Goal: Task Accomplishment & Management: Manage account settings

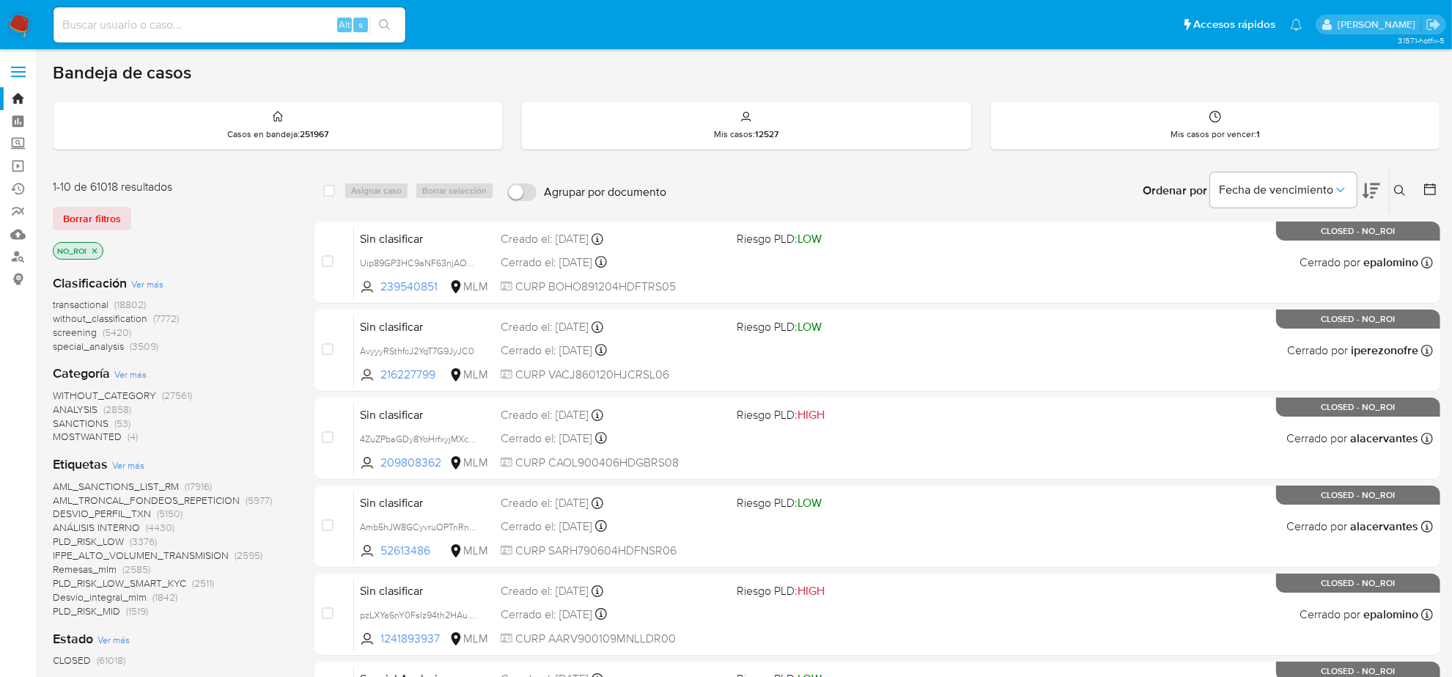
click at [94, 249] on icon "close-filter" at bounding box center [94, 250] width 5 height 5
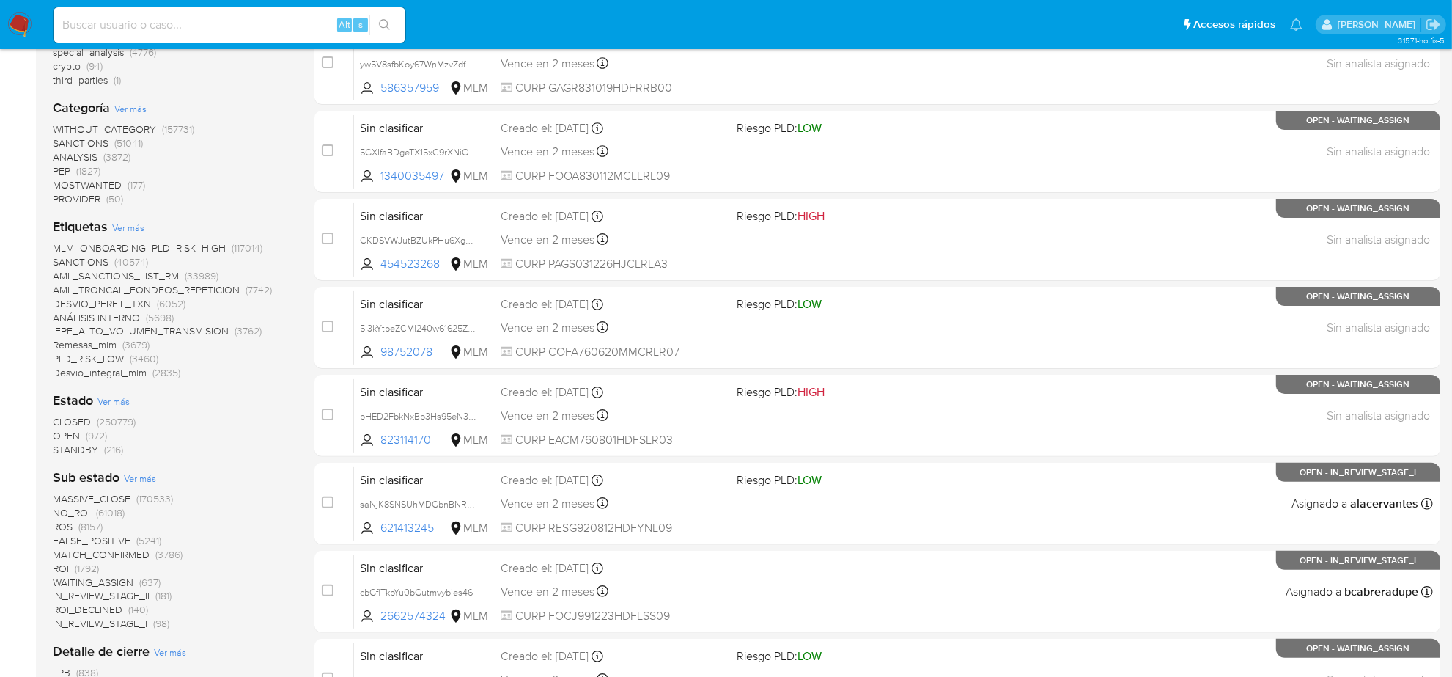
scroll to position [183, 0]
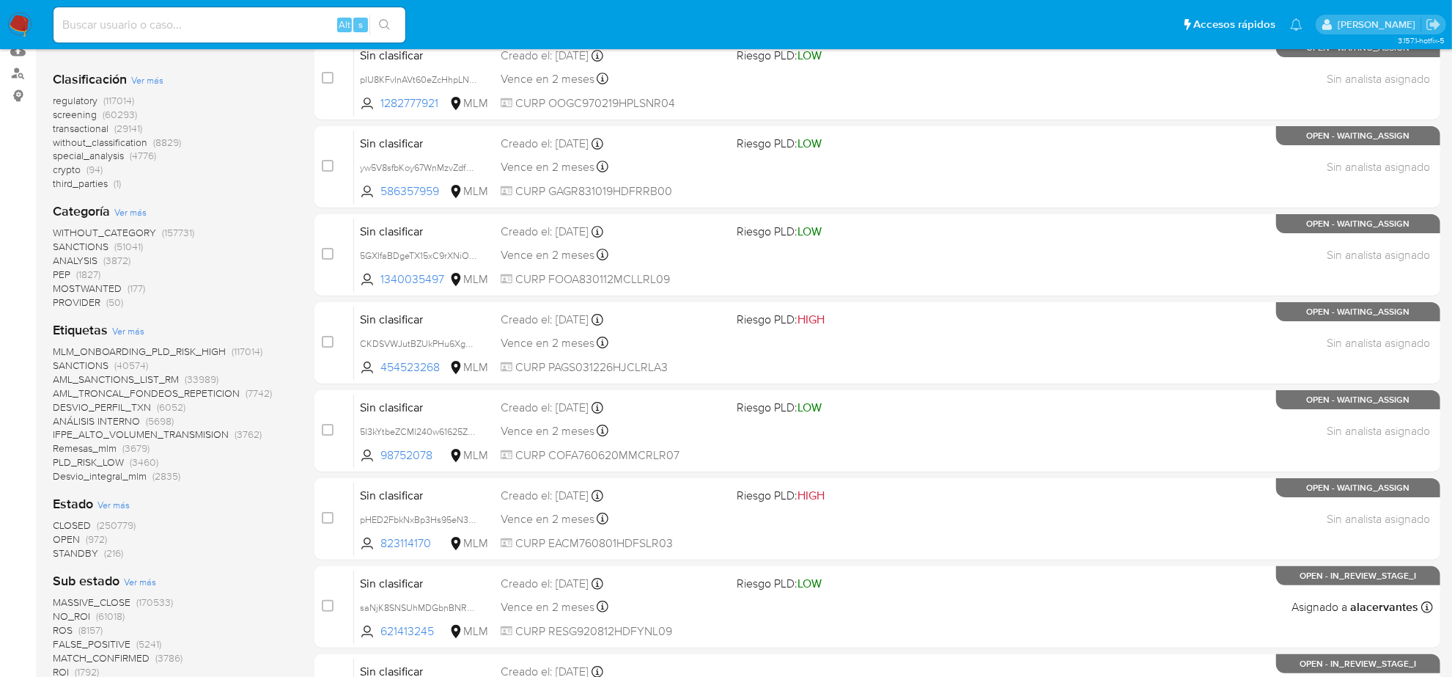
click at [117, 145] on span "without_classification" at bounding box center [100, 142] width 95 height 15
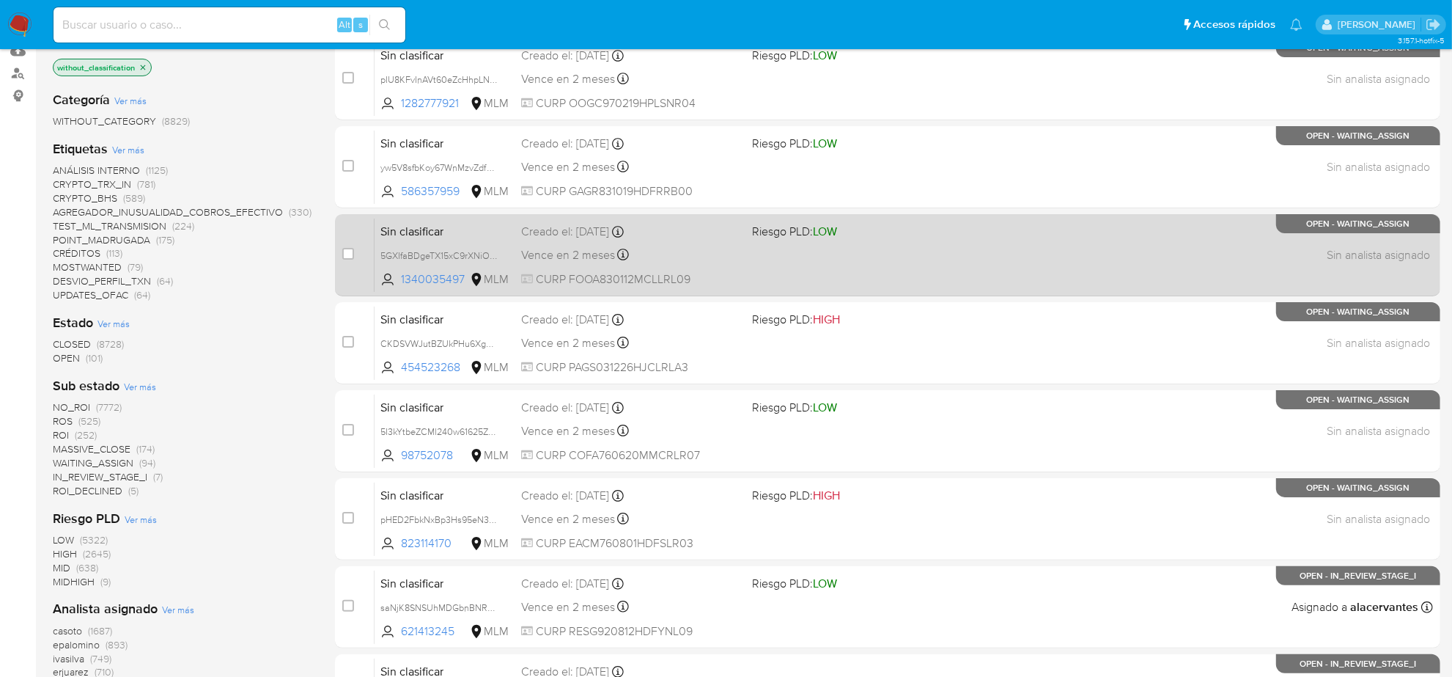
click at [738, 242] on div "Sin clasificar 5GXIfaBDgeTX15xC9rXNiOuY 1340035497 MLM Riesgo PLD: LOW Creado e…" at bounding box center [904, 255] width 1059 height 74
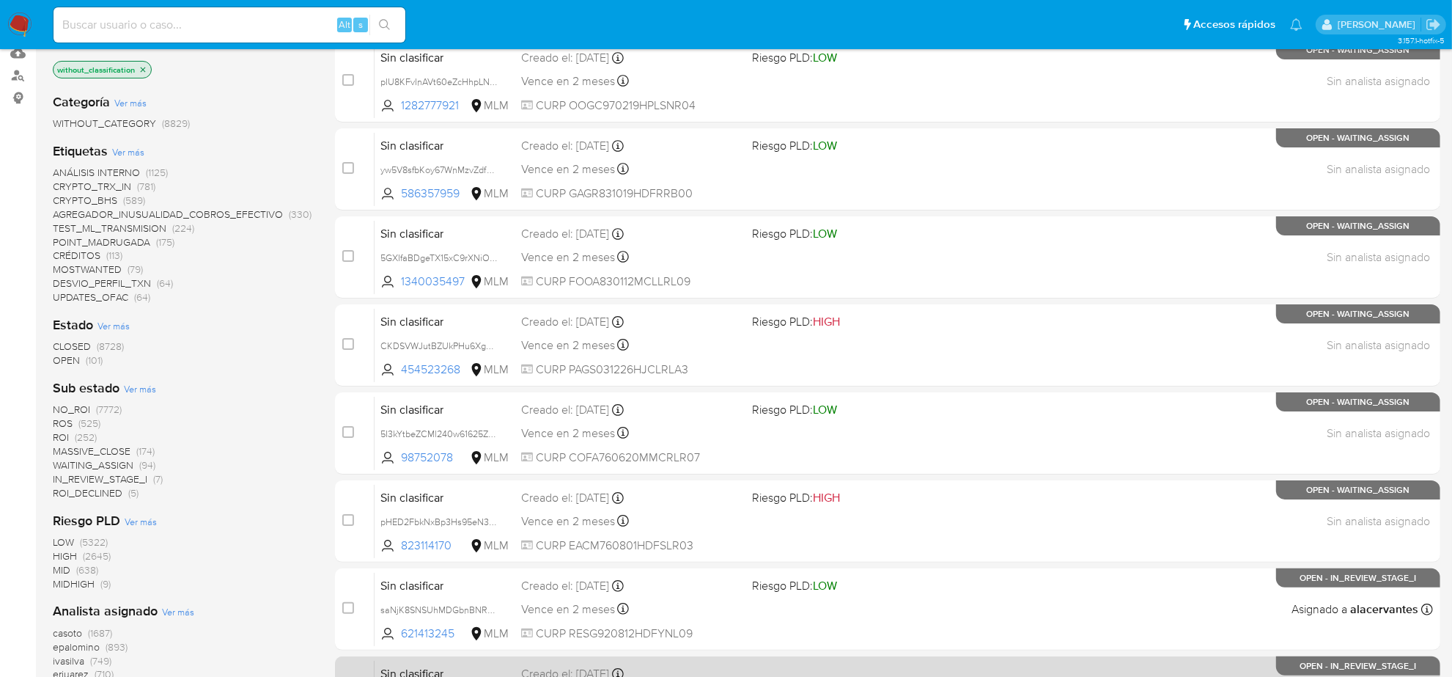
scroll to position [458, 0]
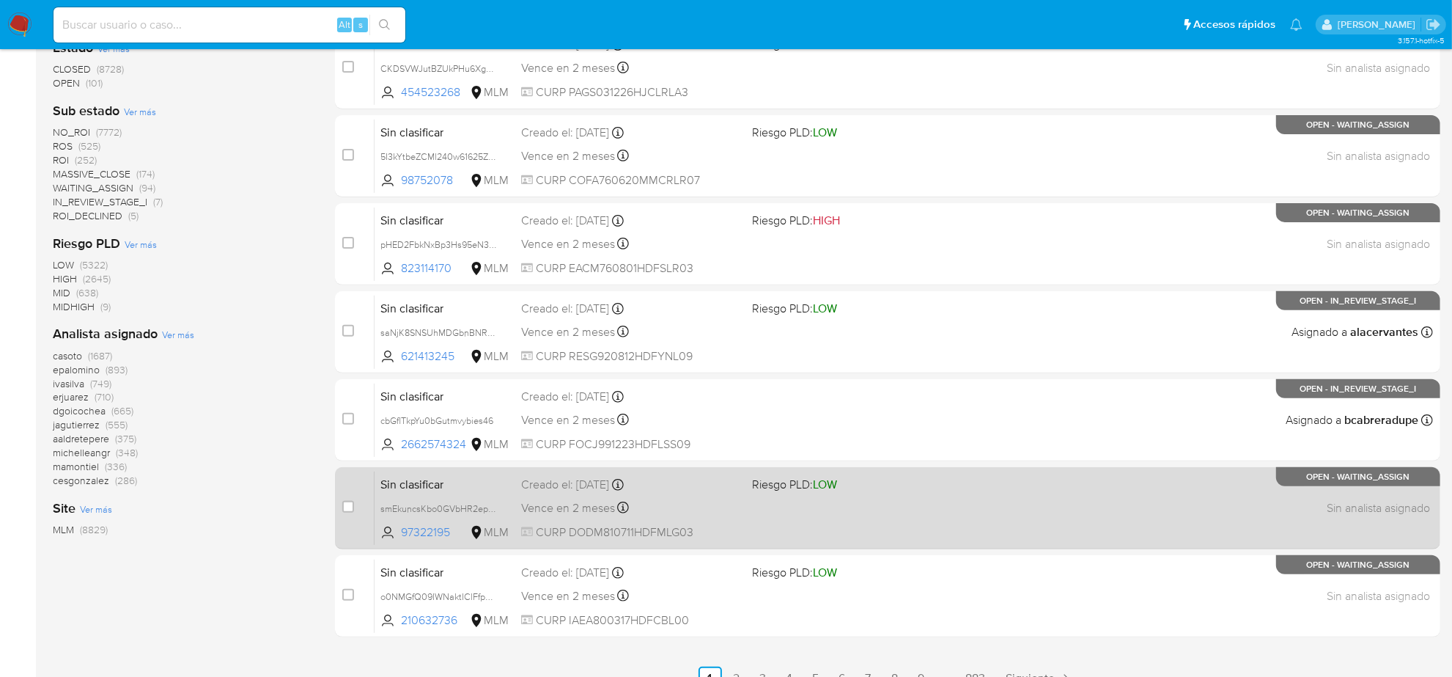
click at [503, 512] on span "smEkuncsKbo0GVbHR2epS9Wq" at bounding box center [445, 508] width 129 height 16
click at [580, 491] on div "Creado el: 01/09/2025 Creado el: 01/09/2025 08:40:31" at bounding box center [630, 485] width 219 height 16
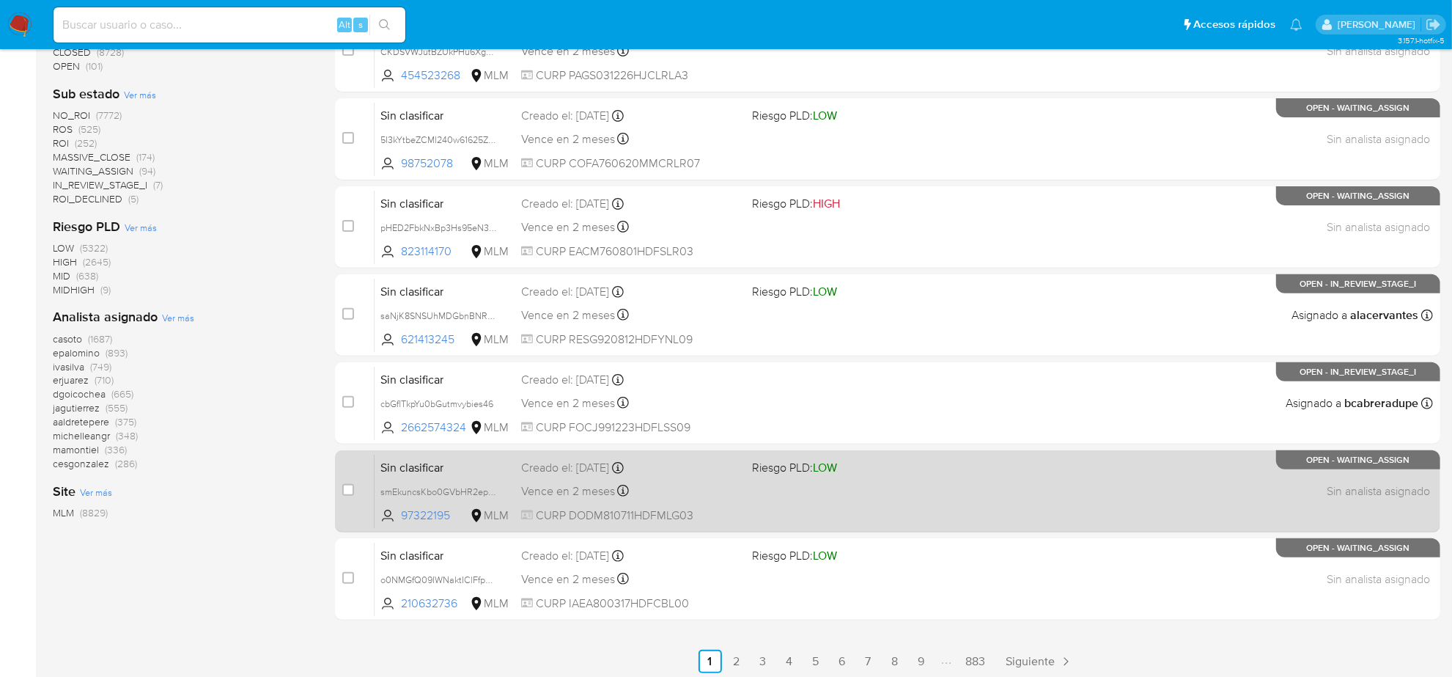
scroll to position [479, 0]
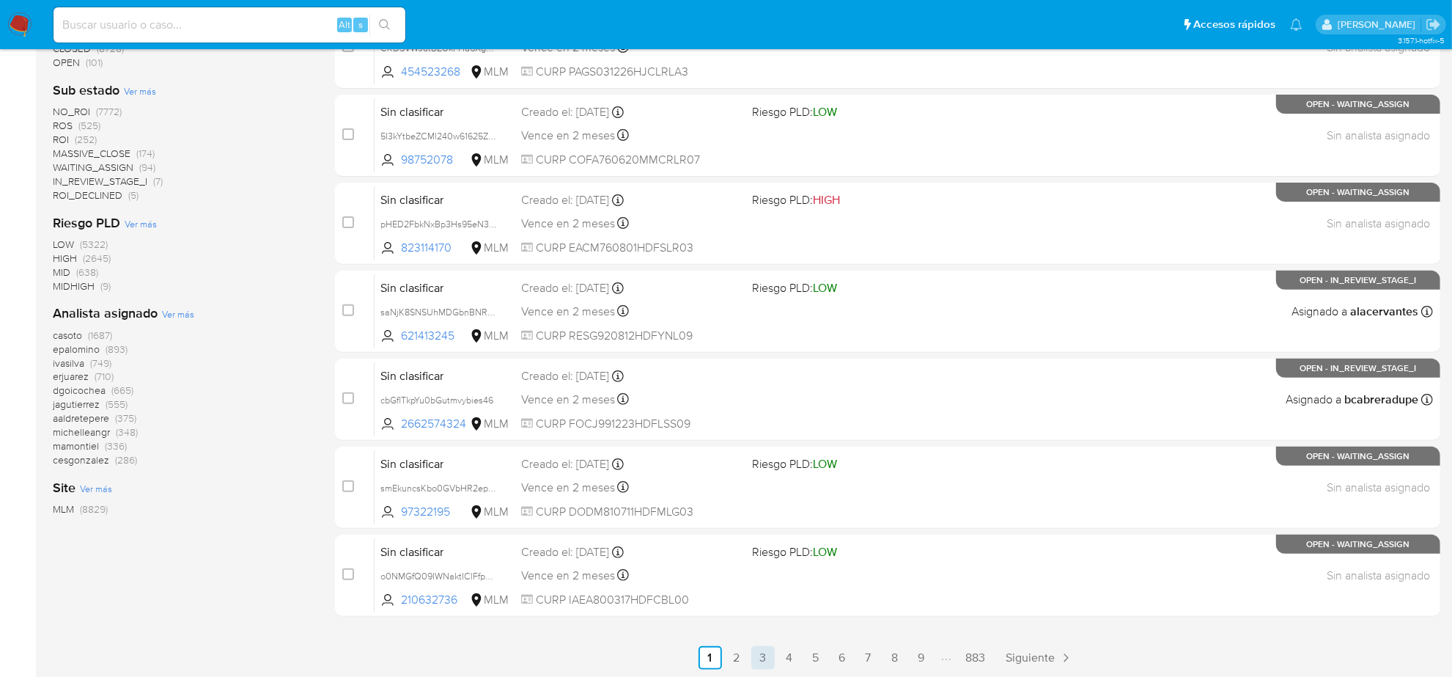
click at [754, 658] on link "3" at bounding box center [763, 657] width 23 height 23
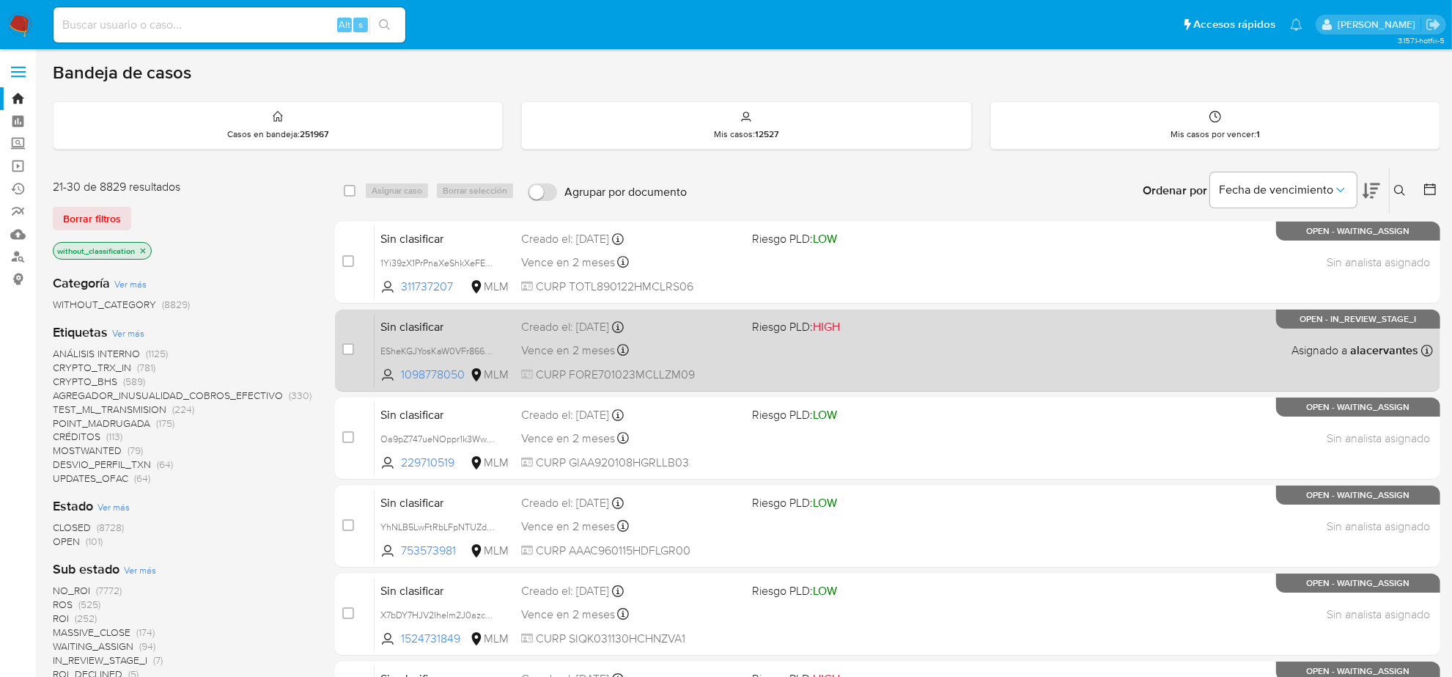
click at [638, 356] on div "Vence en 2 meses Vence el 30/10/2025 15:25:45" at bounding box center [630, 350] width 219 height 20
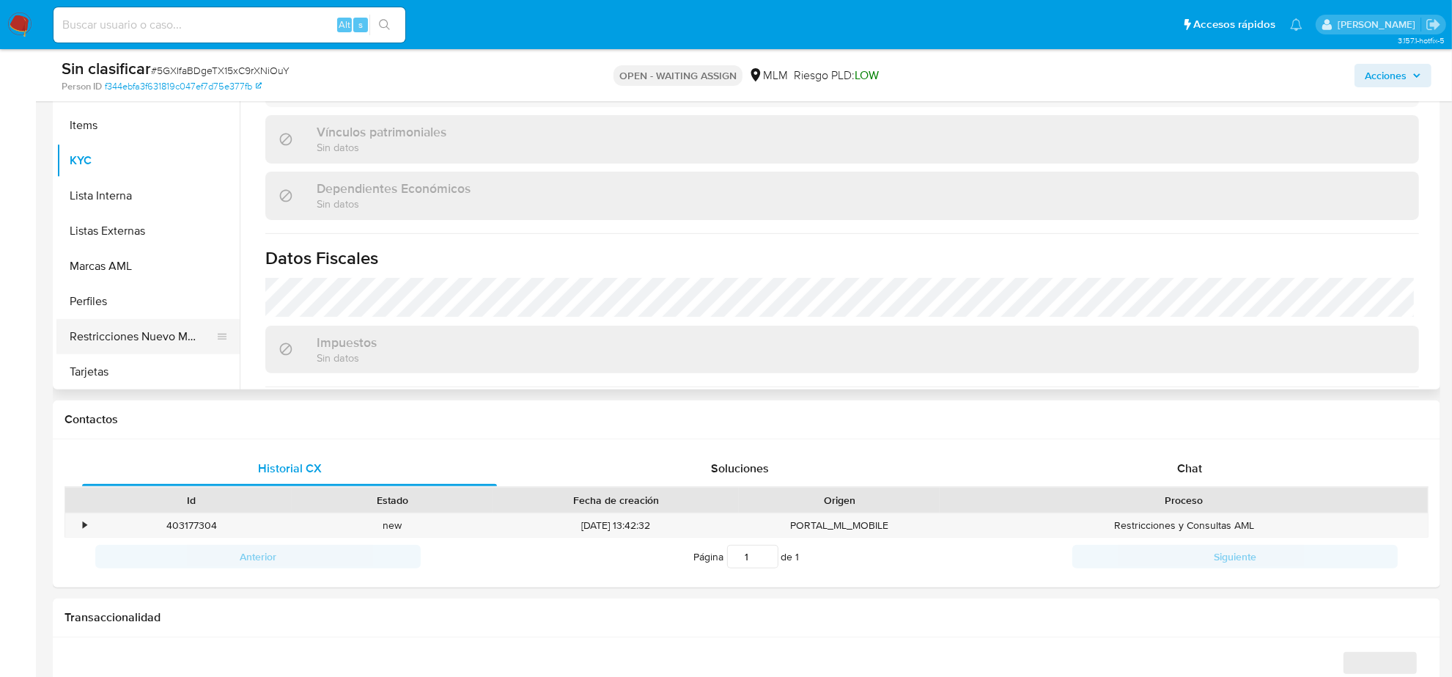
scroll to position [621, 0]
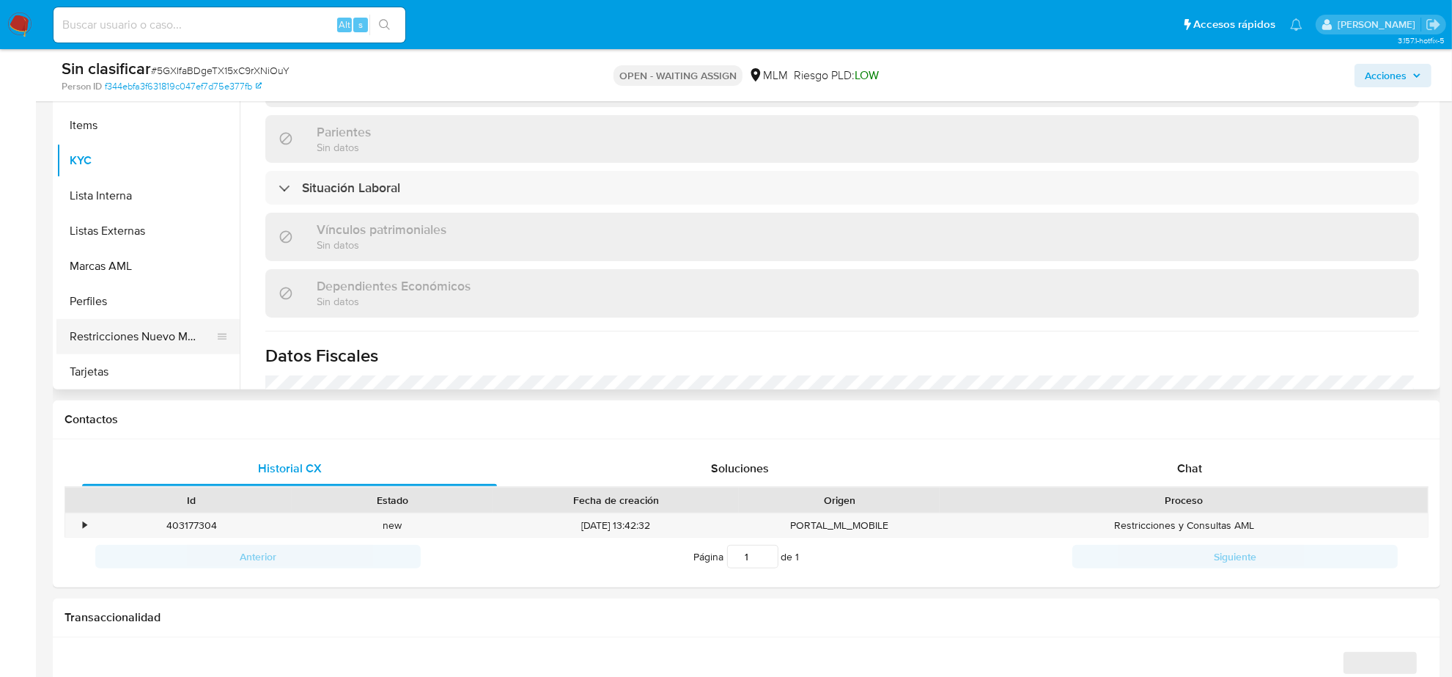
click at [180, 330] on button "Restricciones Nuevo Mundo" at bounding box center [142, 336] width 172 height 35
select select "10"
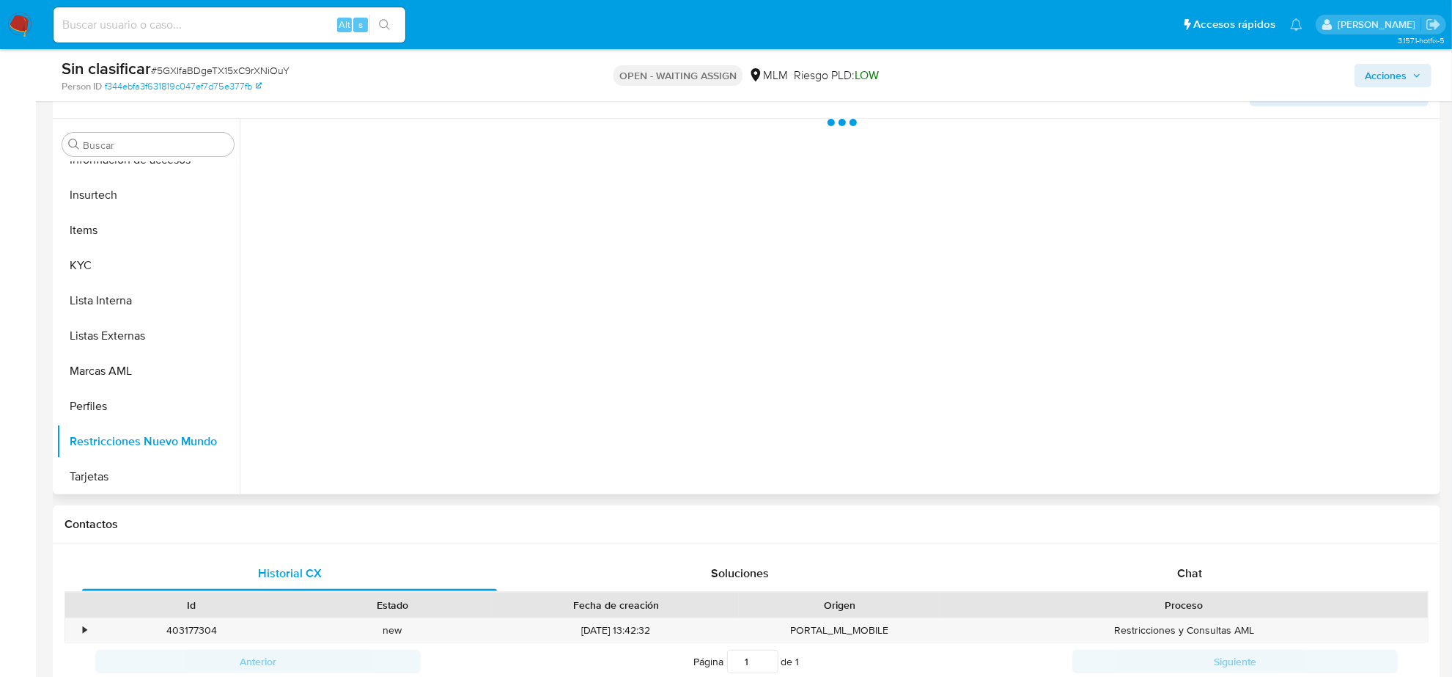
scroll to position [92, 0]
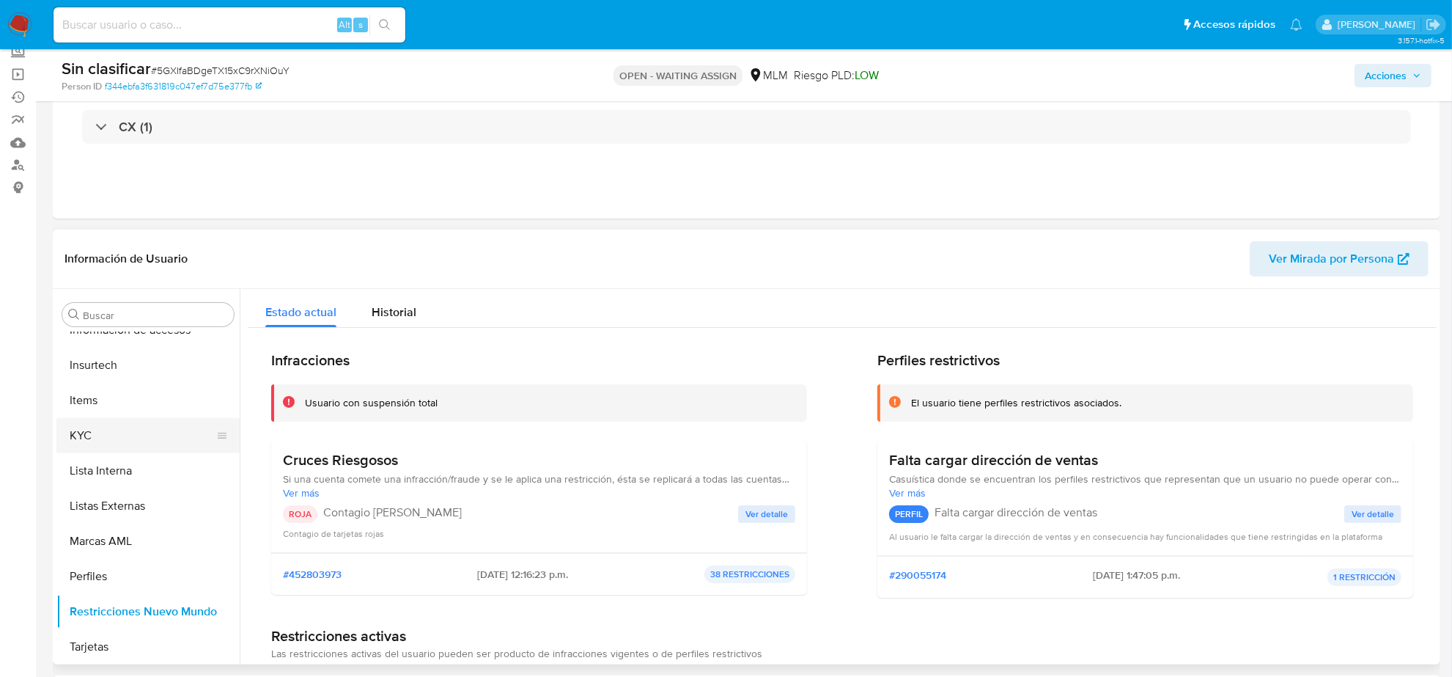
click at [118, 433] on button "KYC" at bounding box center [142, 435] width 172 height 35
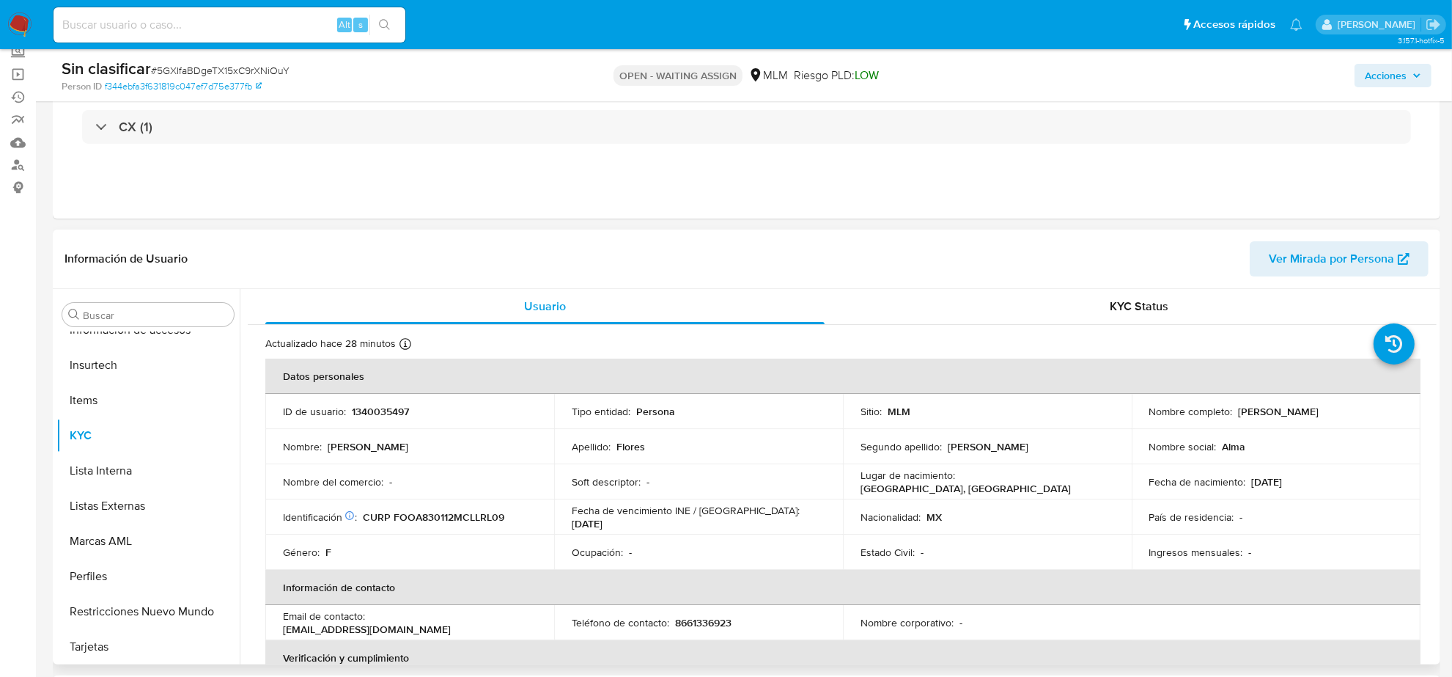
click at [386, 411] on p "1340035497" at bounding box center [380, 411] width 57 height 13
copy p "1340035497"
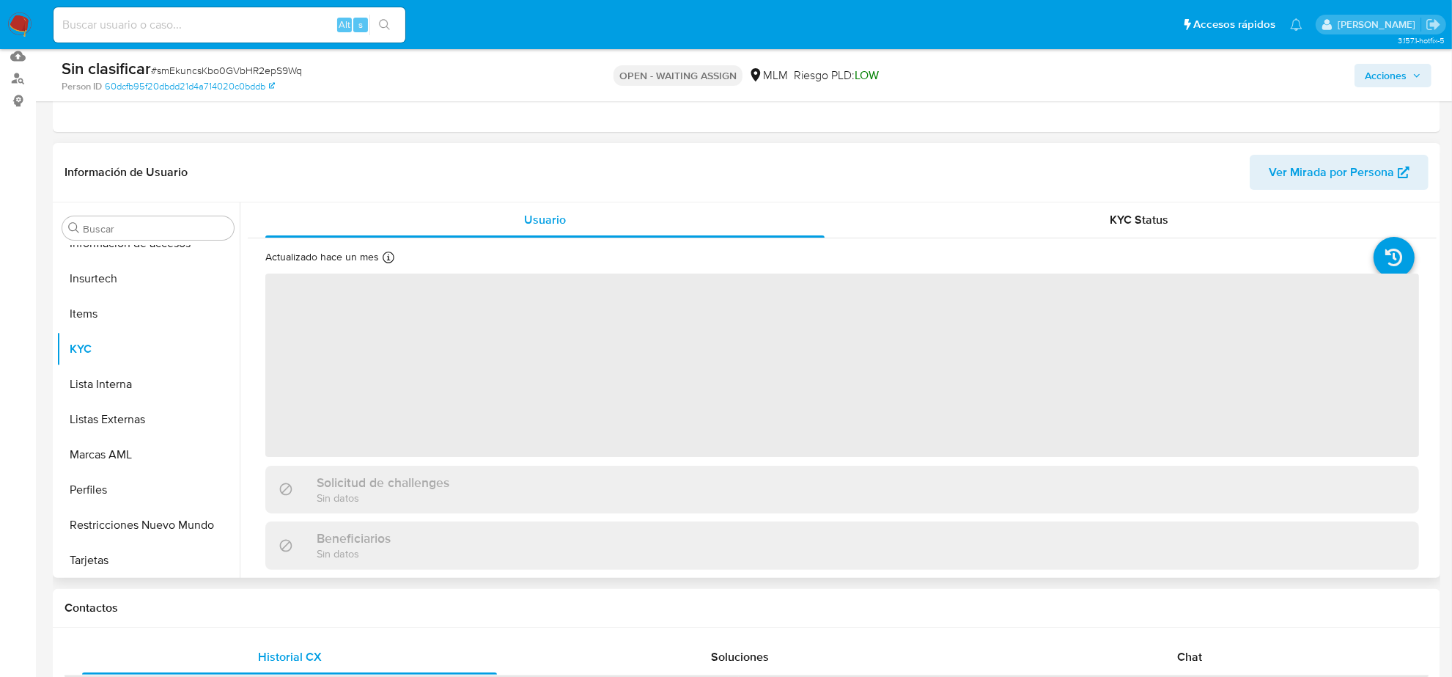
scroll to position [183, 0]
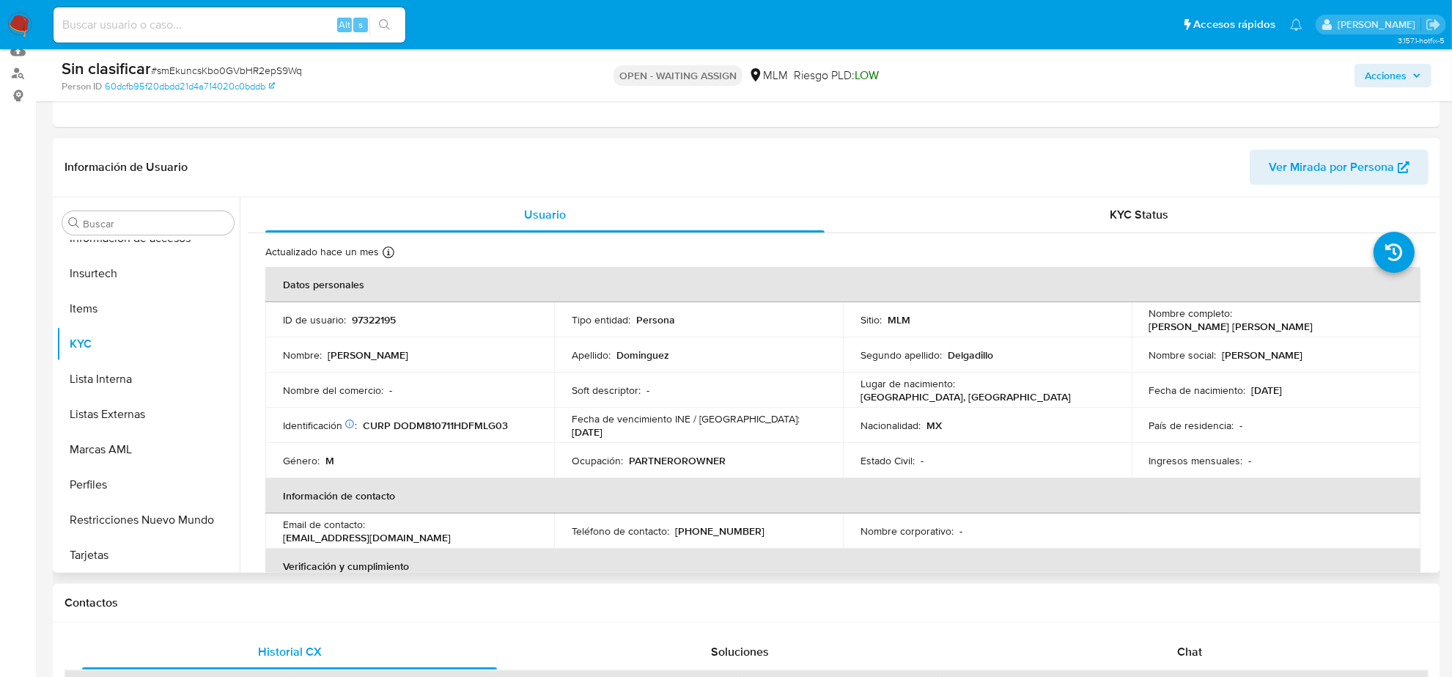
select select "10"
click at [372, 320] on p "97322195" at bounding box center [374, 319] width 44 height 13
copy p "97322195"
click at [169, 528] on button "Restricciones Nuevo Mundo" at bounding box center [142, 519] width 172 height 35
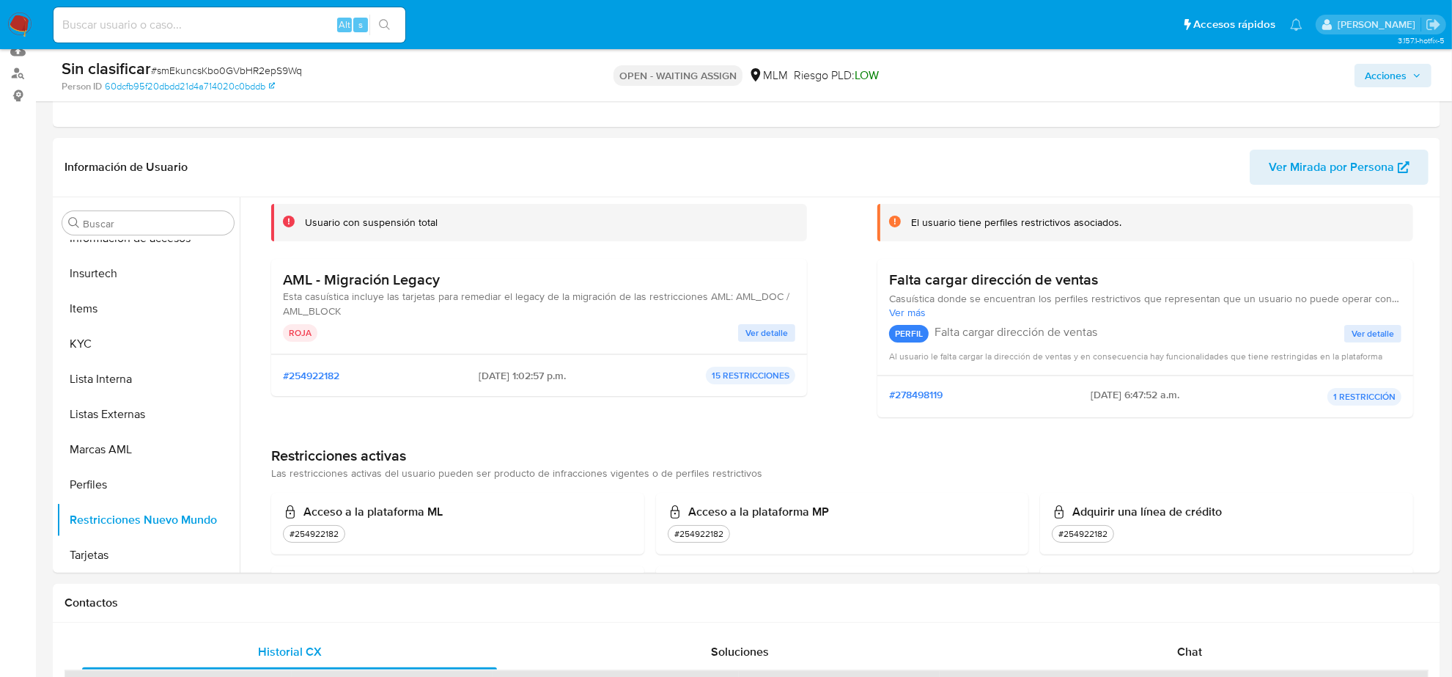
scroll to position [0, 0]
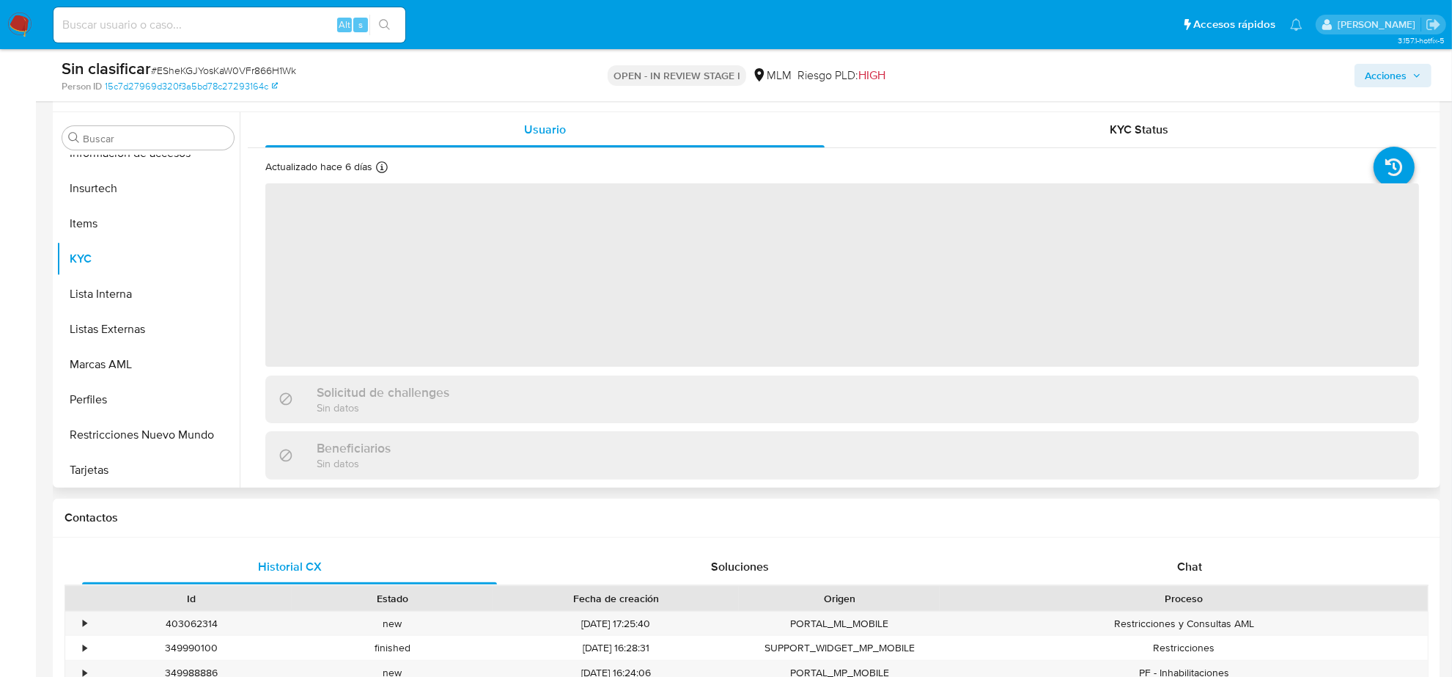
scroll to position [275, 0]
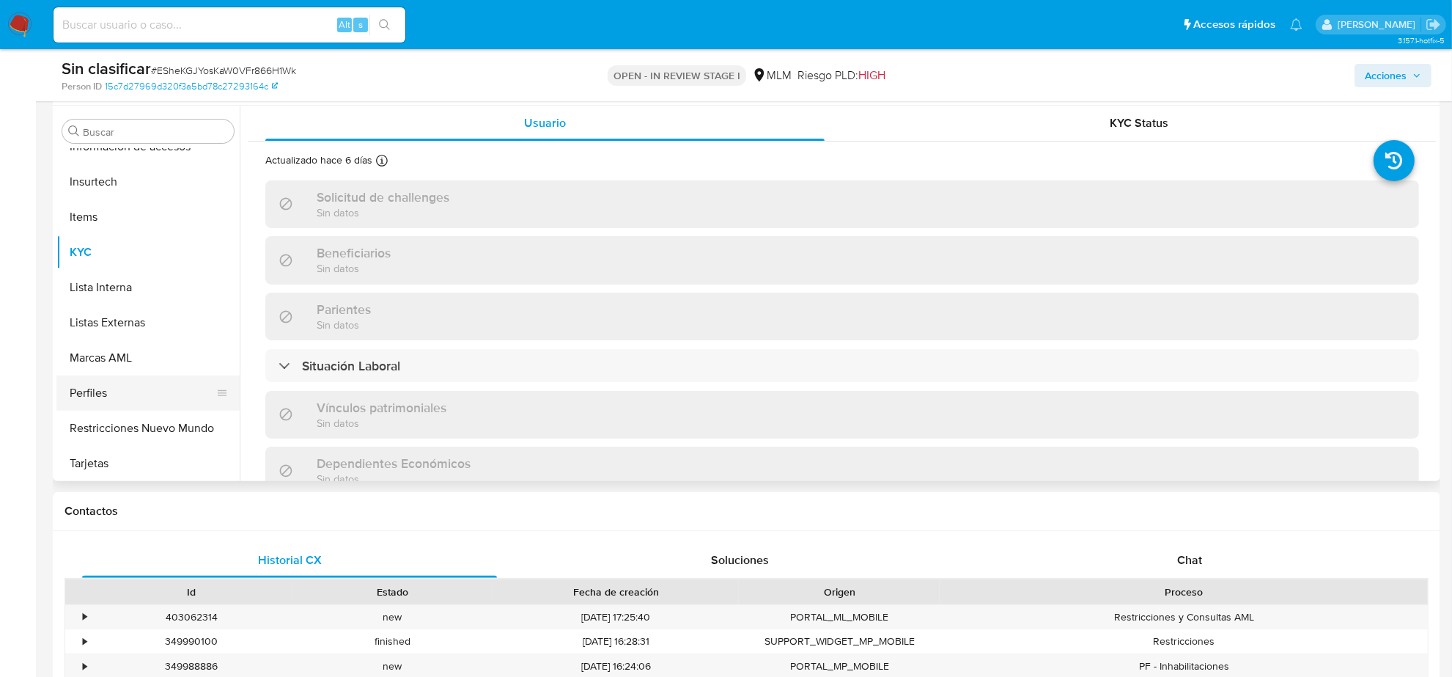
select select "10"
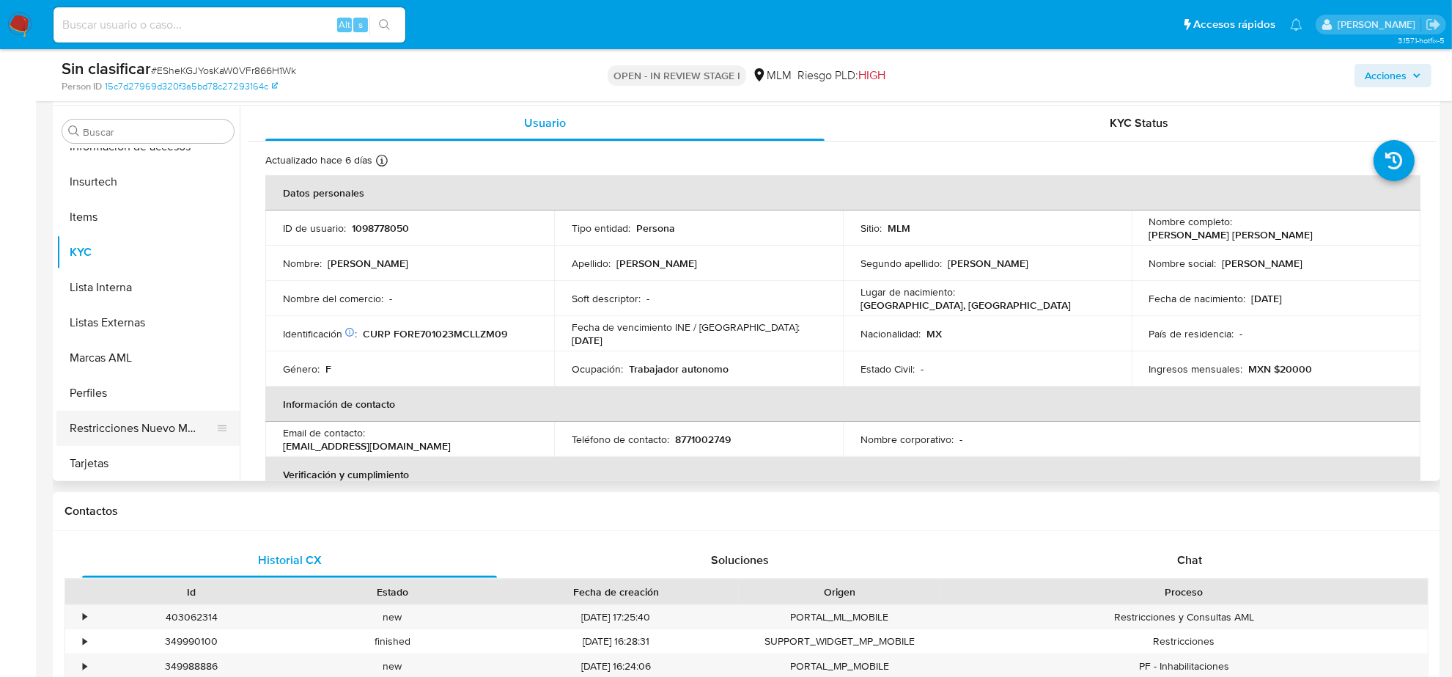
click at [134, 423] on button "Restricciones Nuevo Mundo" at bounding box center [142, 428] width 172 height 35
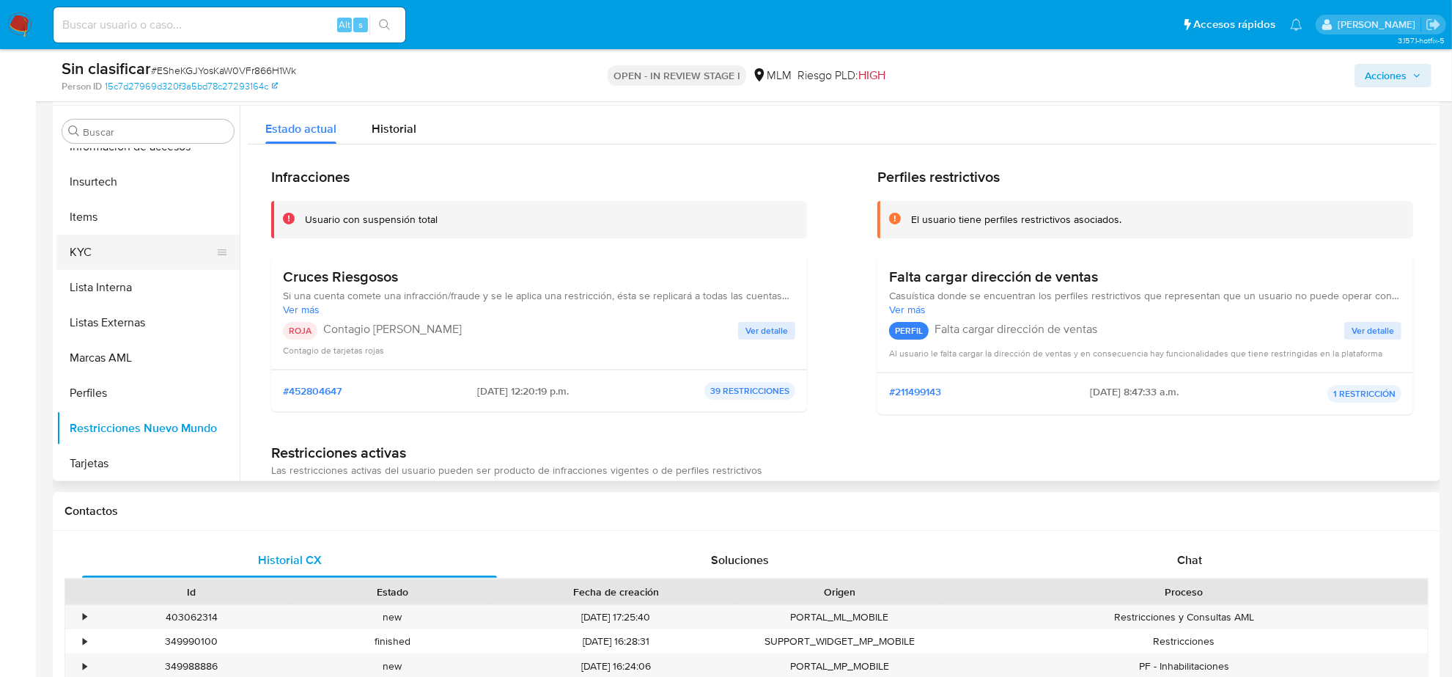
click at [125, 244] on button "KYC" at bounding box center [142, 252] width 172 height 35
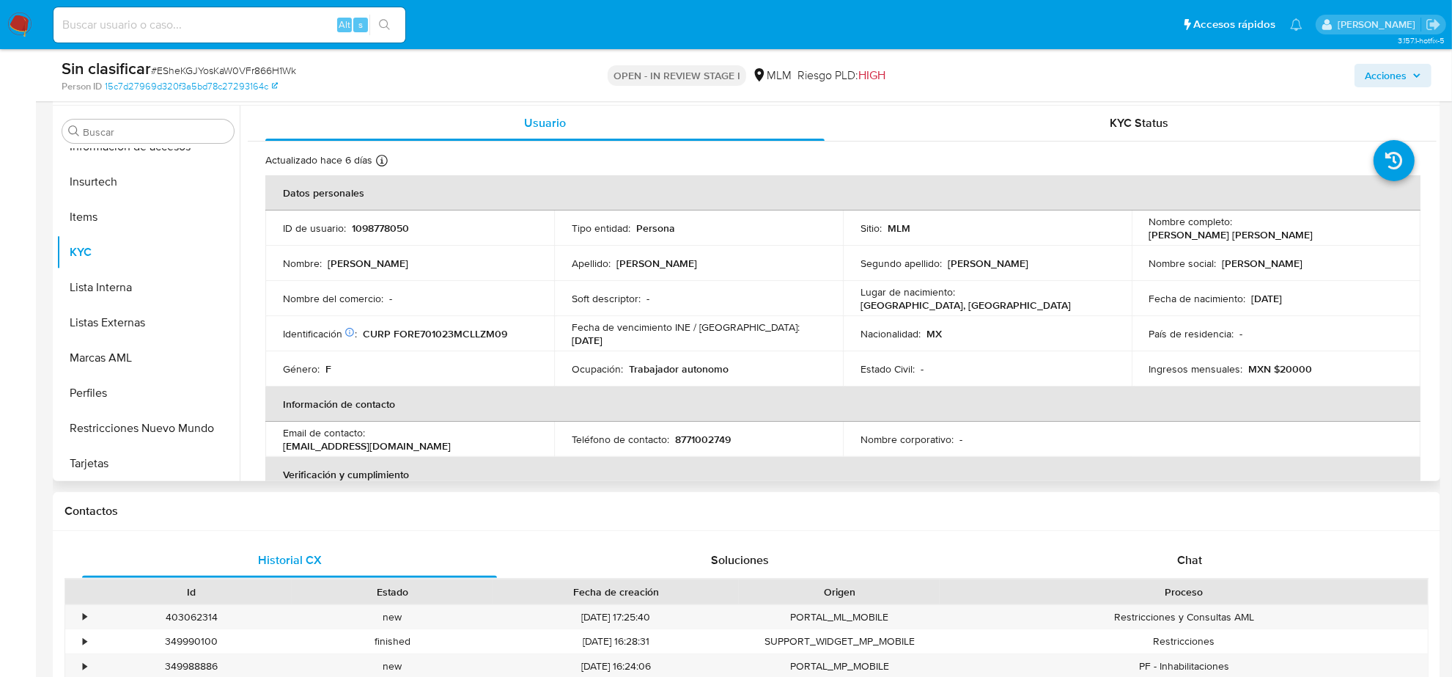
click at [379, 229] on p "1098778050" at bounding box center [380, 227] width 57 height 13
copy p "1098778050"
click at [140, 420] on button "Restricciones Nuevo Mundo" at bounding box center [142, 428] width 172 height 35
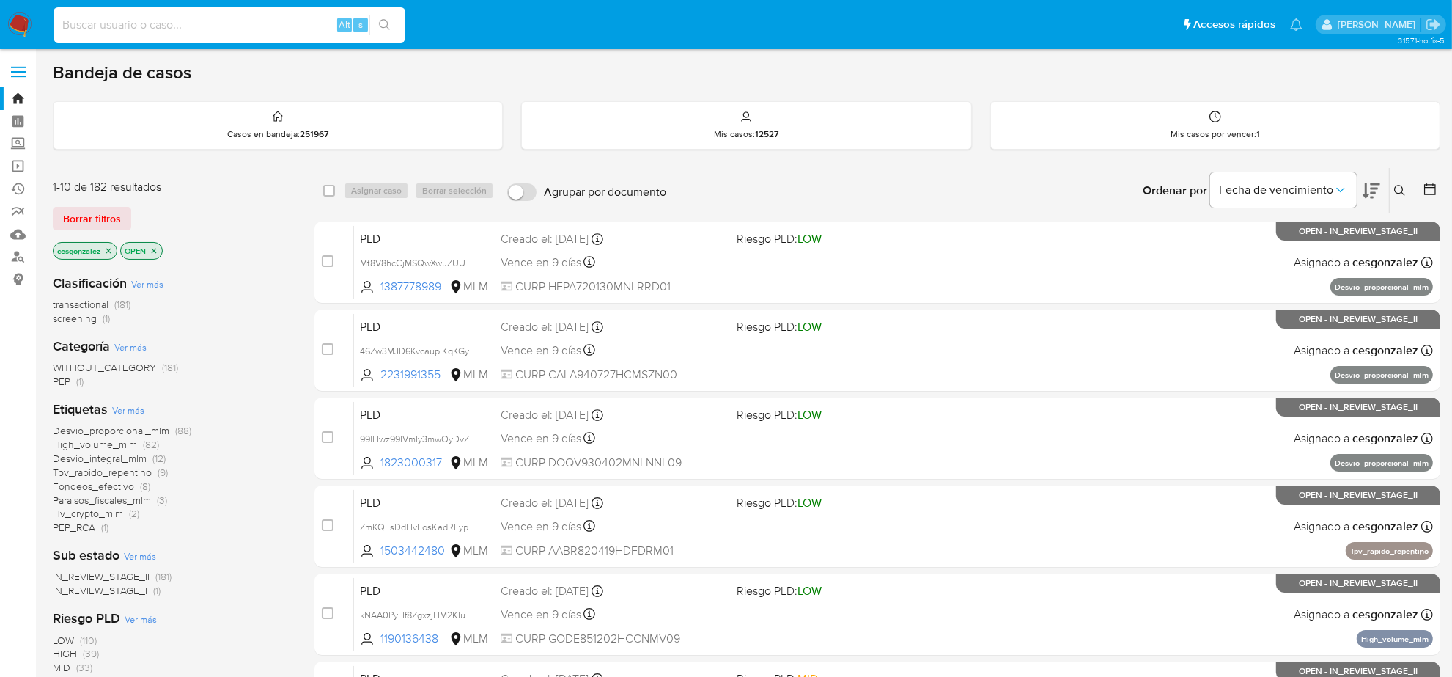
click at [134, 24] on input at bounding box center [230, 24] width 352 height 19
paste input "700904323"
type input "700904323"
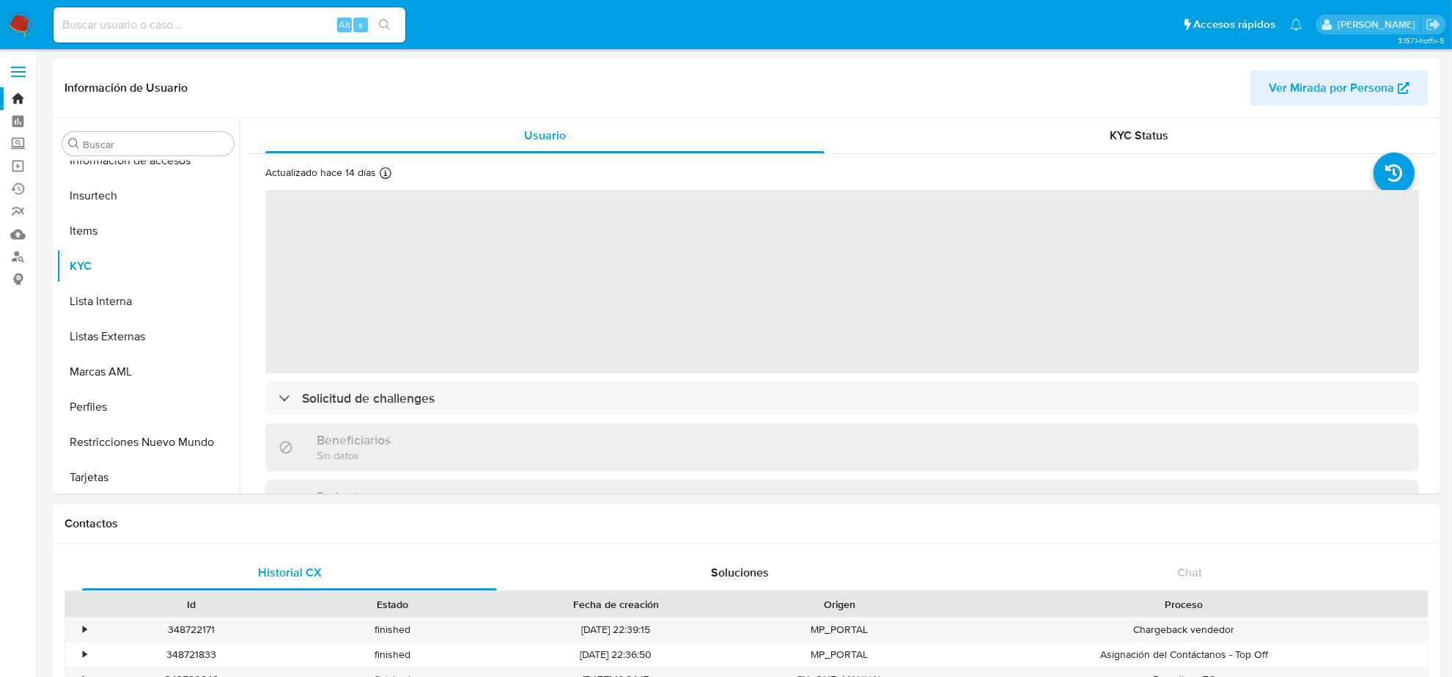
scroll to position [618, 0]
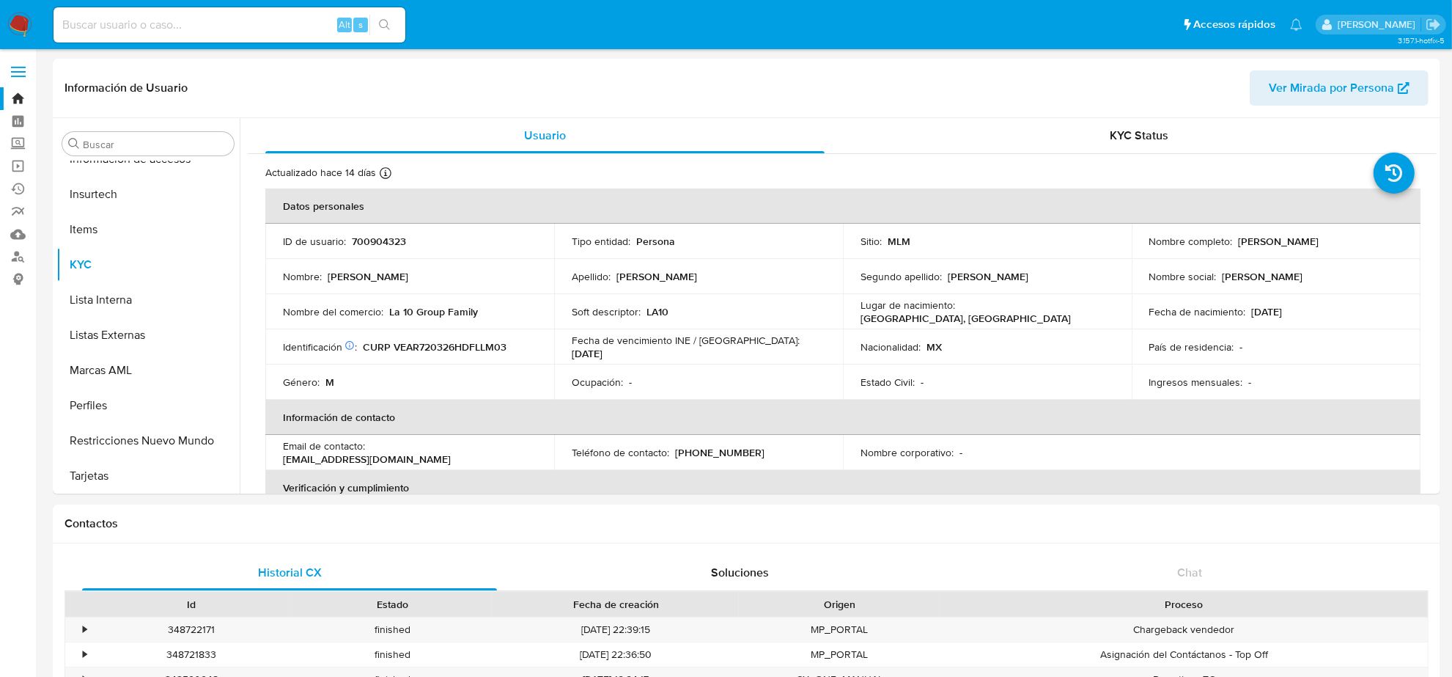
select select "10"
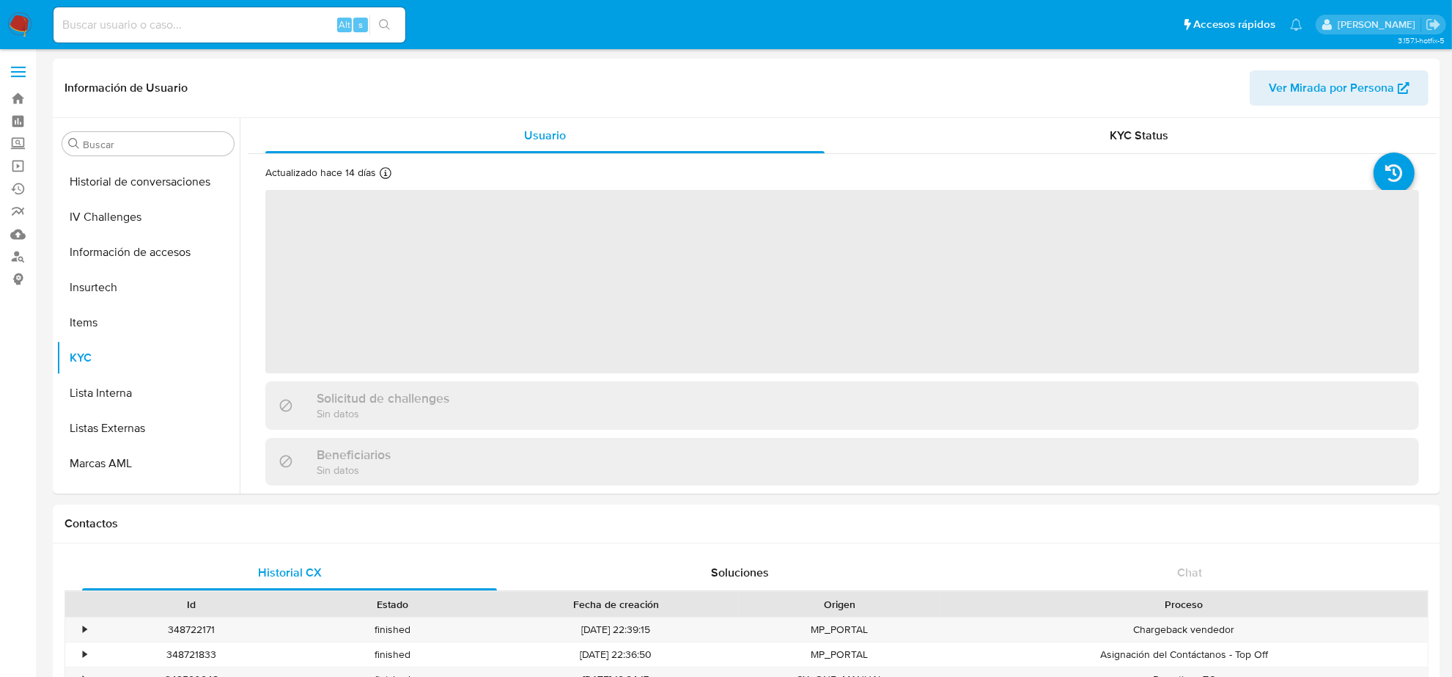
scroll to position [618, 0]
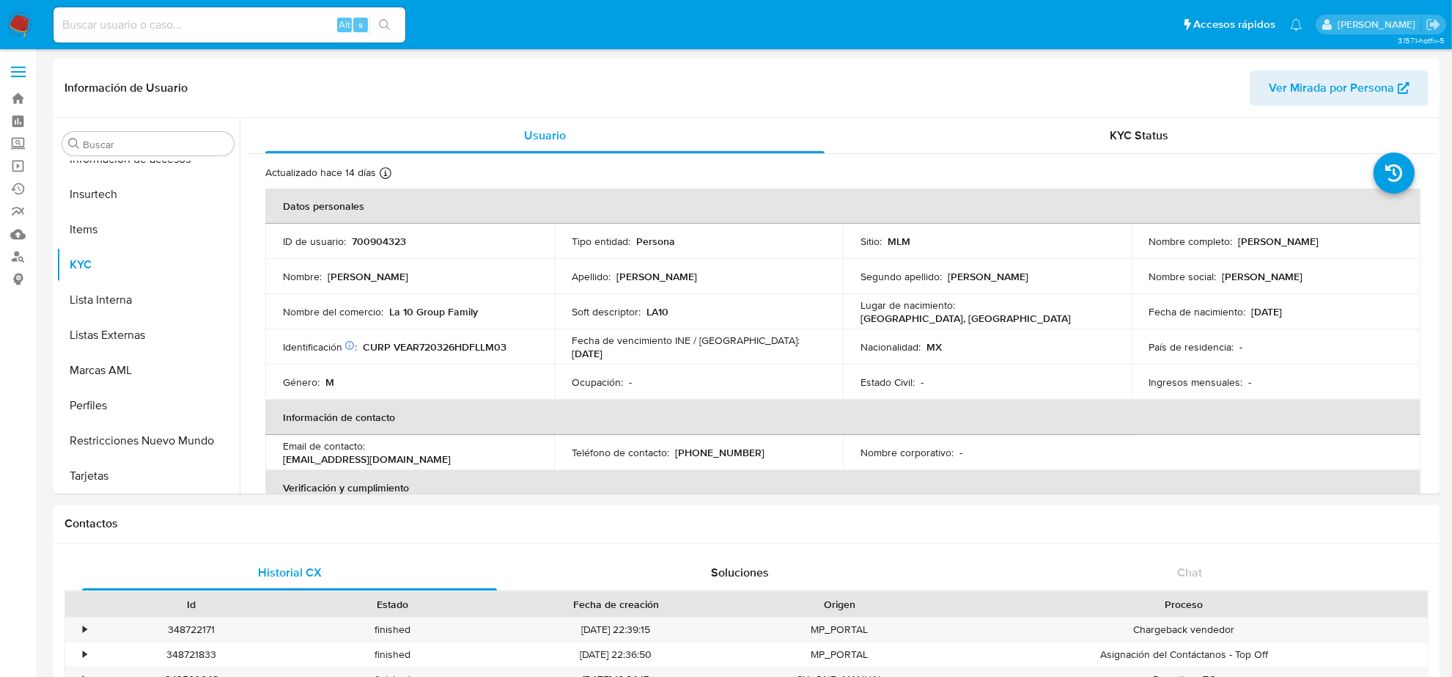
select select "10"
click at [24, 27] on img at bounding box center [19, 24] width 25 height 25
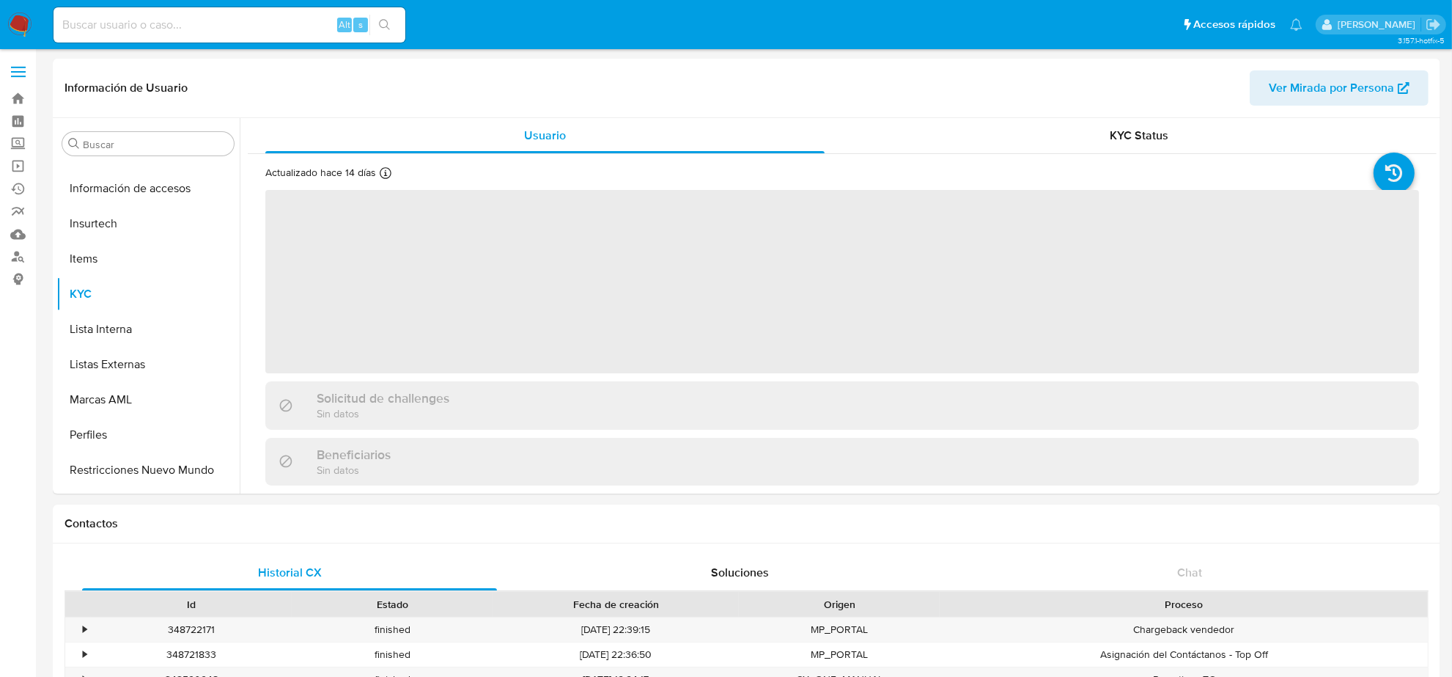
scroll to position [618, 0]
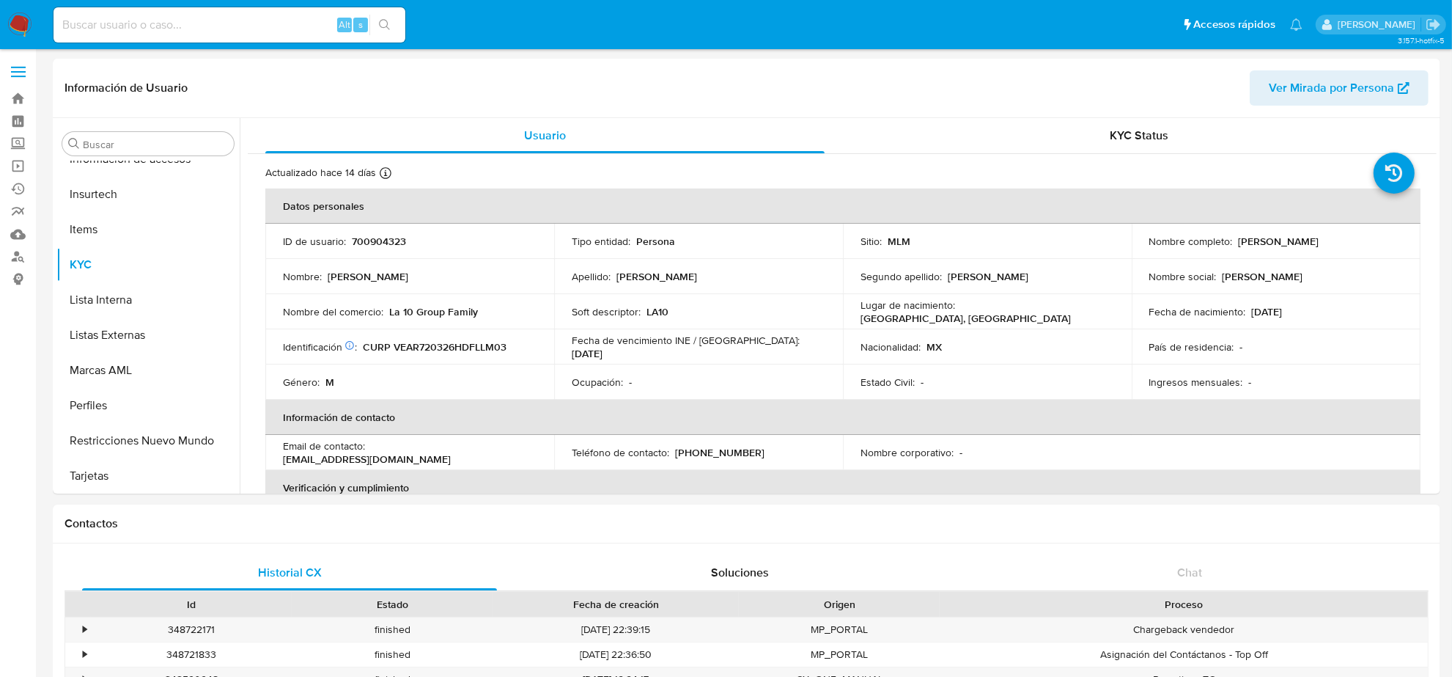
select select "10"
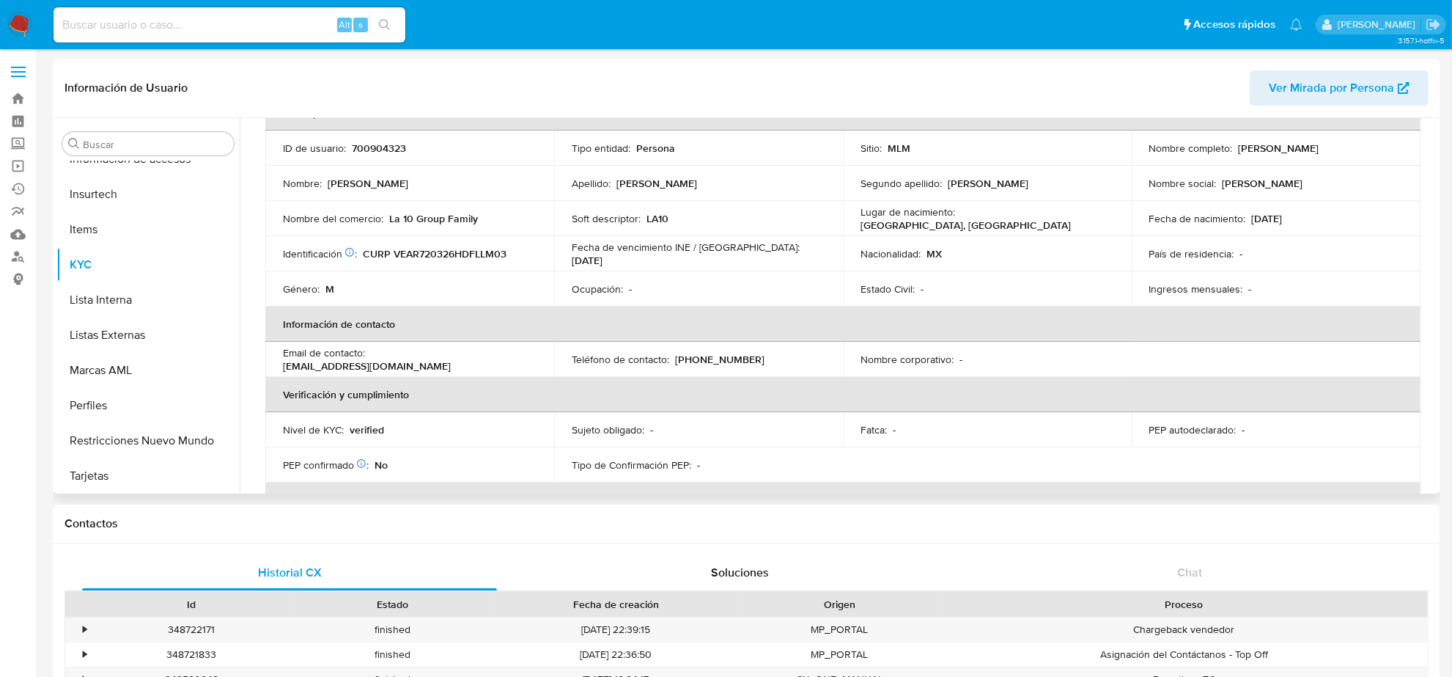
scroll to position [183, 0]
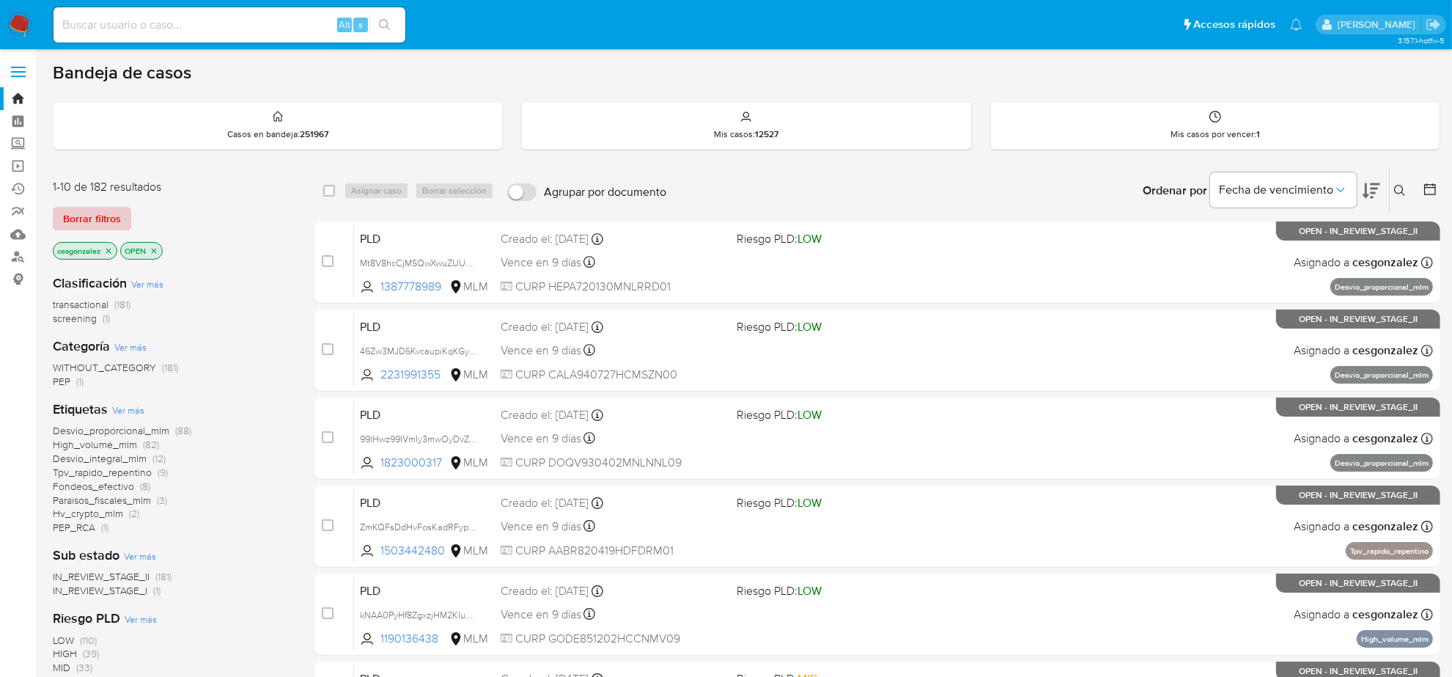
click at [54, 210] on button "Borrar filtros" at bounding box center [92, 218] width 78 height 23
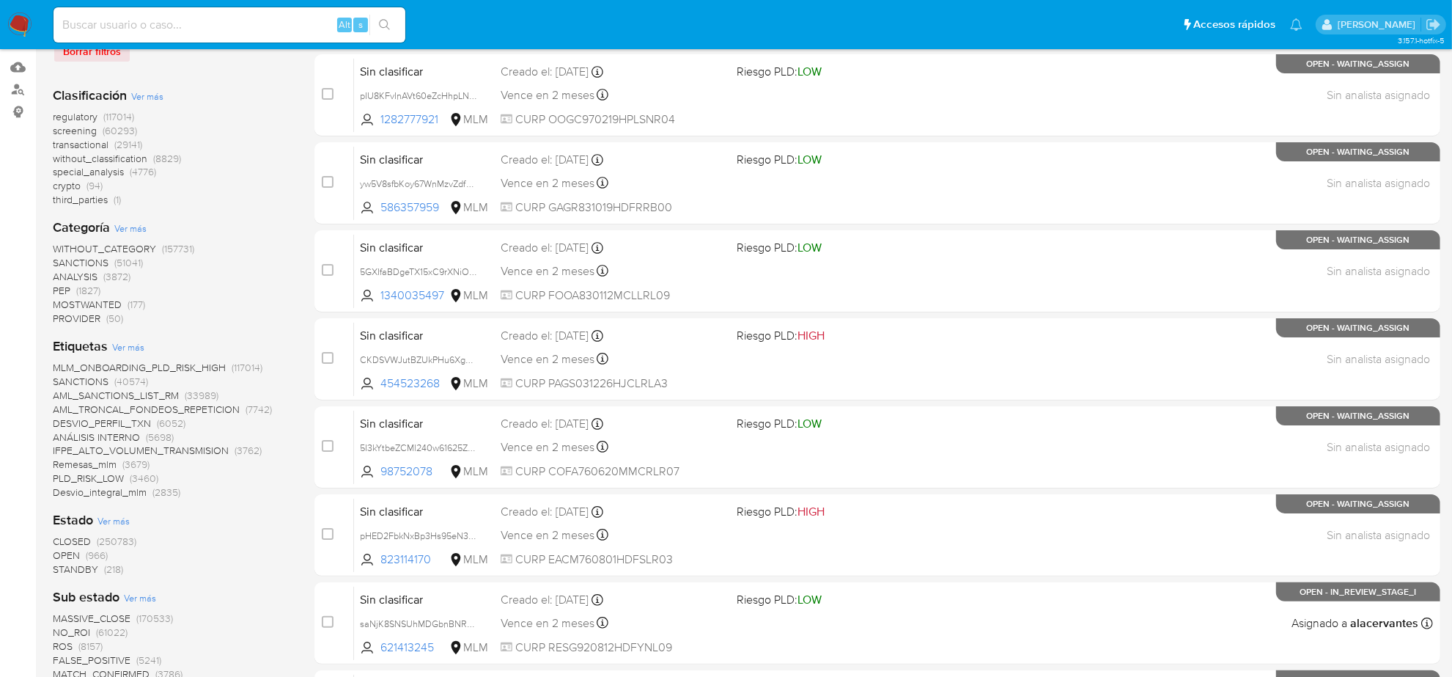
scroll to position [183, 0]
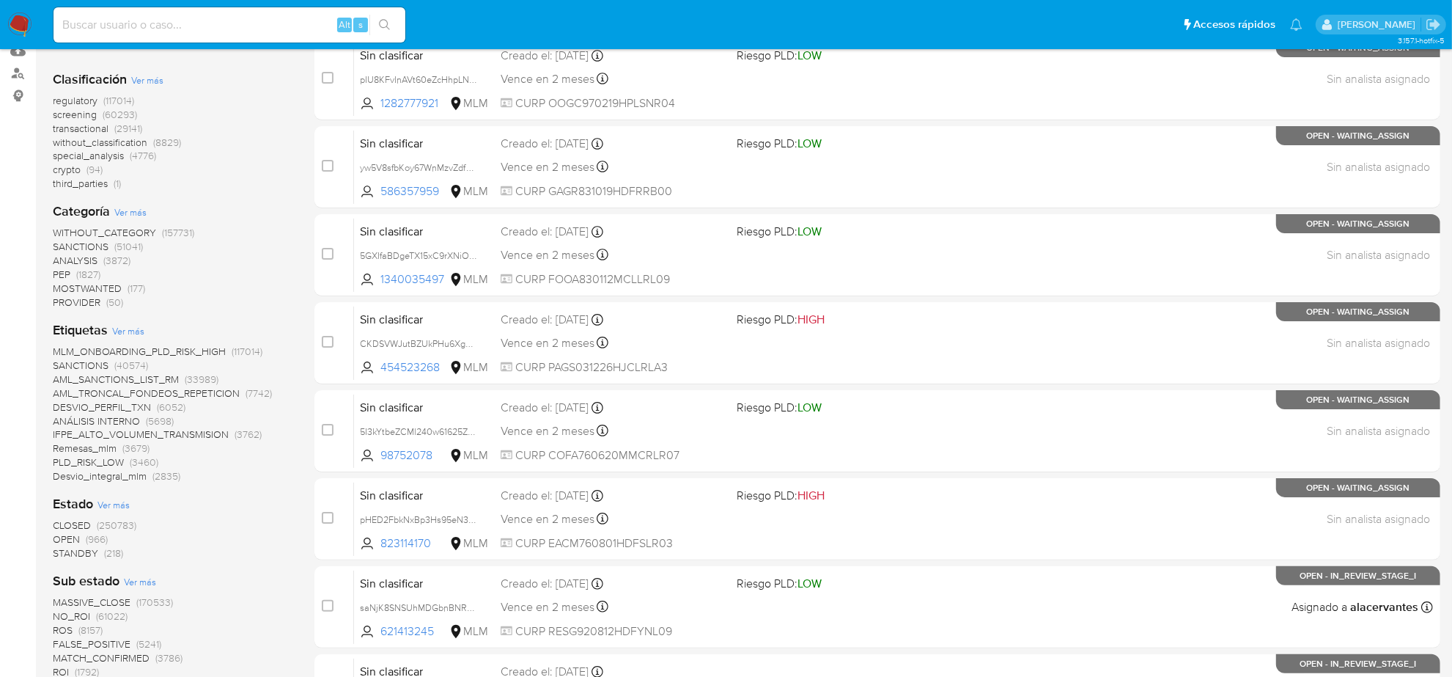
click at [79, 536] on span "OPEN (966)" at bounding box center [80, 539] width 55 height 14
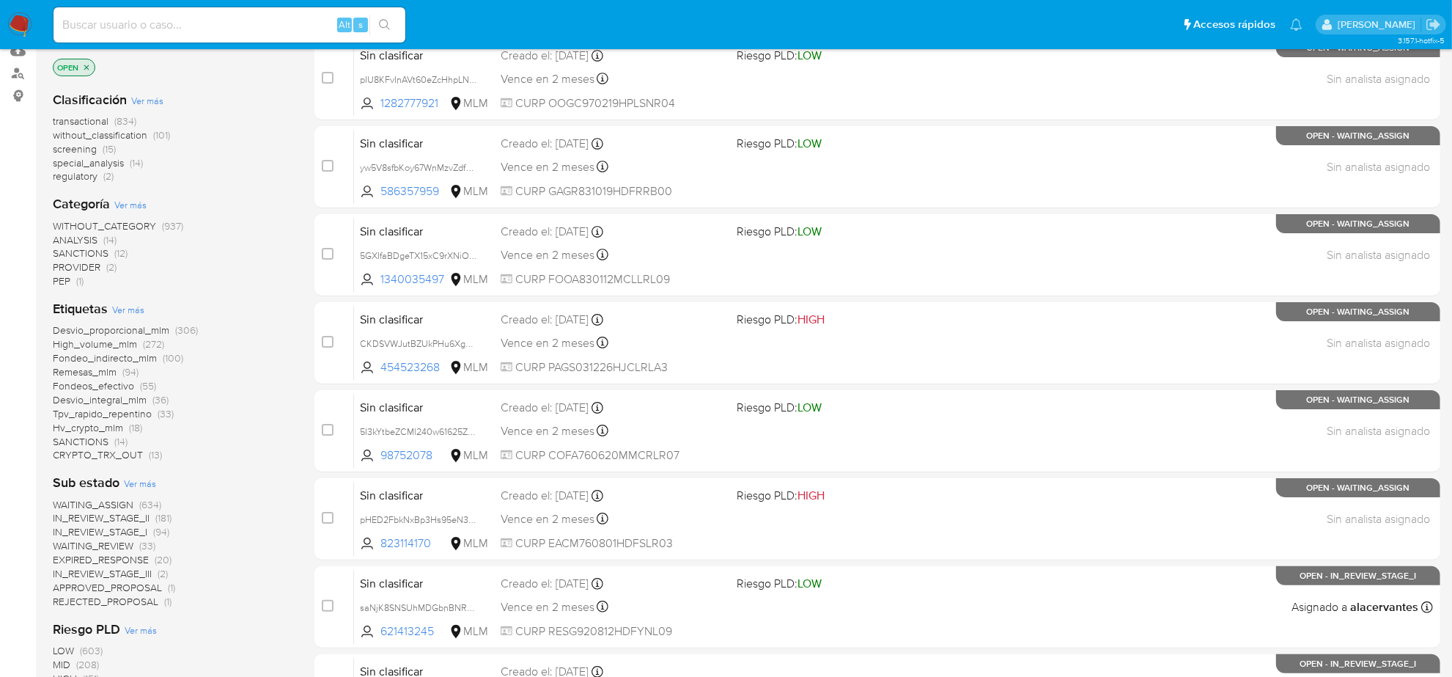
click at [112, 137] on span "without_classification" at bounding box center [100, 135] width 95 height 15
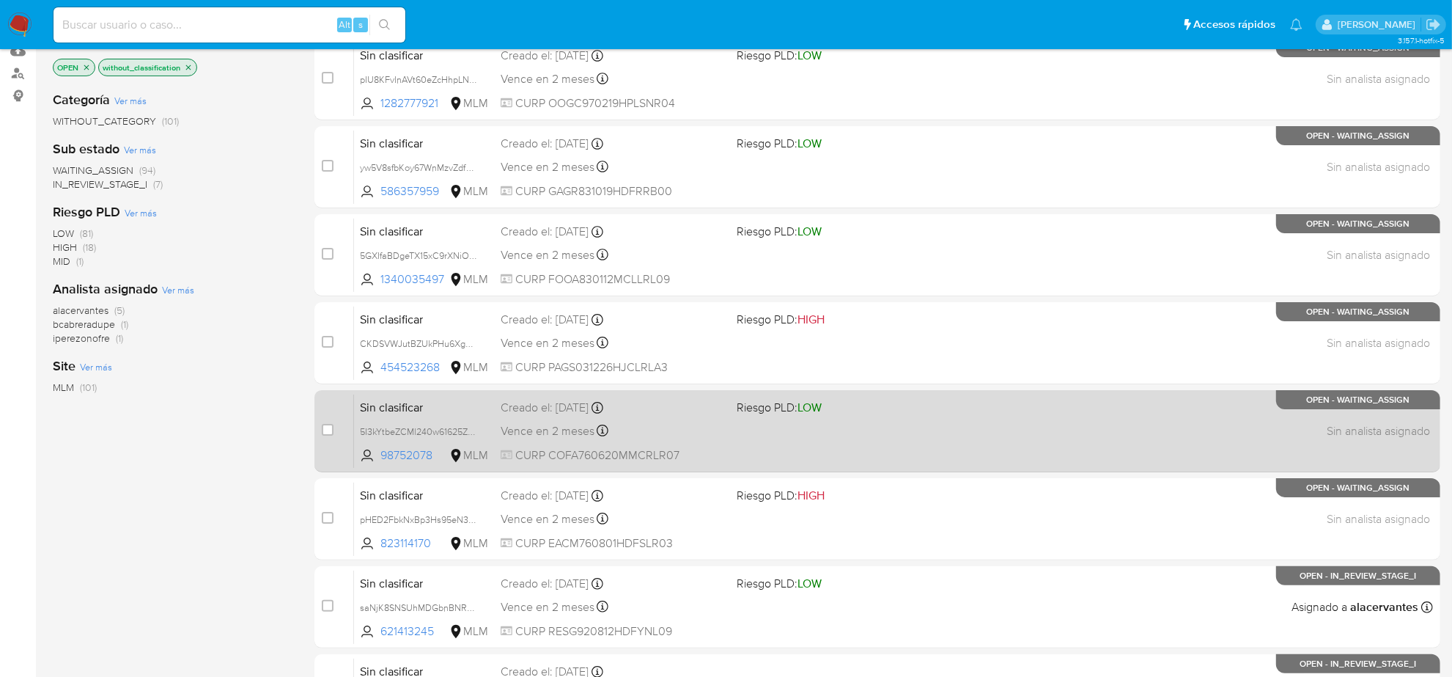
click at [779, 411] on span "Riesgo PLD: LOW" at bounding box center [779, 407] width 85 height 16
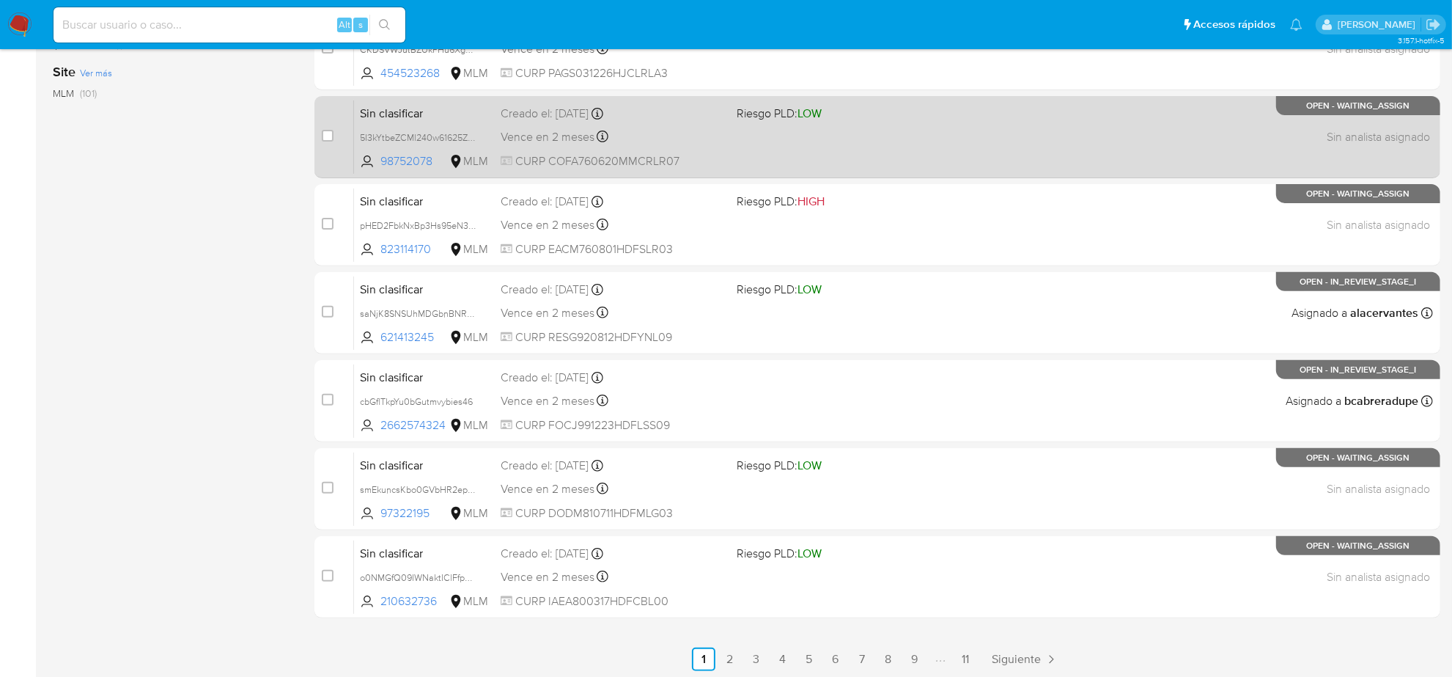
scroll to position [479, 0]
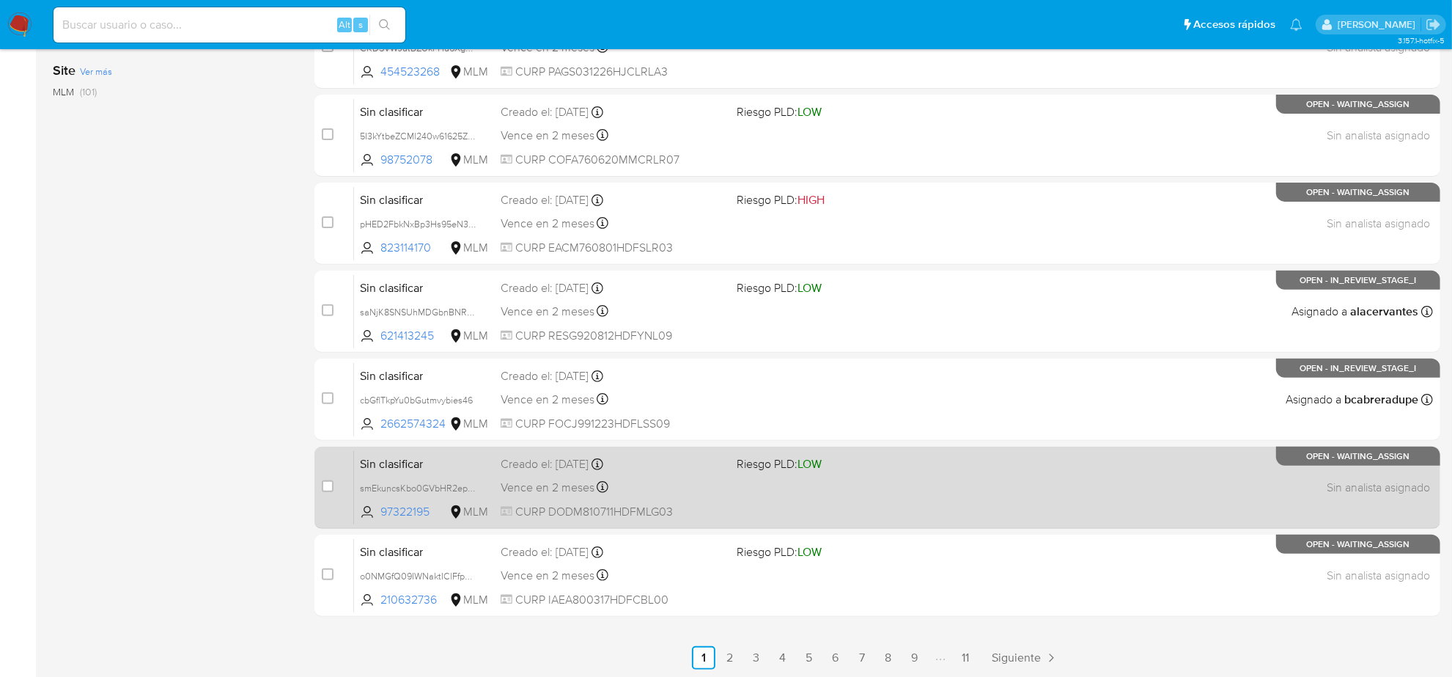
click at [800, 496] on div "Sin clasificar smEkuncsKbo0GVbHR2epS9Wq 97322195 MLM Riesgo PLD: LOW Creado el:…" at bounding box center [893, 487] width 1079 height 74
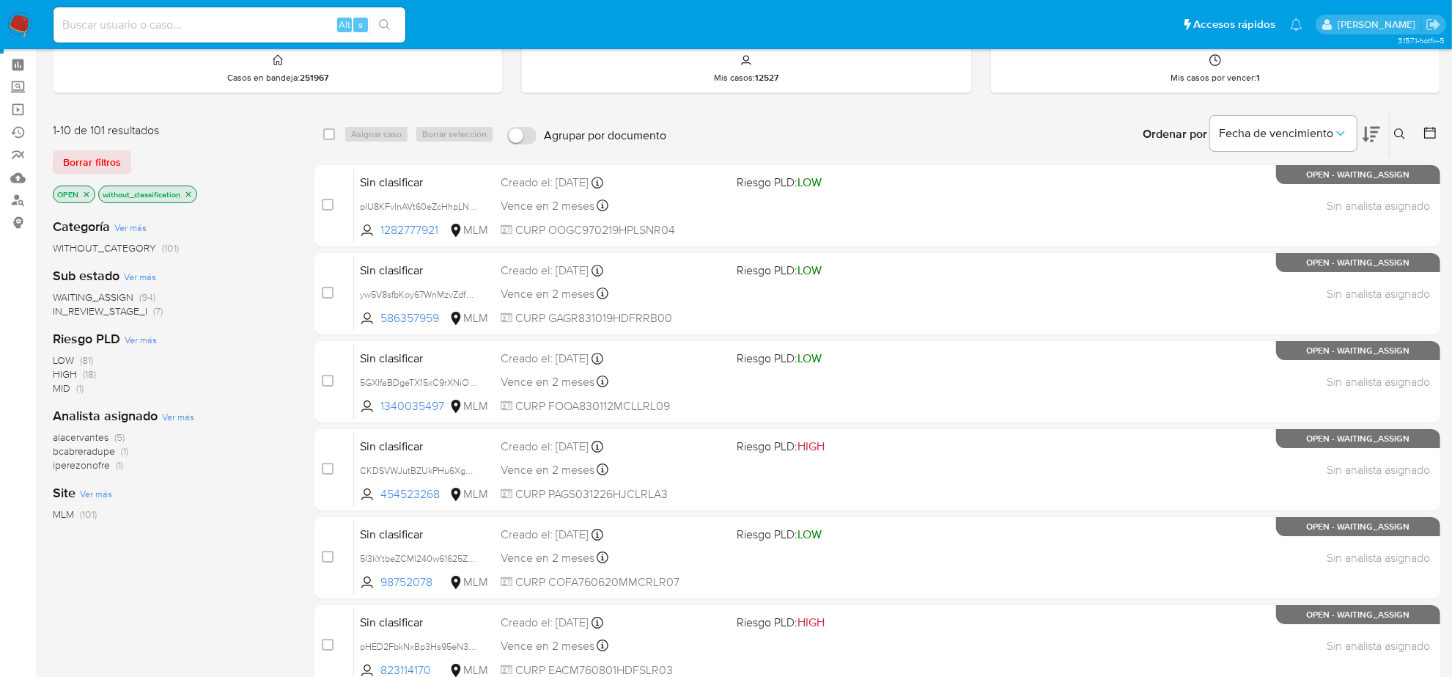
scroll to position [0, 0]
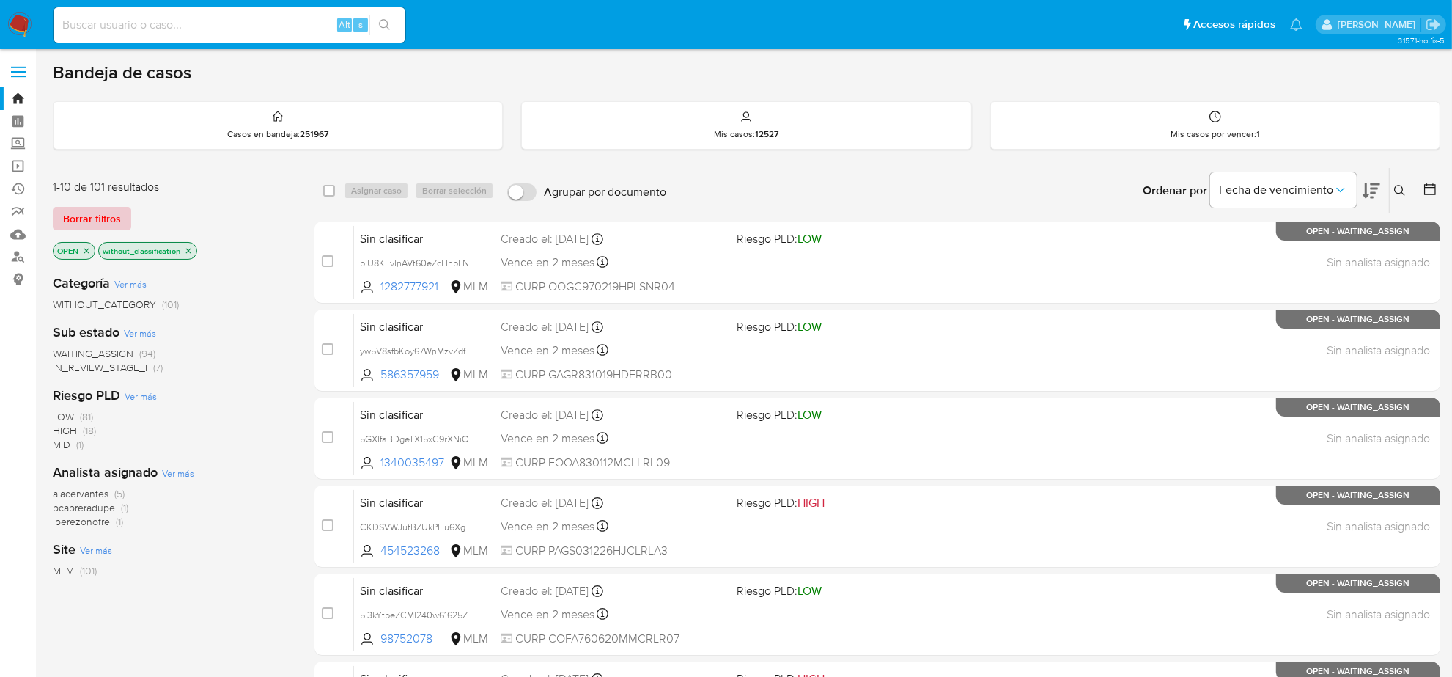
click at [122, 211] on button "Borrar filtros" at bounding box center [92, 218] width 78 height 23
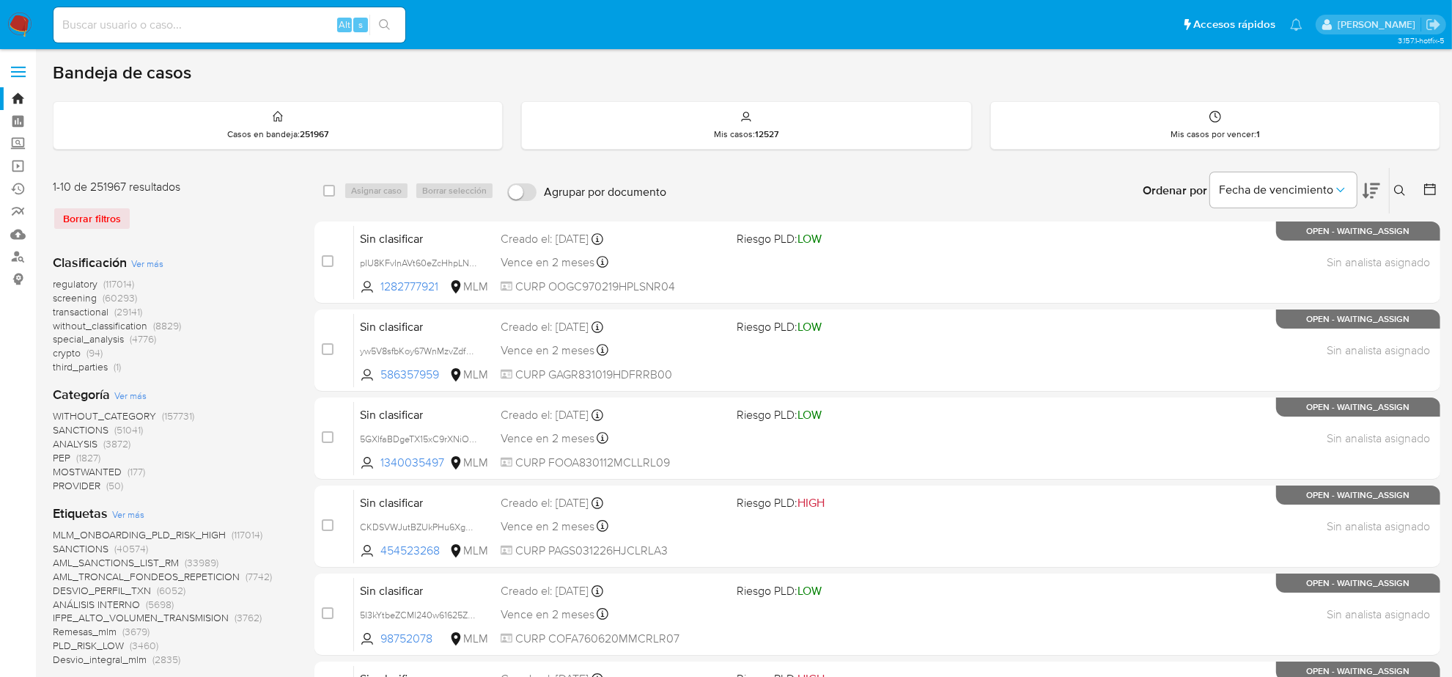
click at [1403, 189] on icon at bounding box center [1399, 190] width 11 height 11
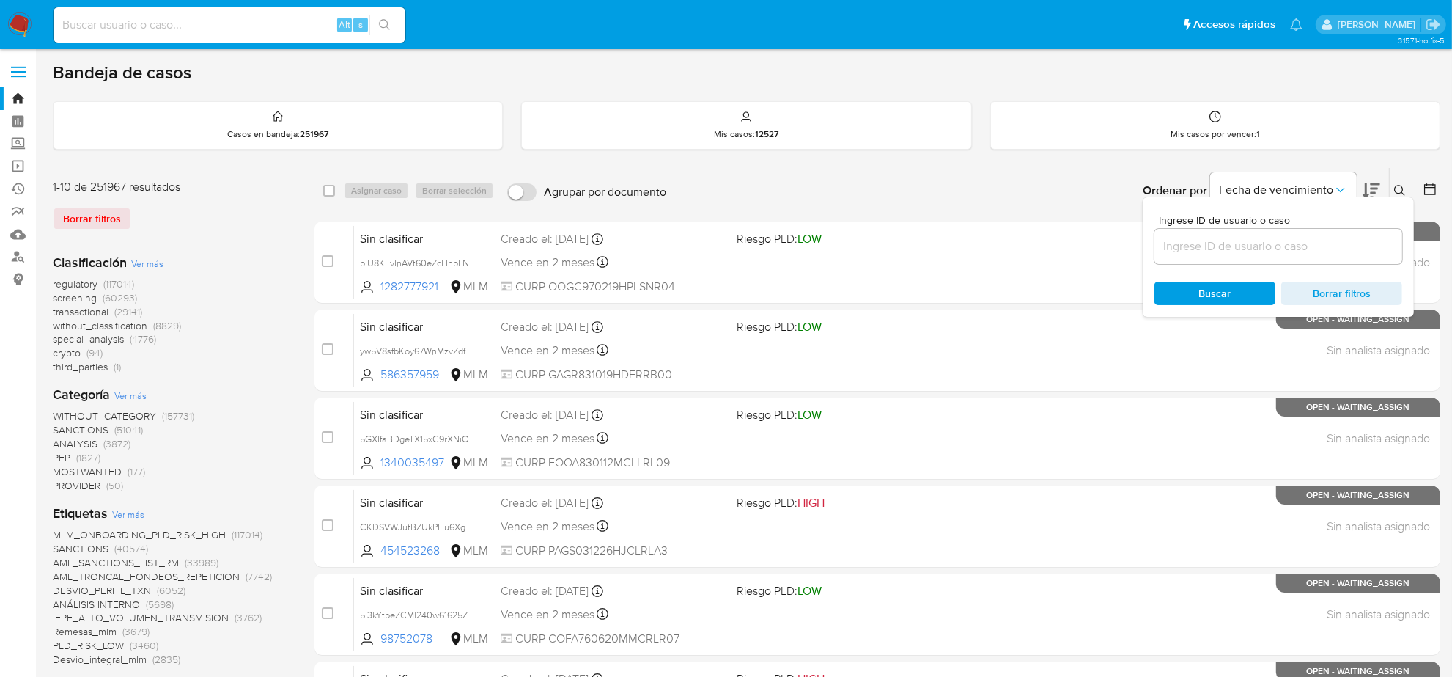
click at [1237, 254] on input at bounding box center [1279, 246] width 248 height 19
type input "a5KZxu4g4Jn9strRryJ6Y7lK"
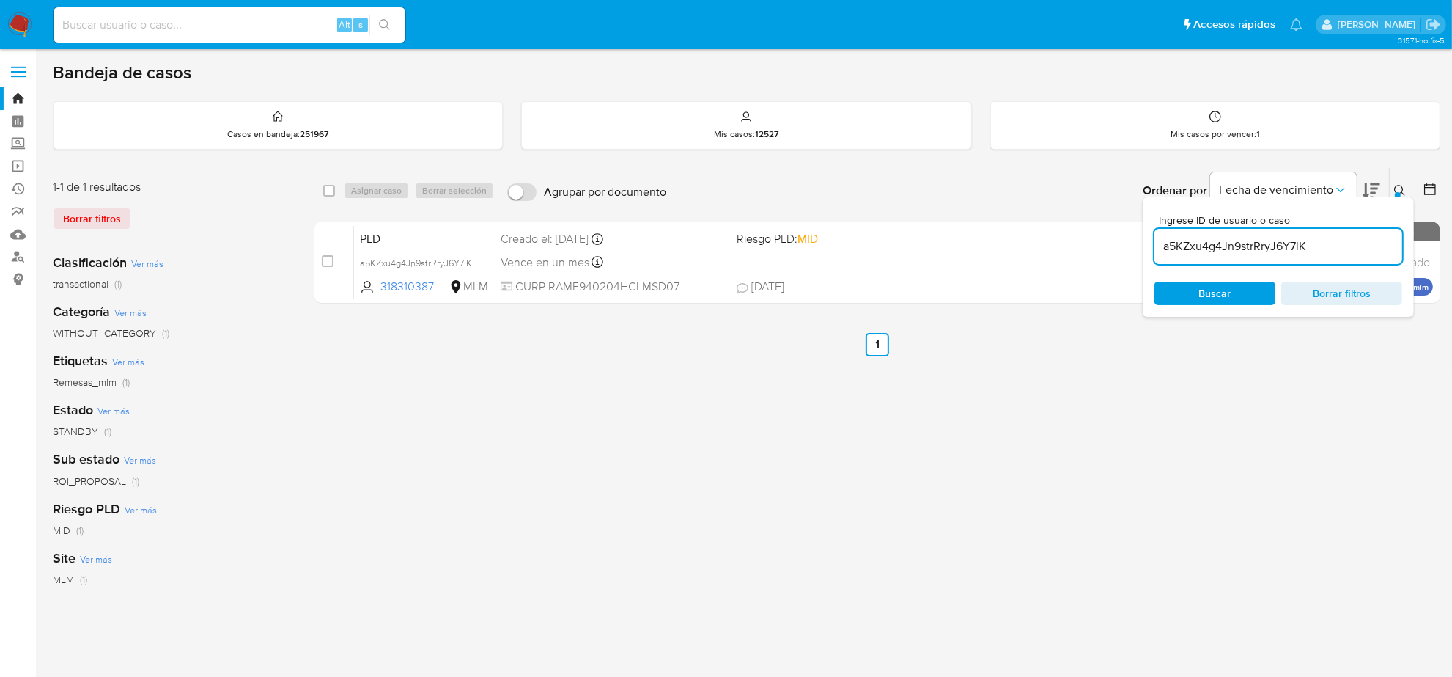
click at [1404, 188] on icon at bounding box center [1400, 191] width 12 height 12
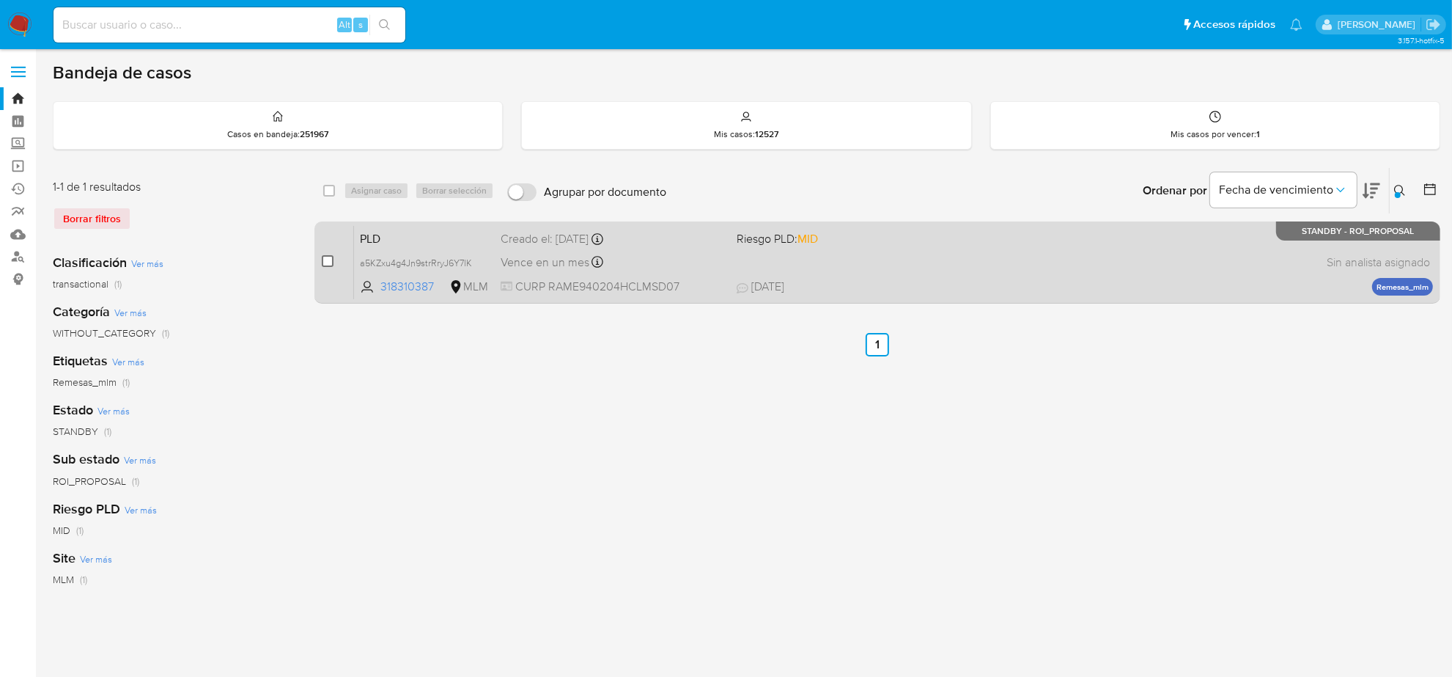
click at [324, 262] on input "checkbox" at bounding box center [328, 261] width 12 height 12
checkbox input "true"
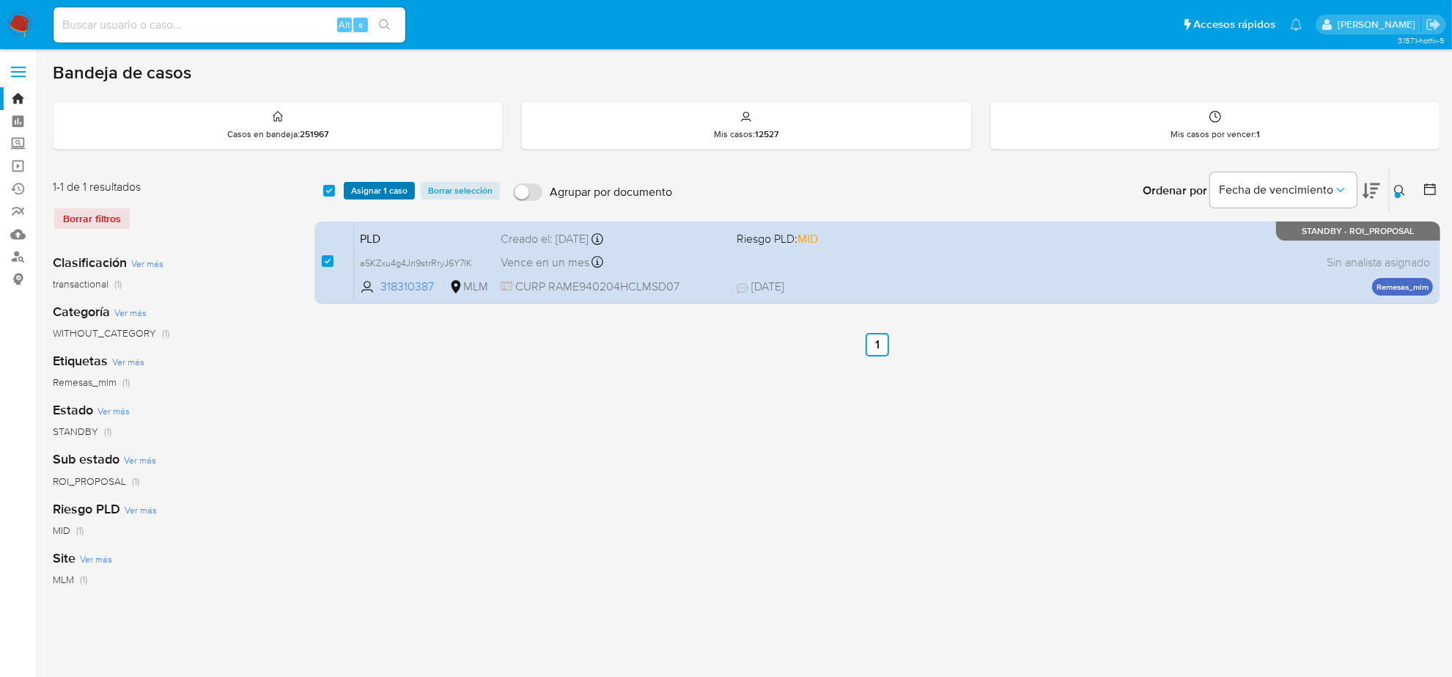
click at [379, 194] on span "Asignar 1 caso" at bounding box center [379, 190] width 56 height 15
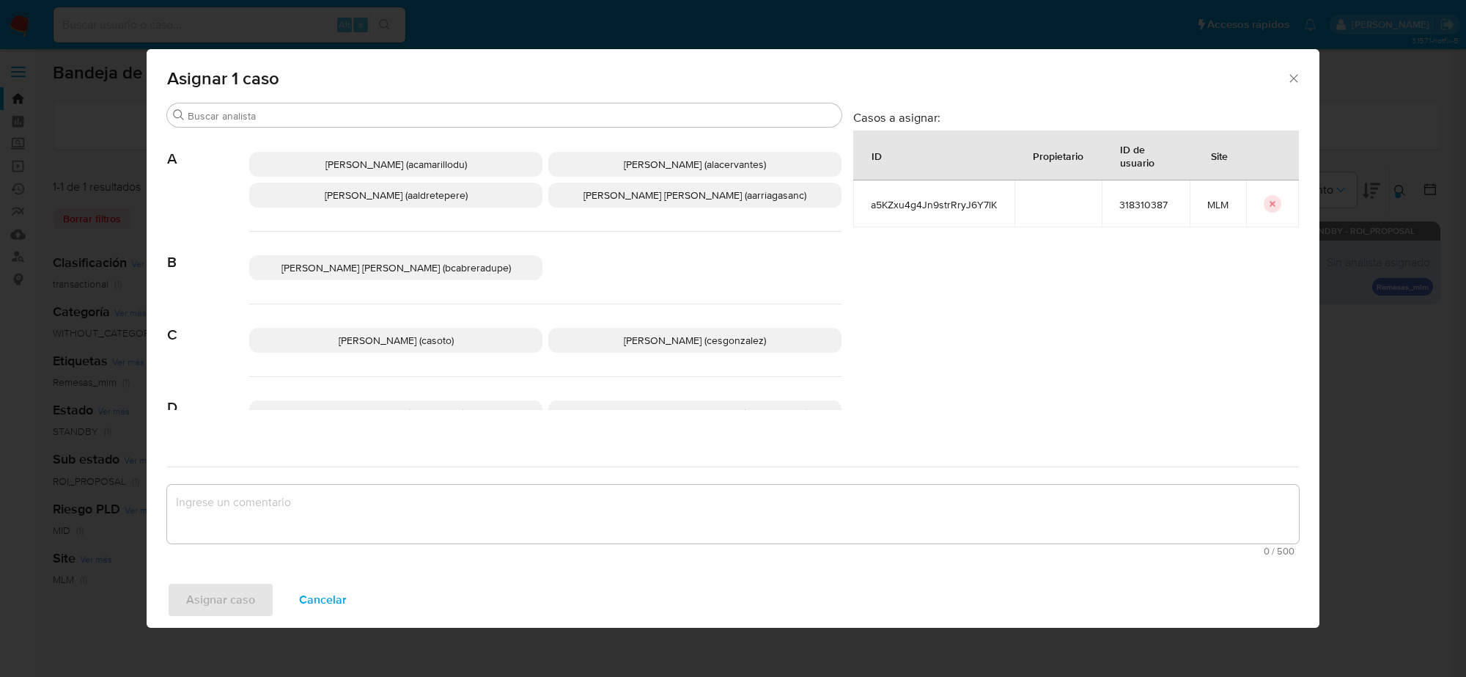
click at [691, 336] on span "Cesar Gonzalez (cesgonzalez)" at bounding box center [695, 340] width 142 height 15
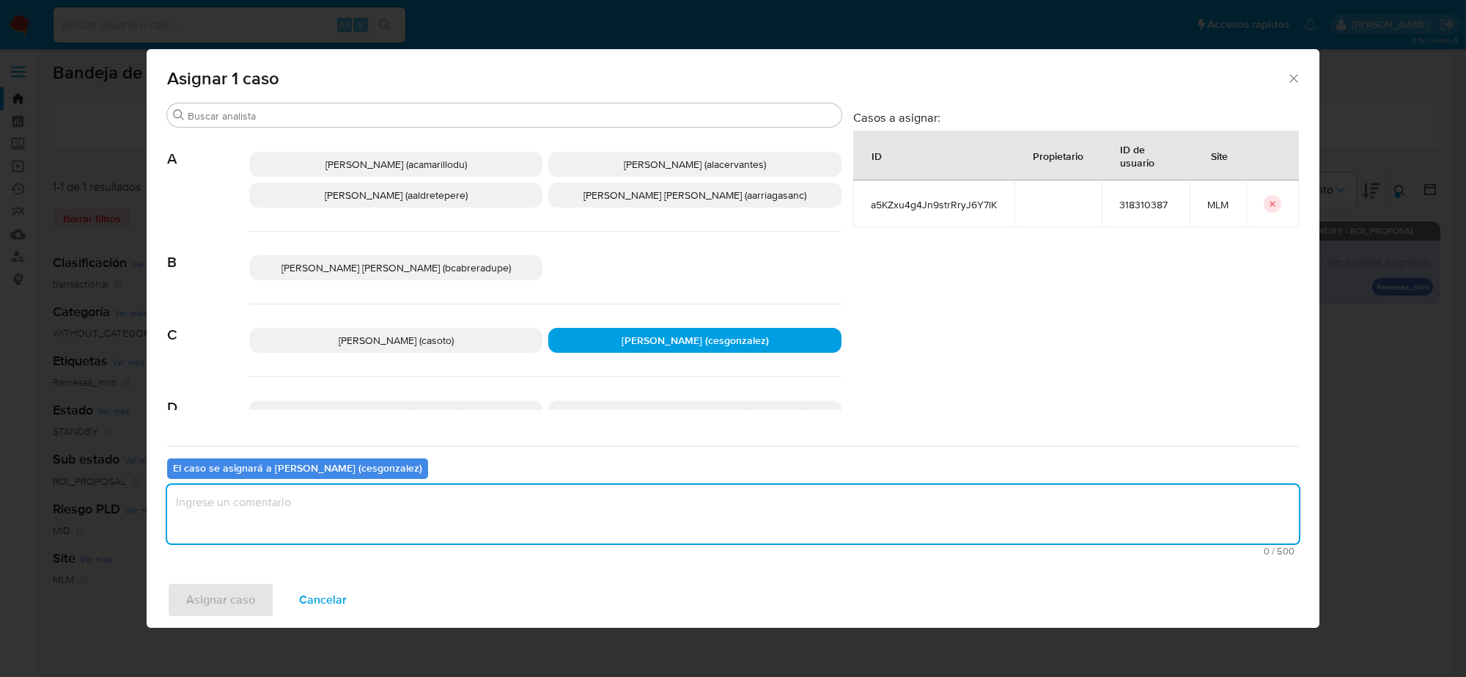
click at [369, 515] on textarea "assign-modal" at bounding box center [733, 514] width 1132 height 59
click at [227, 601] on span "Asignar caso" at bounding box center [220, 600] width 69 height 32
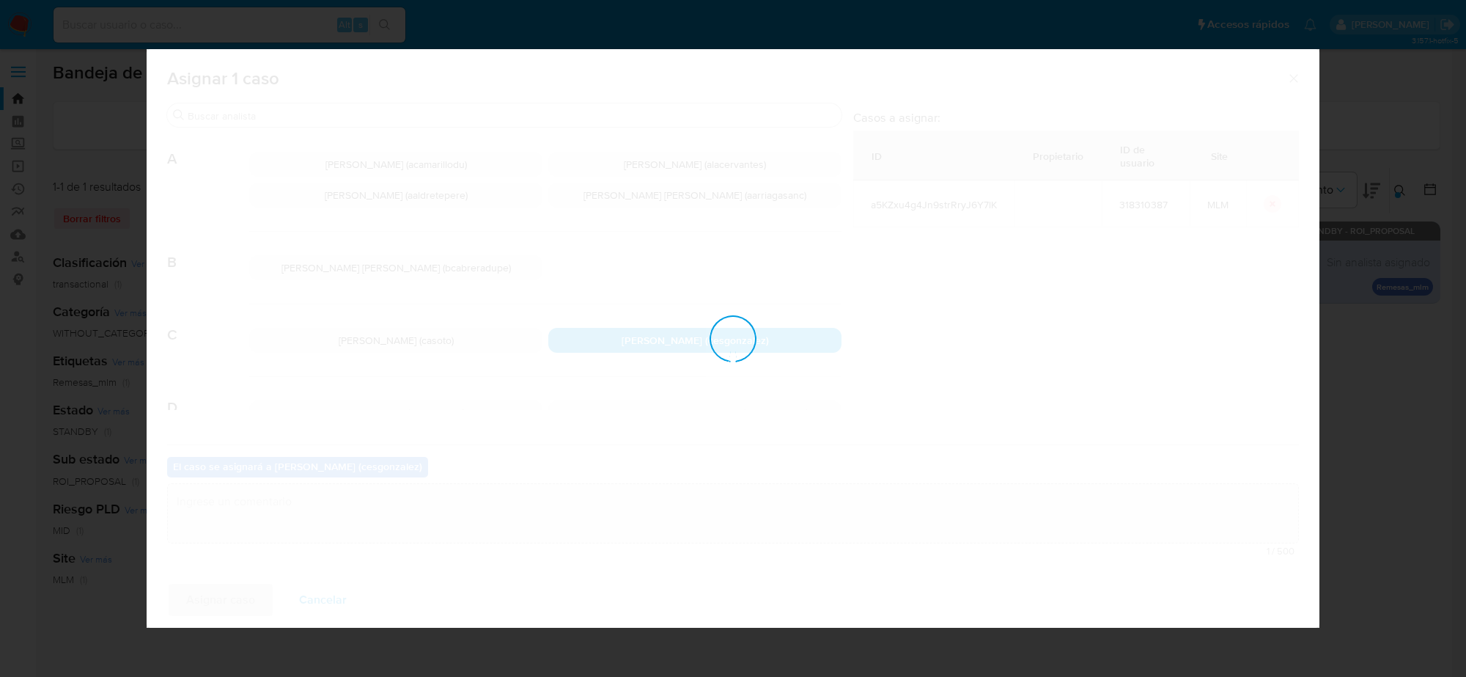
checkbox input "false"
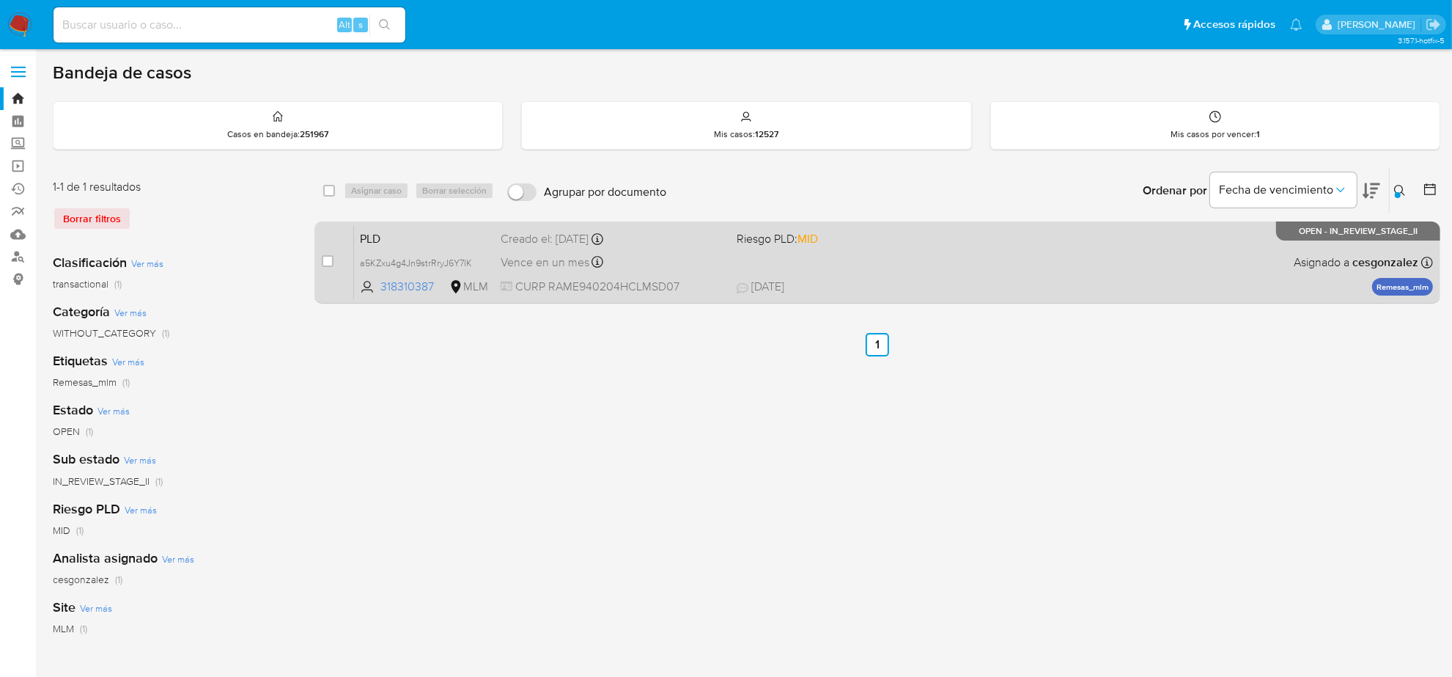
click at [568, 269] on span "Vence en un mes" at bounding box center [545, 262] width 89 height 16
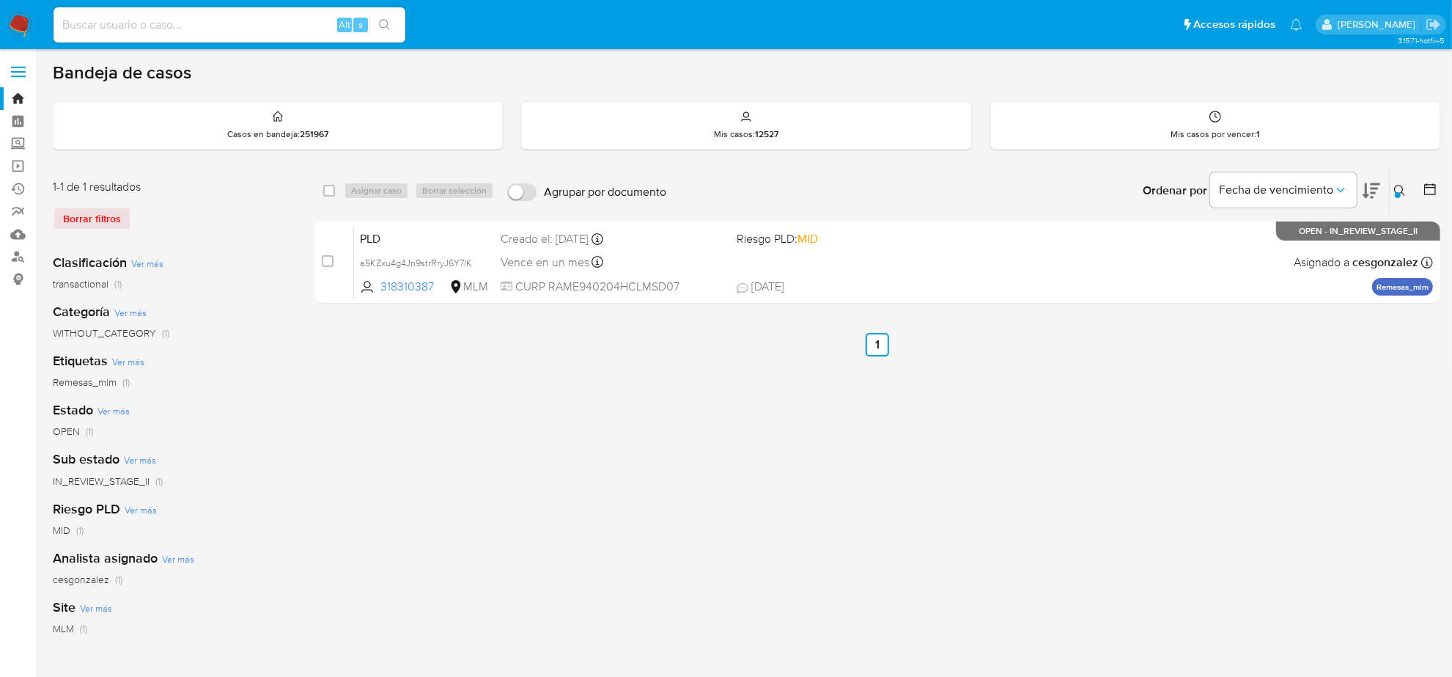
click at [1395, 192] on div at bounding box center [1398, 195] width 6 height 6
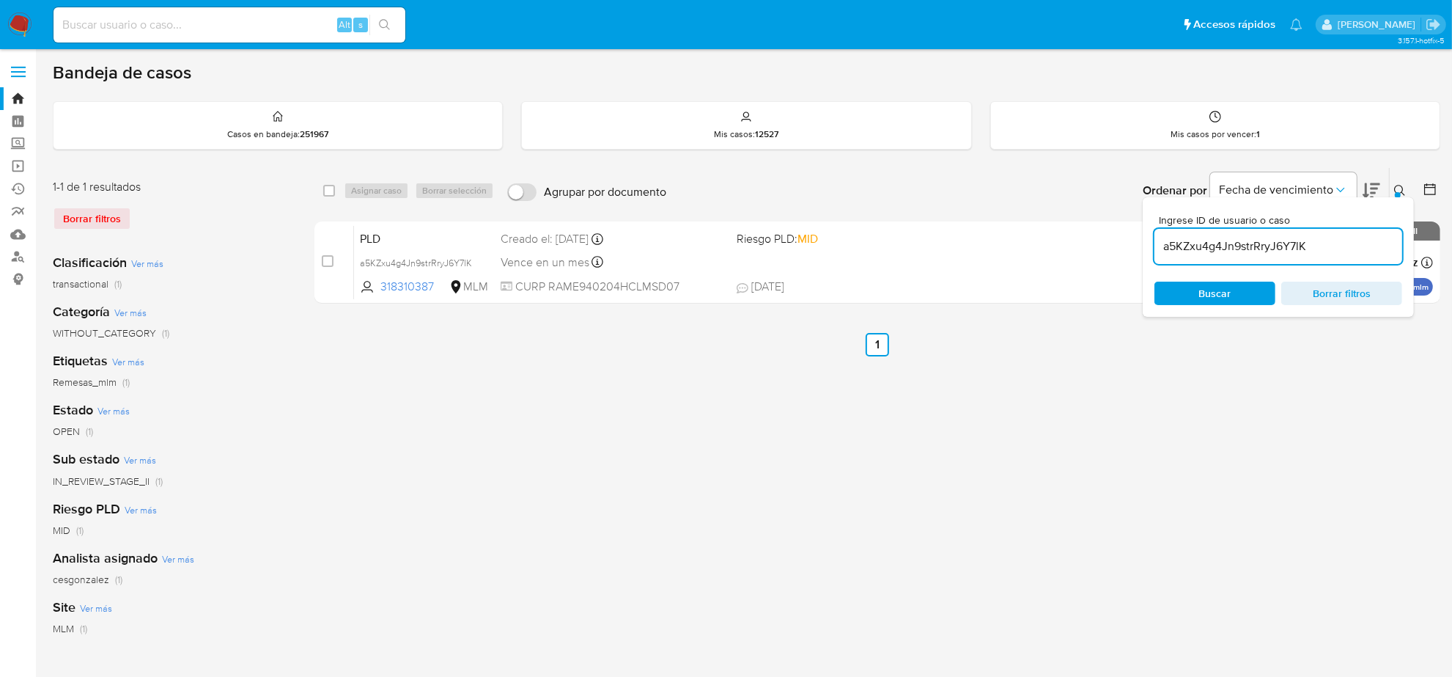
click at [1257, 247] on input "a5KZxu4g4Jn9strRryJ6Y7lK" at bounding box center [1279, 246] width 248 height 19
type input "uOHBDRgXSG6Ub6Ja40EVLuCQ"
click at [1399, 188] on icon at bounding box center [1400, 191] width 12 height 12
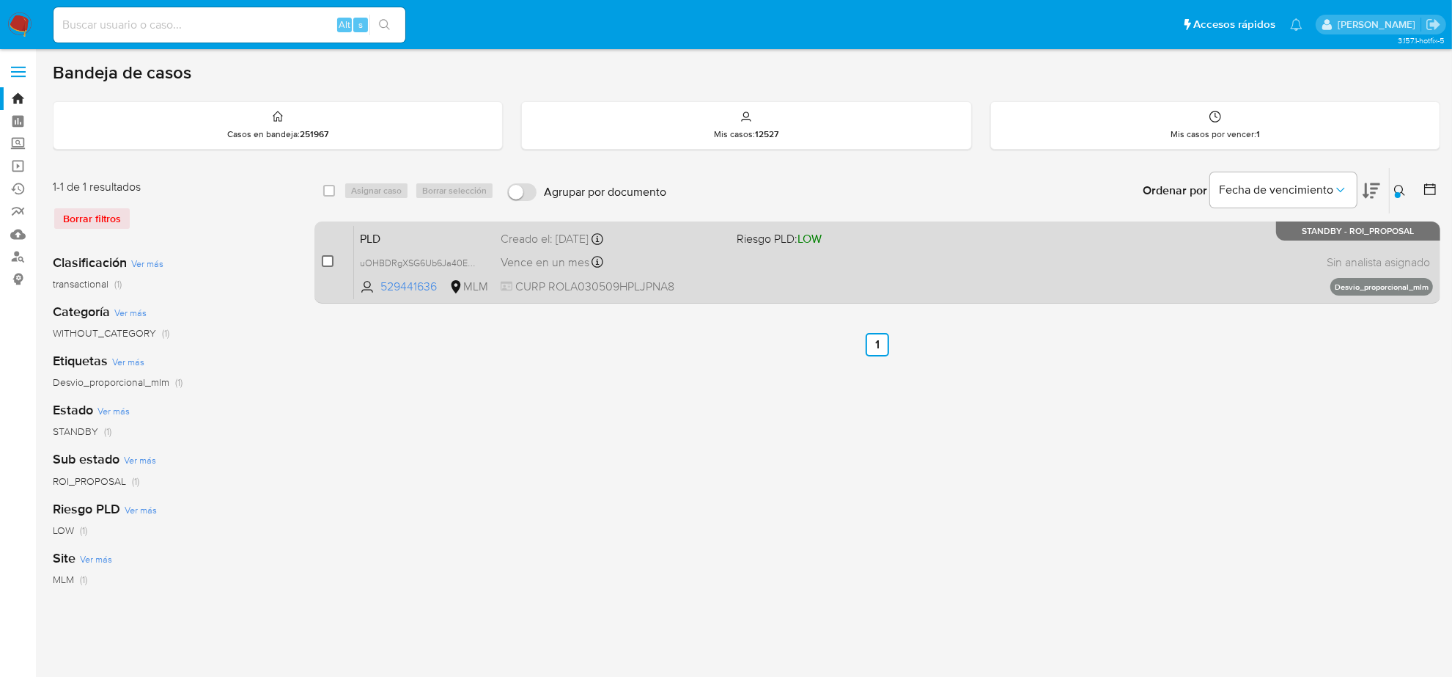
click at [327, 262] on input "checkbox" at bounding box center [328, 261] width 12 height 12
checkbox input "true"
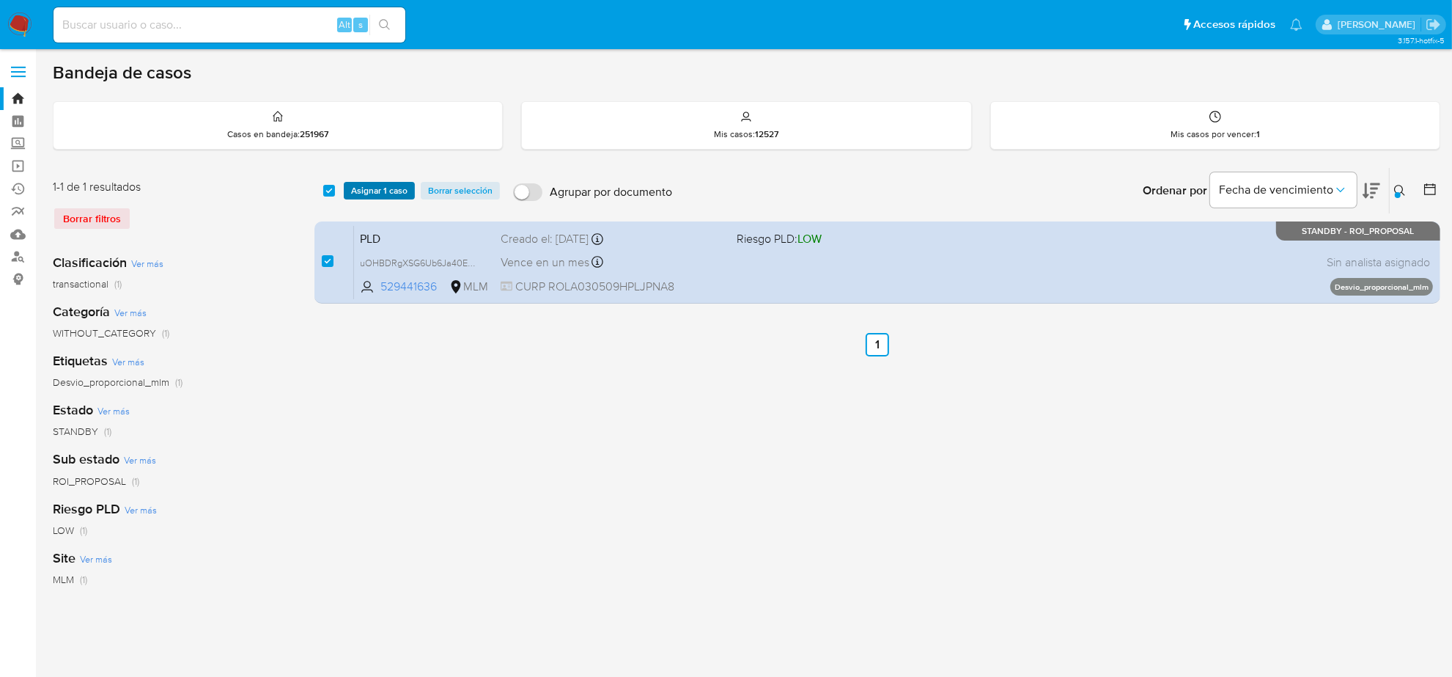
click at [389, 183] on span "Asignar 1 caso" at bounding box center [379, 190] width 56 height 15
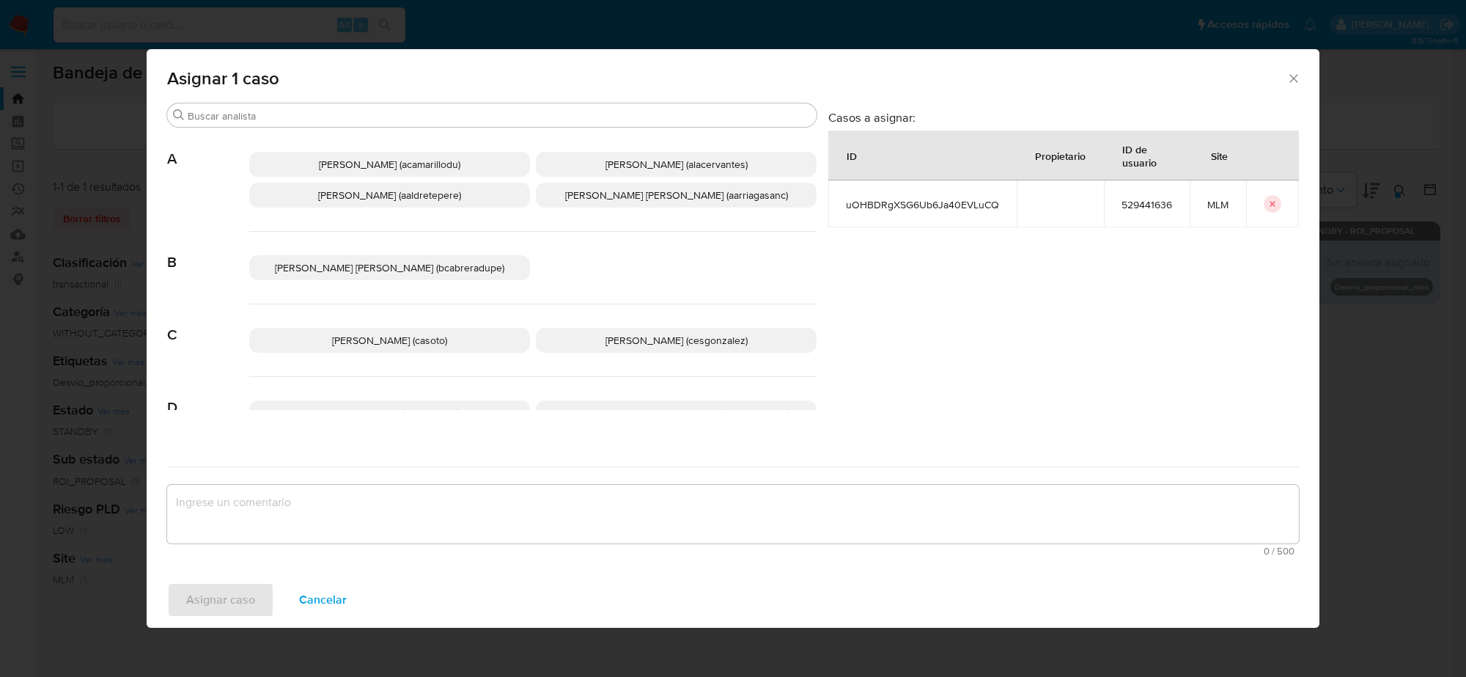
click at [647, 339] on span "Cesar Gonzalez (cesgonzalez)" at bounding box center [677, 340] width 142 height 15
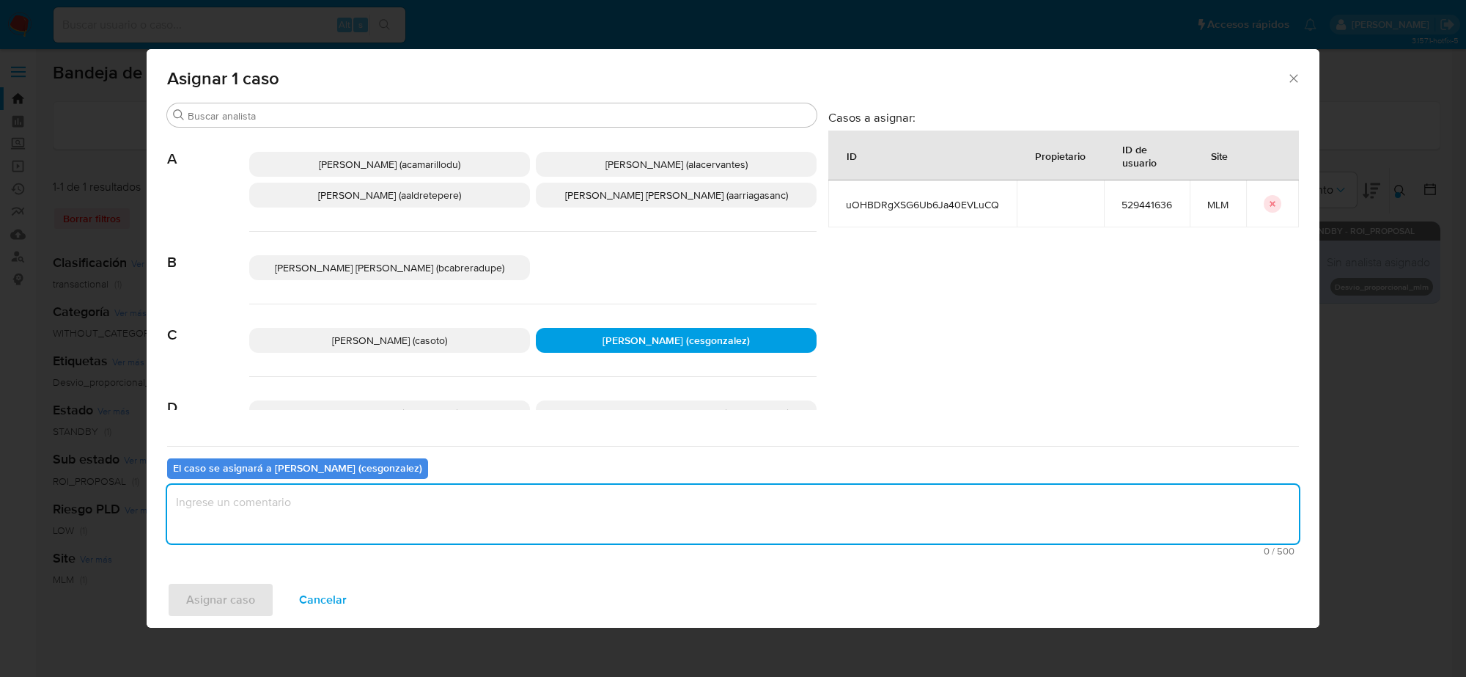
click at [401, 515] on textarea "assign-modal" at bounding box center [733, 514] width 1132 height 59
click at [217, 606] on span "Asignar caso" at bounding box center [220, 600] width 69 height 32
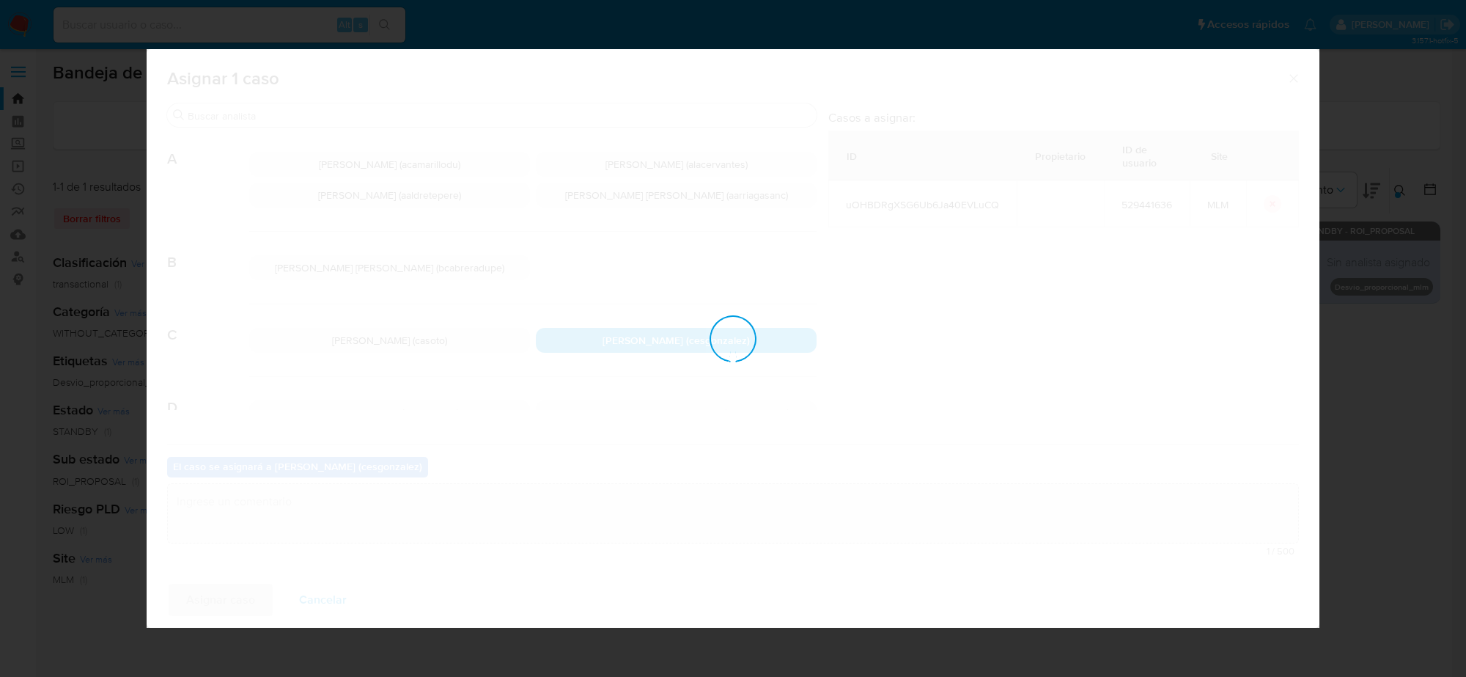
checkbox input "false"
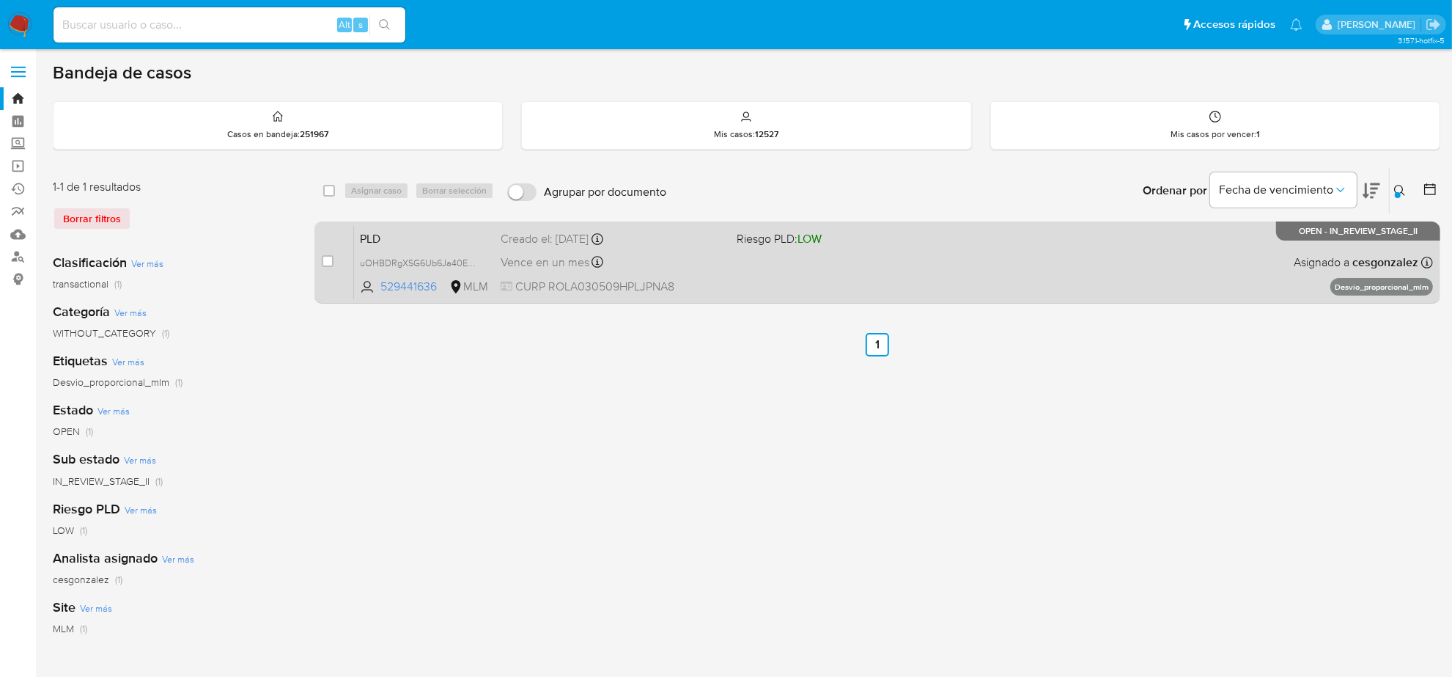
click at [675, 273] on div "PLD uOHBDRgXSG6Ub6Ja40EVLuCQ 529441636 MLM Riesgo PLD: LOW Creado el: 12/08/202…" at bounding box center [893, 262] width 1079 height 74
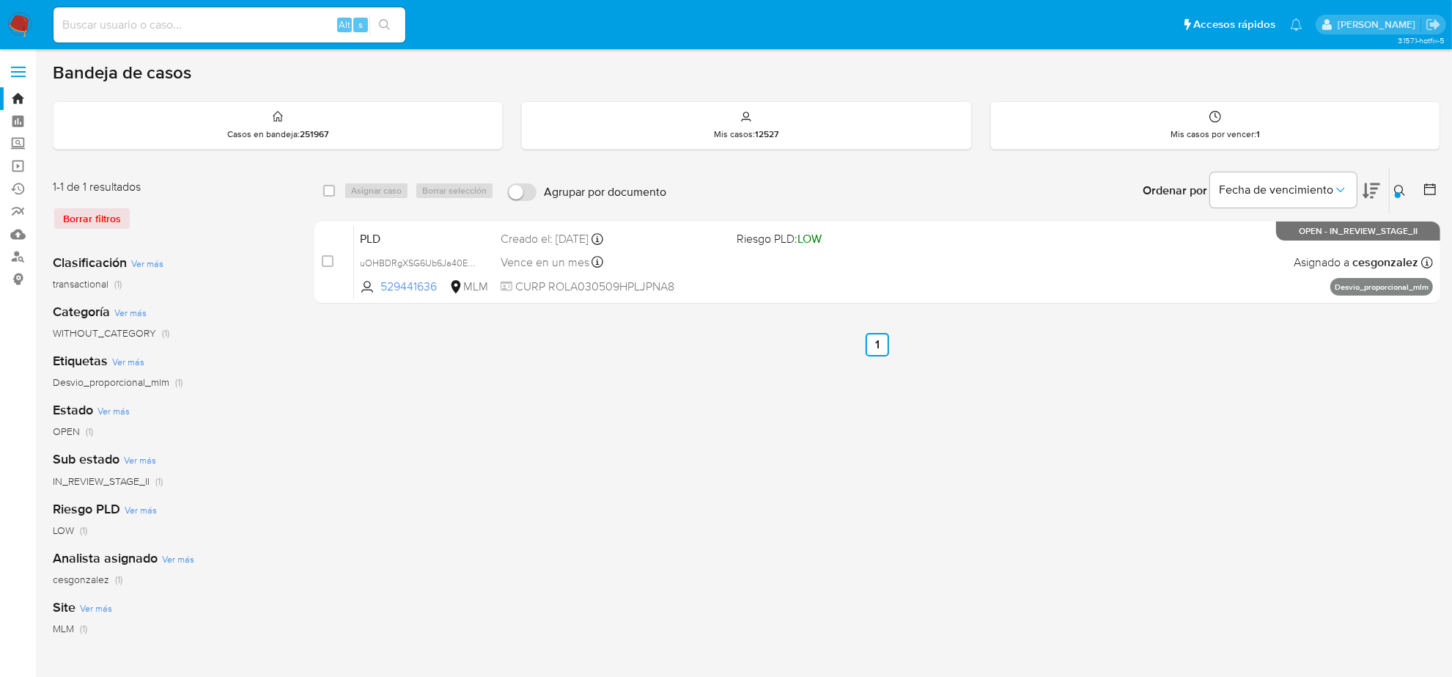
click at [195, 32] on input at bounding box center [230, 24] width 352 height 19
paste input "1836031053"
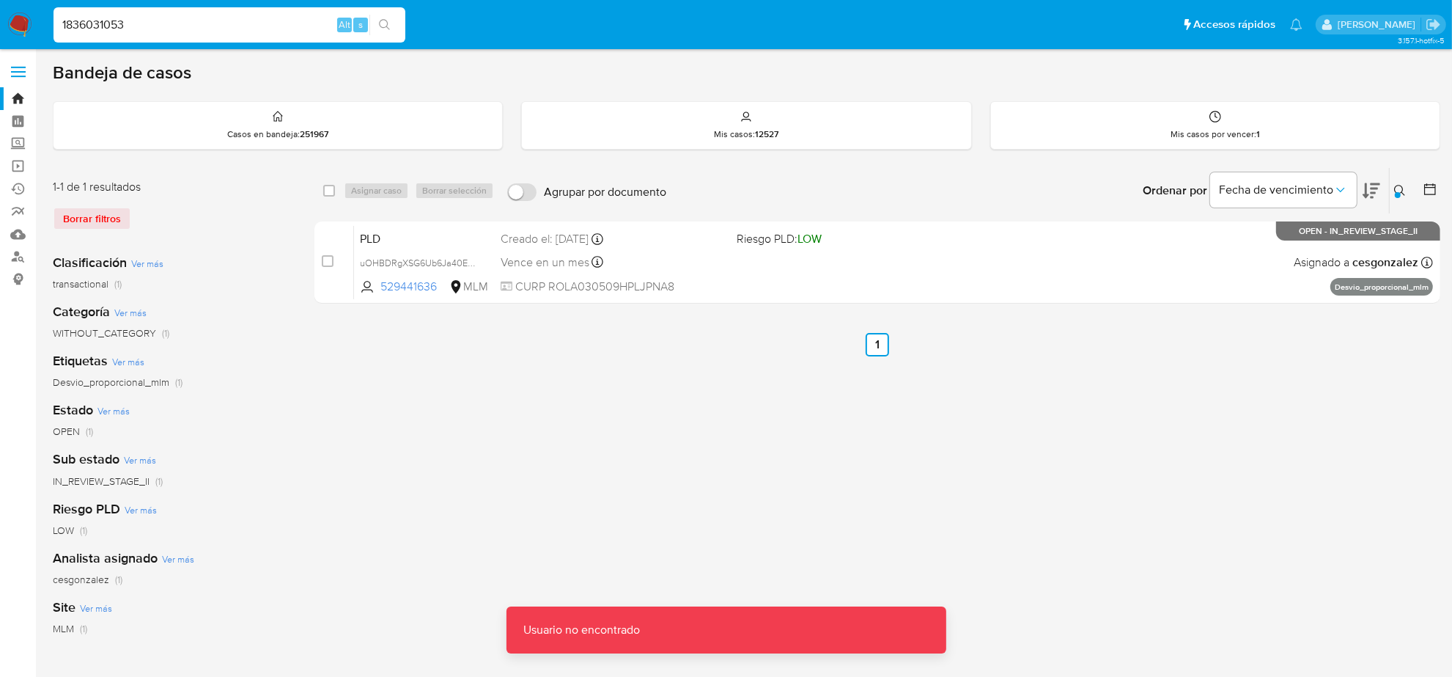
click at [198, 23] on input "1836031053" at bounding box center [230, 24] width 352 height 19
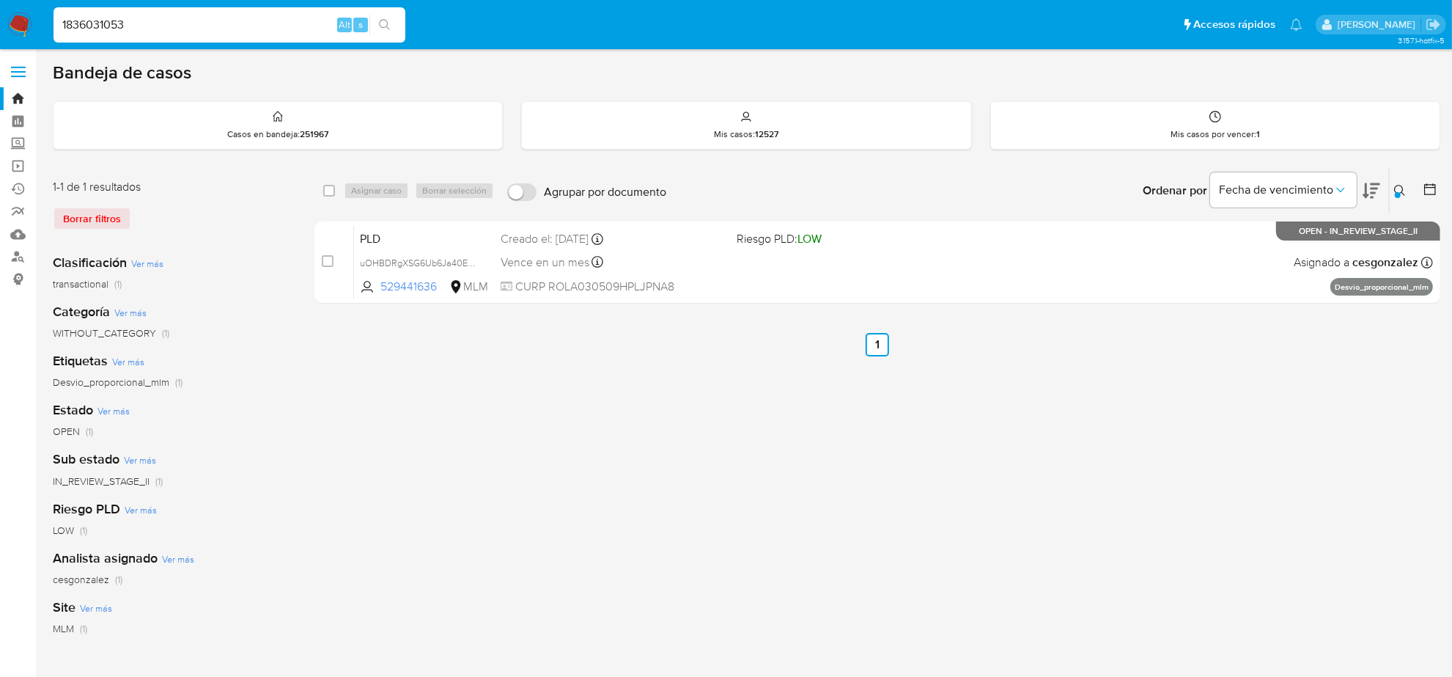
type input "1836031053"
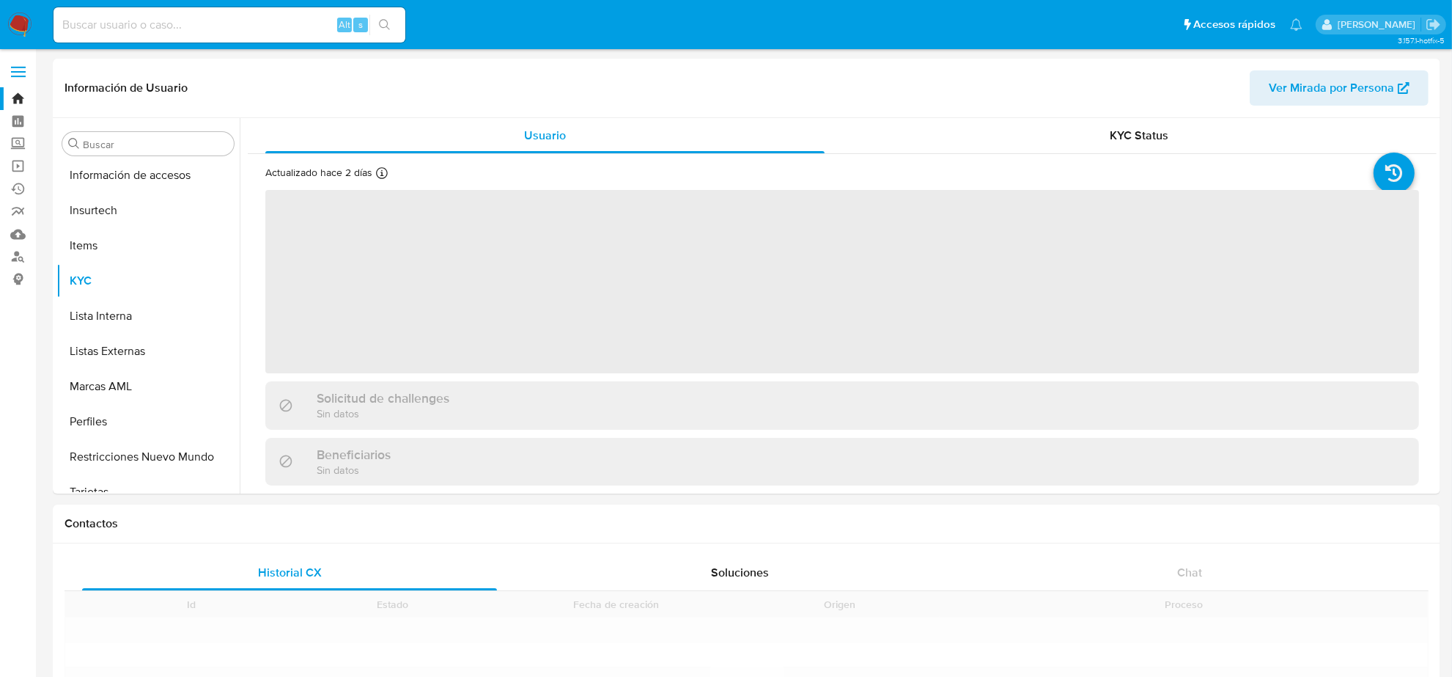
scroll to position [618, 0]
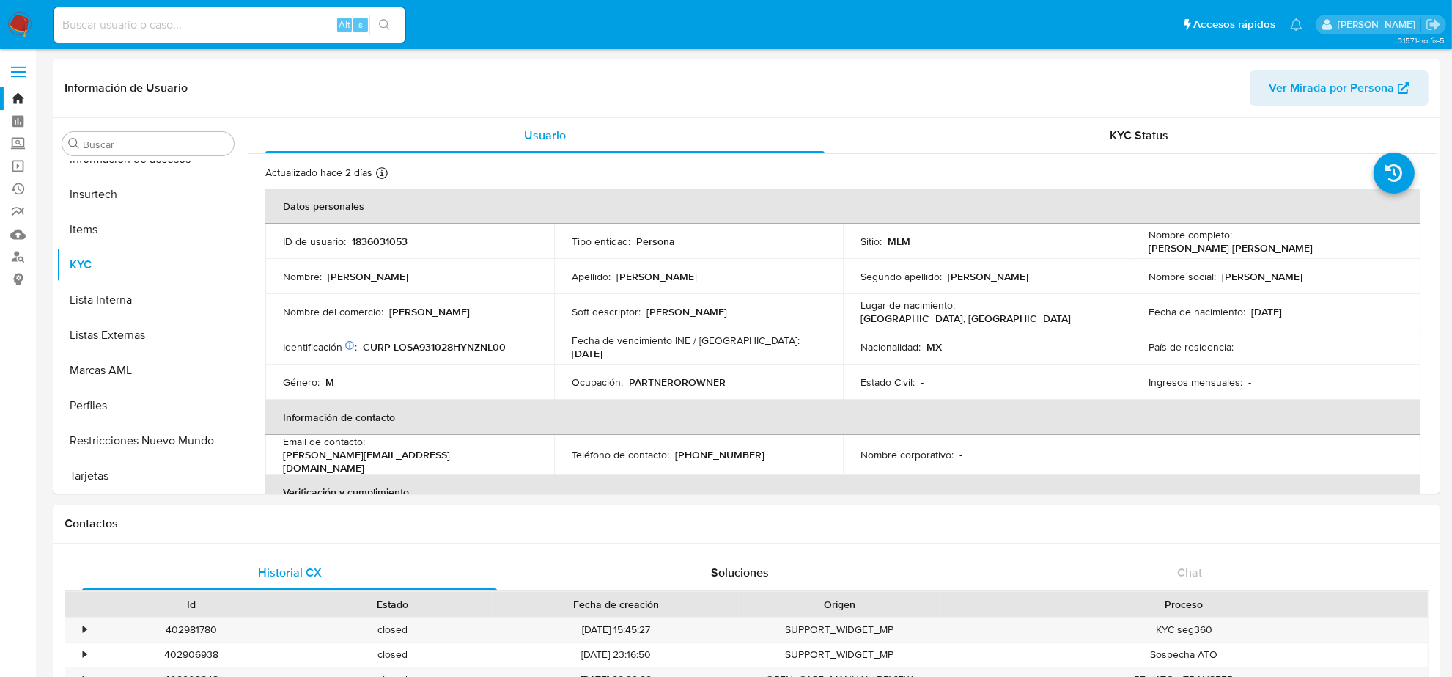
select select "10"
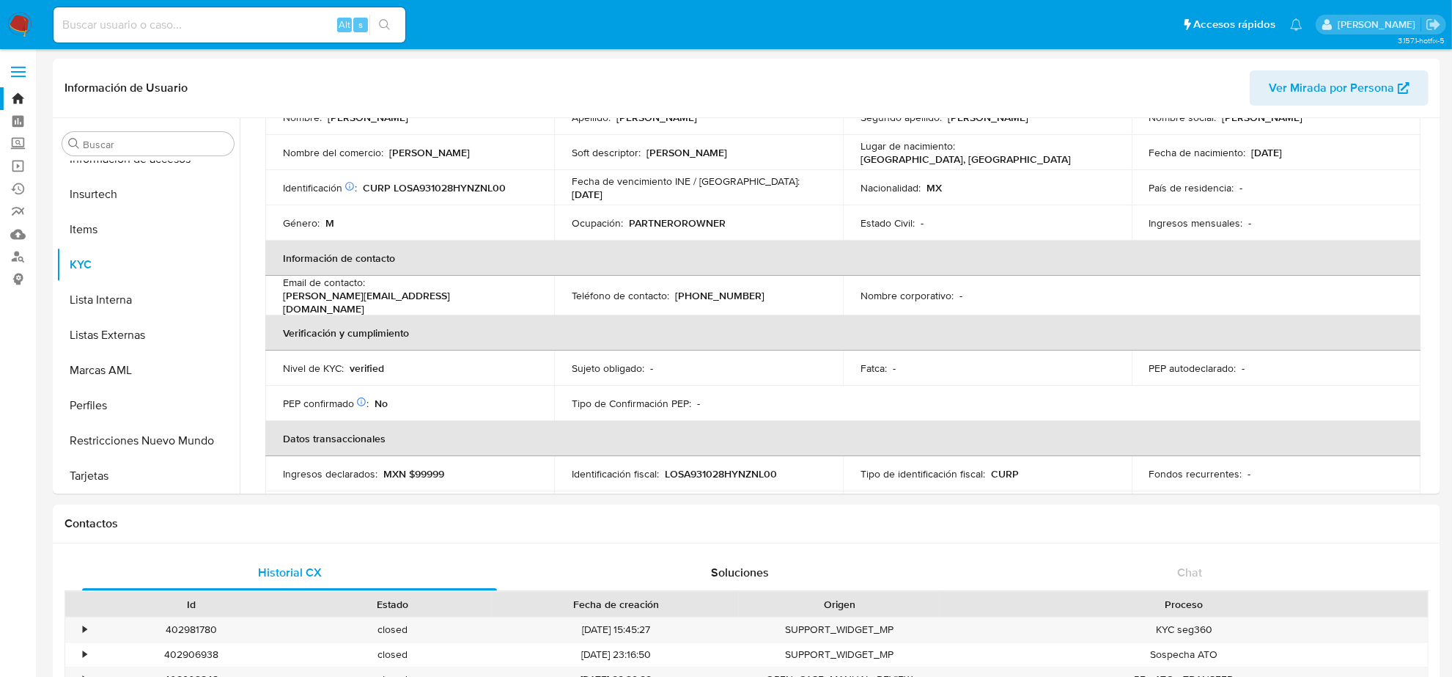
scroll to position [0, 0]
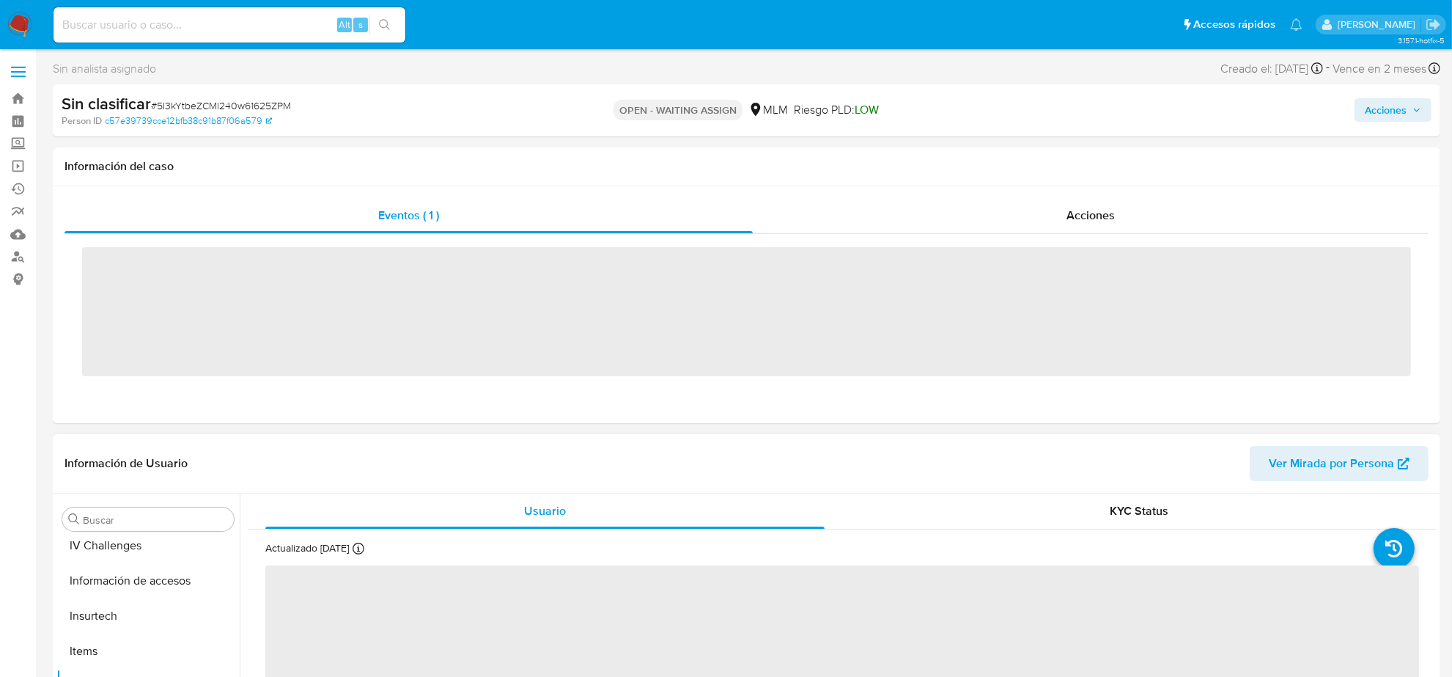
scroll to position [618, 0]
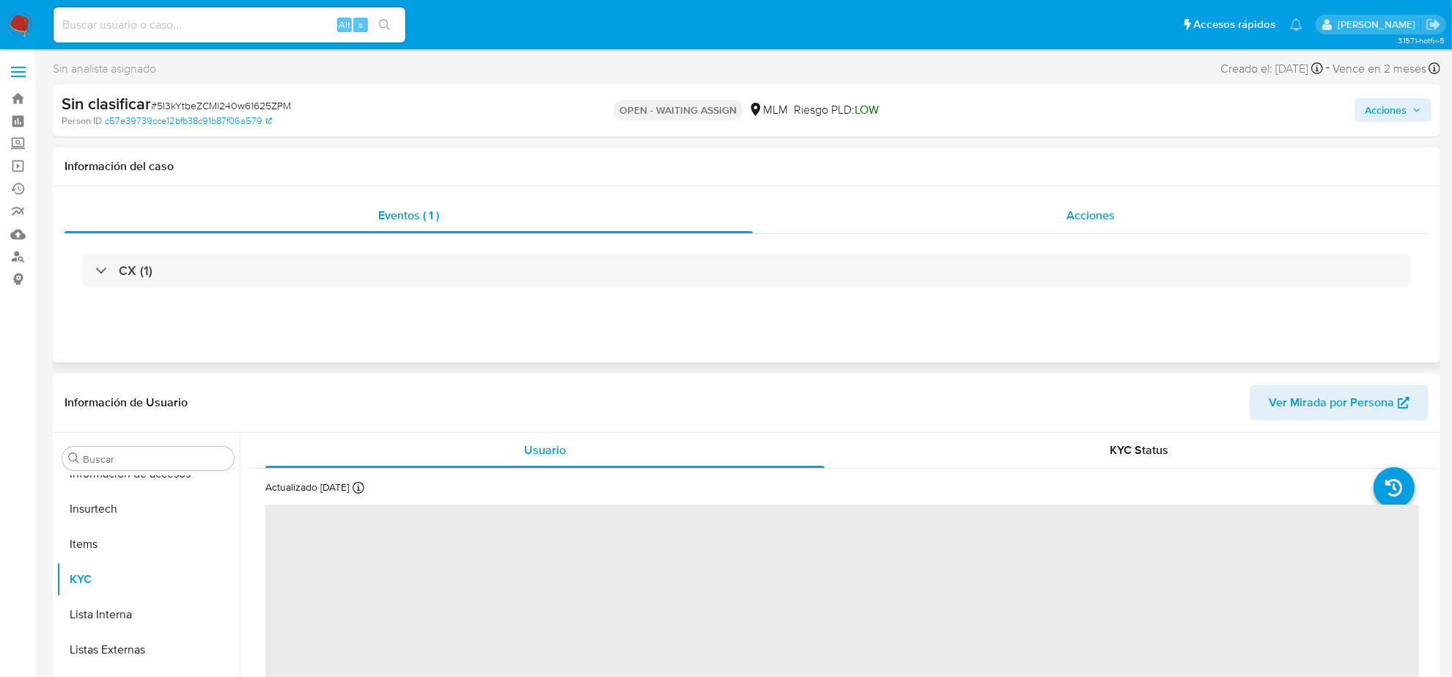
click at [1070, 213] on span "Acciones" at bounding box center [1091, 215] width 48 height 17
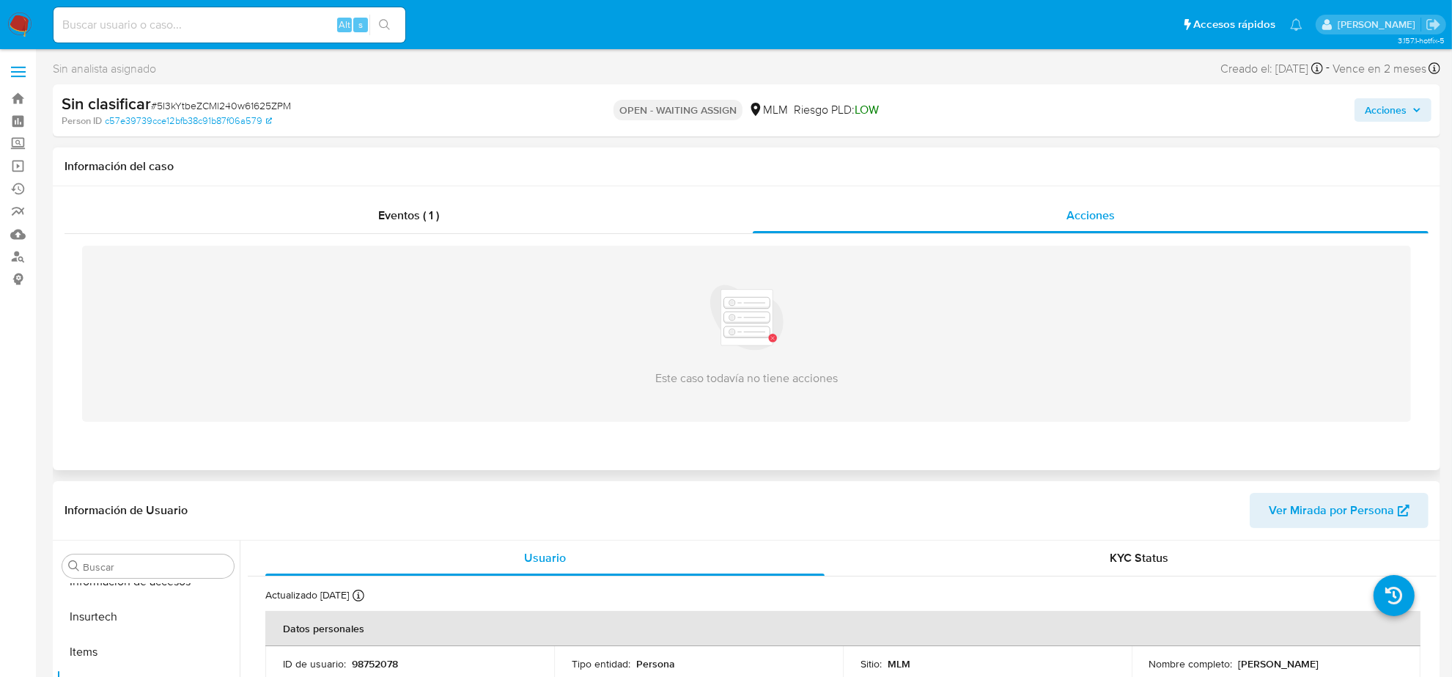
select select "10"
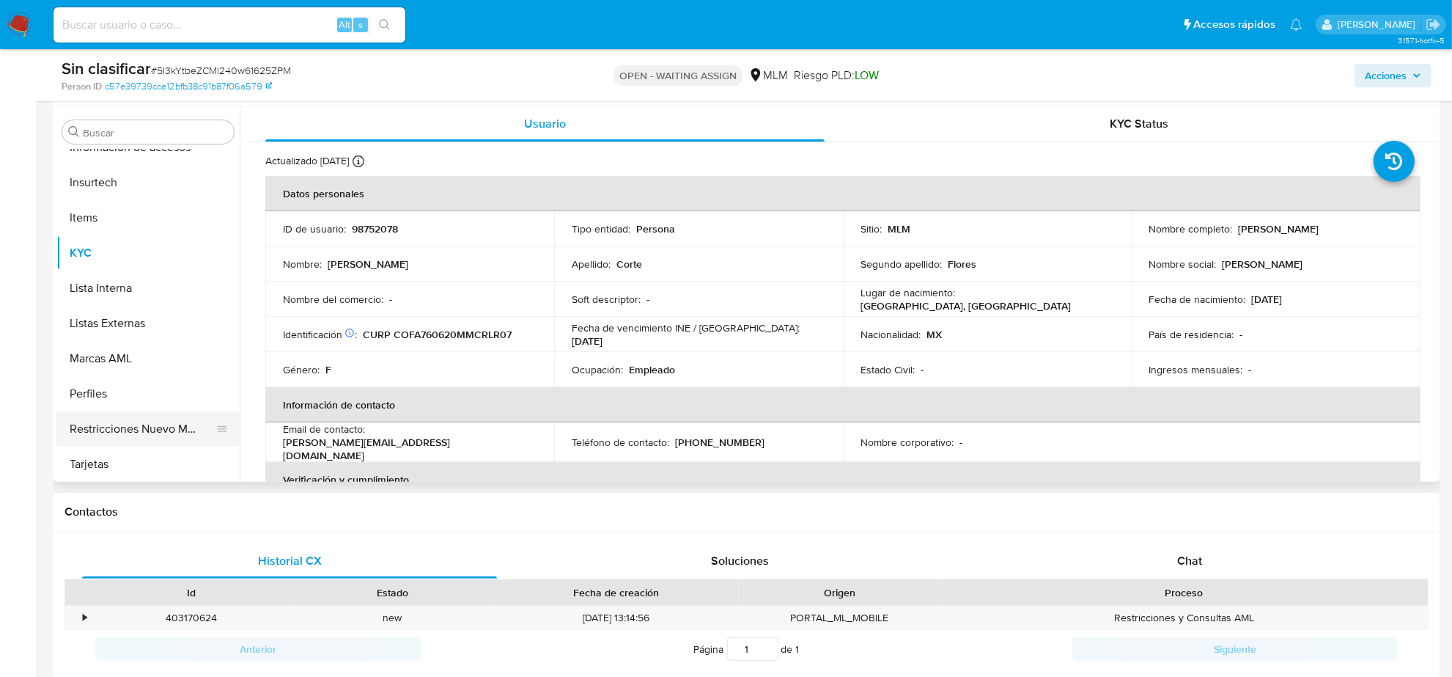
scroll to position [458, 0]
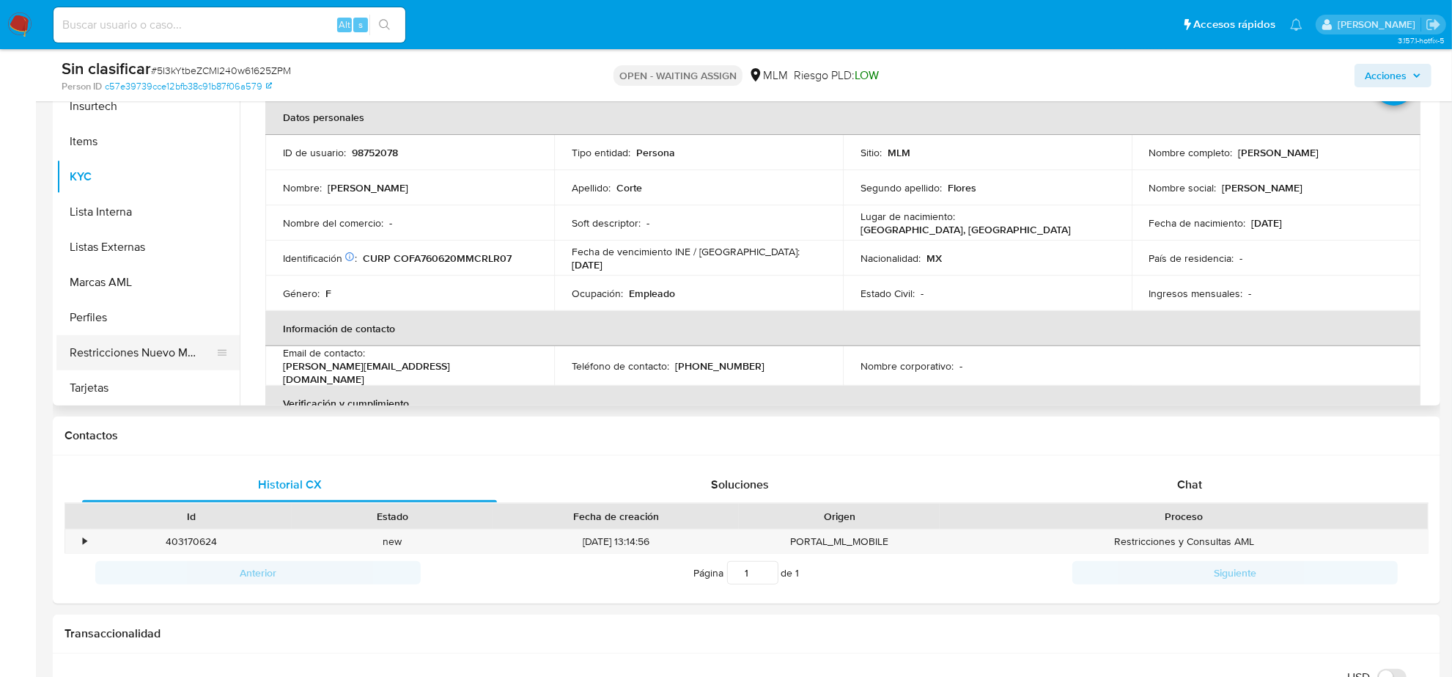
click at [155, 357] on button "Restricciones Nuevo Mundo" at bounding box center [142, 352] width 172 height 35
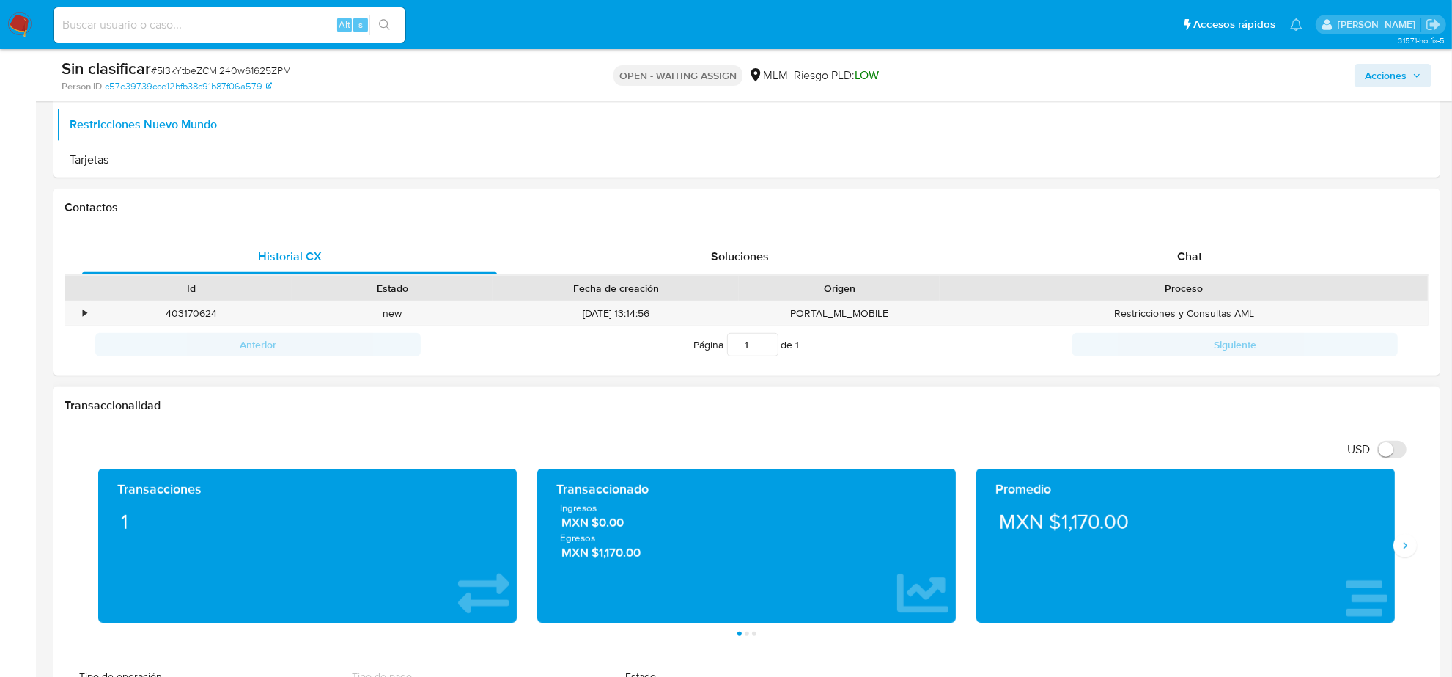
scroll to position [825, 0]
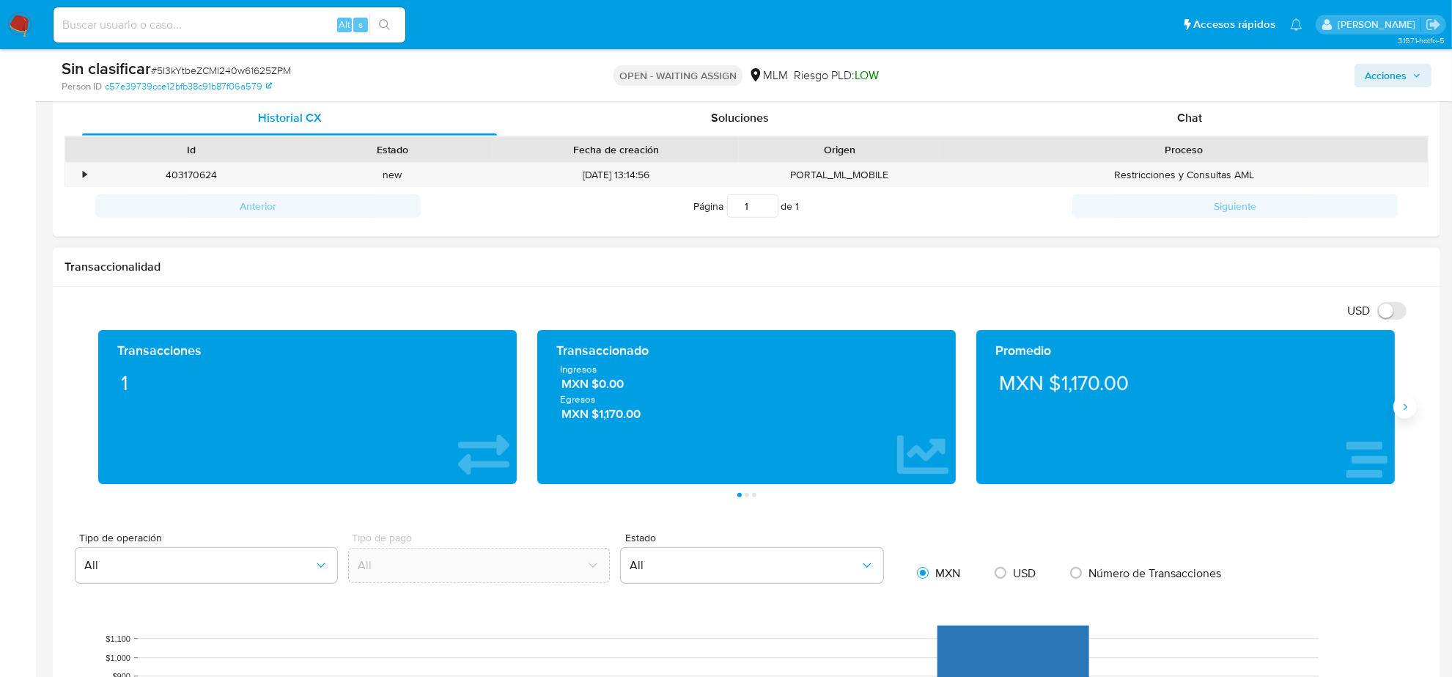
click at [1403, 405] on icon "Siguiente" at bounding box center [1406, 407] width 12 height 12
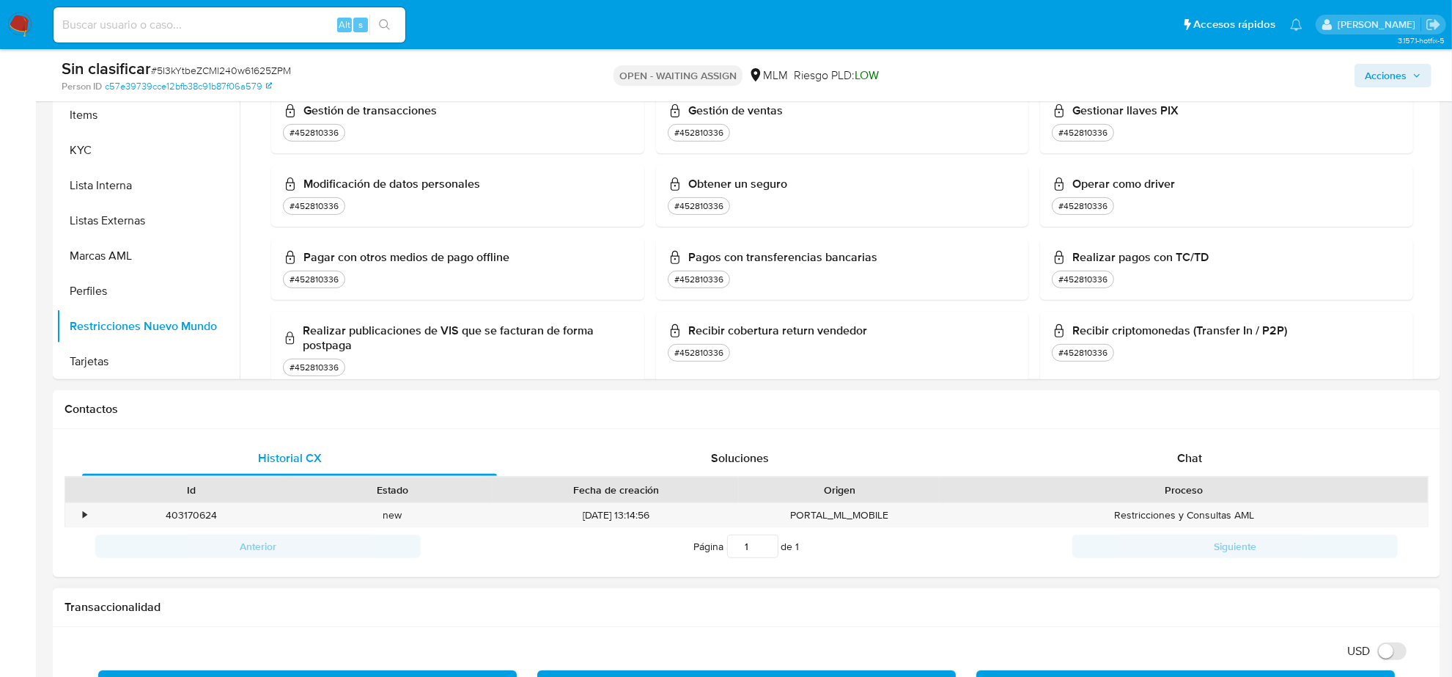
scroll to position [642, 0]
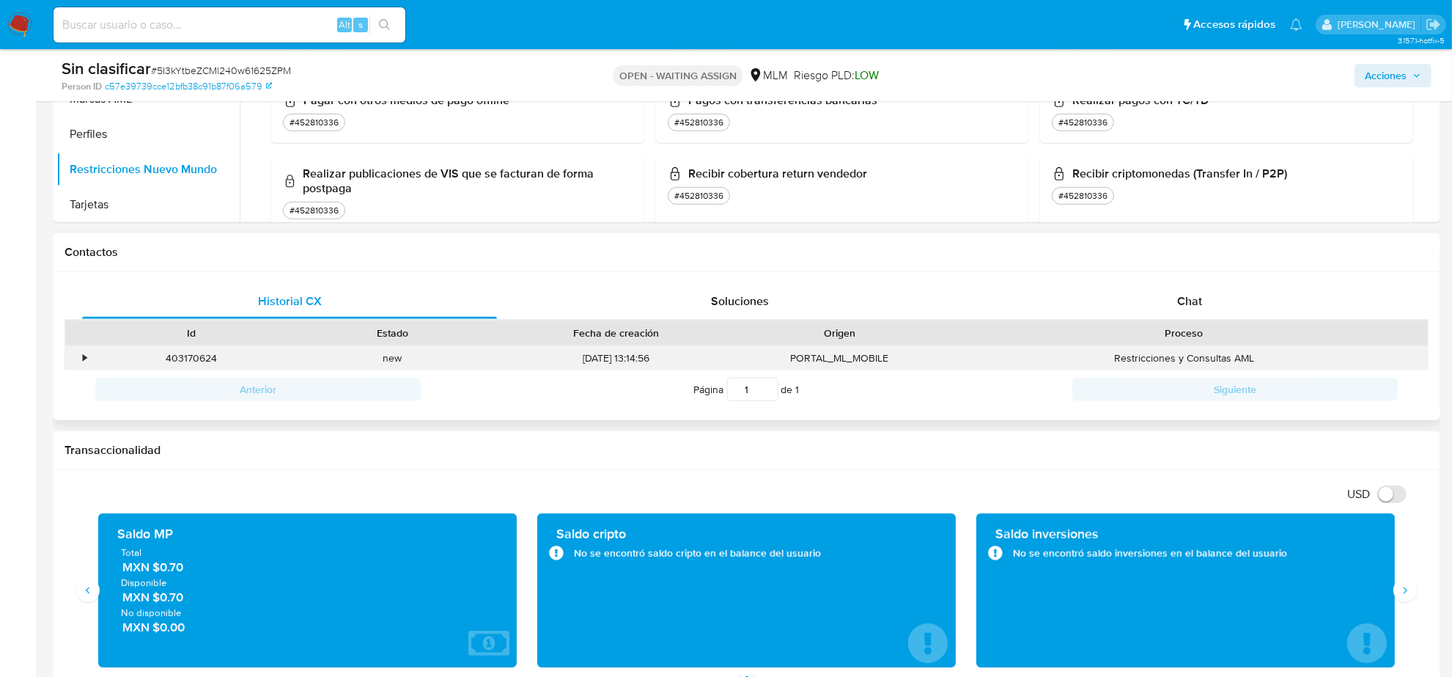
click at [83, 360] on div "•" at bounding box center [85, 358] width 4 height 14
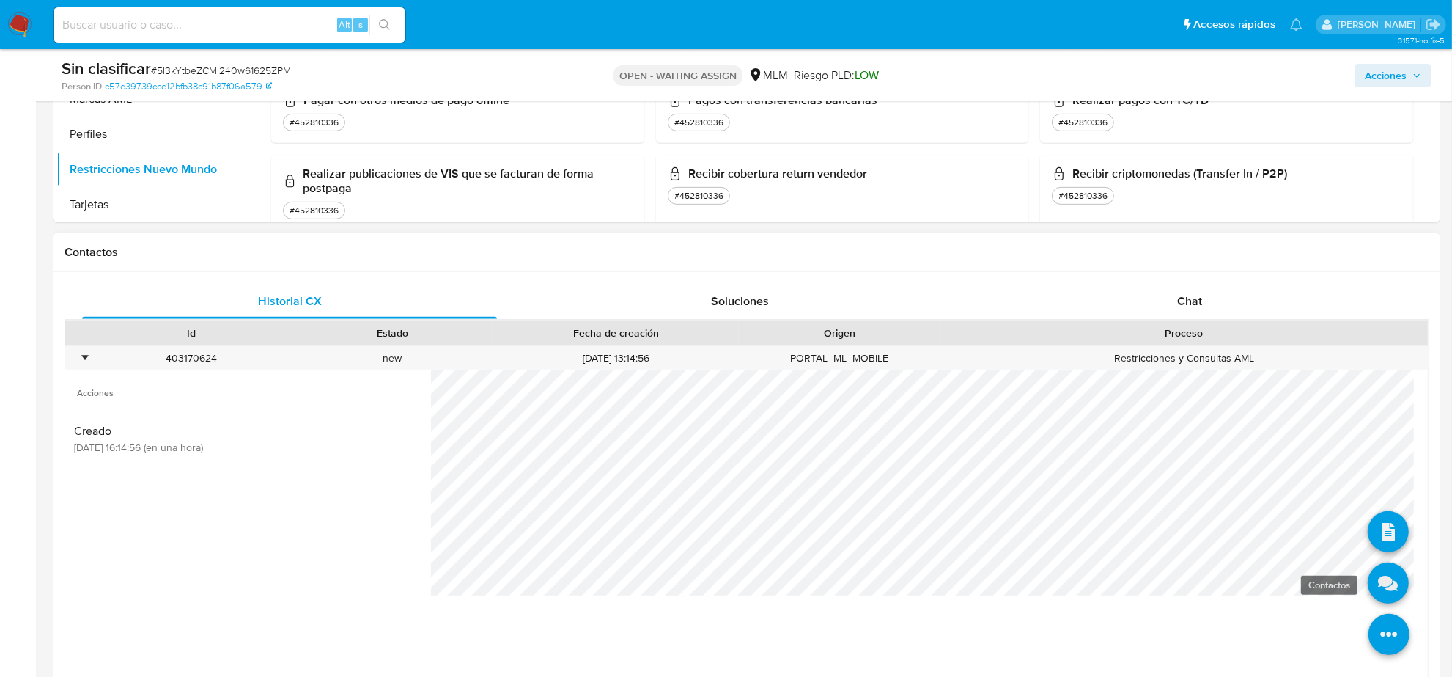
click at [1375, 595] on icon at bounding box center [1388, 582] width 41 height 41
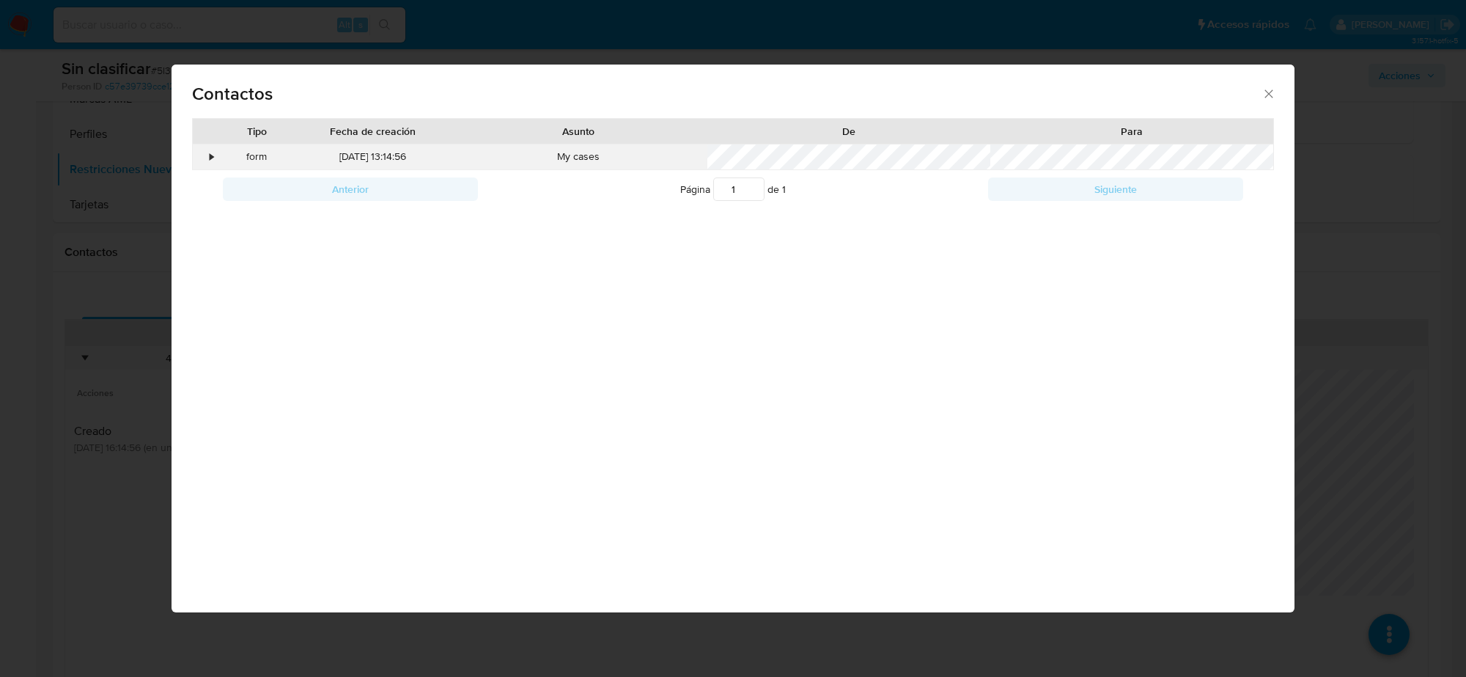
click at [218, 159] on div "form" at bounding box center [256, 156] width 77 height 25
click at [207, 148] on div "•" at bounding box center [206, 156] width 26 height 25
click at [81, 435] on div "Contactos Tipo Fecha de creación Asunto De Para • form 01/09/2025 13:14:56 My c…" at bounding box center [733, 338] width 1466 height 677
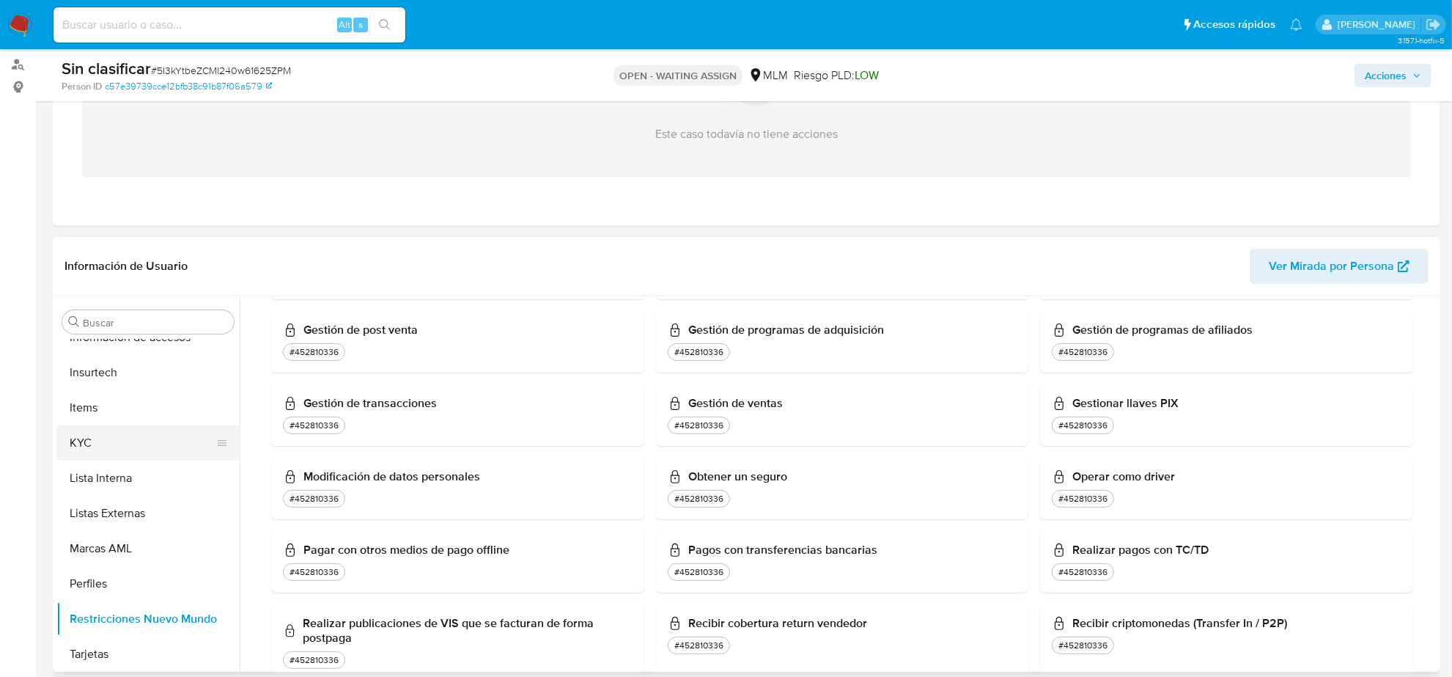
scroll to position [367, 0]
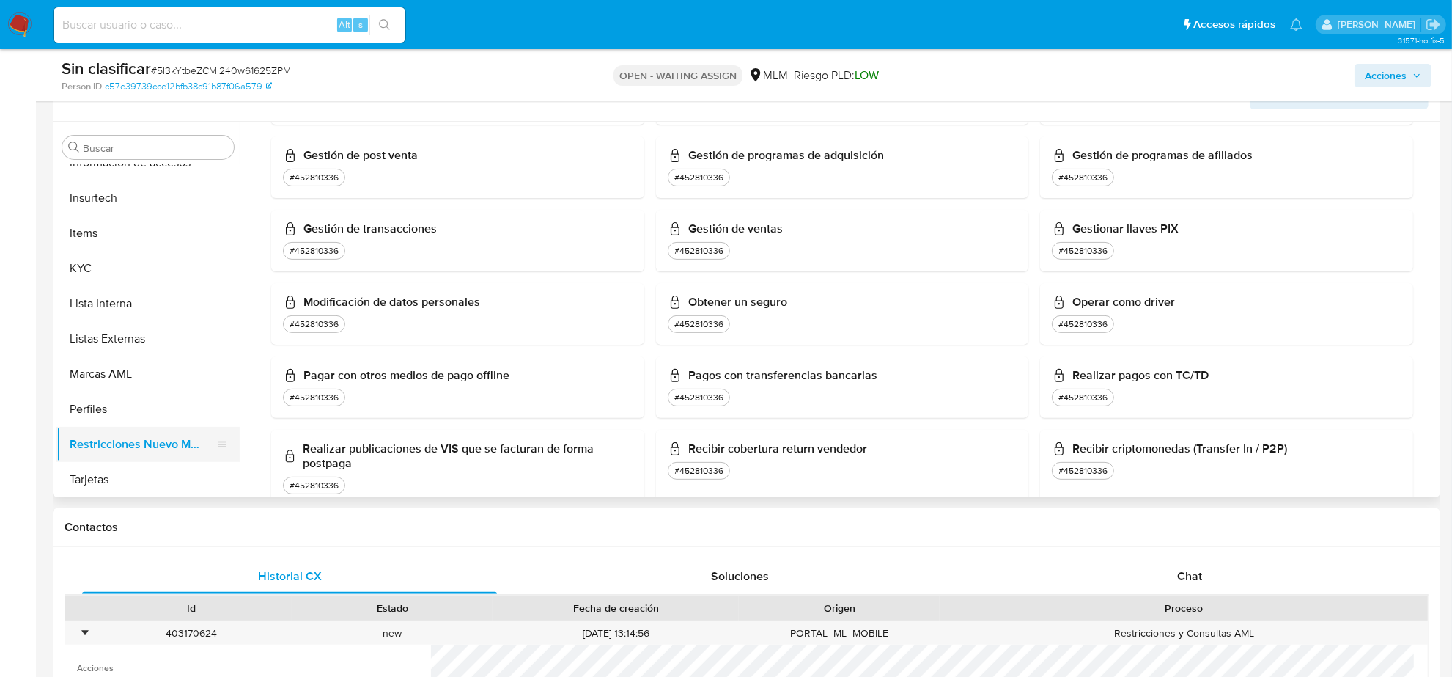
click at [142, 437] on button "Restricciones Nuevo Mundo" at bounding box center [142, 444] width 172 height 35
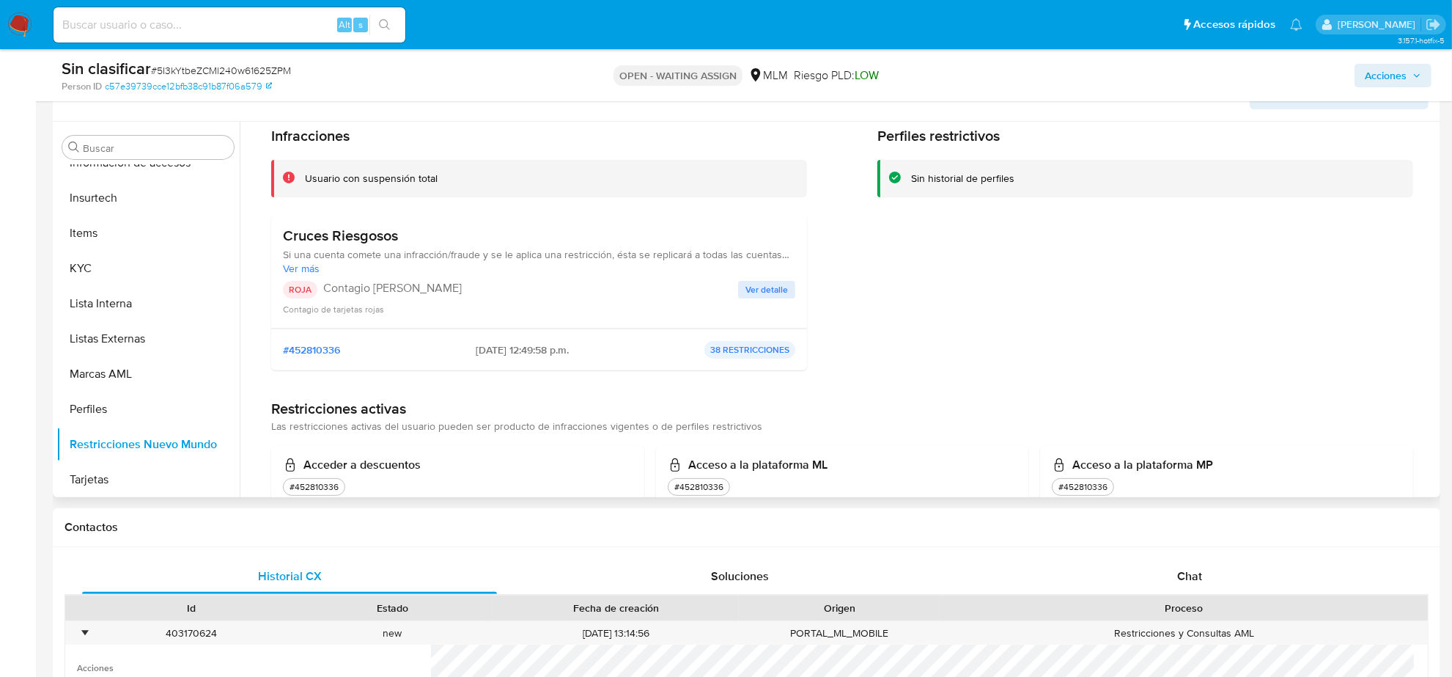
scroll to position [0, 0]
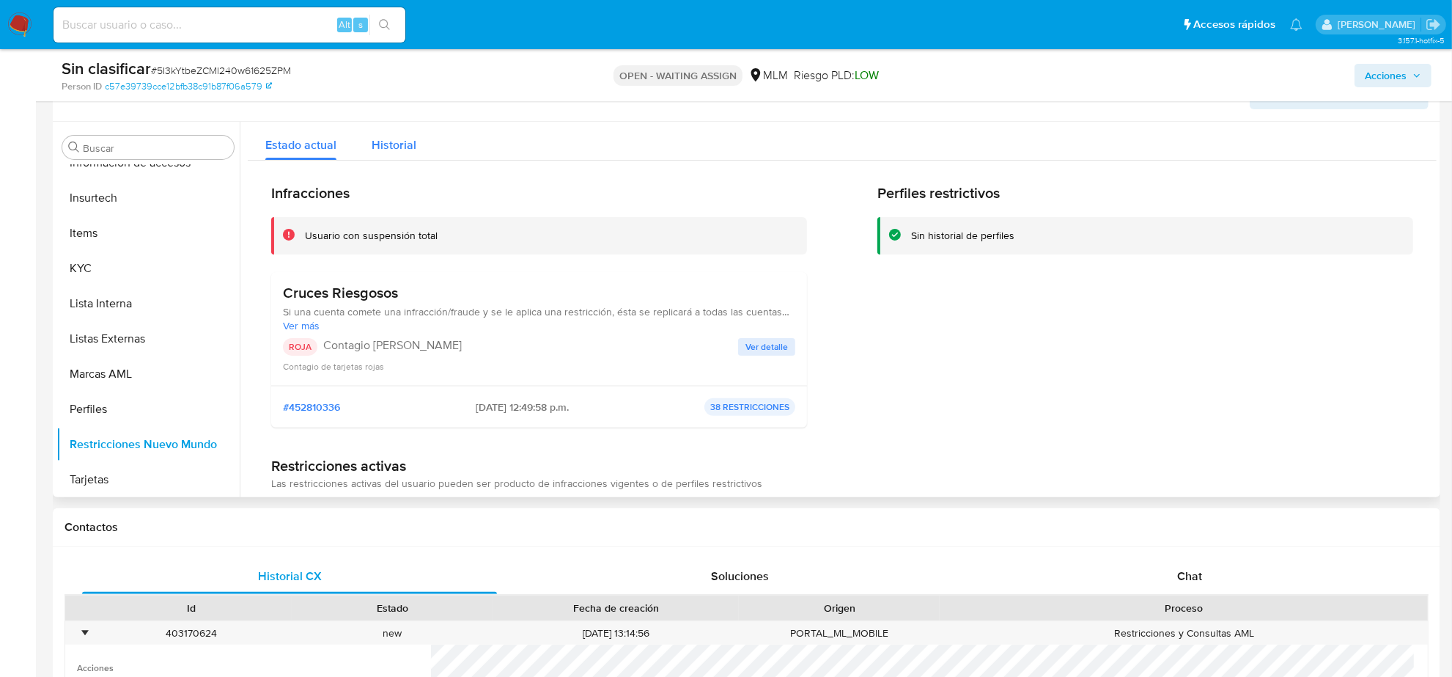
click at [387, 140] on span "Historial" at bounding box center [394, 144] width 45 height 17
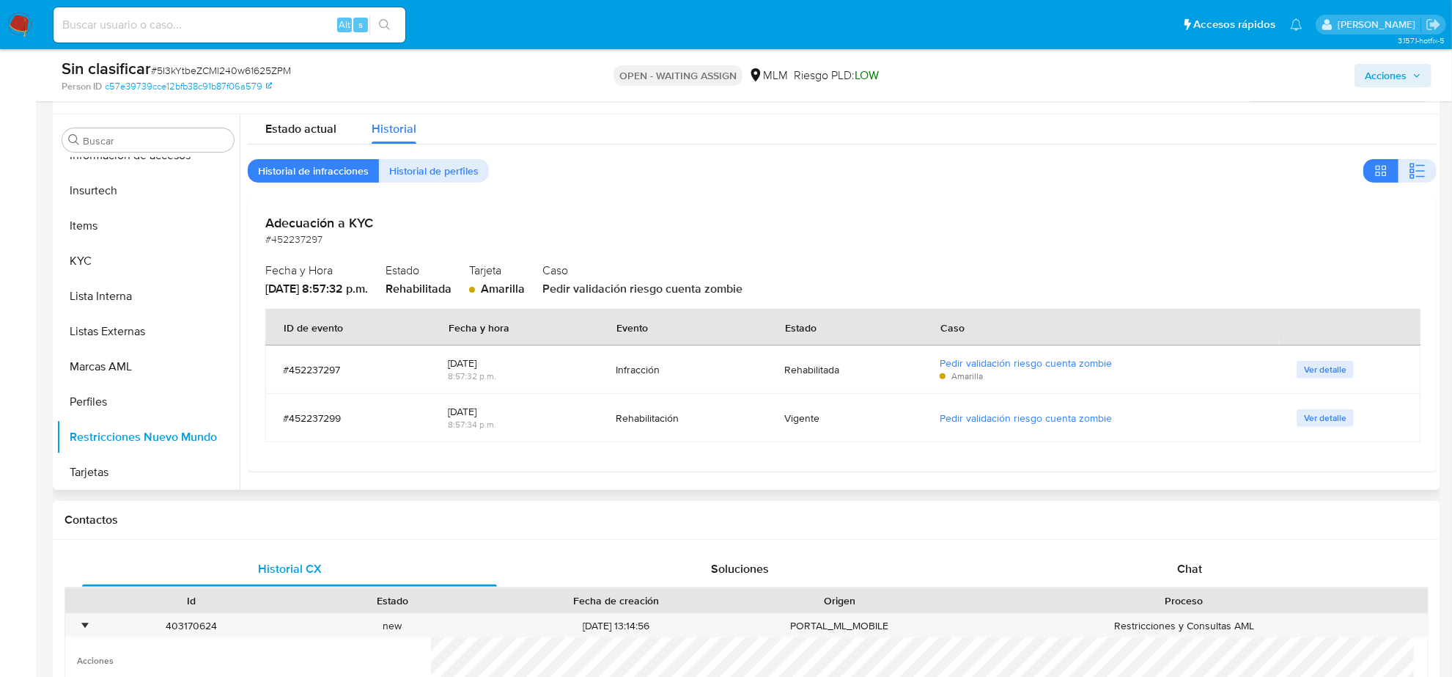
scroll to position [367, 0]
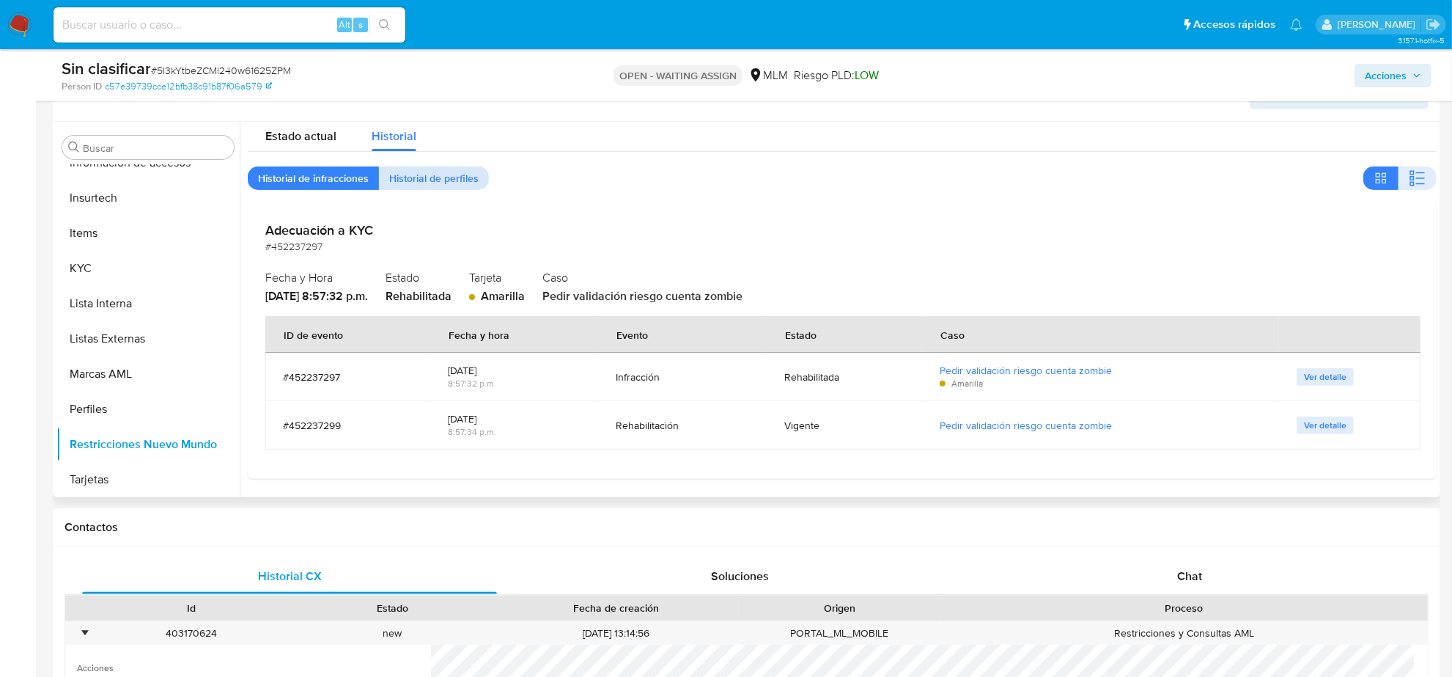
click at [423, 185] on span "Historial de perfiles" at bounding box center [433, 178] width 89 height 21
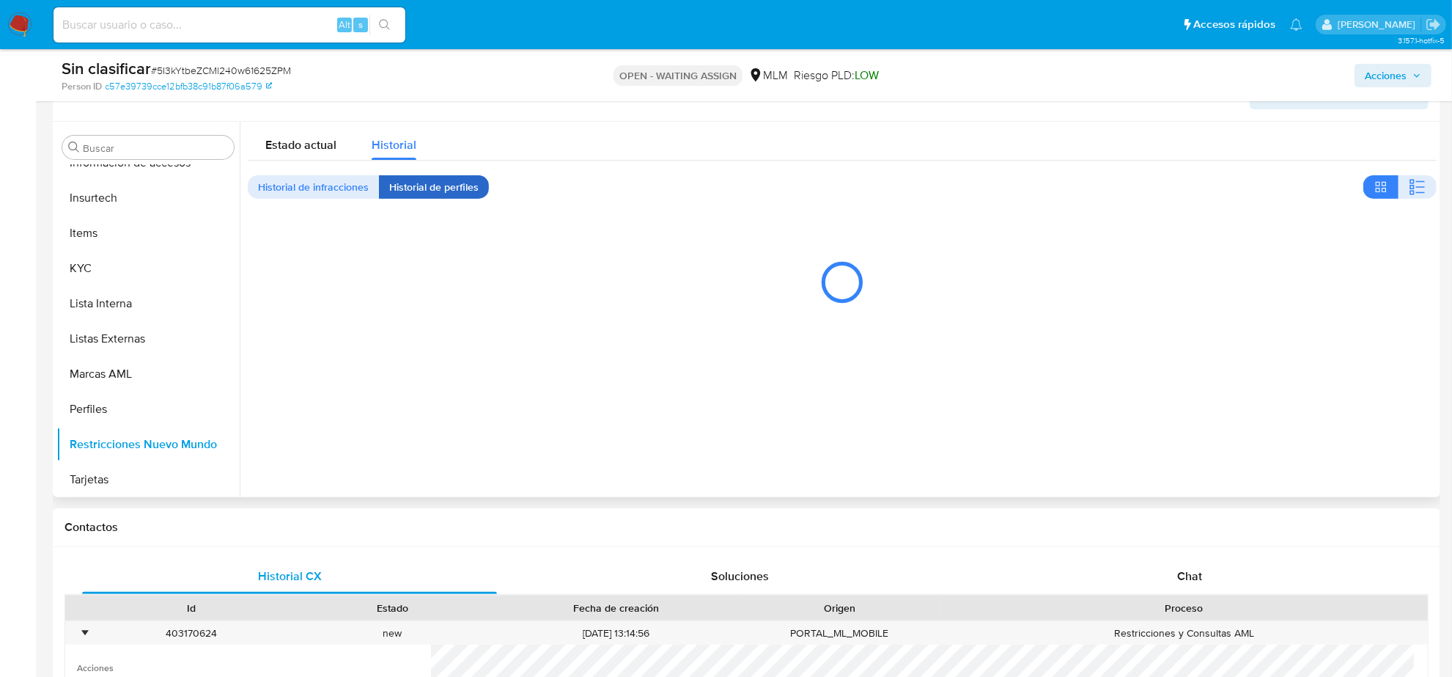
scroll to position [0, 0]
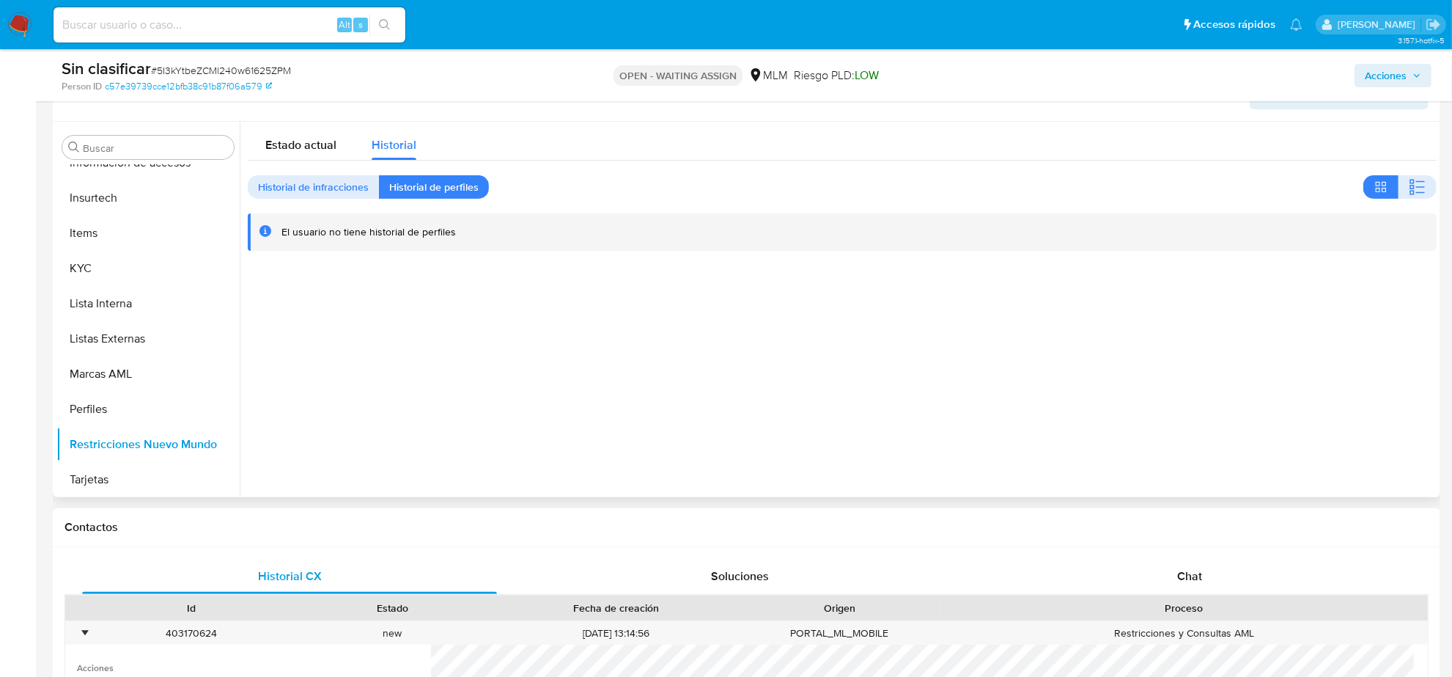
drag, startPoint x: 243, startPoint y: 121, endPoint x: 280, endPoint y: 161, distance: 54.5
click at [244, 122] on div at bounding box center [838, 309] width 1197 height 375
click at [294, 162] on div "Estado actual Historial Historial de infracciones Historial de perfiles El usua…" at bounding box center [842, 187] width 1189 height 130
click at [288, 147] on span "Estado actual" at bounding box center [300, 144] width 71 height 17
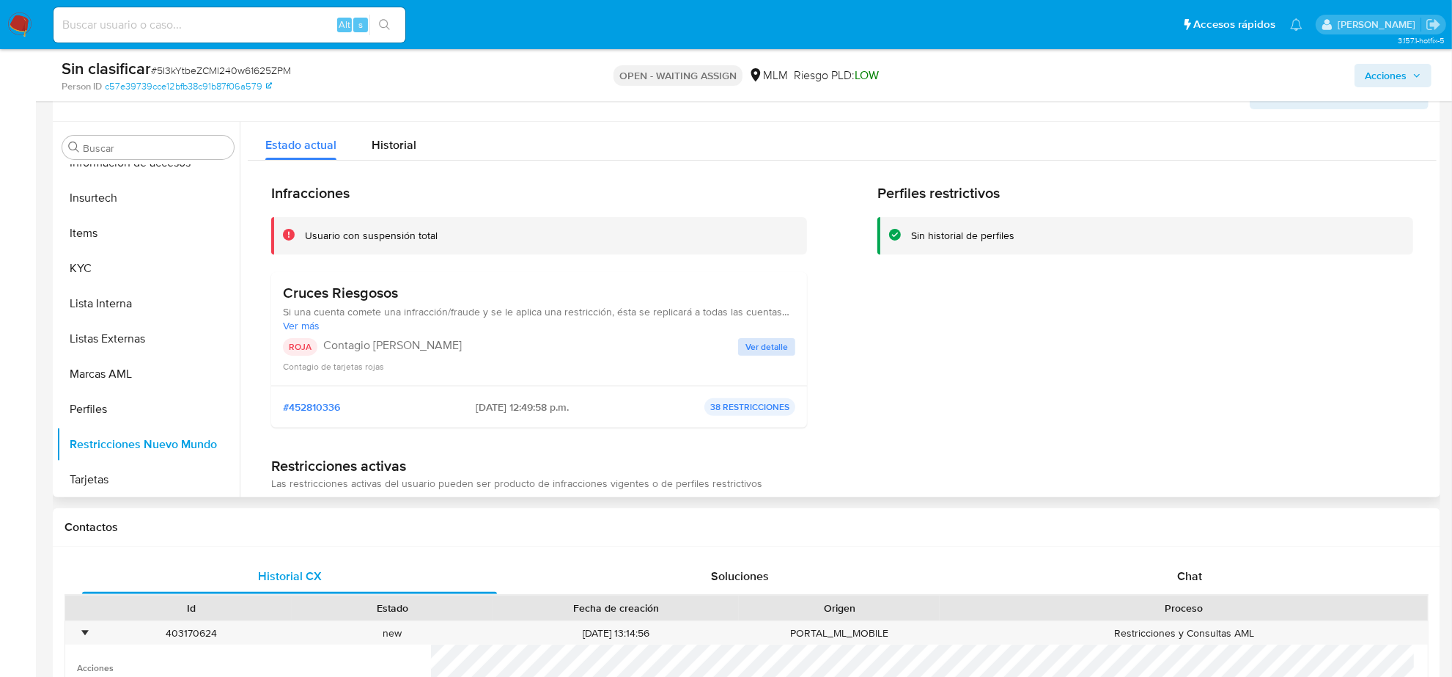
click at [773, 353] on span "Ver detalle" at bounding box center [767, 346] width 43 height 15
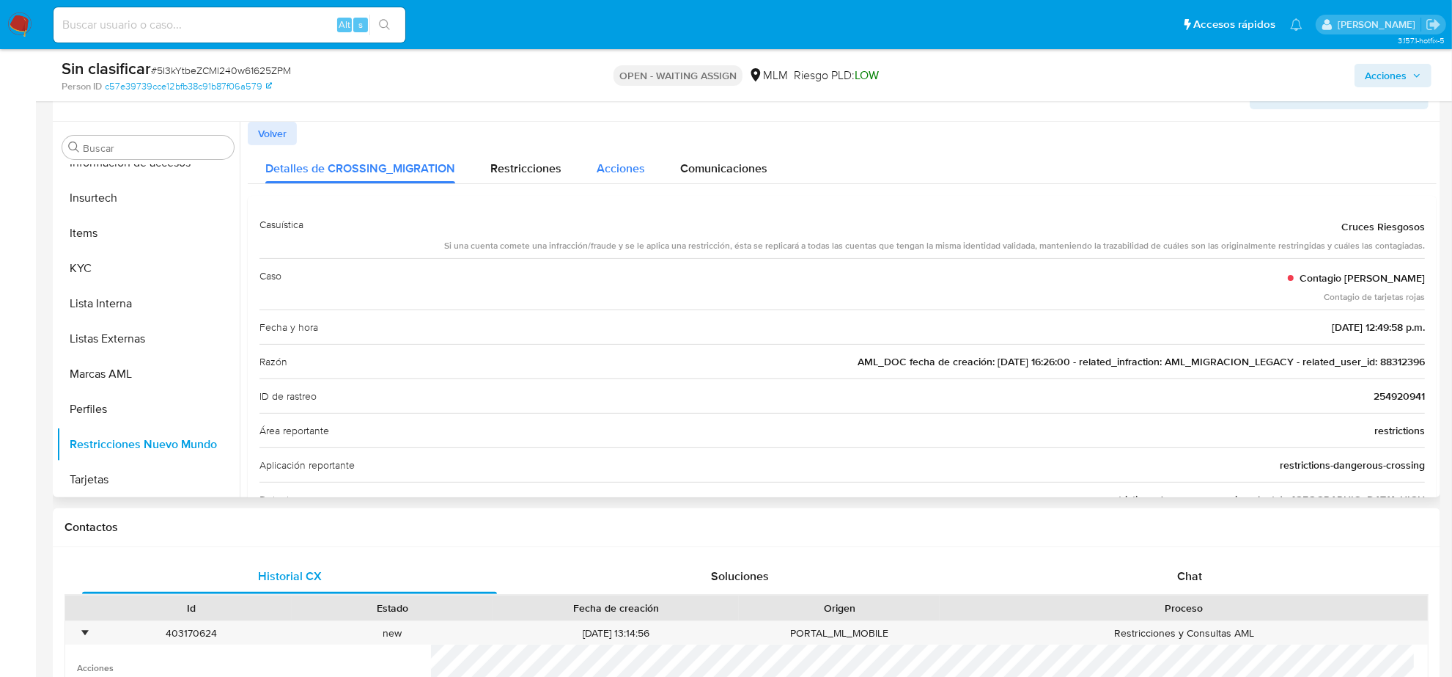
click at [607, 169] on span "Acciones" at bounding box center [621, 168] width 48 height 17
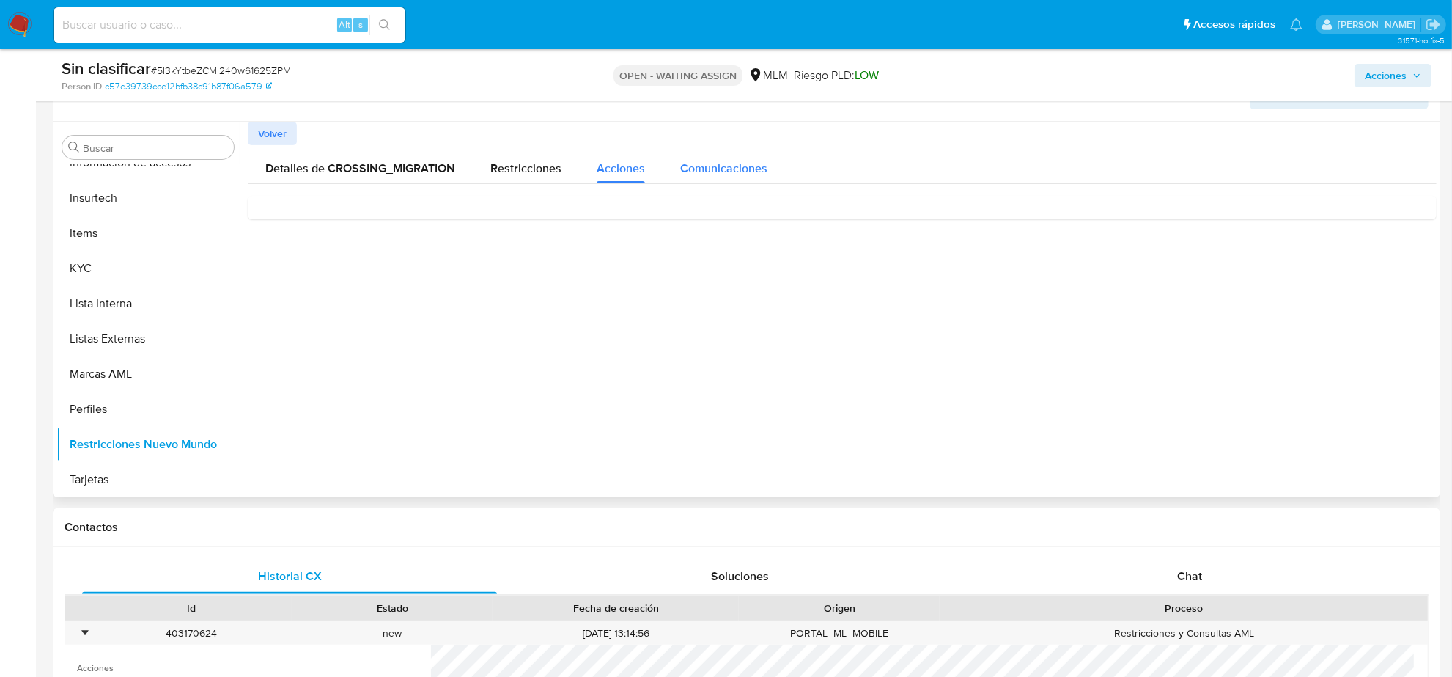
click at [728, 166] on span "Comunicaciones" at bounding box center [723, 168] width 87 height 17
click at [624, 177] on div "Acciones" at bounding box center [621, 164] width 48 height 39
click at [521, 170] on span "Restricciones" at bounding box center [525, 168] width 71 height 17
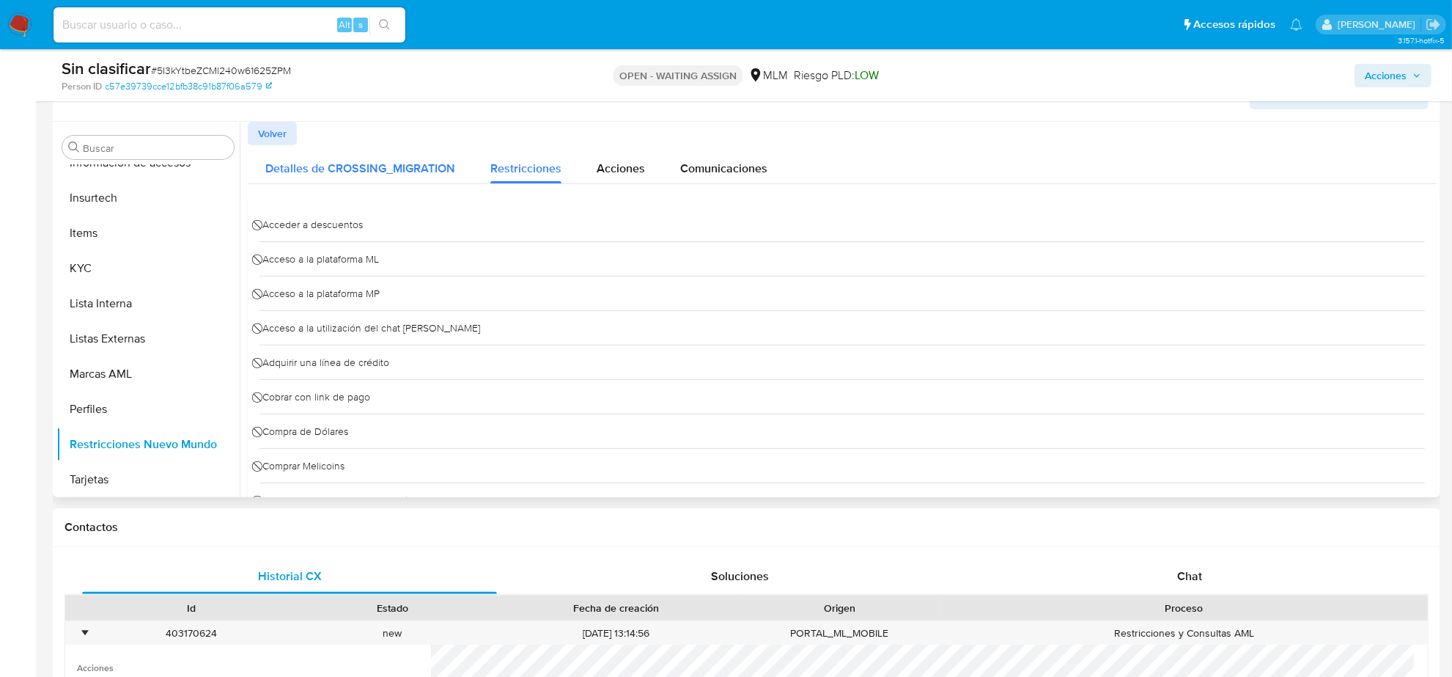
click at [372, 154] on div "Detalles de CROSSING_MIGRATION" at bounding box center [360, 164] width 190 height 39
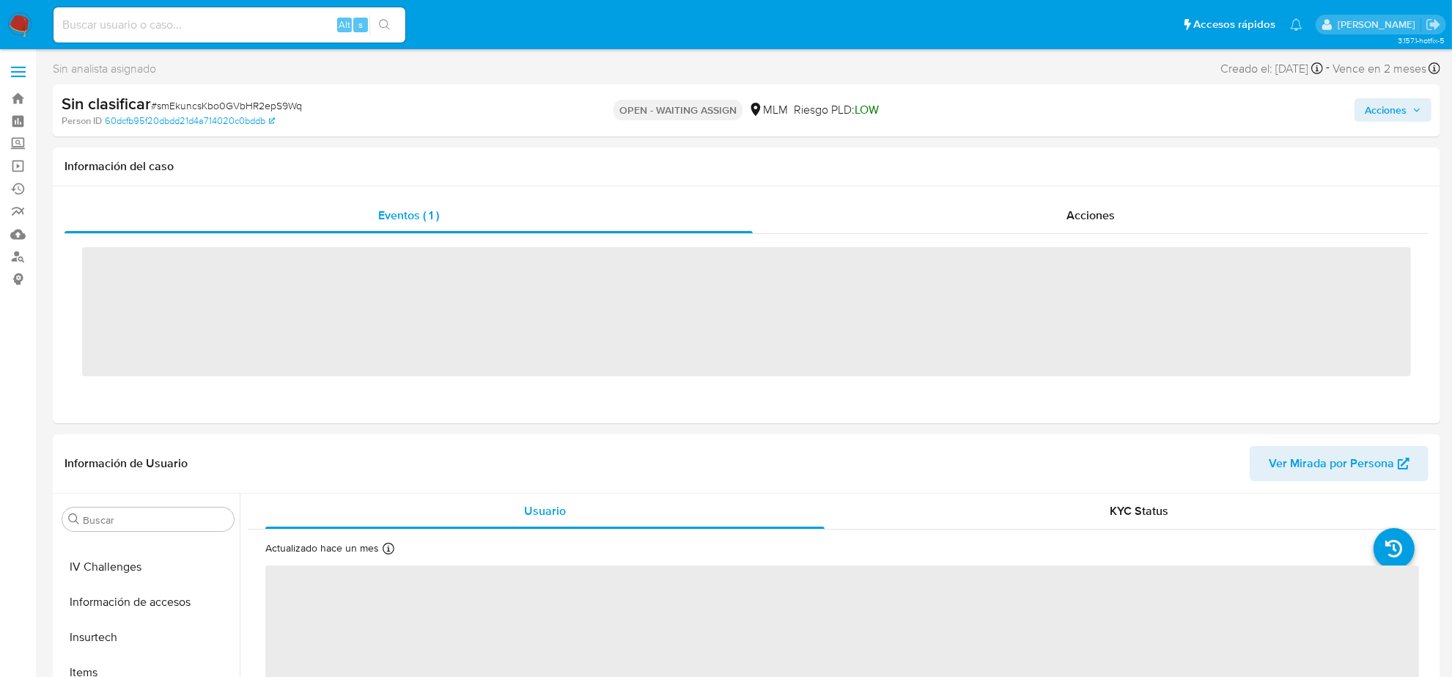
scroll to position [618, 0]
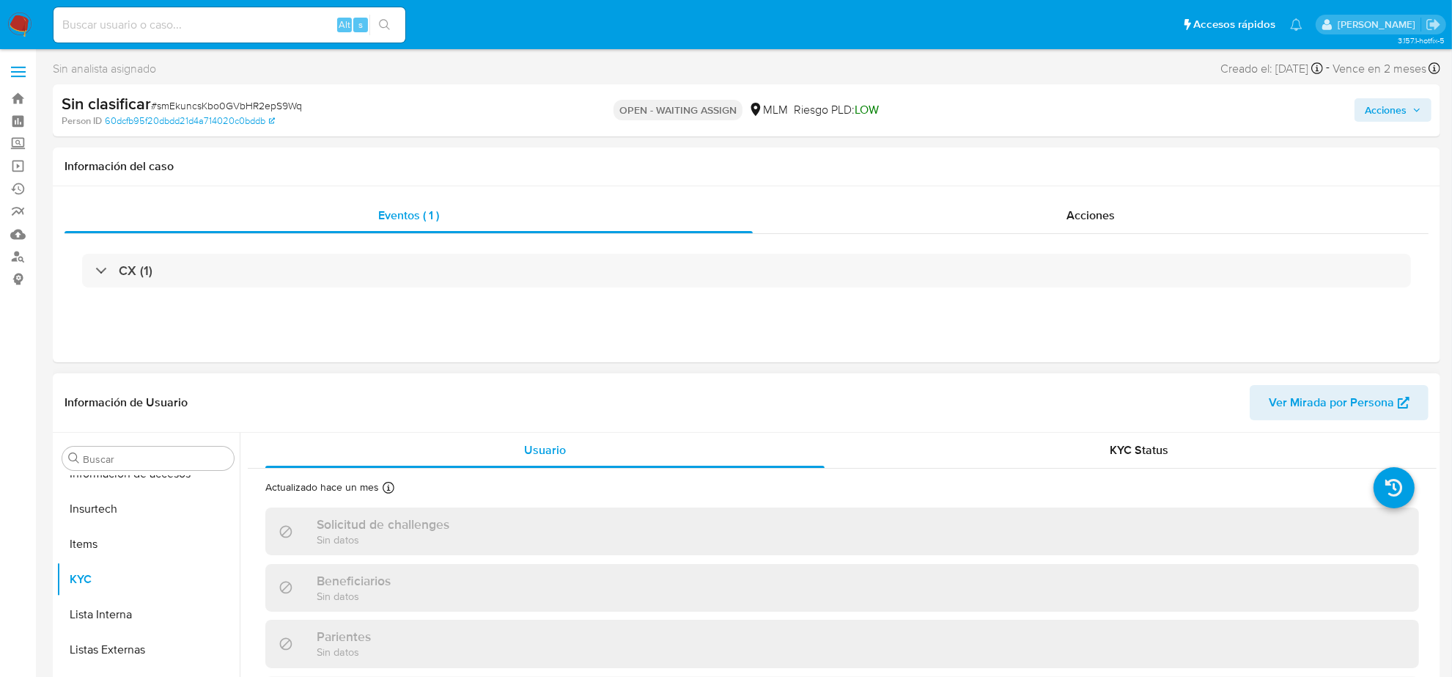
select select "10"
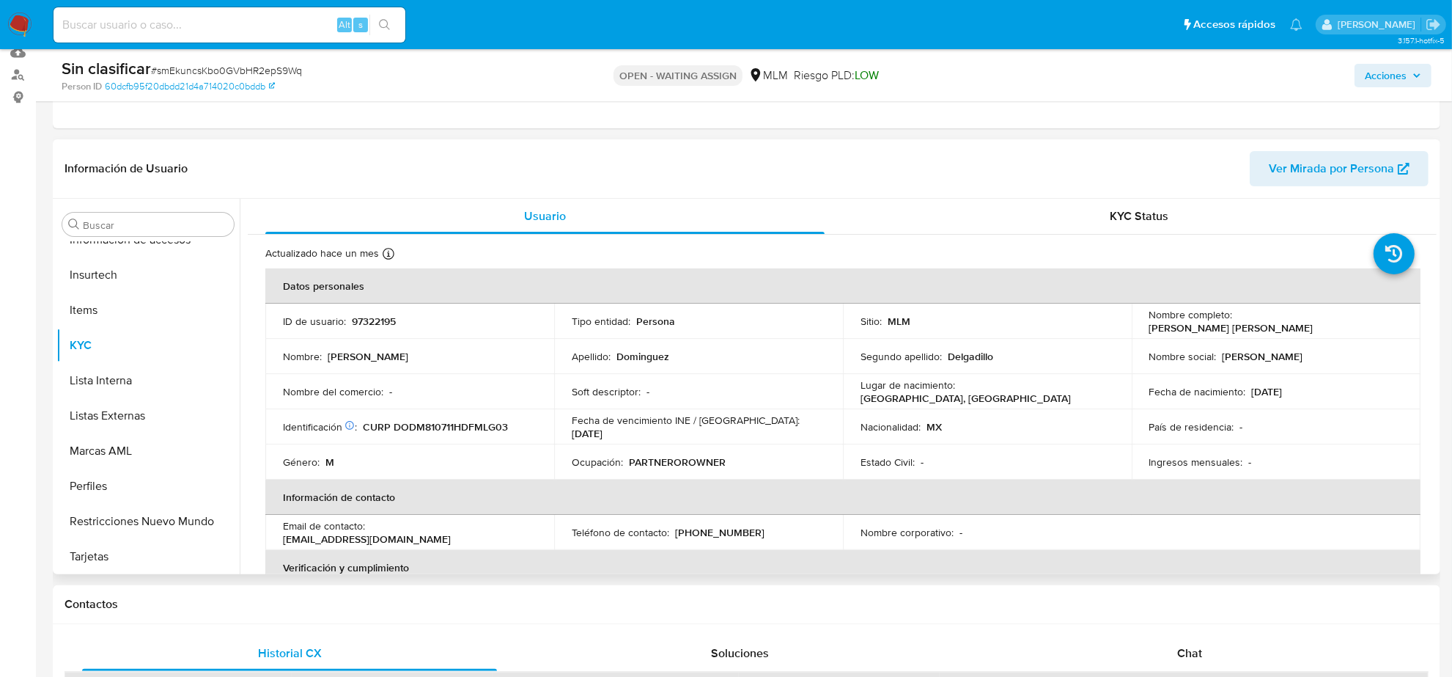
scroll to position [275, 0]
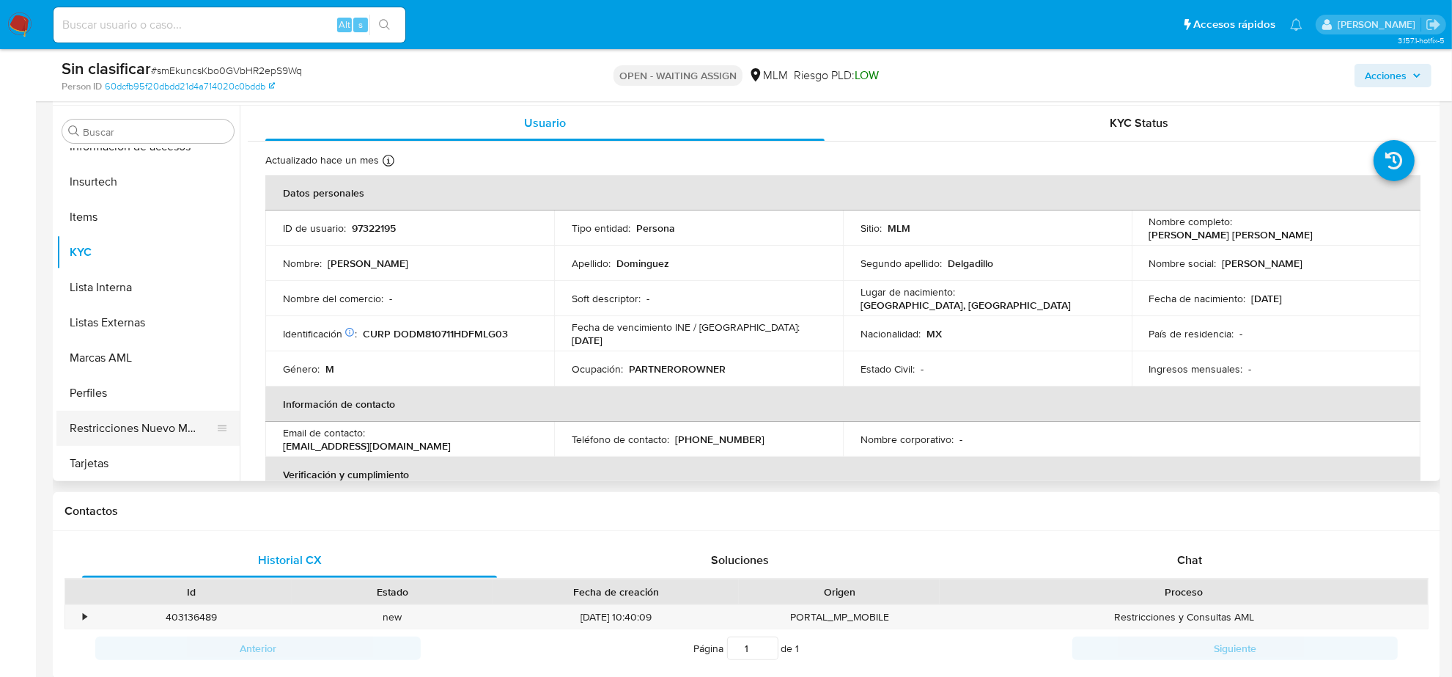
click at [171, 423] on button "Restricciones Nuevo Mundo" at bounding box center [142, 428] width 172 height 35
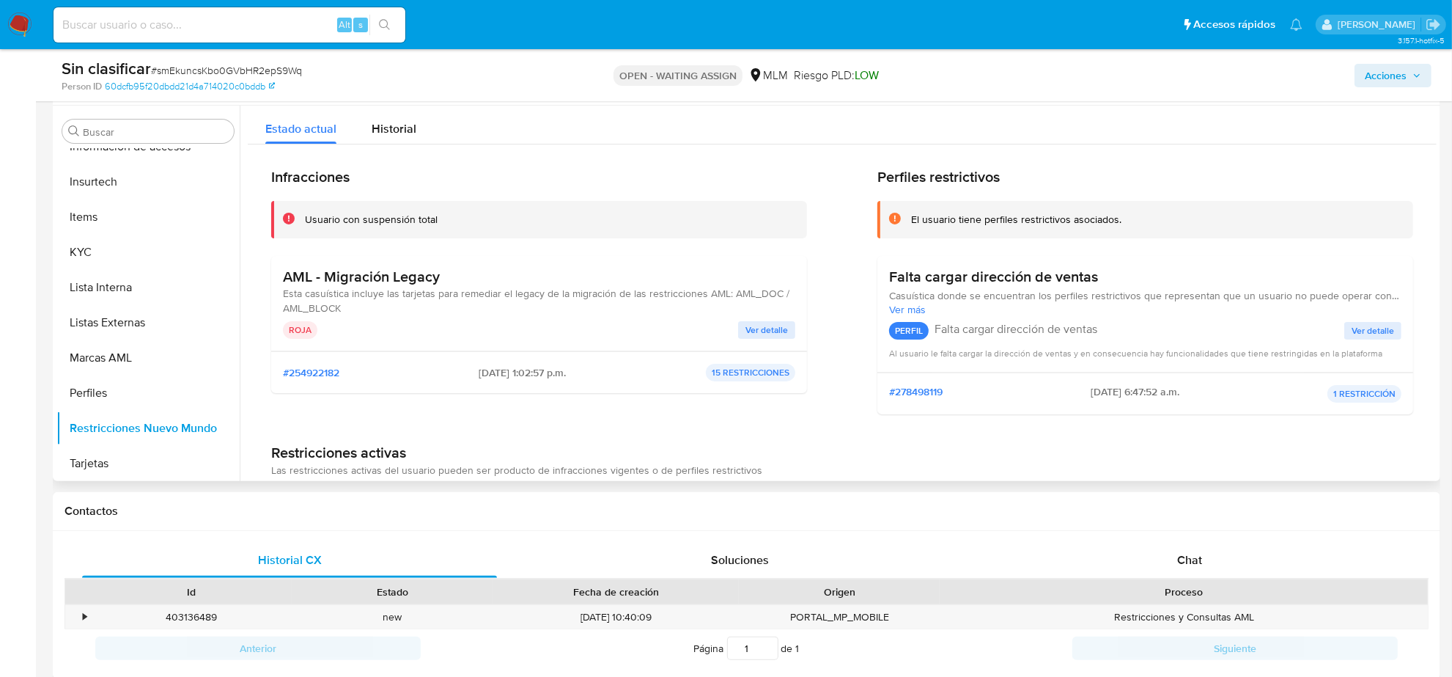
click at [746, 331] on span "Ver detalle" at bounding box center [767, 330] width 43 height 15
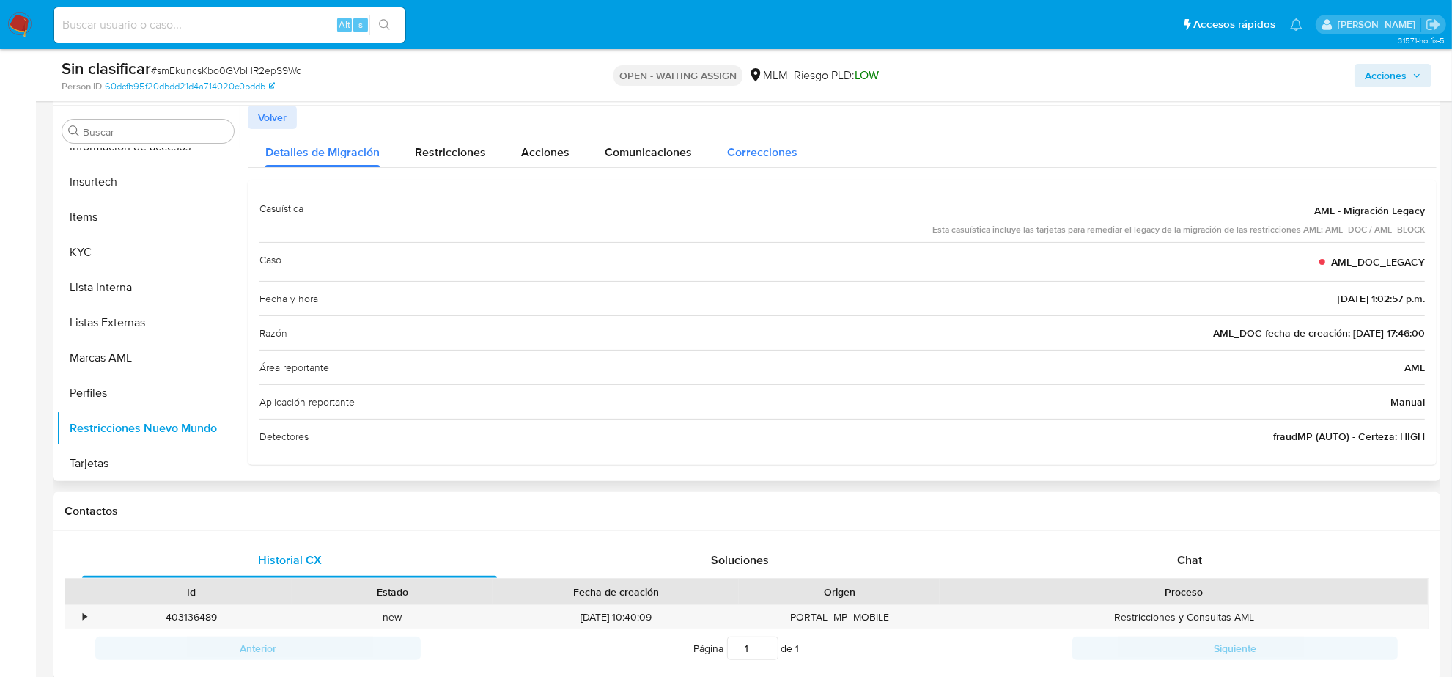
click at [759, 152] on span "Correcciones" at bounding box center [762, 152] width 70 height 17
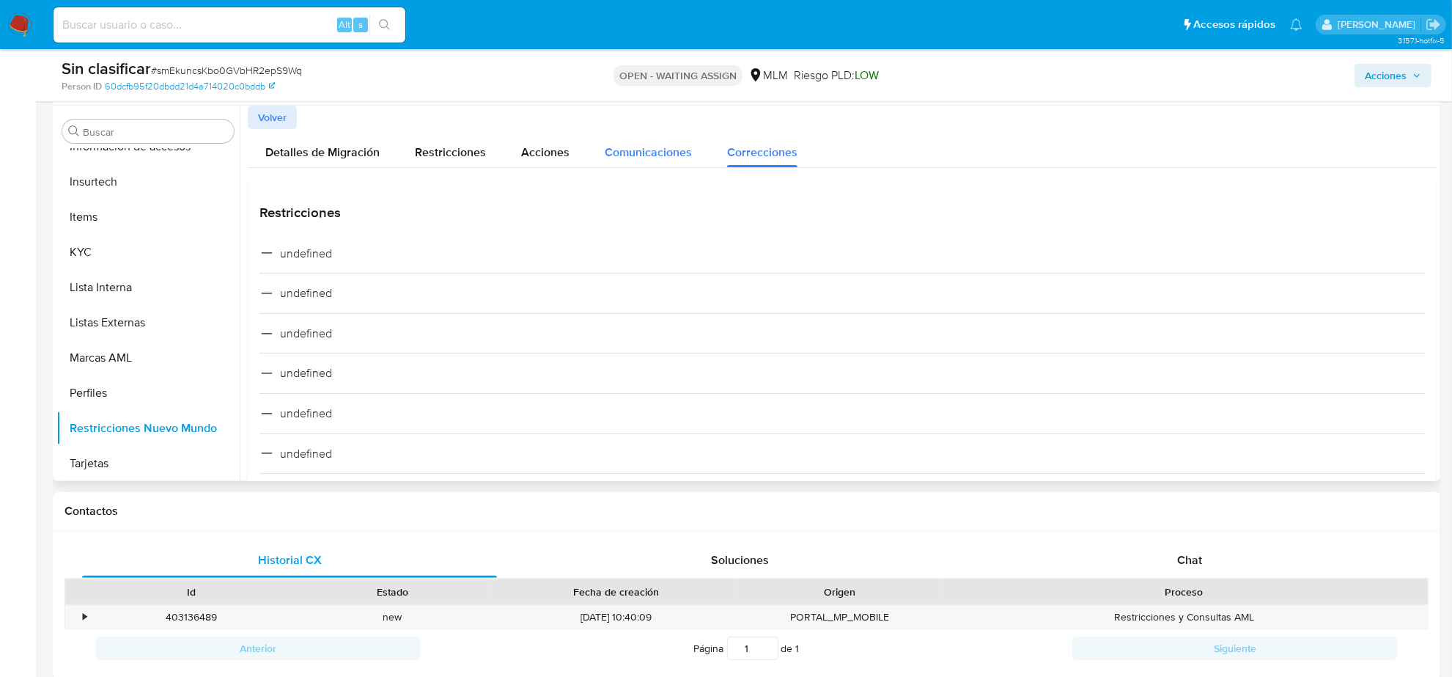
click at [647, 158] on span "Comunicaciones" at bounding box center [648, 152] width 87 height 17
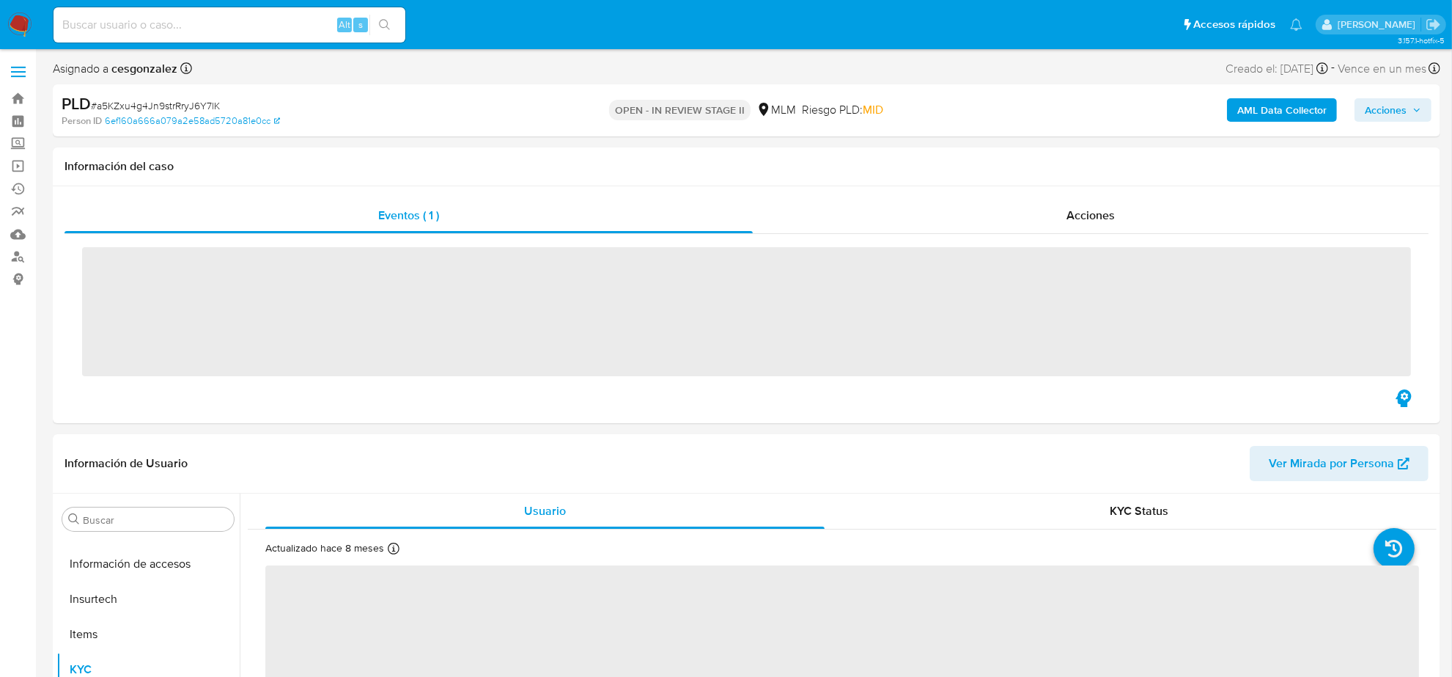
scroll to position [618, 0]
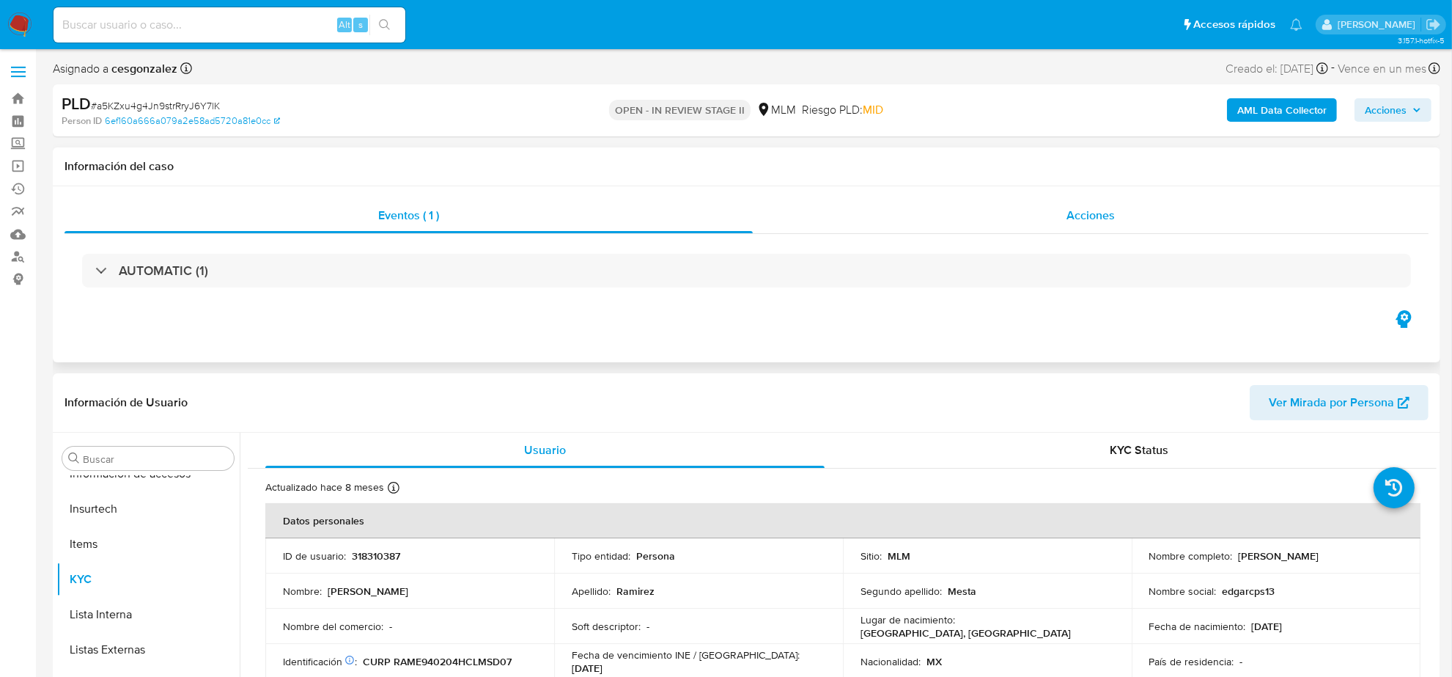
click at [1120, 207] on div "Acciones" at bounding box center [1091, 215] width 676 height 35
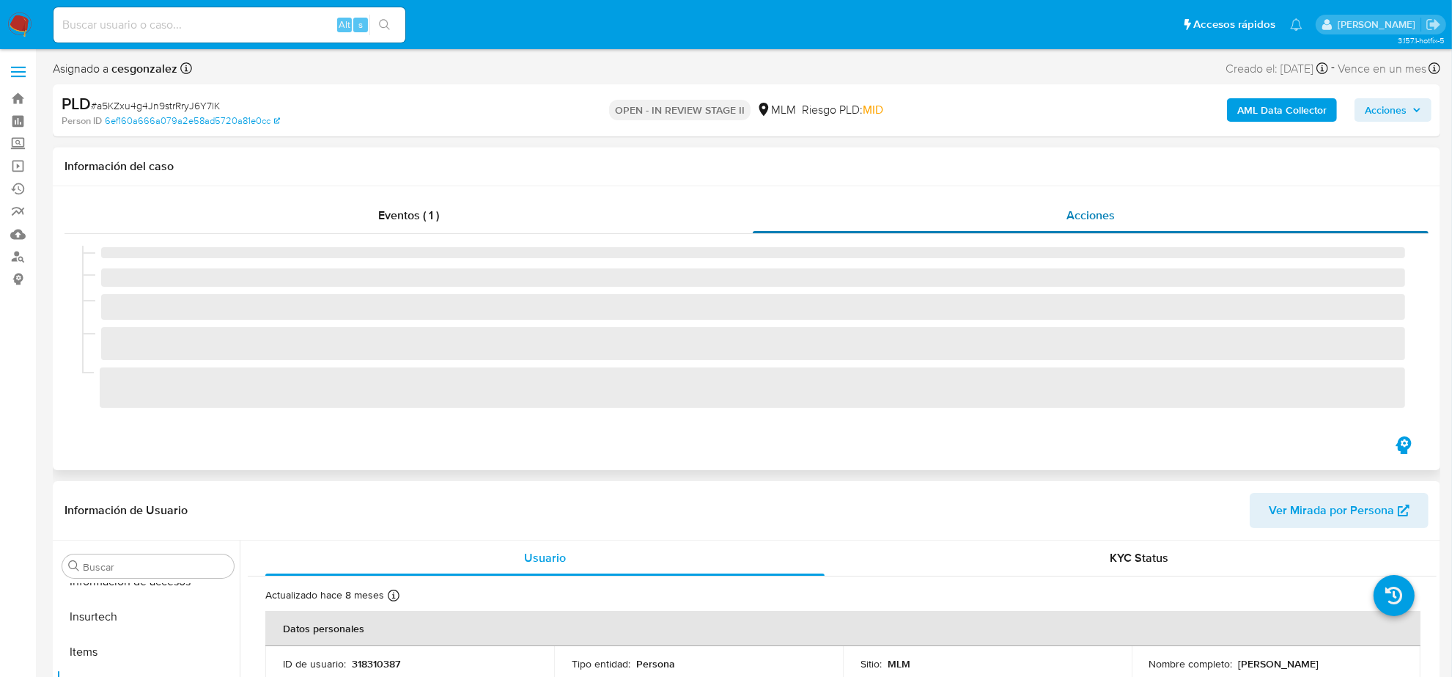
select select "10"
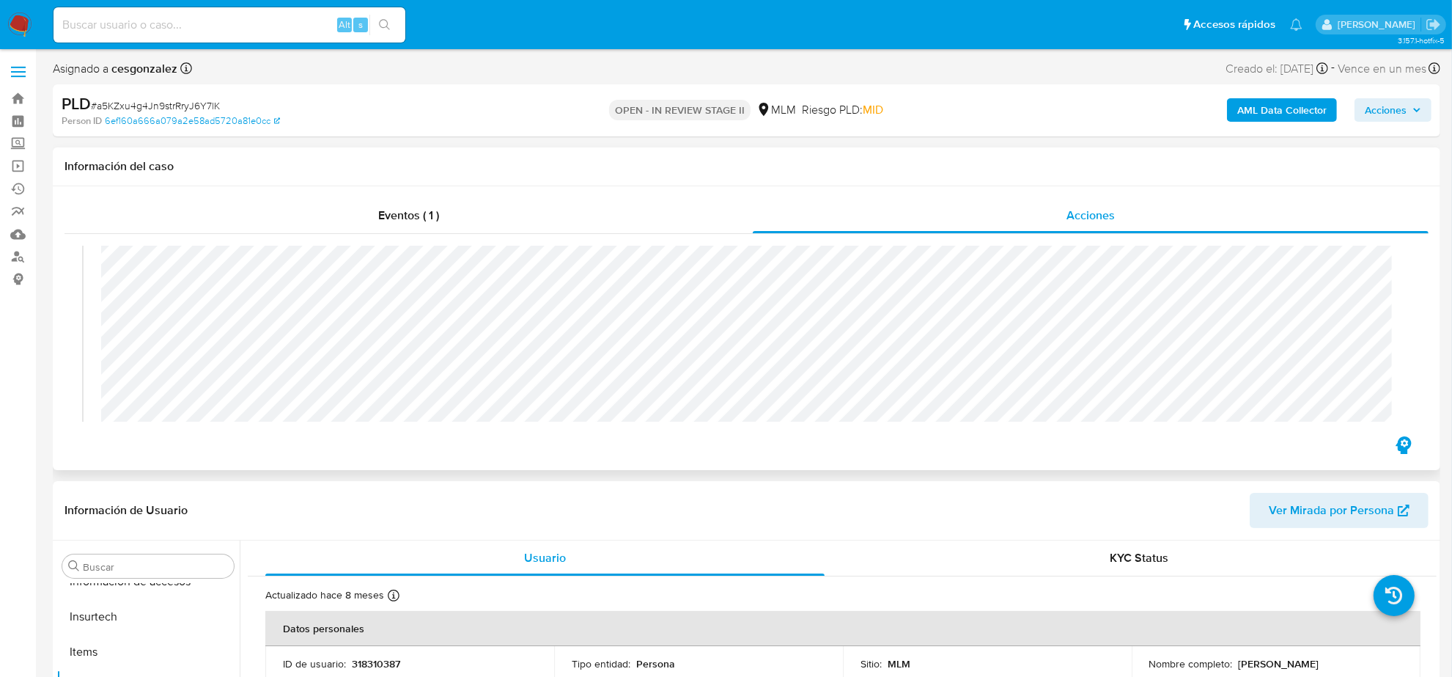
scroll to position [275, 0]
click at [1382, 107] on span "Acciones" at bounding box center [1386, 109] width 42 height 23
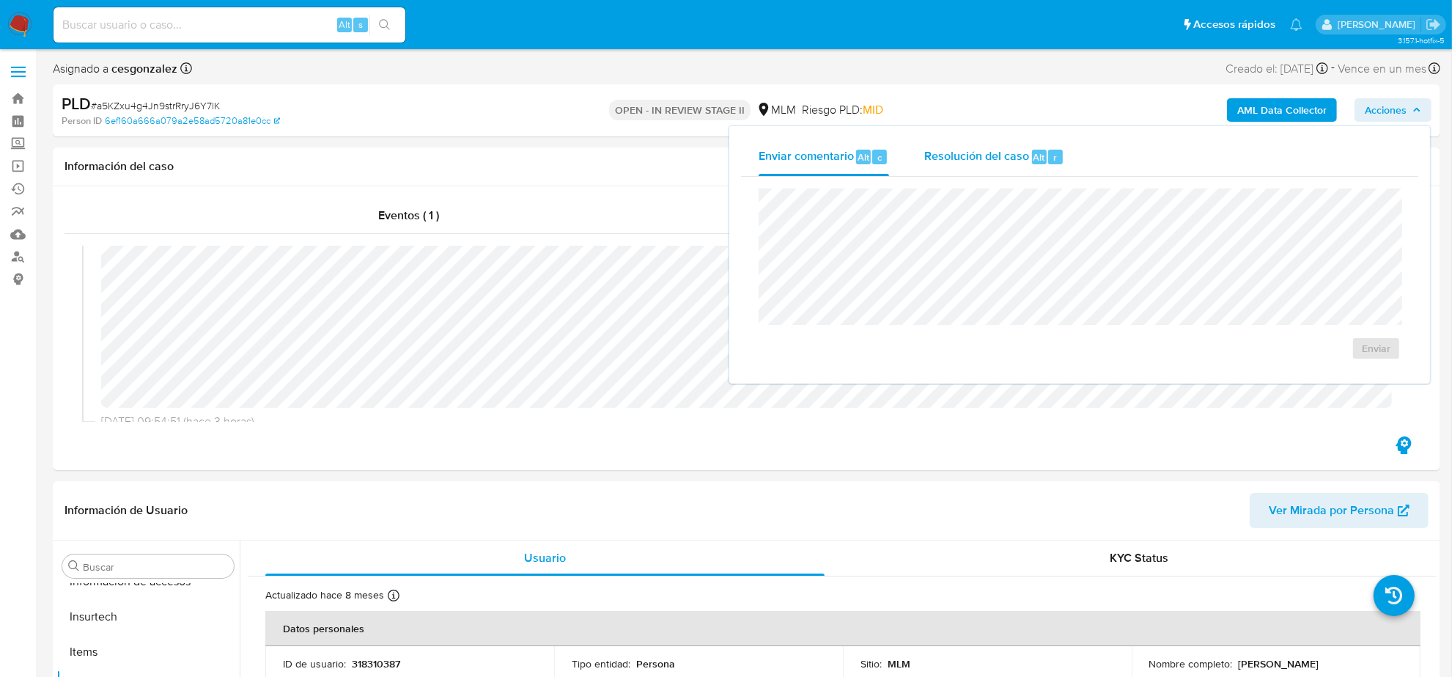
click at [954, 160] on span "Resolución del caso" at bounding box center [977, 156] width 105 height 17
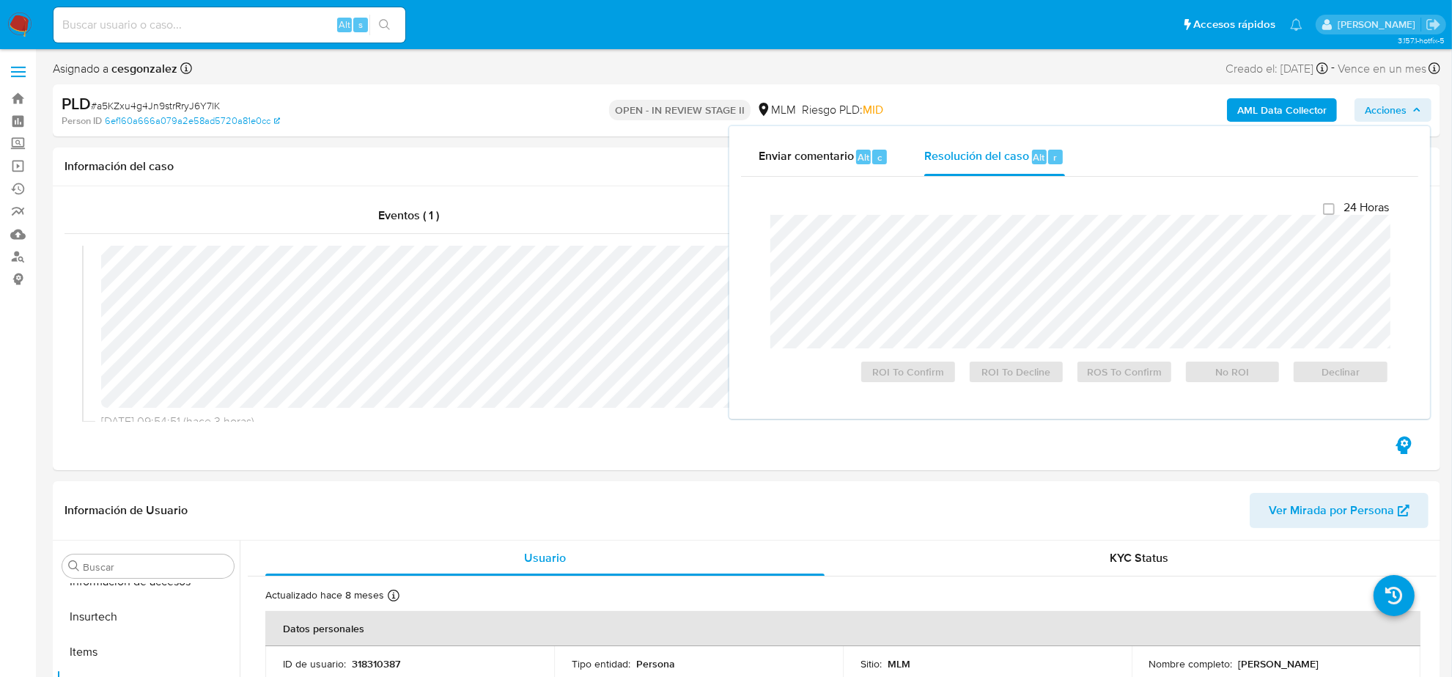
checkbox input "true"
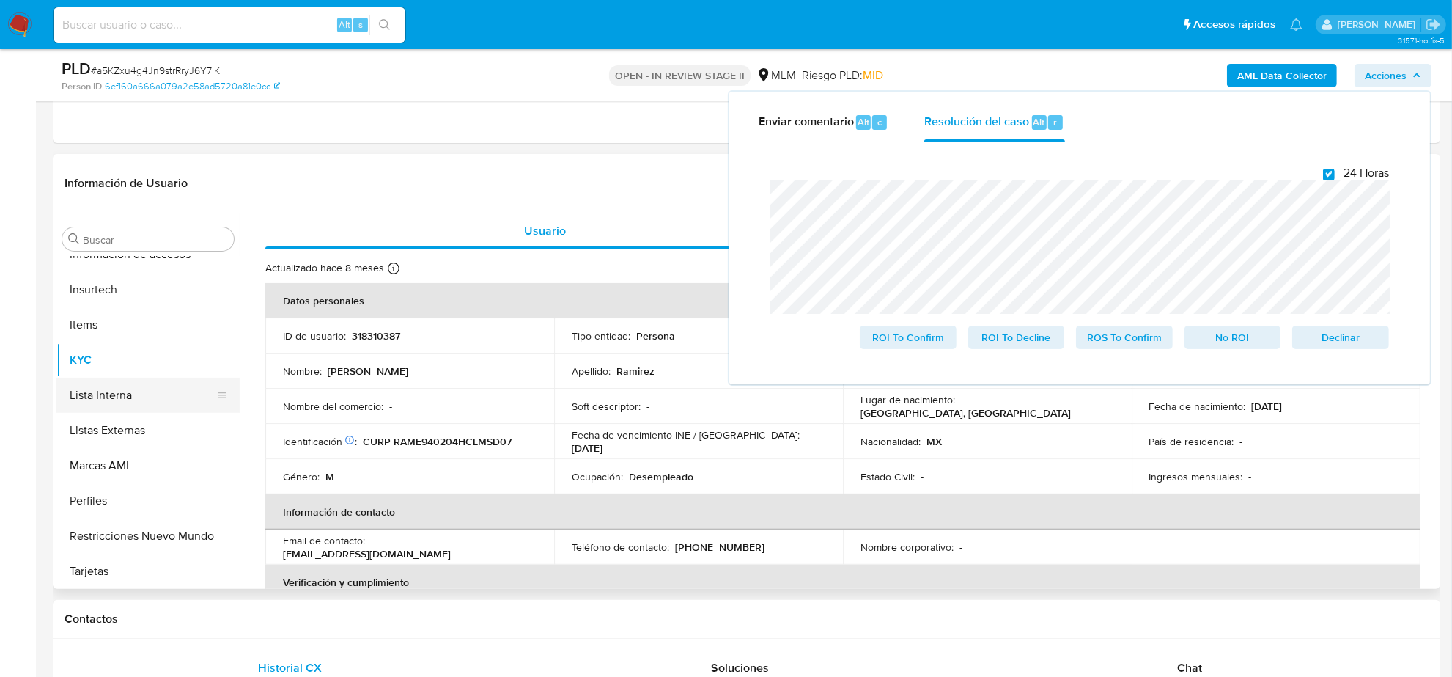
scroll to position [435, 0]
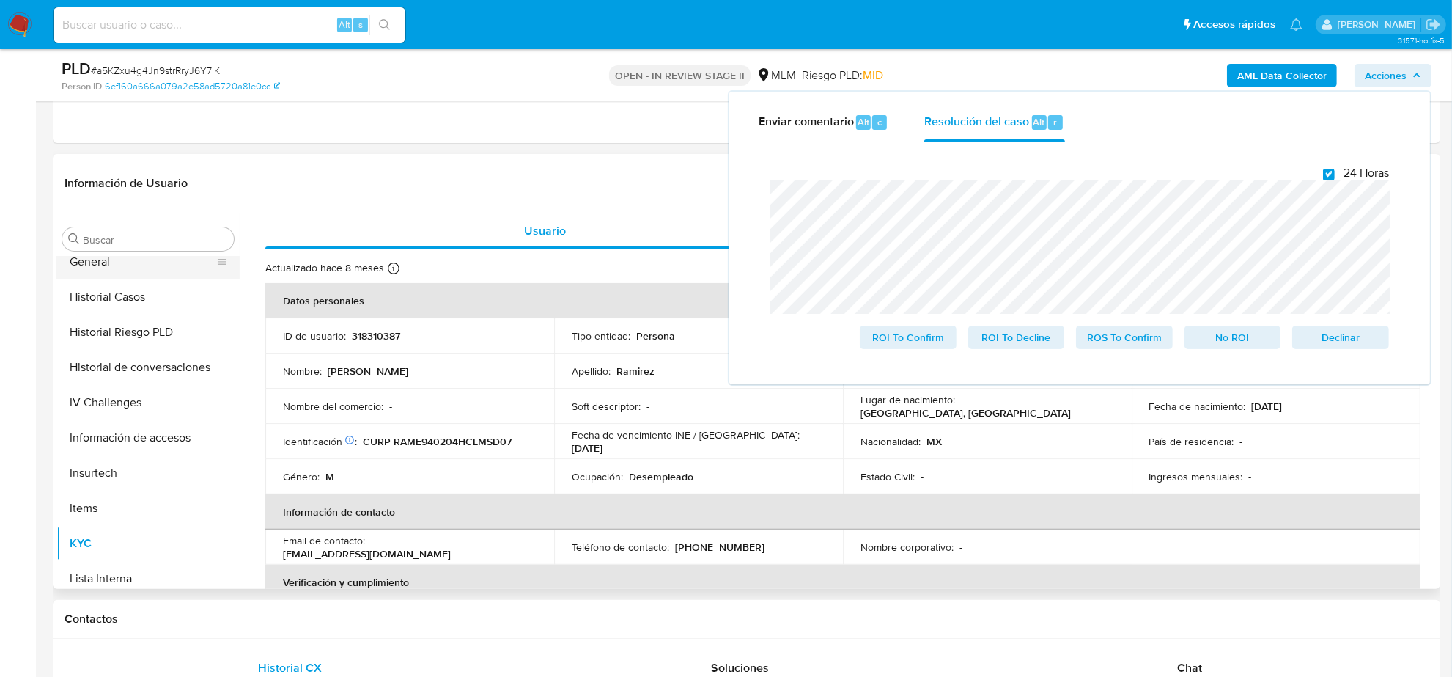
click at [125, 270] on button "General" at bounding box center [142, 261] width 172 height 35
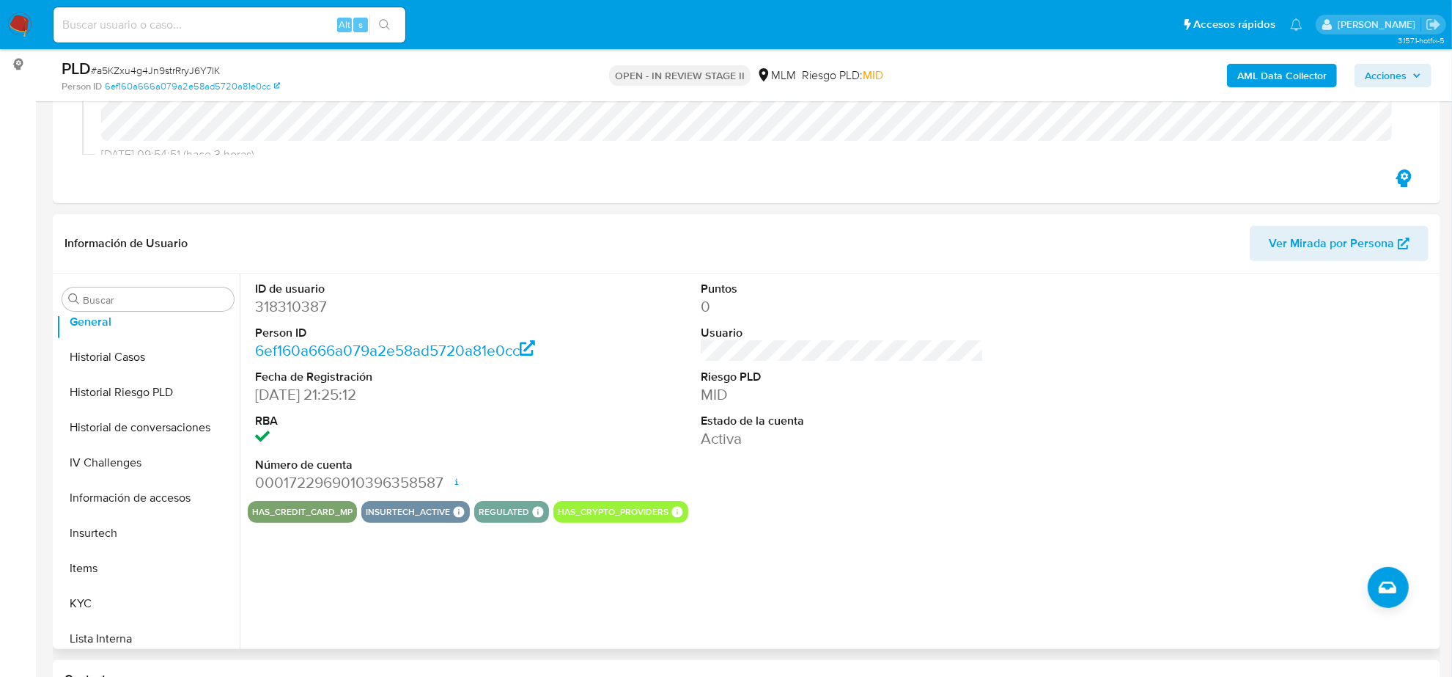
scroll to position [183, 0]
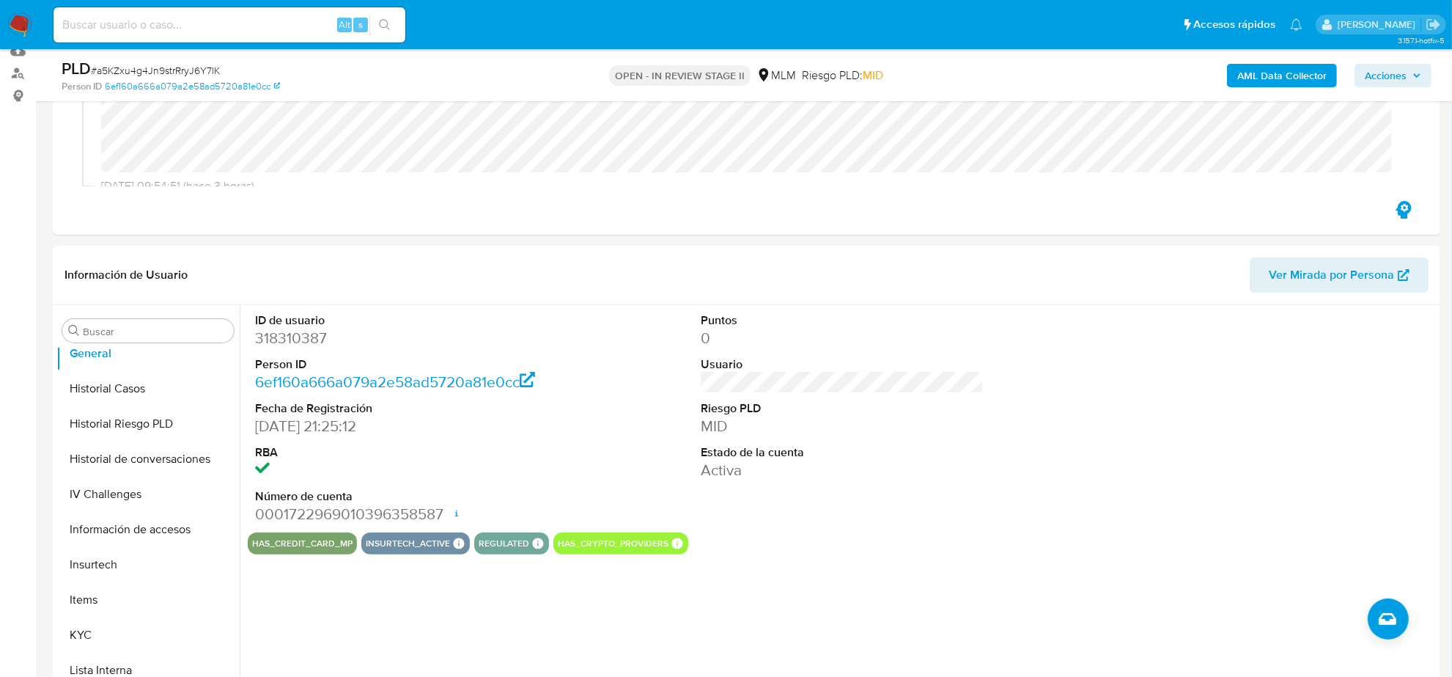
click at [1394, 82] on span "Acciones" at bounding box center [1386, 75] width 42 height 23
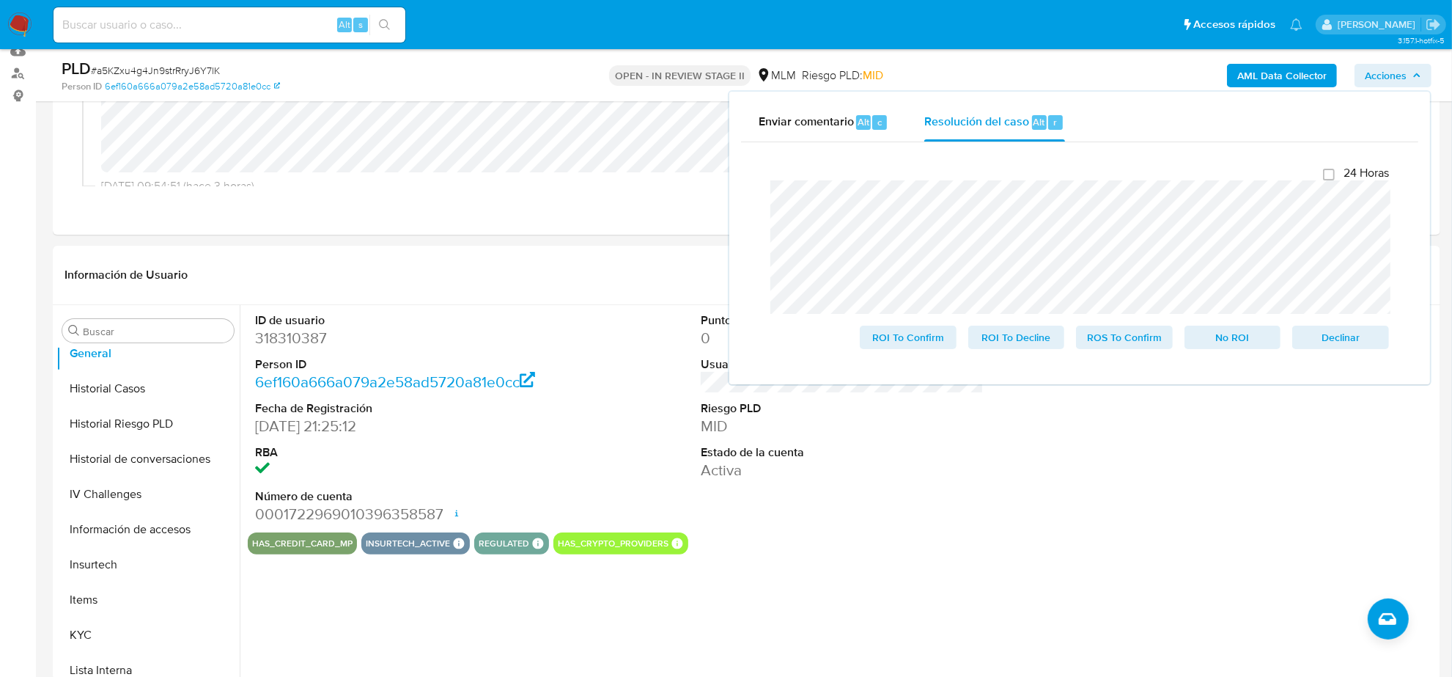
checkbox input "true"
click at [1097, 342] on span "ROS To Confirm" at bounding box center [1125, 337] width 76 height 21
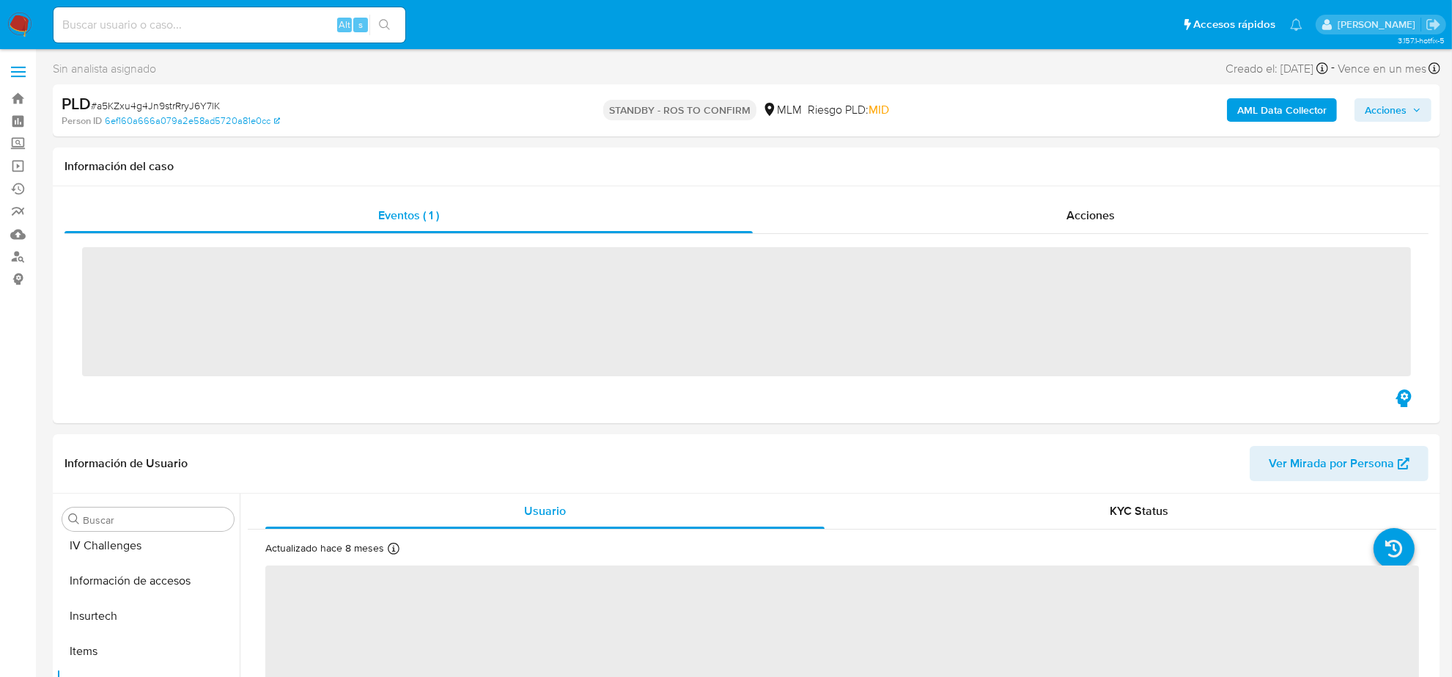
scroll to position [618, 0]
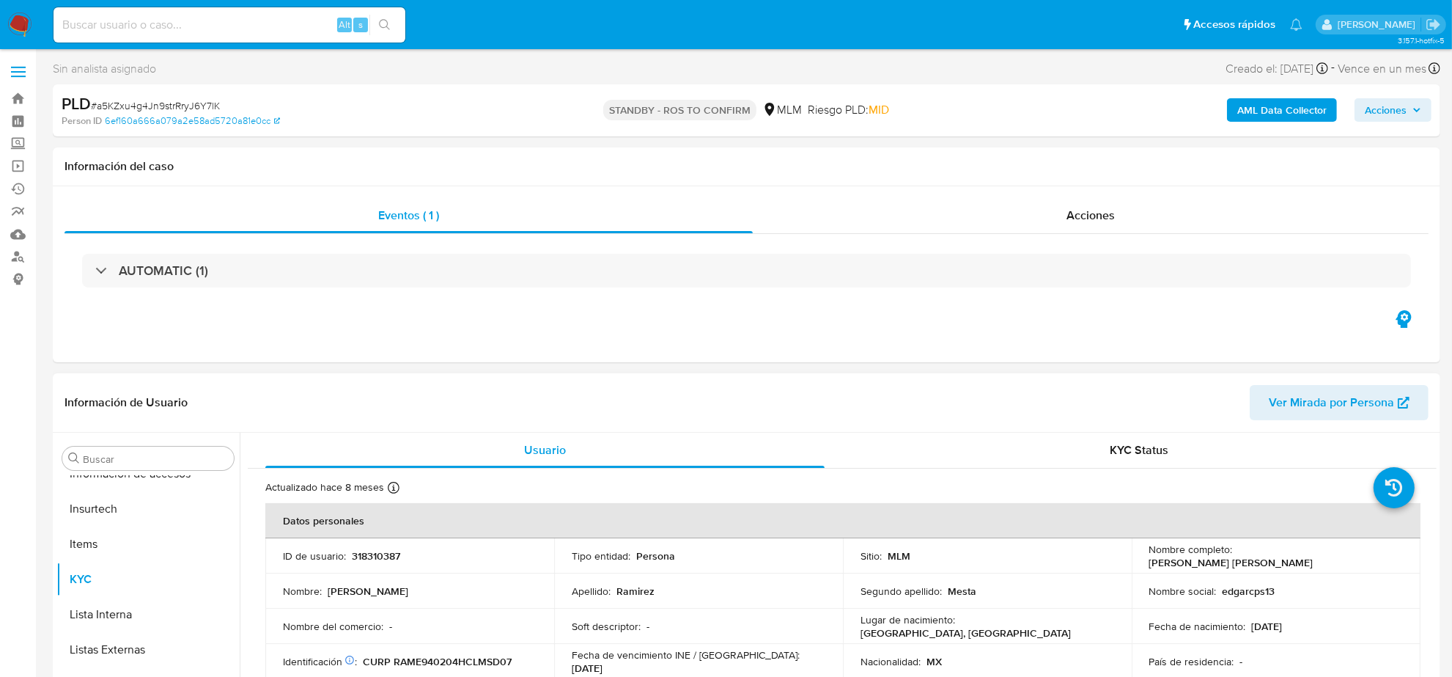
select select "10"
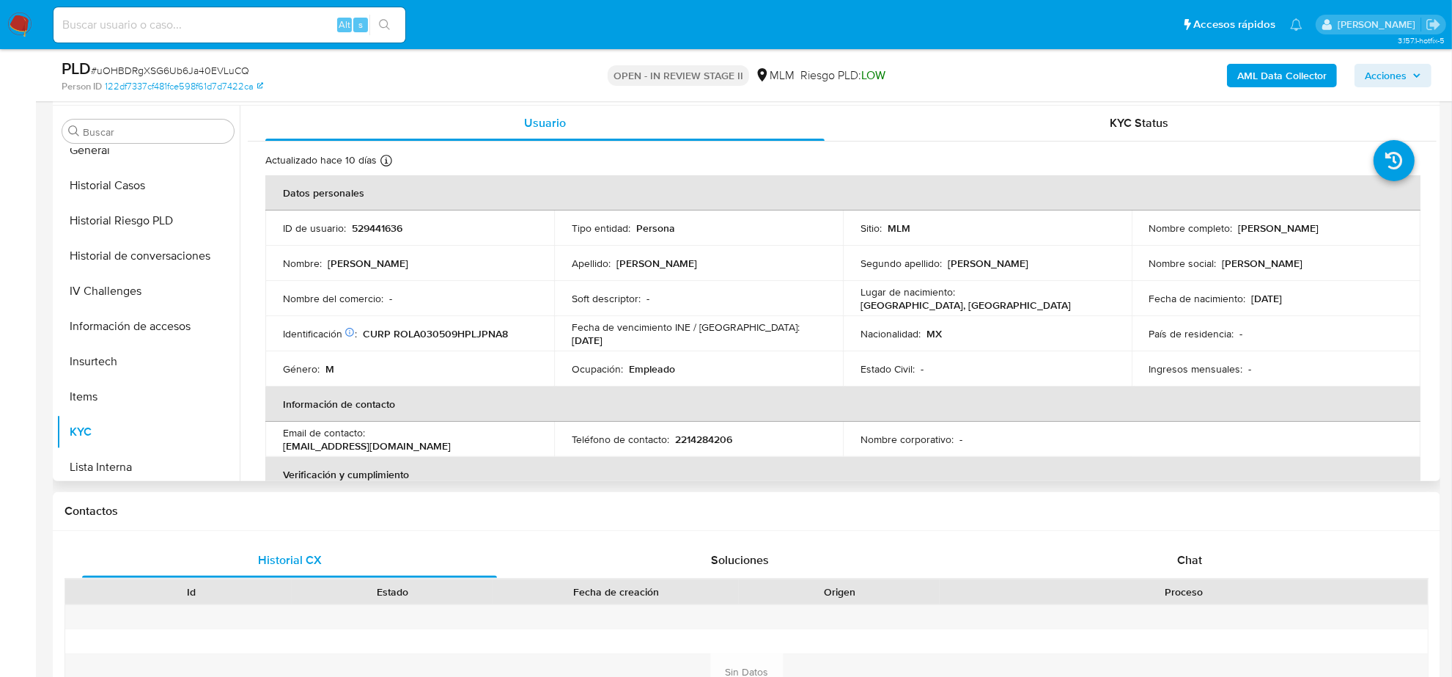
scroll to position [343, 0]
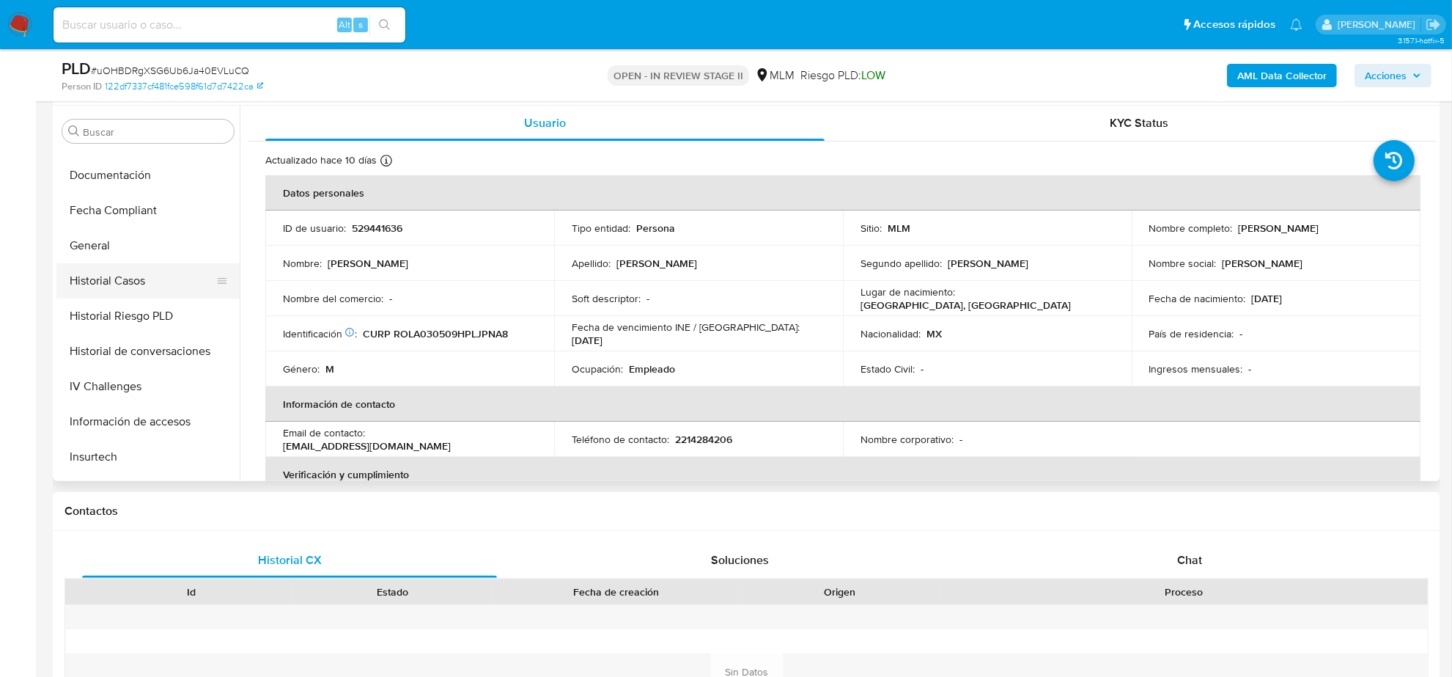
select select "10"
click at [108, 244] on button "General" at bounding box center [142, 245] width 172 height 35
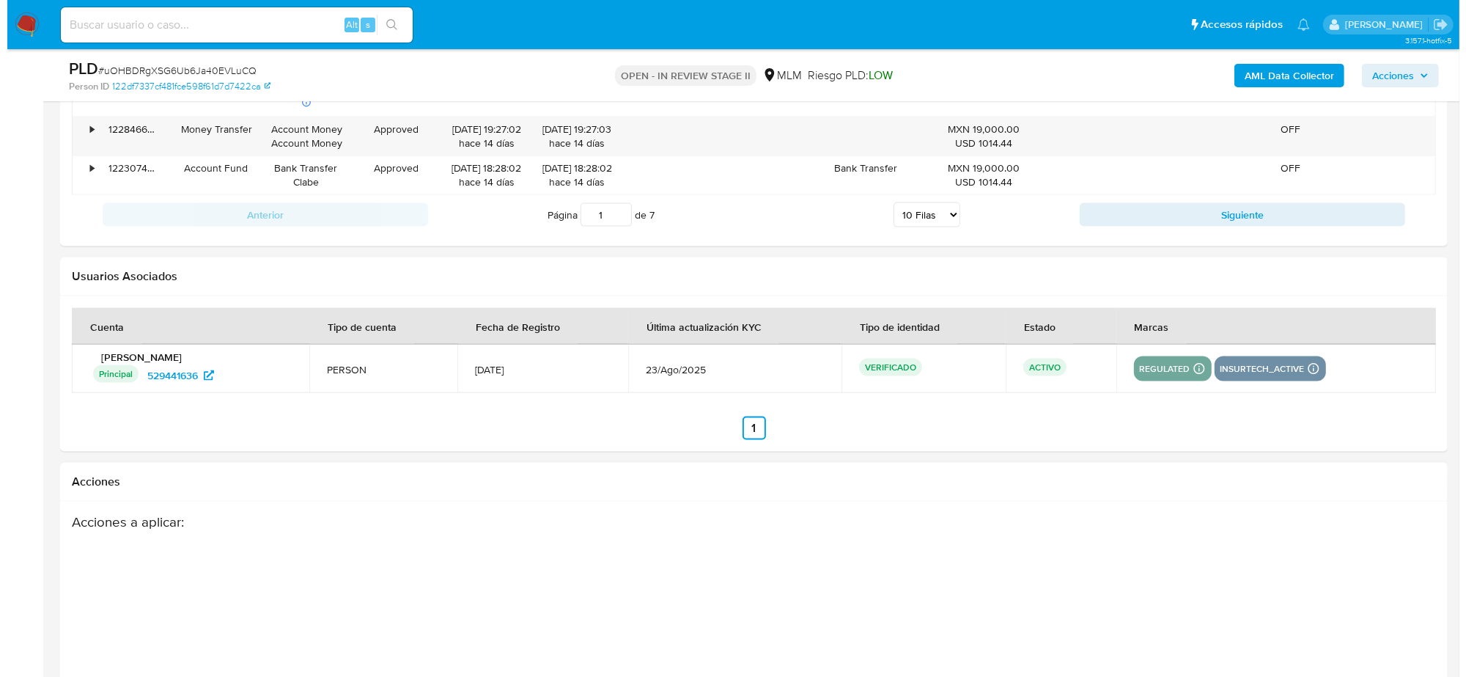
scroll to position [2291, 0]
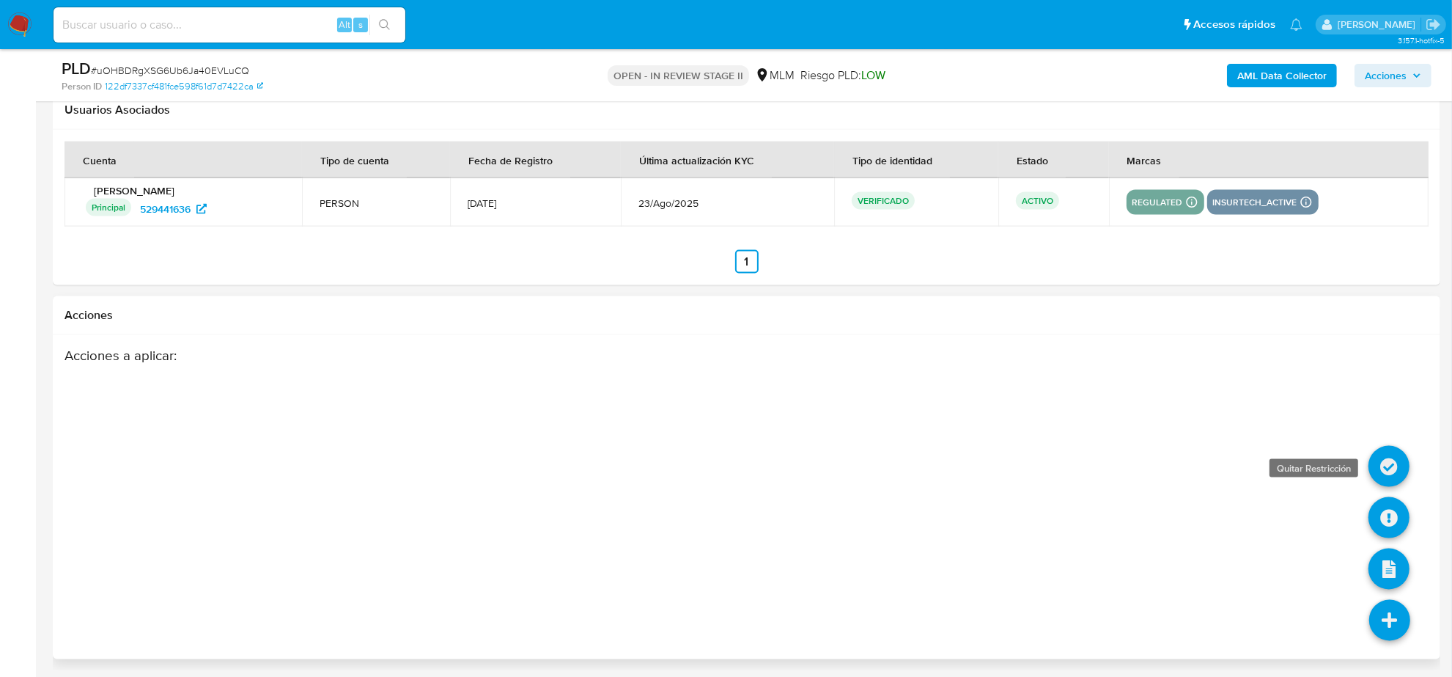
click at [1397, 487] on icon at bounding box center [1389, 466] width 41 height 41
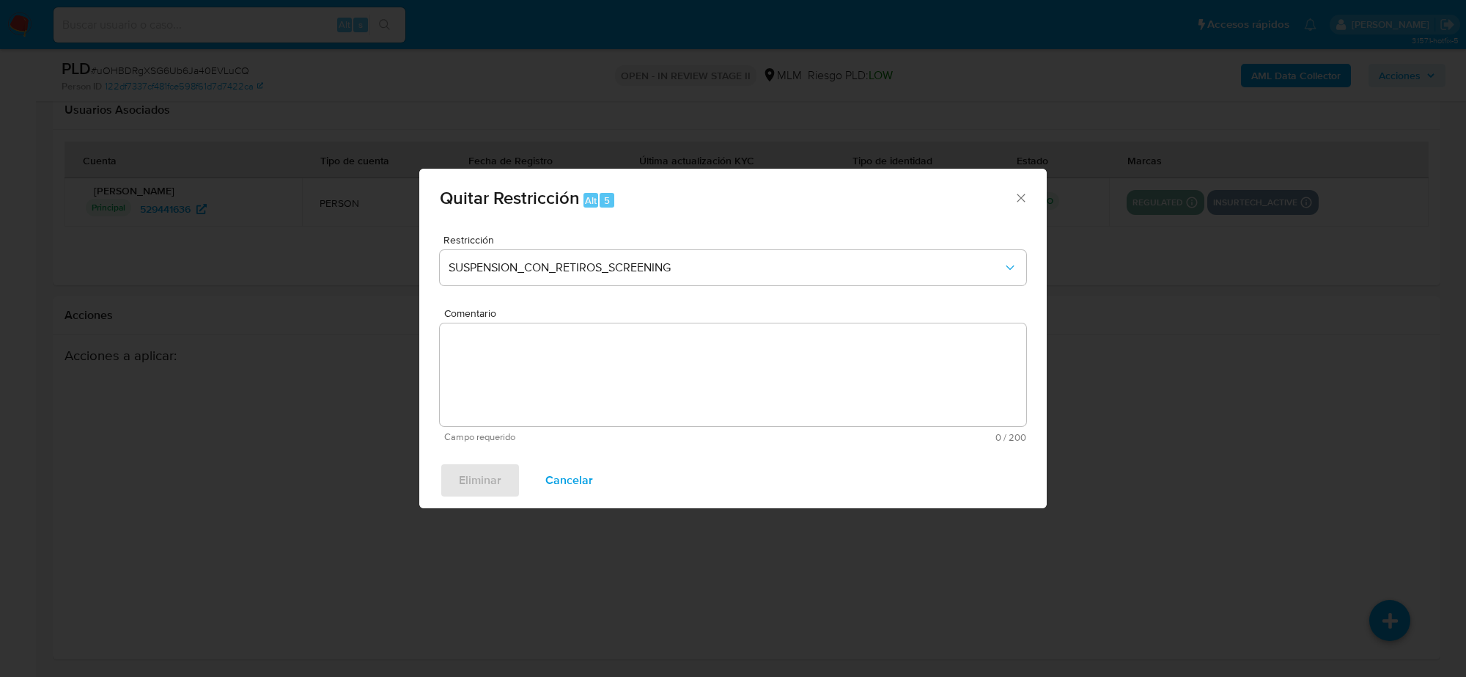
click at [1394, 512] on div "Quitar Restricción Alt 5 Restricción SUSPENSION_CON_RETIROS_SCREENING Comentari…" at bounding box center [733, 338] width 1466 height 677
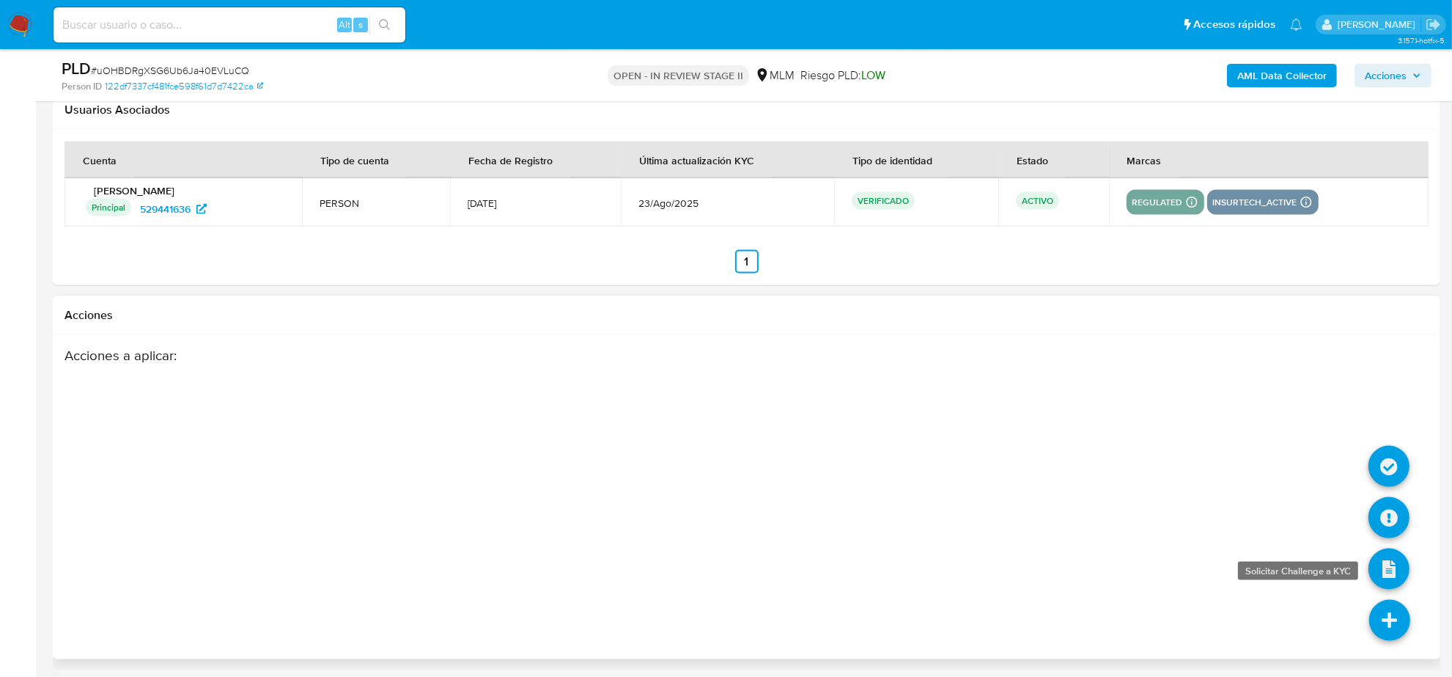
drag, startPoint x: 1383, startPoint y: 616, endPoint x: 1383, endPoint y: 562, distance: 53.5
click at [1383, 613] on icon at bounding box center [1390, 620] width 41 height 41
click at [1383, 504] on icon at bounding box center [1389, 517] width 41 height 41
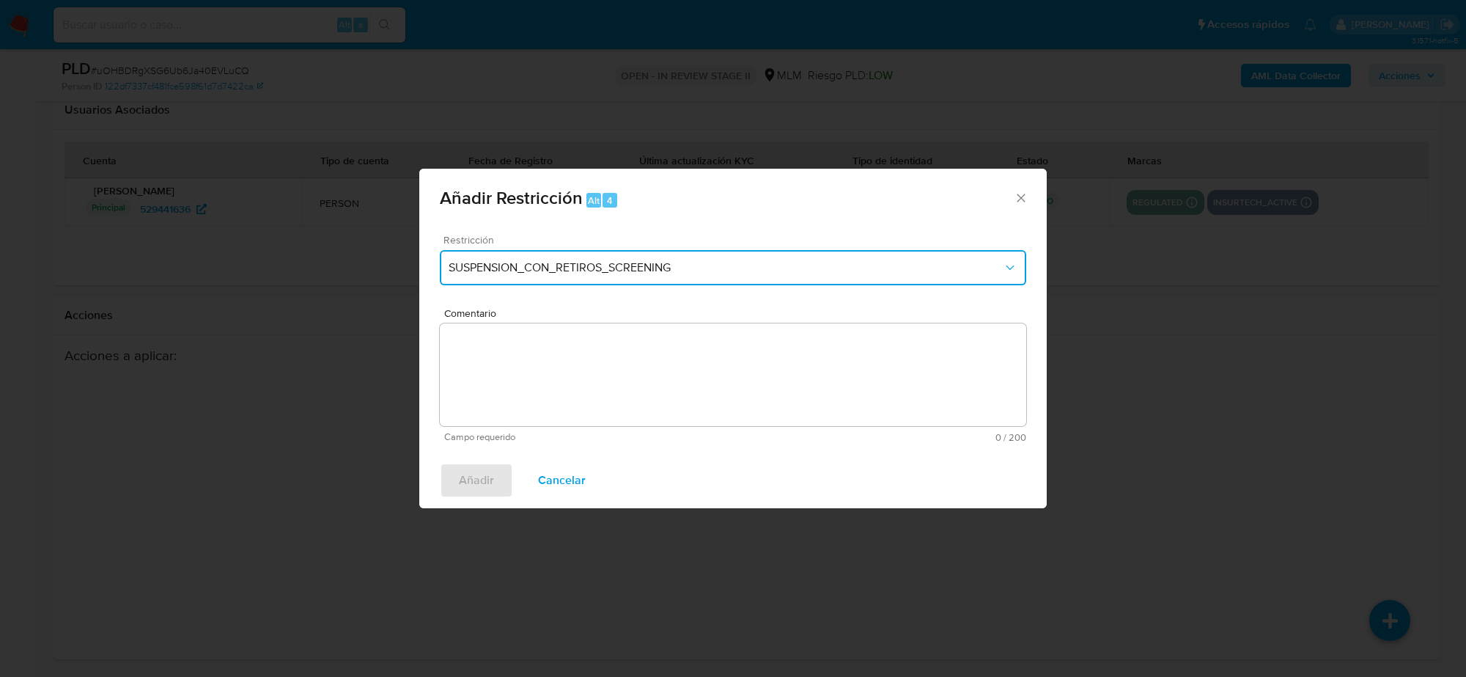
click at [617, 273] on span "SUSPENSION_CON_RETIROS_SCREENING" at bounding box center [726, 267] width 554 height 15
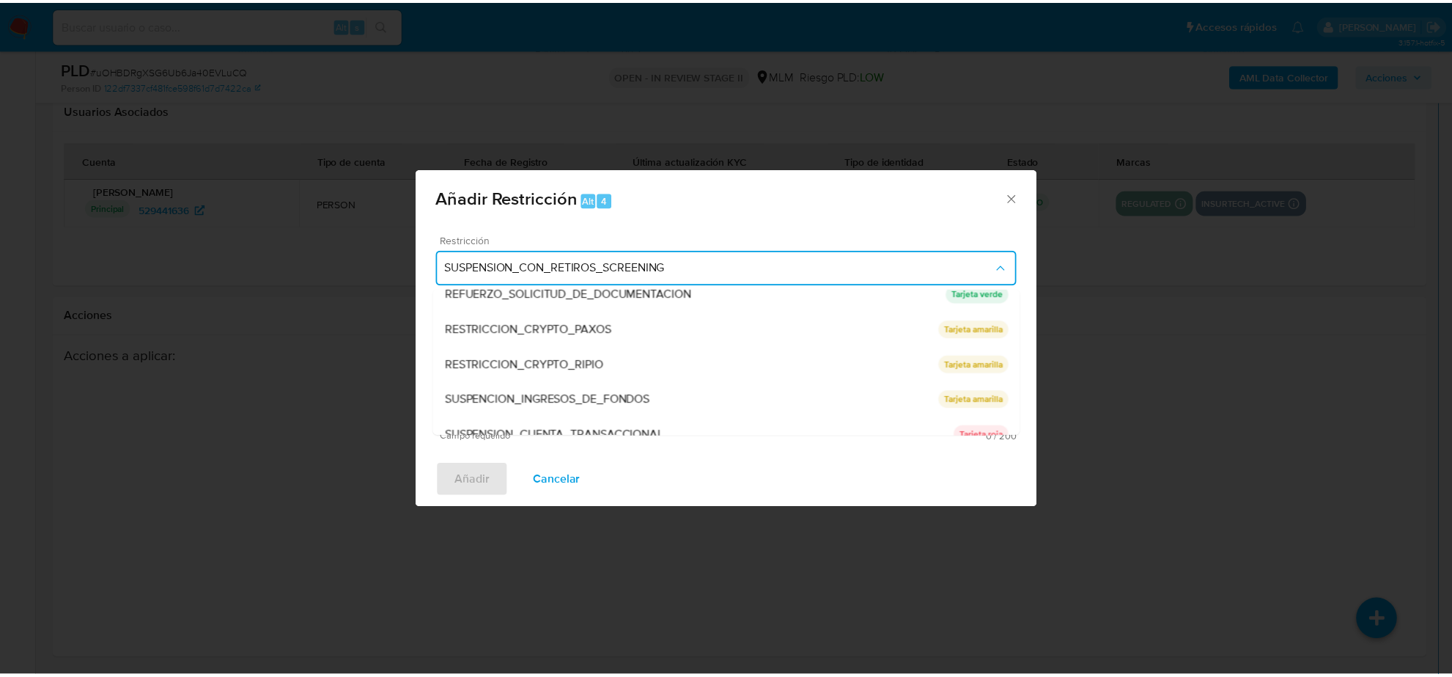
scroll to position [205, 0]
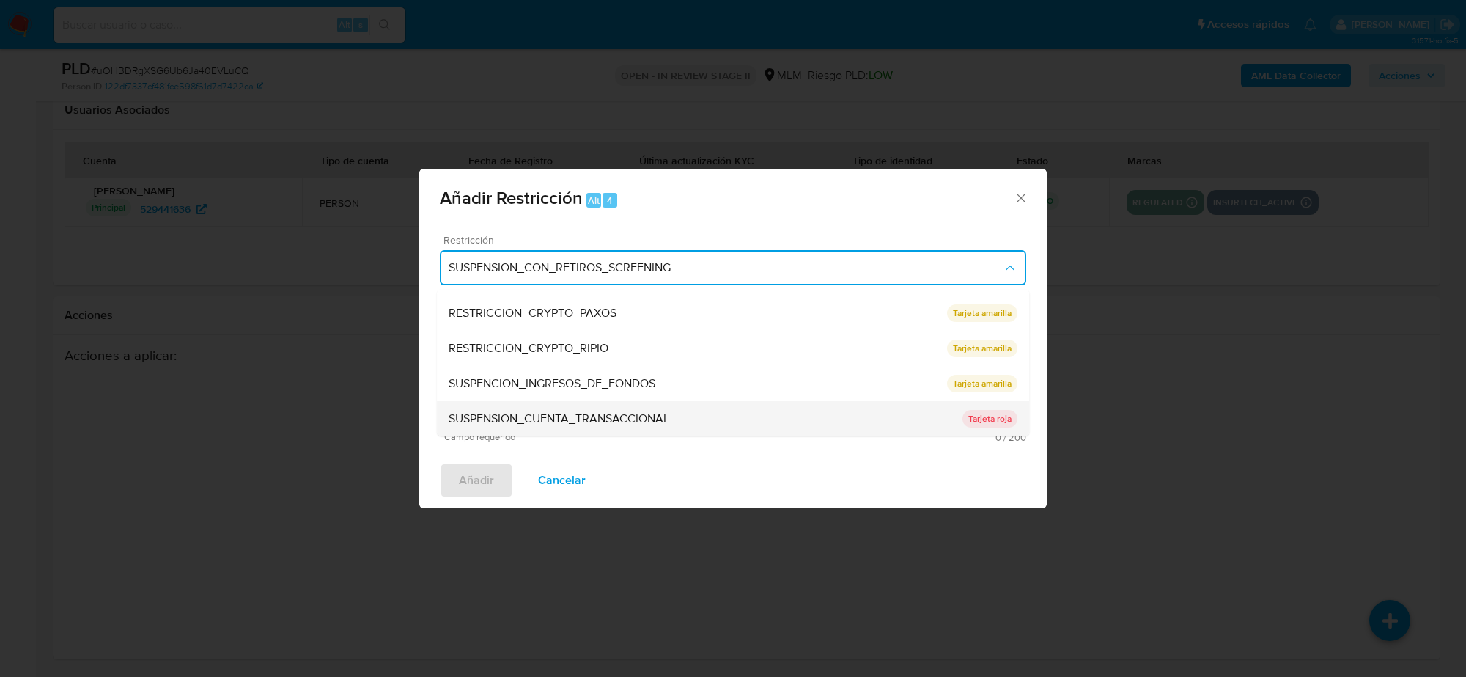
click at [669, 425] on span "SUSPENSION_CUENTA_TRANSACCIONAL" at bounding box center [559, 418] width 221 height 15
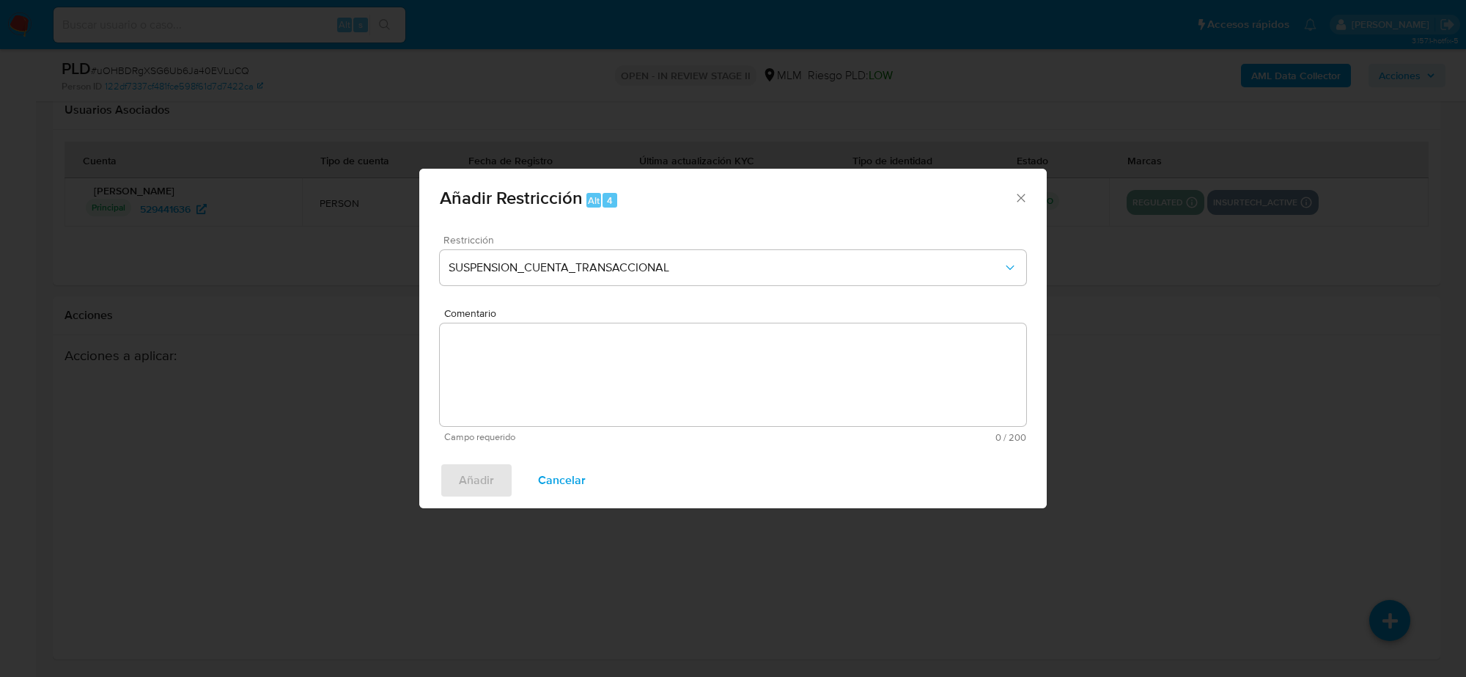
click at [643, 398] on textarea "Comentario" at bounding box center [733, 374] width 587 height 103
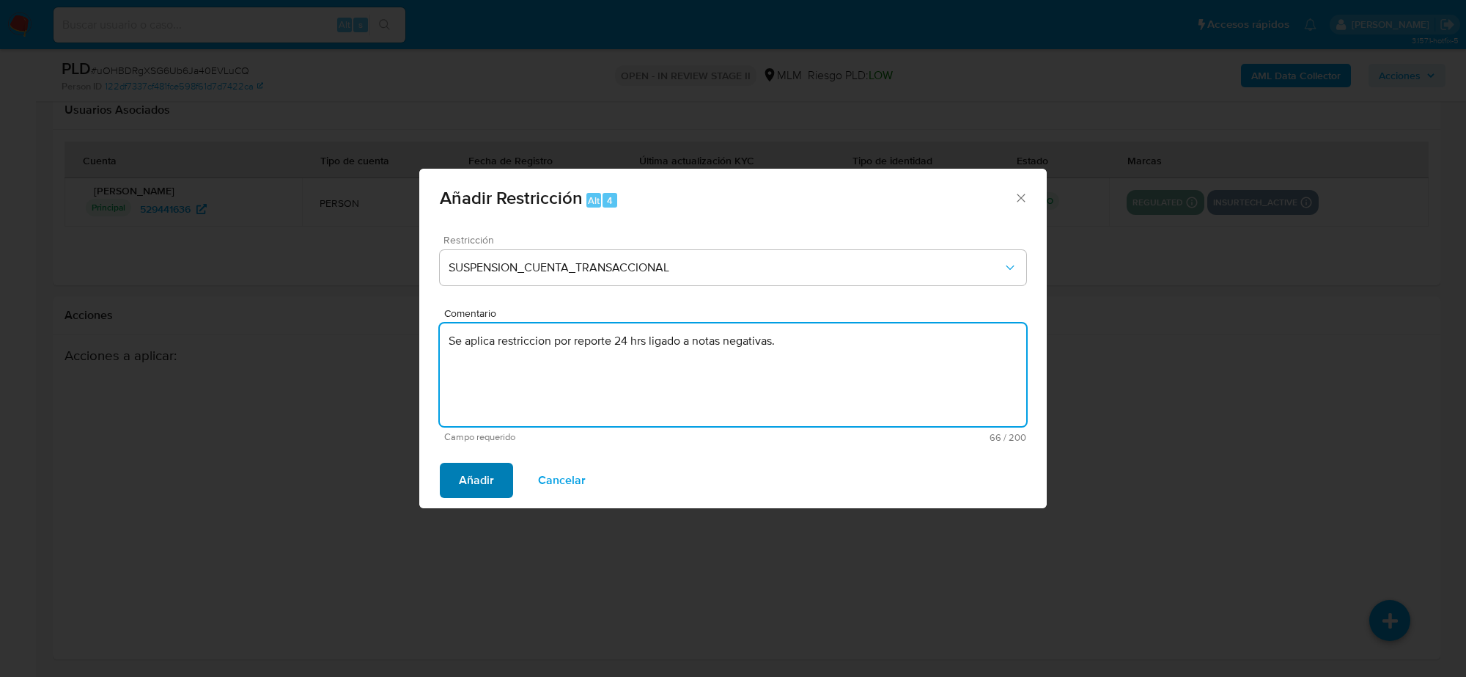
type textarea "Se aplica restriccion por reporte 24 hrs ligado a notas negativas."
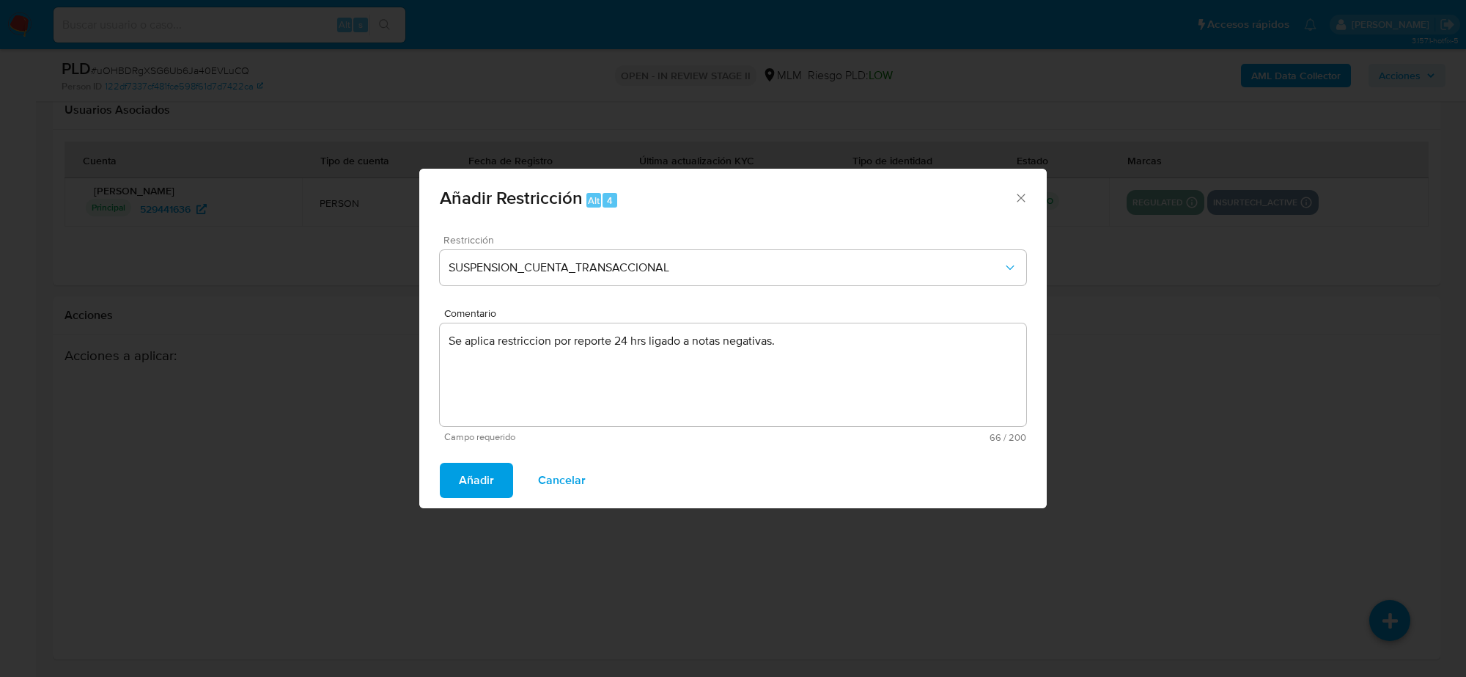
click at [489, 484] on span "Añadir" at bounding box center [476, 480] width 35 height 32
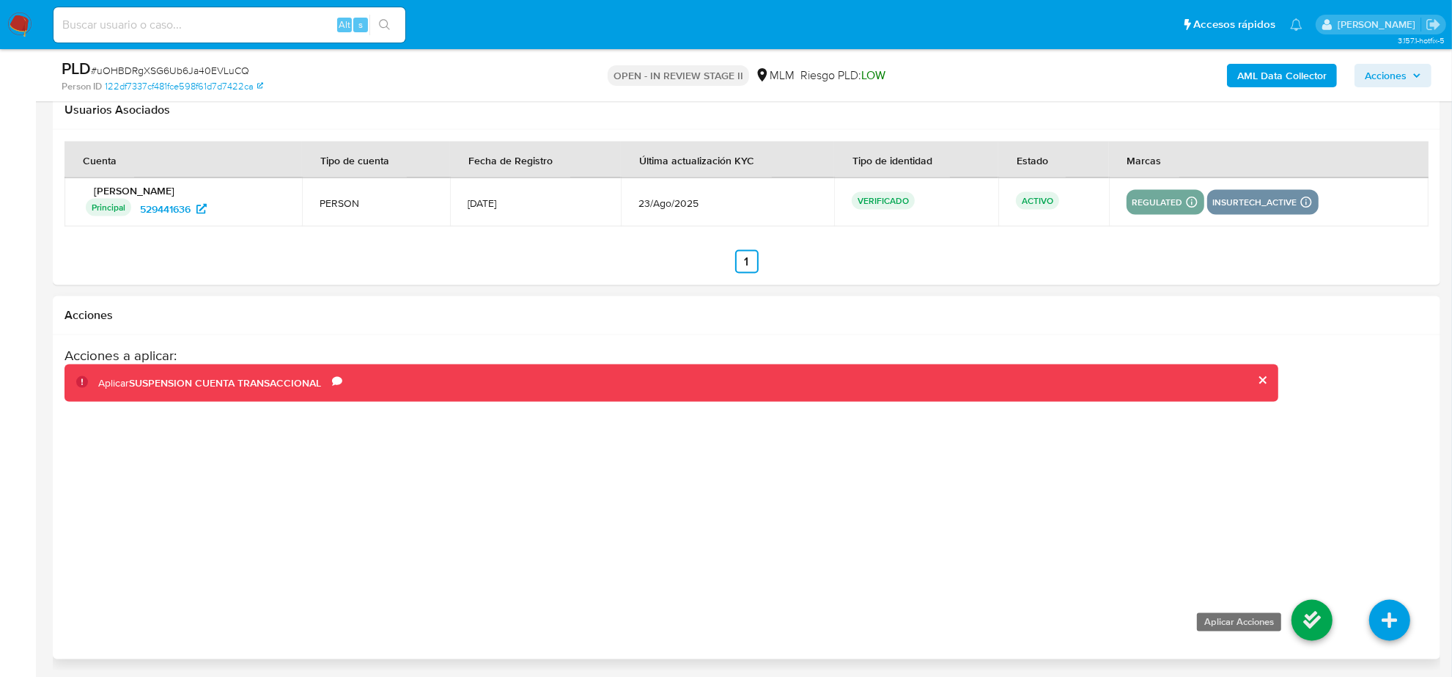
click at [1325, 625] on icon at bounding box center [1312, 620] width 41 height 41
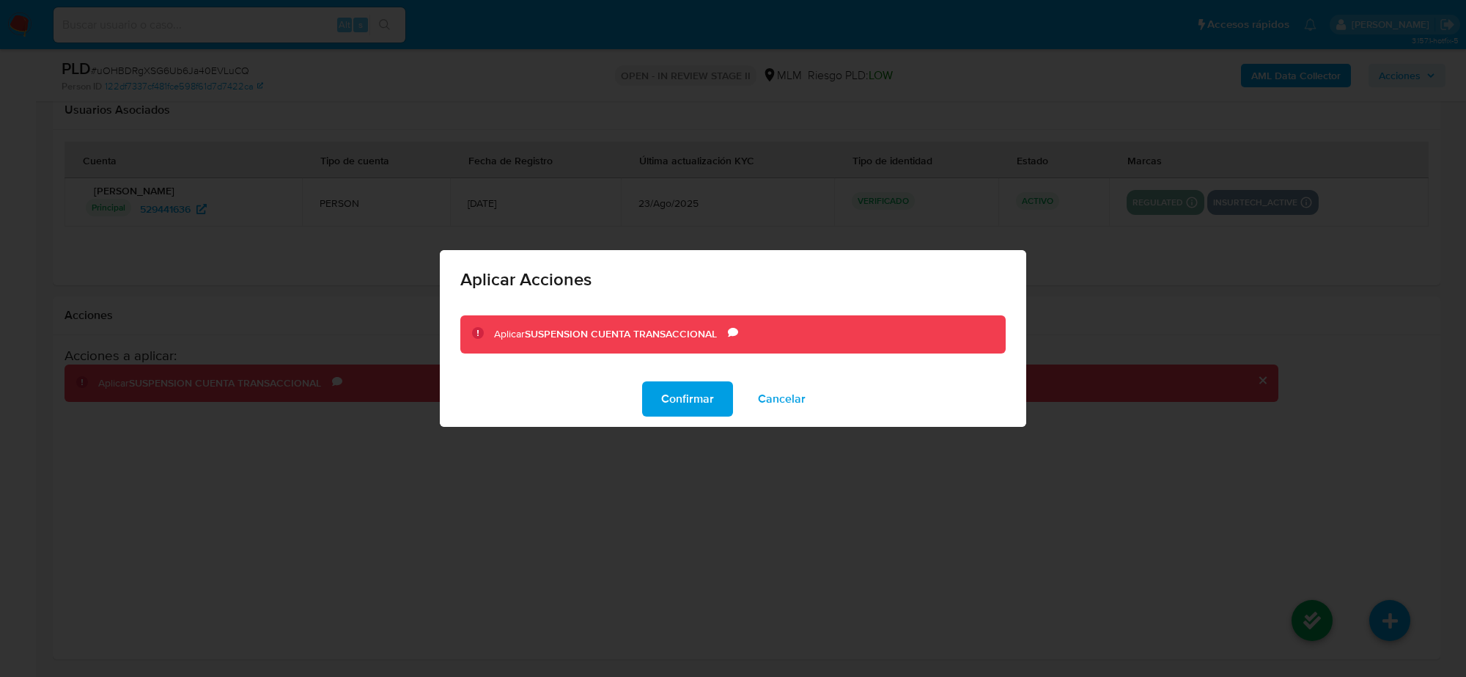
click at [669, 420] on div "Confirmar Cancelar" at bounding box center [733, 399] width 587 height 56
click at [673, 400] on span "Confirmar" at bounding box center [687, 399] width 53 height 32
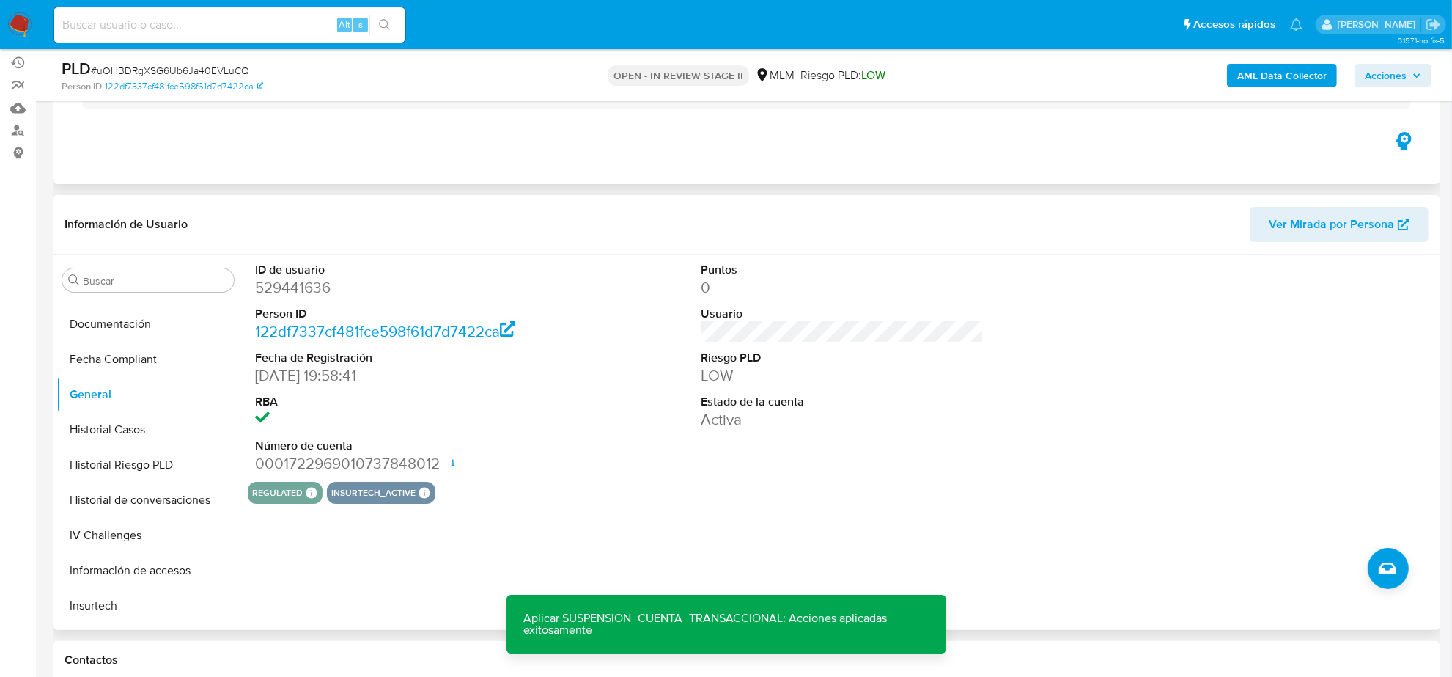
scroll to position [0, 0]
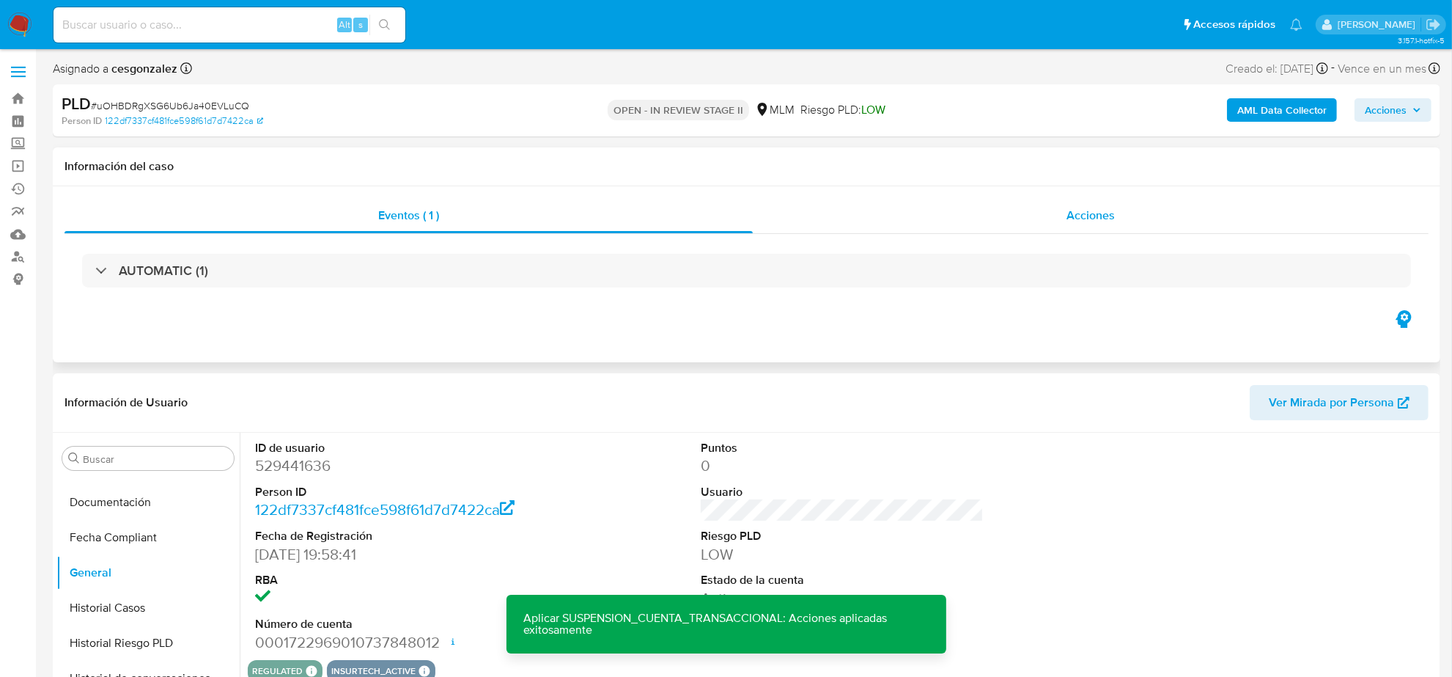
click at [1096, 213] on span "Acciones" at bounding box center [1091, 215] width 48 height 17
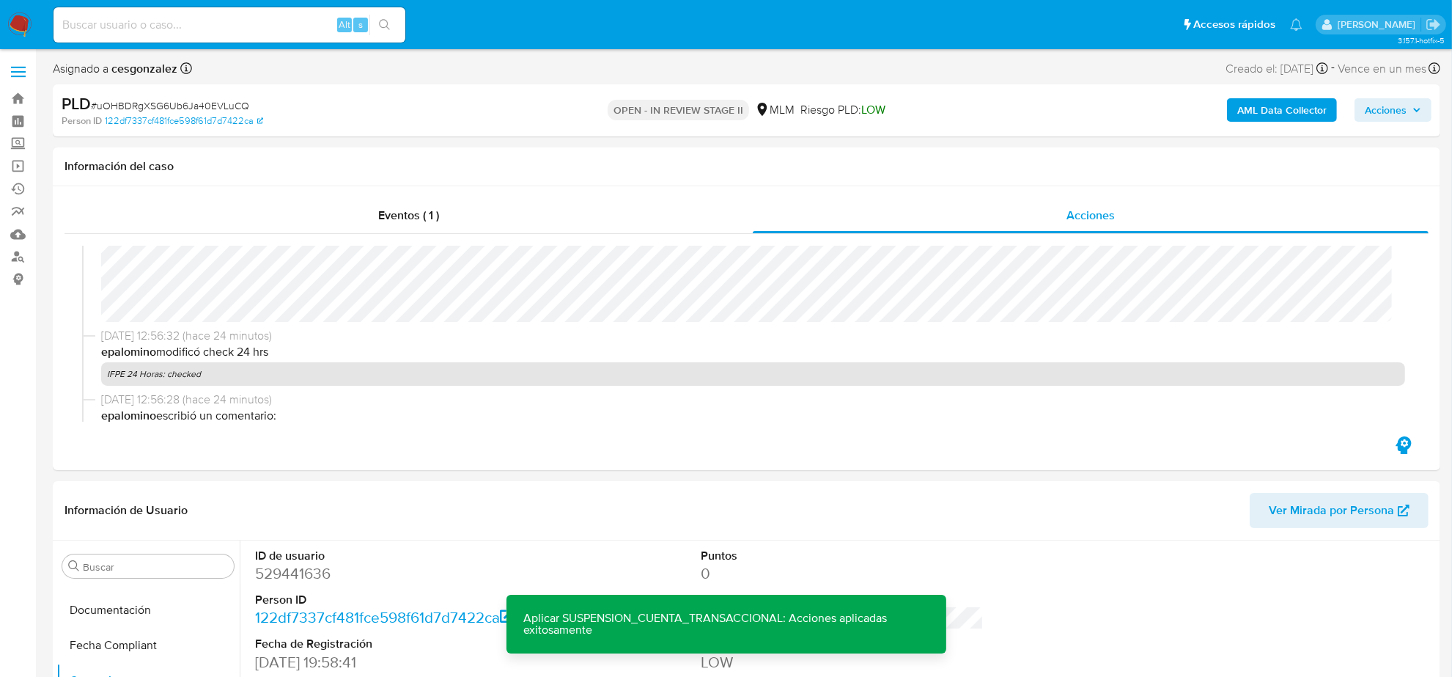
scroll to position [183, 0]
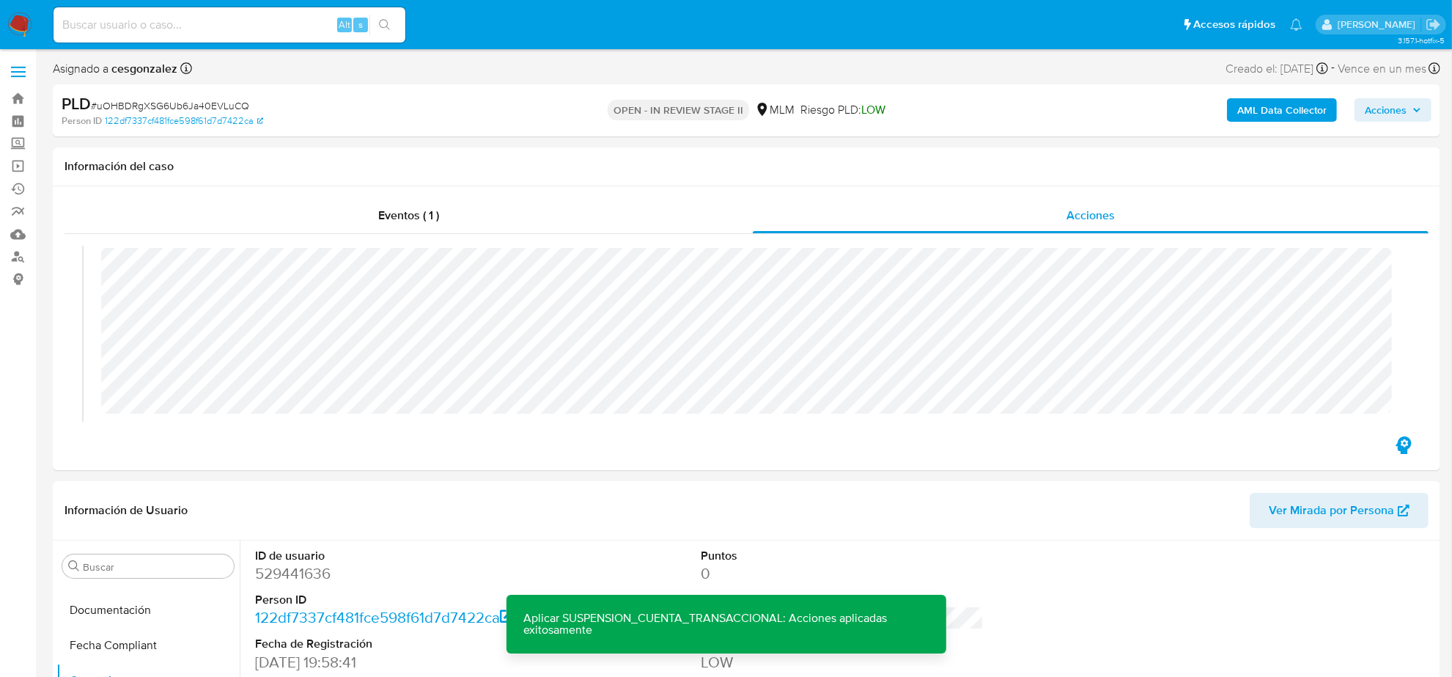
click at [1415, 104] on span "Acciones" at bounding box center [1393, 110] width 56 height 21
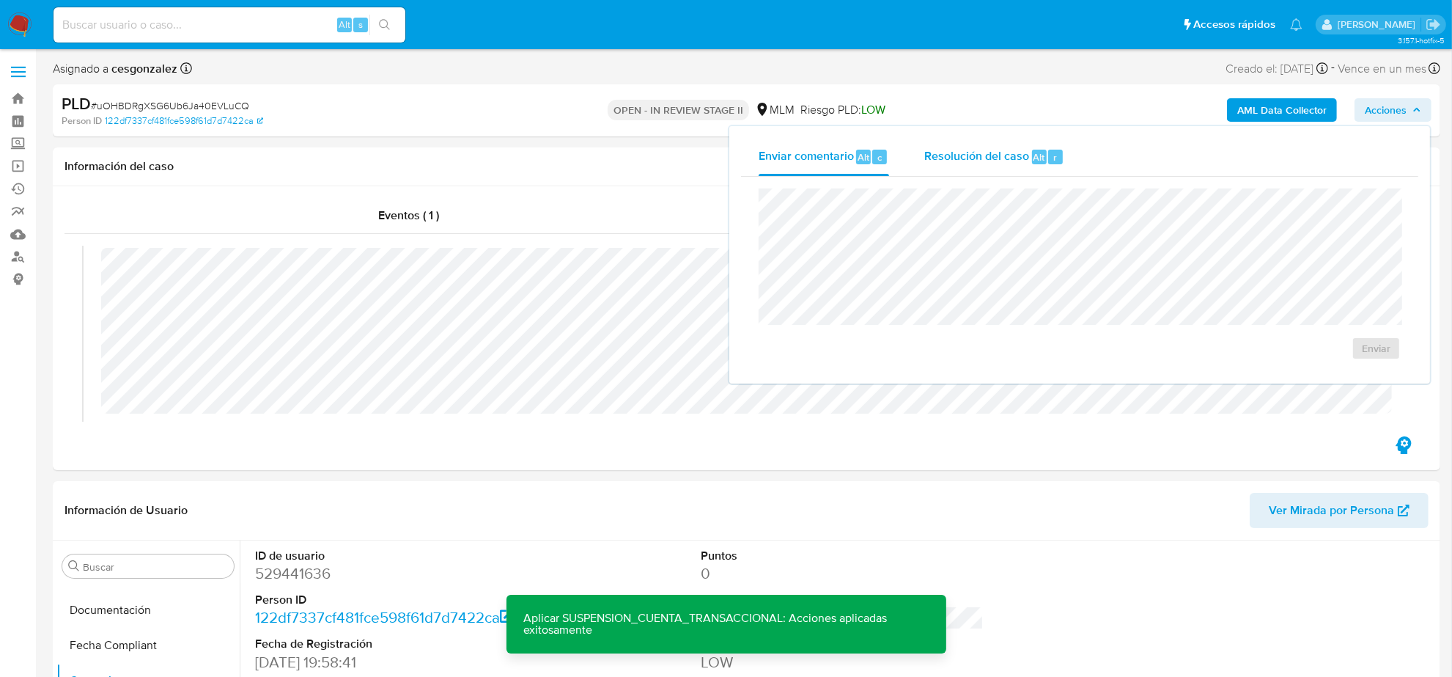
click at [930, 165] on div "Resolución del caso Alt r" at bounding box center [995, 157] width 140 height 38
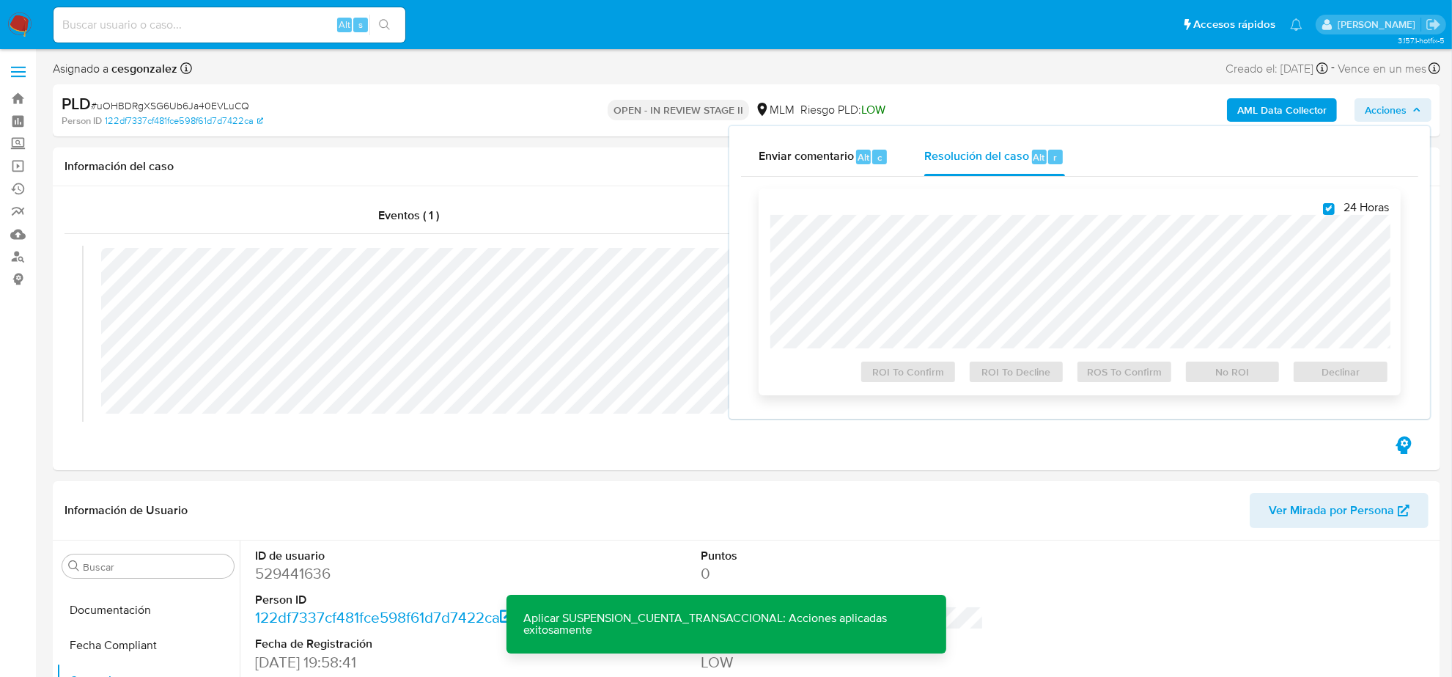
checkbox input "true"
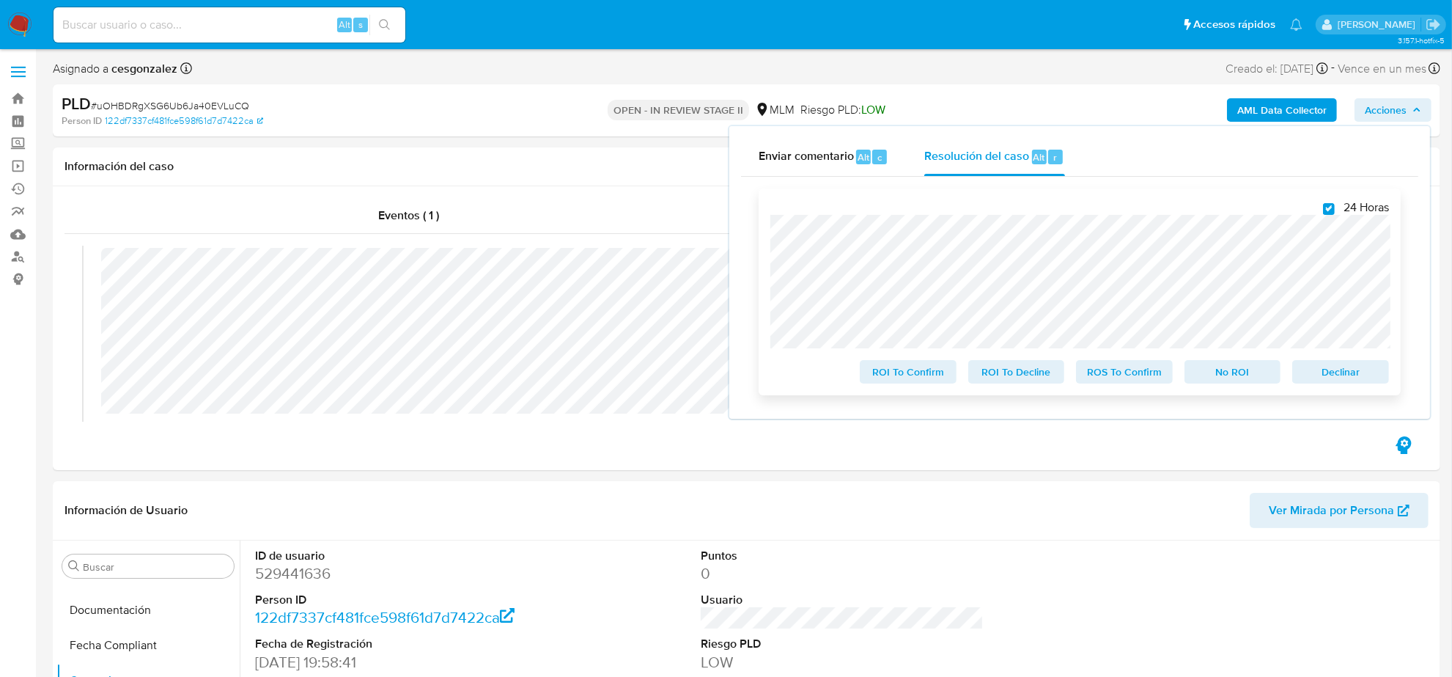
click at [1133, 375] on span "ROS To Confirm" at bounding box center [1125, 371] width 76 height 21
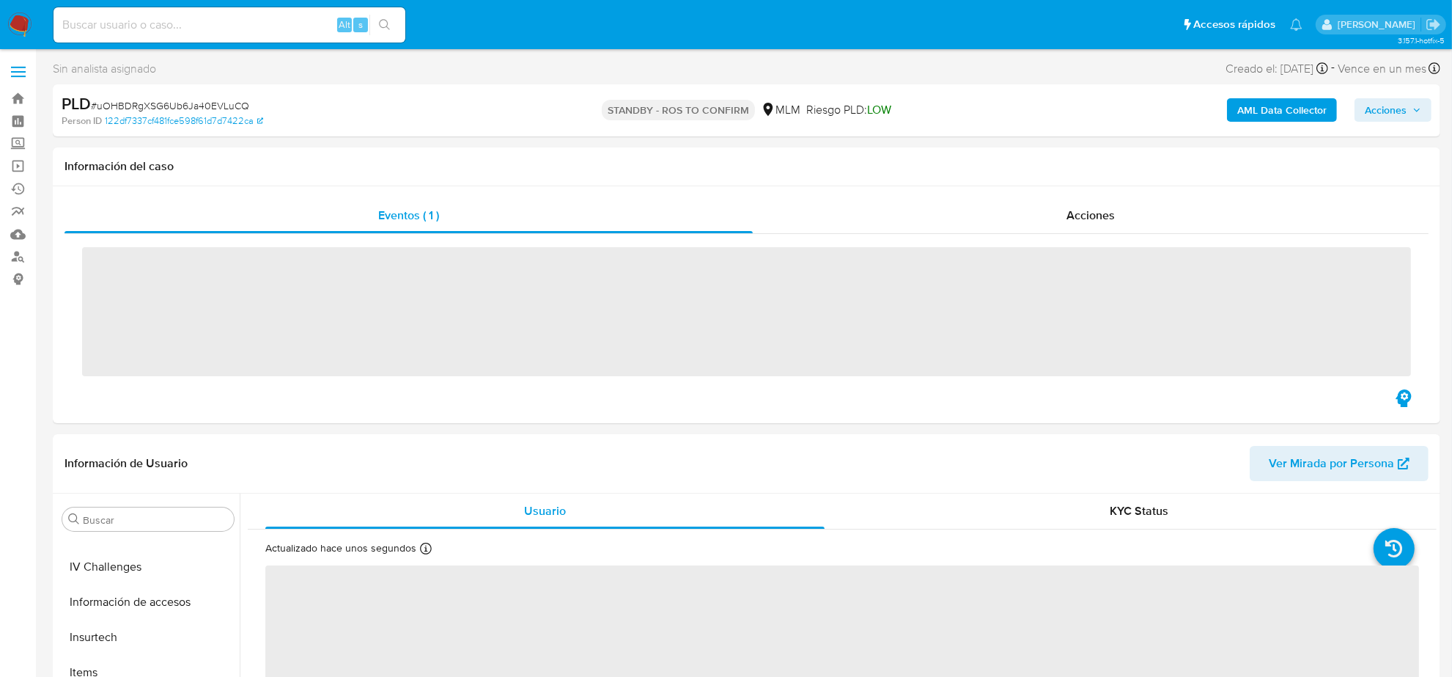
scroll to position [618, 0]
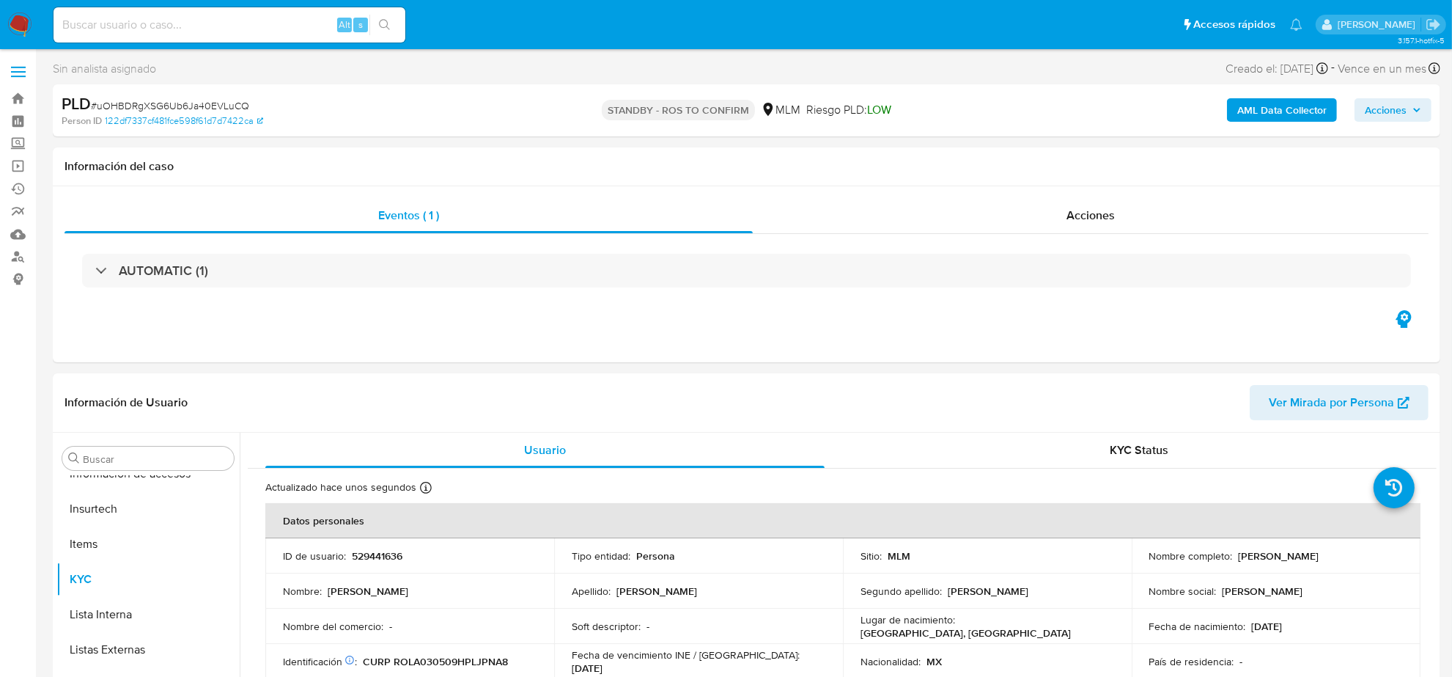
select select "10"
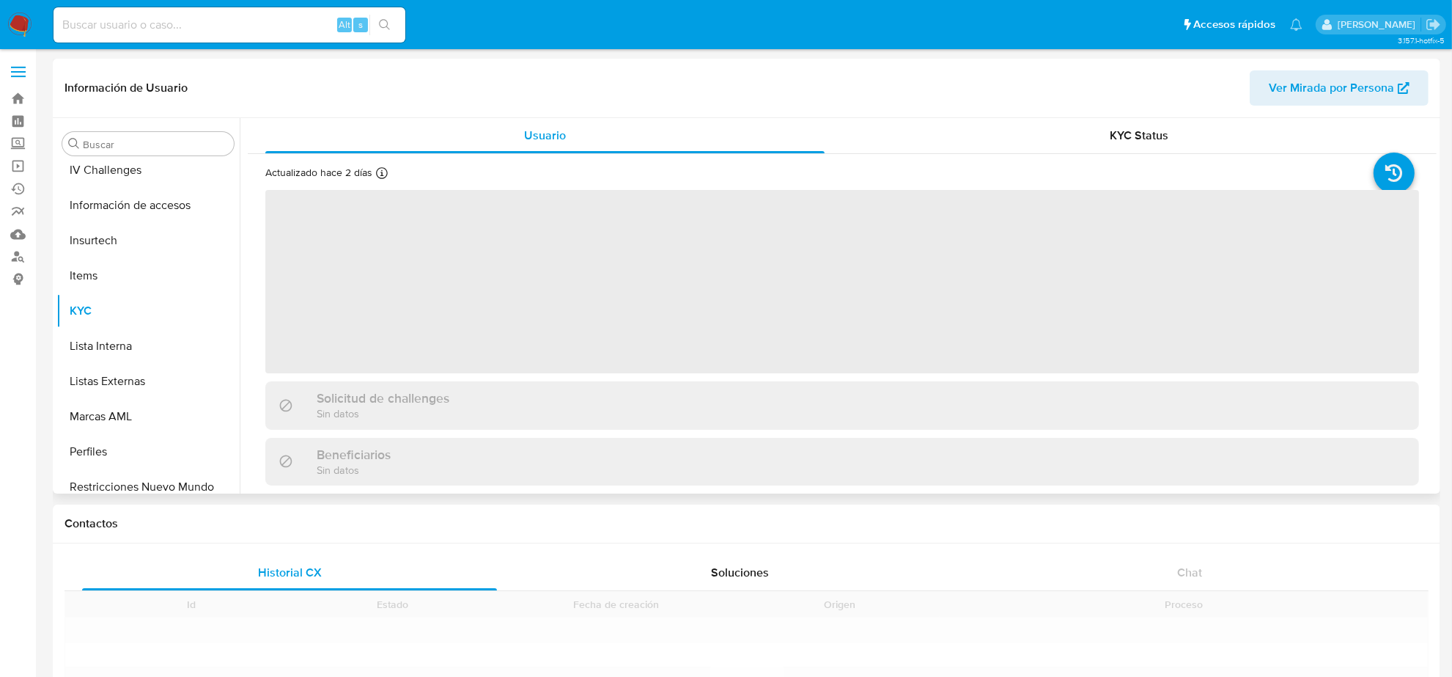
scroll to position [618, 0]
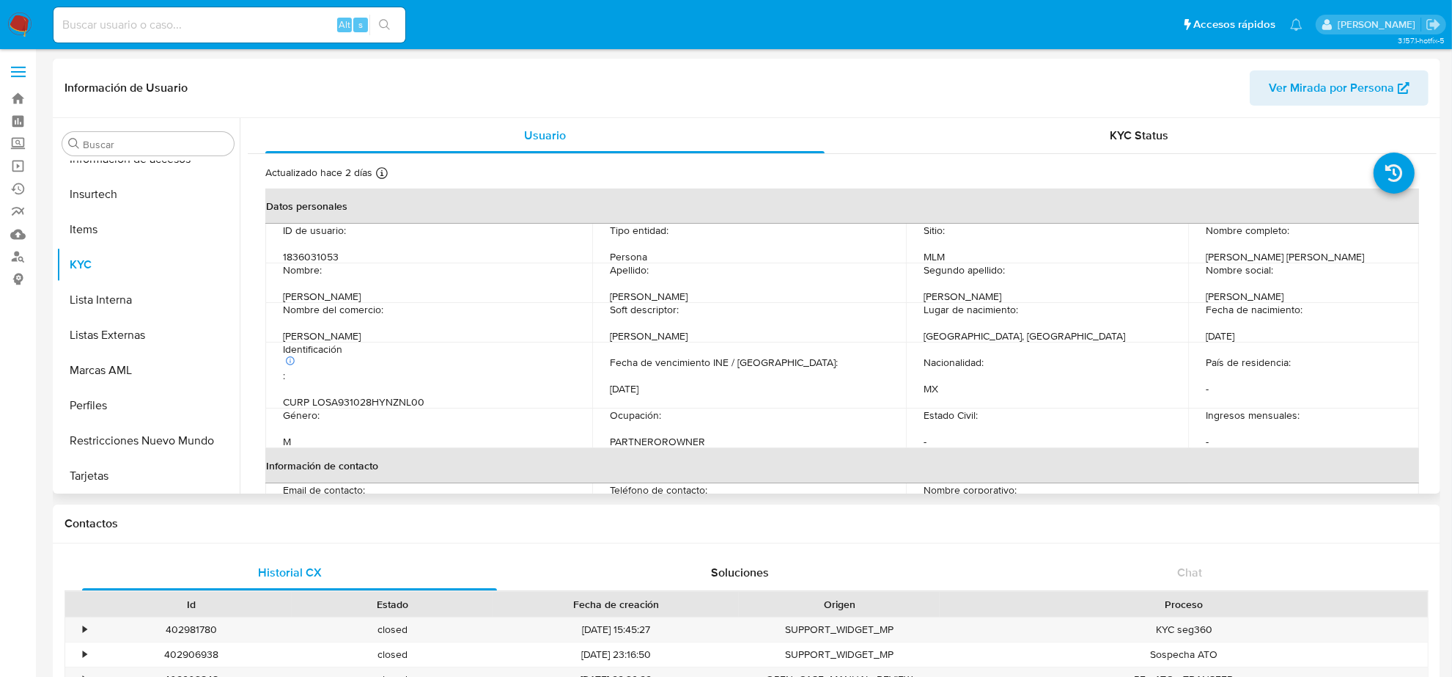
select select "10"
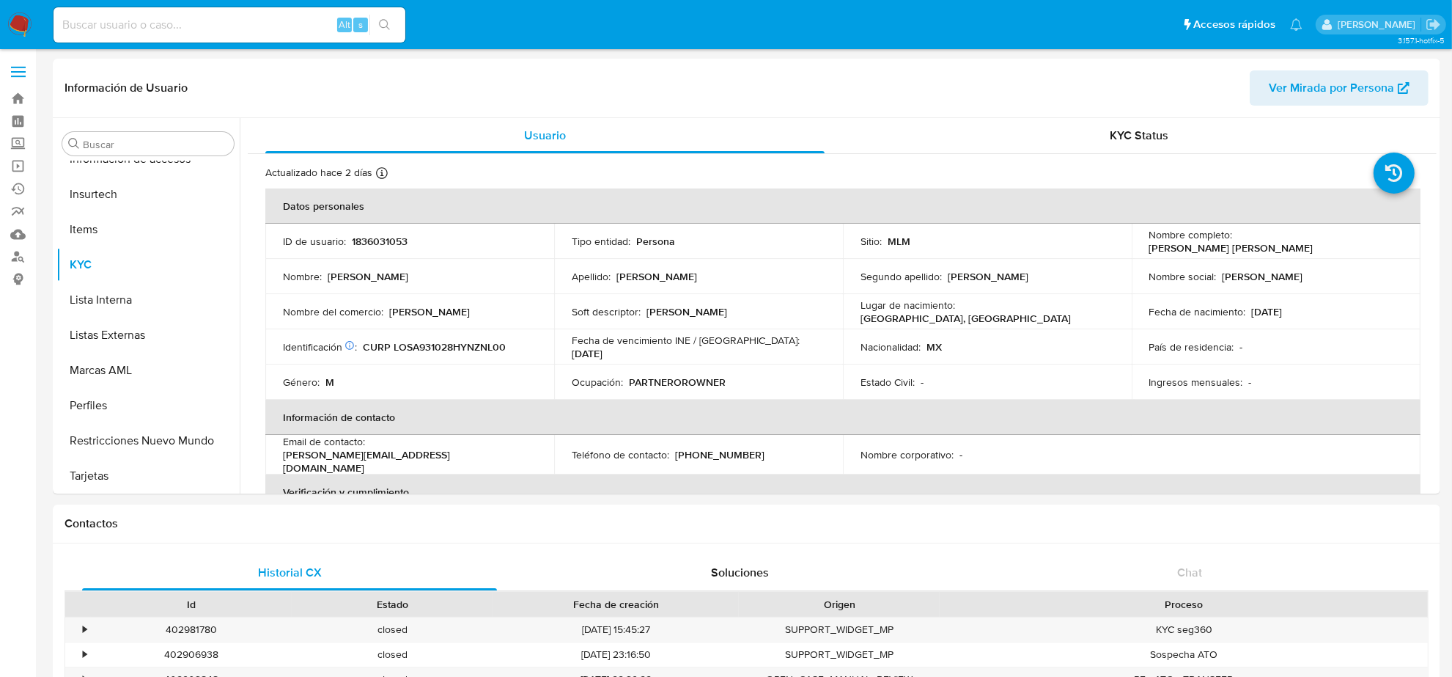
click at [21, 23] on img at bounding box center [19, 24] width 25 height 25
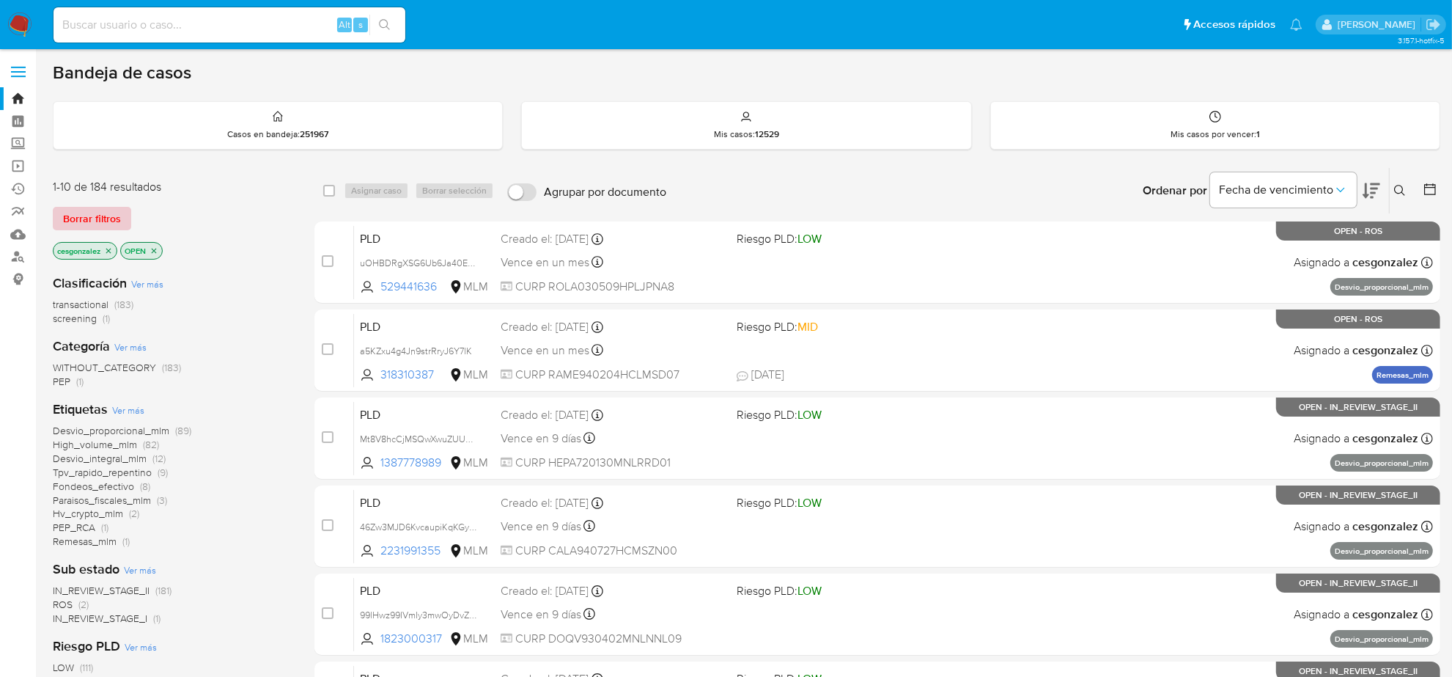
click at [111, 215] on span "Borrar filtros" at bounding box center [92, 218] width 58 height 21
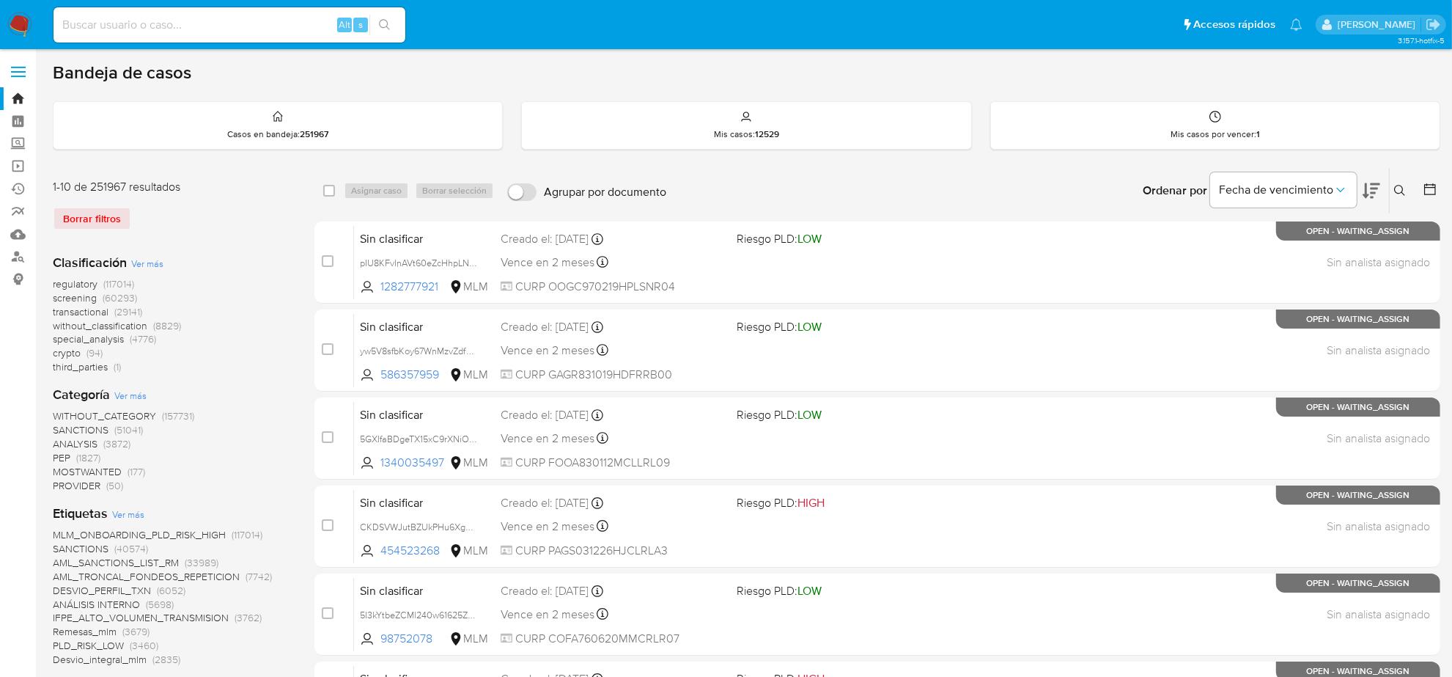
click at [87, 301] on span "screening" at bounding box center [75, 297] width 44 height 15
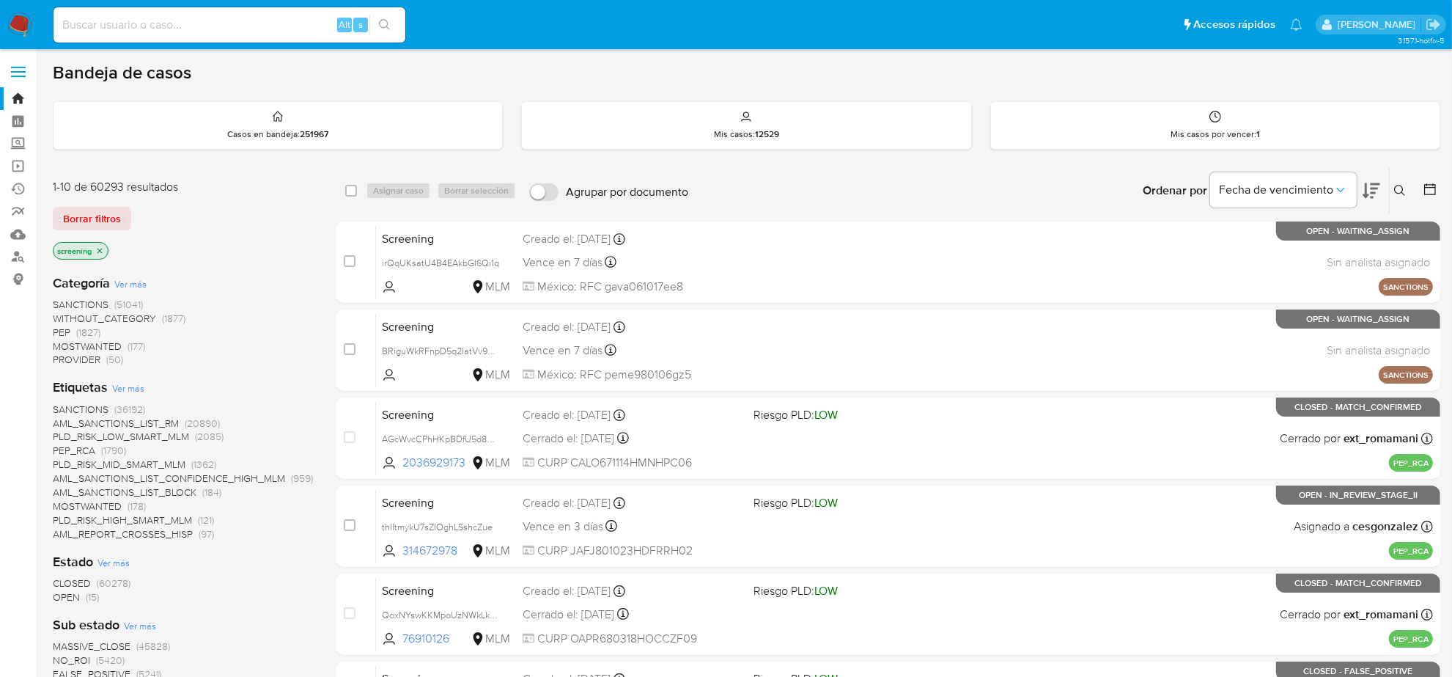
scroll to position [275, 0]
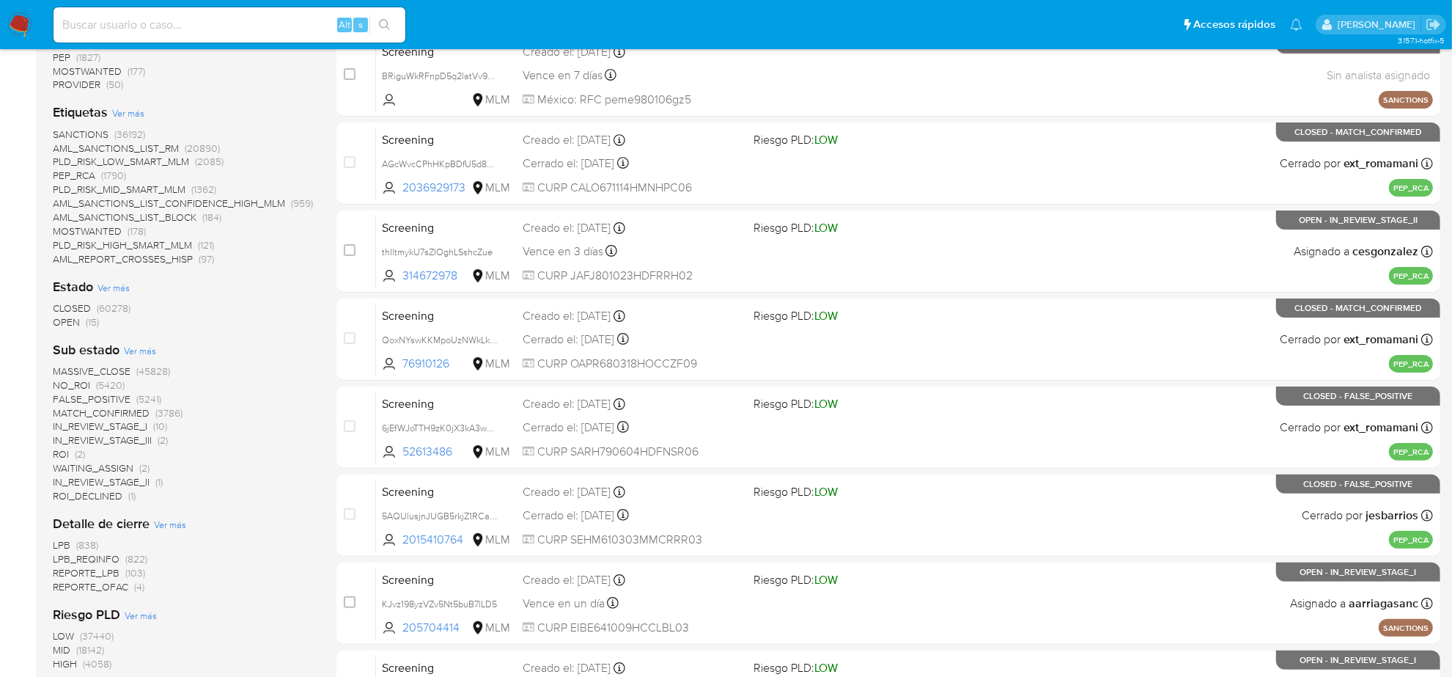
click at [70, 321] on span "OPEN" at bounding box center [66, 322] width 27 height 15
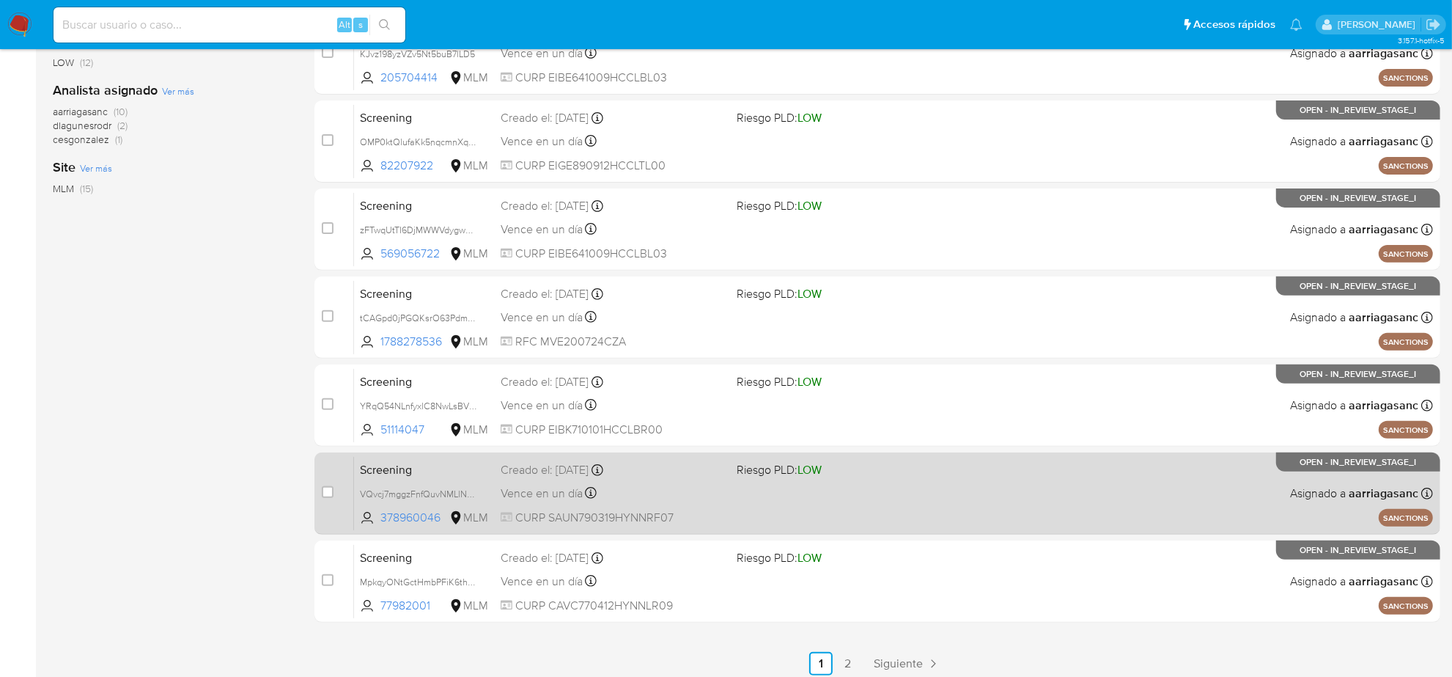
scroll to position [479, 0]
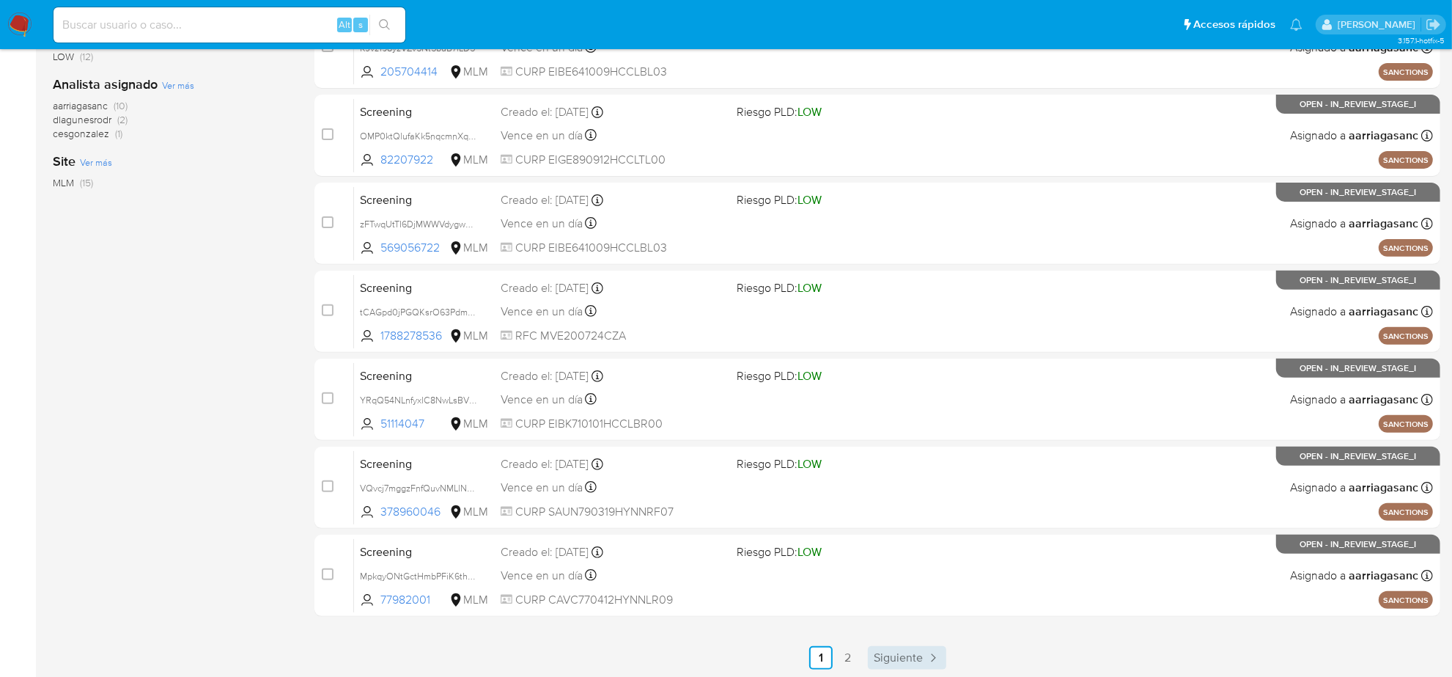
click at [902, 646] on link "Siguiente" at bounding box center [907, 657] width 78 height 23
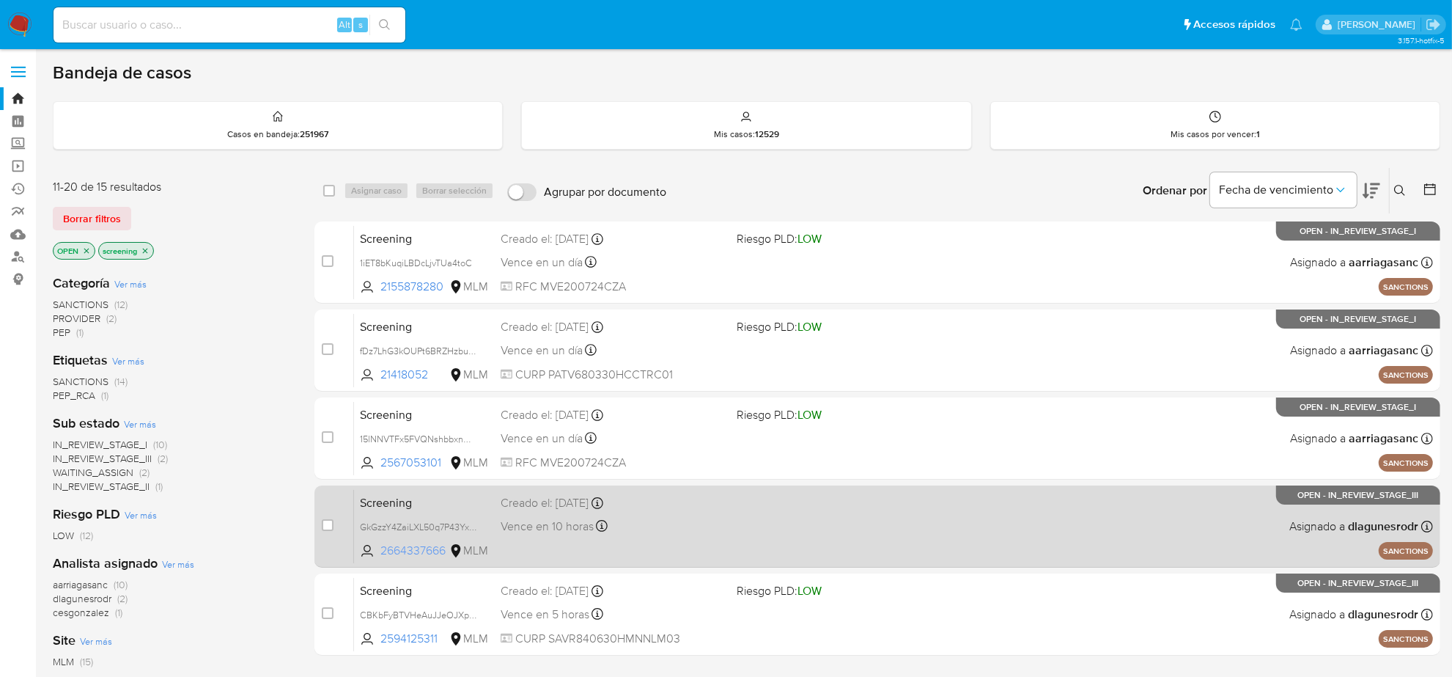
scroll to position [92, 0]
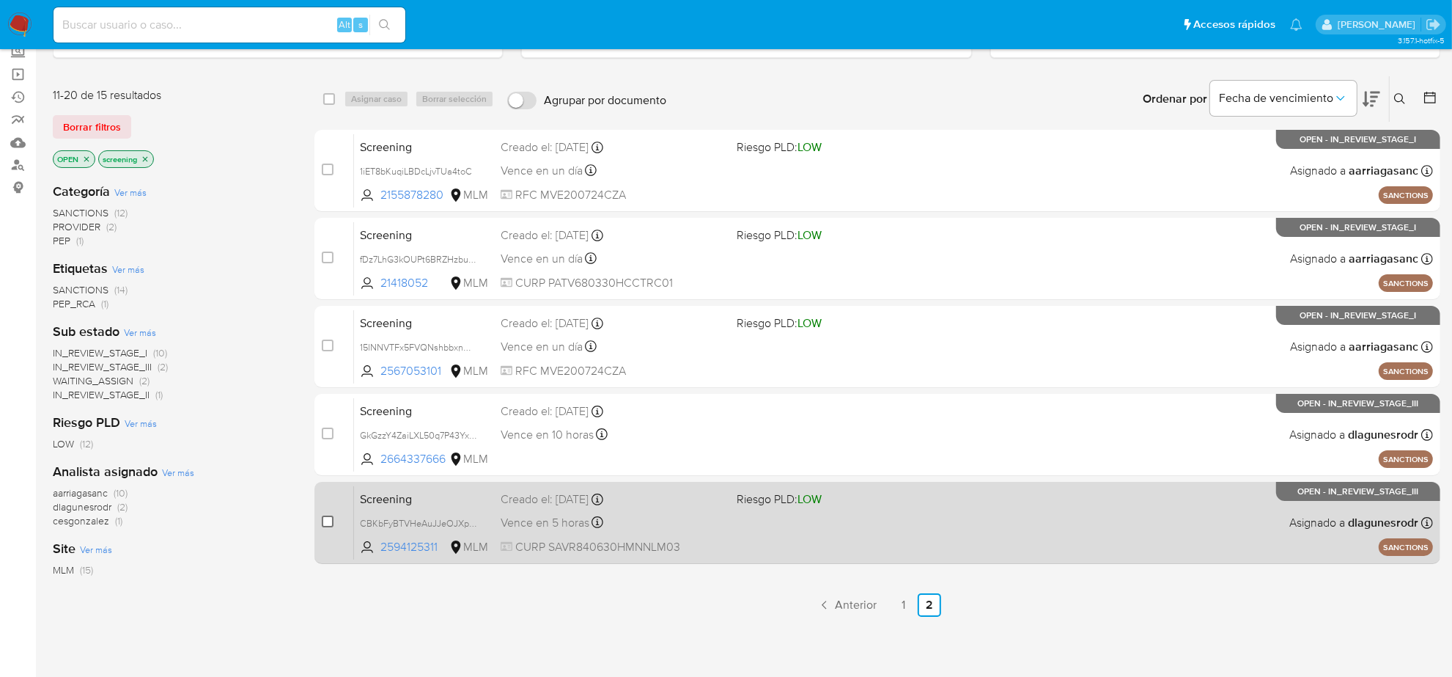
click at [331, 519] on input "checkbox" at bounding box center [328, 521] width 12 height 12
checkbox input "true"
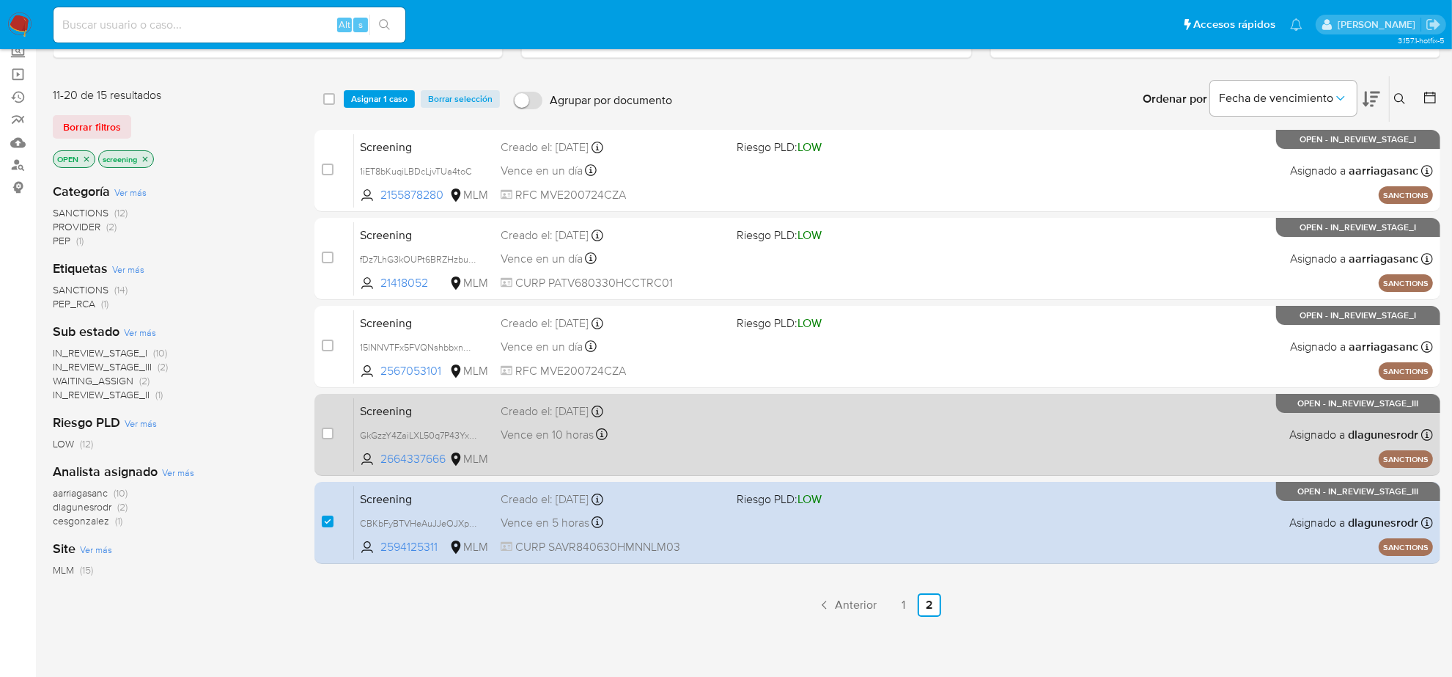
click at [334, 427] on div "case-item-checkbox No es posible asignar el caso" at bounding box center [338, 434] width 32 height 74
click at [327, 435] on input "checkbox" at bounding box center [328, 433] width 12 height 12
checkbox input "true"
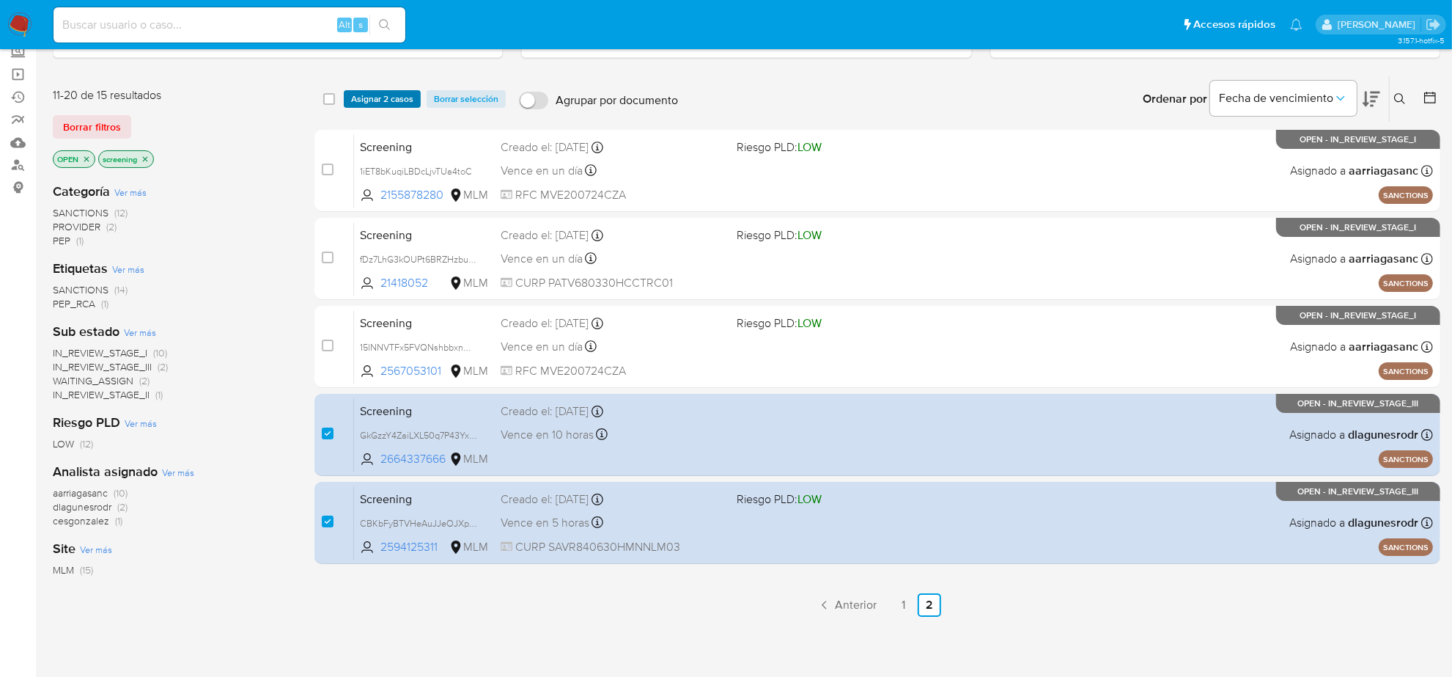
click at [396, 93] on span "Asignar 2 casos" at bounding box center [382, 99] width 62 height 15
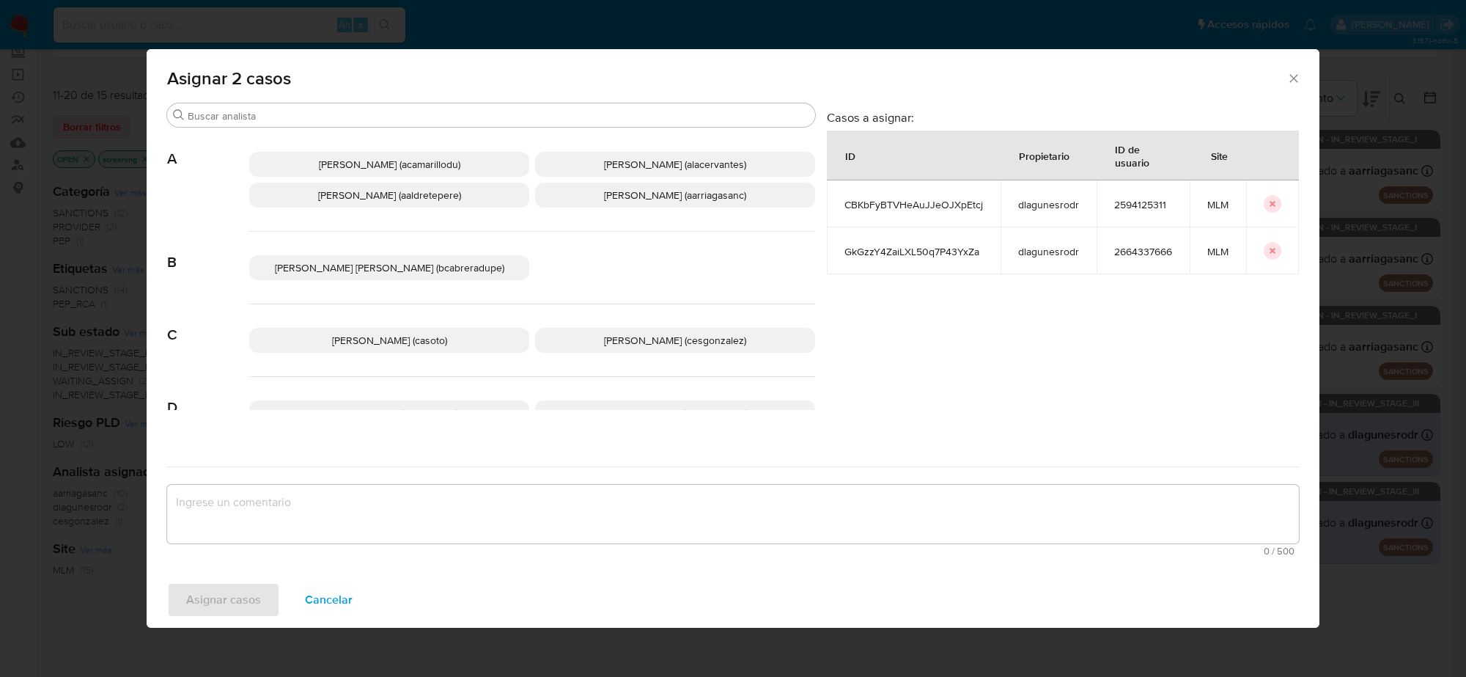
click at [724, 335] on span "Cesar Gonzalez (cesgonzalez)" at bounding box center [675, 340] width 142 height 15
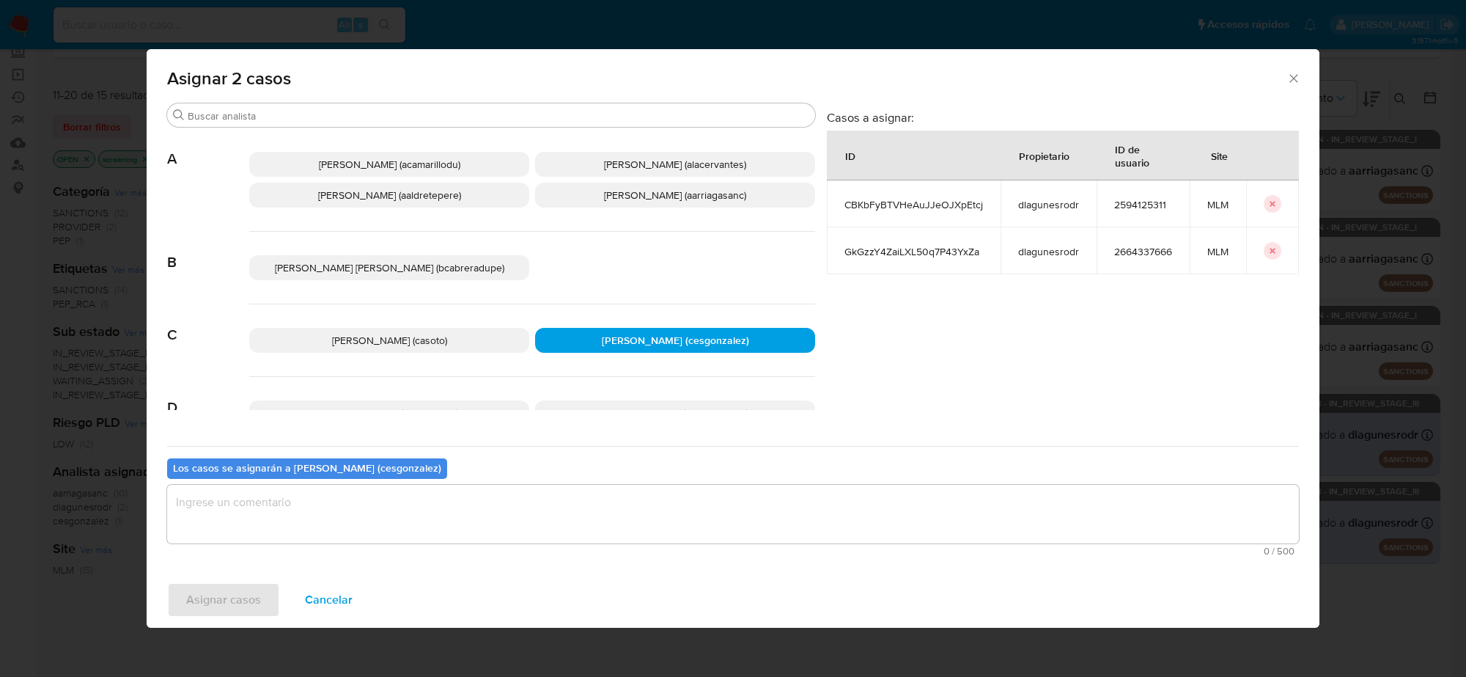
click at [238, 518] on textarea "assign-modal" at bounding box center [733, 514] width 1132 height 59
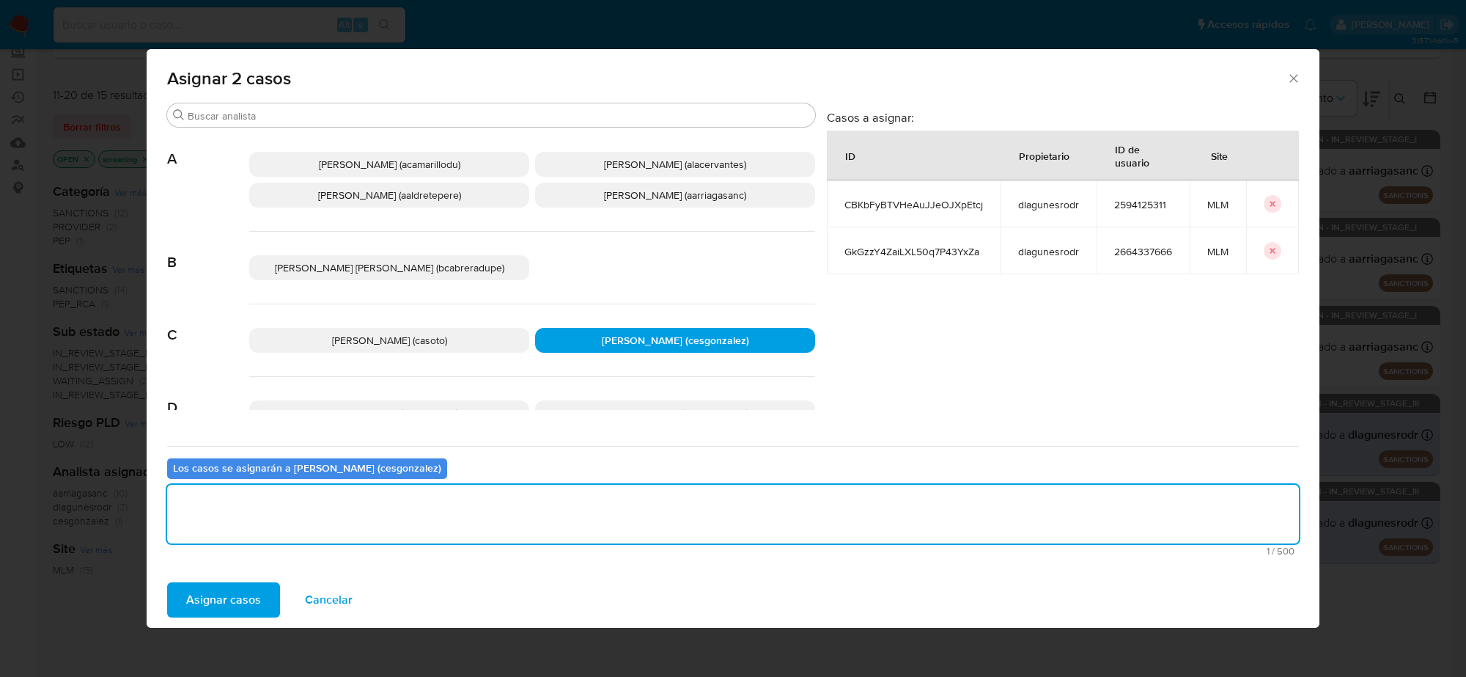
click at [222, 589] on span "Asignar casos" at bounding box center [223, 600] width 75 height 32
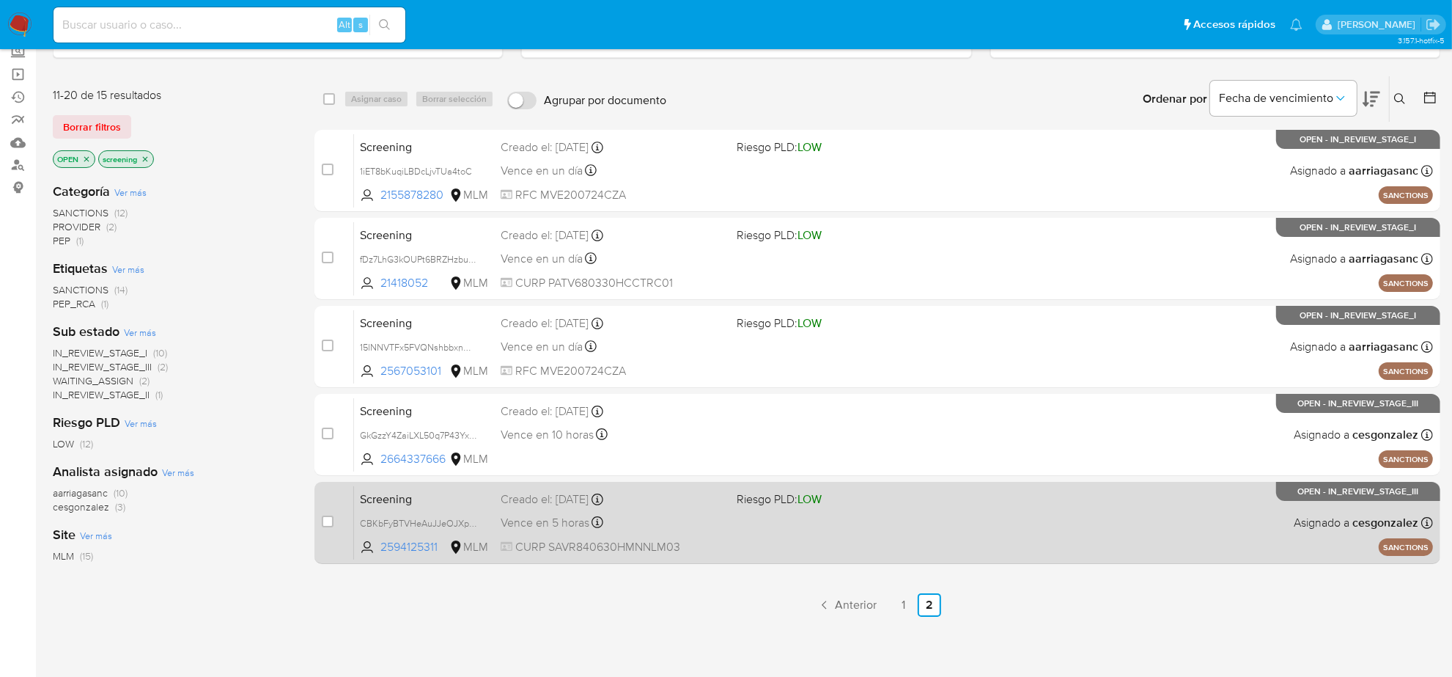
click at [554, 526] on span "Vence en 5 horas" at bounding box center [545, 523] width 89 height 16
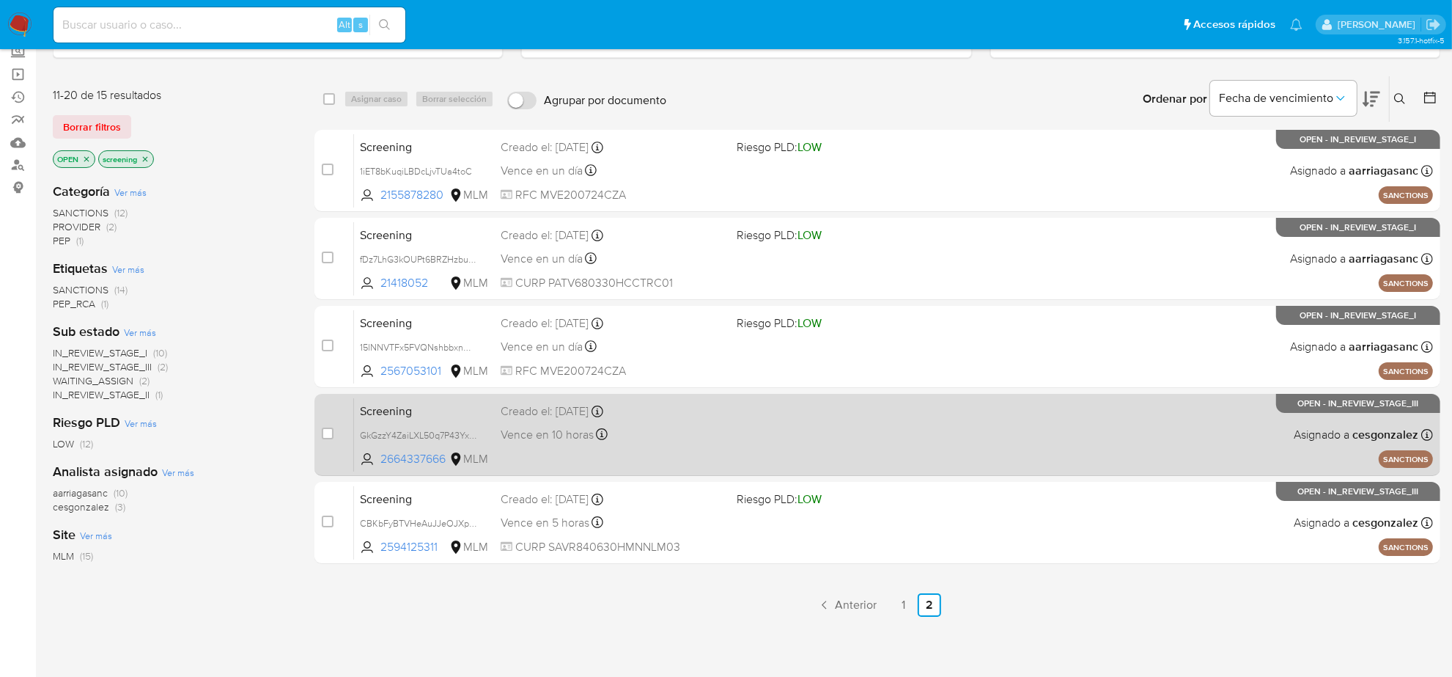
click at [565, 449] on div "Screening GkGzzY4ZaiLXL50q7P43YxZa 2664337666 MLM Creado el: 01/09/2025 Creado …" at bounding box center [893, 434] width 1079 height 74
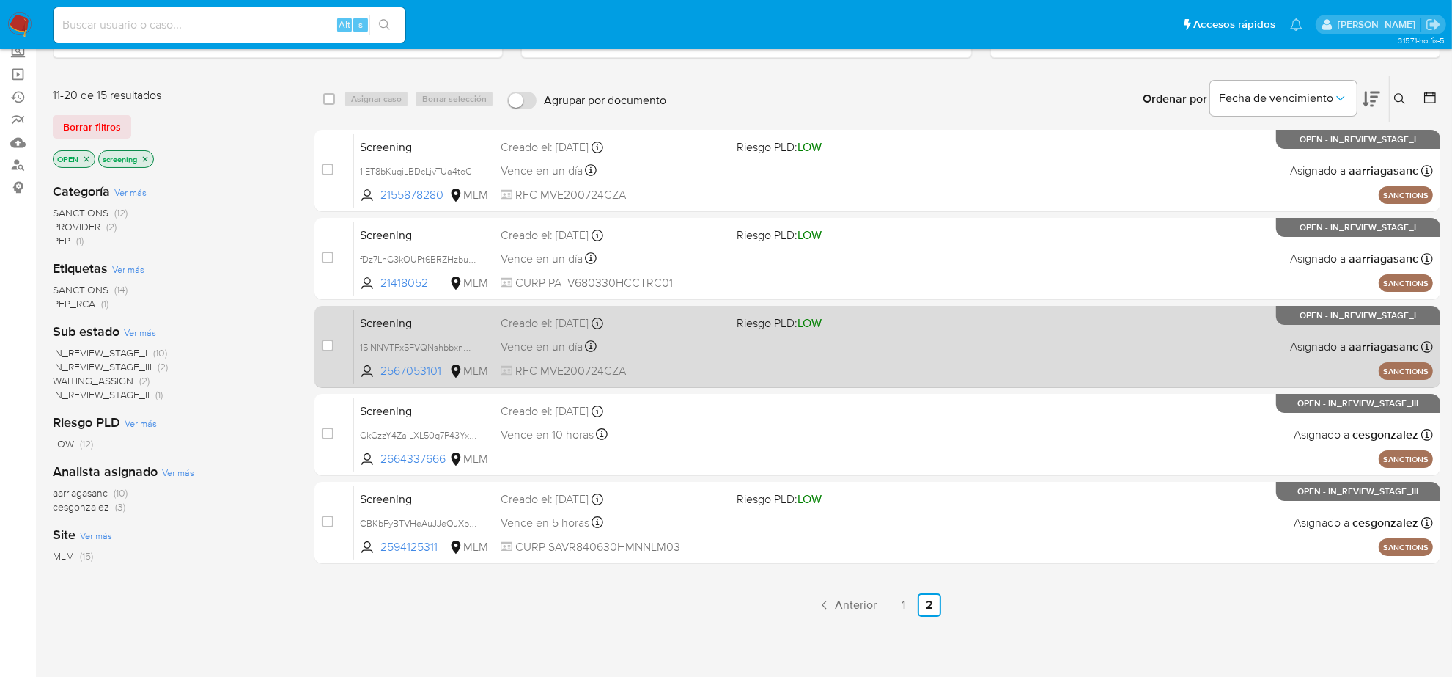
click at [529, 312] on span "Creado el: 01/09/2025 Creado el: 01/09/2025 11:34:52" at bounding box center [613, 321] width 224 height 19
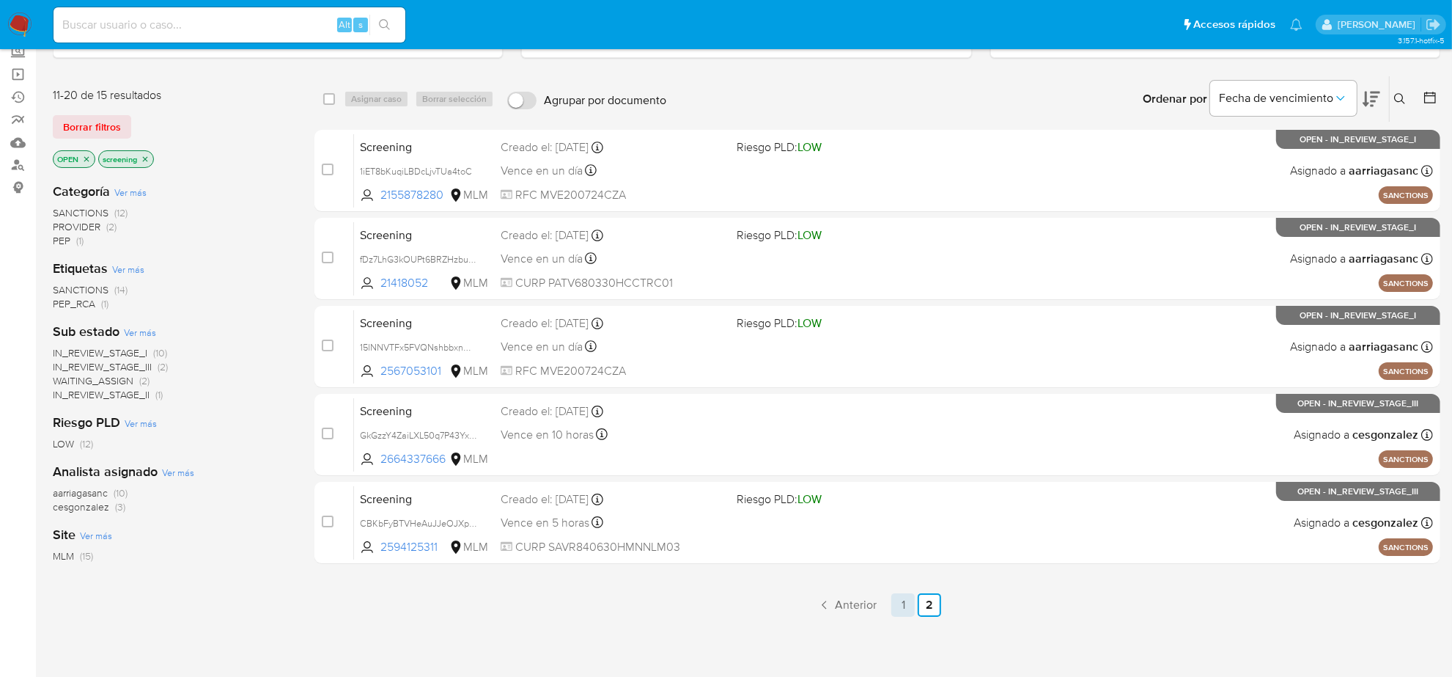
click at [898, 606] on link "1" at bounding box center [903, 604] width 23 height 23
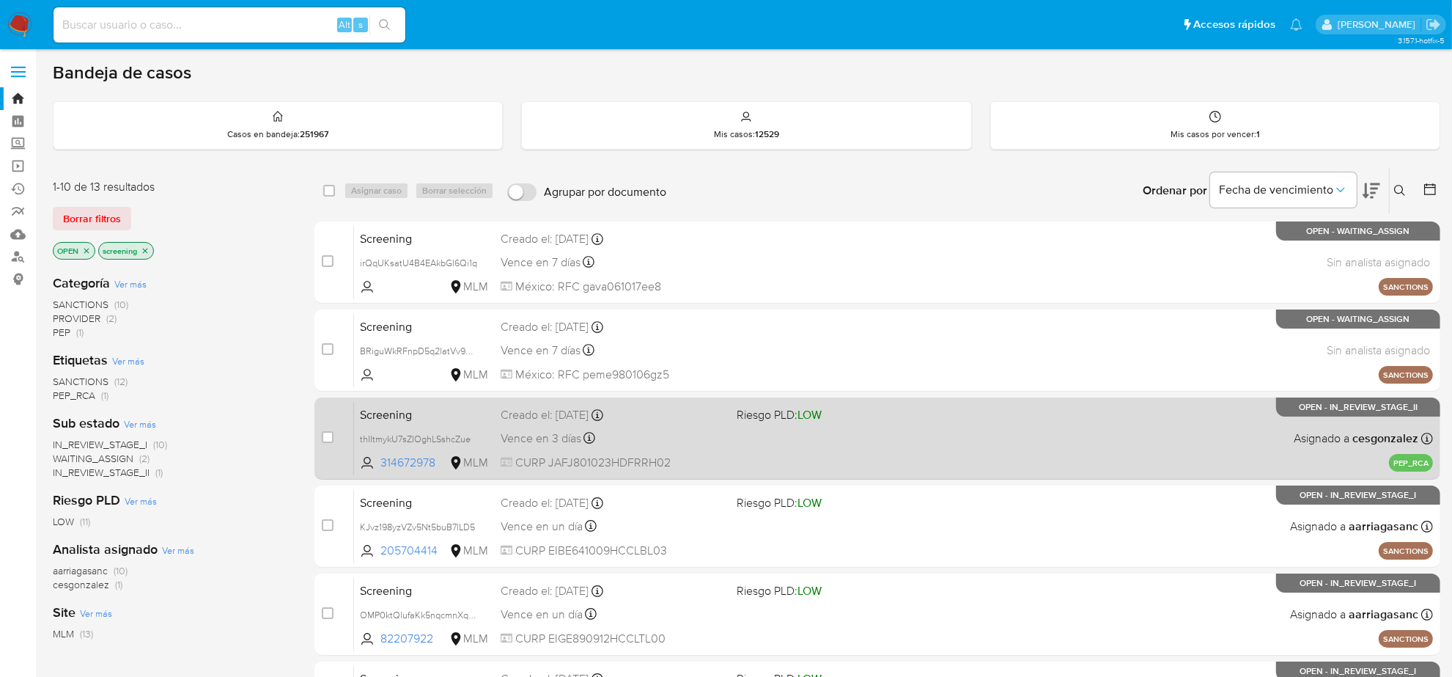
click at [713, 446] on div "Vence en 3 días Vence el 04/09/2025 12:47:09" at bounding box center [613, 438] width 224 height 20
click at [911, 456] on div "Screening thIItmykU7sZIOghLSshcZue 314672978 MLM Riesgo PLD: LOW Creado el: 30/…" at bounding box center [893, 438] width 1079 height 74
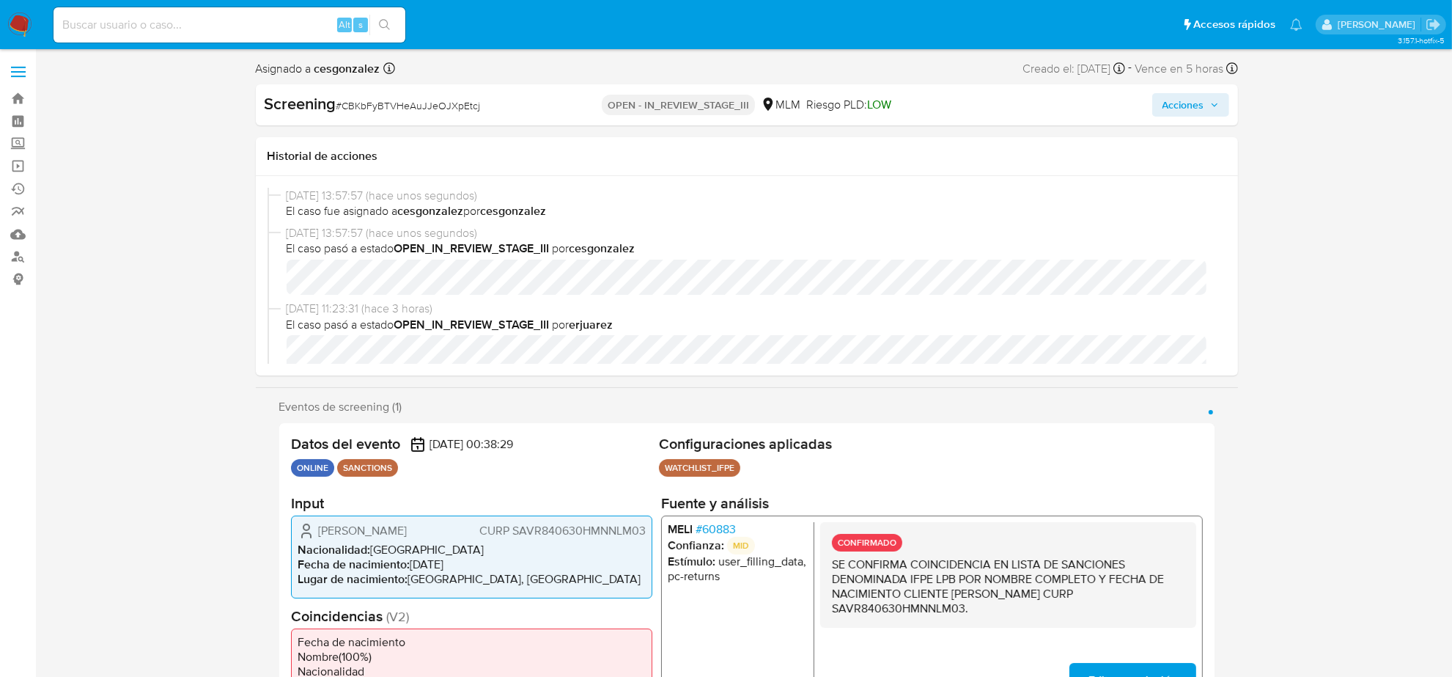
scroll to position [92, 0]
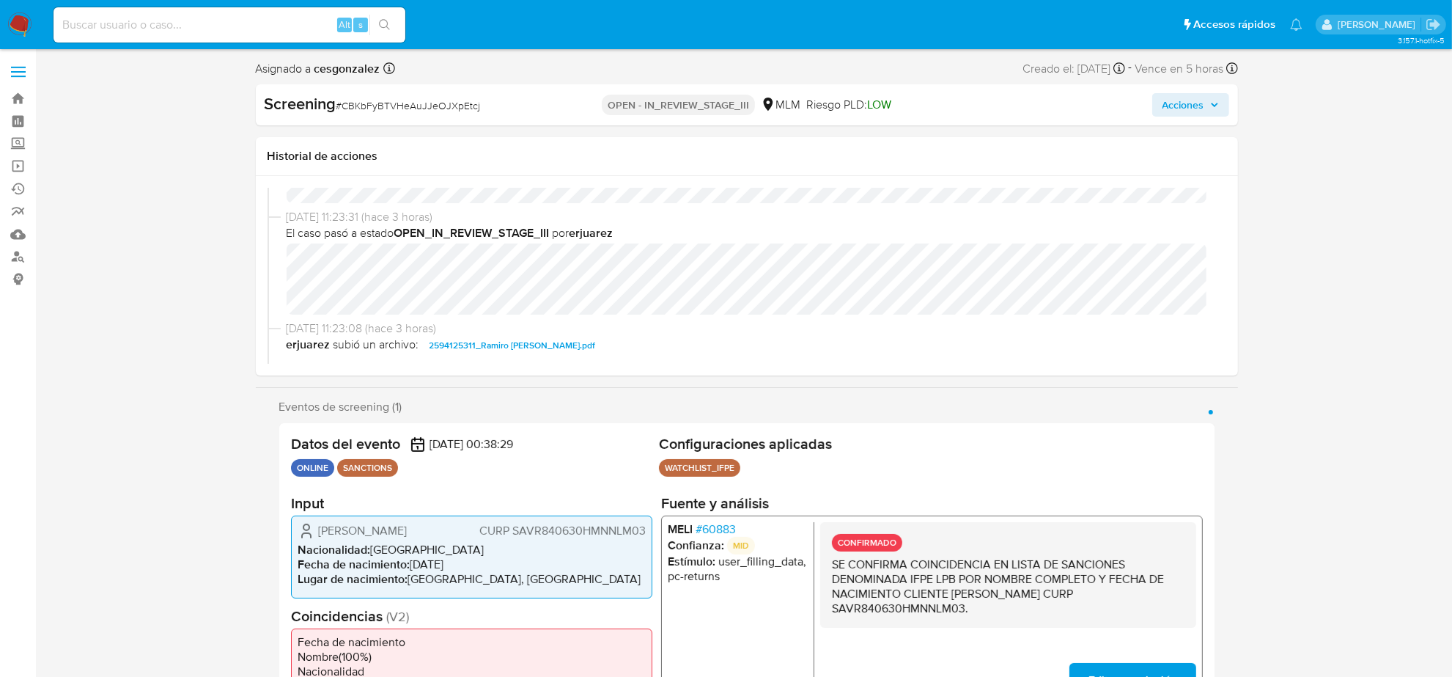
select select "10"
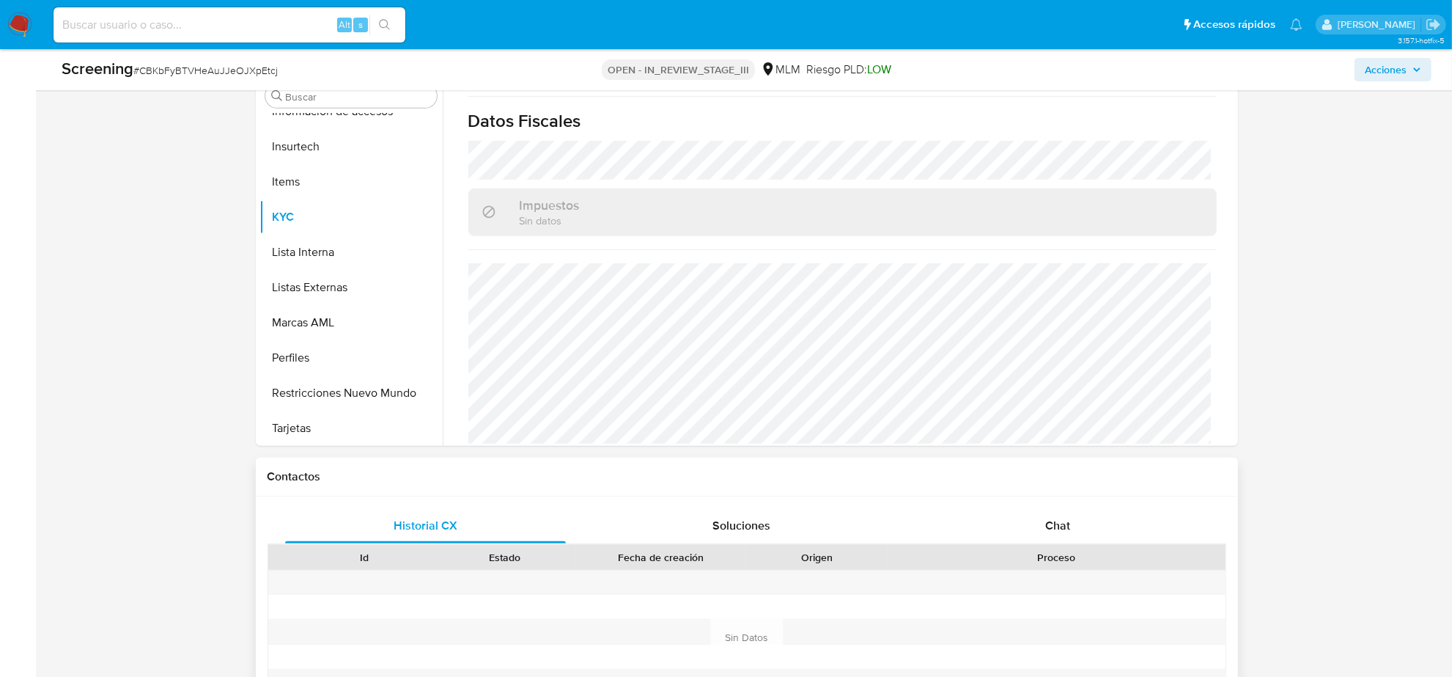
scroll to position [733, 0]
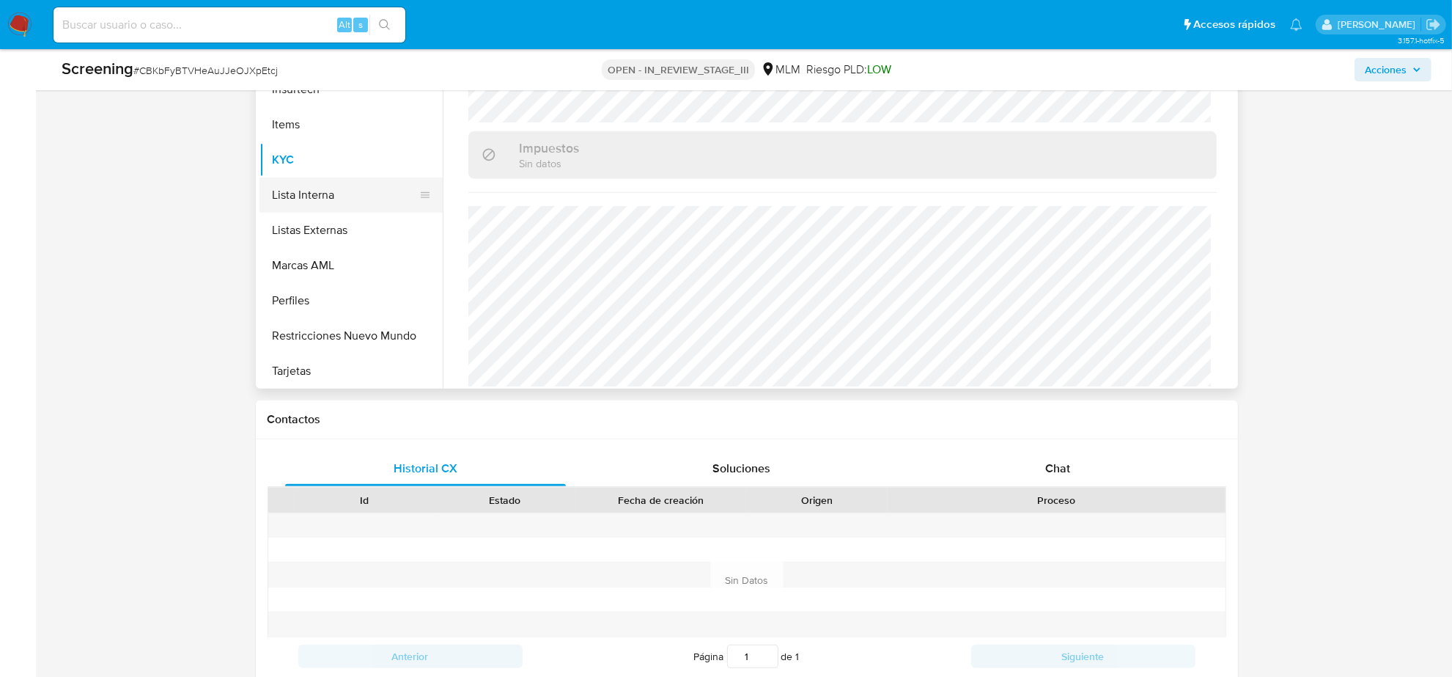
click at [323, 188] on button "Lista Interna" at bounding box center [346, 194] width 172 height 35
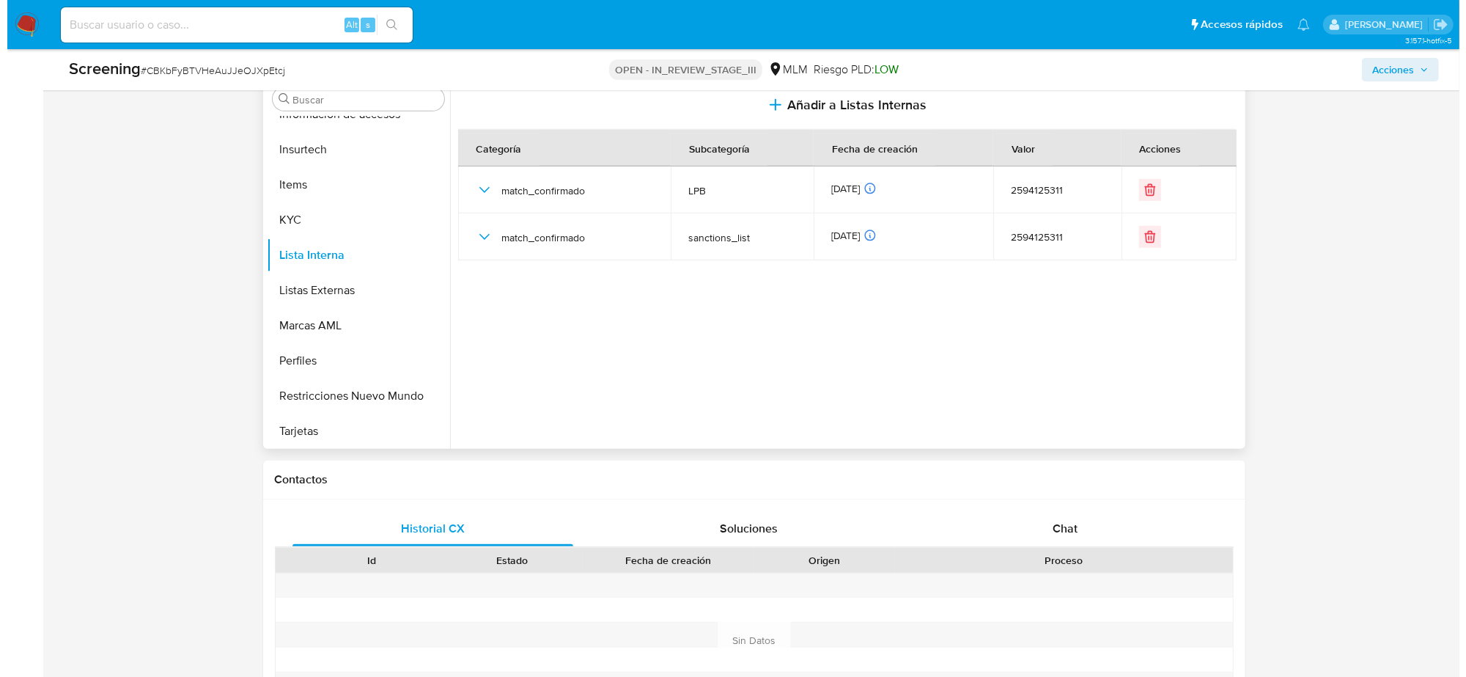
scroll to position [642, 0]
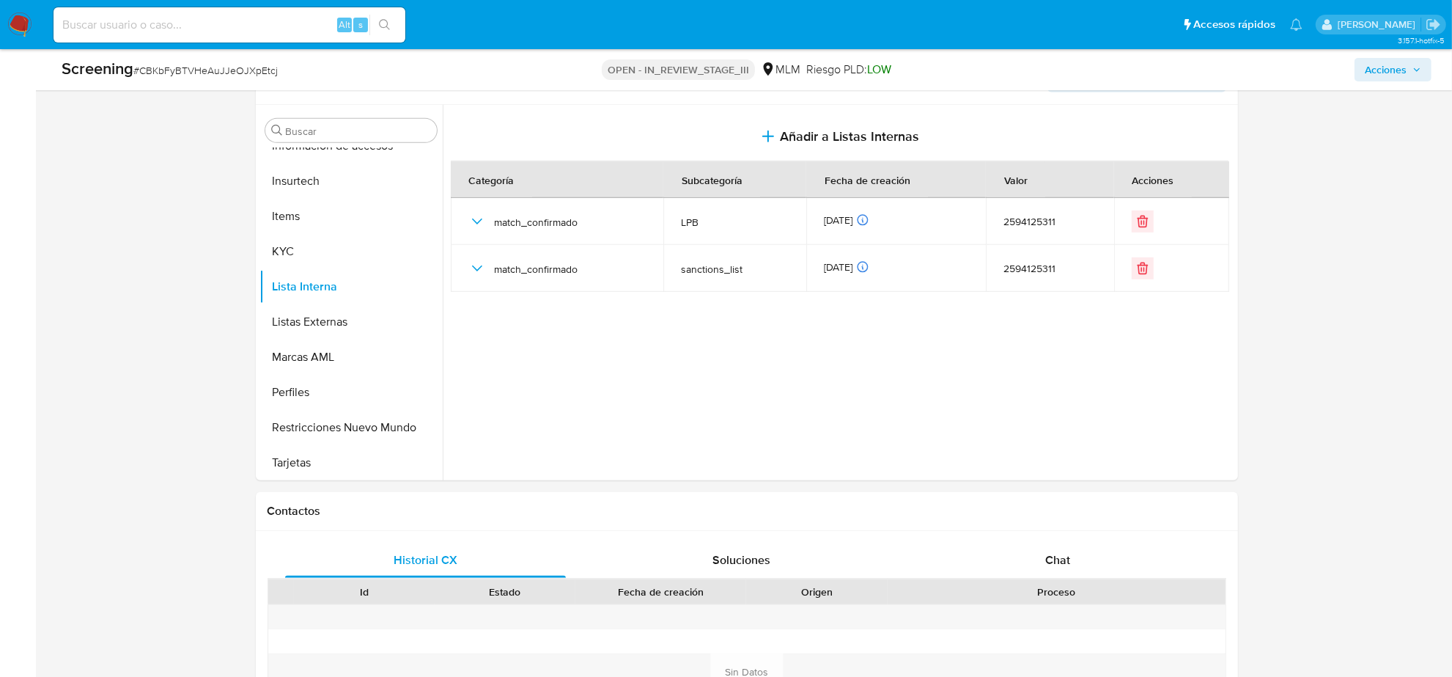
click at [1406, 67] on span "Acciones" at bounding box center [1386, 69] width 42 height 23
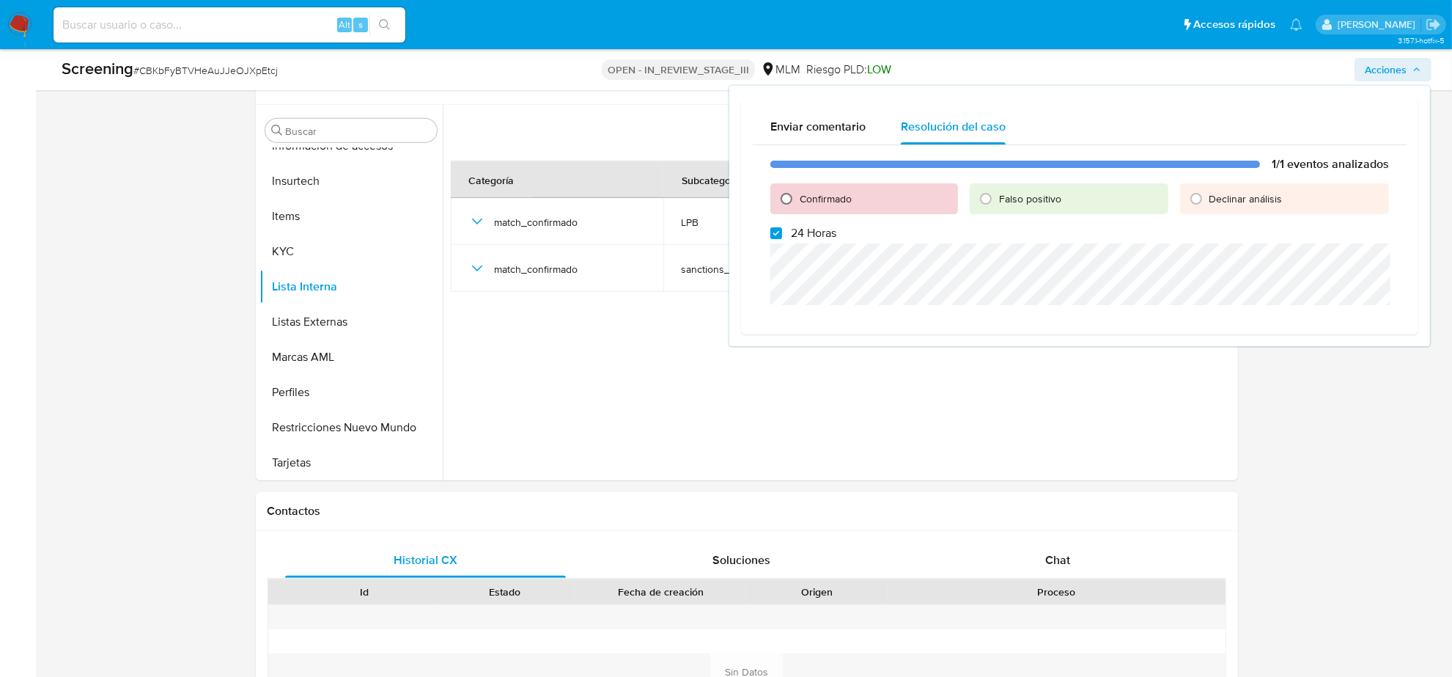
click at [787, 195] on input "Confirmado" at bounding box center [786, 198] width 23 height 23
radio input "true"
click at [776, 233] on input "24 Horas" at bounding box center [777, 233] width 12 height 12
checkbox input "false"
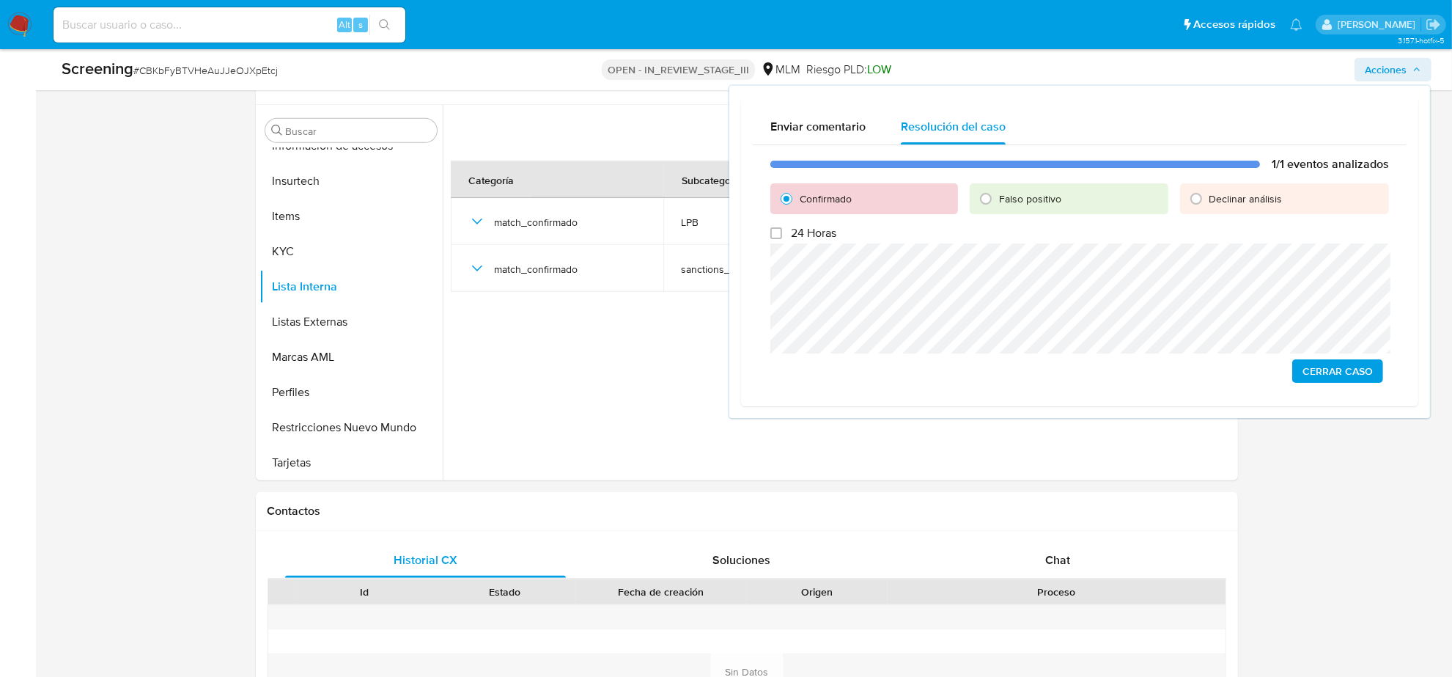
click at [1354, 371] on span "Cerrar Caso" at bounding box center [1338, 371] width 70 height 21
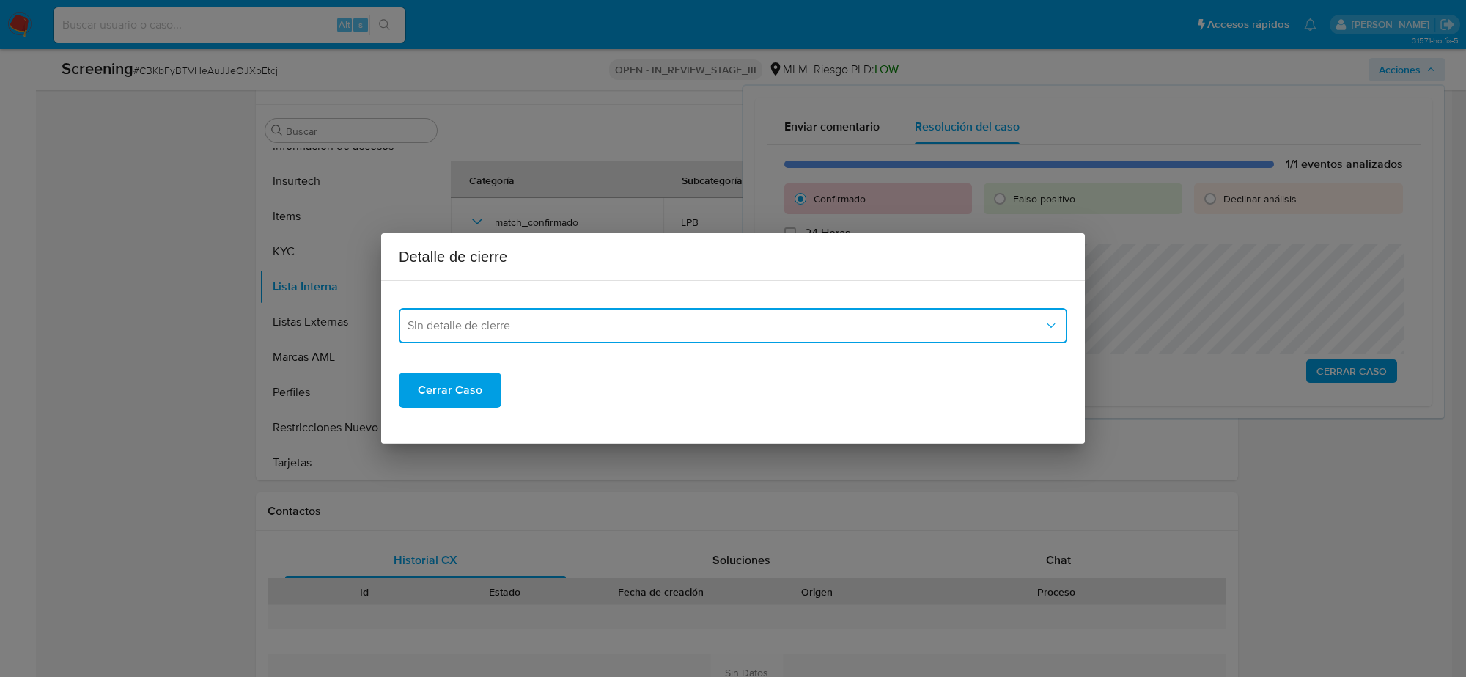
click at [596, 312] on button "Sin detalle de cierre" at bounding box center [733, 325] width 669 height 35
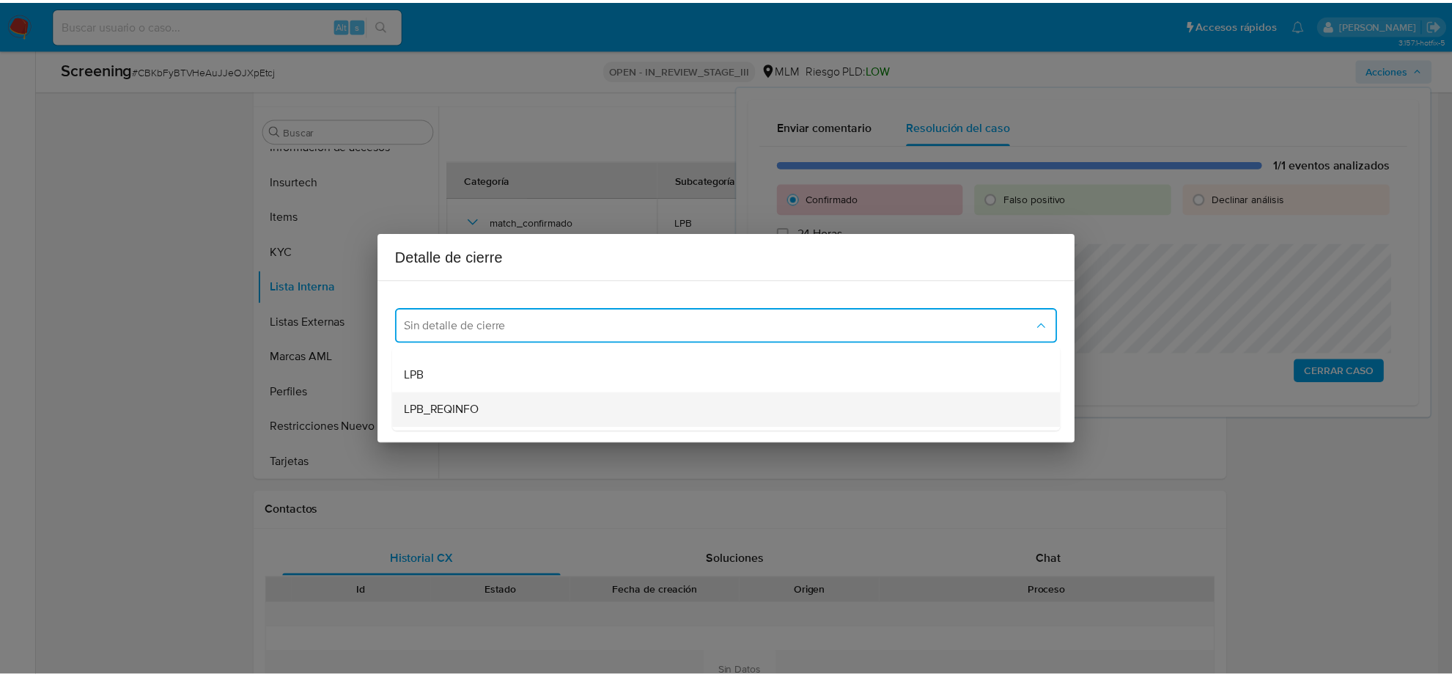
scroll to position [92, 0]
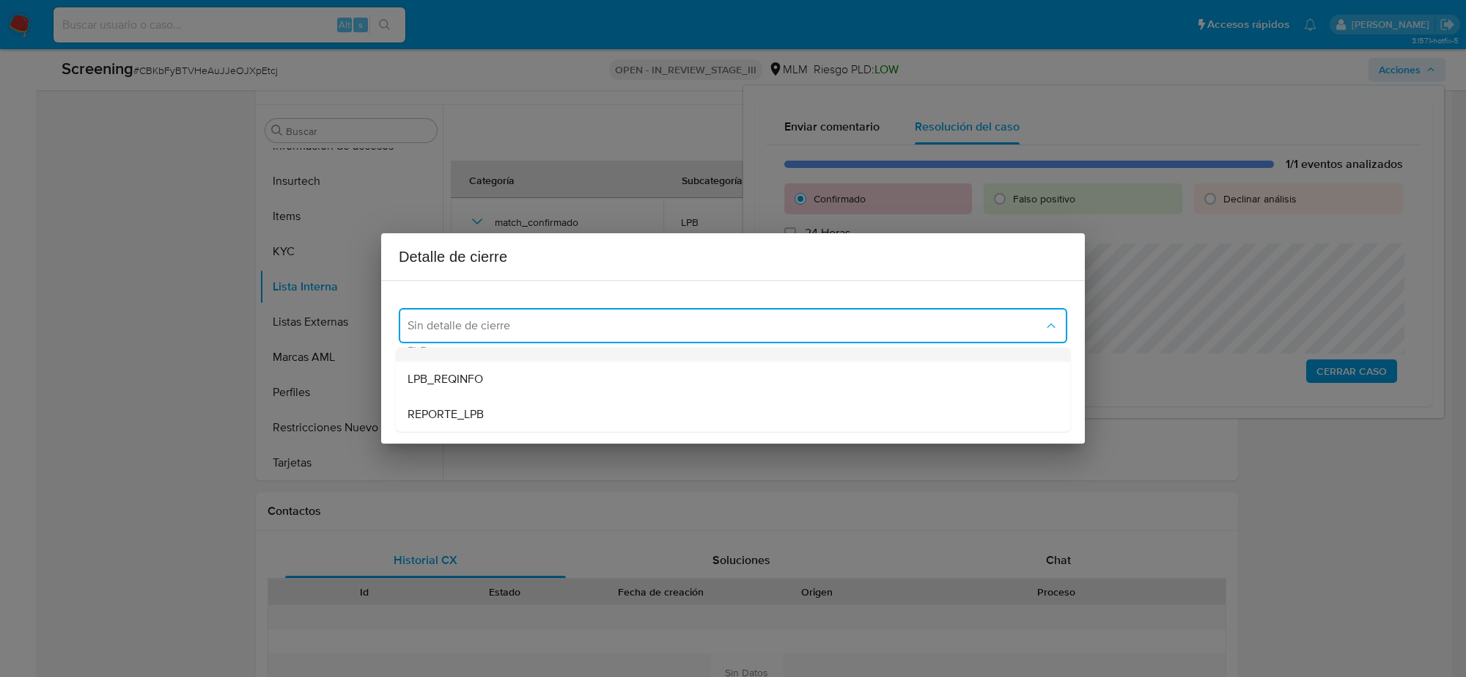
click at [457, 360] on div "LPB" at bounding box center [729, 343] width 642 height 35
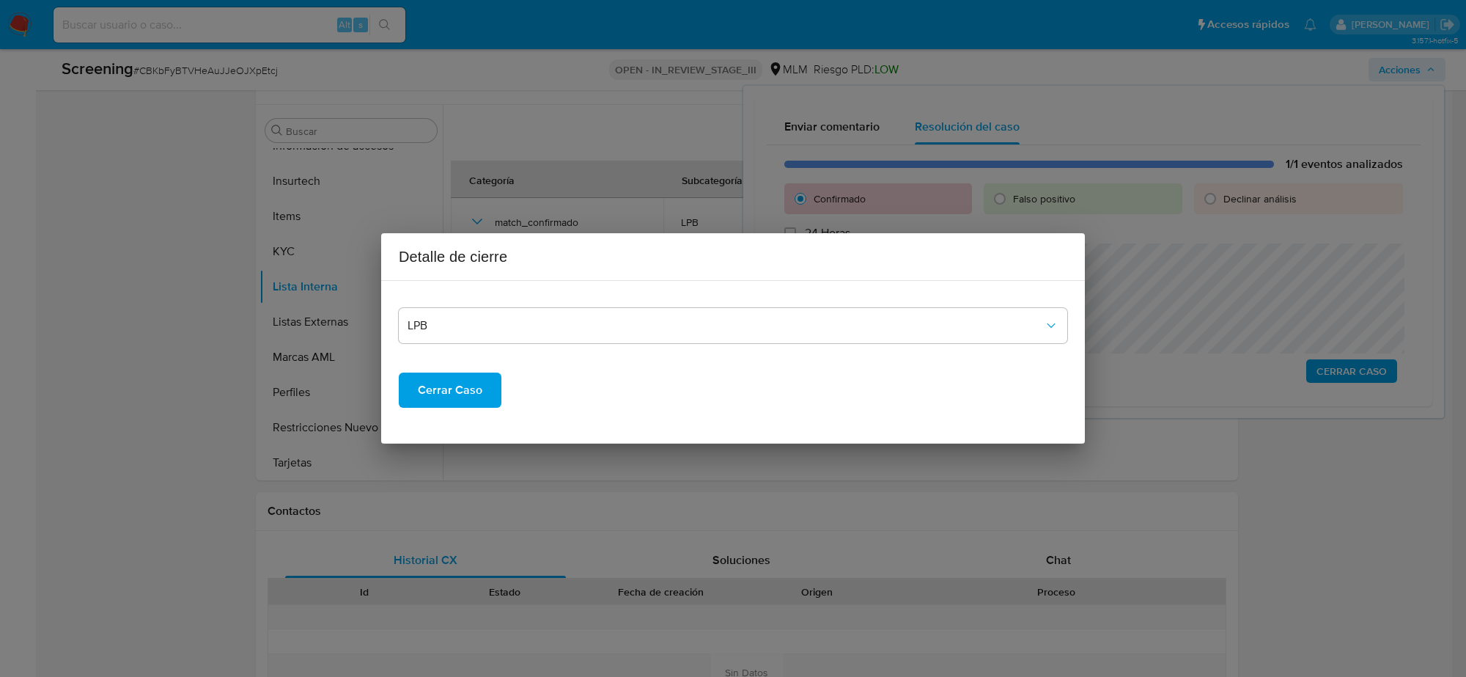
click at [435, 389] on span "Cerrar Caso" at bounding box center [450, 390] width 65 height 32
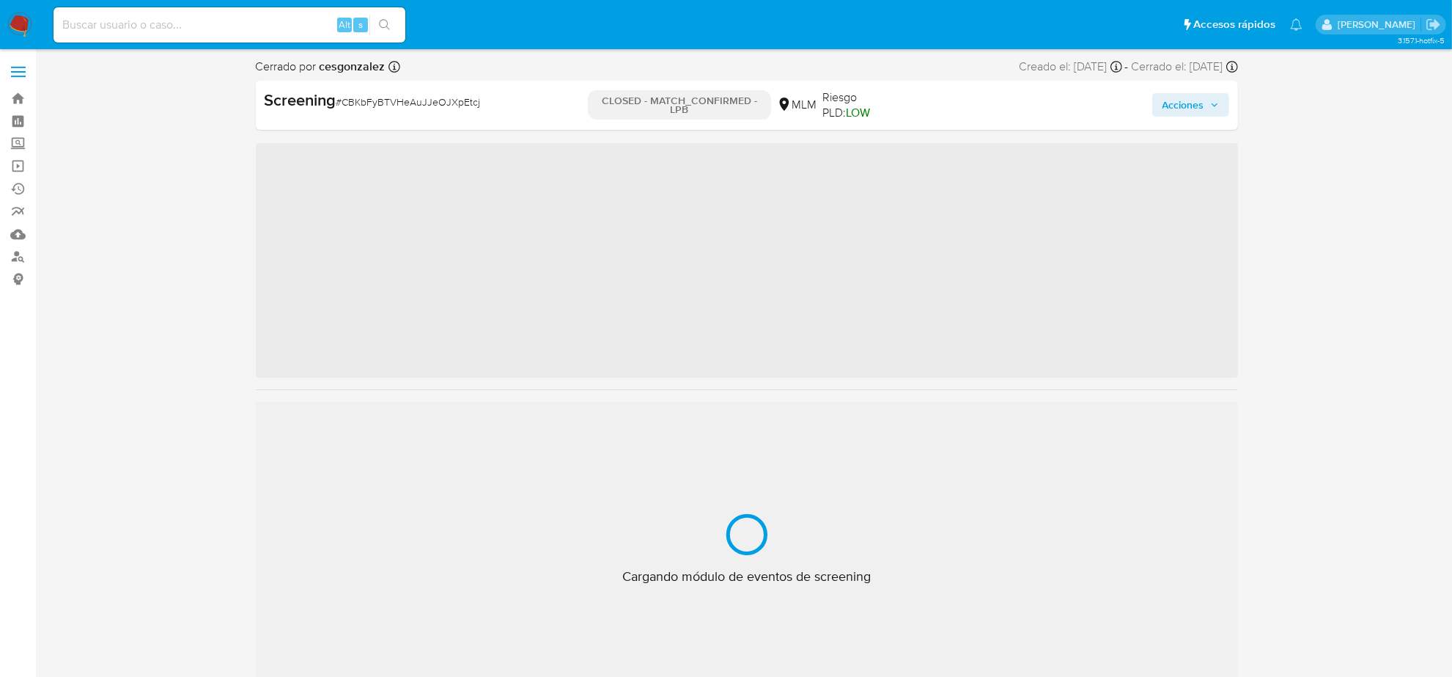
scroll to position [618, 0]
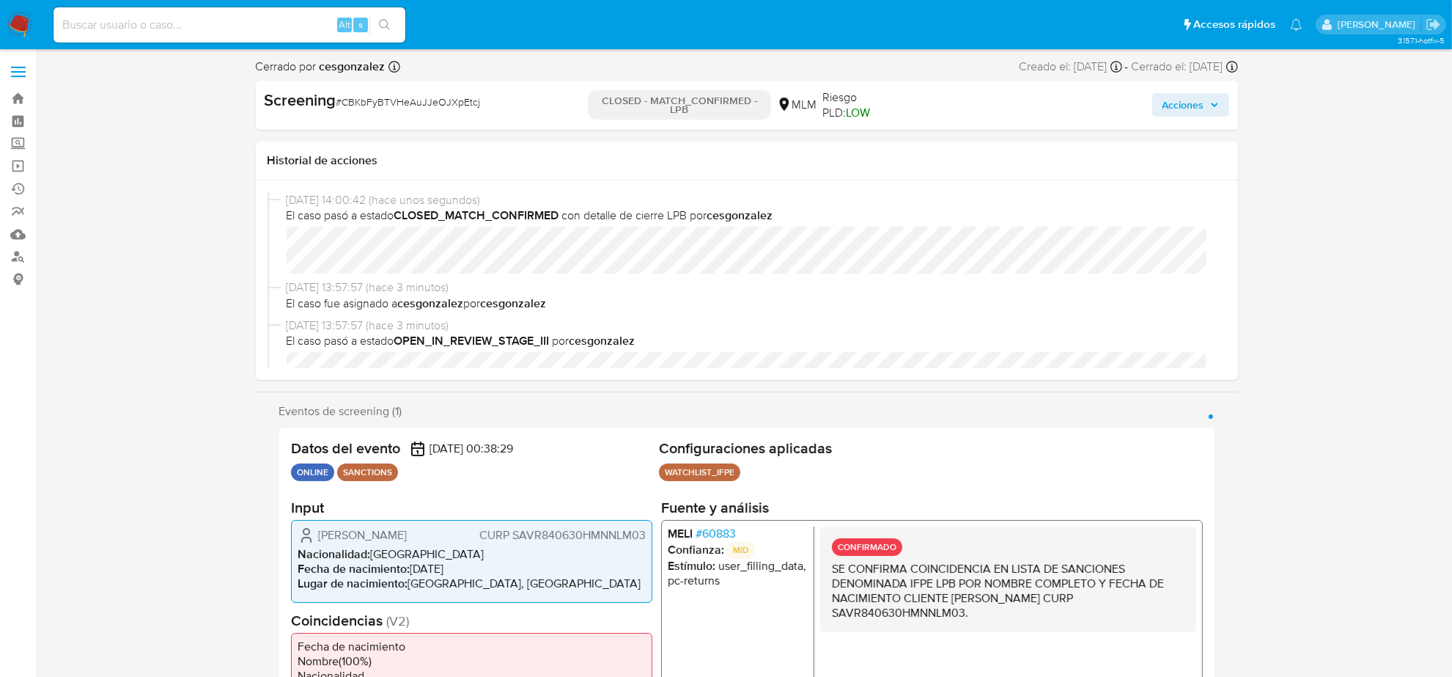
select select "10"
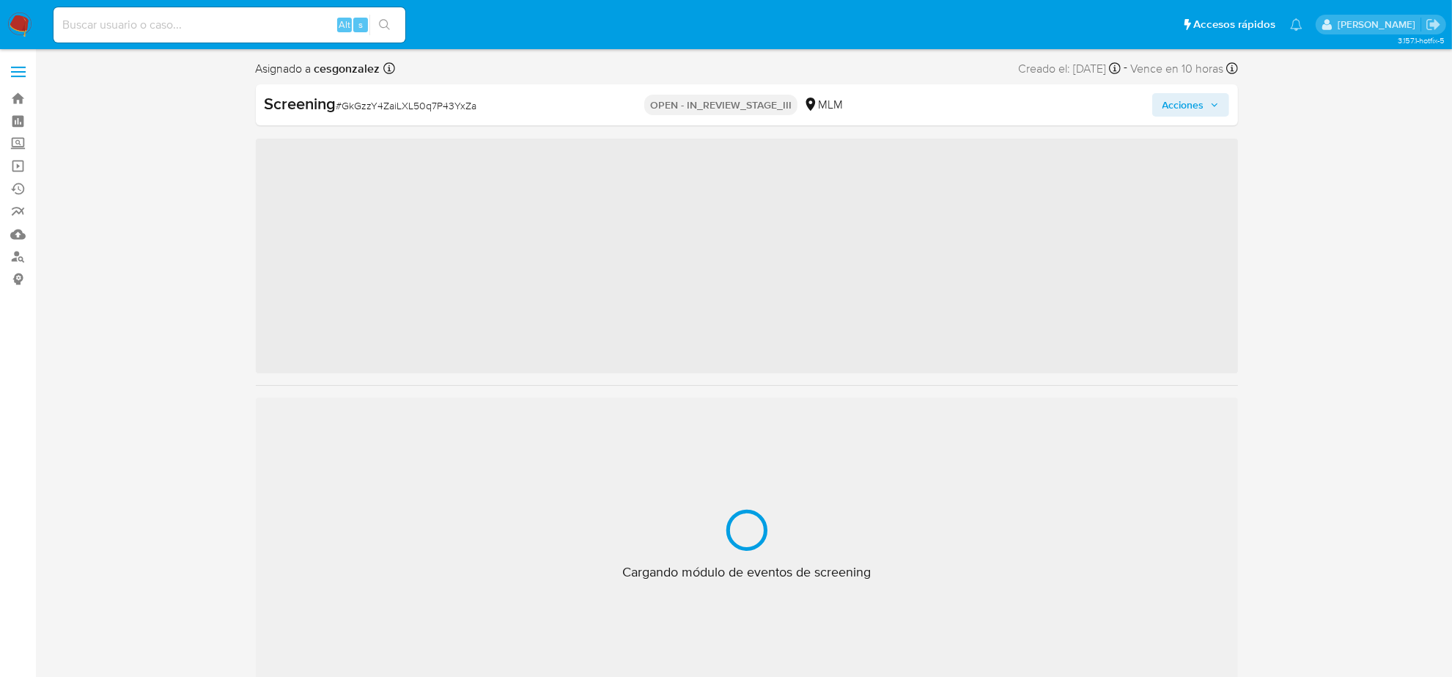
scroll to position [618, 0]
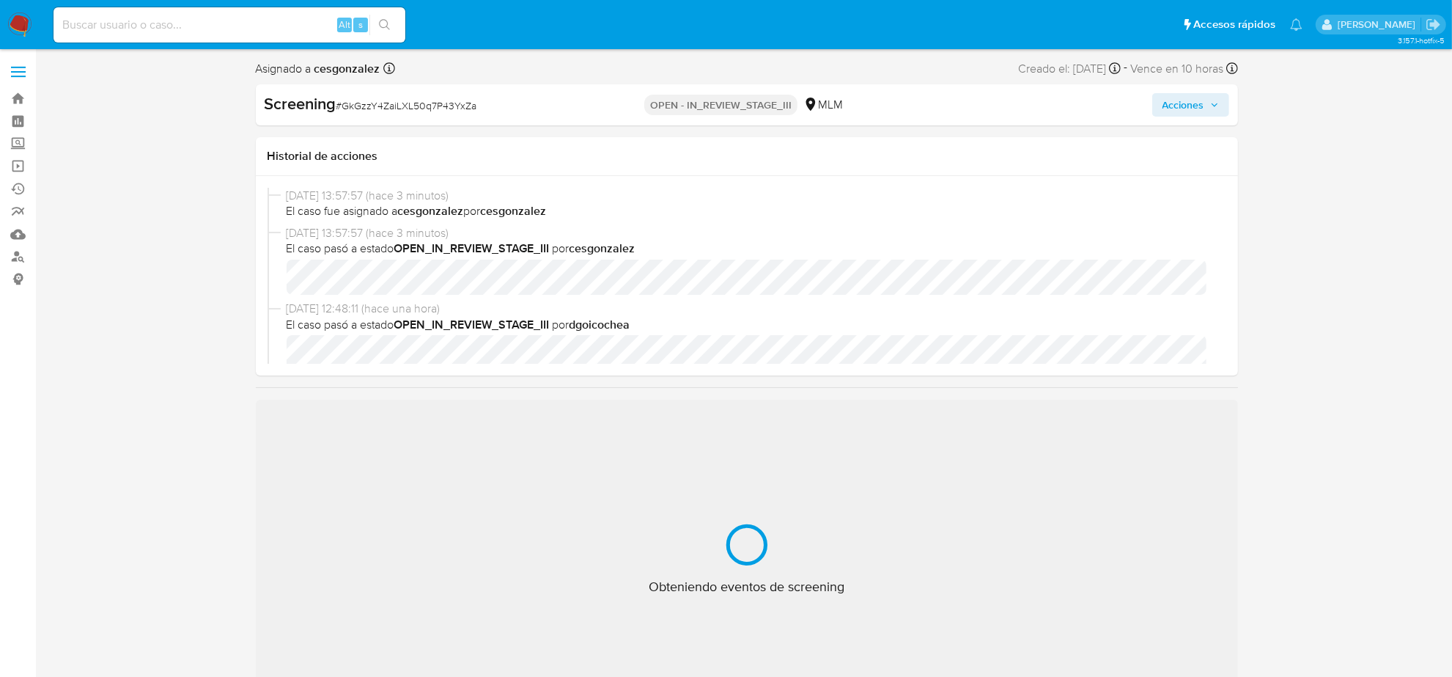
select select "10"
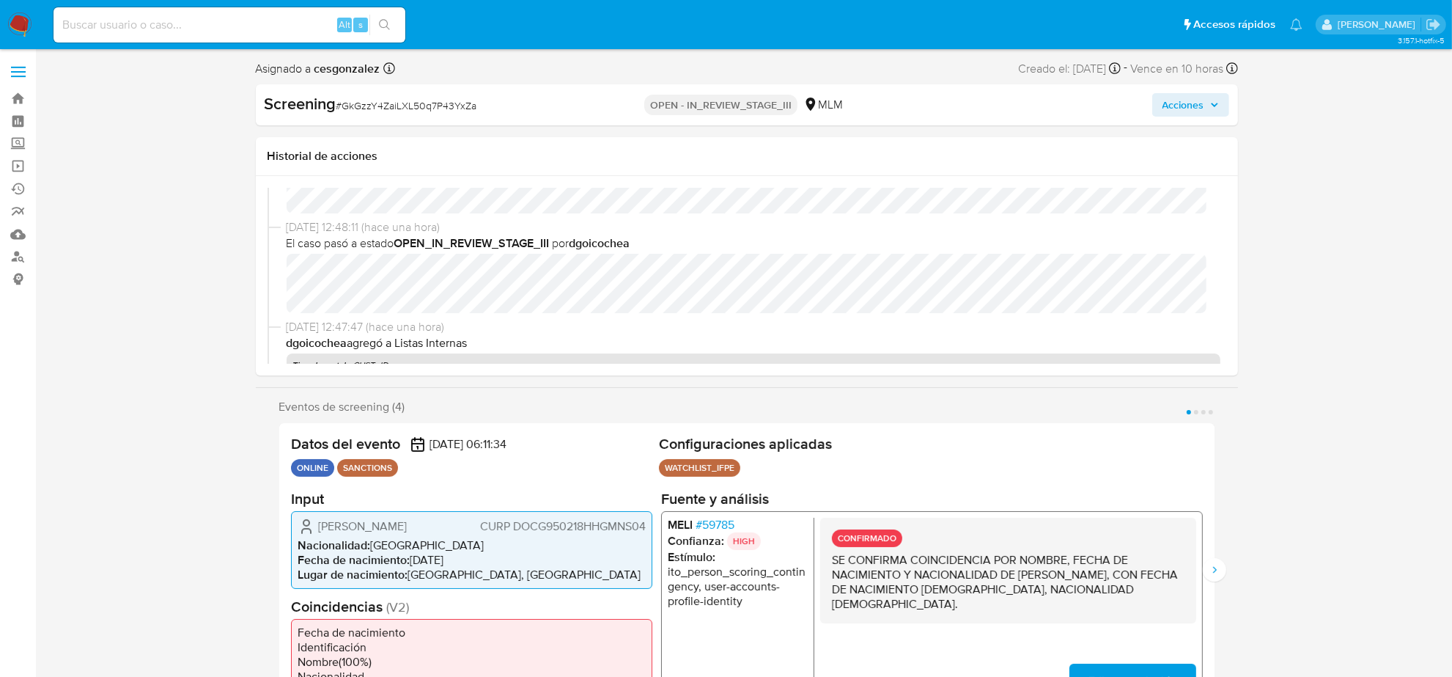
scroll to position [92, 0]
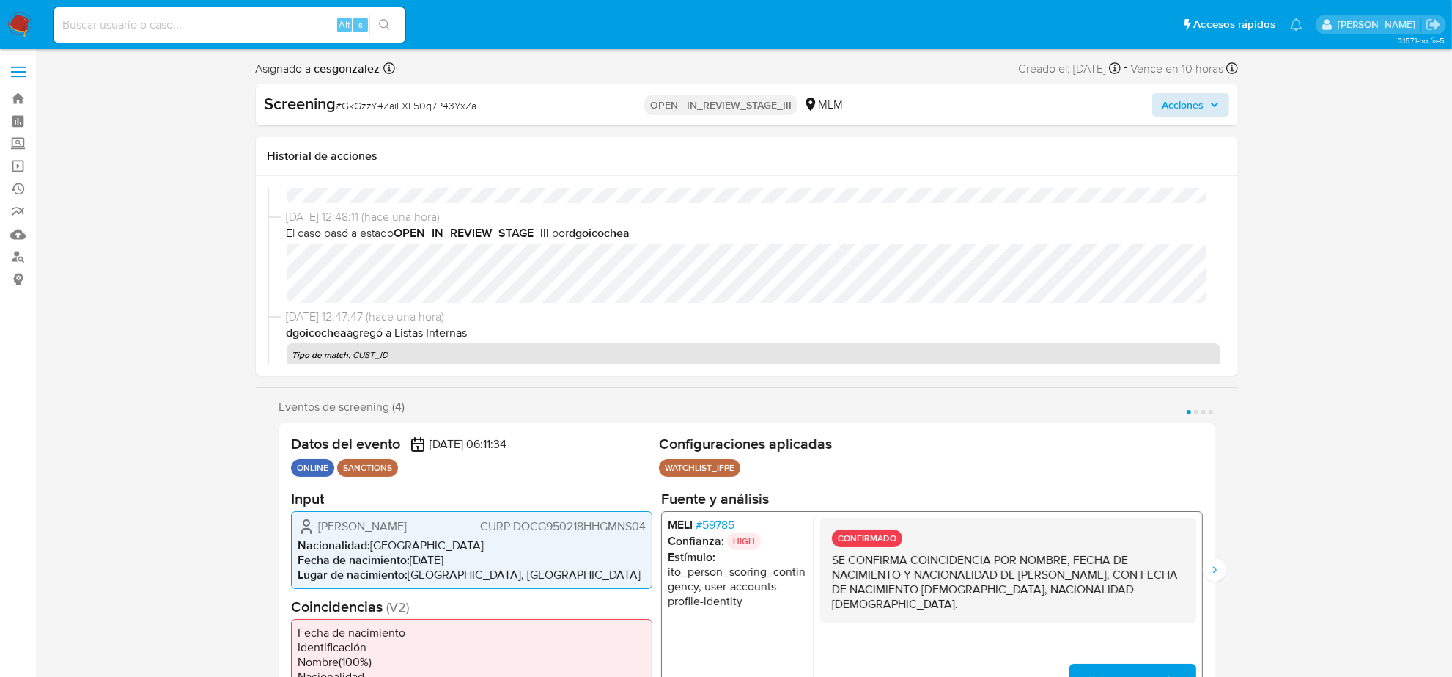
drag, startPoint x: 1204, startPoint y: 121, endPoint x: 1216, endPoint y: 103, distance: 21.1
click at [1205, 119] on div "Screening # GkGzzY4ZaiLXL50q7P43YxZa OPEN - IN_REVIEW_STAGE_III MLM Acciones" at bounding box center [747, 104] width 982 height 41
click at [1214, 103] on icon "button" at bounding box center [1214, 104] width 9 height 9
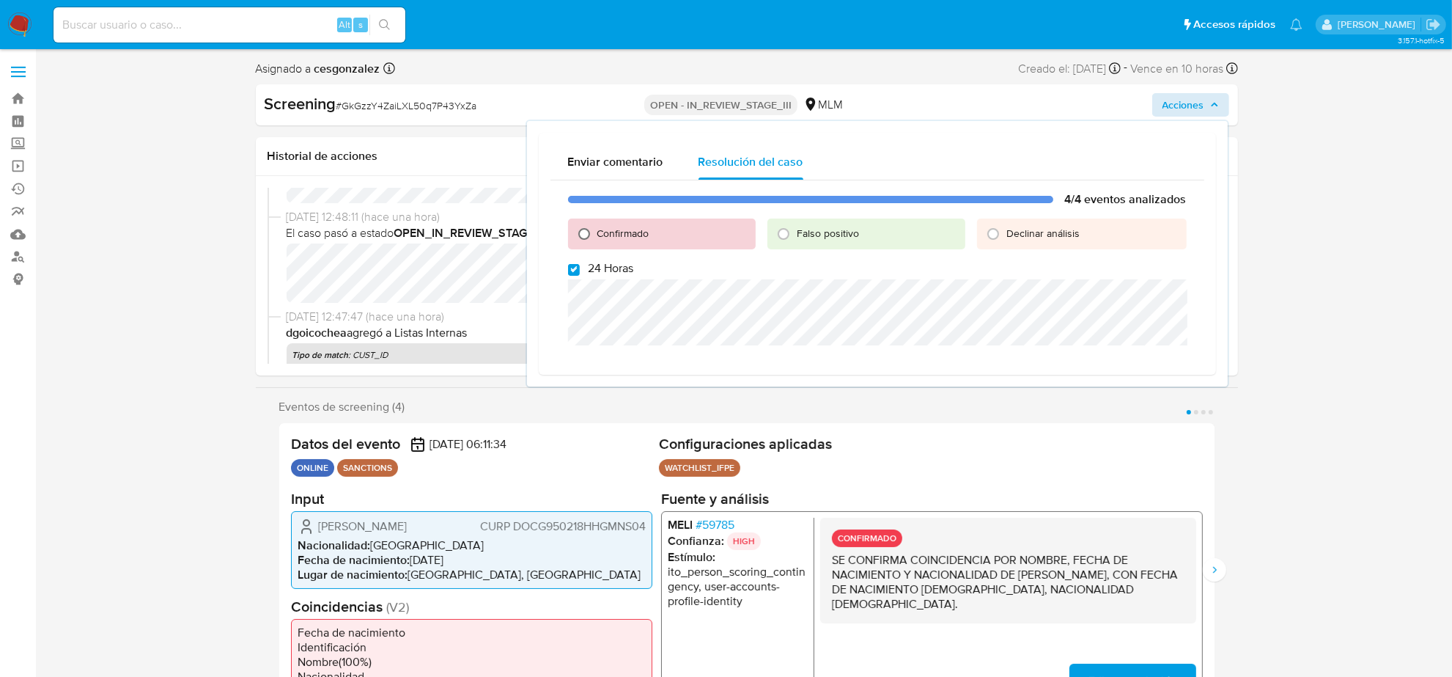
click at [584, 229] on input "Confirmado" at bounding box center [584, 233] width 23 height 23
radio input "true"
click at [570, 268] on input "24 Horas" at bounding box center [574, 270] width 12 height 12
checkbox input "false"
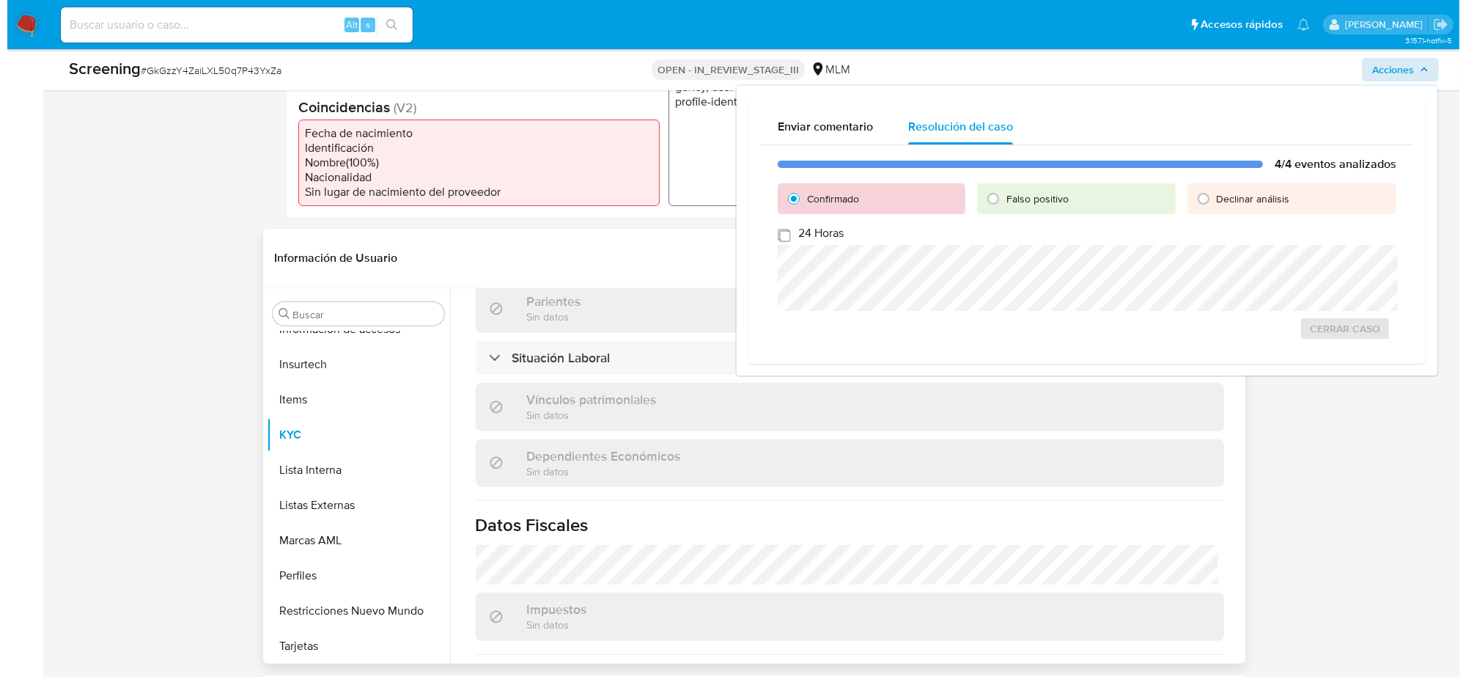
scroll to position [916, 0]
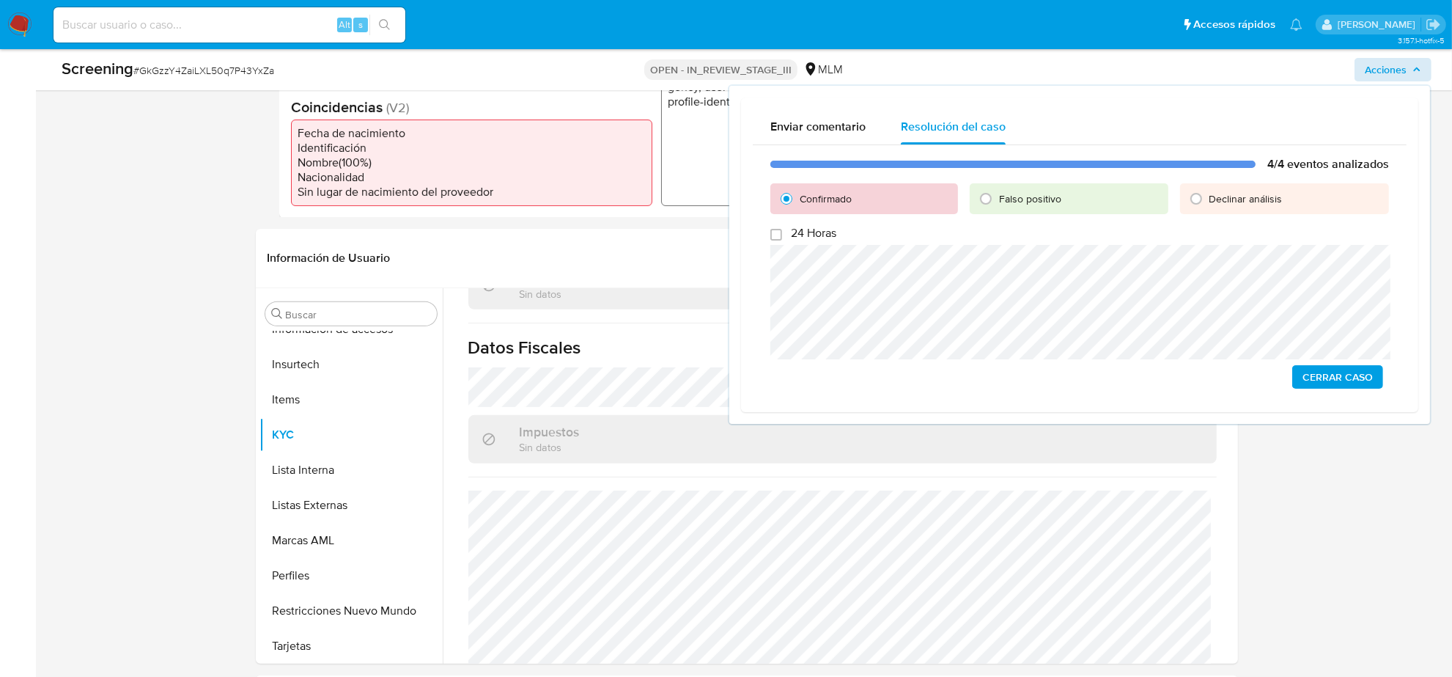
click at [1331, 394] on div "4/4 eventos analizados Confirmado Falso positivo Declinar análisis 24 Horas Cer…" at bounding box center [1080, 272] width 654 height 255
click at [1328, 378] on span "Cerrar Caso" at bounding box center [1338, 377] width 70 height 21
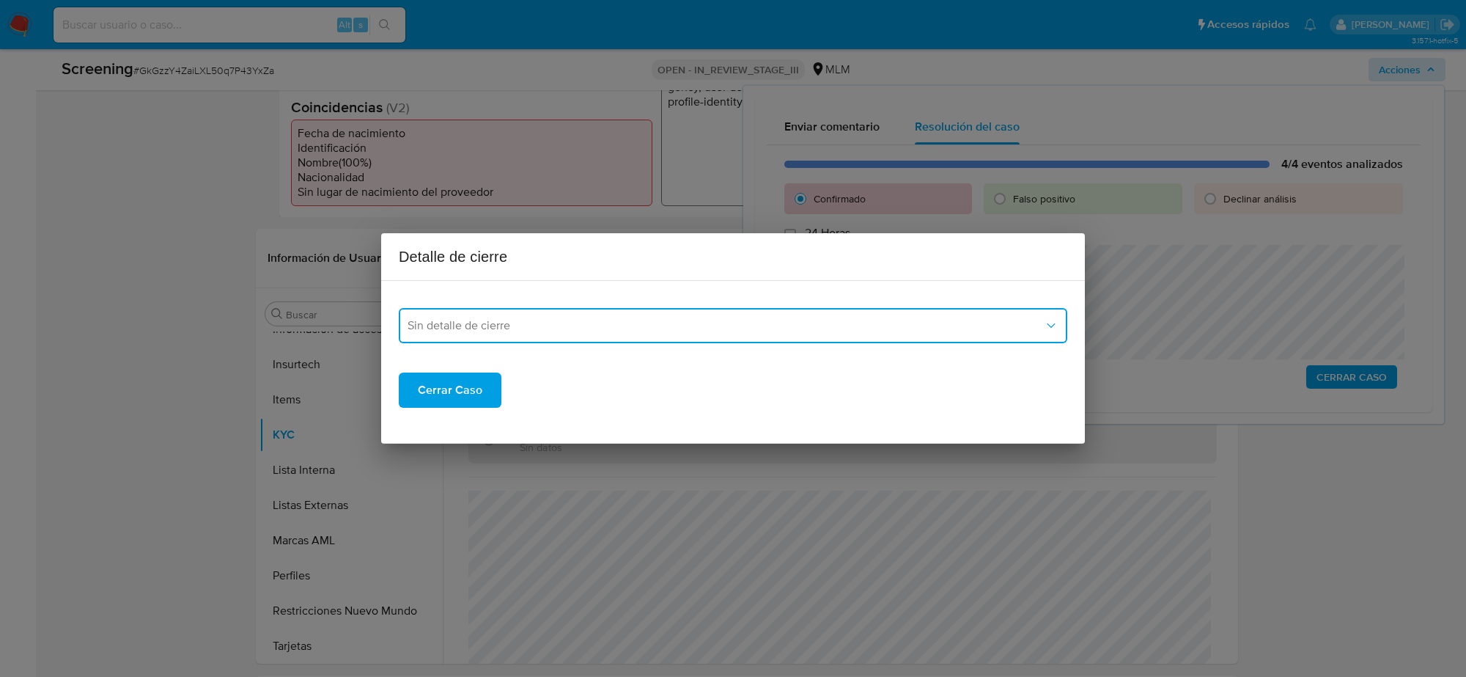
click at [691, 312] on button "Sin detalle de cierre" at bounding box center [733, 325] width 669 height 35
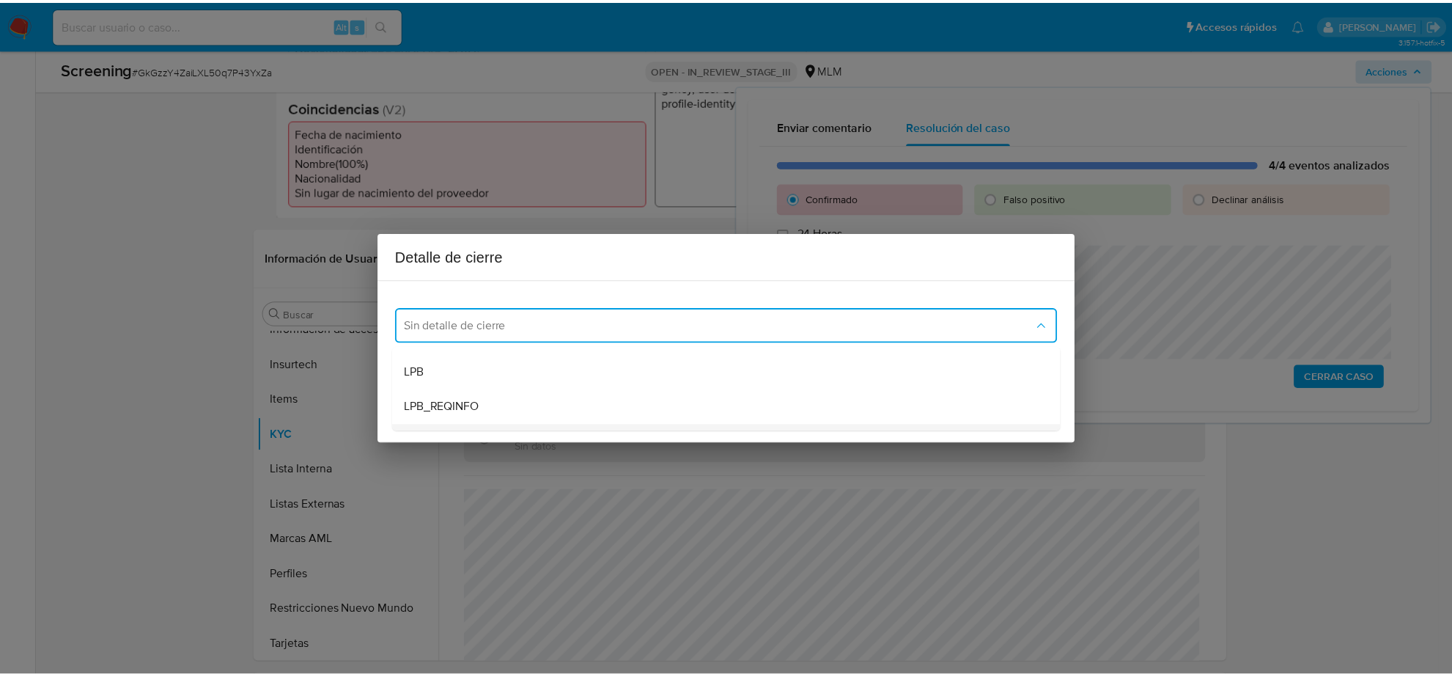
scroll to position [92, 0]
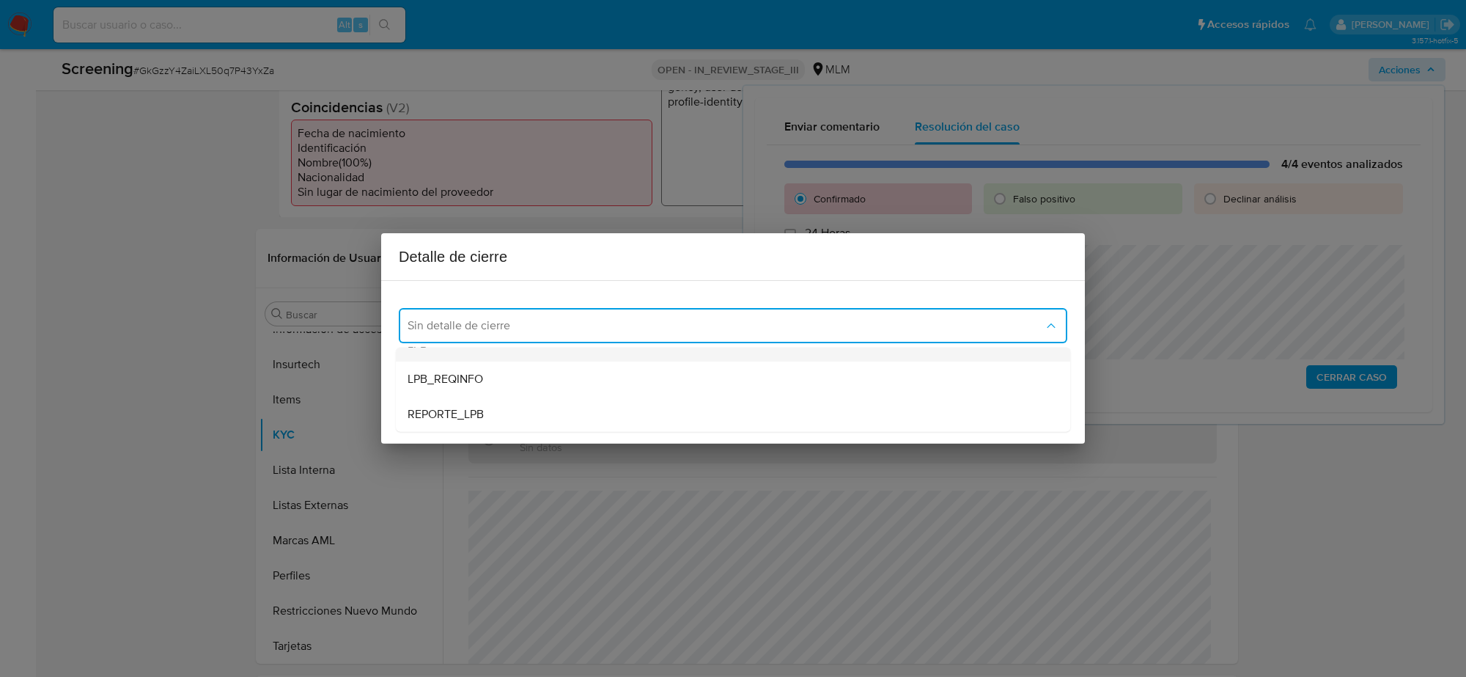
click at [477, 356] on div "LPB" at bounding box center [733, 343] width 651 height 35
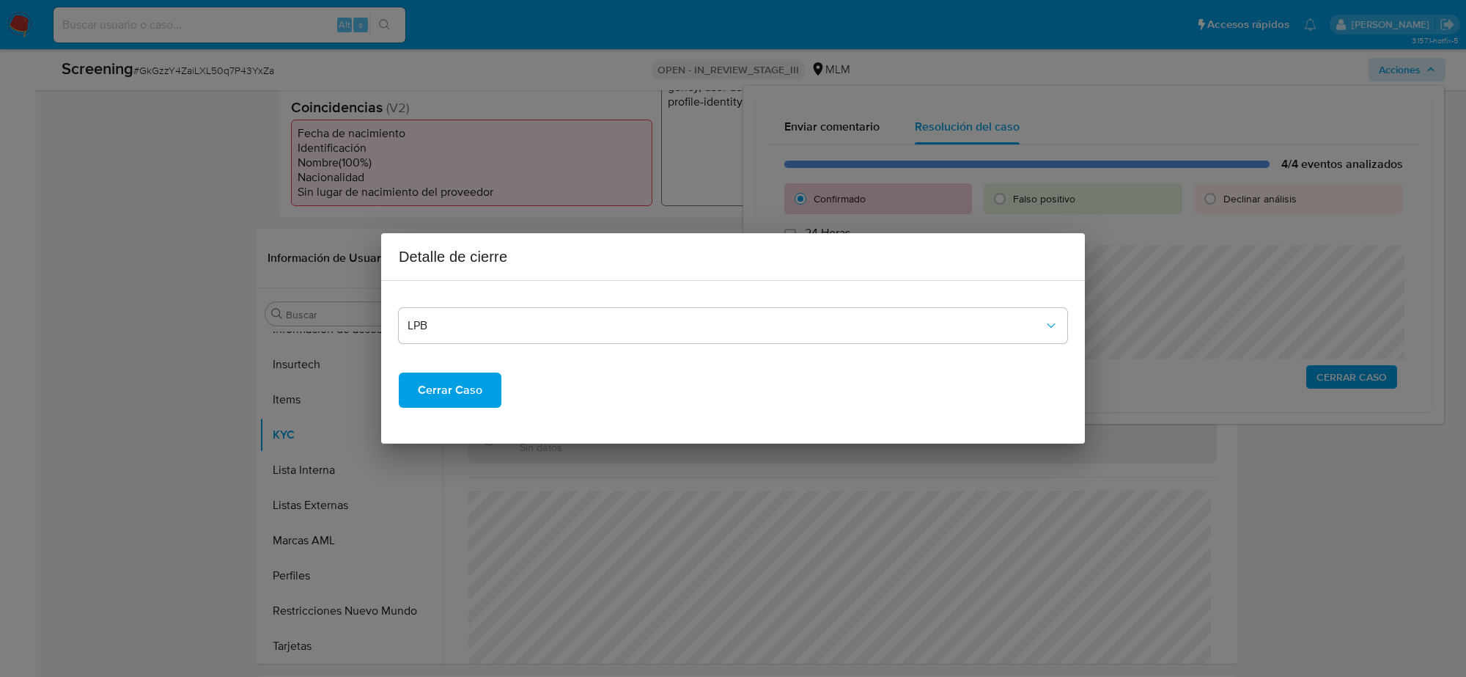
click at [470, 401] on span "Cerrar Caso" at bounding box center [450, 390] width 65 height 32
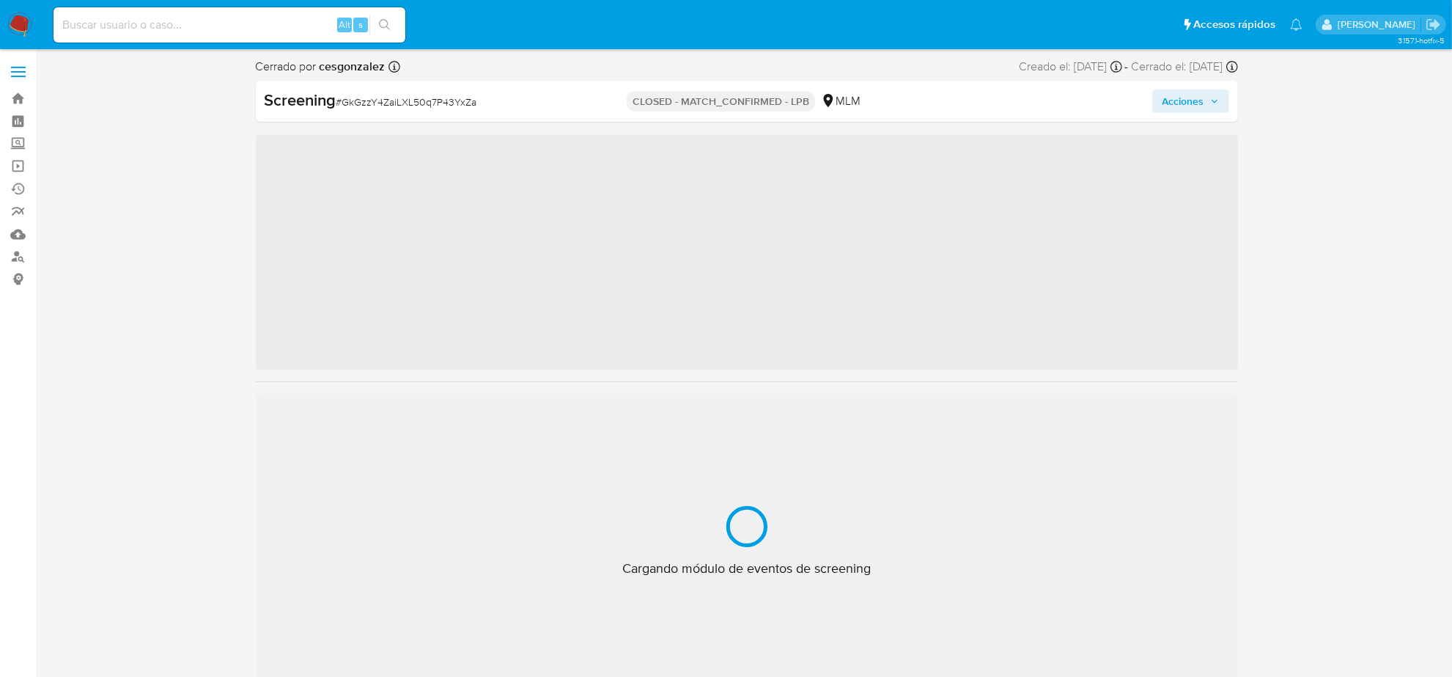
scroll to position [618, 0]
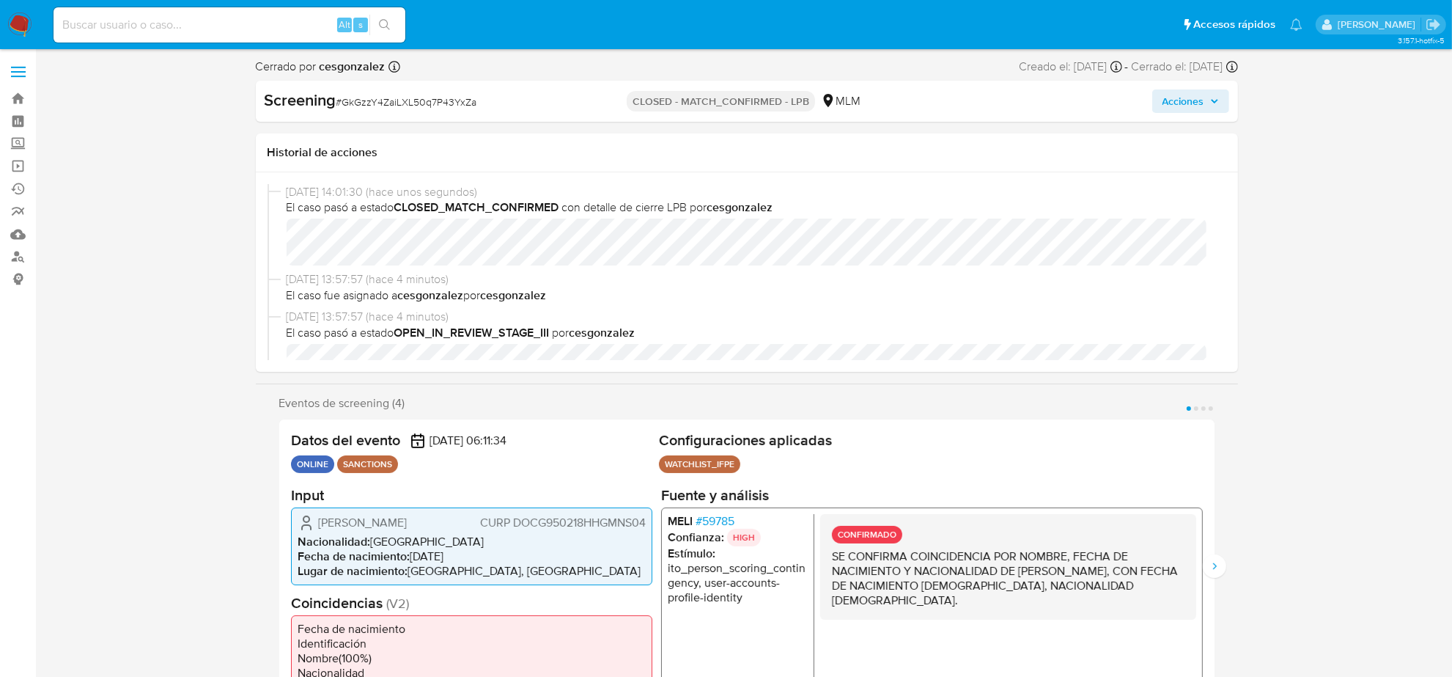
select select "10"
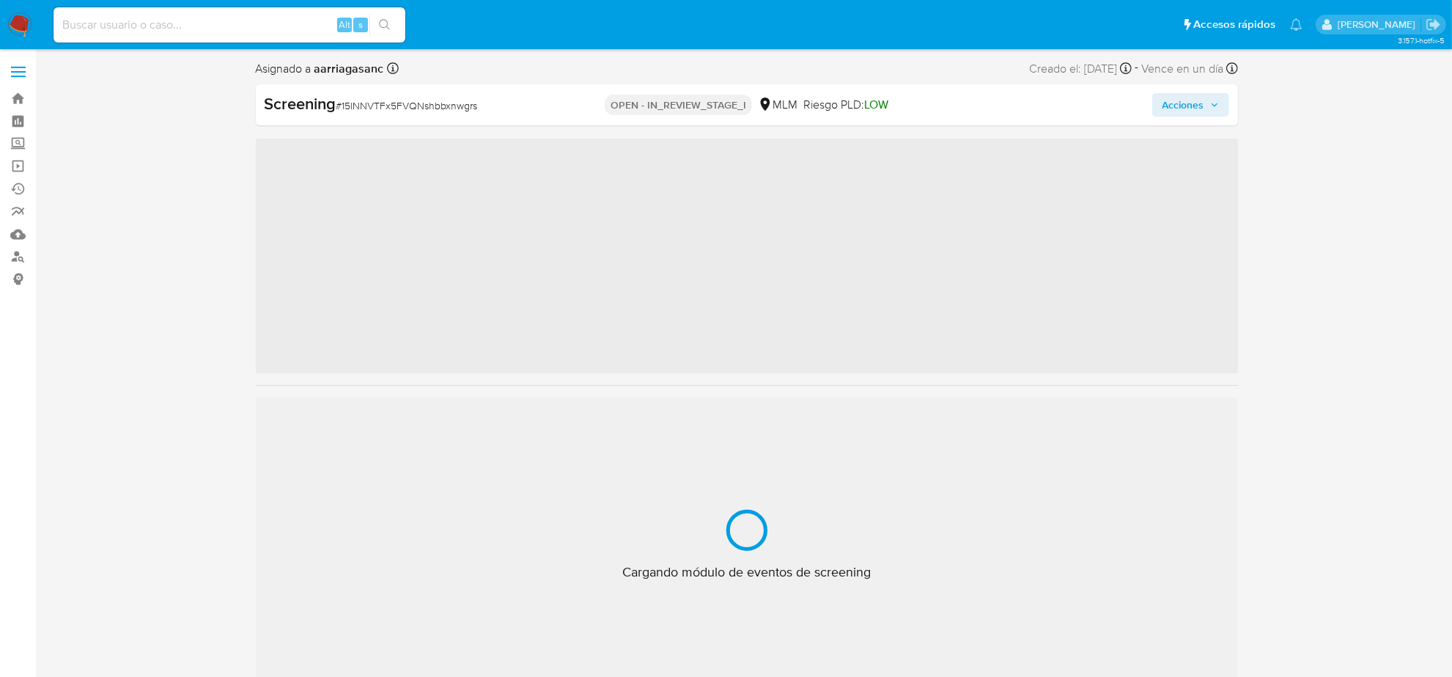
scroll to position [618, 0]
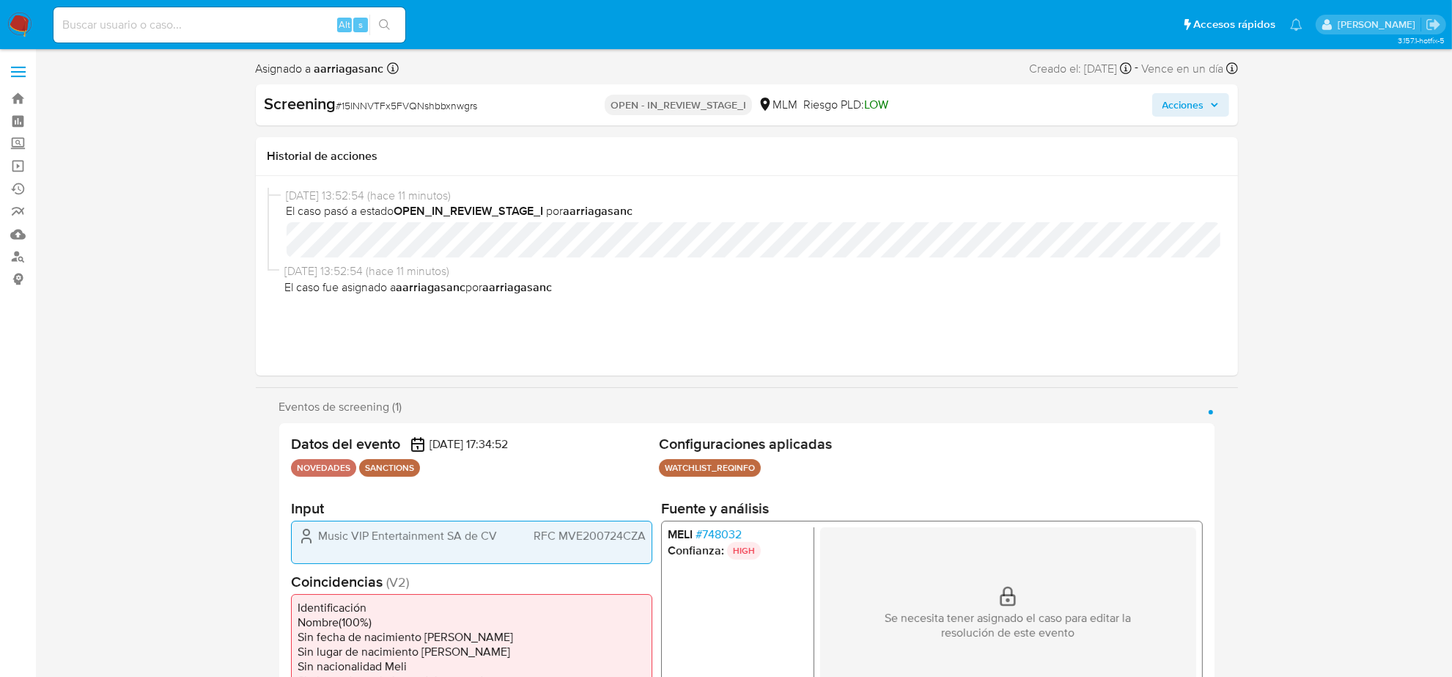
select select "10"
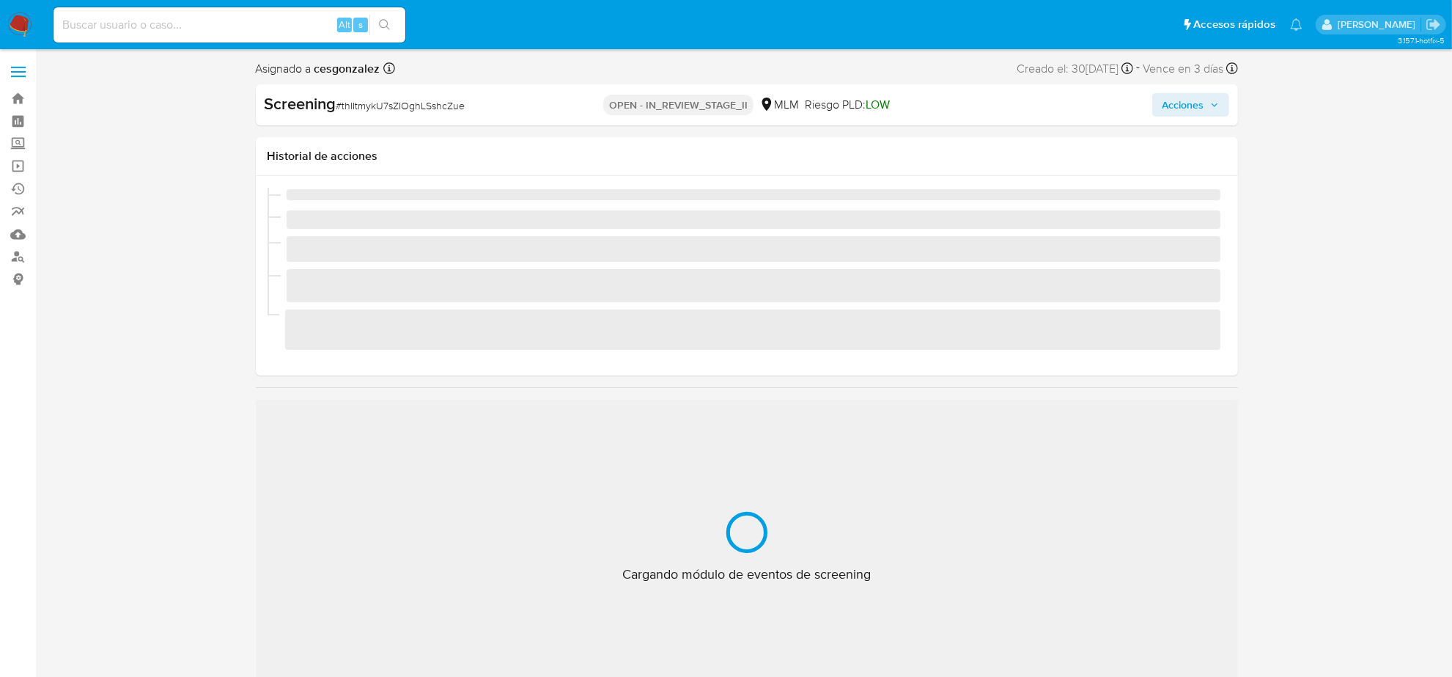
scroll to position [618, 0]
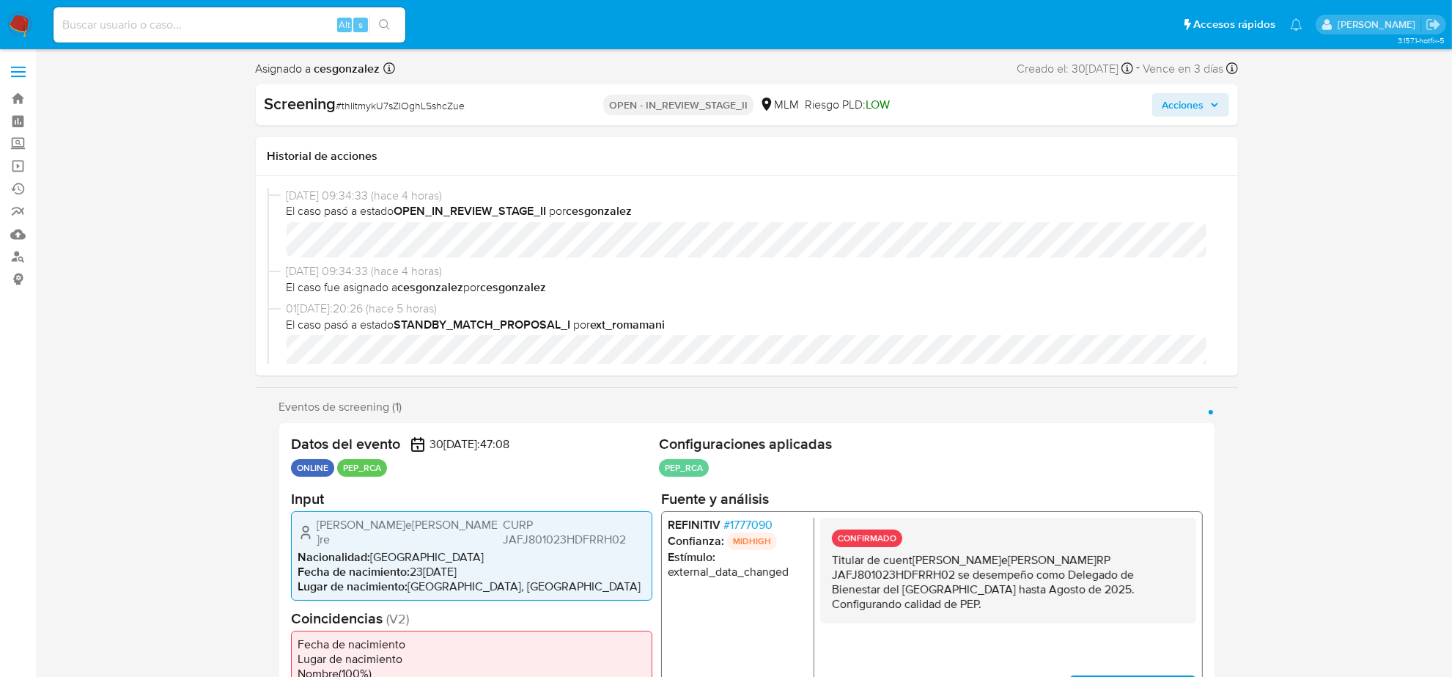
select select "10"
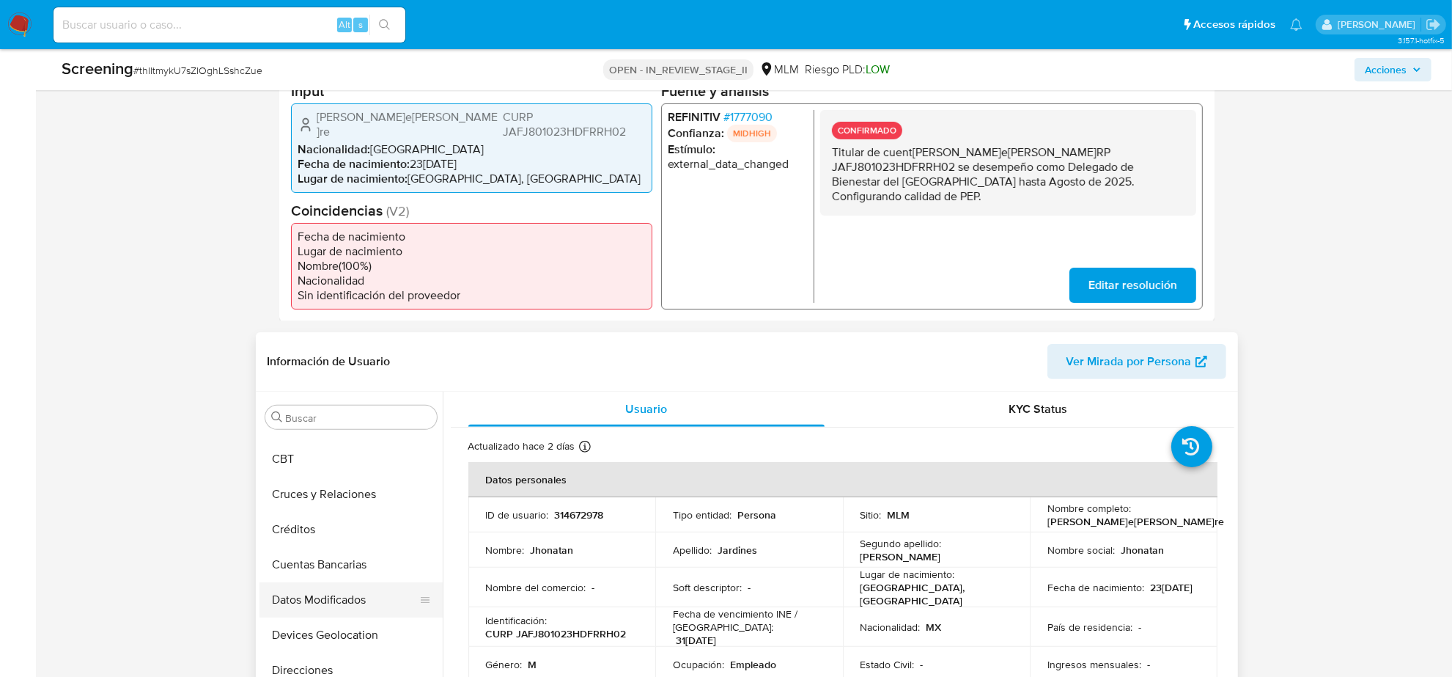
scroll to position [0, 0]
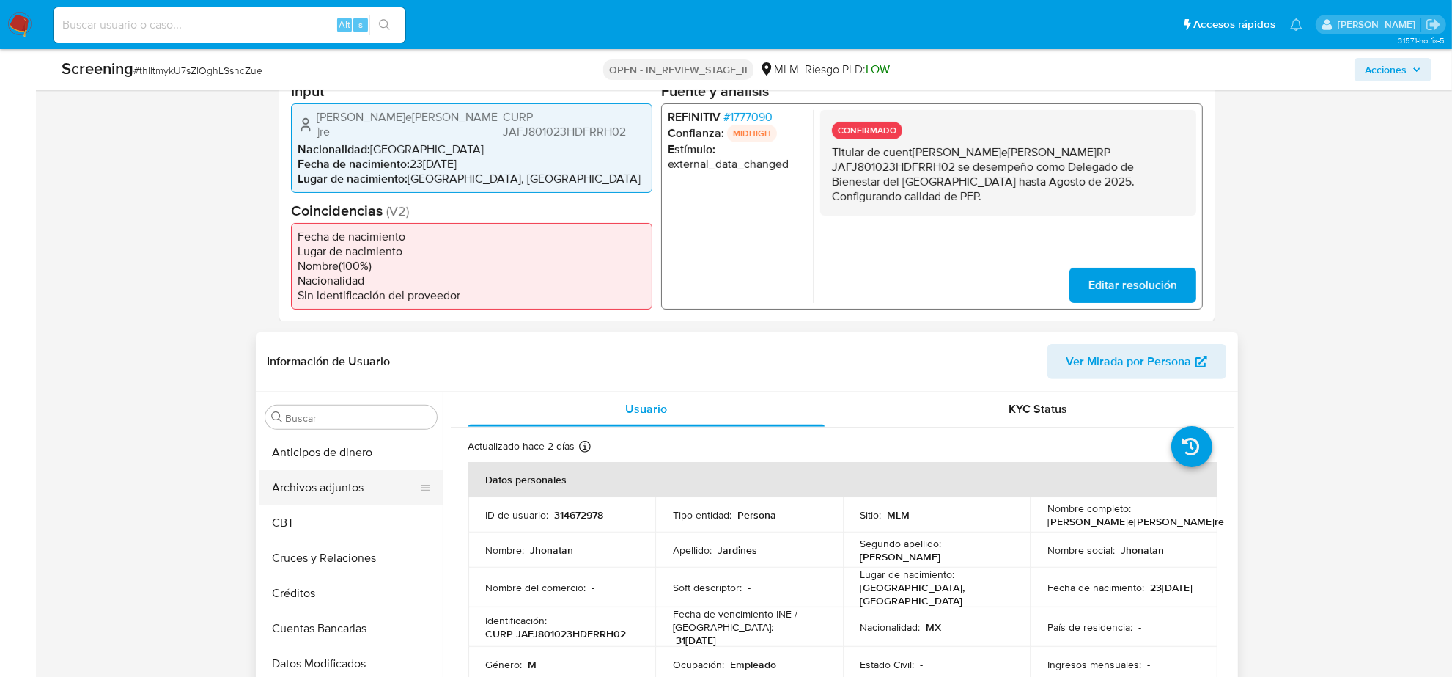
click at [350, 484] on button "Archivos adjuntos" at bounding box center [346, 487] width 172 height 35
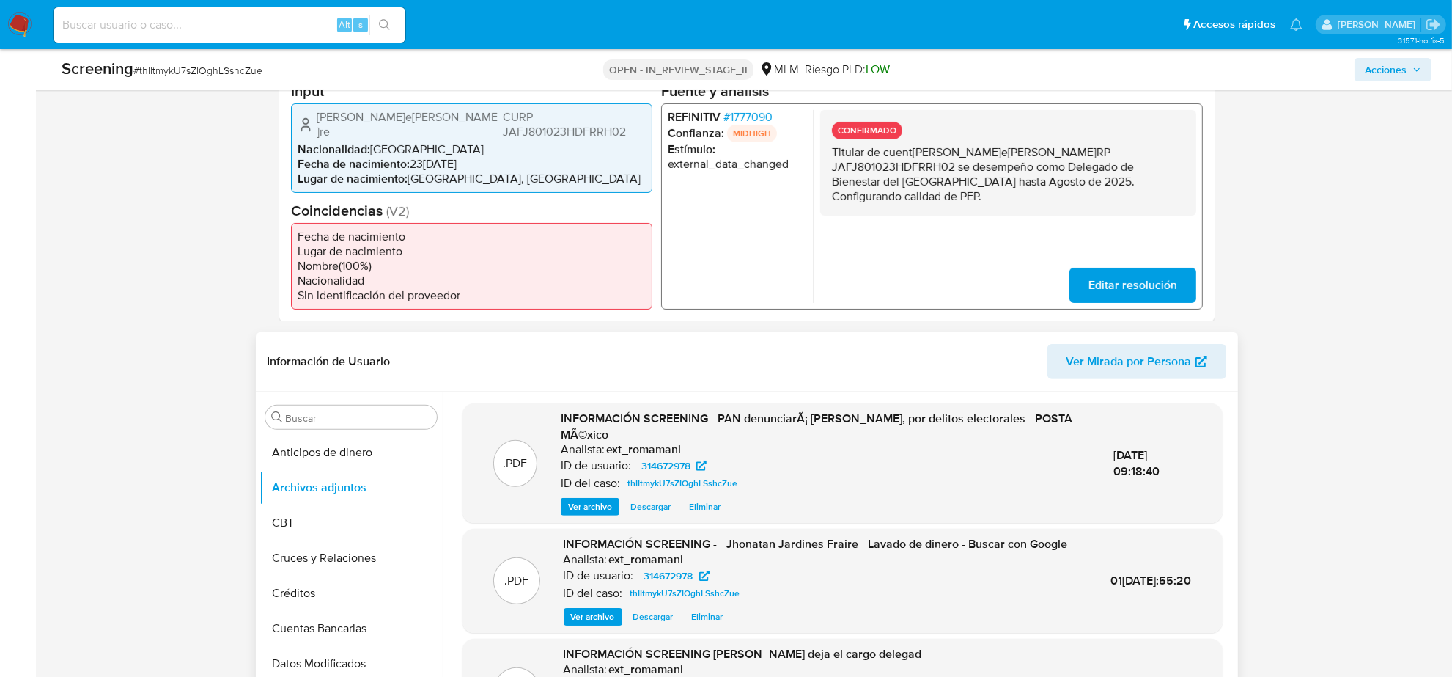
click at [578, 499] on span "Ver archivo" at bounding box center [590, 506] width 44 height 15
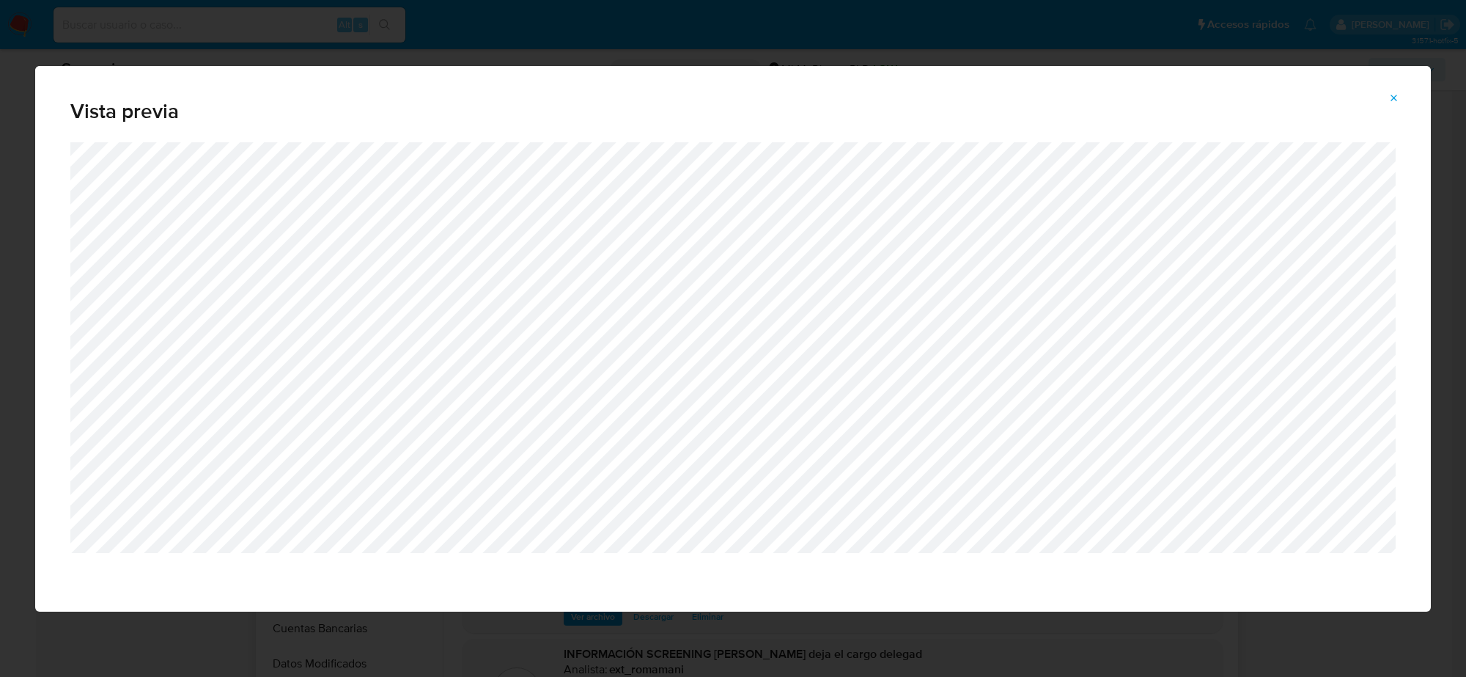
click at [1394, 96] on icon "Attachment preview" at bounding box center [1395, 98] width 12 height 12
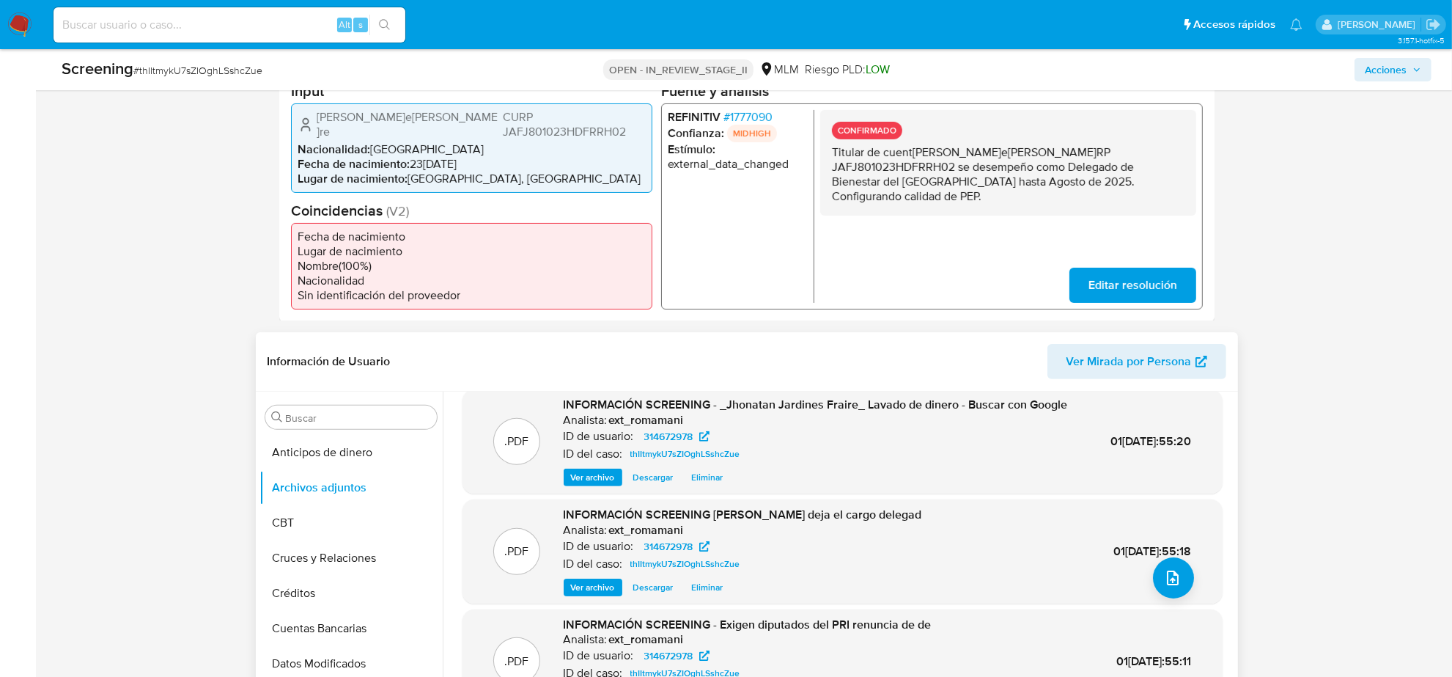
scroll to position [155, 0]
click at [594, 470] on span "Ver archivo" at bounding box center [593, 477] width 44 height 15
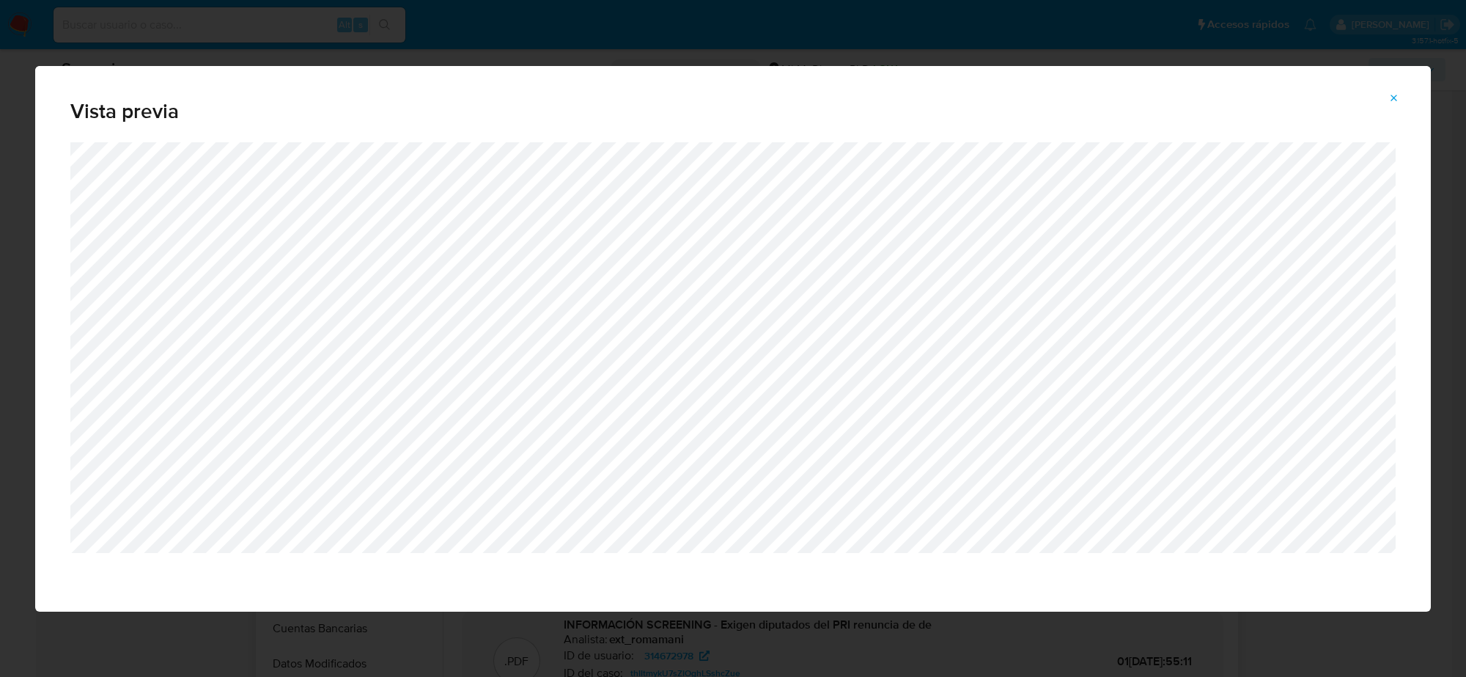
click at [1397, 96] on icon "Attachment preview" at bounding box center [1395, 98] width 7 height 7
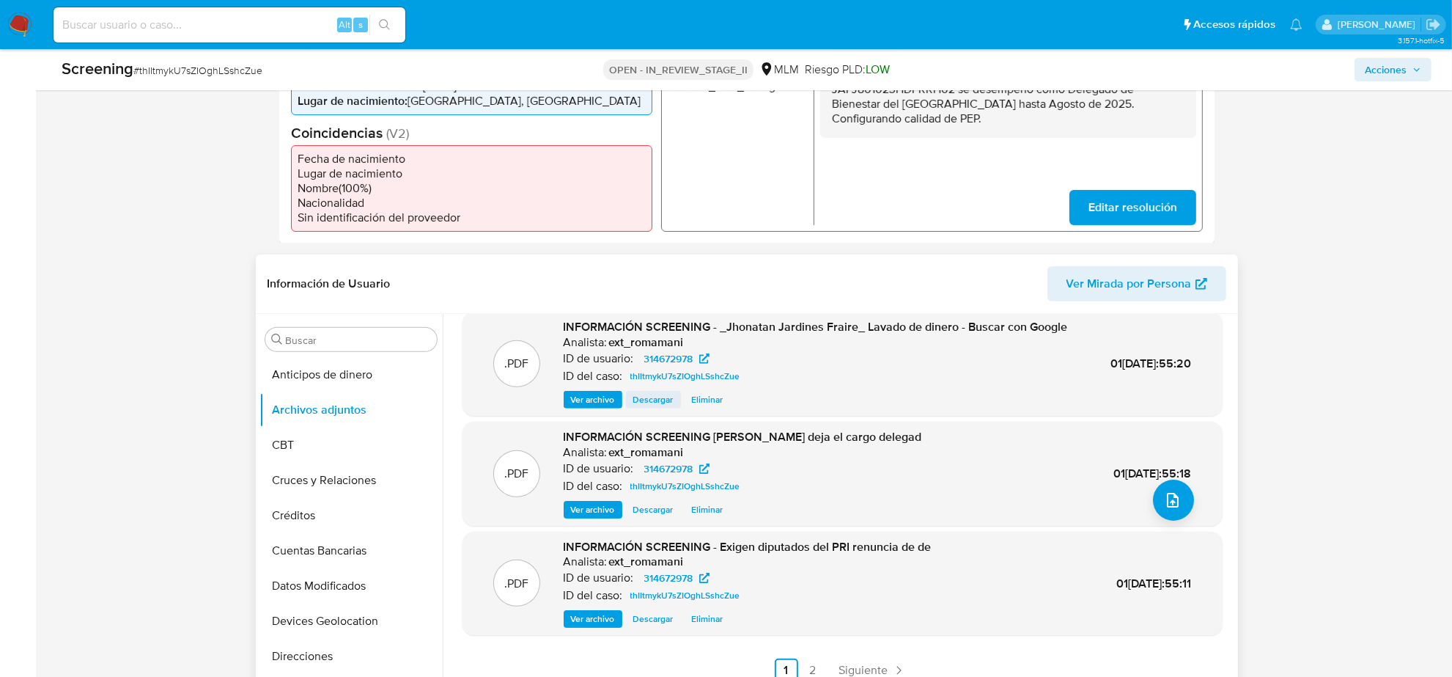
scroll to position [550, 0]
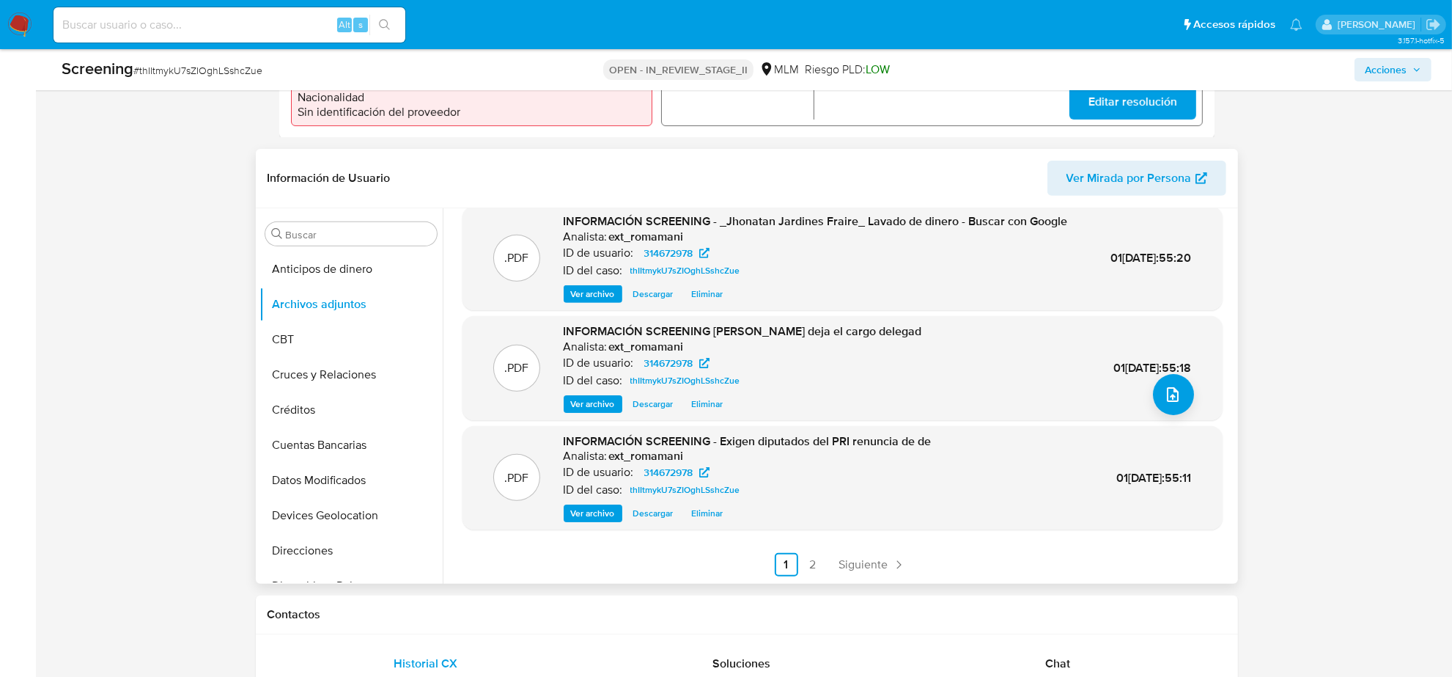
click at [602, 506] on span "Ver archivo" at bounding box center [593, 513] width 44 height 15
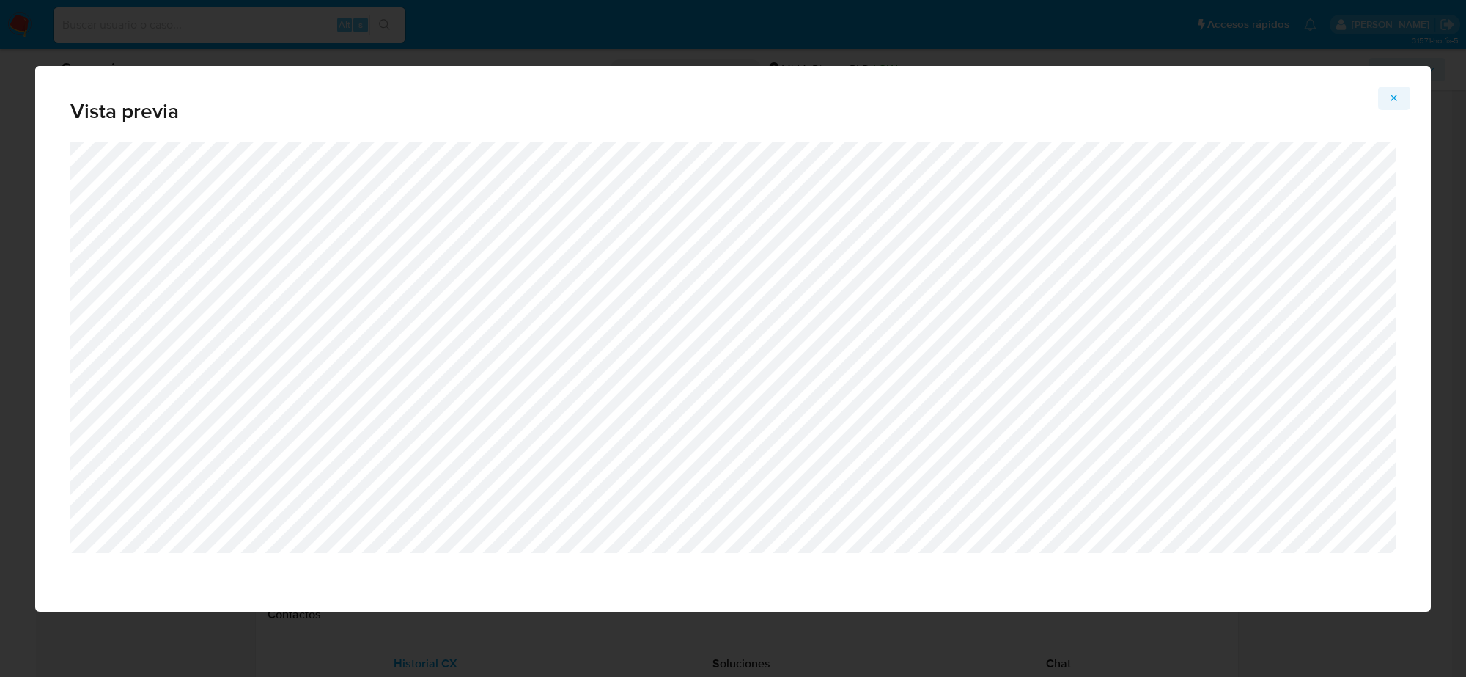
click at [1402, 97] on button "Attachment preview" at bounding box center [1394, 98] width 32 height 23
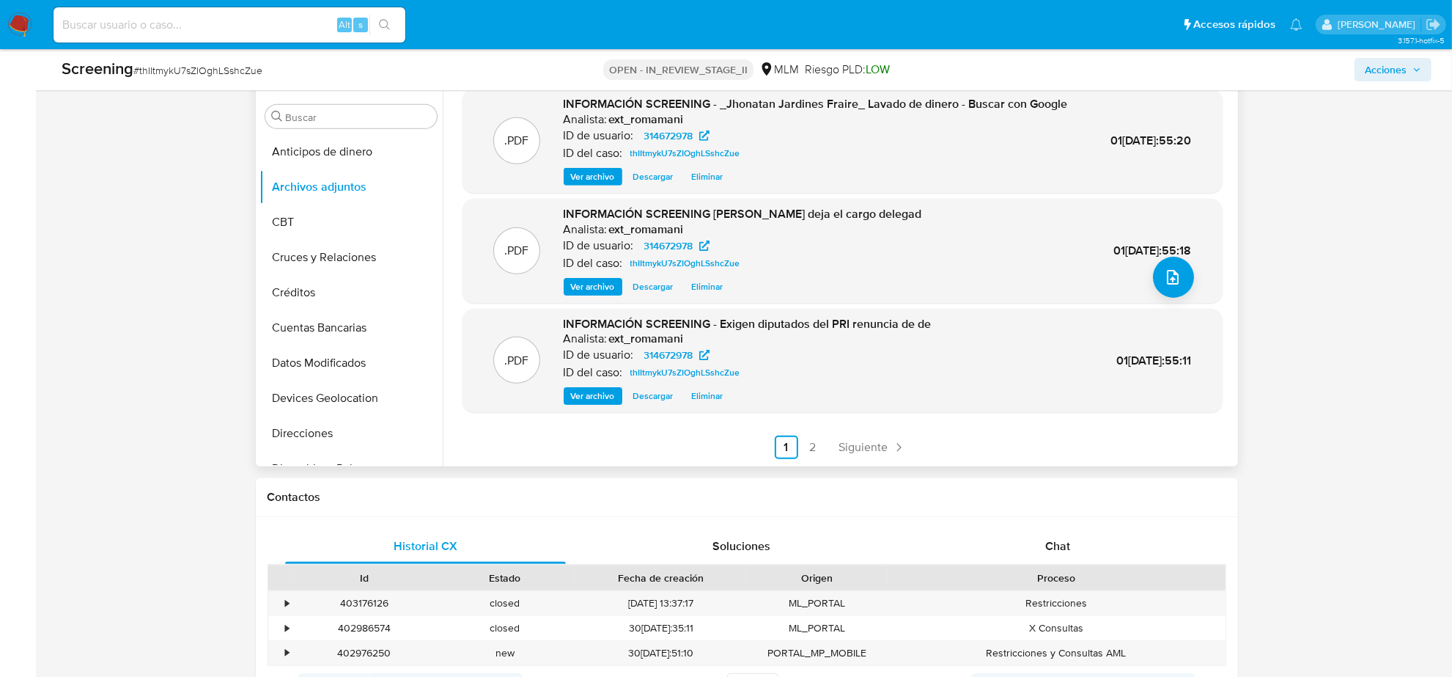
scroll to position [733, 0]
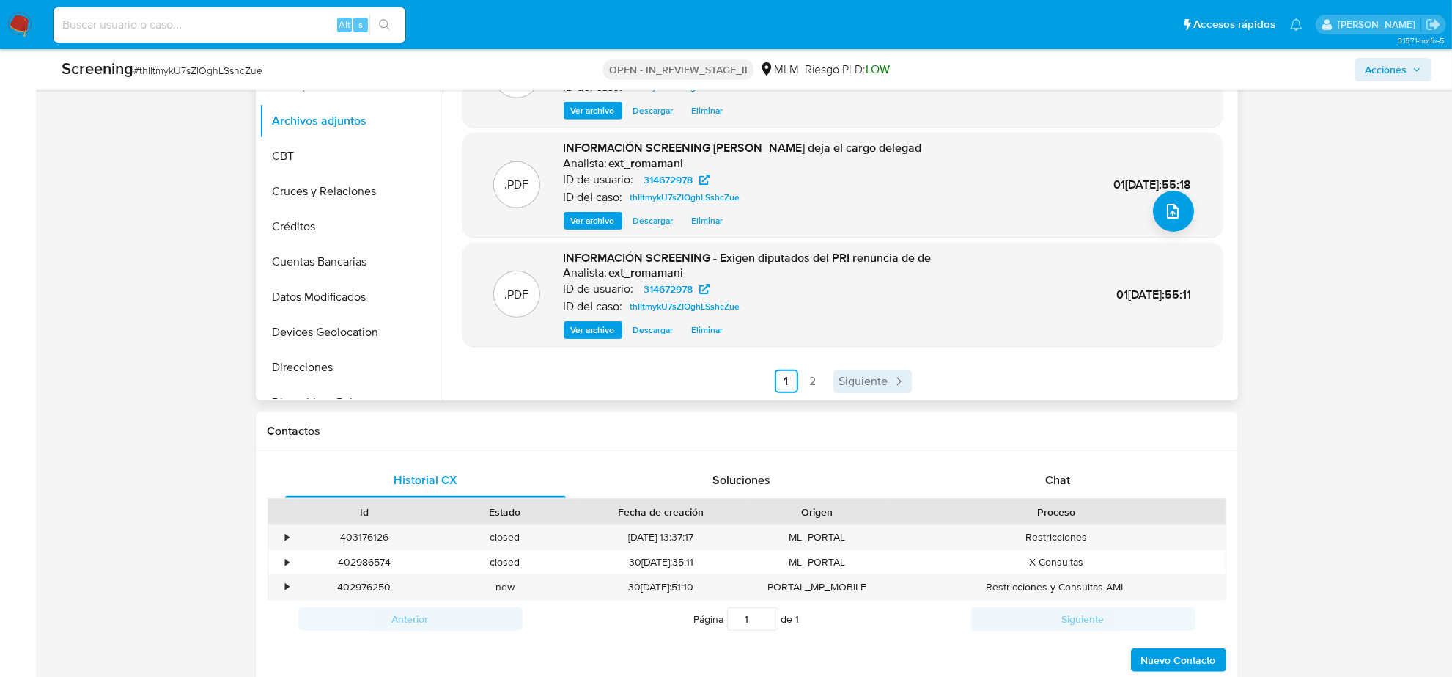
click at [864, 375] on span "Siguiente" at bounding box center [863, 381] width 49 height 12
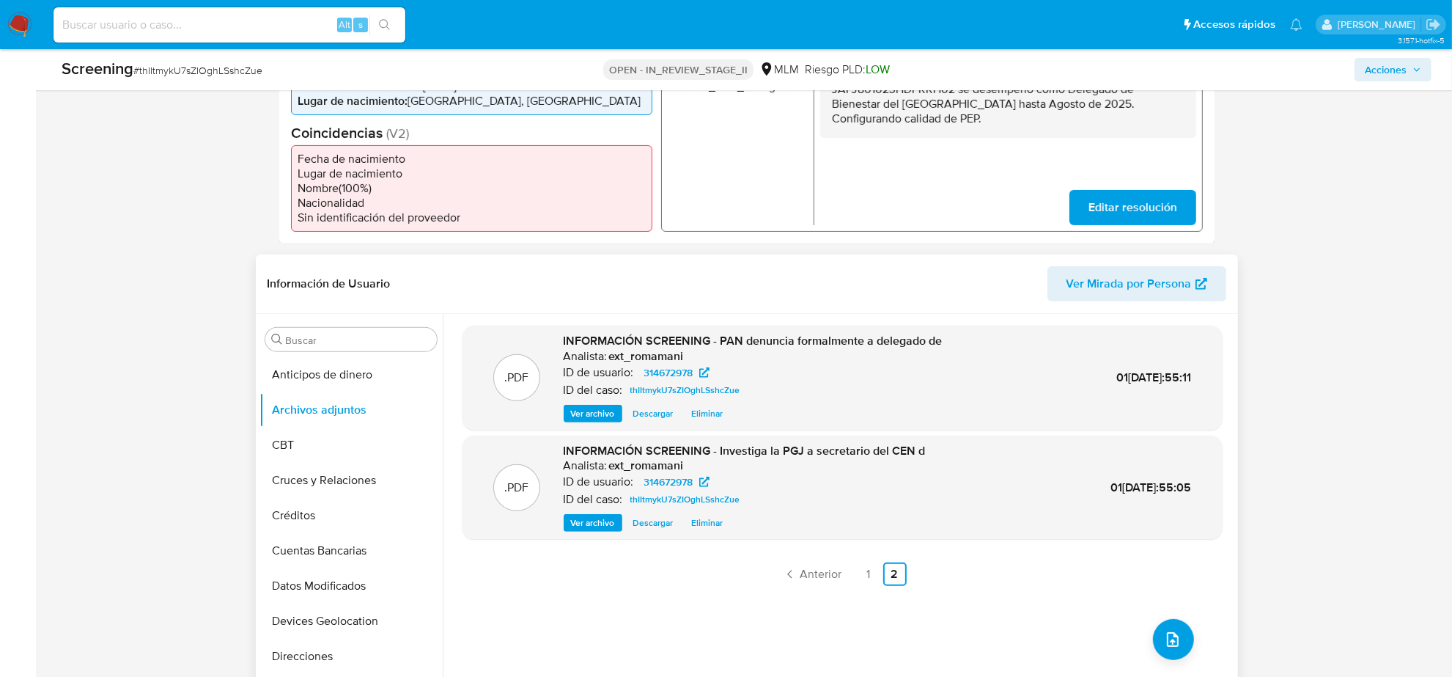
scroll to position [550, 0]
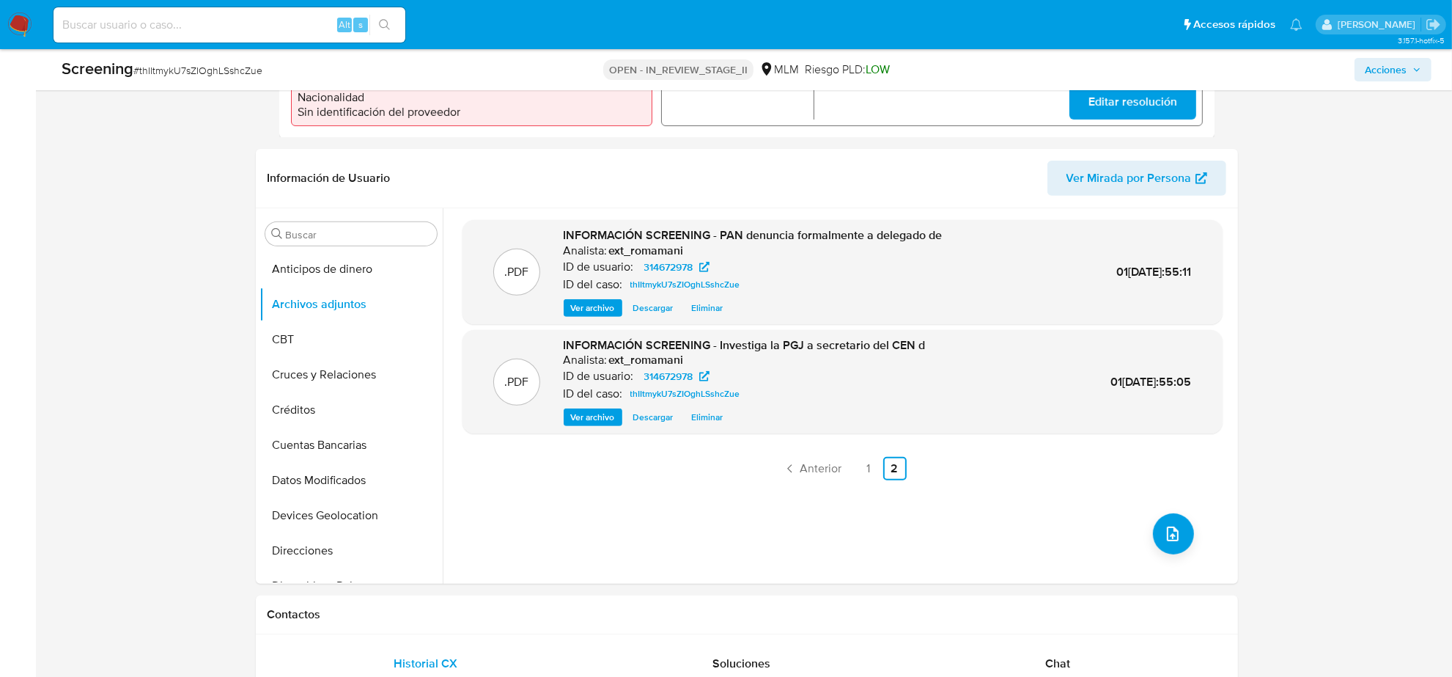
click at [595, 301] on span "Ver archivo" at bounding box center [593, 308] width 44 height 15
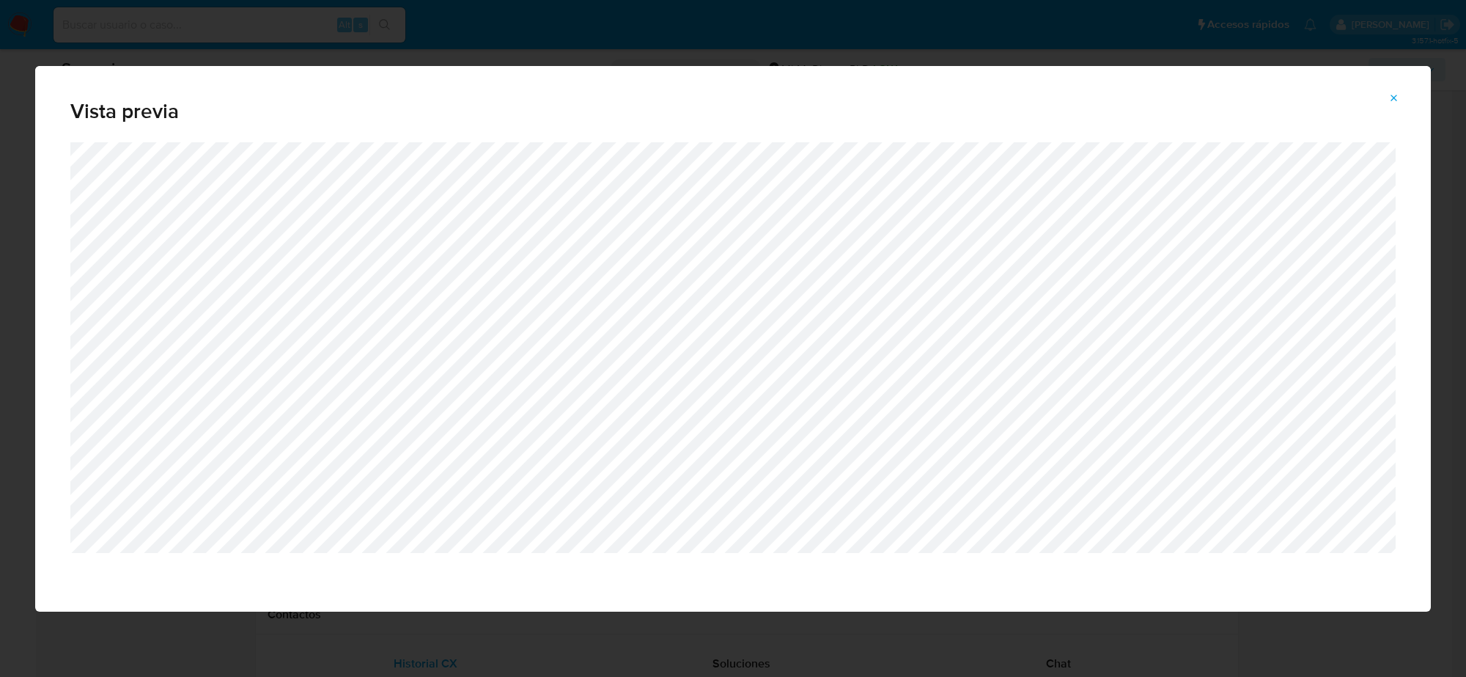
click at [1395, 103] on icon "Attachment preview" at bounding box center [1395, 98] width 12 height 12
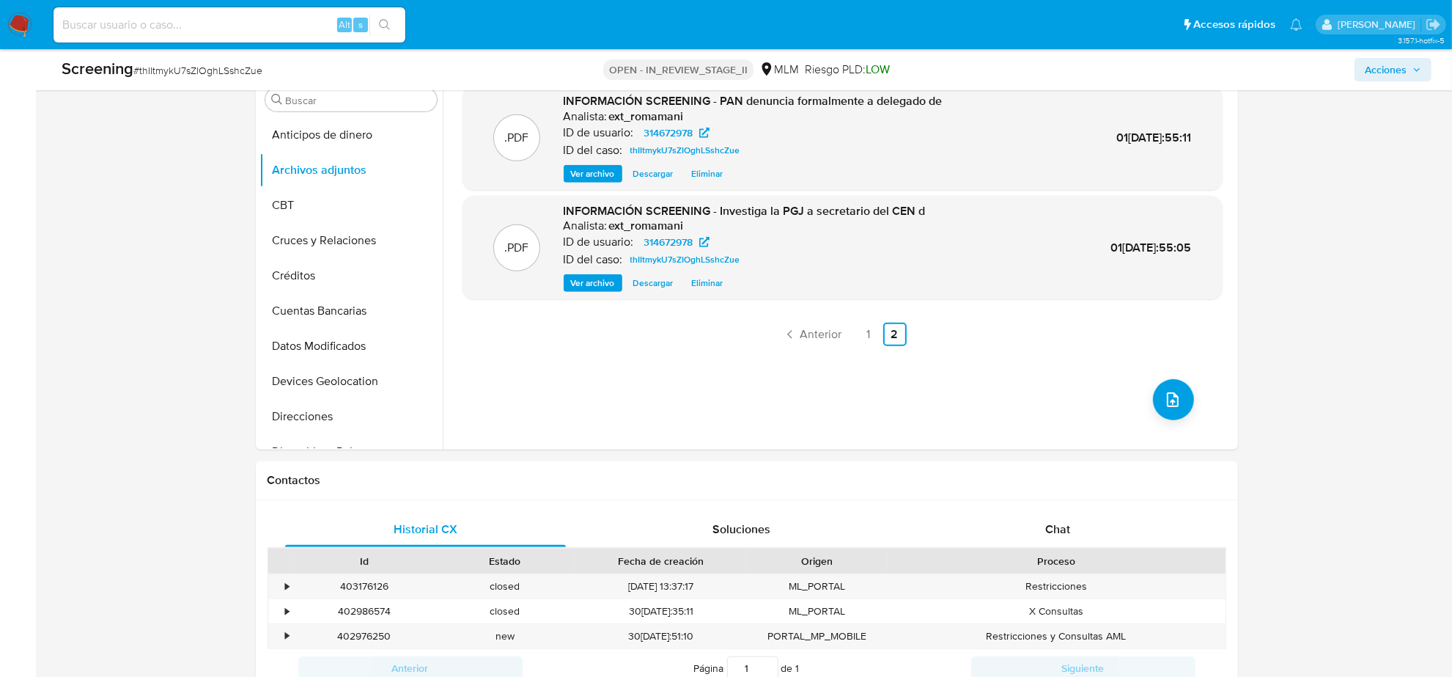
scroll to position [916, 0]
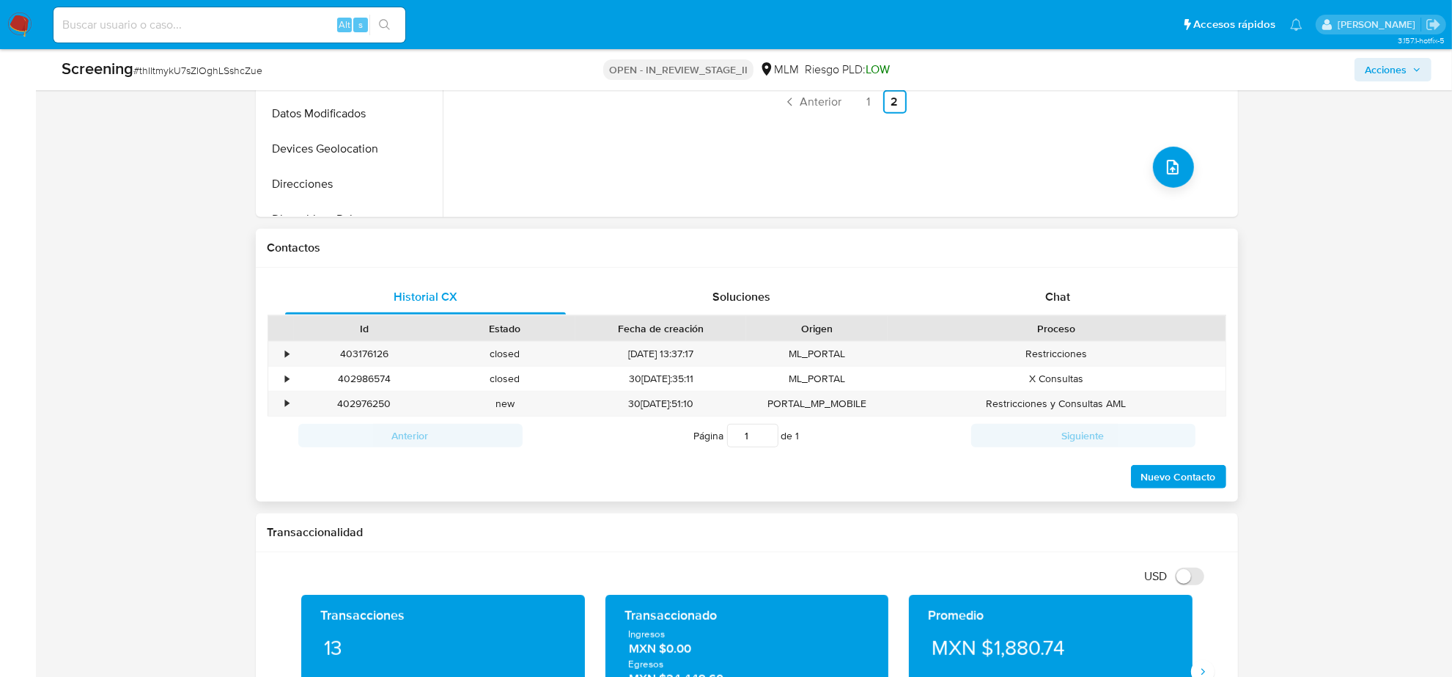
click at [1081, 268] on div "Historial CX Soluciones Chat Id Estado Fecha de creación Origen Proceso • 40317…" at bounding box center [747, 385] width 982 height 234
click at [1076, 286] on div "Chat" at bounding box center [1059, 296] width 282 height 35
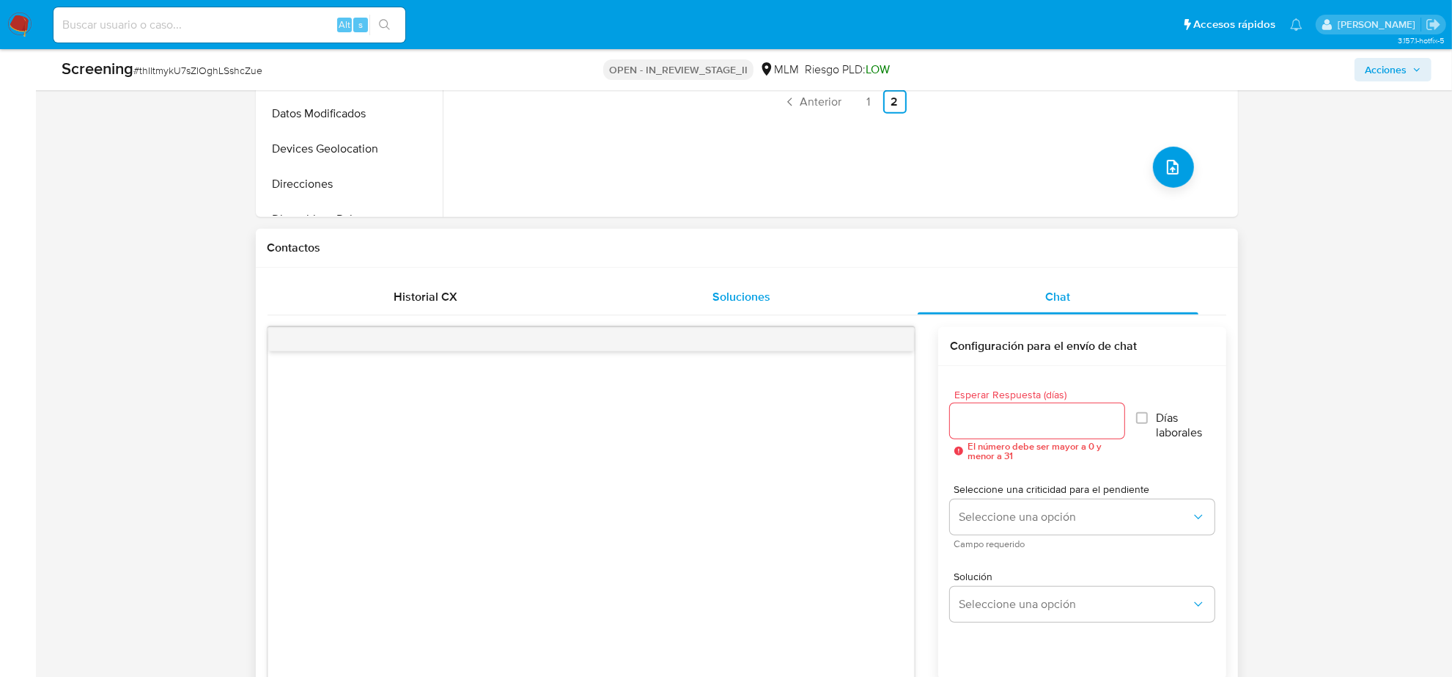
click at [721, 288] on span "Soluciones" at bounding box center [742, 296] width 58 height 17
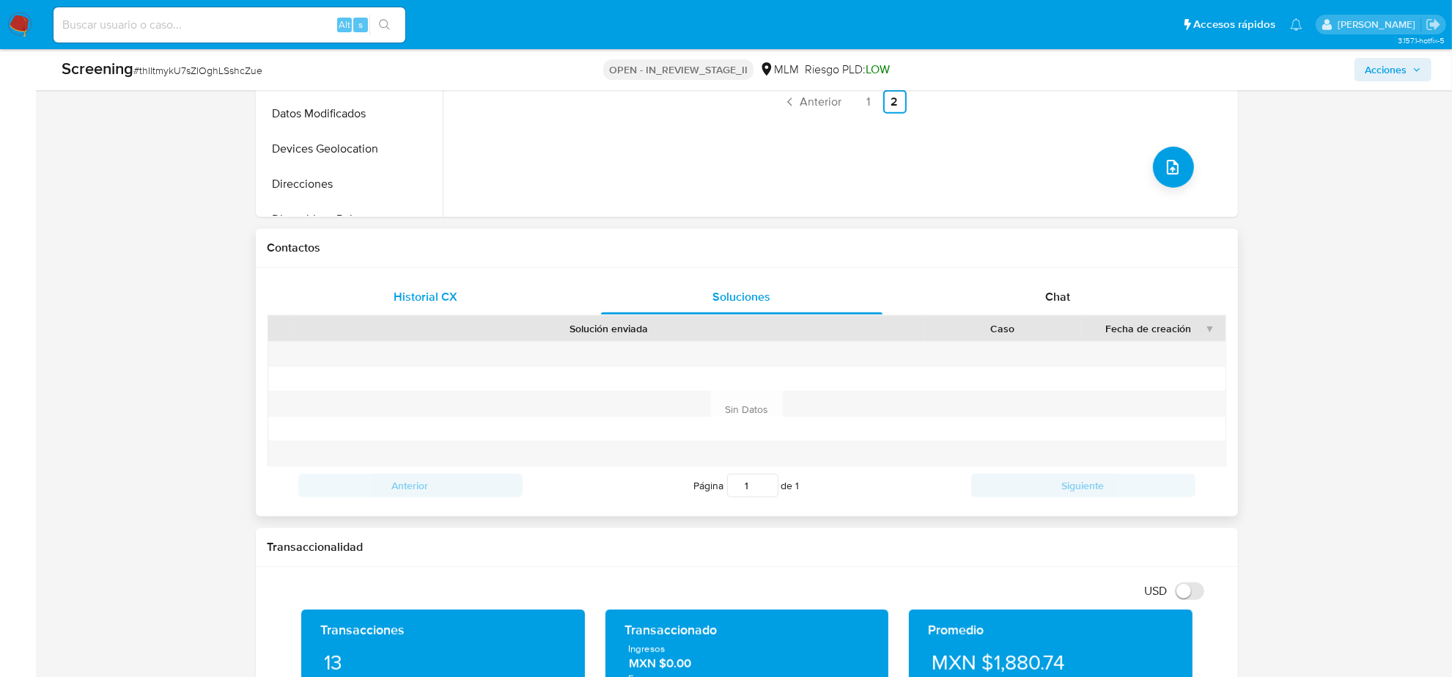
click at [433, 288] on span "Historial CX" at bounding box center [426, 296] width 64 height 17
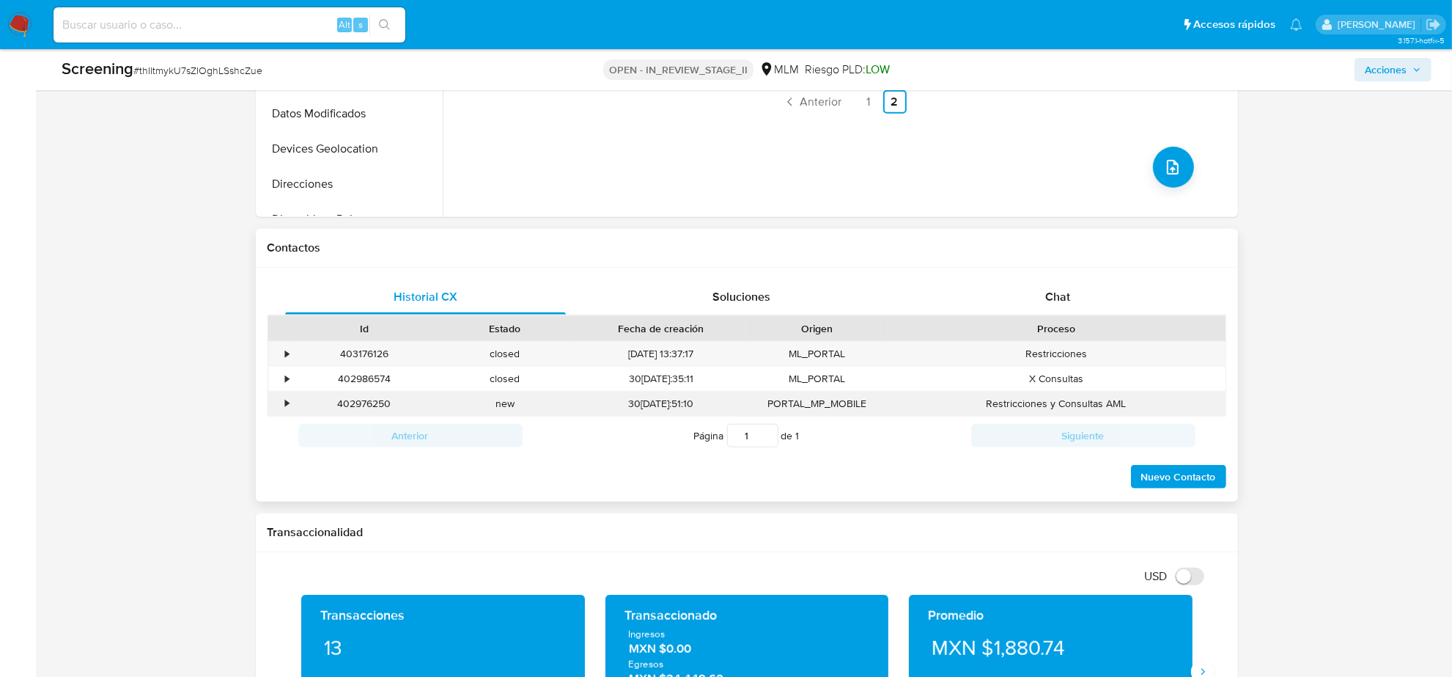
click at [288, 397] on div "•" at bounding box center [288, 404] width 4 height 14
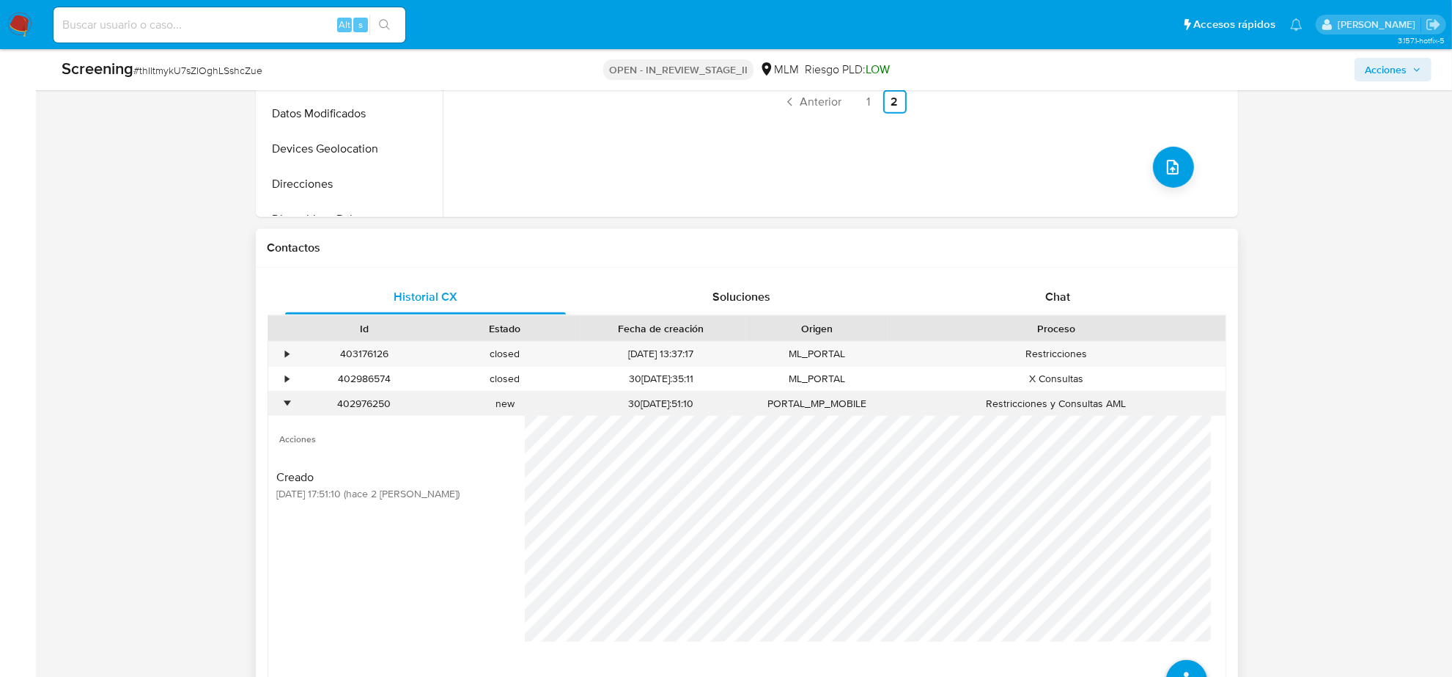
click at [288, 397] on div "•" at bounding box center [288, 404] width 4 height 14
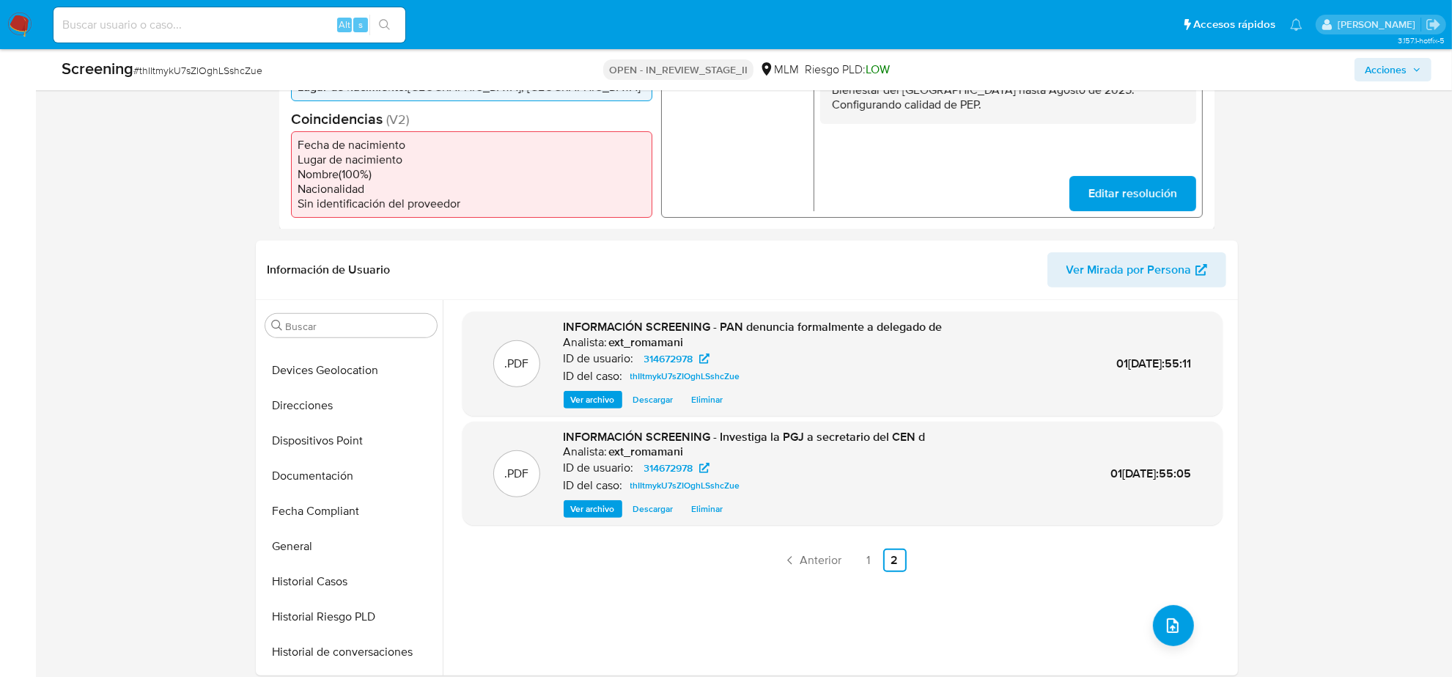
scroll to position [275, 0]
click at [331, 596] on button "Historial de conversaciones" at bounding box center [346, 613] width 172 height 35
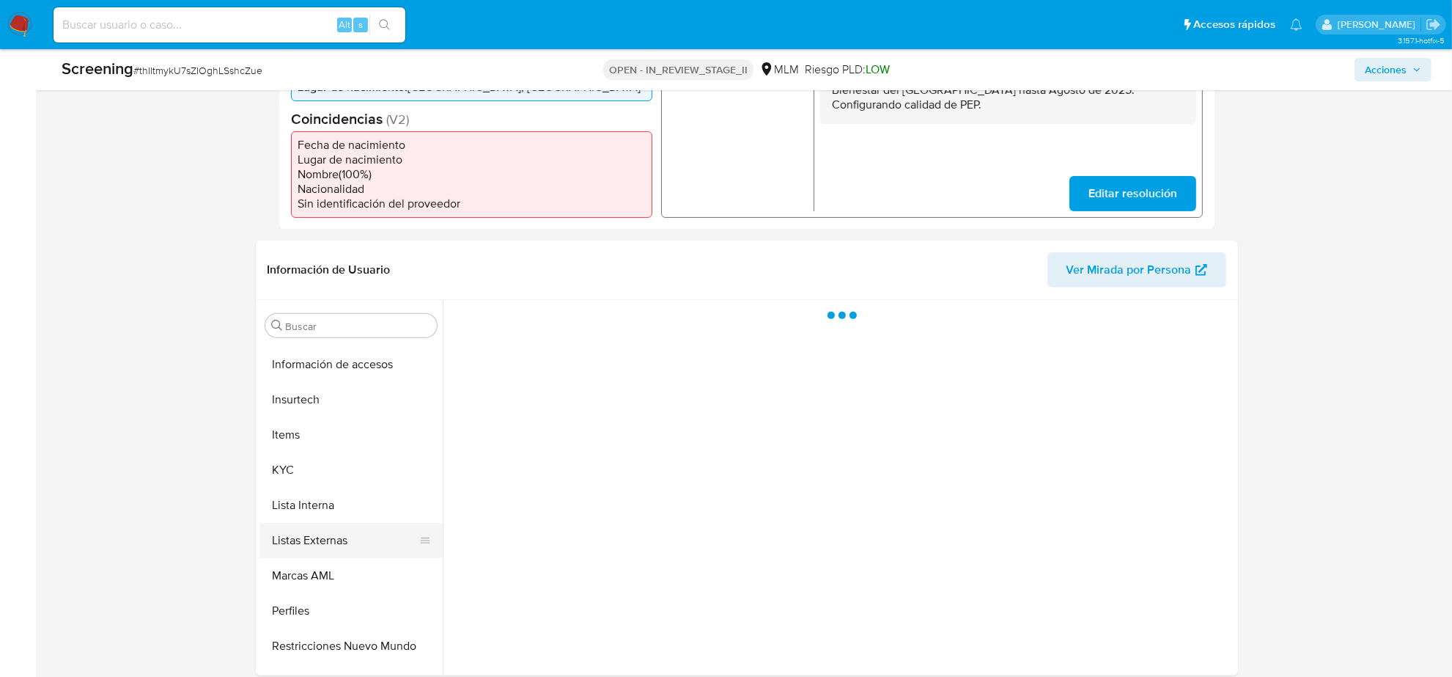
scroll to position [618, 0]
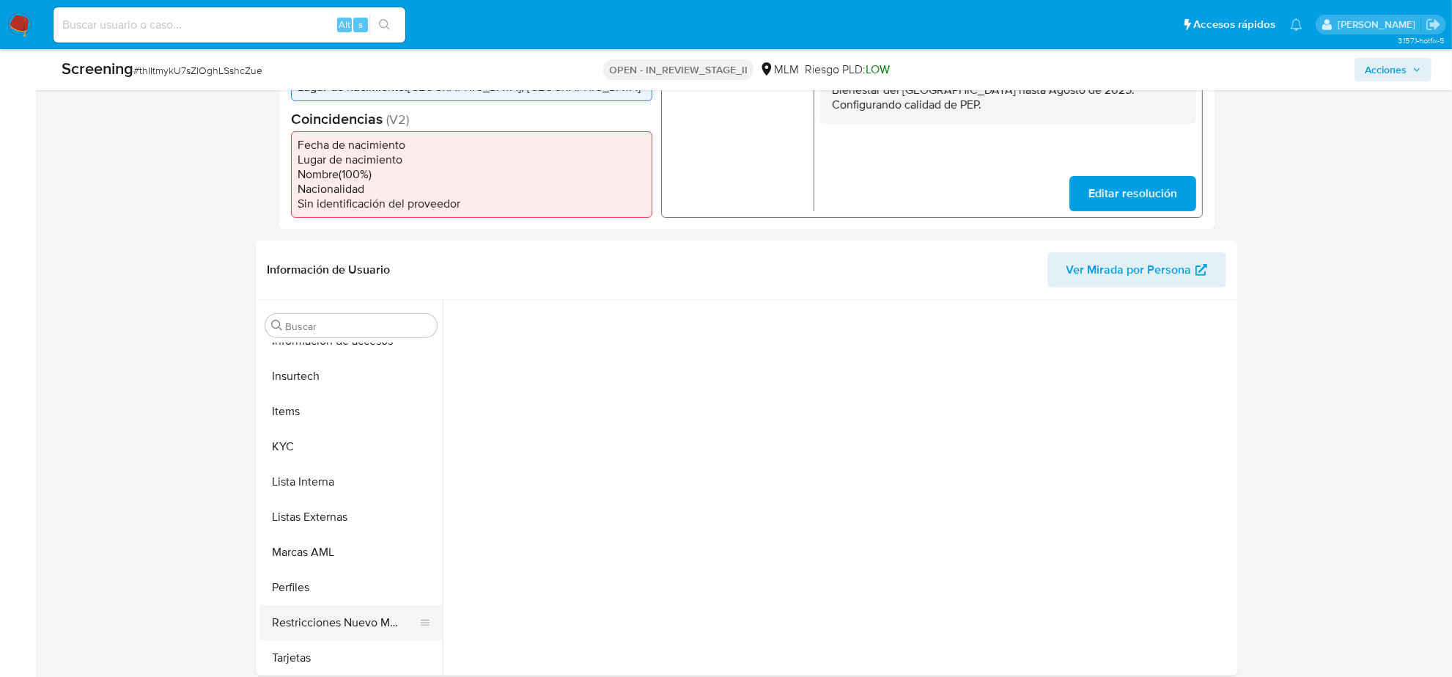
click at [324, 611] on button "Restricciones Nuevo Mundo" at bounding box center [346, 622] width 172 height 35
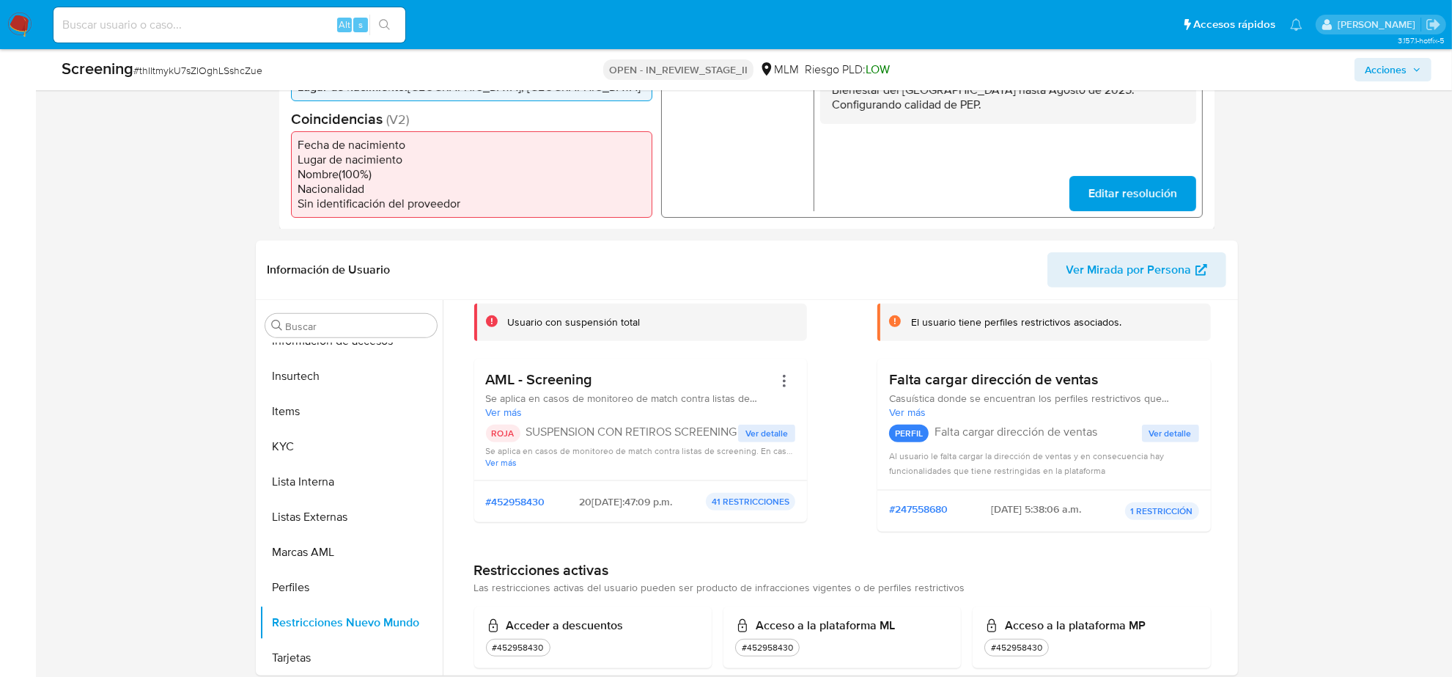
scroll to position [92, 0]
click at [779, 427] on span "Ver detalle" at bounding box center [767, 434] width 43 height 15
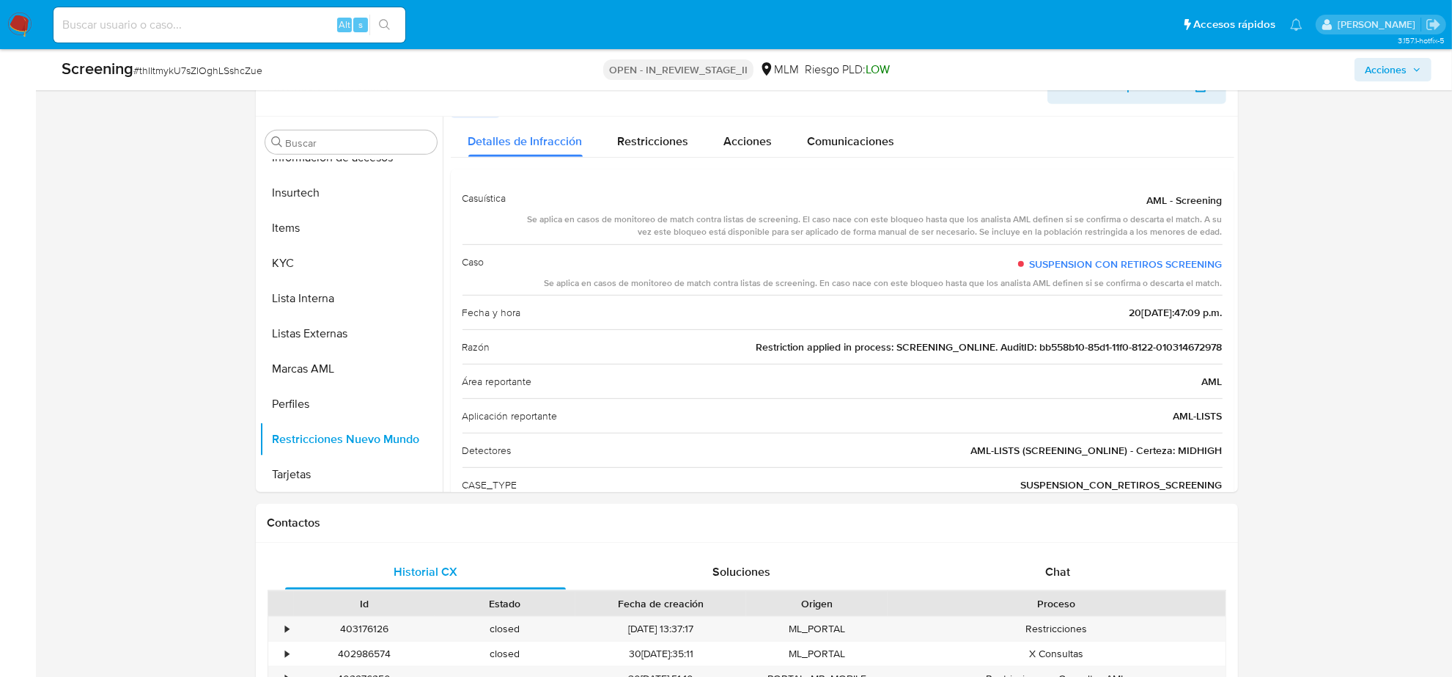
scroll to position [0, 0]
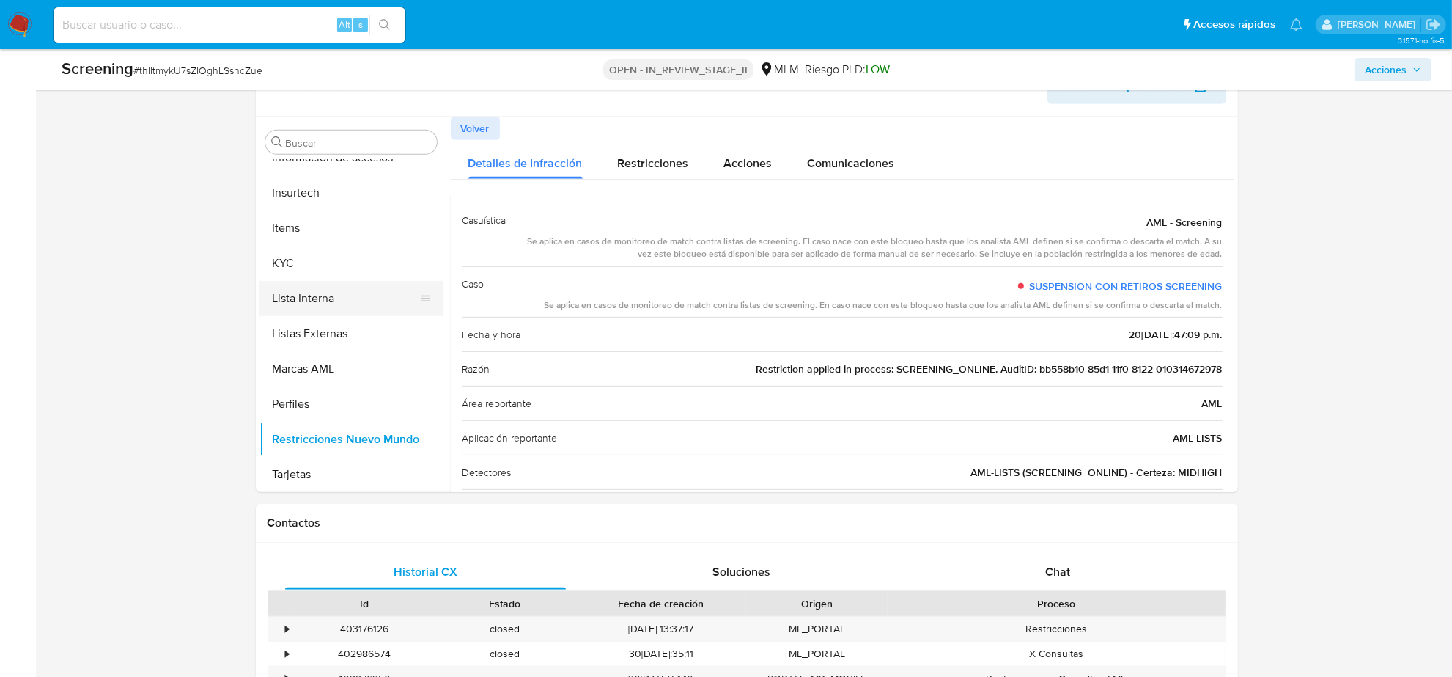
click at [331, 292] on button "Lista Interna" at bounding box center [346, 298] width 172 height 35
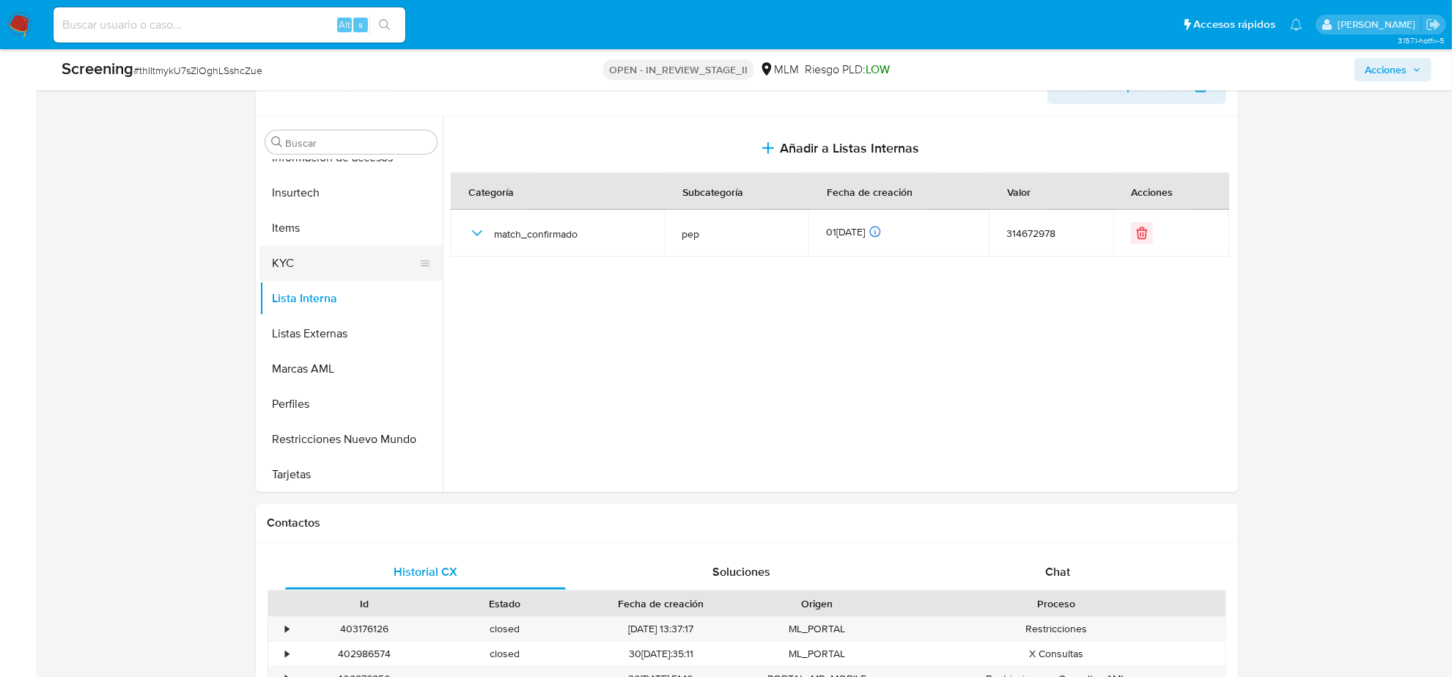
click at [299, 254] on button "KYC" at bounding box center [346, 263] width 172 height 35
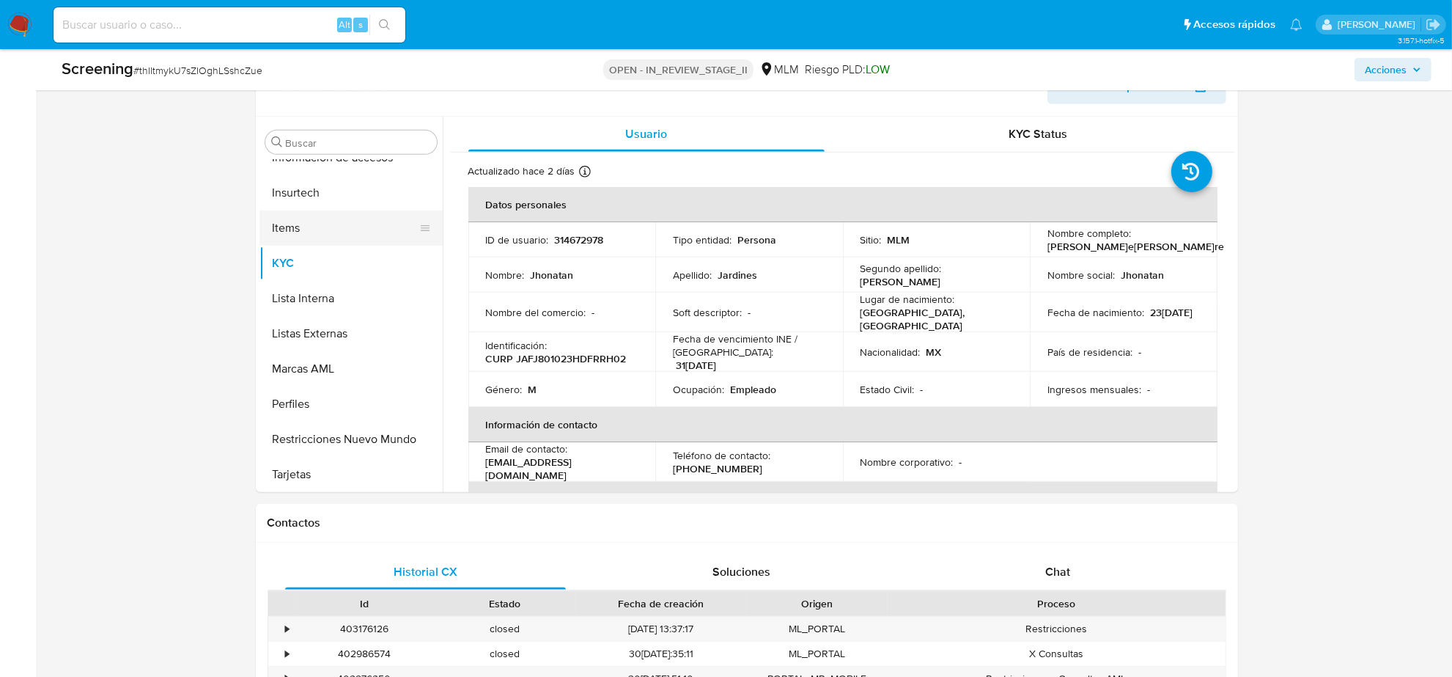
click at [290, 222] on button "Items" at bounding box center [346, 227] width 172 height 35
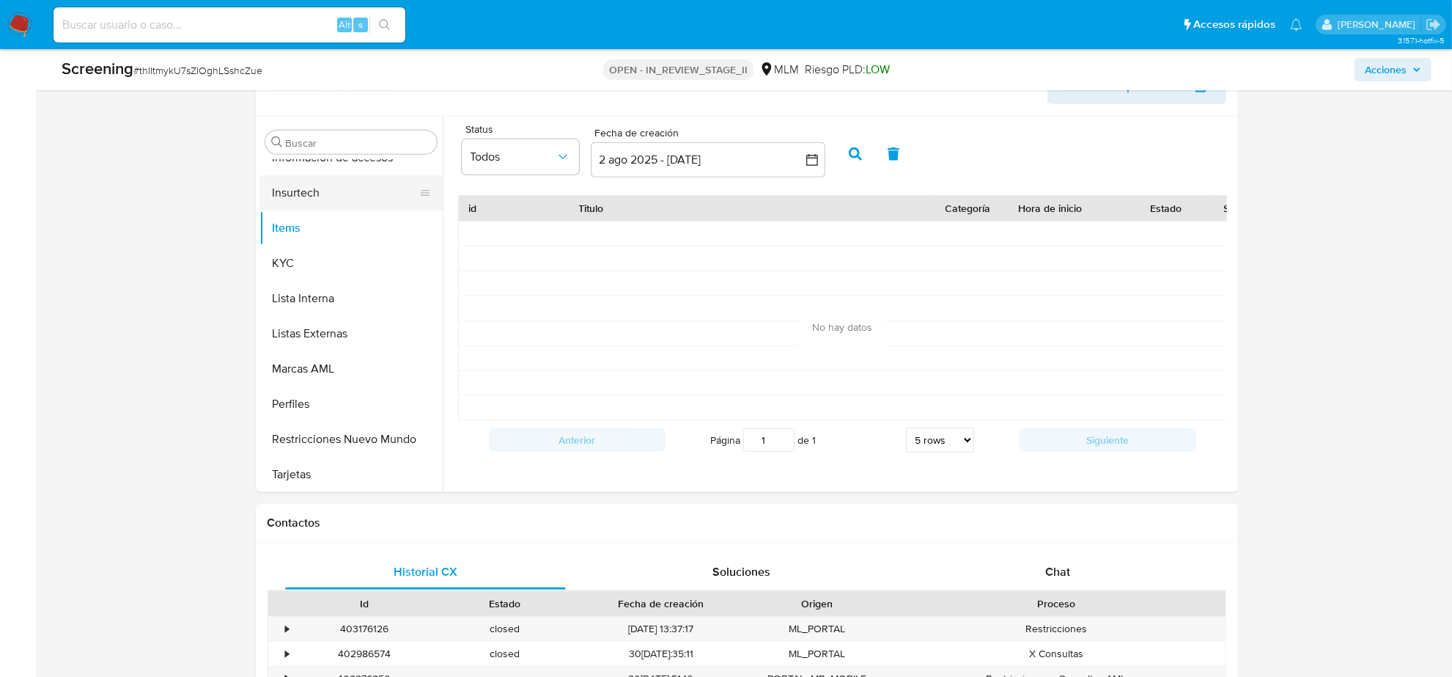
click at [301, 177] on button "Insurtech" at bounding box center [346, 192] width 172 height 35
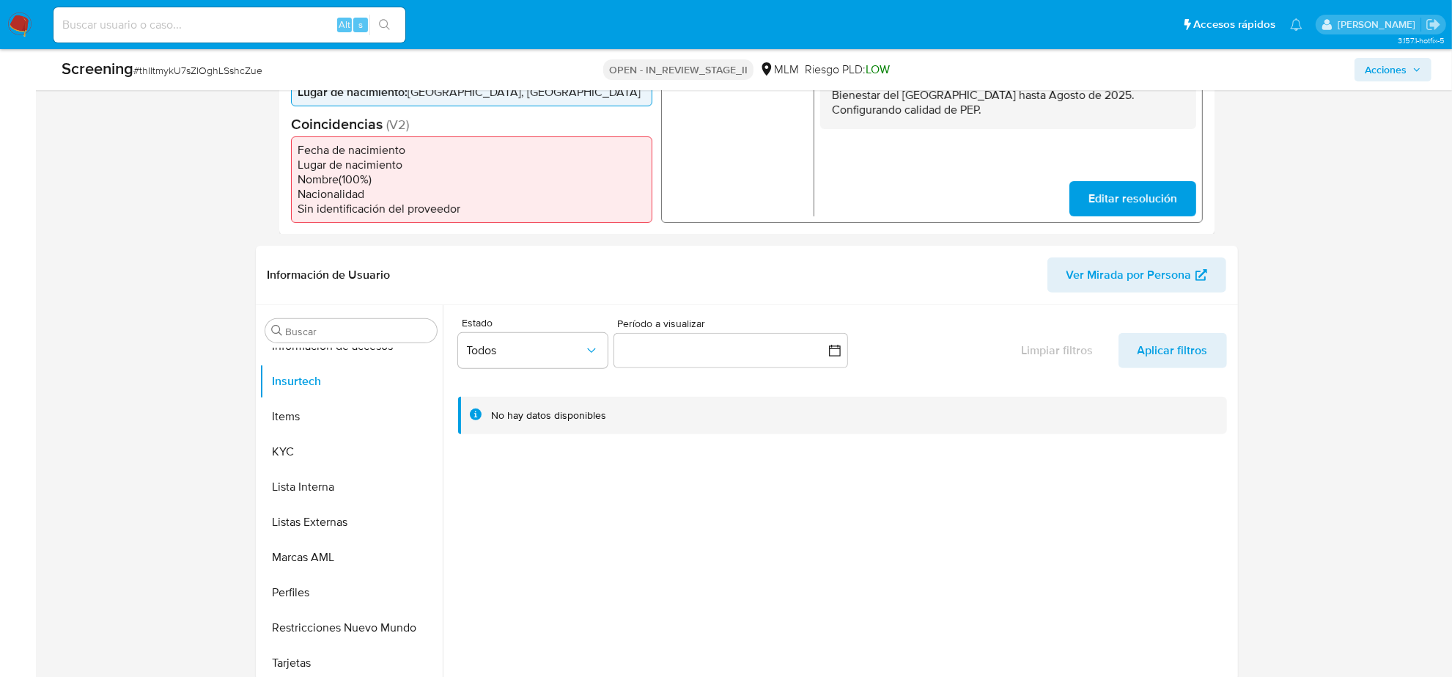
scroll to position [458, 0]
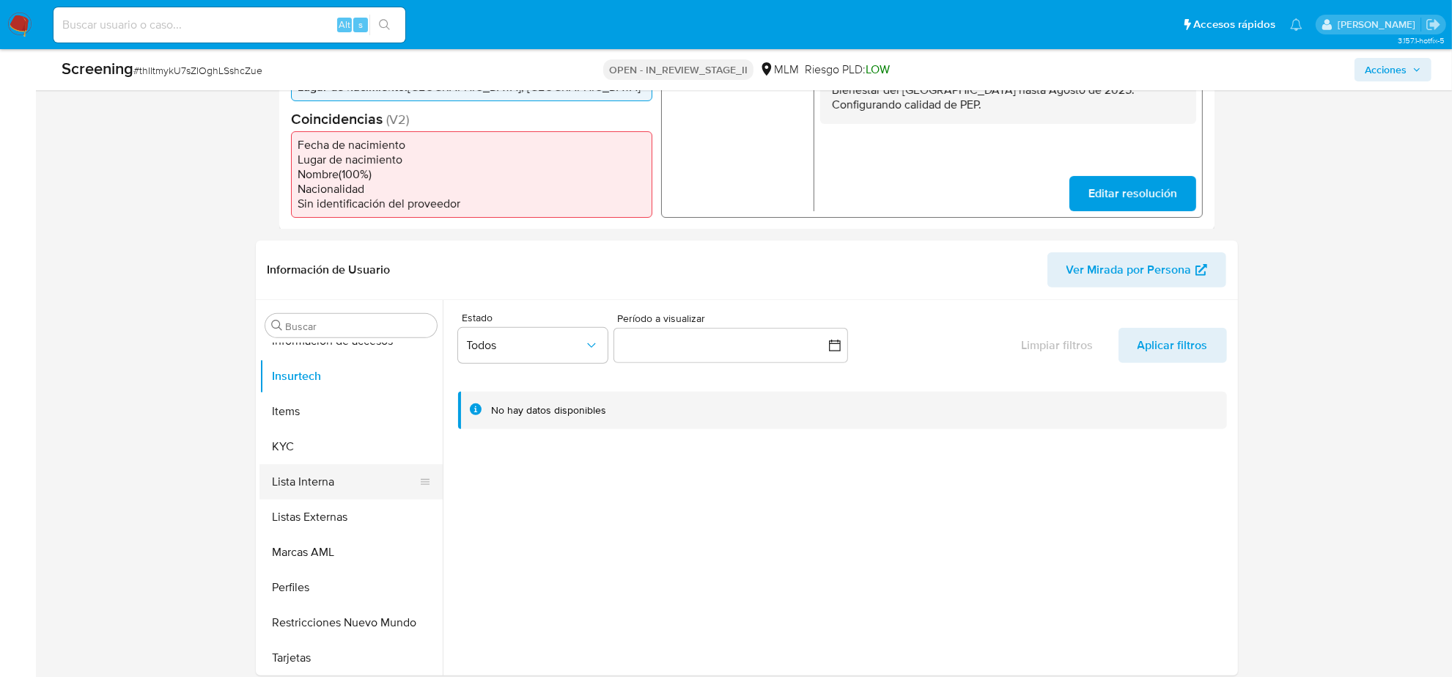
click at [334, 468] on button "Lista Interna" at bounding box center [346, 481] width 172 height 35
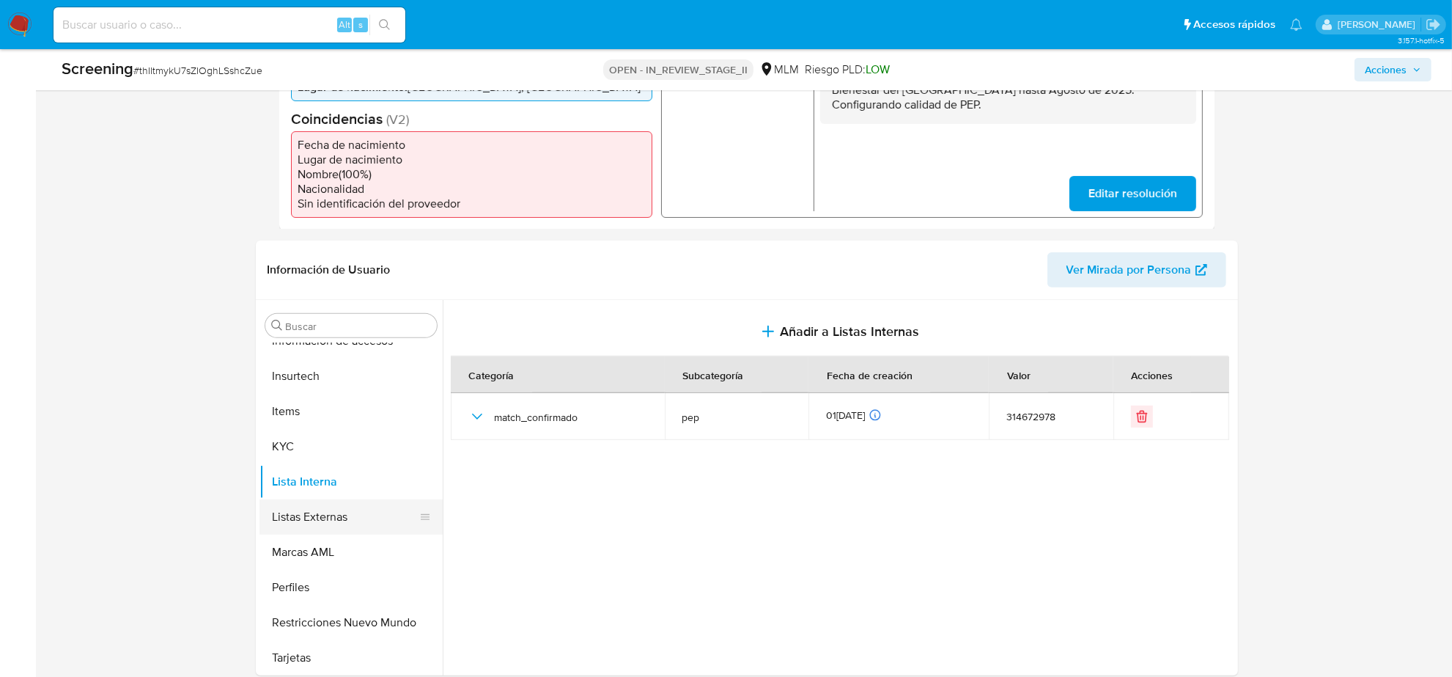
click at [331, 510] on button "Listas Externas" at bounding box center [346, 516] width 172 height 35
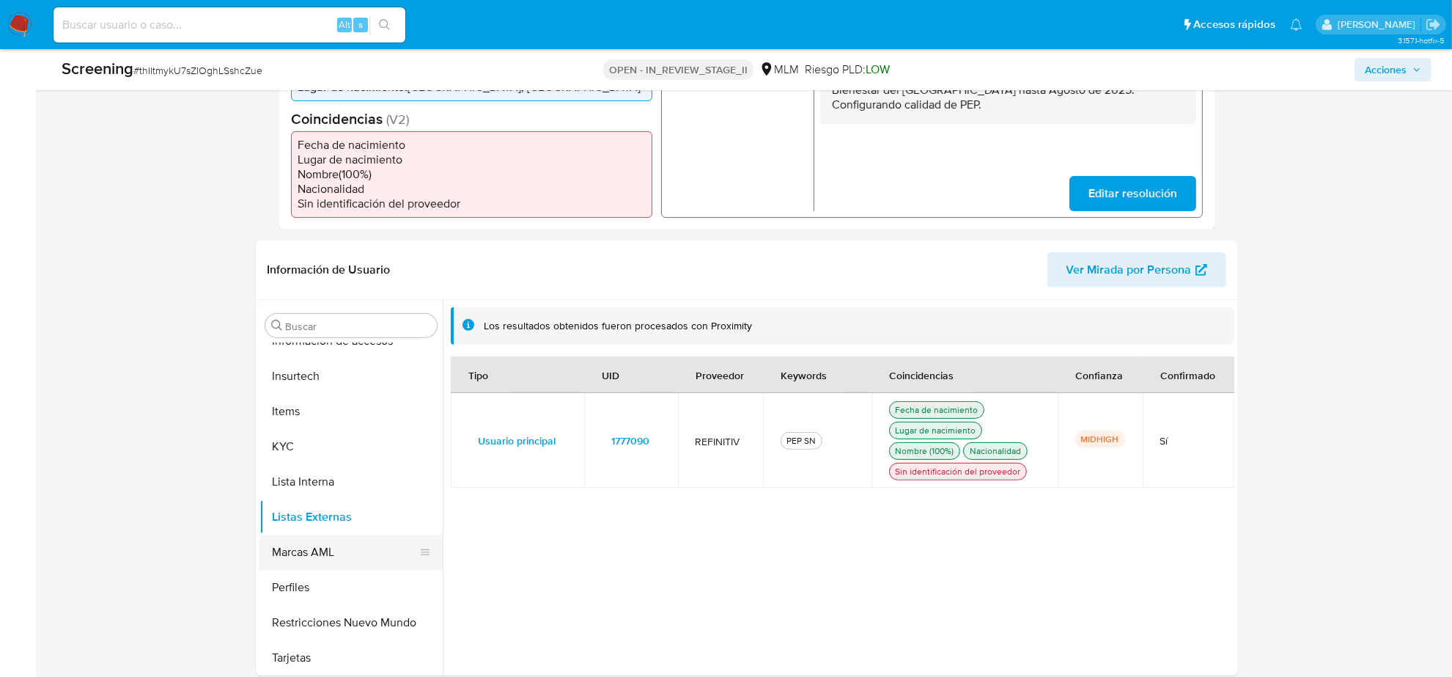
click at [320, 543] on button "Marcas AML" at bounding box center [346, 551] width 172 height 35
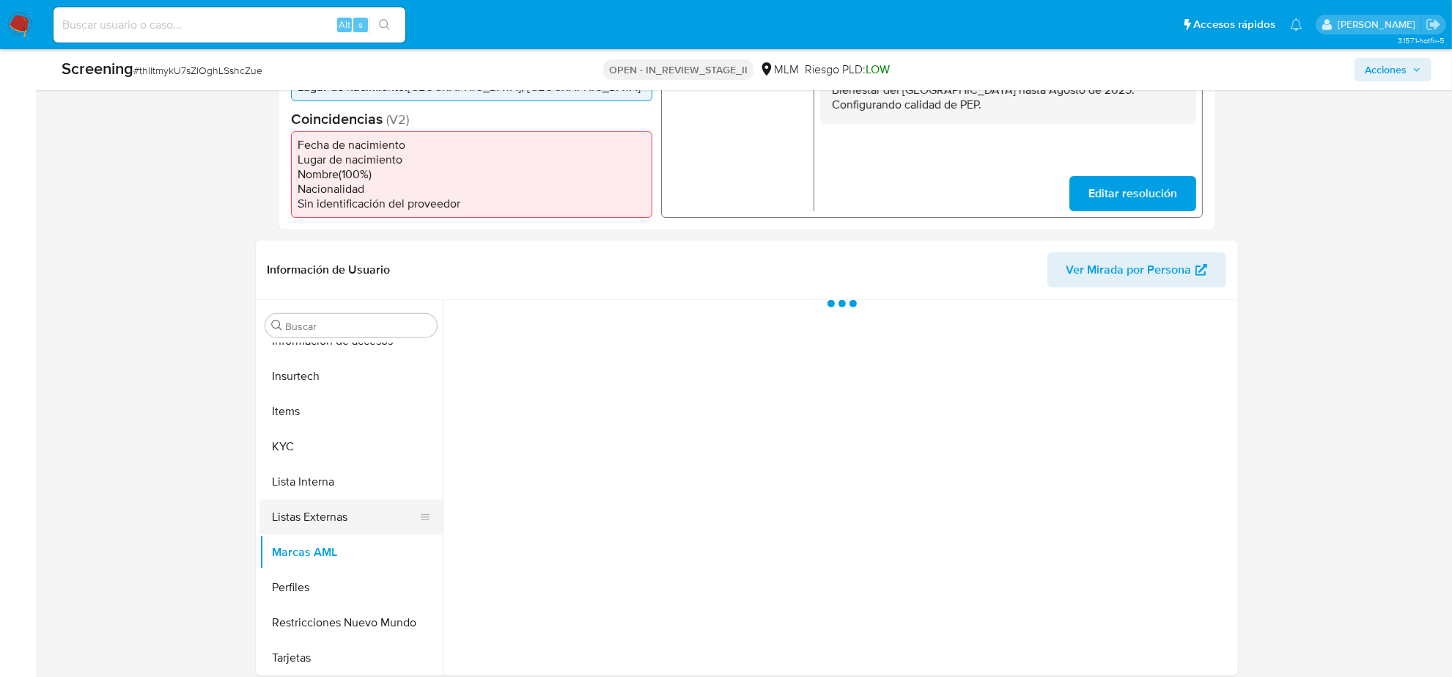
click at [313, 504] on button "Listas Externas" at bounding box center [346, 516] width 172 height 35
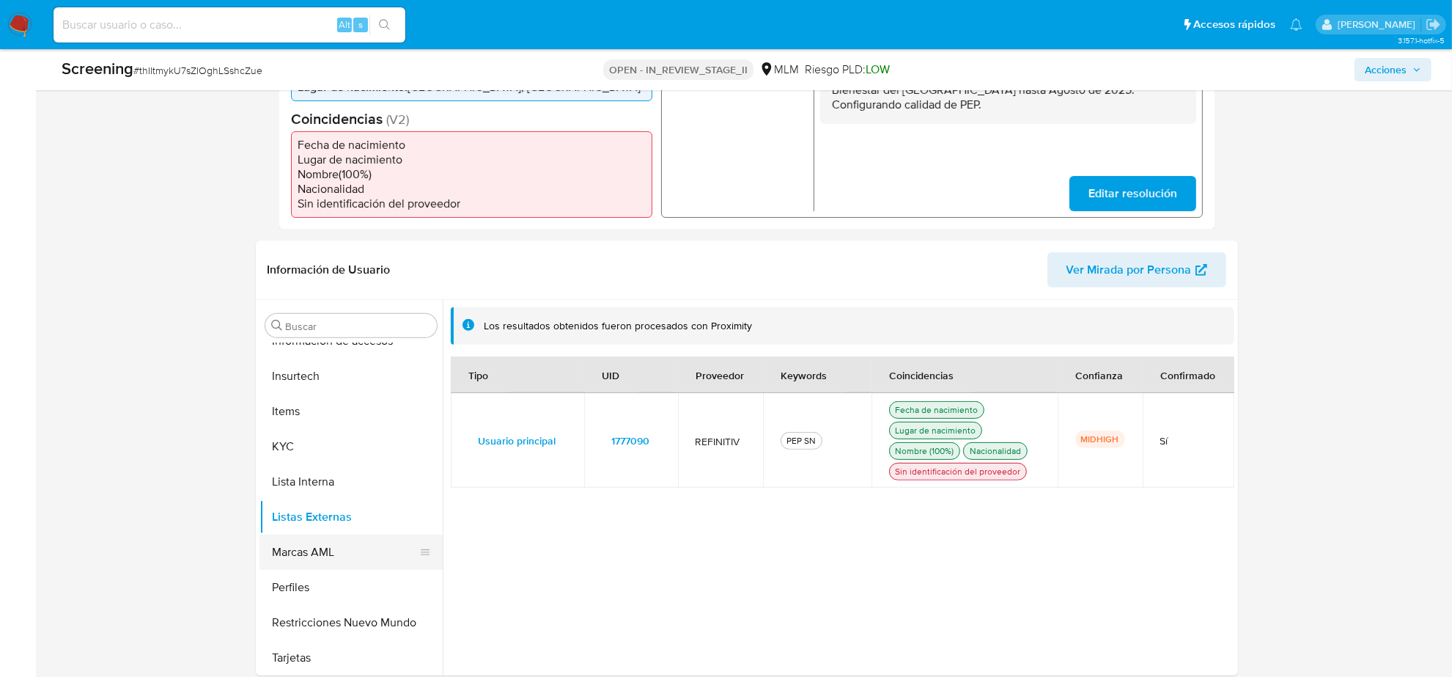
click at [315, 534] on button "Marcas AML" at bounding box center [346, 551] width 172 height 35
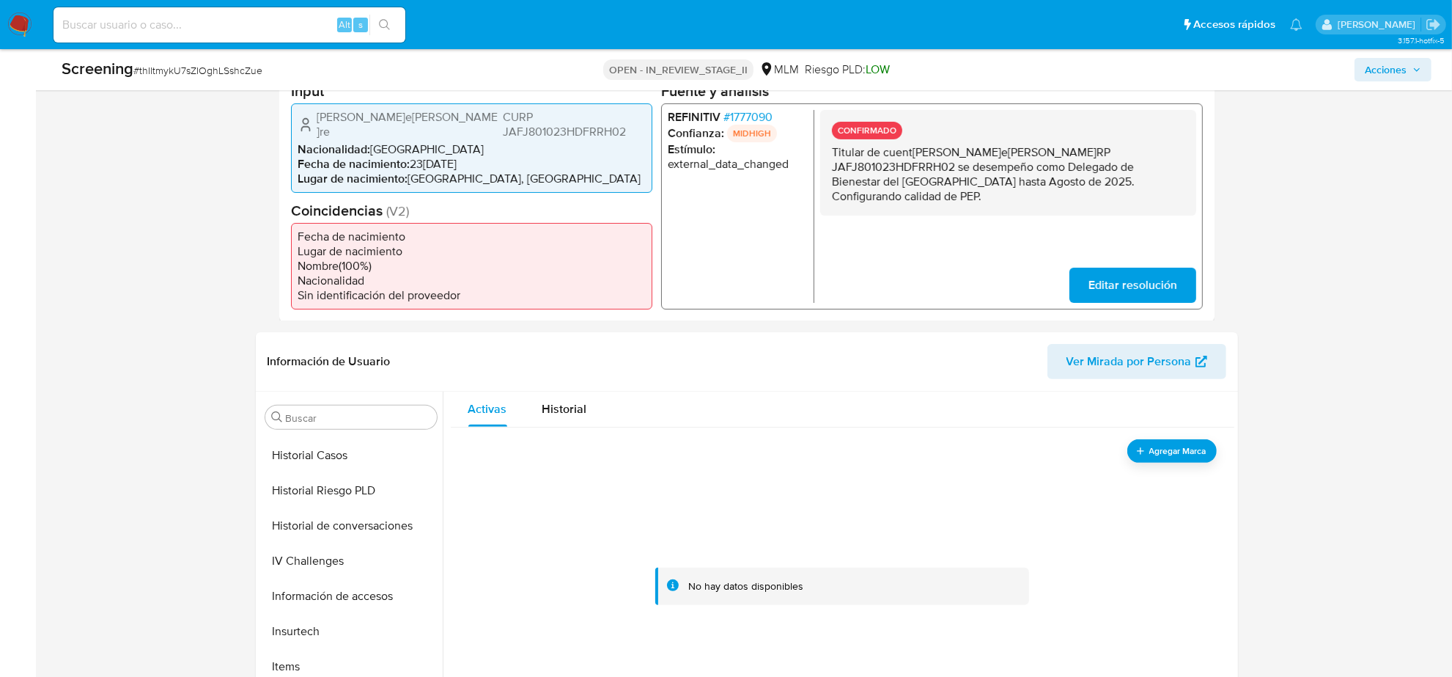
scroll to position [435, 0]
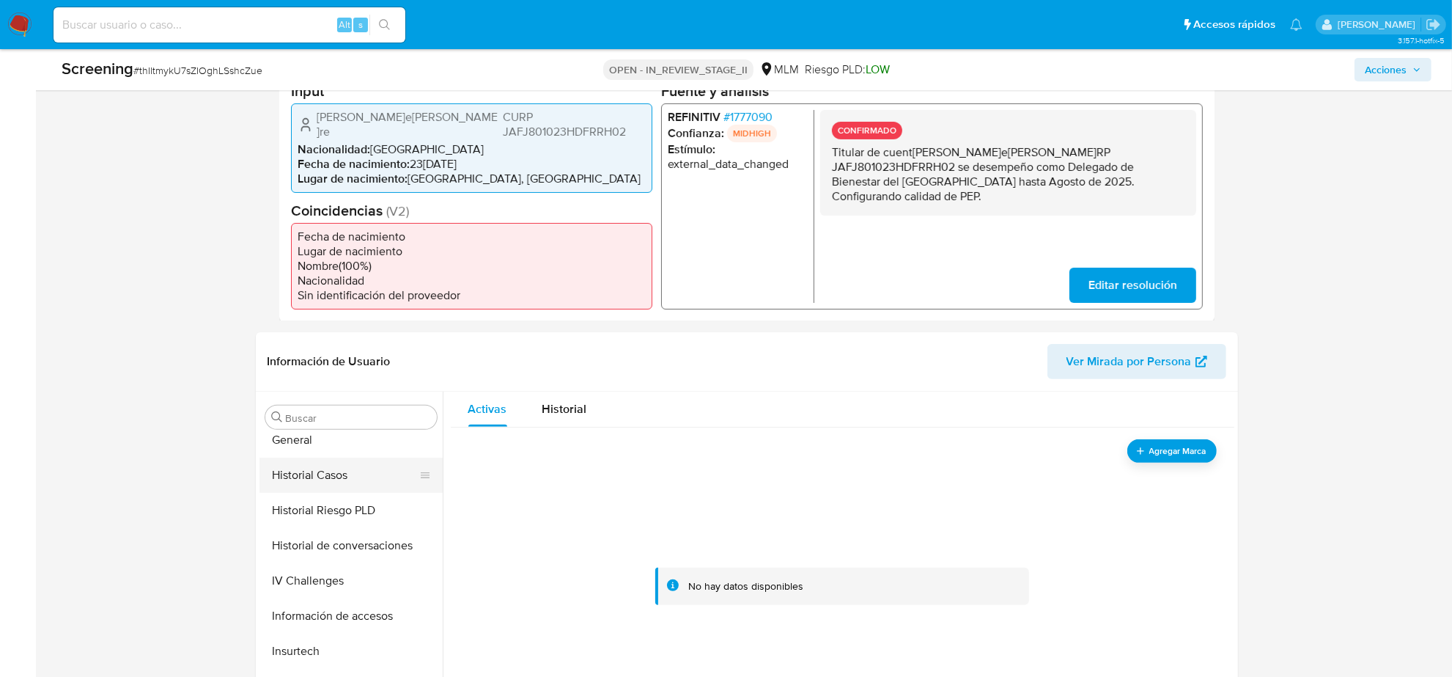
click at [334, 466] on button "Historial Casos" at bounding box center [346, 475] width 172 height 35
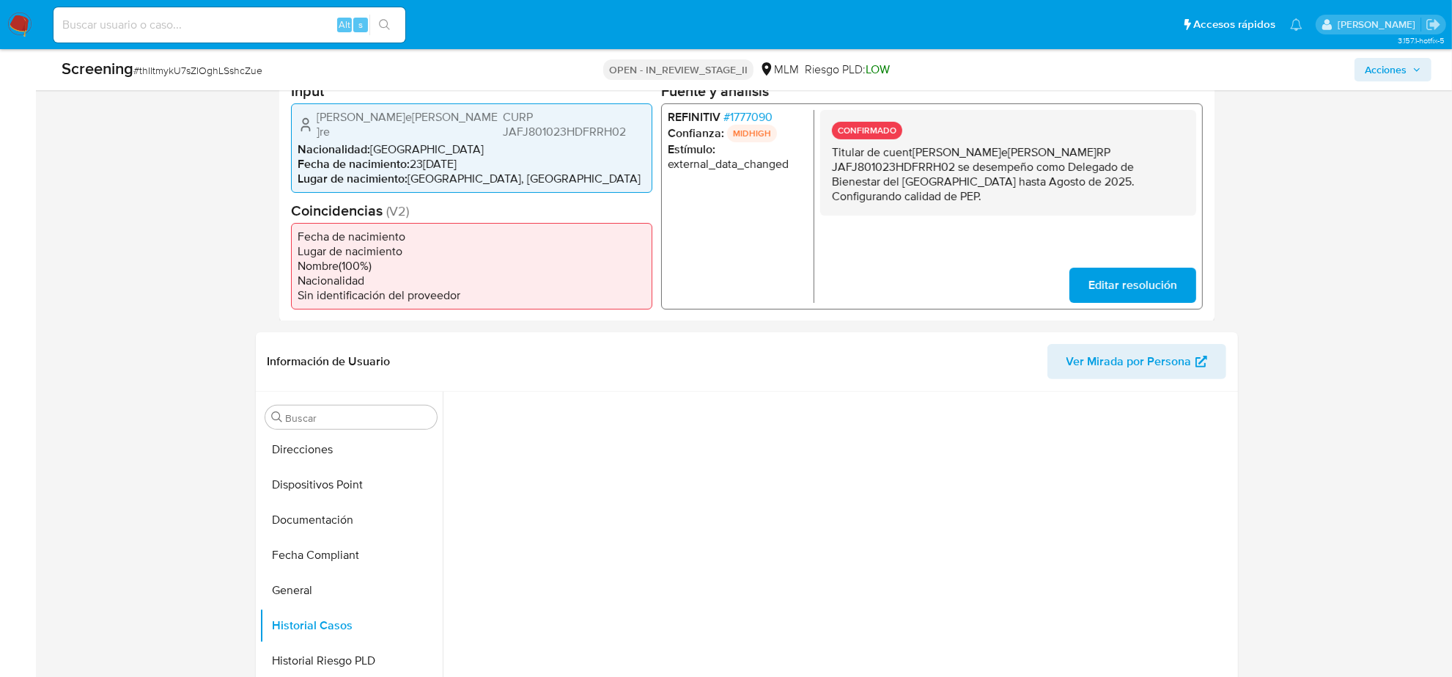
scroll to position [251, 0]
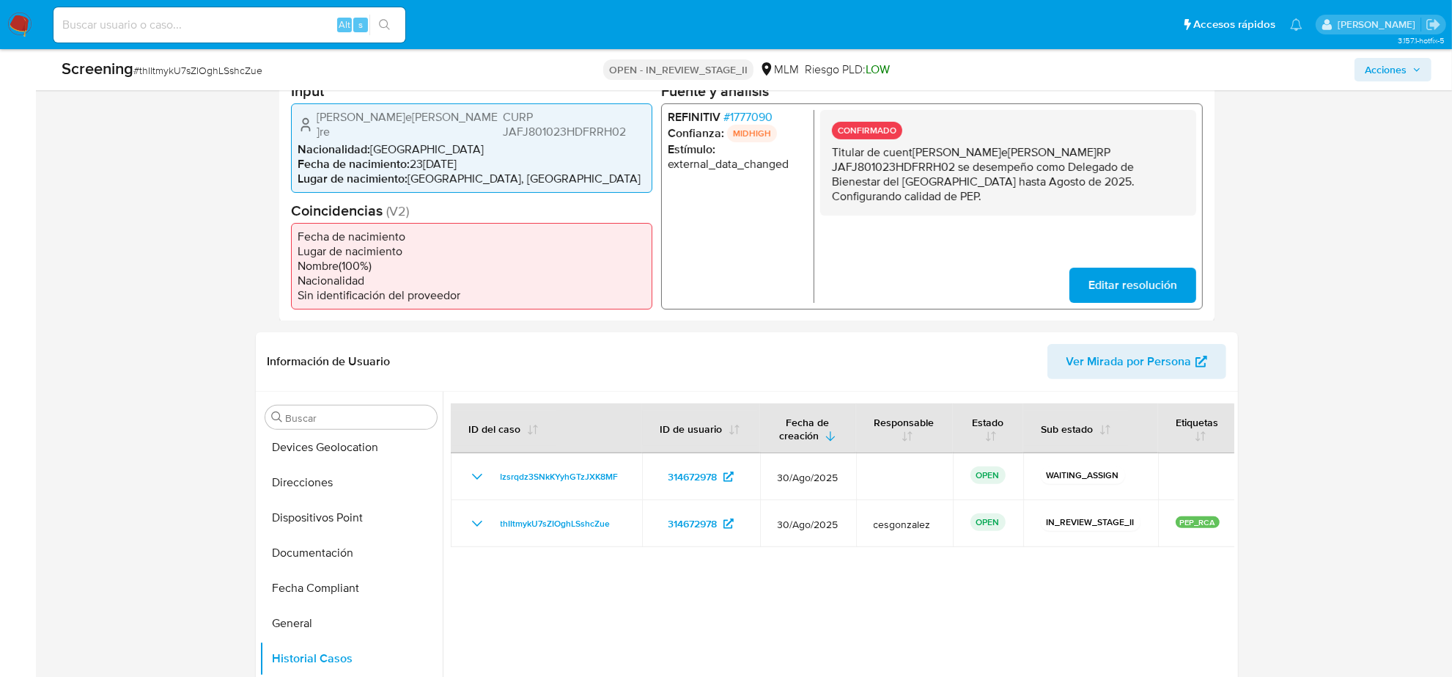
click at [332, 551] on button "Documentación" at bounding box center [351, 552] width 183 height 35
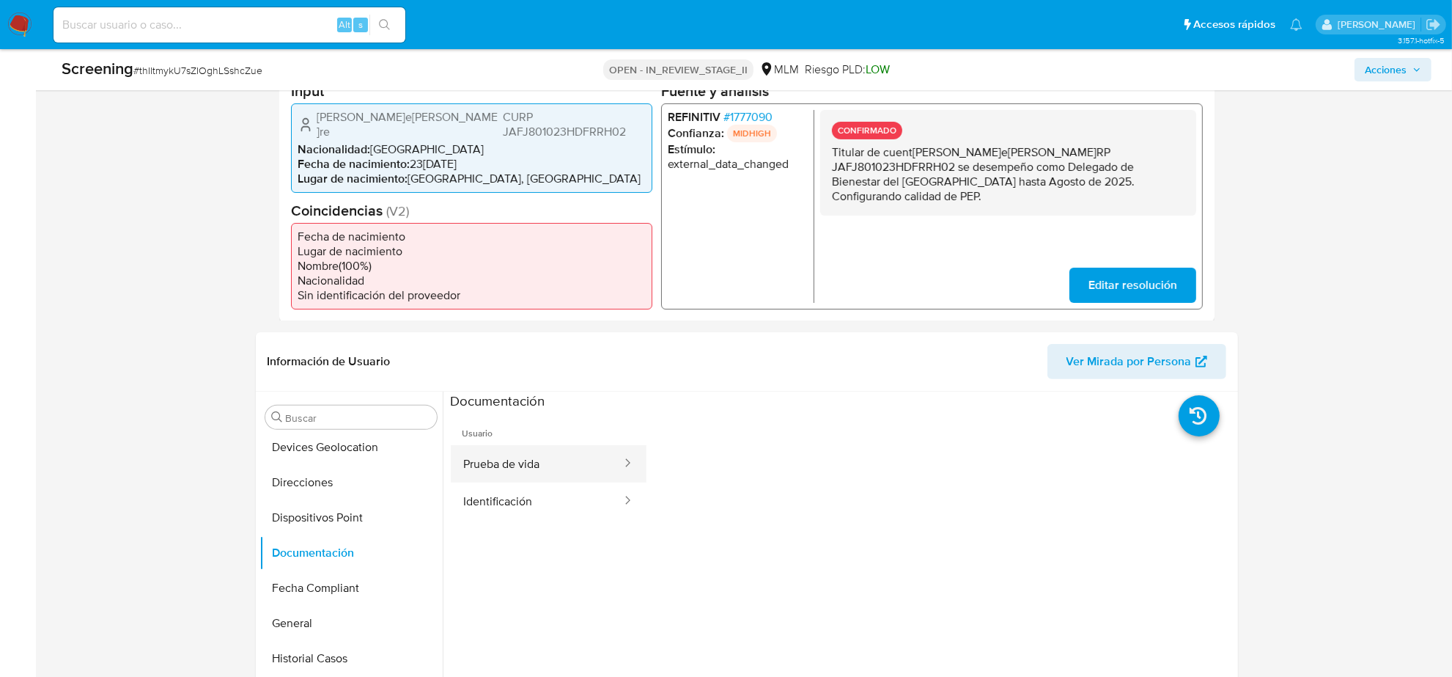
click at [485, 448] on button "Prueba de vida" at bounding box center [537, 463] width 172 height 37
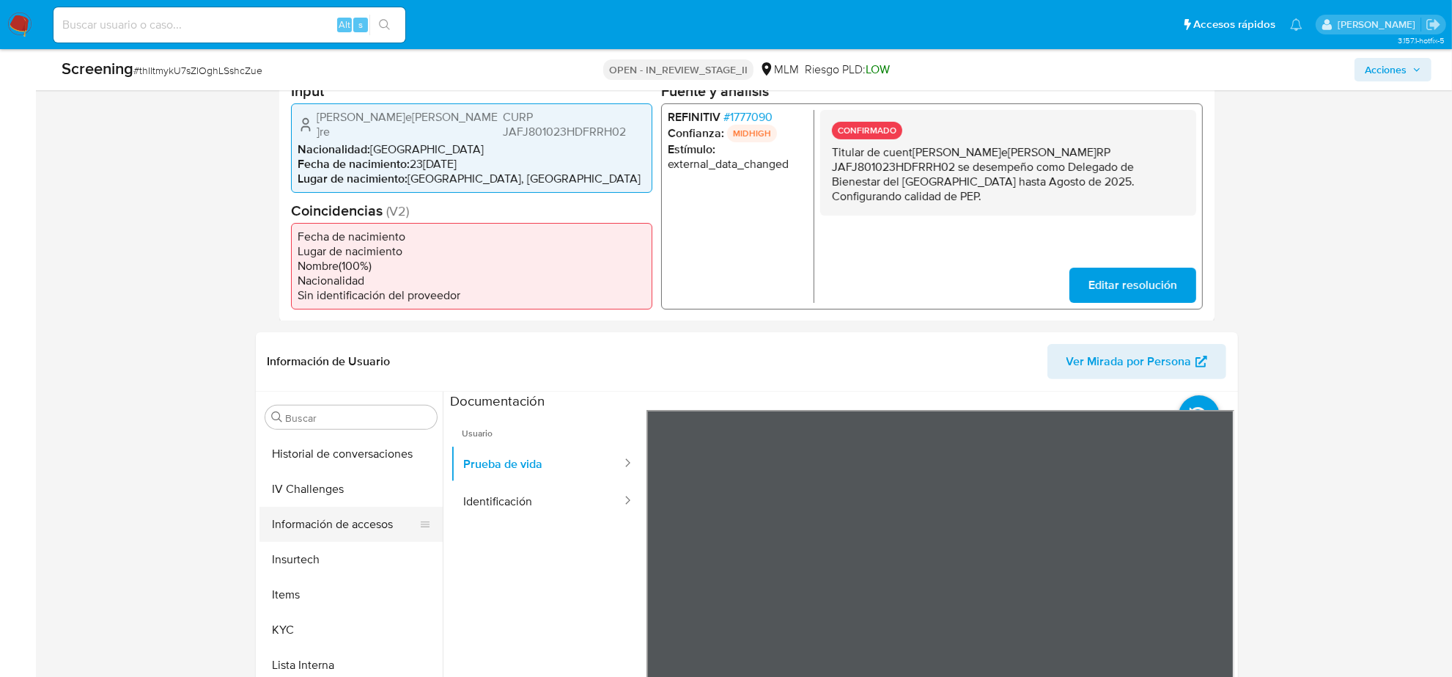
scroll to position [618, 0]
click at [353, 525] on button "KYC" at bounding box center [346, 538] width 172 height 35
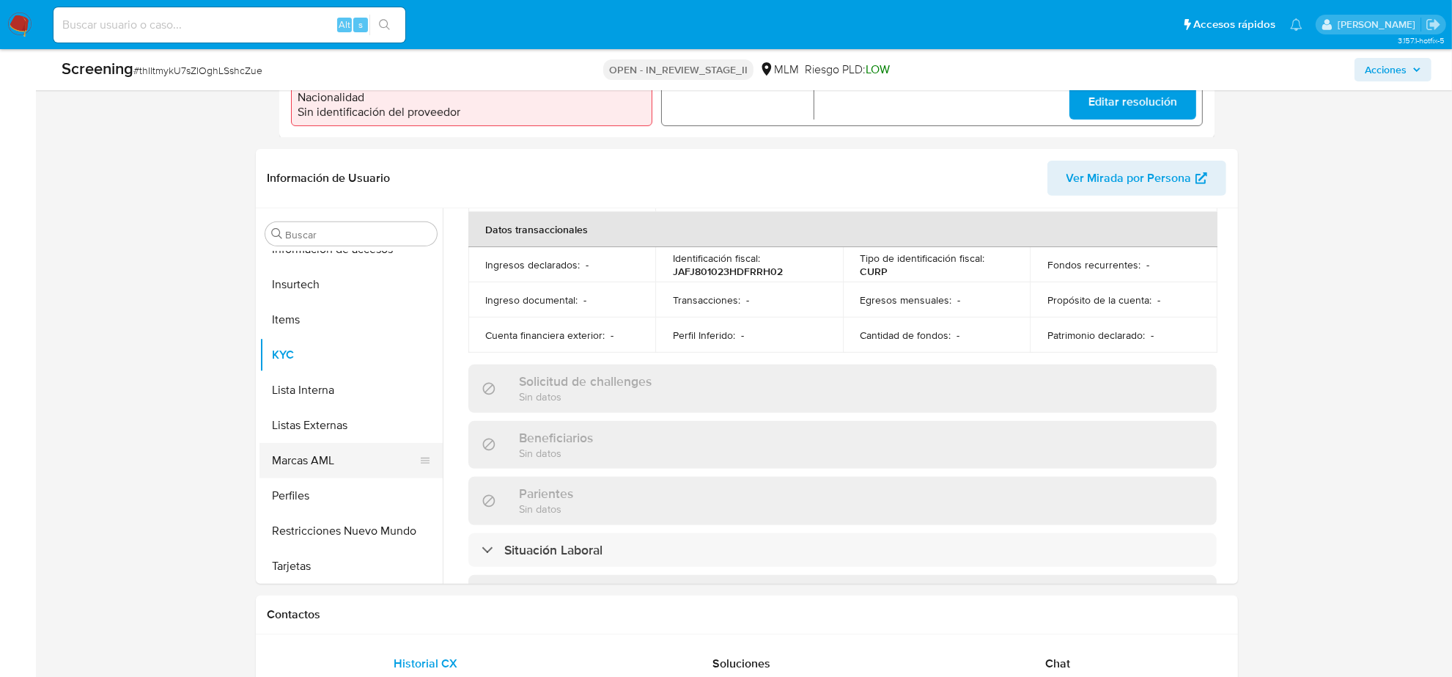
scroll to position [343, 0]
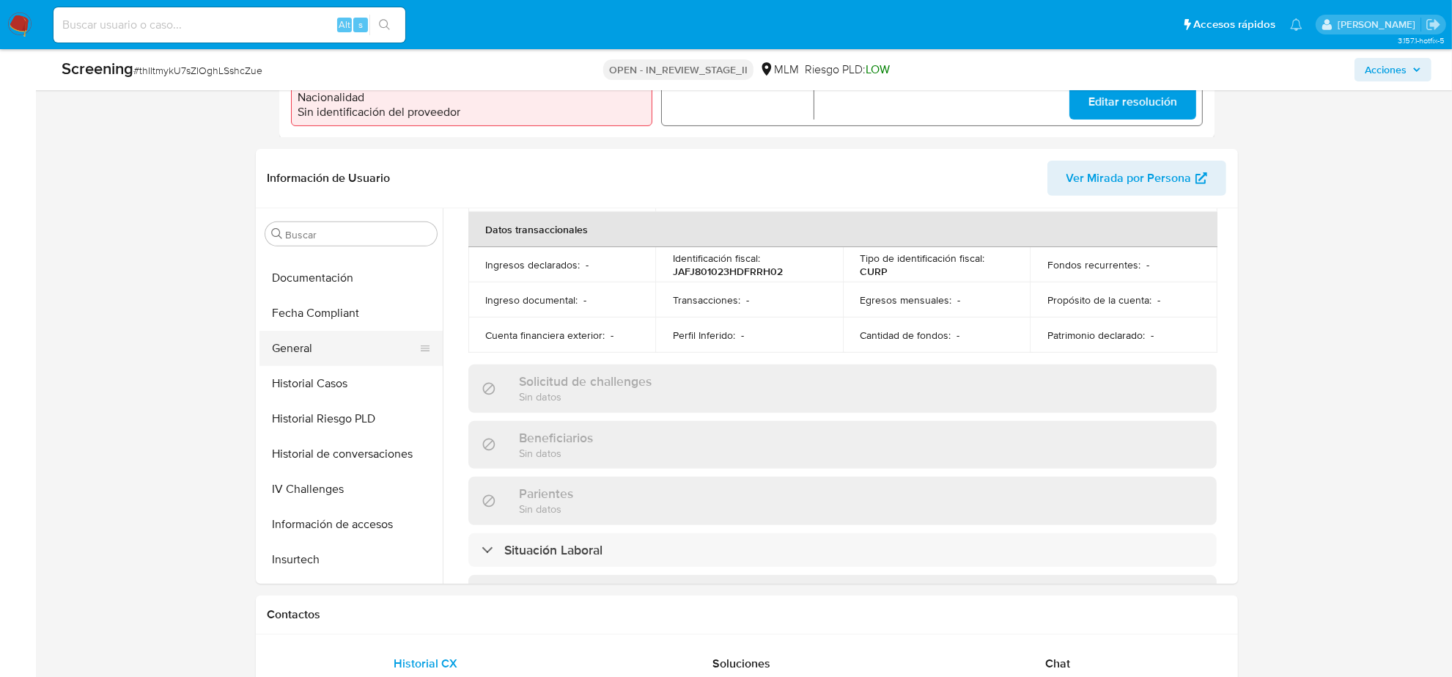
click at [313, 346] on button "General" at bounding box center [346, 348] width 172 height 35
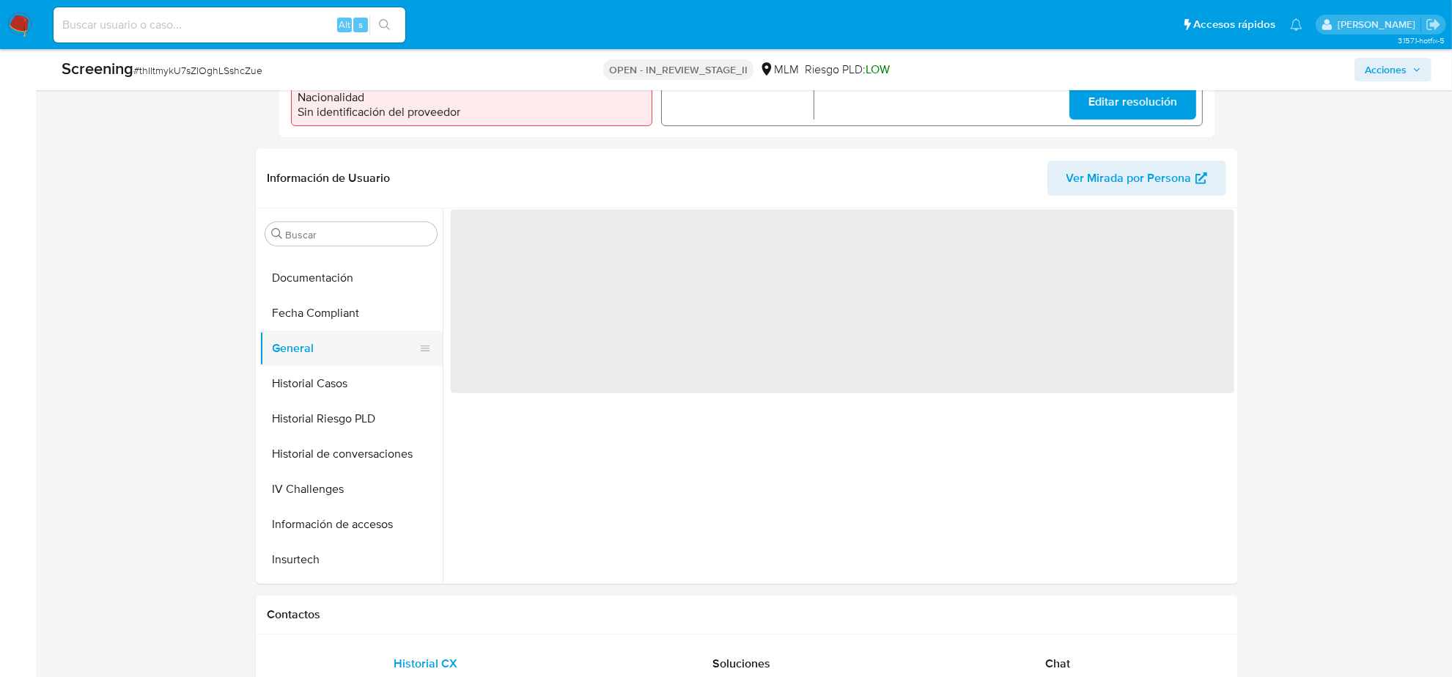
scroll to position [0, 0]
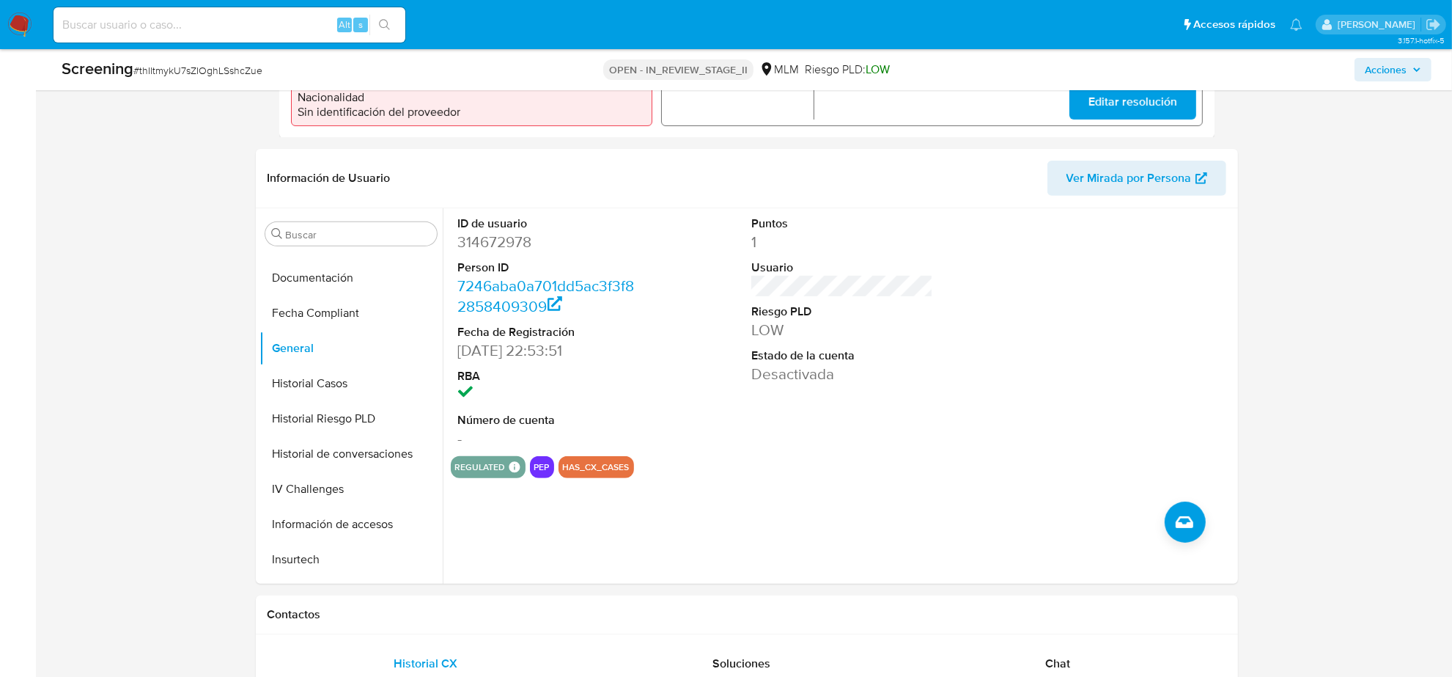
click at [1392, 71] on span "Acciones" at bounding box center [1386, 69] width 42 height 23
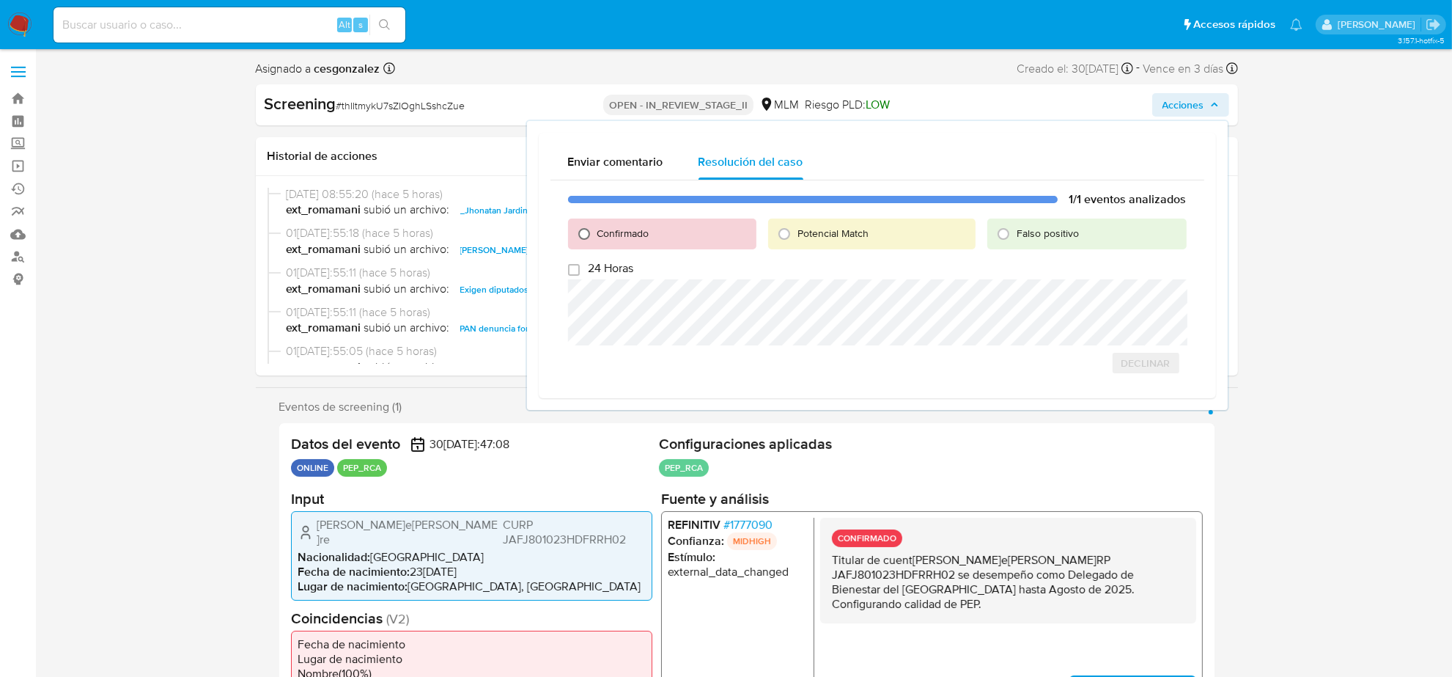
click at [579, 228] on input "Confirmado" at bounding box center [584, 233] width 23 height 23
radio input "true"
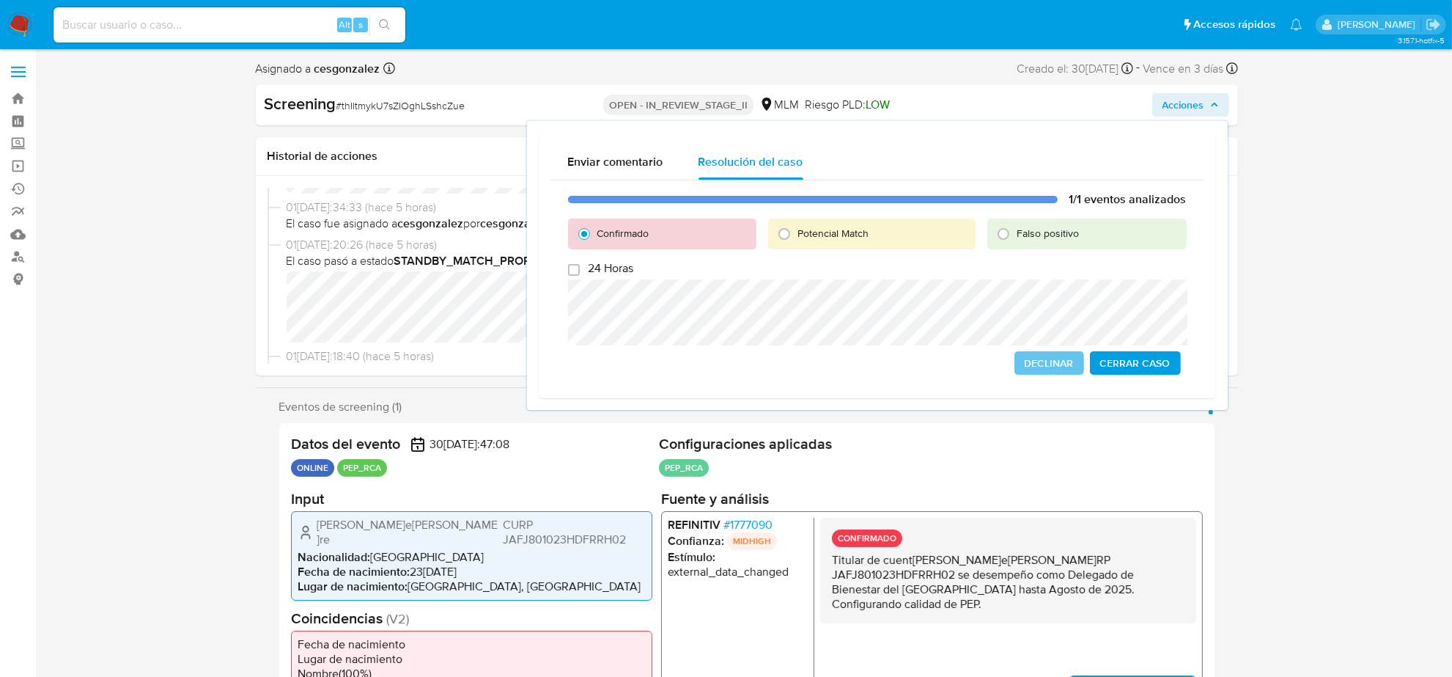
scroll to position [92, 0]
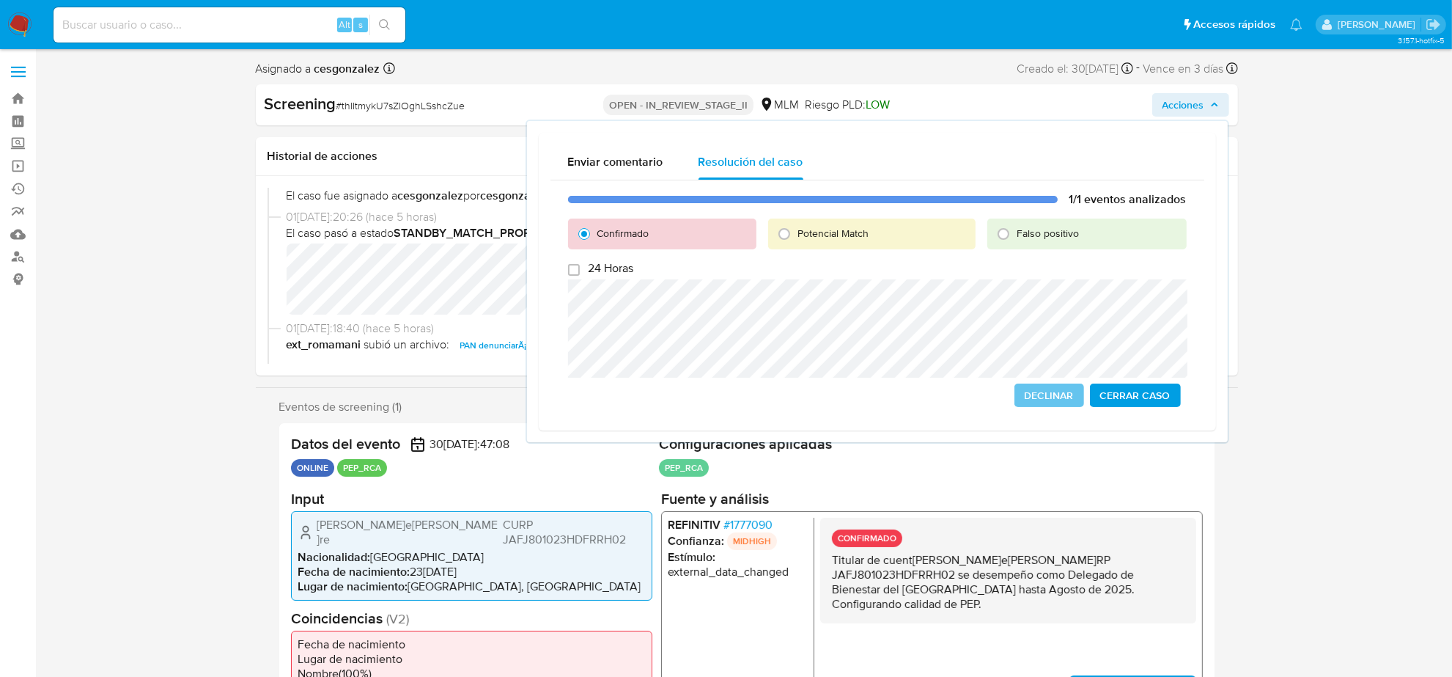
click at [1139, 396] on span "Cerrar Caso" at bounding box center [1135, 395] width 70 height 21
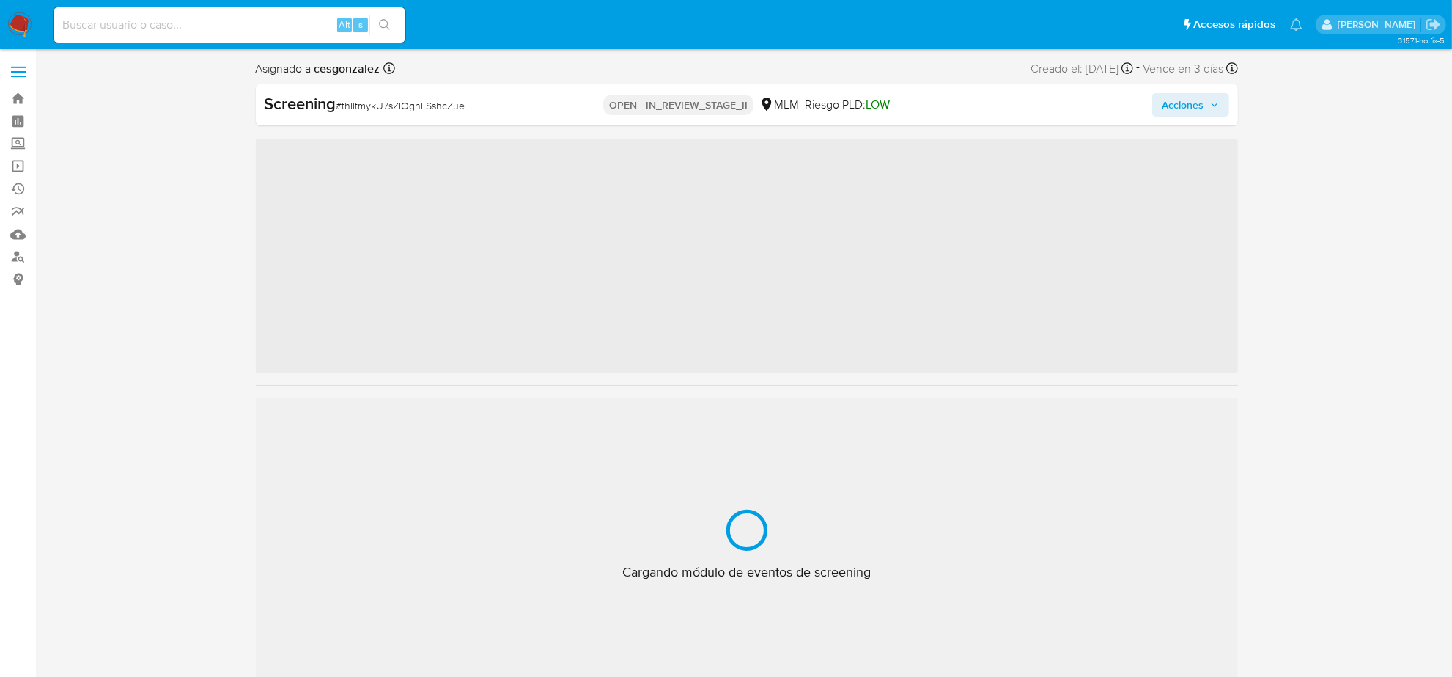
scroll to position [618, 0]
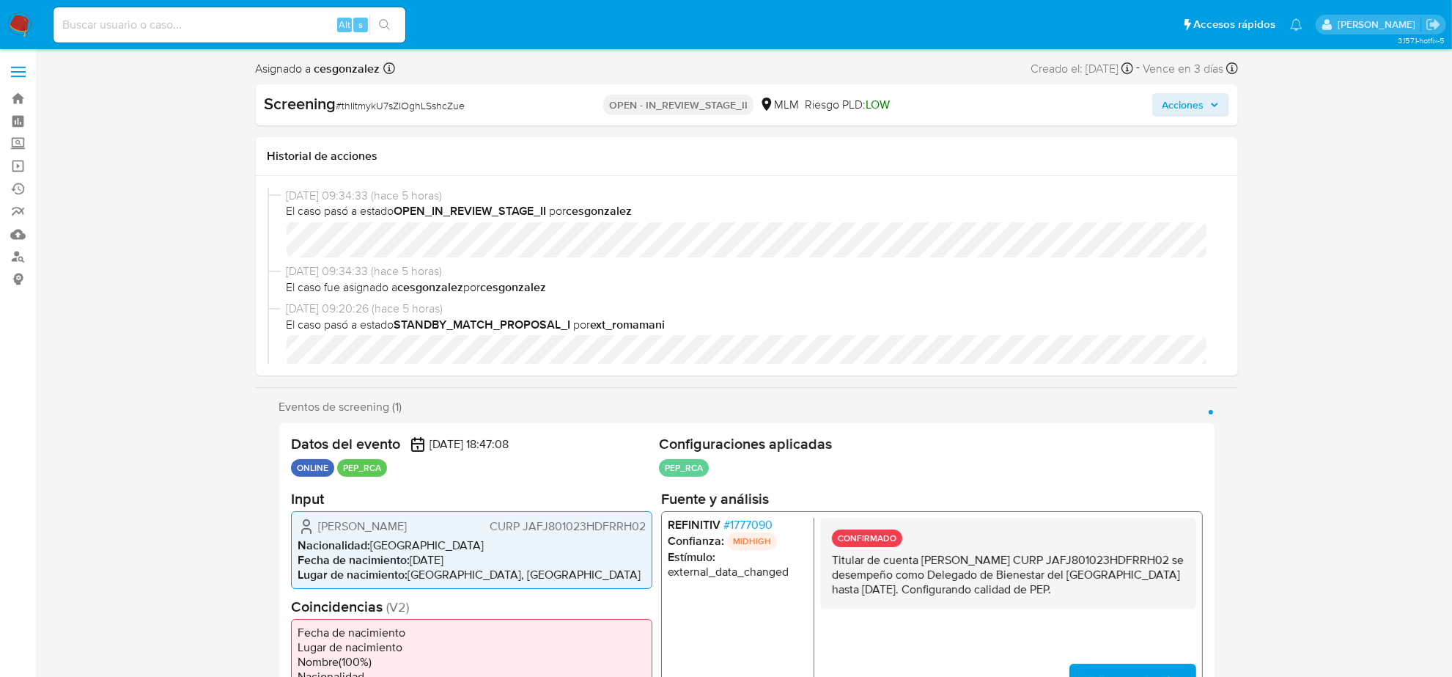
select select "10"
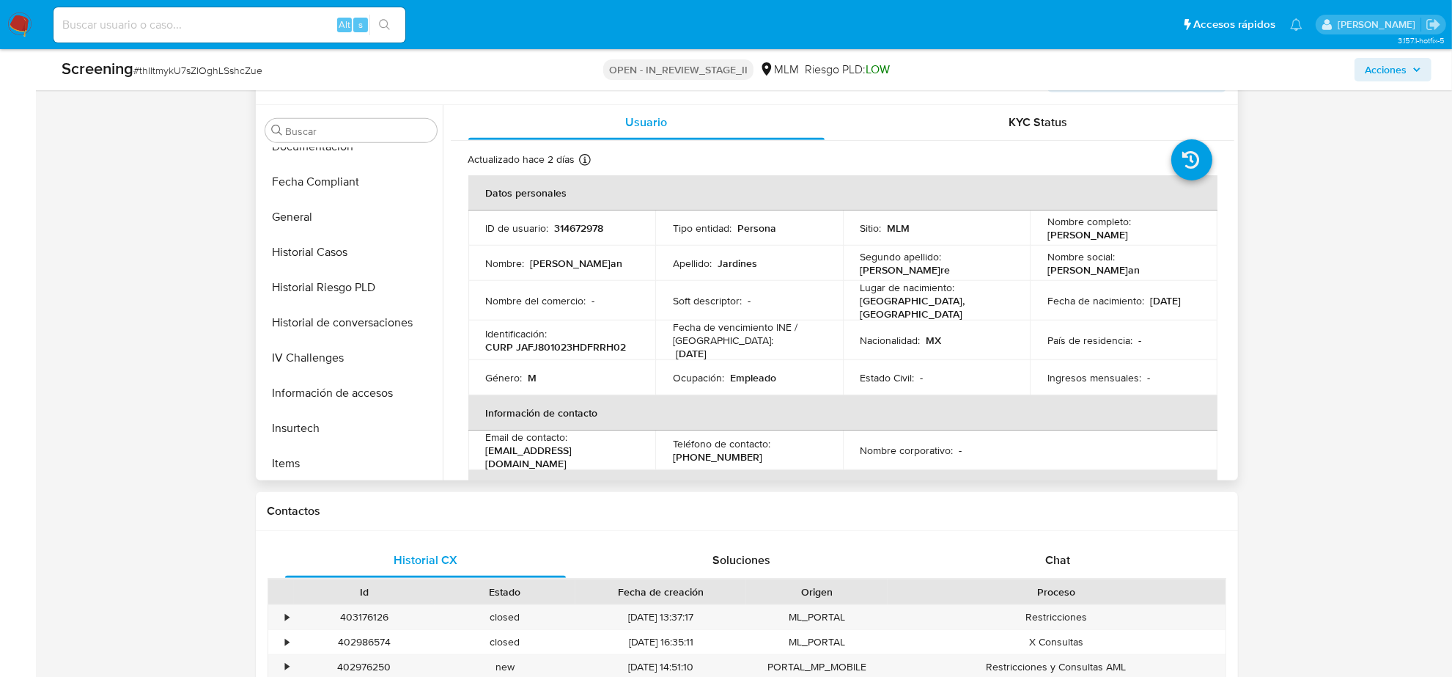
scroll to position [343, 0]
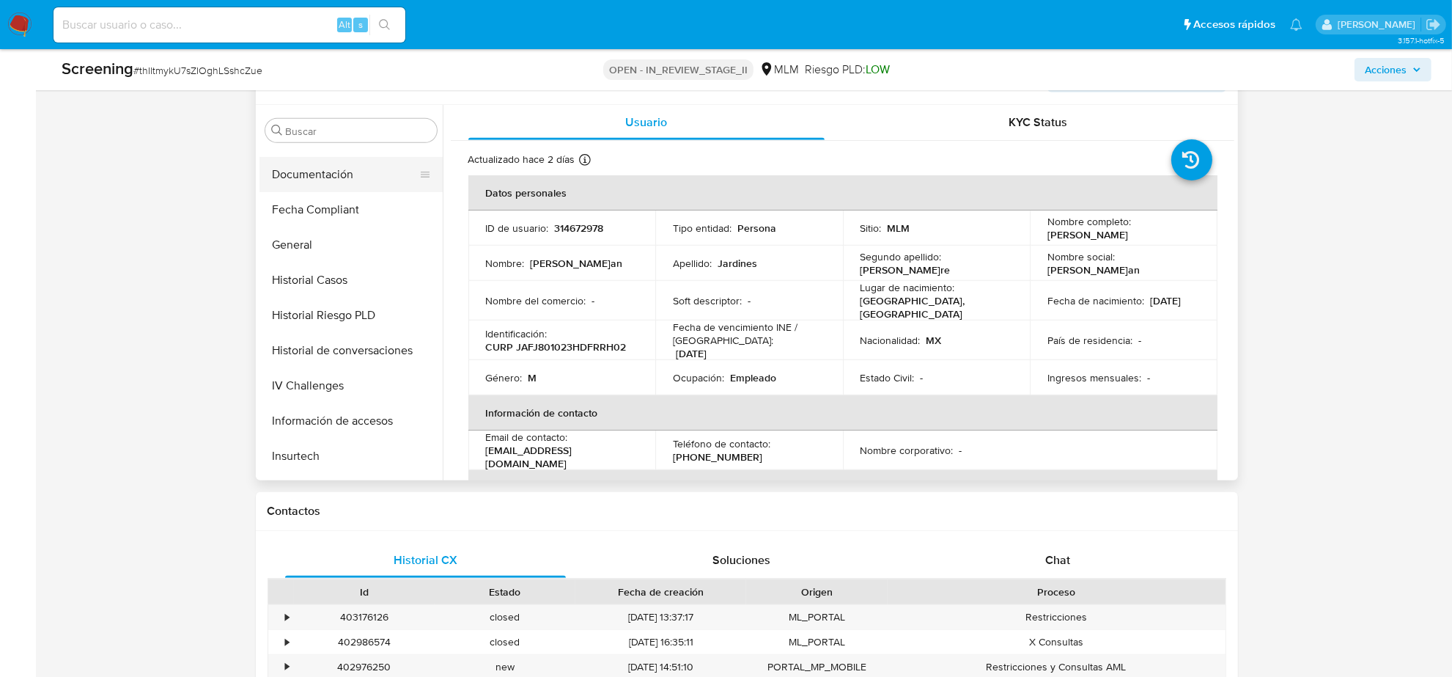
click at [298, 184] on button "Documentación" at bounding box center [346, 174] width 172 height 35
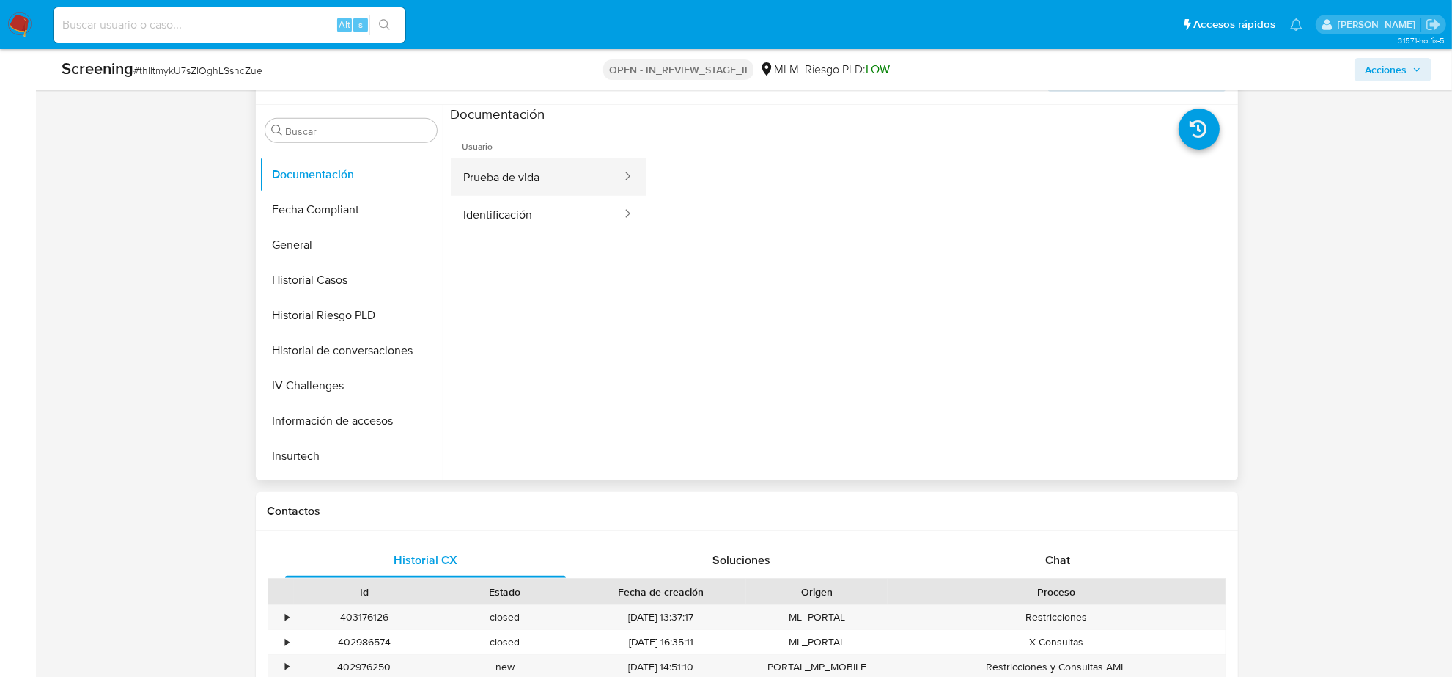
click at [611, 177] on div at bounding box center [622, 177] width 23 height 17
click at [584, 193] on button "Prueba de vida" at bounding box center [537, 176] width 172 height 37
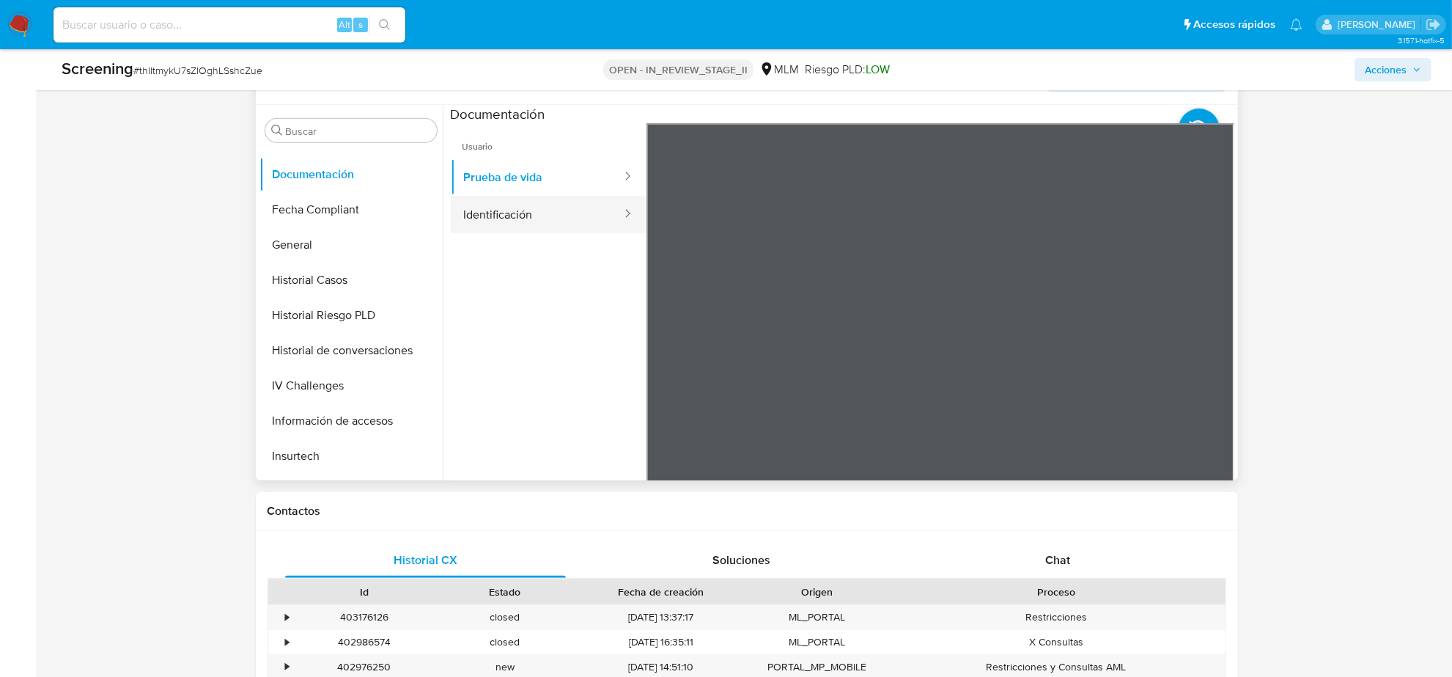
click at [537, 216] on button "Identificación" at bounding box center [537, 214] width 172 height 37
click at [532, 181] on button "Prueba de vida" at bounding box center [537, 176] width 172 height 37
click at [523, 224] on button "Identificación" at bounding box center [537, 214] width 172 height 37
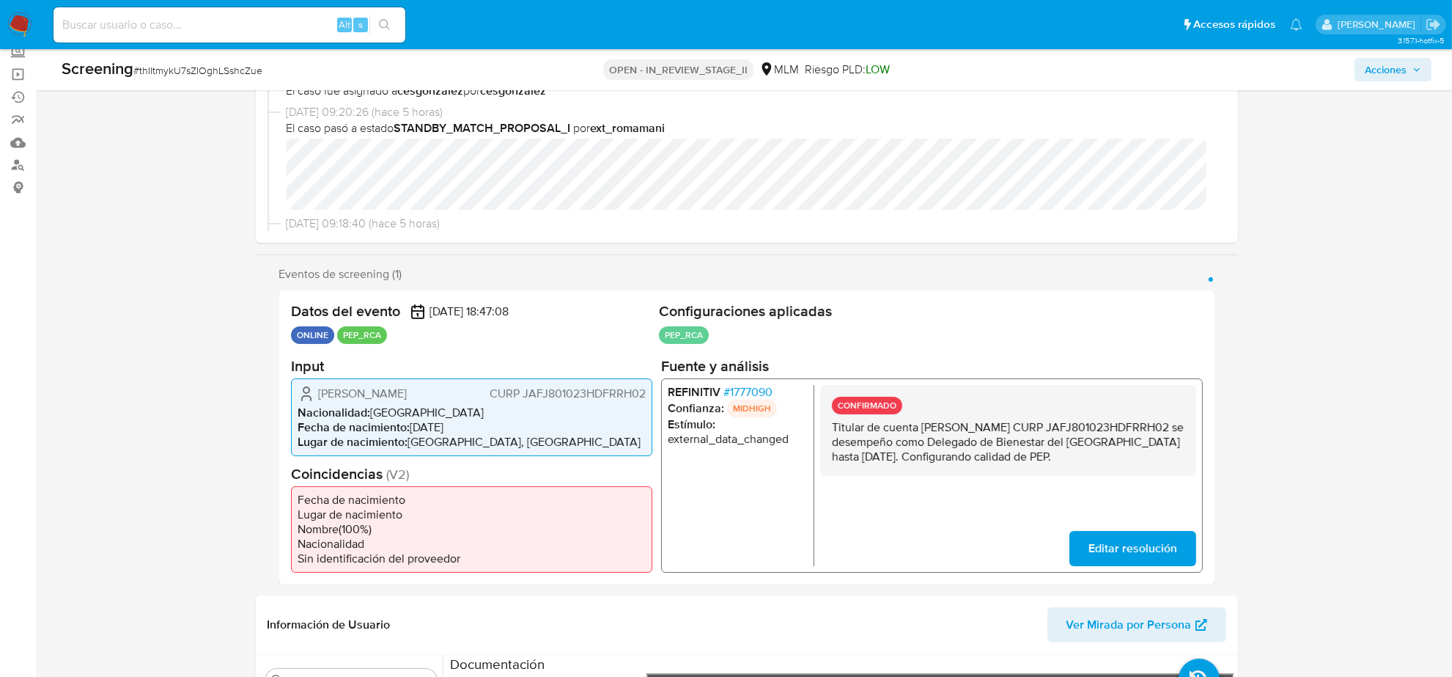
scroll to position [92, 0]
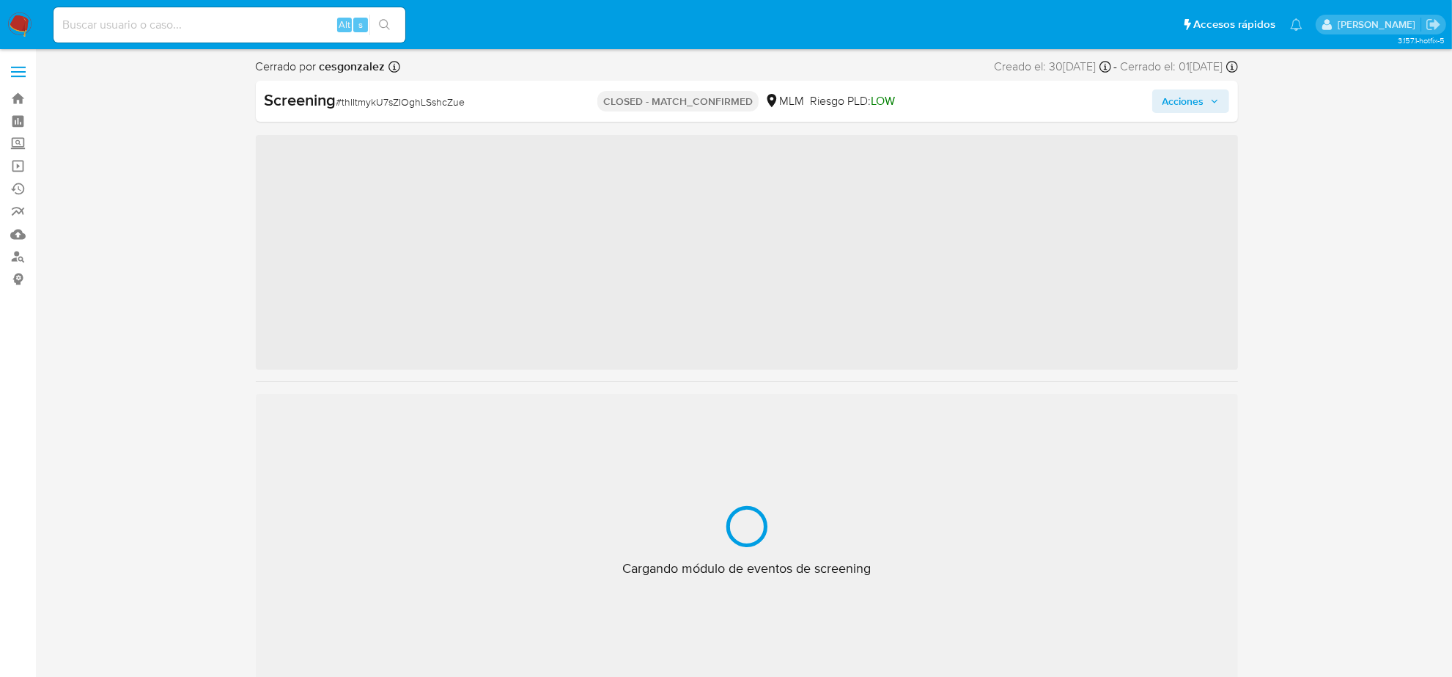
scroll to position [618, 0]
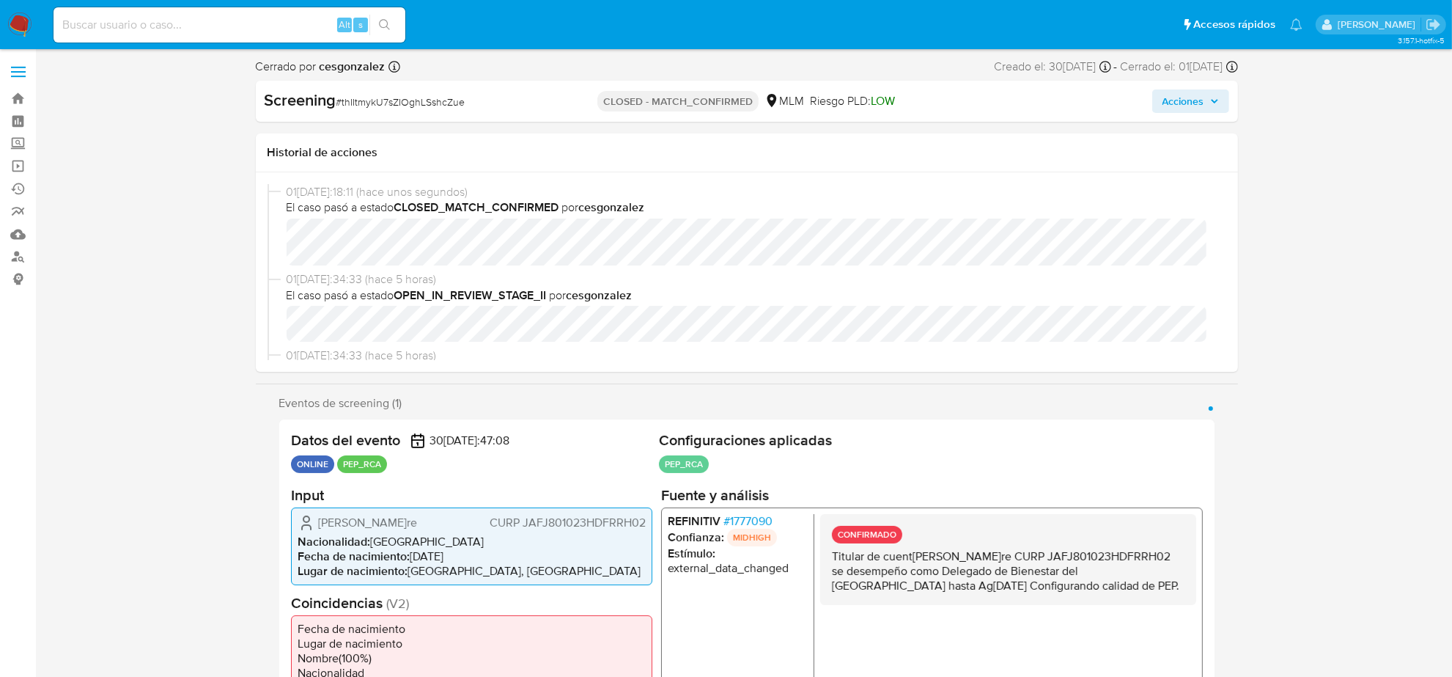
select select "10"
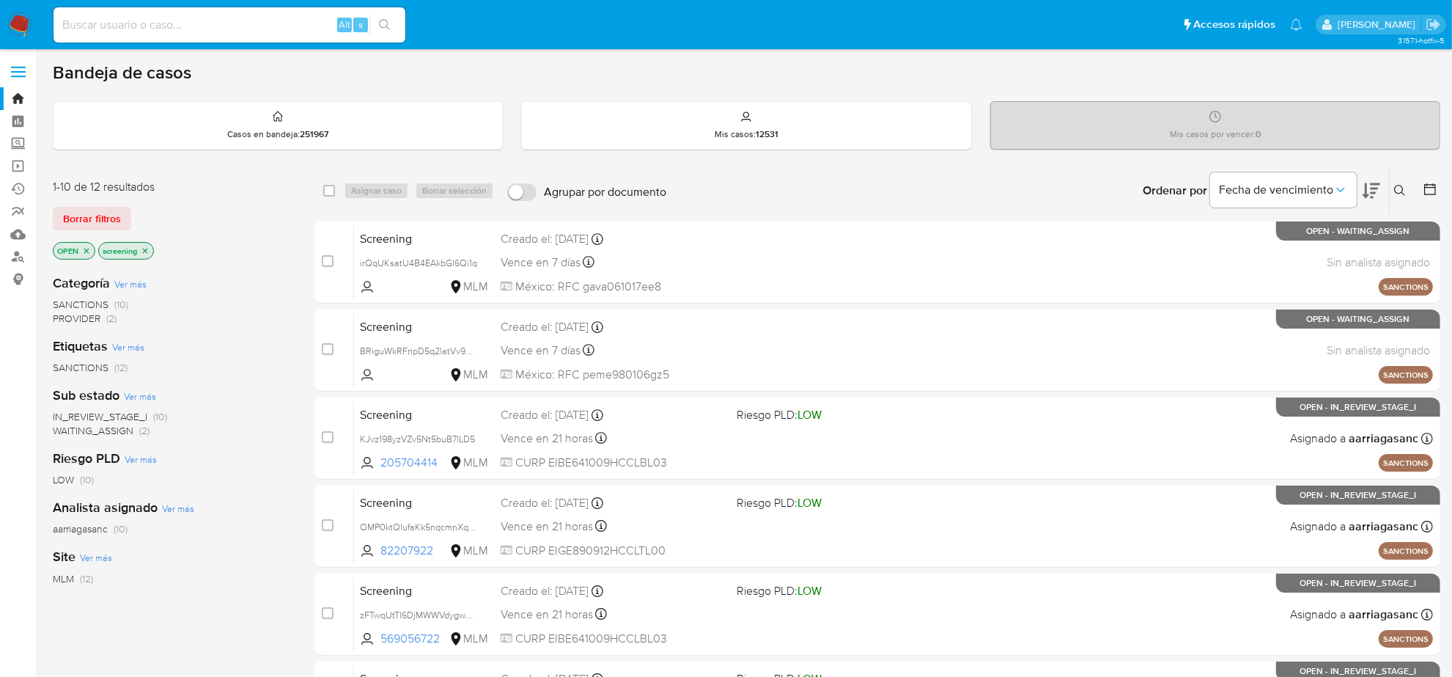
click at [21, 19] on img at bounding box center [19, 24] width 25 height 25
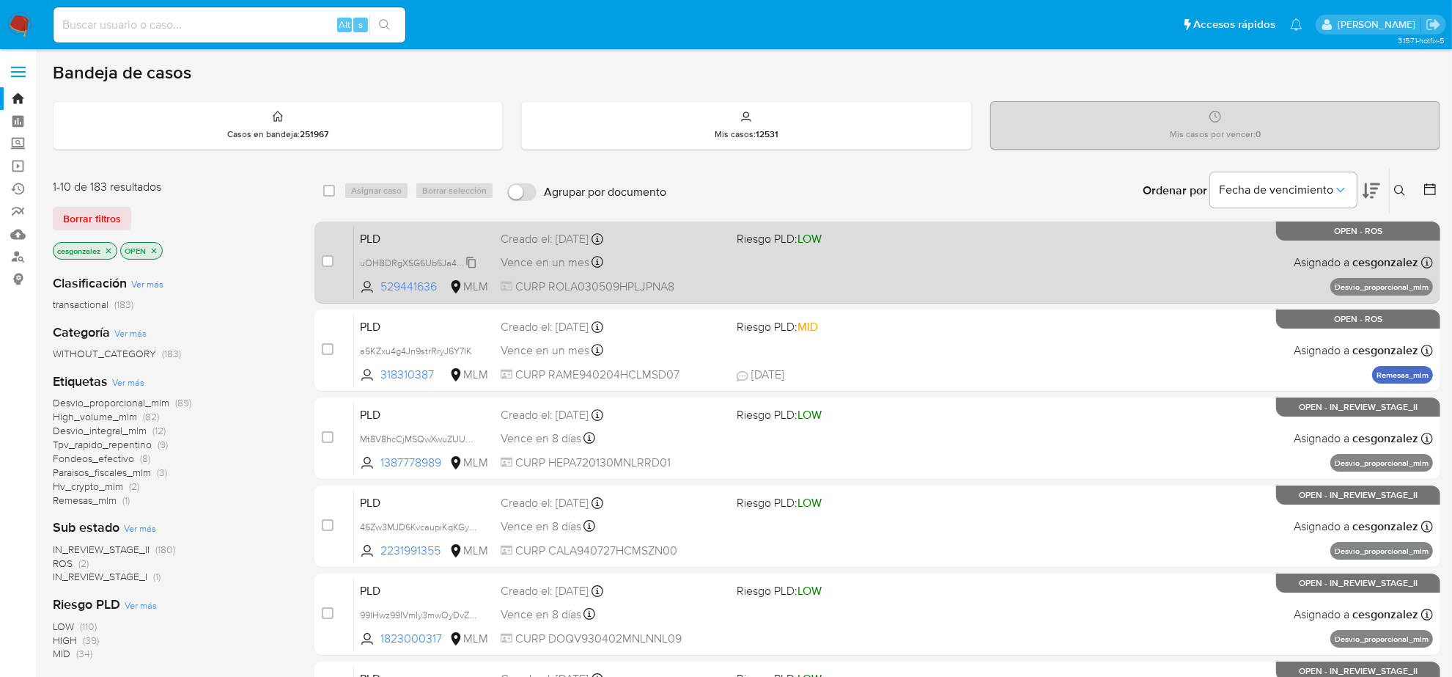
click at [470, 261] on span "uOHBDRgXSG6Ub6Ja40EVLuCQ" at bounding box center [428, 262] width 137 height 16
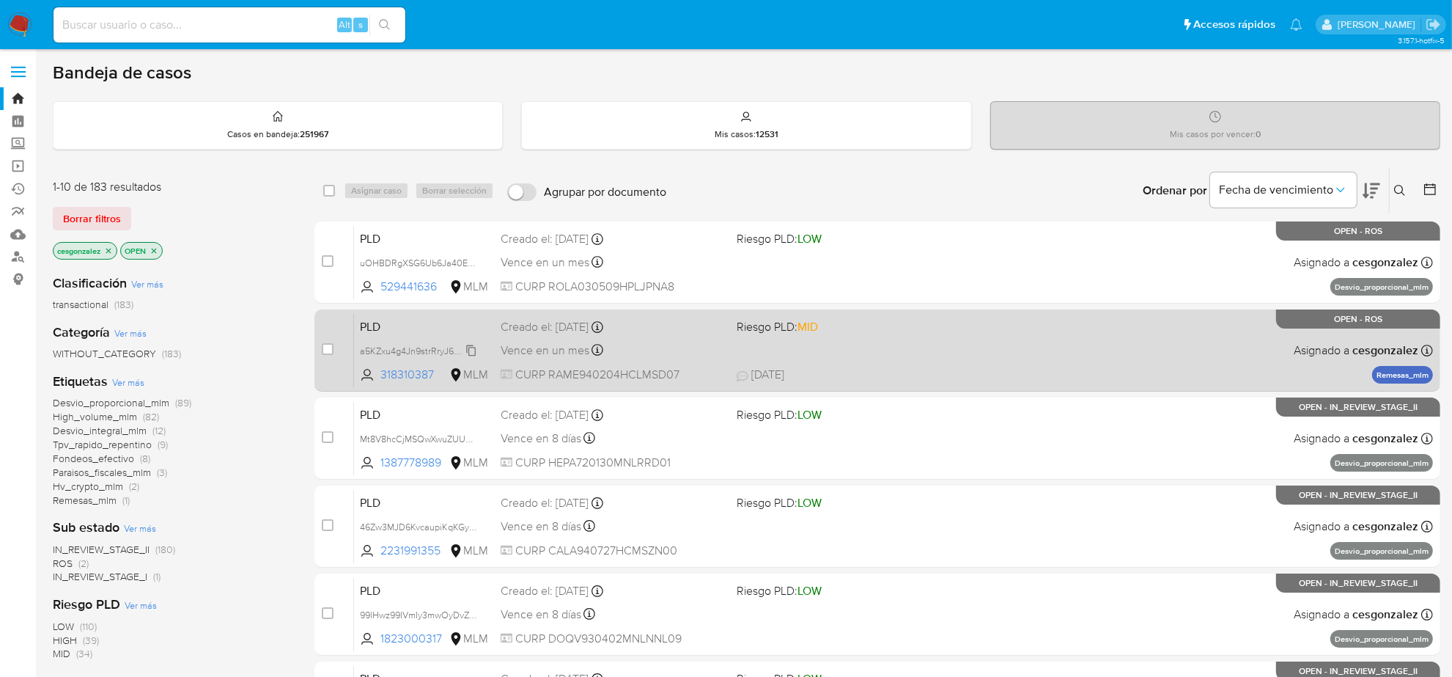
click at [474, 352] on icon at bounding box center [471, 350] width 10 height 11
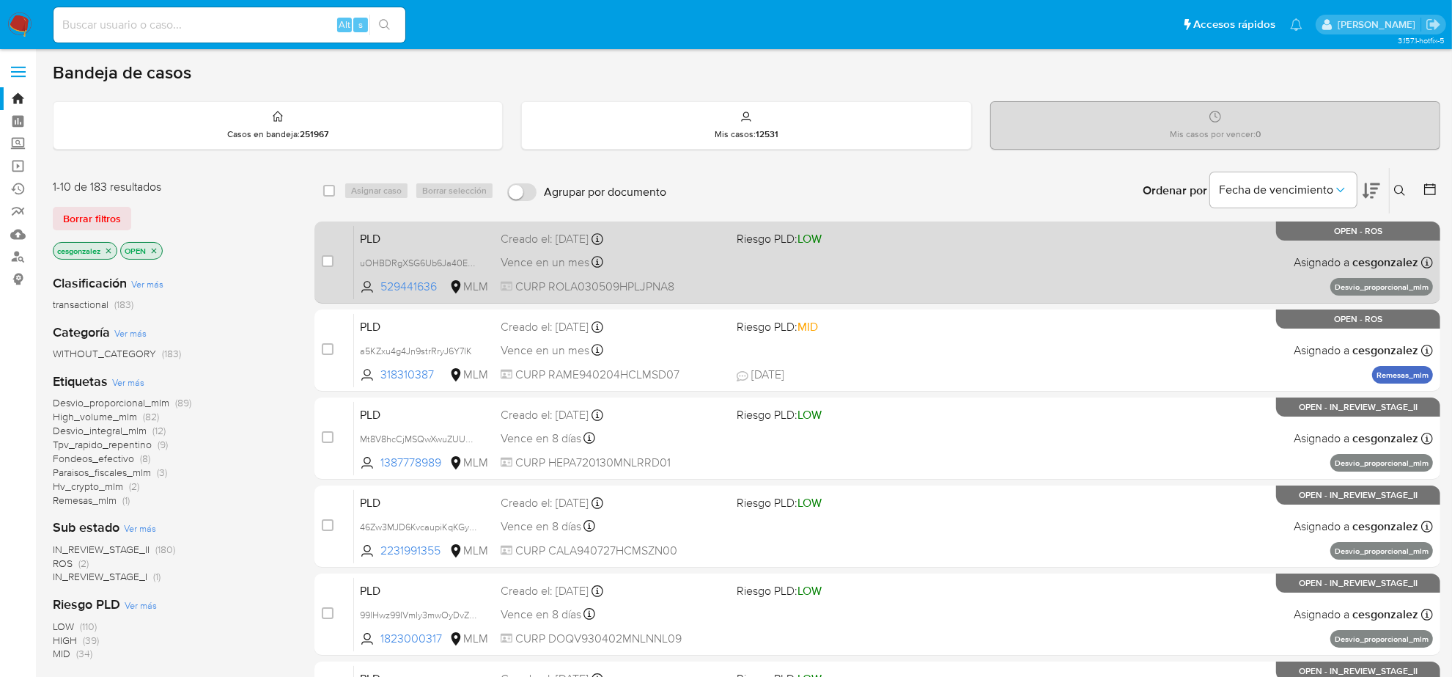
click at [576, 280] on span "CURP ROLA030509HPLJPNA8" at bounding box center [613, 287] width 224 height 16
click at [552, 271] on div "Vence en un mes Vence el 11/10/2025 02:11:10" at bounding box center [613, 262] width 224 height 20
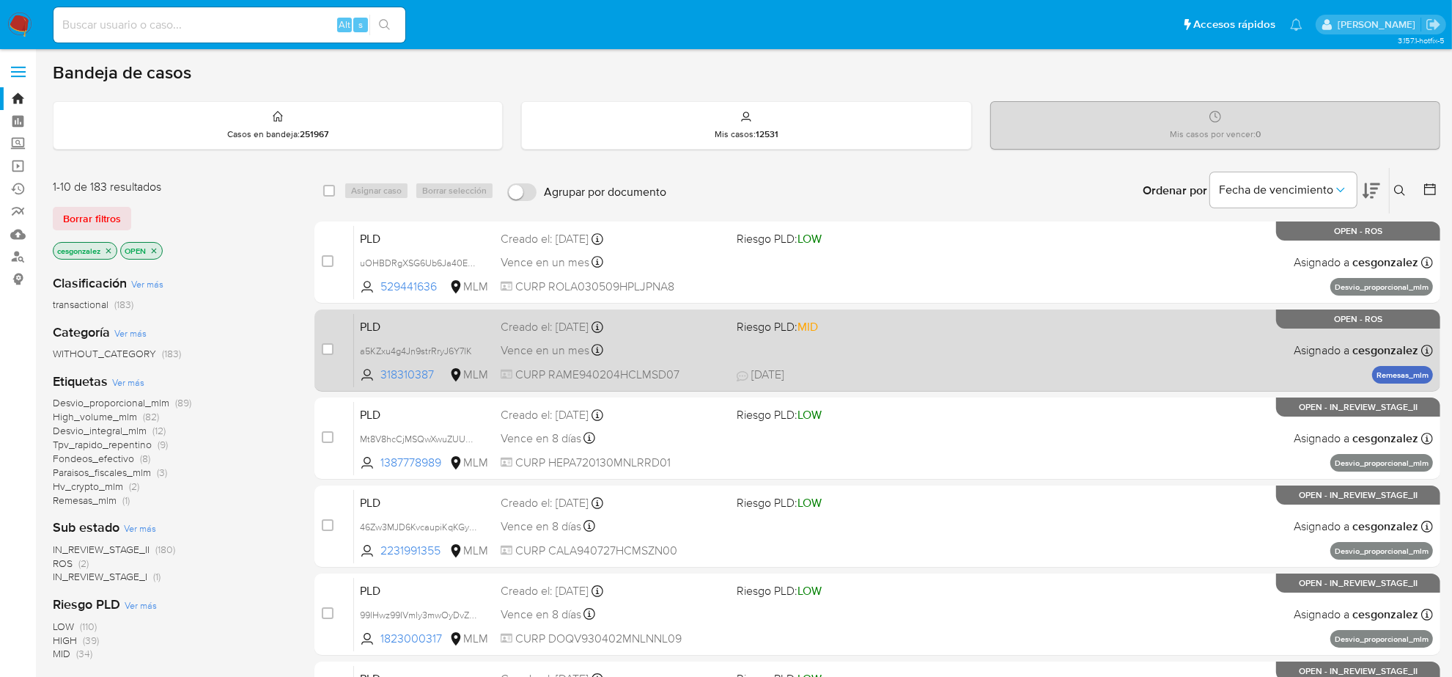
click at [644, 378] on span "CURP RAME940204HCLMSD07" at bounding box center [613, 375] width 224 height 16
click at [722, 389] on div "case-item-checkbox No es posible asignar el caso PLD a5KZxu4g4Jn9strRryJ6Y7lK 3…" at bounding box center [878, 350] width 1126 height 82
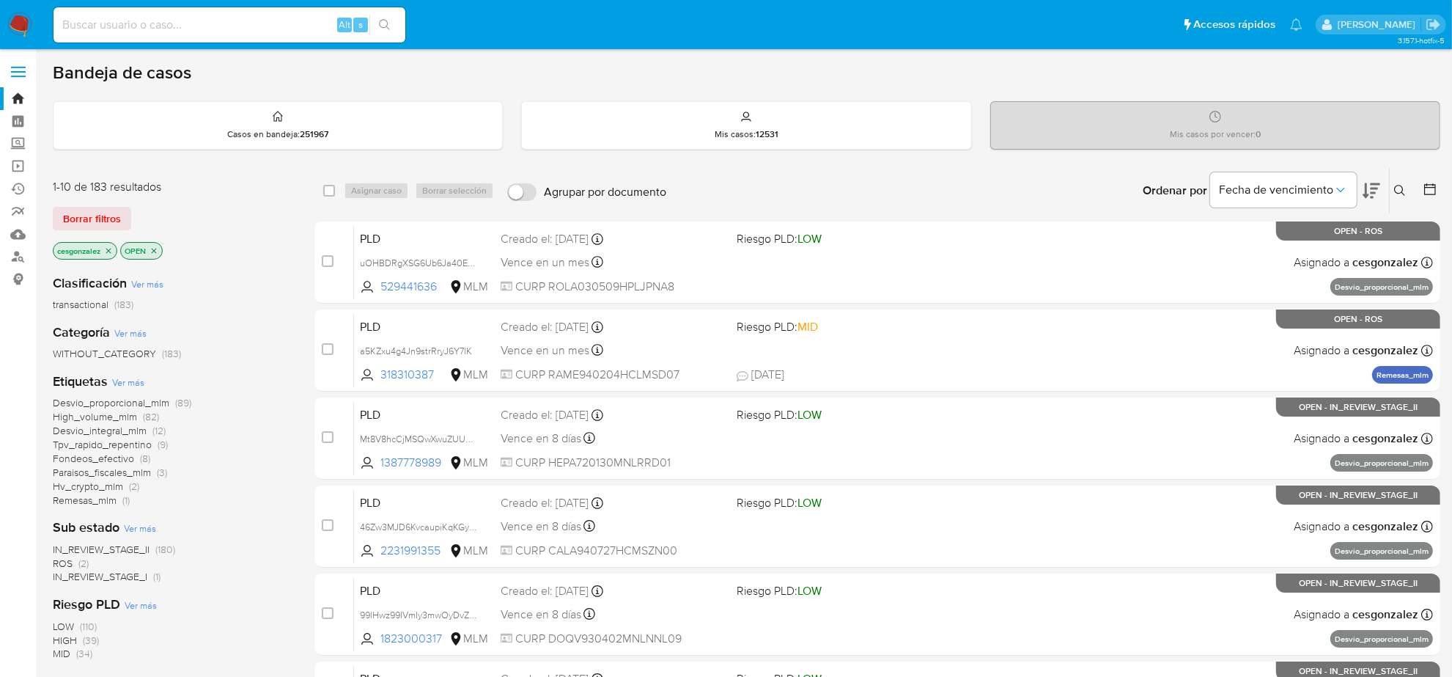
drag, startPoint x: 722, startPoint y: 389, endPoint x: 243, endPoint y: 244, distance: 500.1
click at [243, 244] on div "cesgonzalez OPEN" at bounding box center [170, 252] width 235 height 21
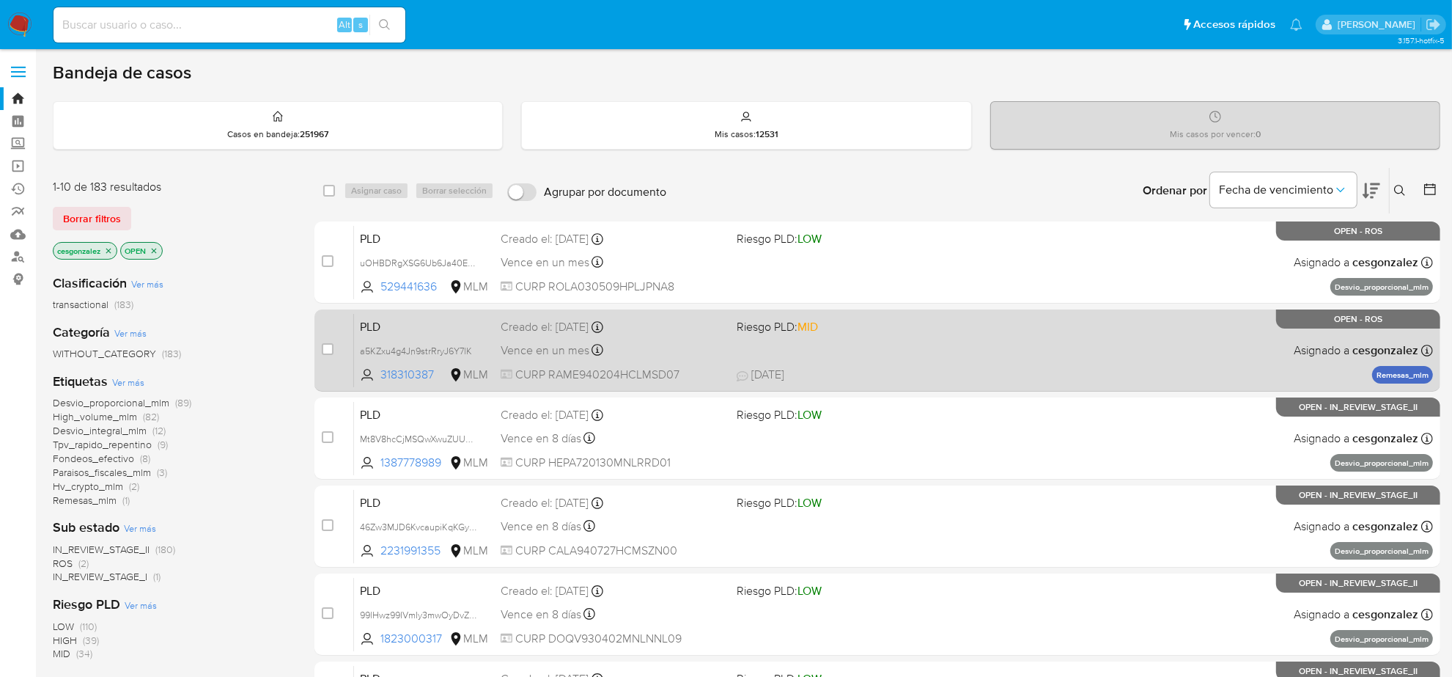
click at [651, 361] on div "PLD a5KZxu4g4Jn9strRryJ6Y7lK 318310387 MLM Riesgo PLD: MID Creado el: 12/08/202…" at bounding box center [893, 350] width 1079 height 74
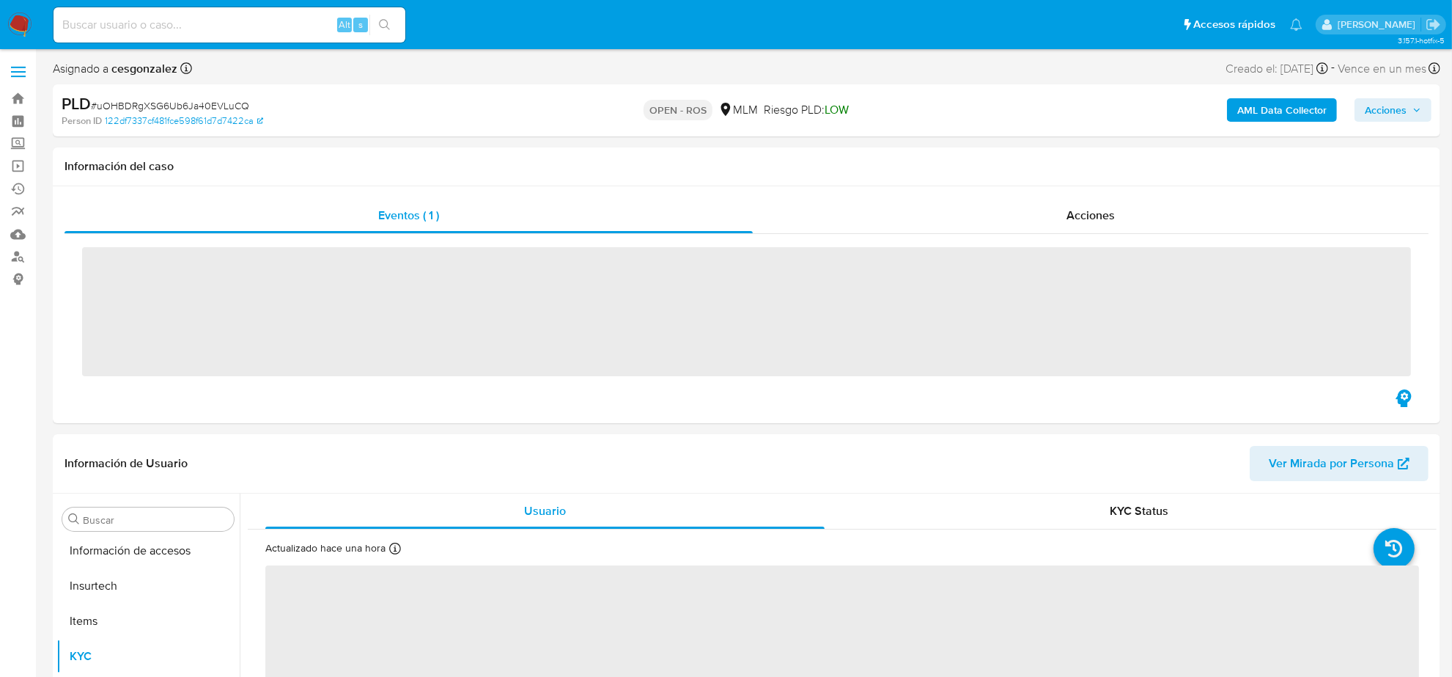
scroll to position [618, 0]
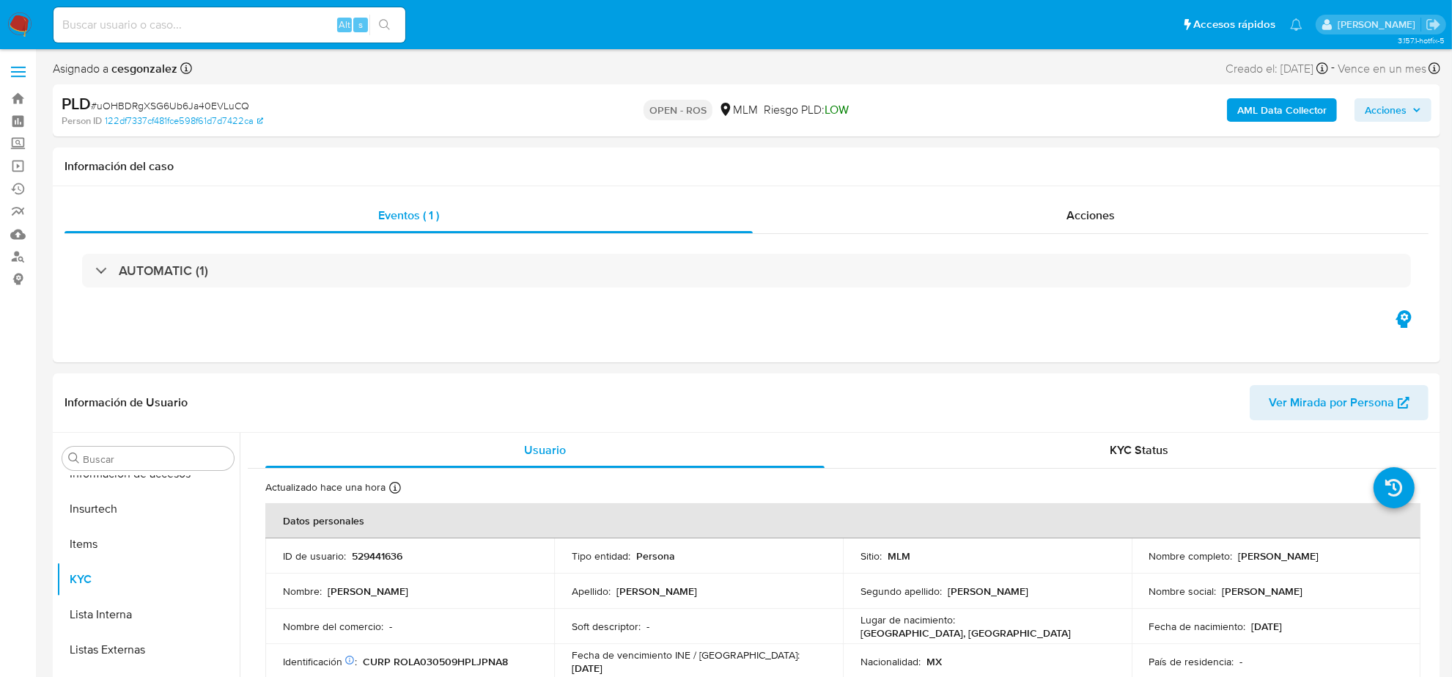
select select "10"
click at [1095, 235] on div "Eventos ( 1 ) Acciones AUTOMATIC (1)" at bounding box center [747, 252] width 1364 height 109
click at [1095, 229] on div "Acciones" at bounding box center [1091, 215] width 676 height 35
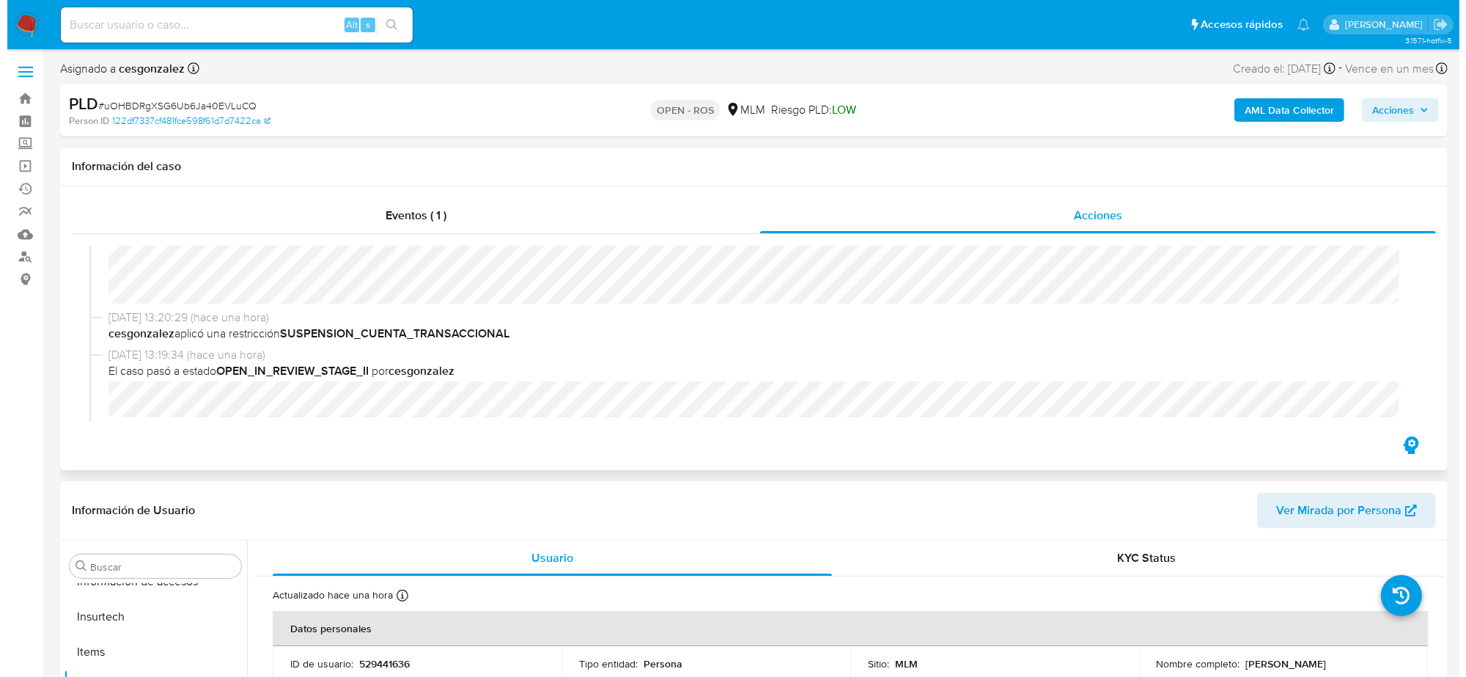
scroll to position [458, 0]
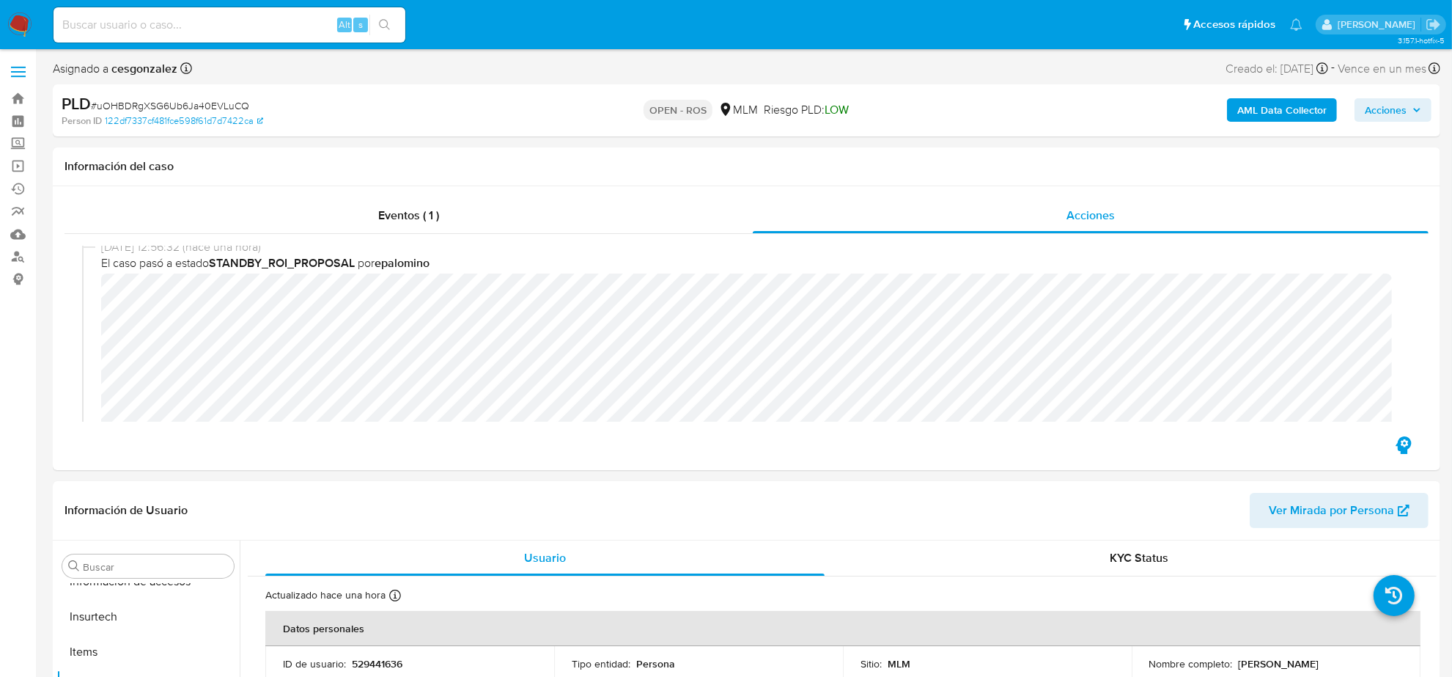
click at [1419, 100] on span "Acciones" at bounding box center [1393, 110] width 56 height 21
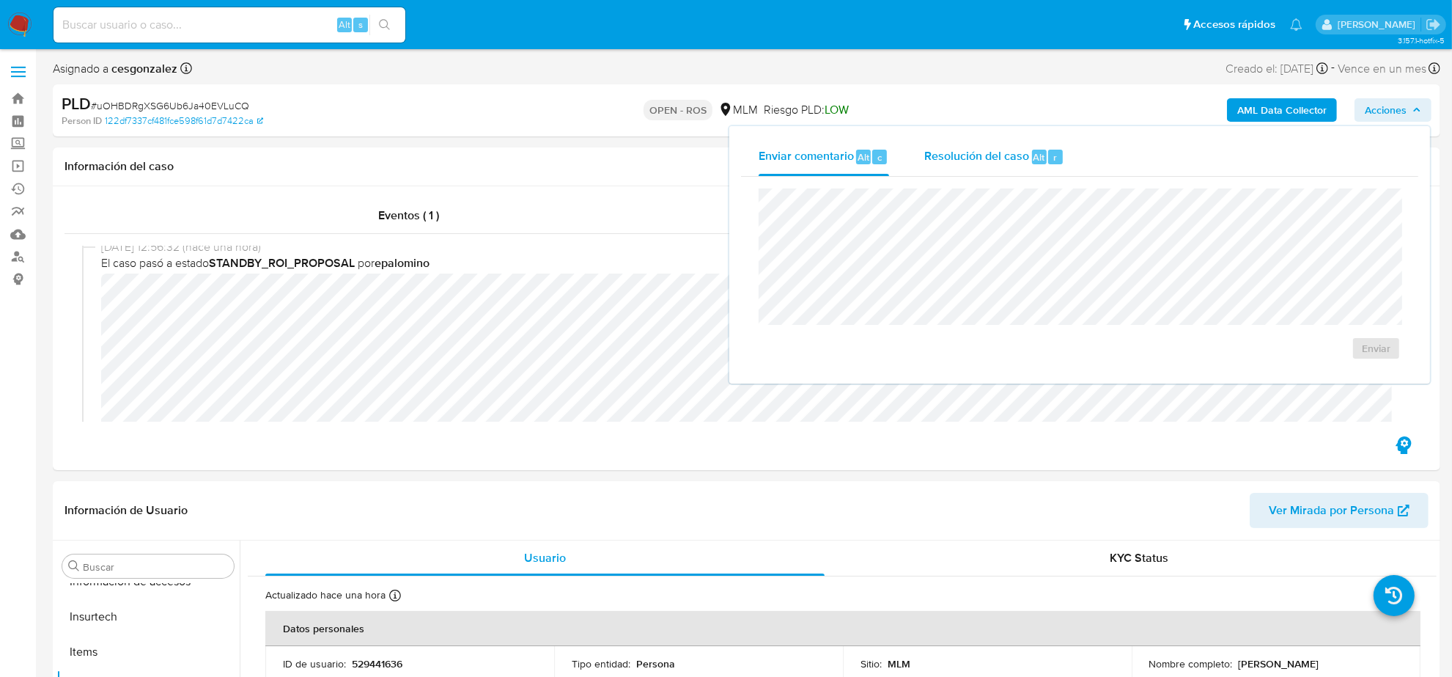
click at [973, 162] on span "Resolución del caso" at bounding box center [977, 156] width 105 height 17
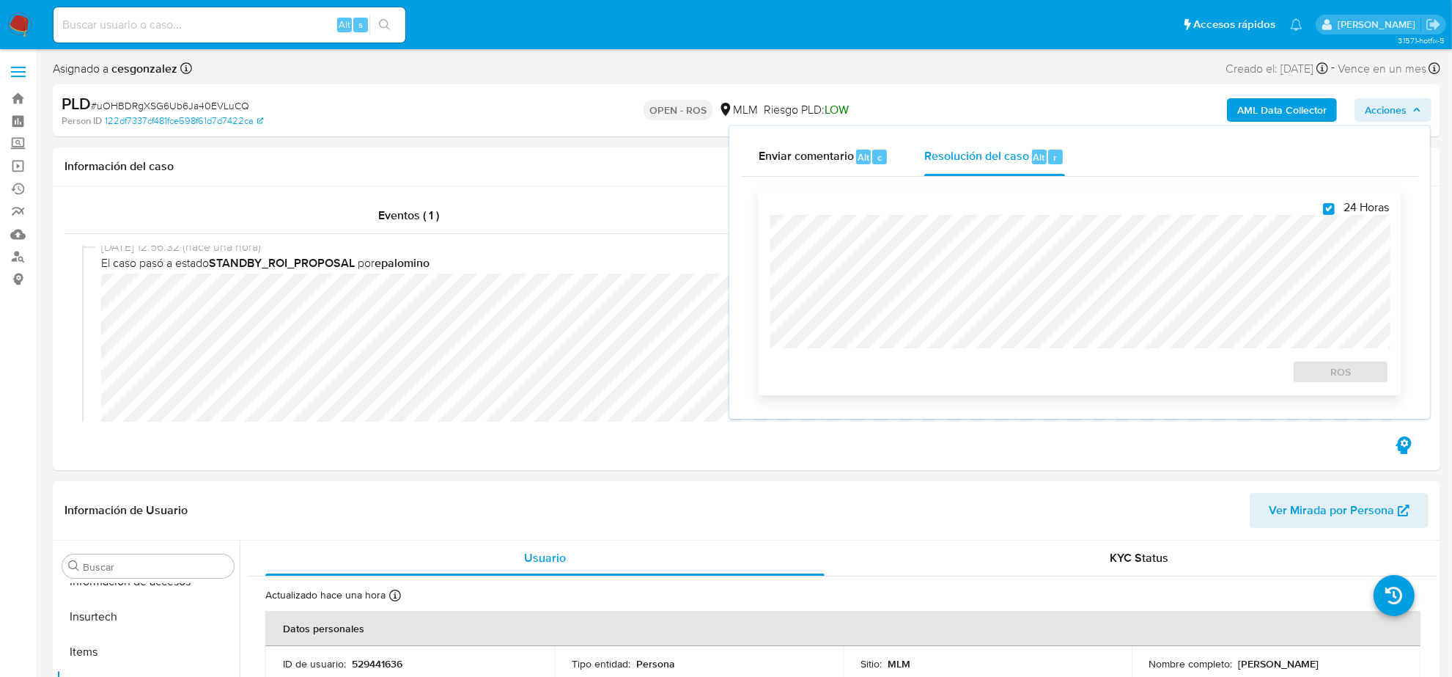
checkbox input "true"
click at [1365, 378] on span "ROS" at bounding box center [1341, 371] width 76 height 21
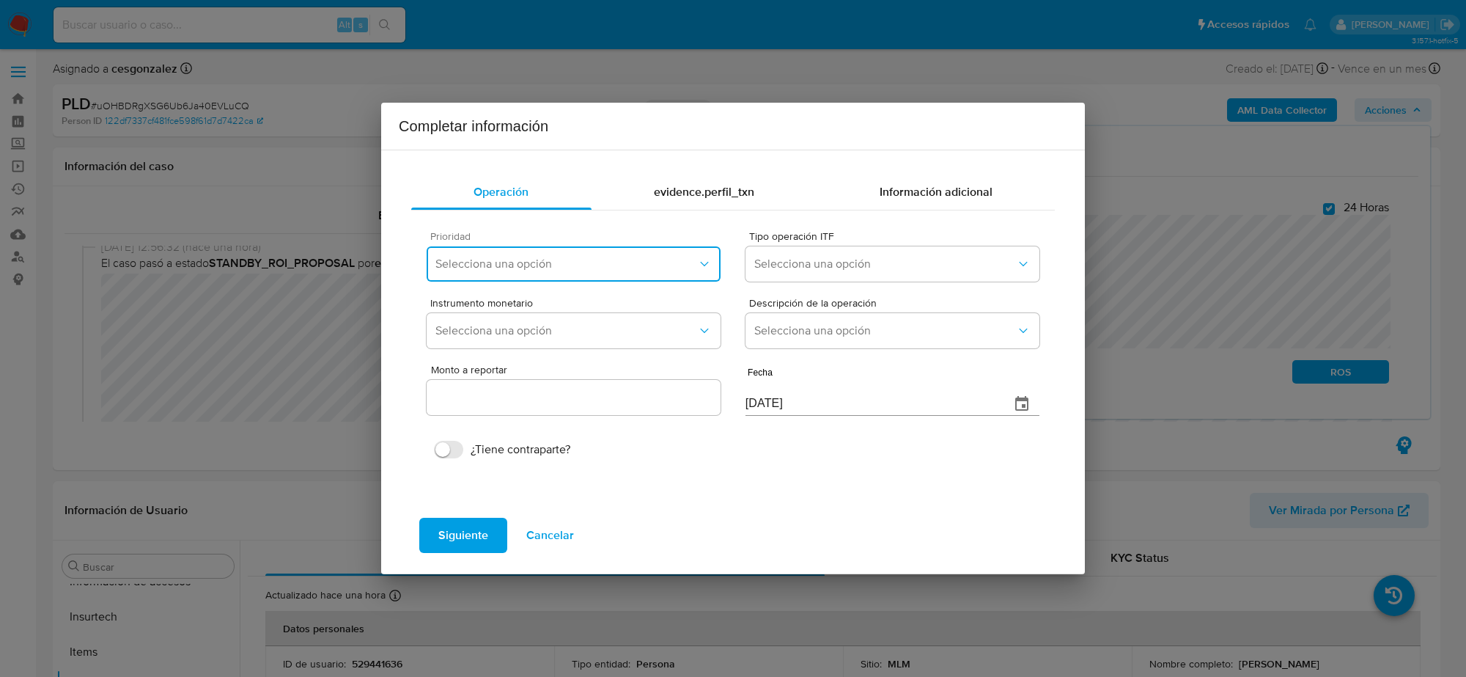
click at [668, 270] on span "Selecciona una opción" at bounding box center [567, 264] width 262 height 15
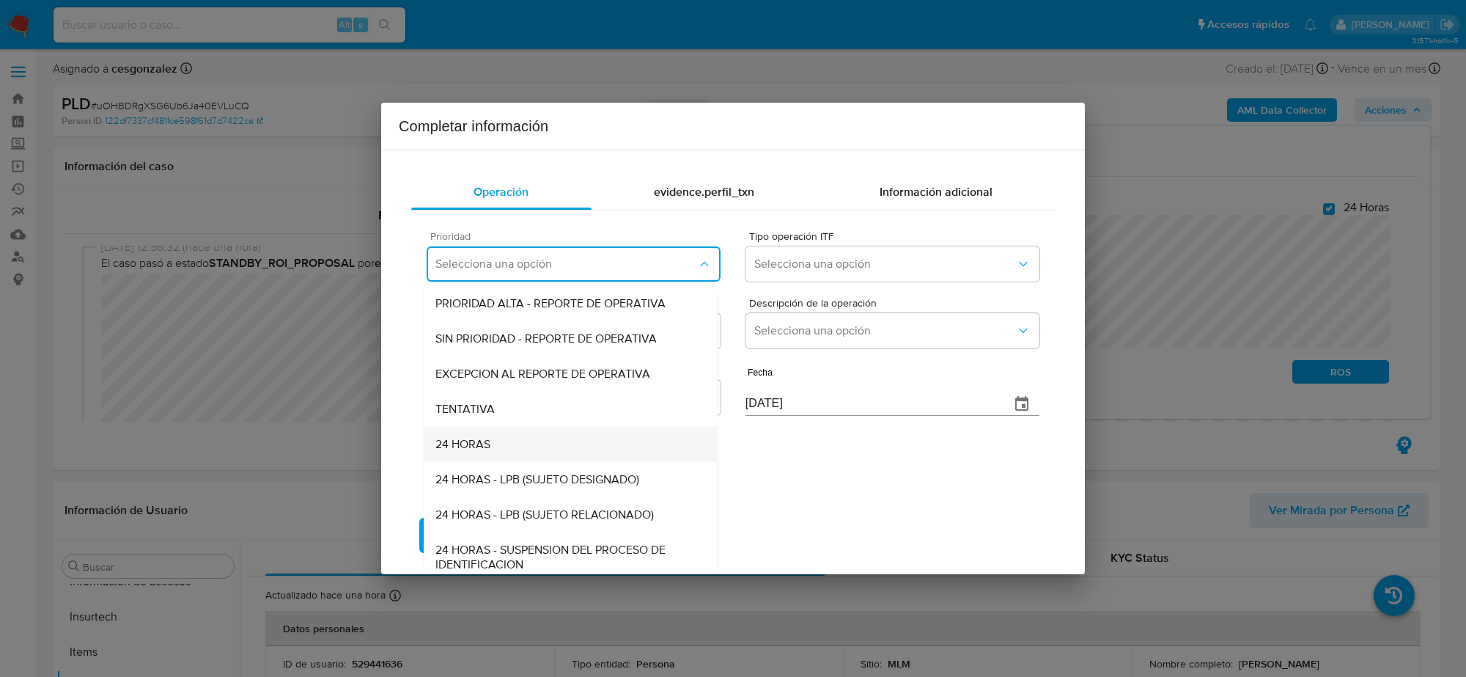
click at [550, 444] on div "24 HORAS" at bounding box center [571, 444] width 270 height 35
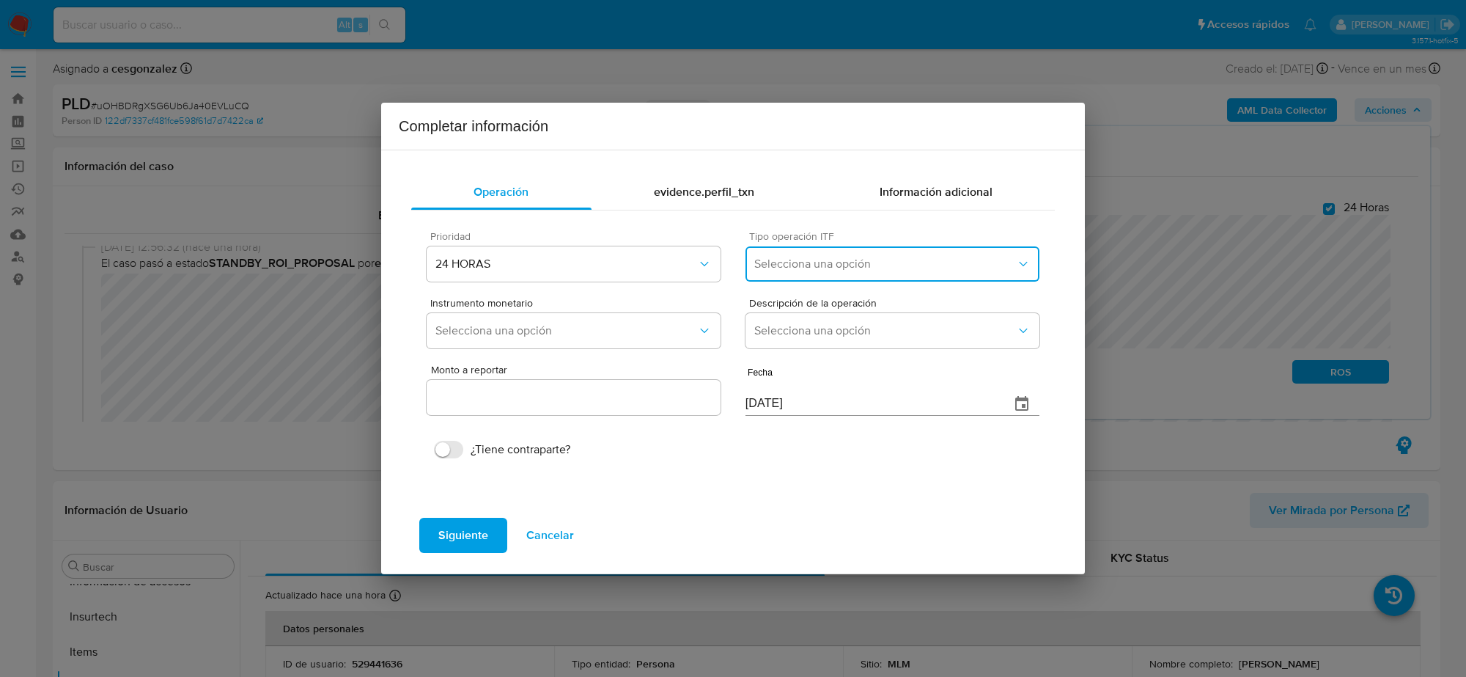
click at [903, 264] on span "Selecciona una opción" at bounding box center [885, 264] width 262 height 15
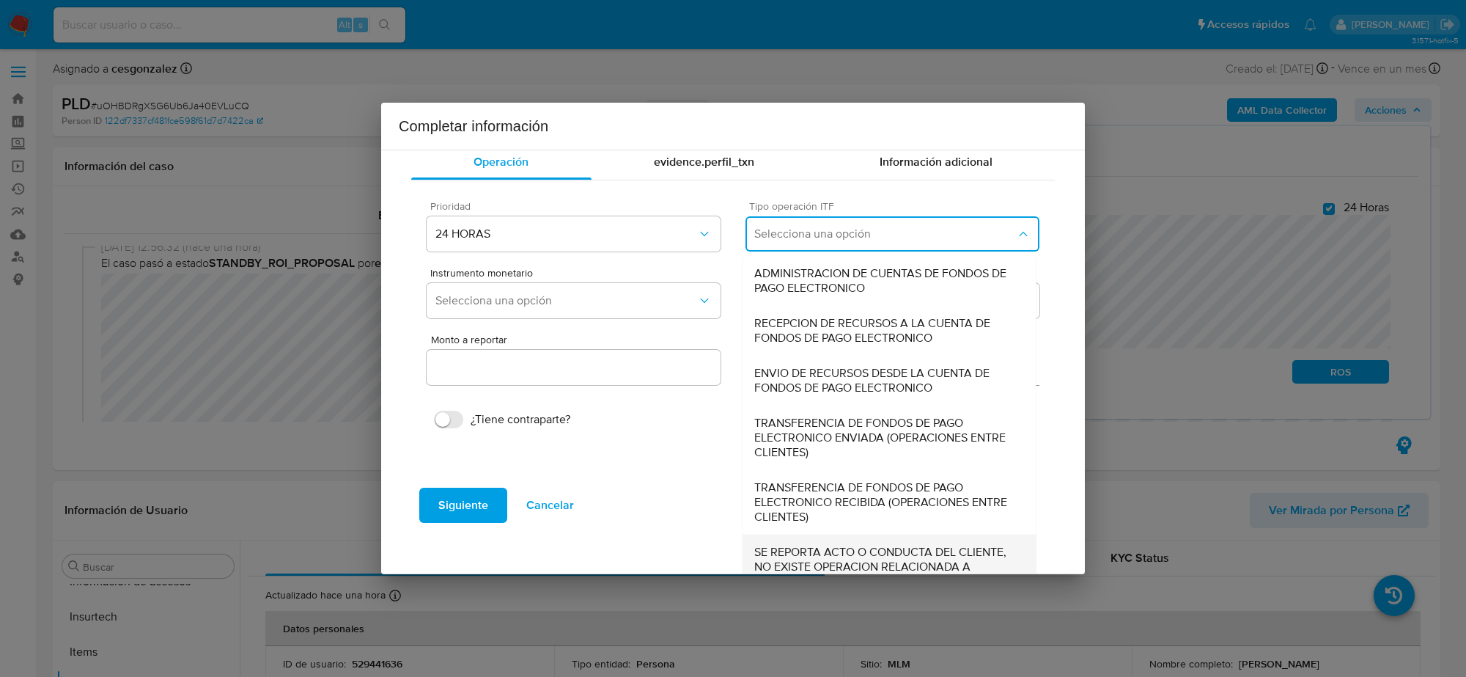
scroll to position [55, 0]
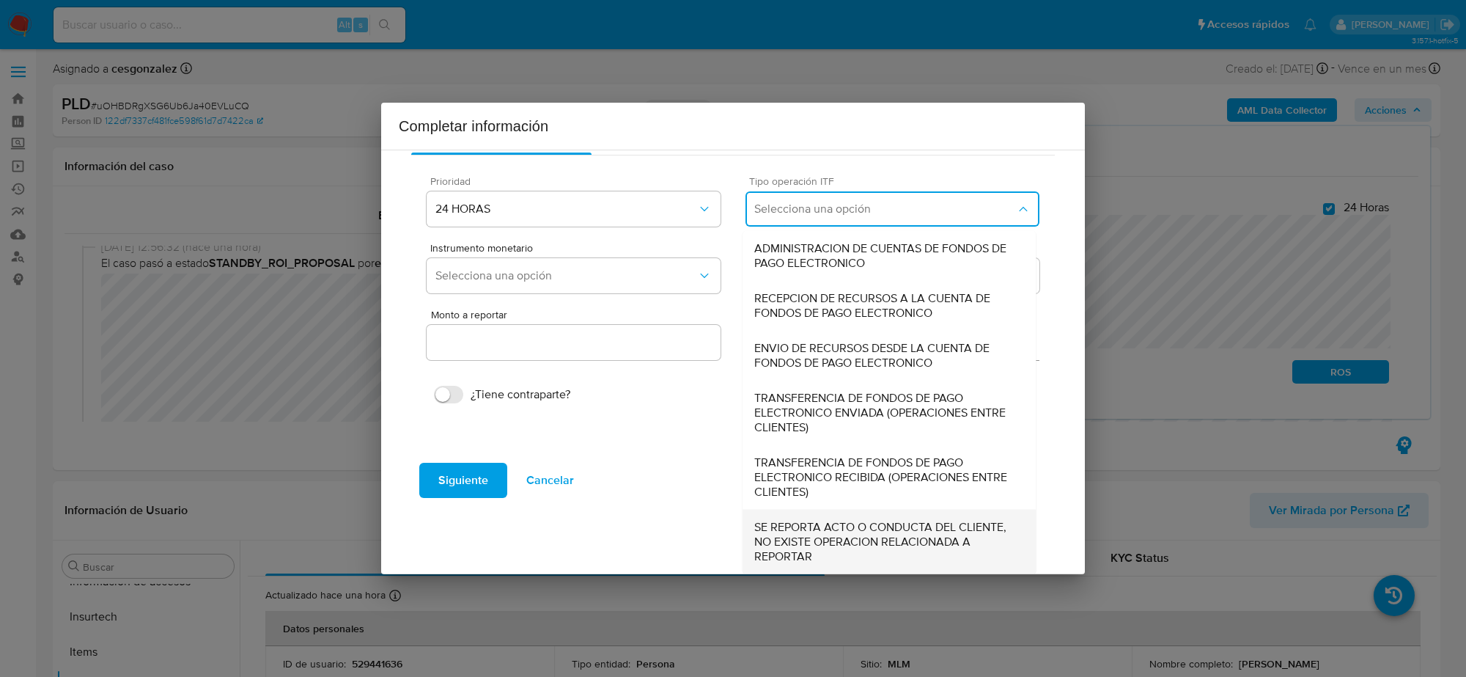
click at [841, 534] on span "SE REPORTA ACTO O CONDUCTA DEL CLIENTE, NO EXISTE OPERACION RELACIONADA A REPOR…" at bounding box center [889, 542] width 270 height 44
type input "0.00"
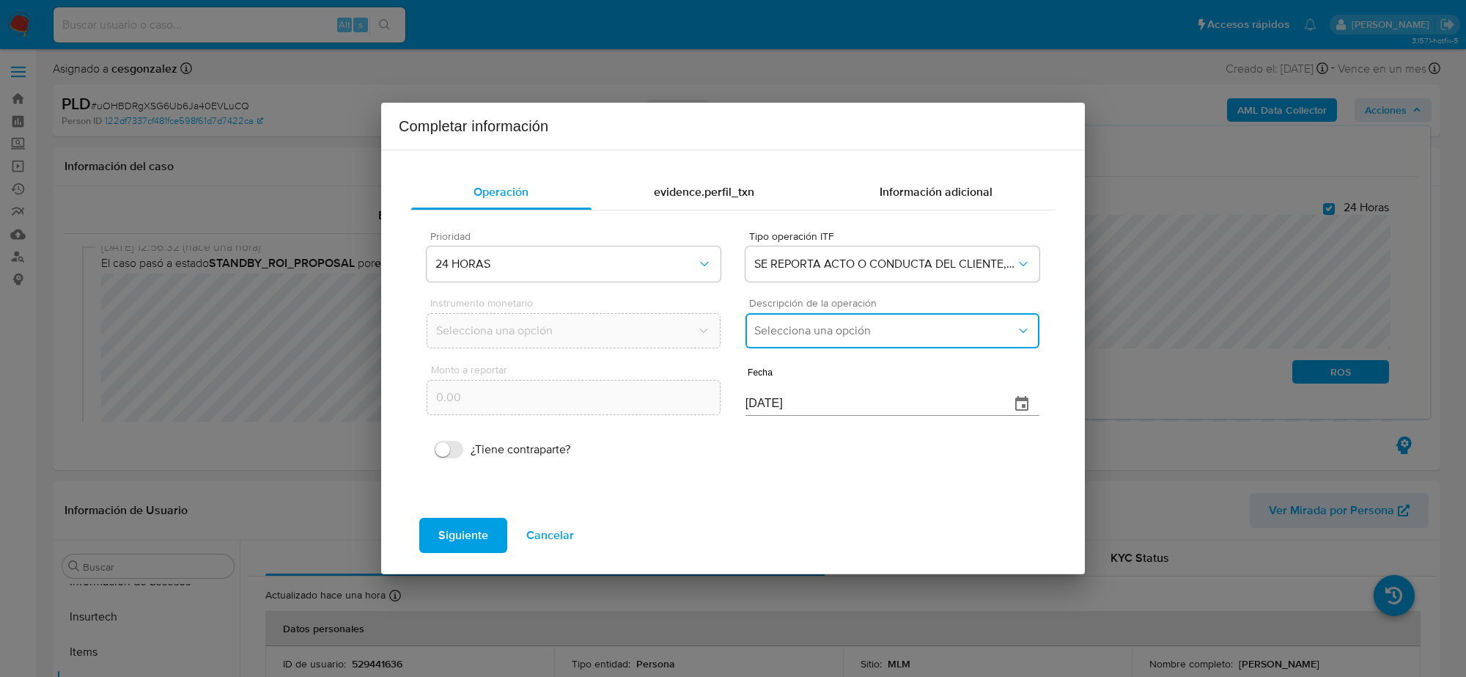
click at [818, 328] on span "Selecciona una opción" at bounding box center [885, 330] width 262 height 15
click at [816, 363] on span "REPORTE DE 24 HORAS" at bounding box center [816, 370] width 125 height 15
click at [782, 409] on input "[DATE]" at bounding box center [872, 403] width 253 height 23
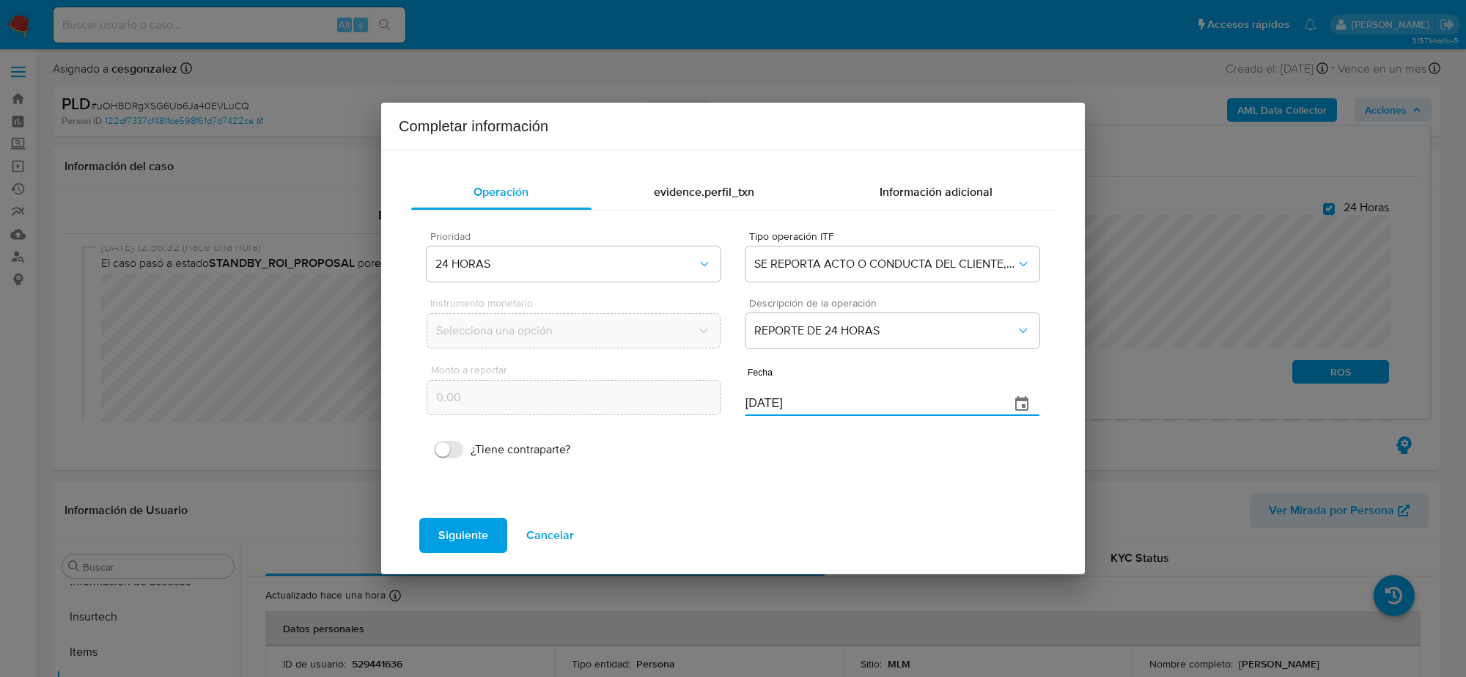
click at [782, 408] on input "[DATE]" at bounding box center [872, 403] width 253 height 23
type input "31/07/2025"
click at [482, 526] on span "Siguiente" at bounding box center [463, 535] width 50 height 32
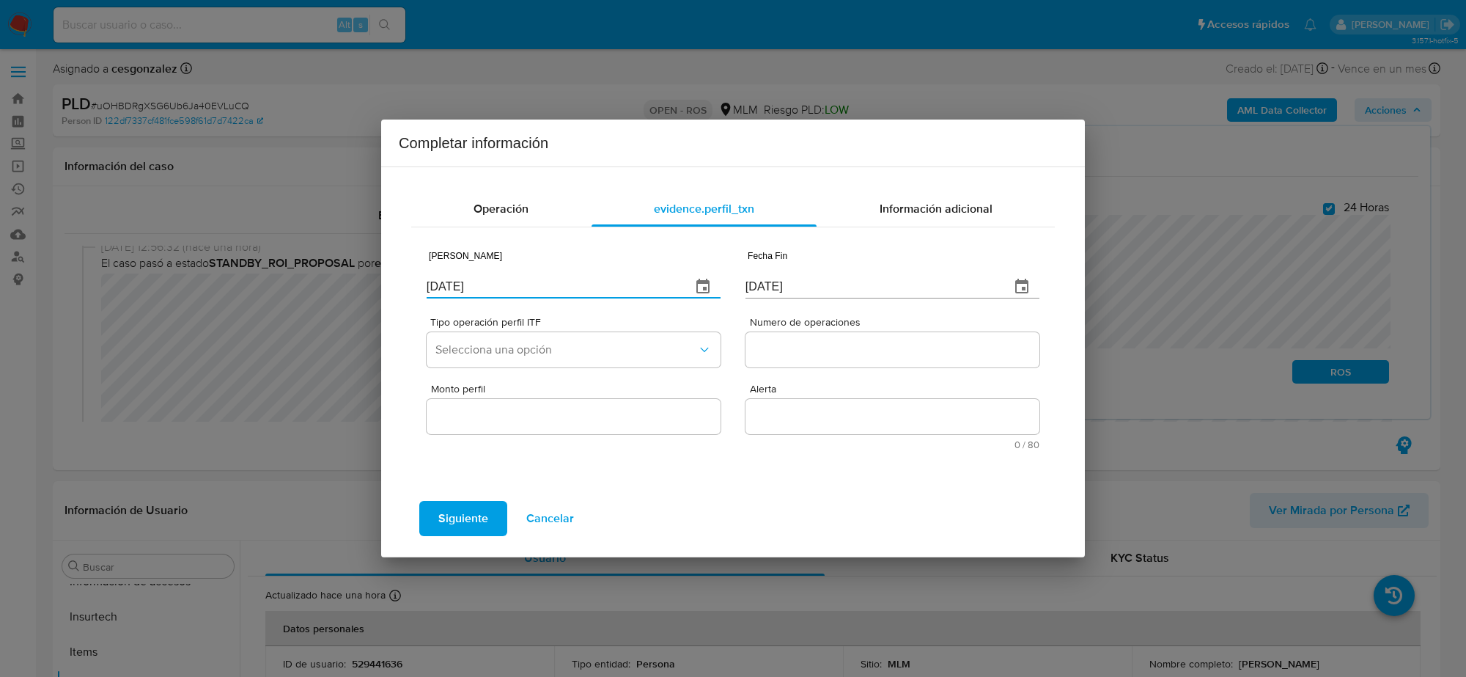
click at [455, 283] on input "[DATE]" at bounding box center [553, 286] width 253 height 23
type input "01/01/2025"
type input "01/07/2025"
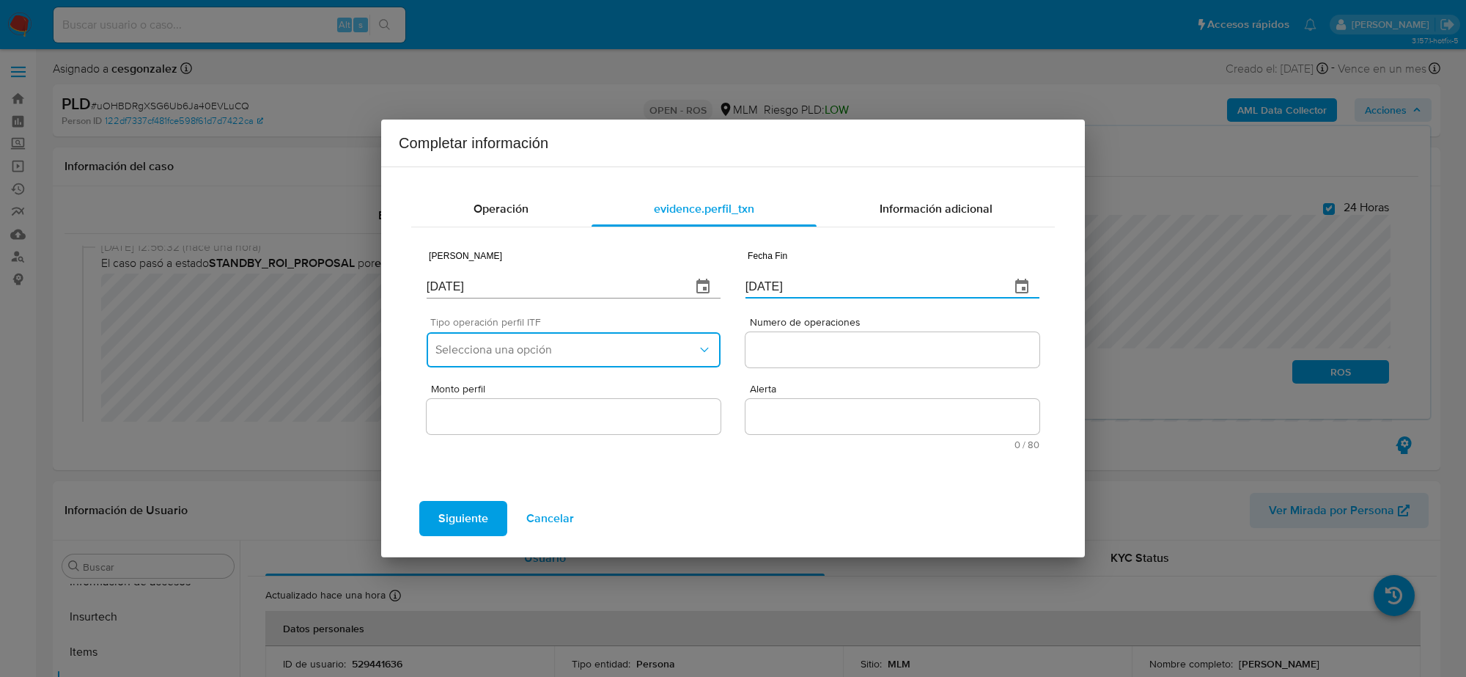
click at [566, 345] on span "Selecciona una opción" at bounding box center [567, 349] width 262 height 15
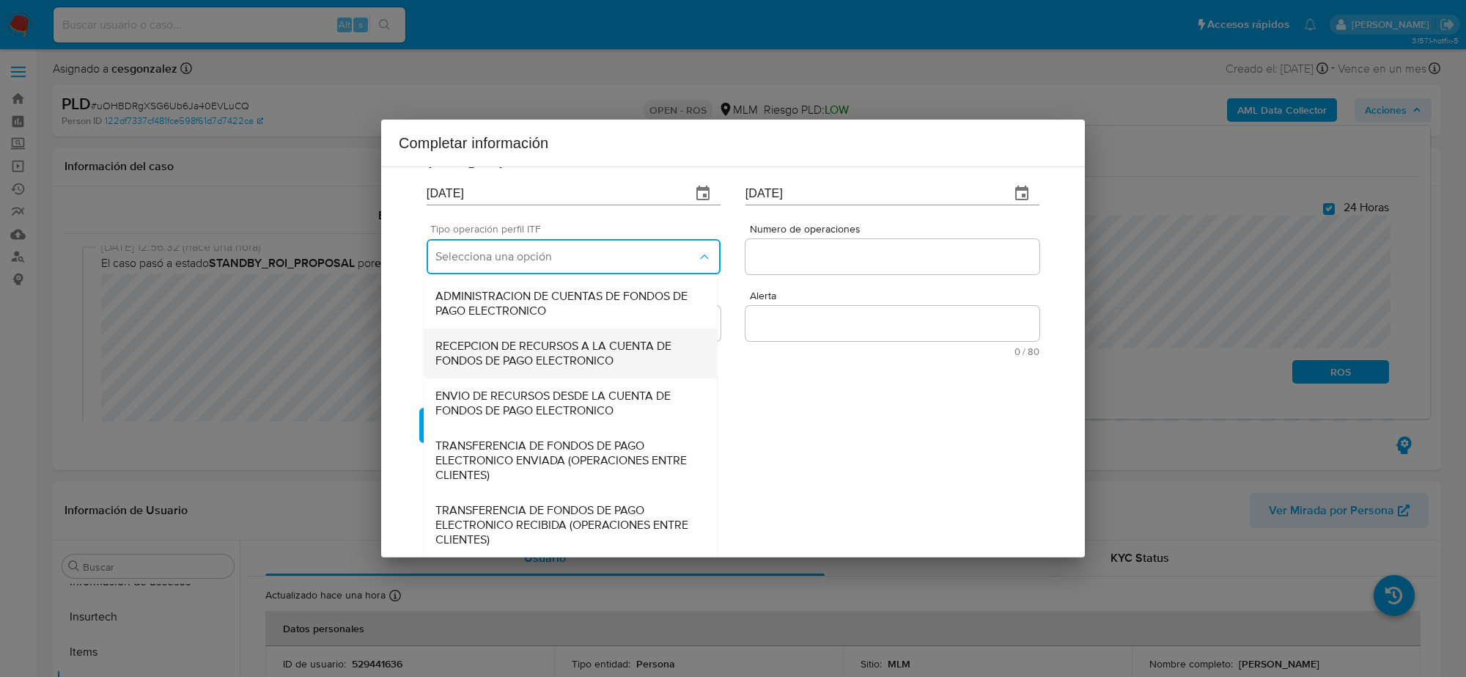
scroll to position [156, 0]
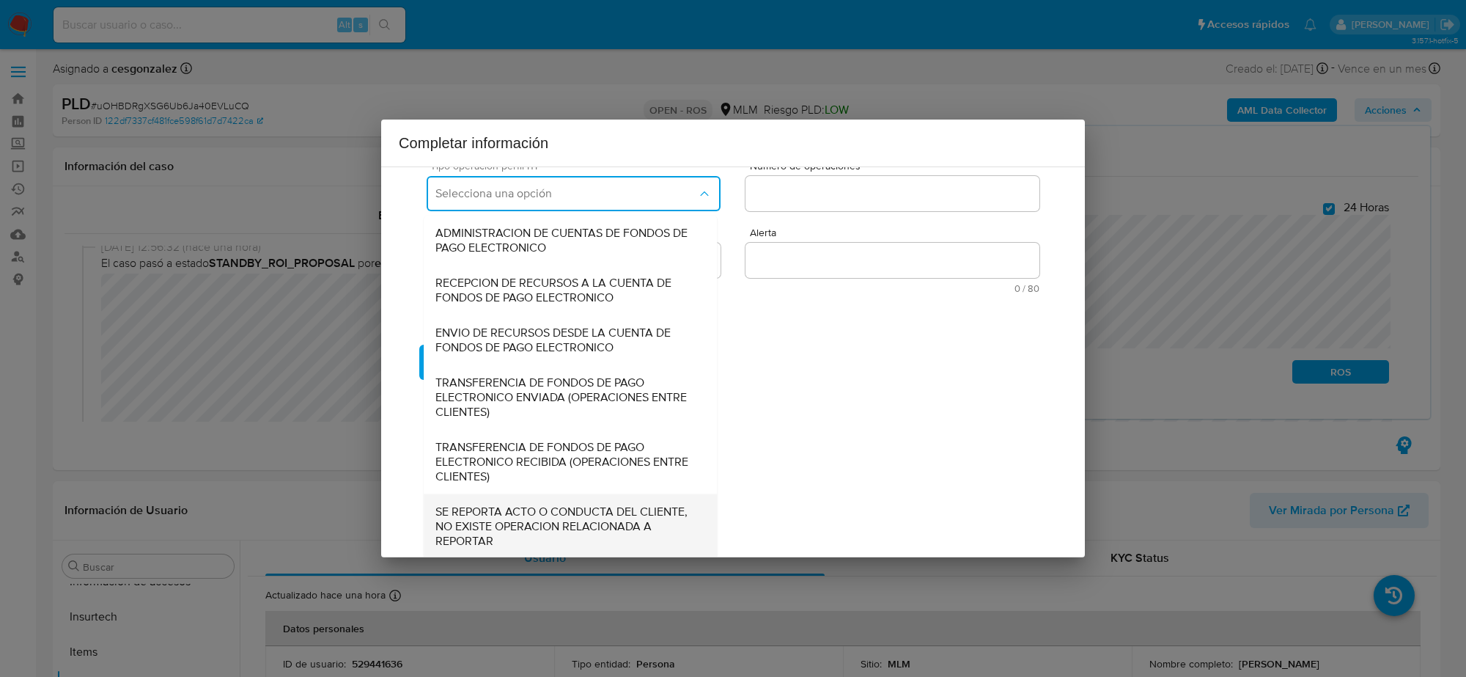
click at [544, 528] on span "SE REPORTA ACTO O CONDUCTA DEL CLIENTE, NO EXISTE OPERACION RELACIONADA A REPOR…" at bounding box center [571, 526] width 270 height 44
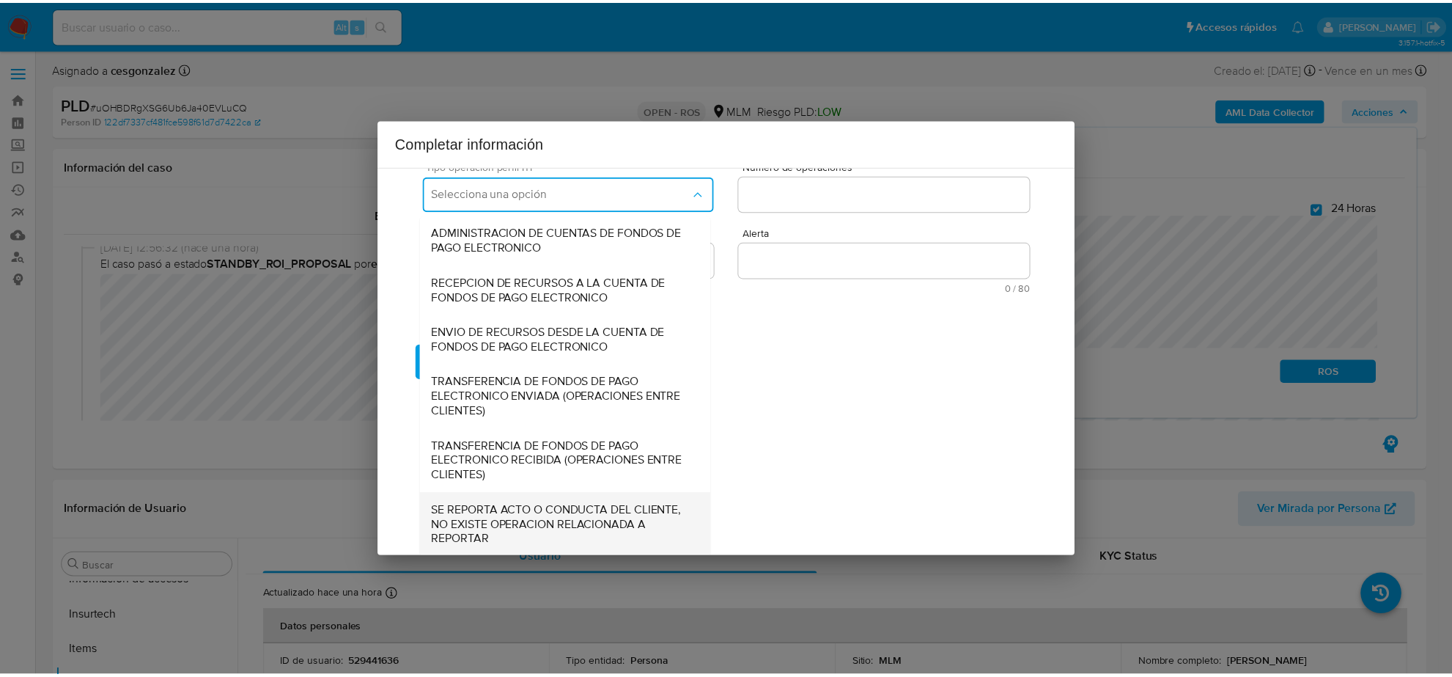
scroll to position [0, 0]
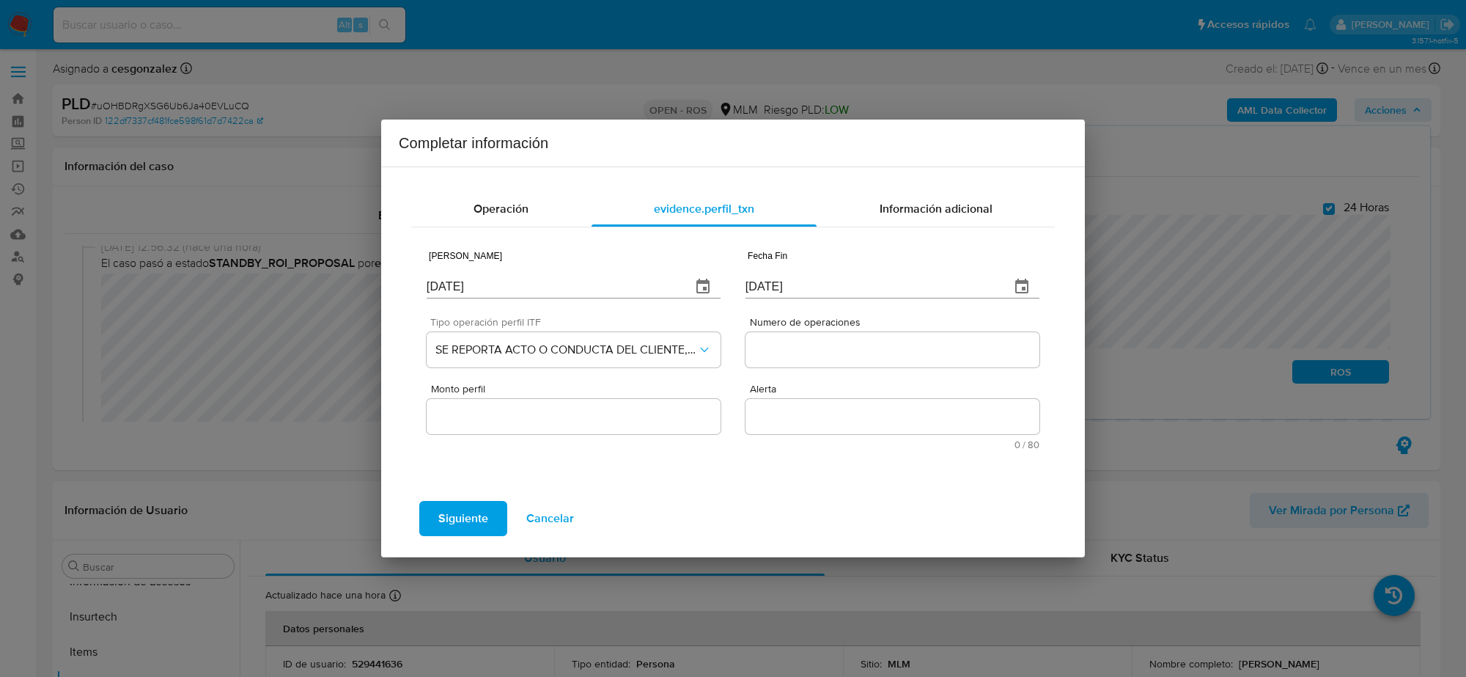
click at [854, 363] on div at bounding box center [893, 349] width 294 height 35
click at [863, 357] on input "Numero de operaciones" at bounding box center [893, 349] width 294 height 19
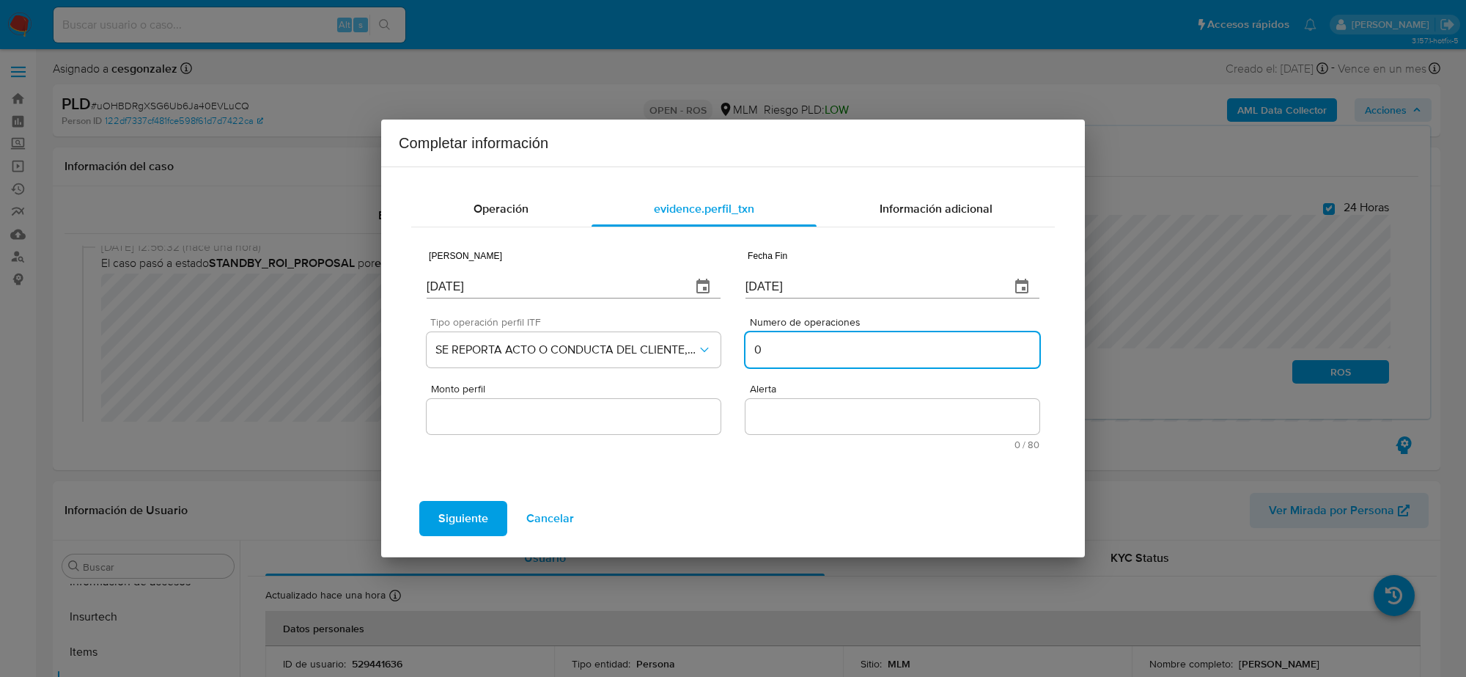
type input "0"
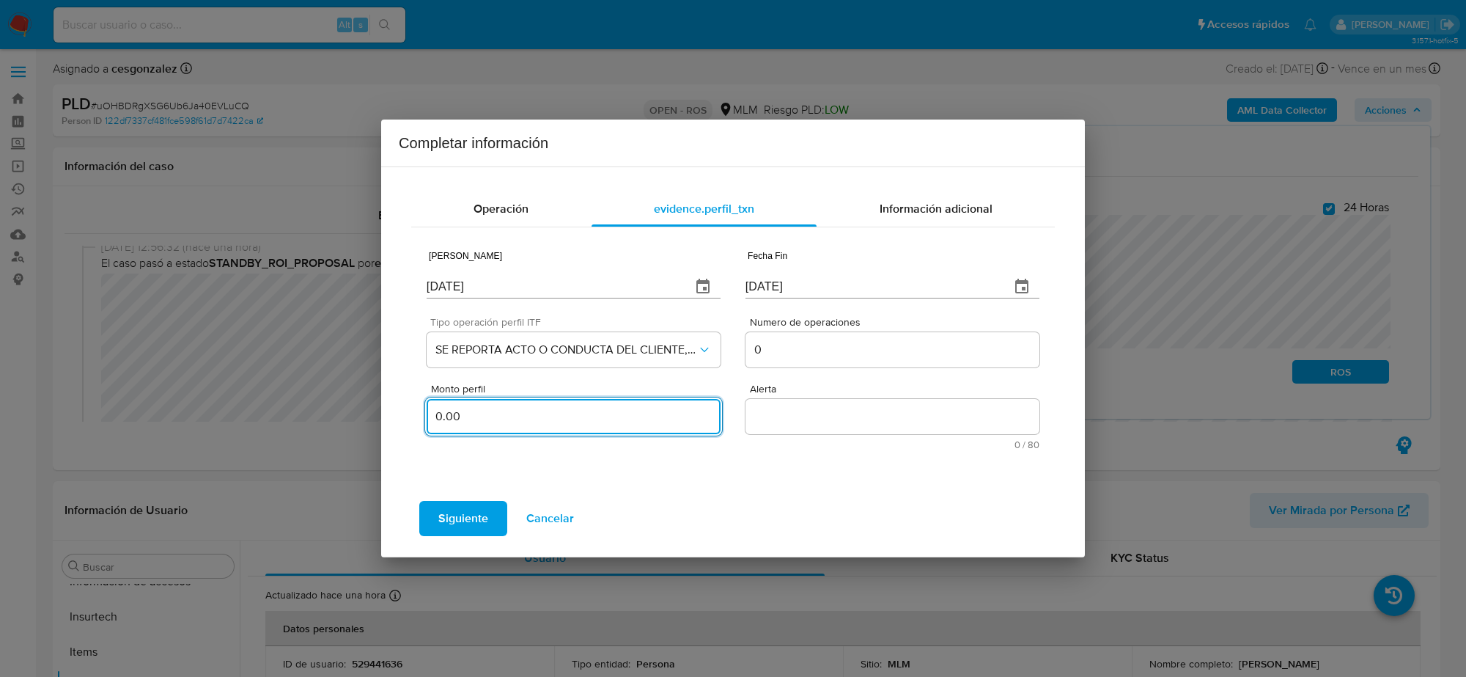
type input "0.00"
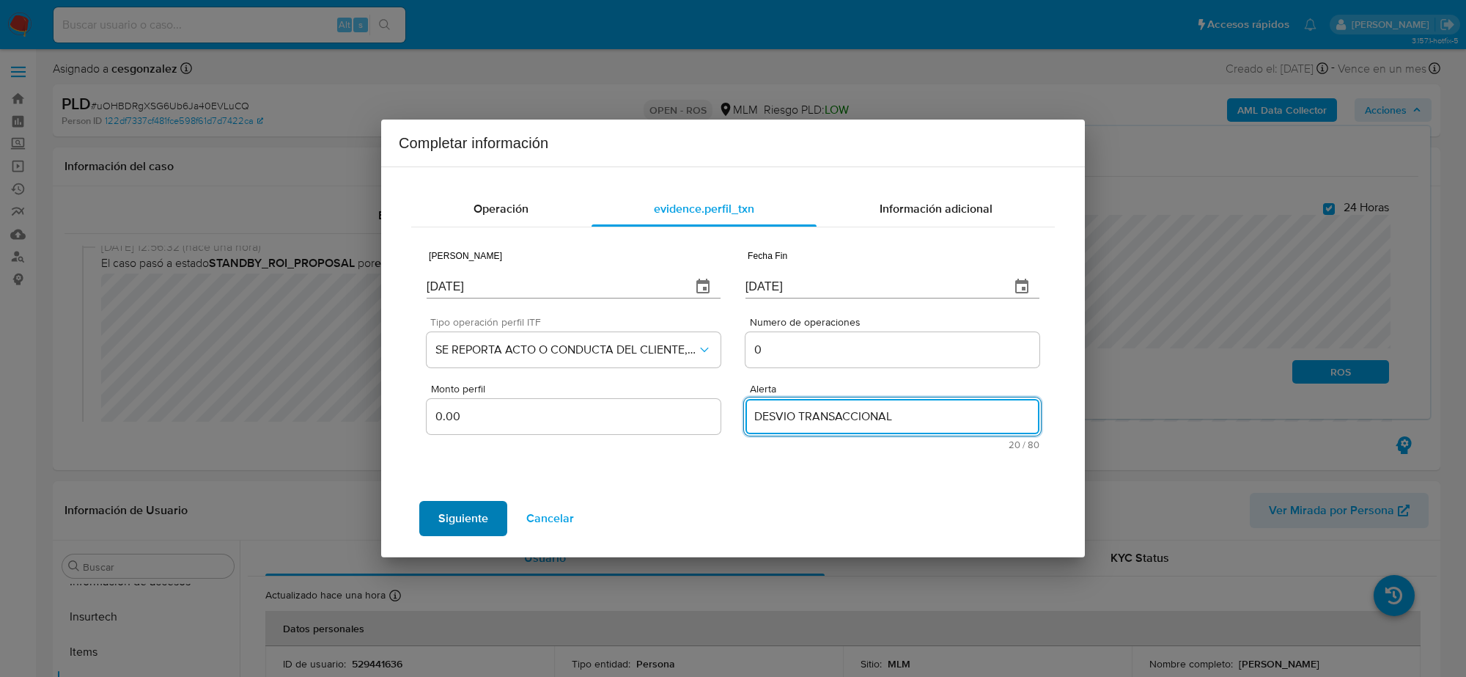
type textarea "DESVIO TRANSACCIONAL"
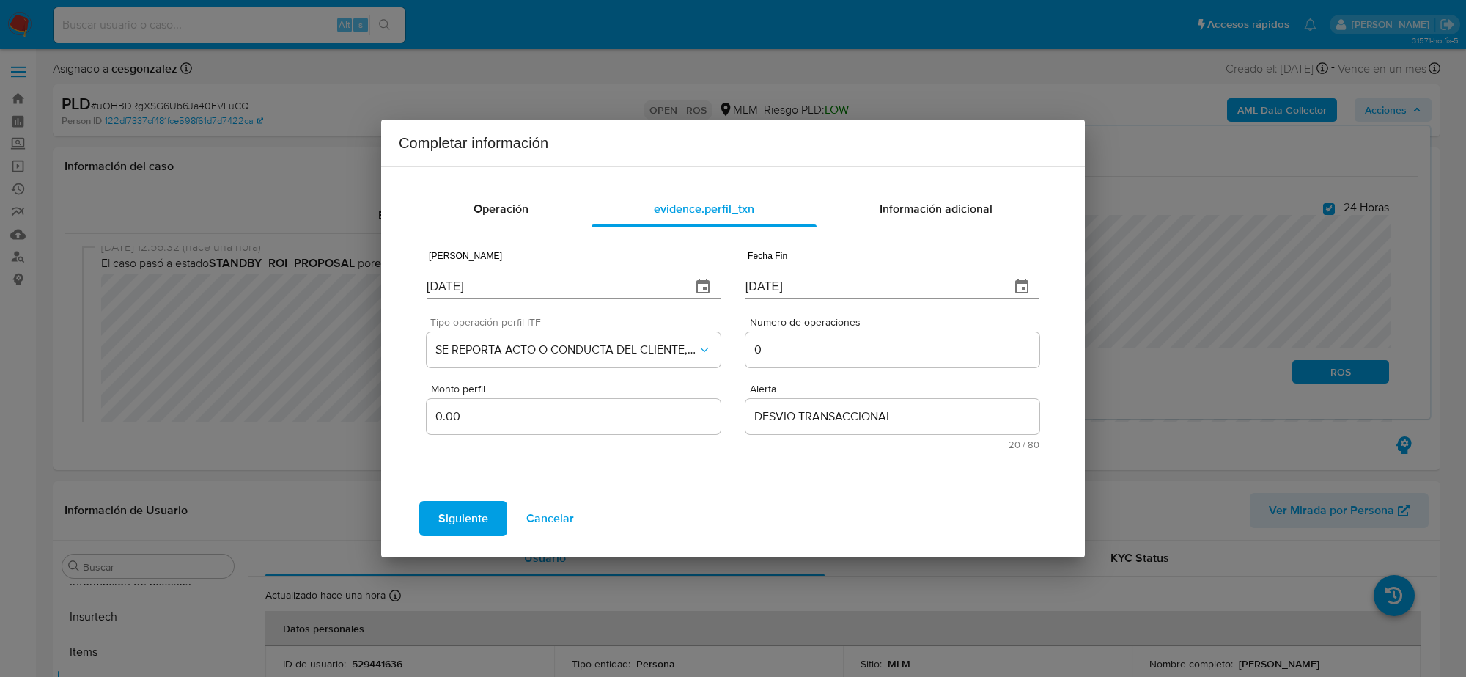
click at [467, 511] on span "Siguiente" at bounding box center [463, 518] width 50 height 32
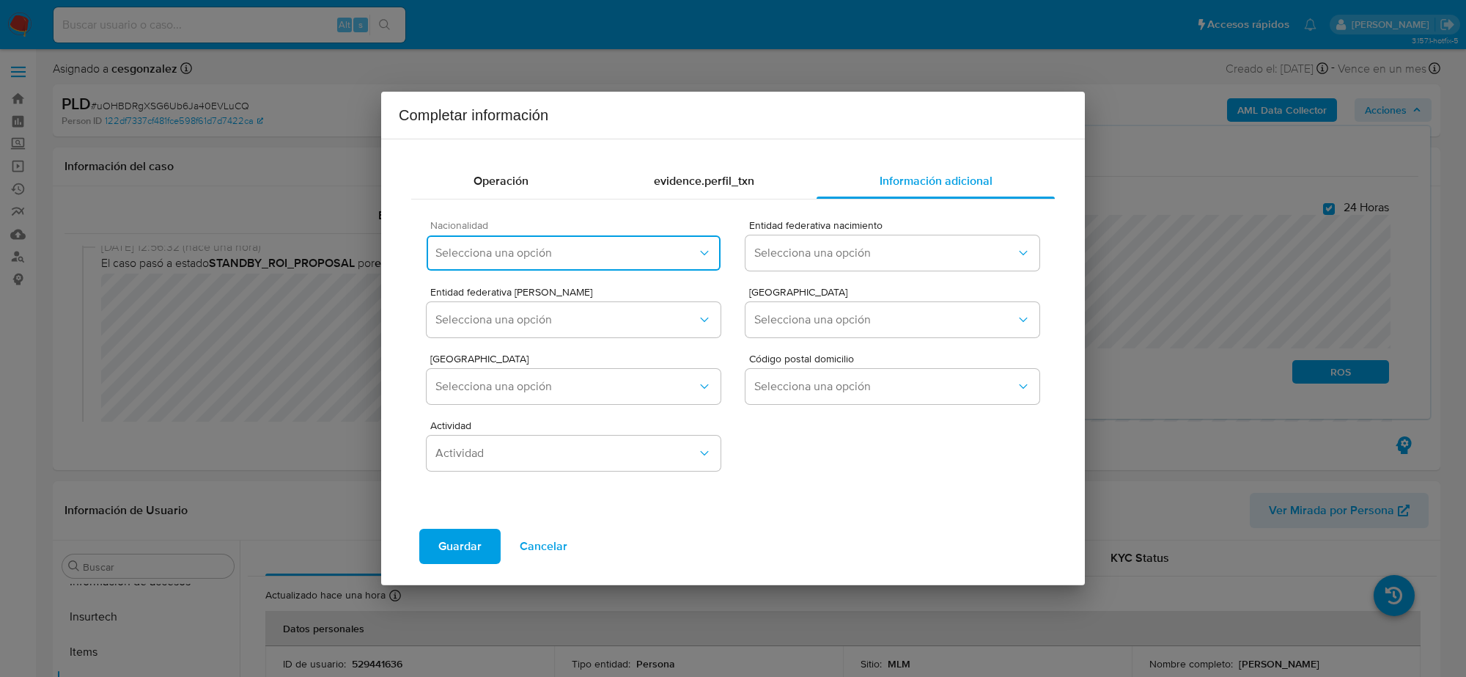
click at [548, 262] on button "Selecciona una opción" at bounding box center [574, 252] width 294 height 35
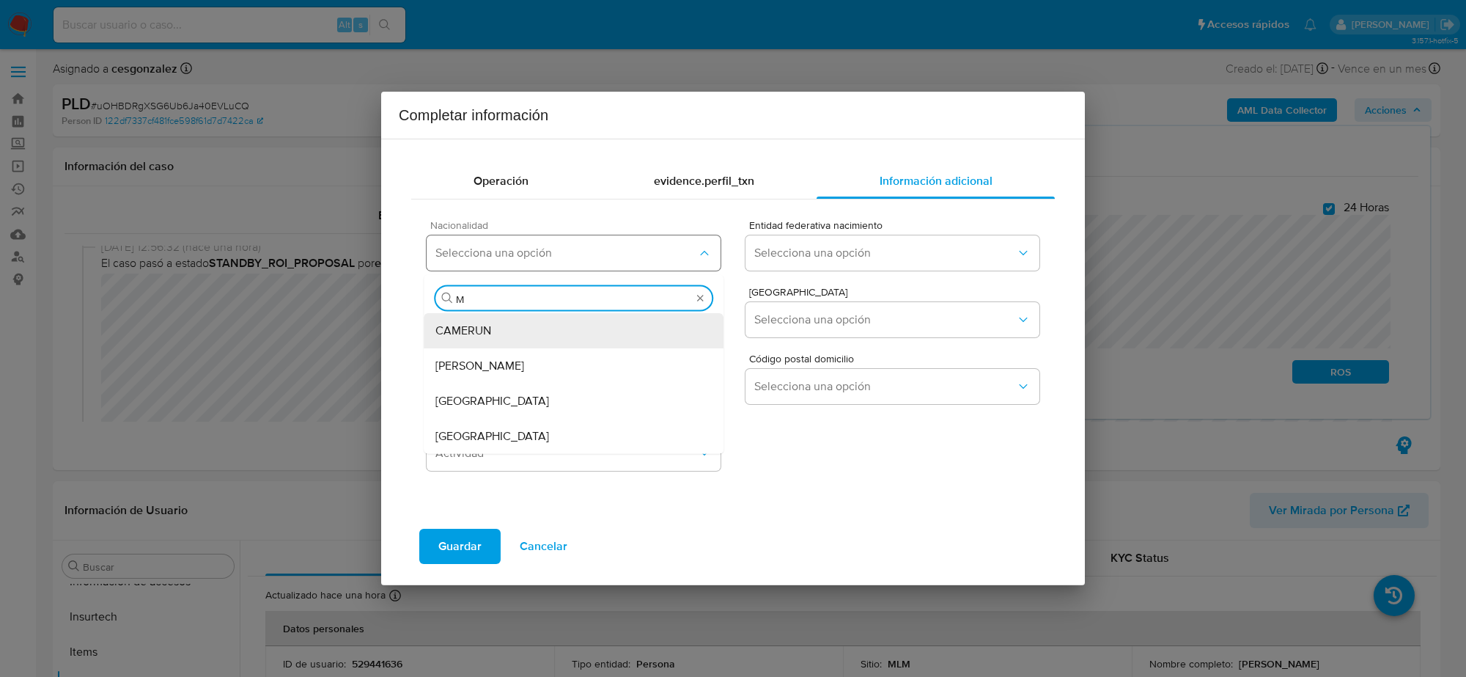
type input "ME"
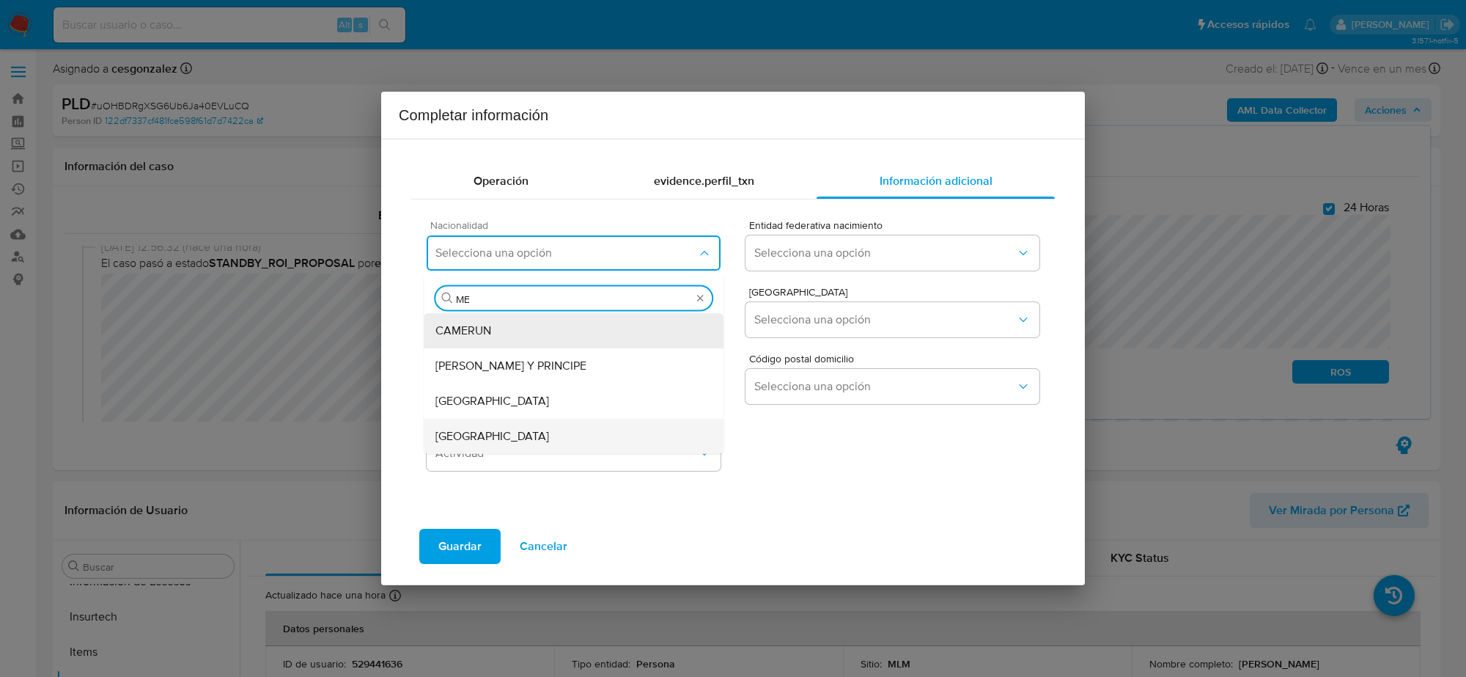
click at [433, 445] on li "MEXICO" at bounding box center [574, 436] width 300 height 35
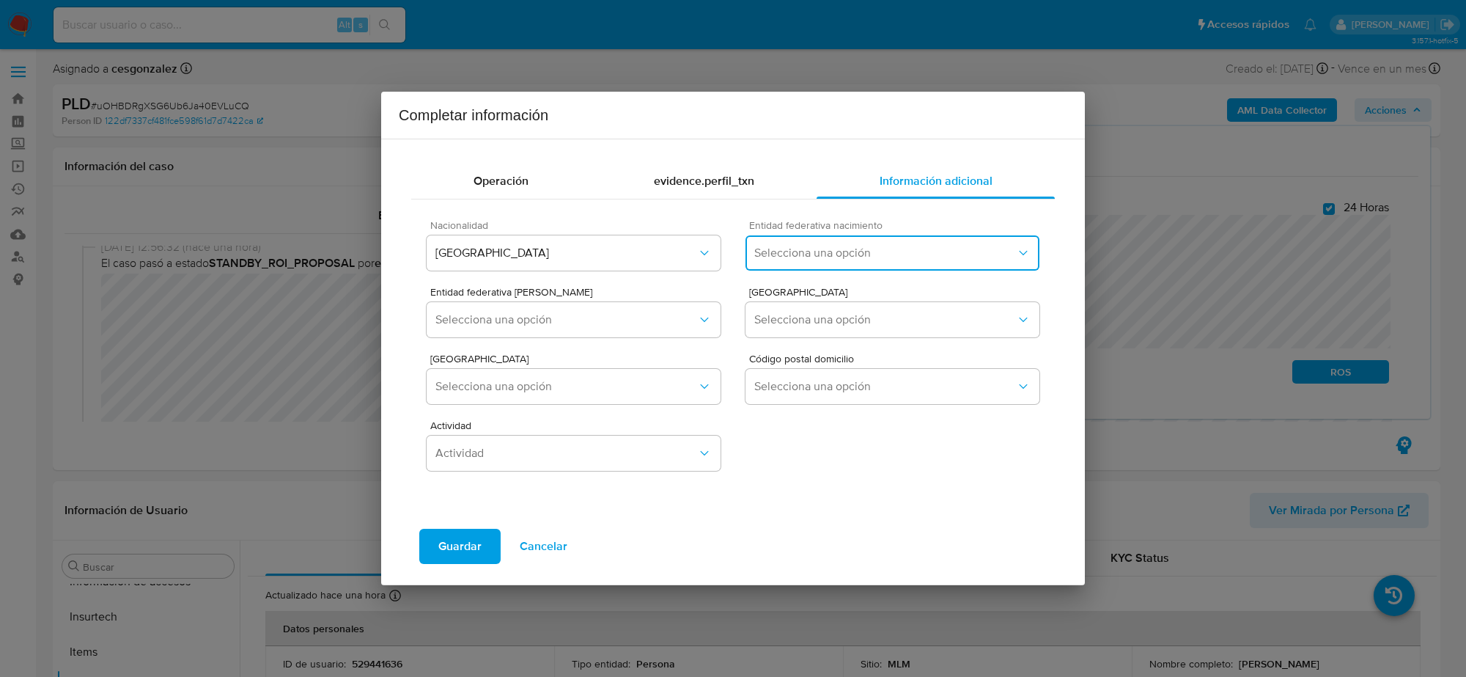
click at [840, 251] on span "Selecciona una opción" at bounding box center [885, 253] width 262 height 15
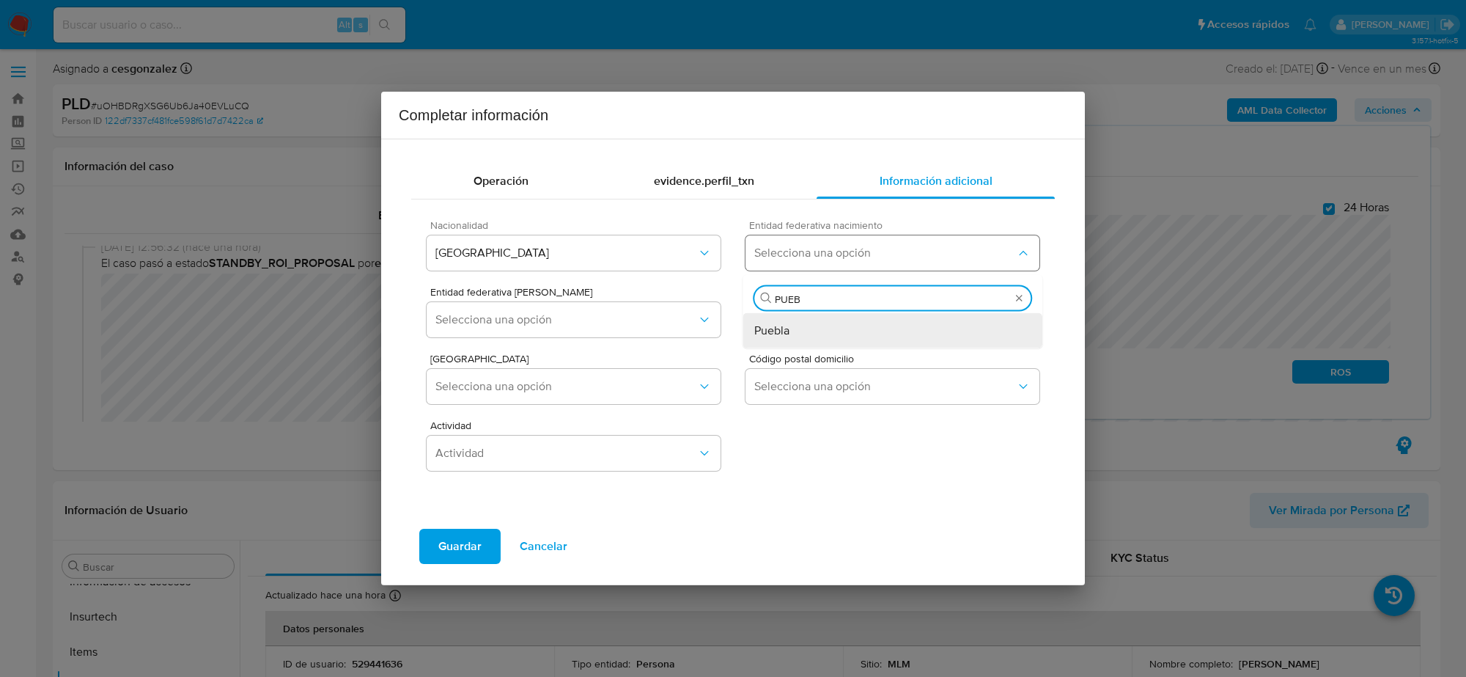
type input "PUEBL"
drag, startPoint x: 848, startPoint y: 331, endPoint x: 834, endPoint y: 334, distance: 14.2
click at [848, 332] on div "Puebla" at bounding box center [892, 330] width 276 height 35
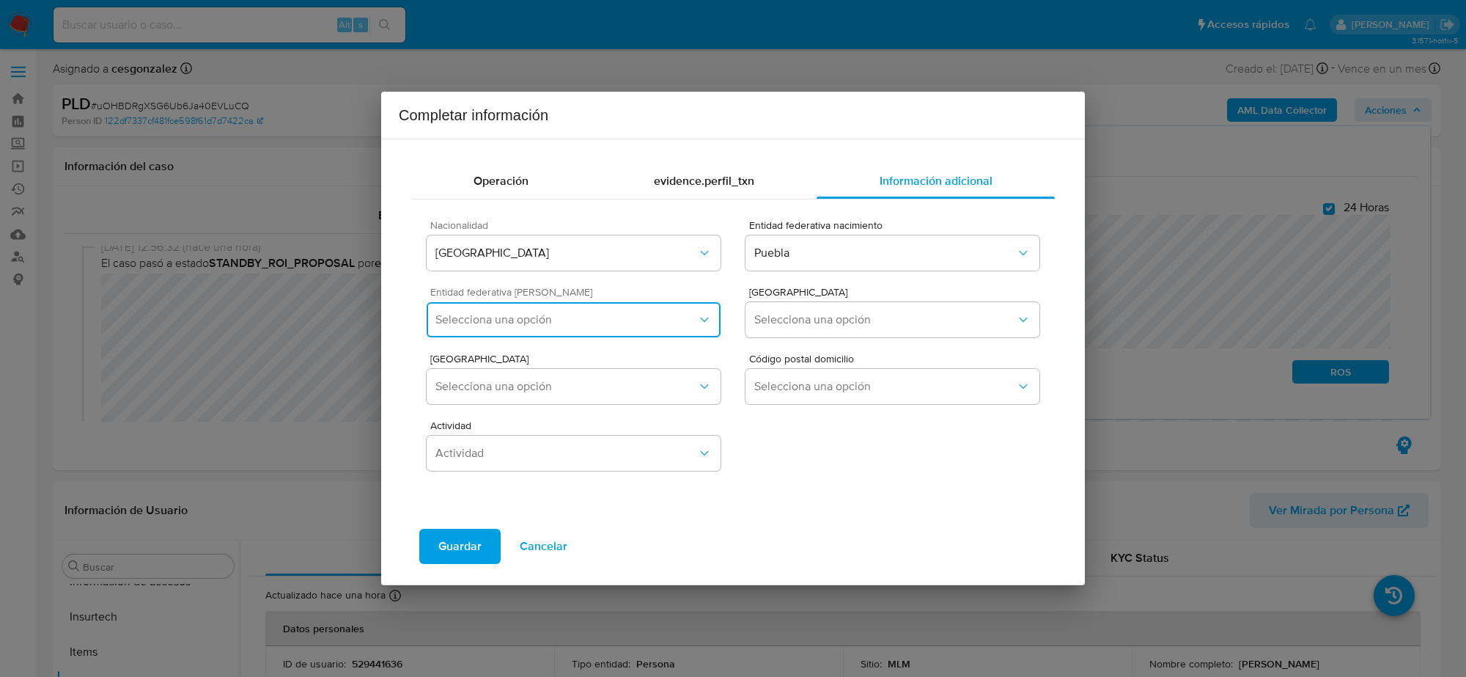
click at [683, 328] on button "Selecciona una opción" at bounding box center [574, 319] width 294 height 35
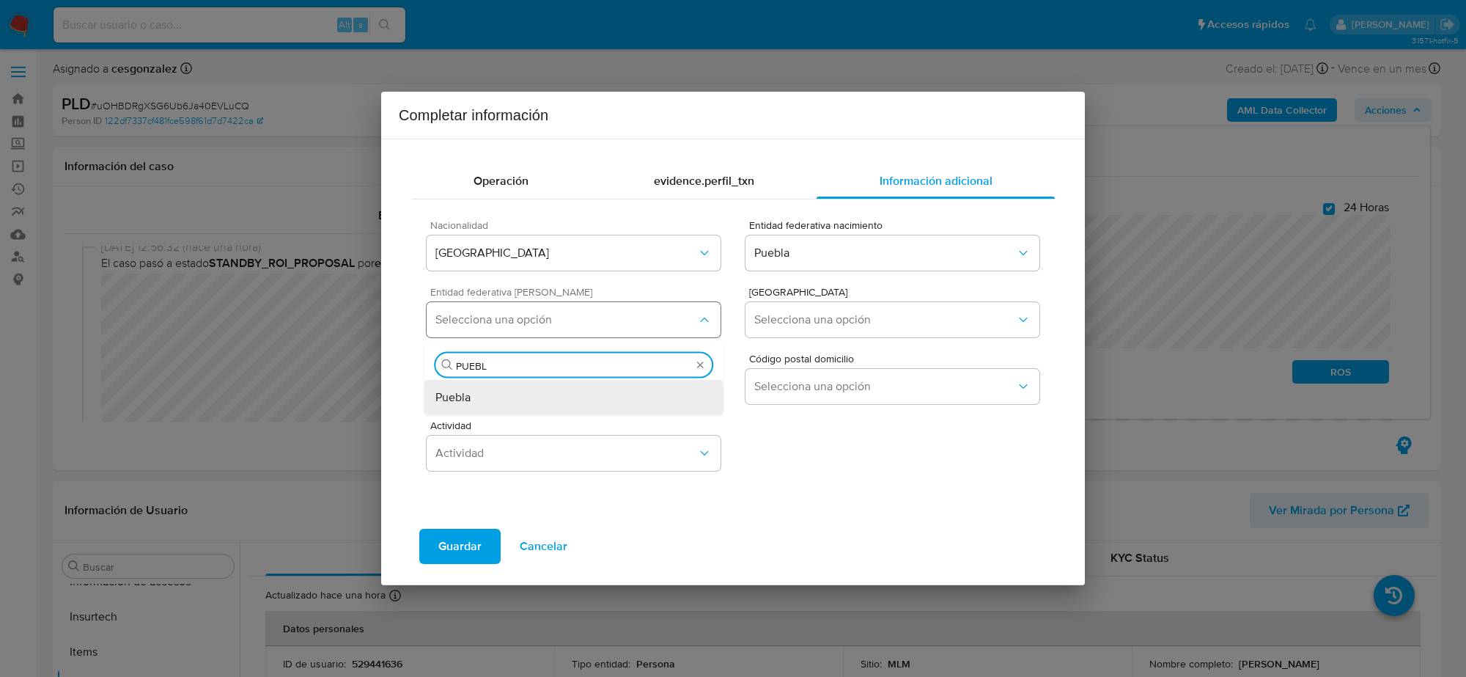
type input "PUEBLA"
click at [649, 405] on div "Puebla" at bounding box center [574, 397] width 276 height 35
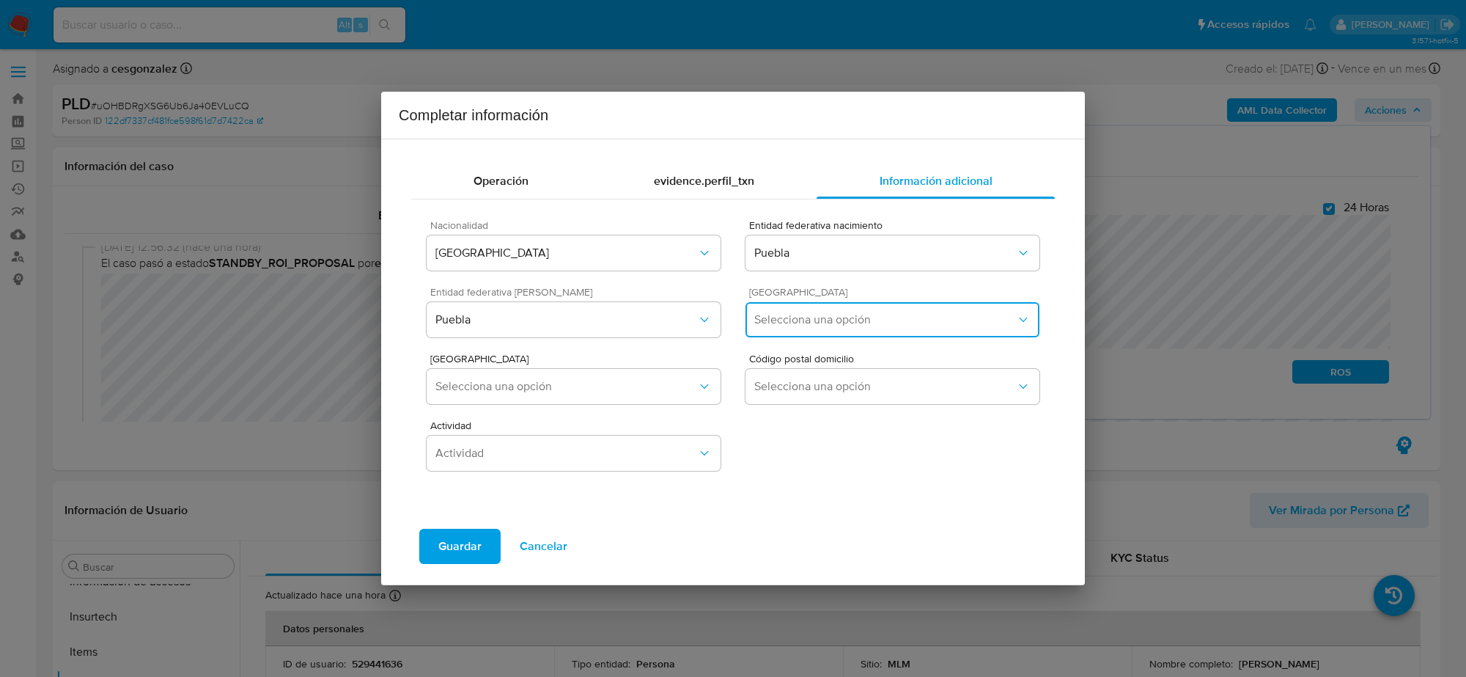
click at [801, 325] on span "Selecciona una opción" at bounding box center [885, 319] width 262 height 15
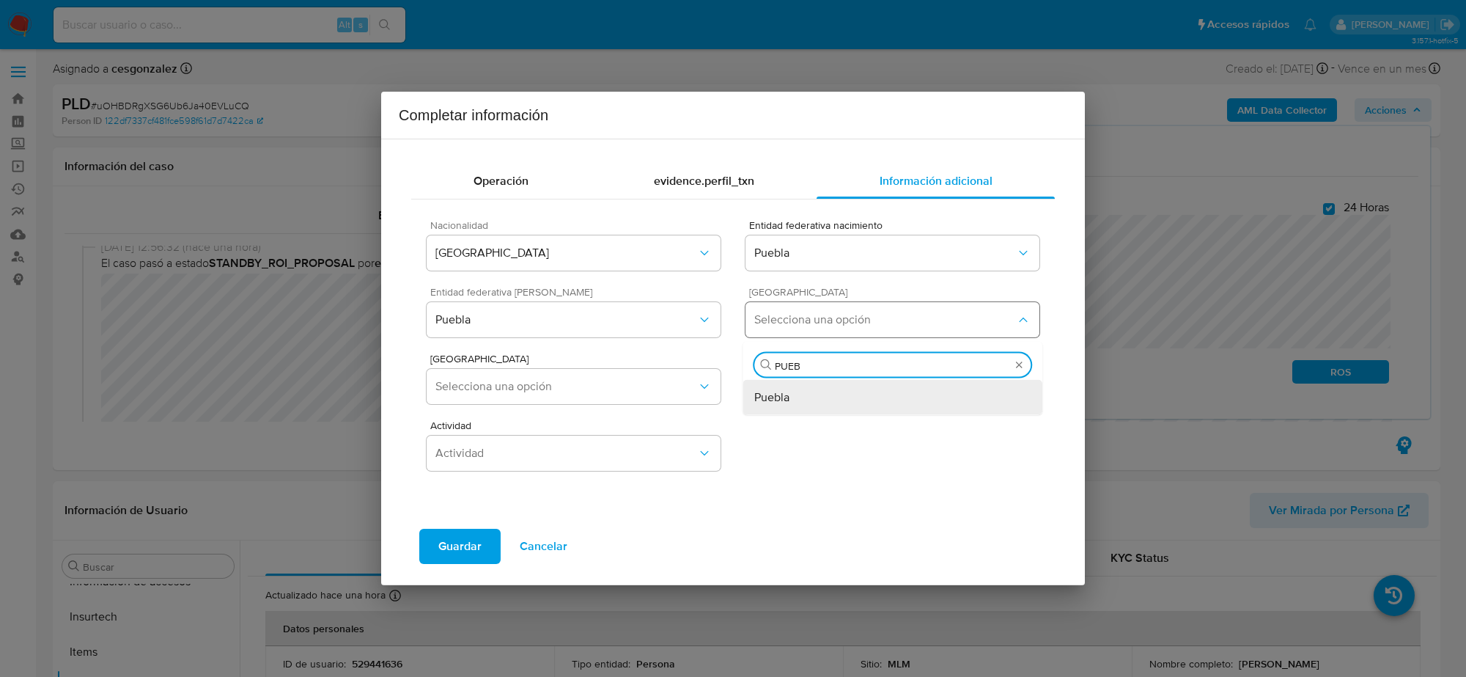
type input "PUEBL"
click at [801, 397] on div "Puebla" at bounding box center [892, 397] width 276 height 35
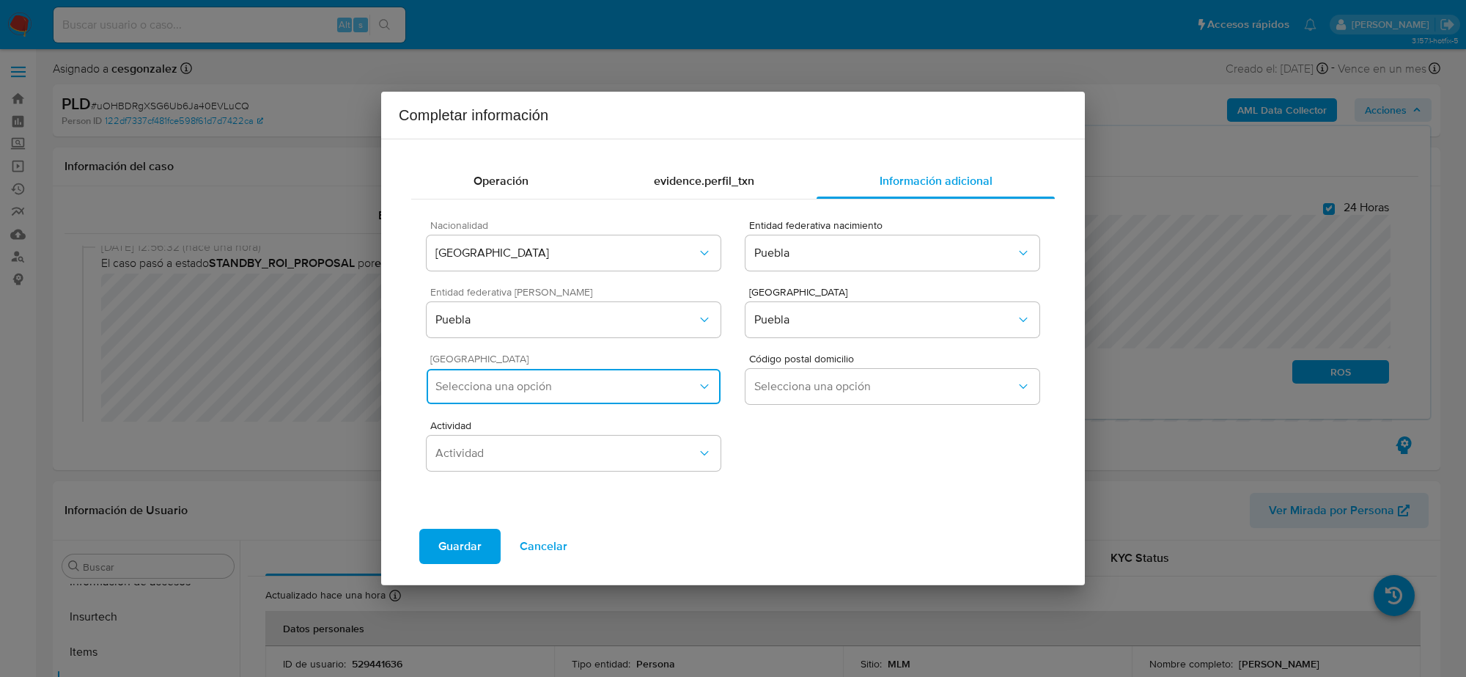
click at [668, 397] on button "Selecciona una opción" at bounding box center [574, 386] width 294 height 35
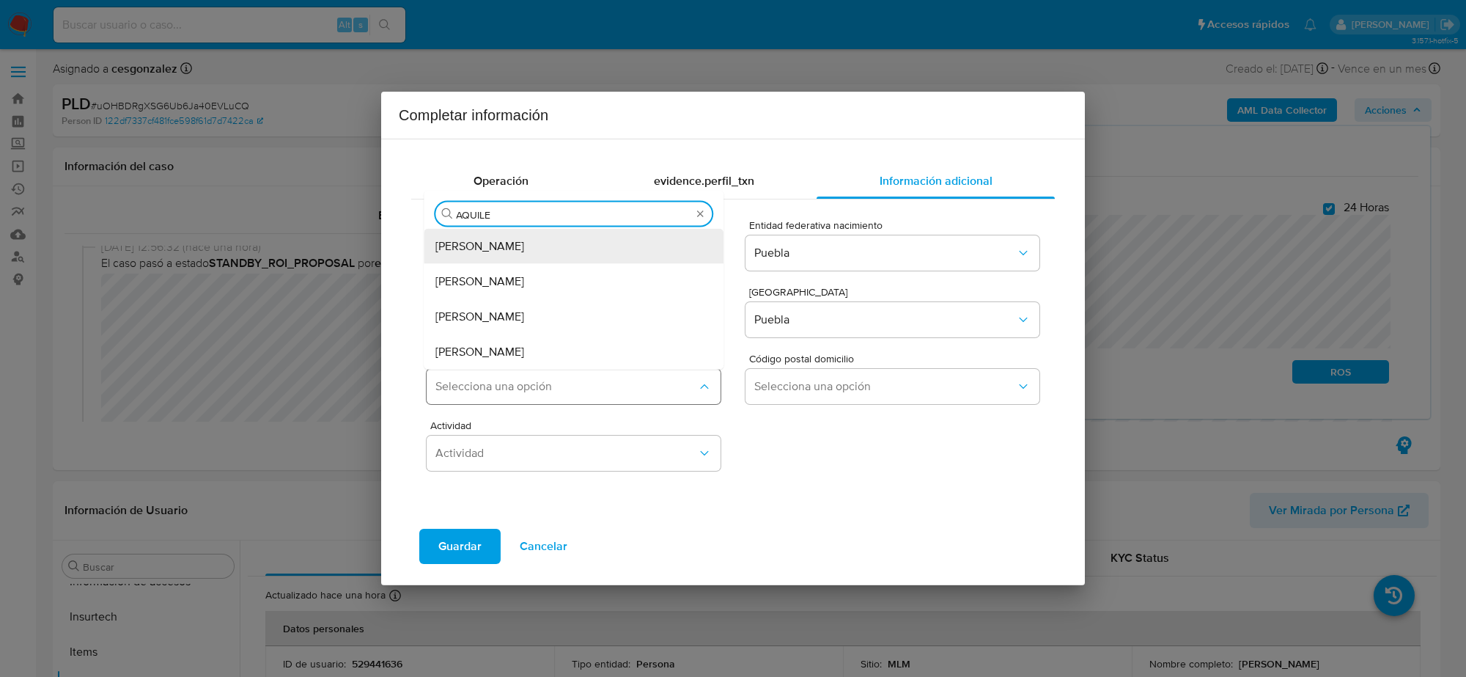
type input "AQUILES"
click at [589, 253] on div "Aquiles Serdán" at bounding box center [574, 246] width 276 height 35
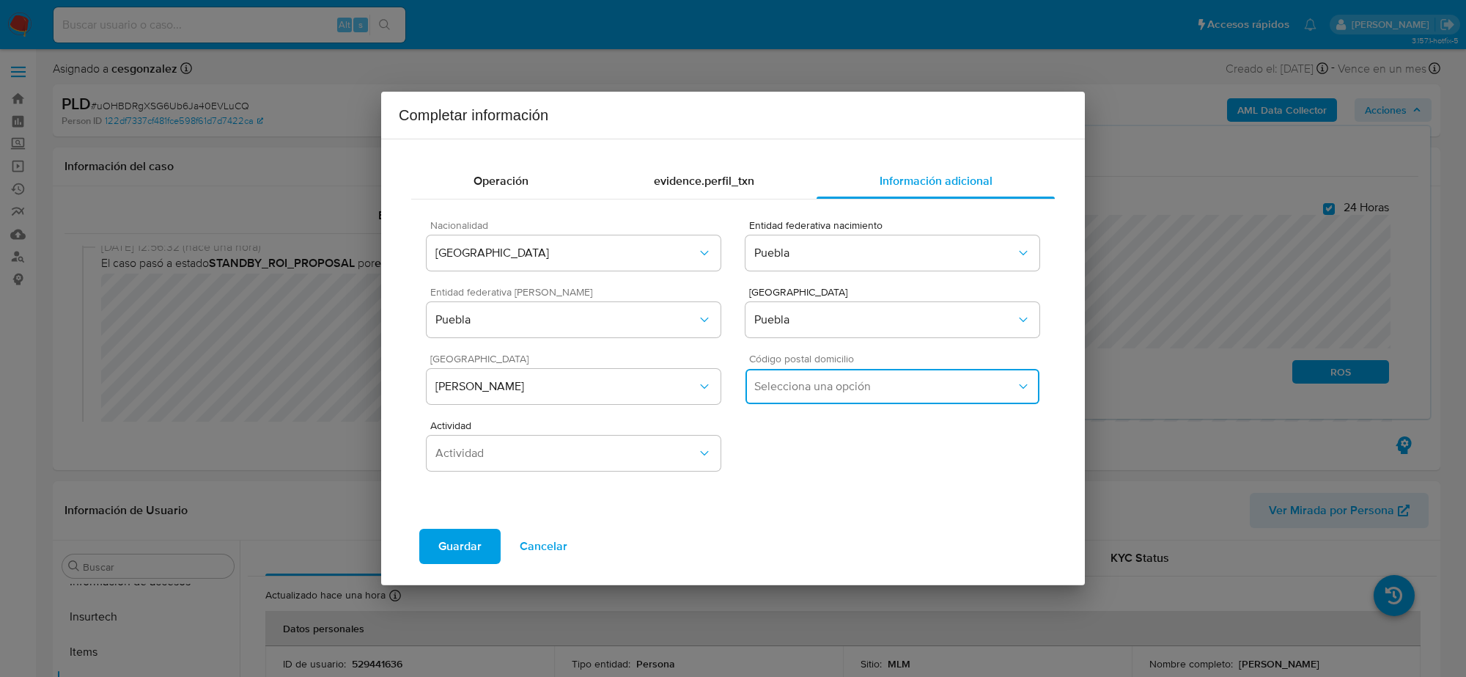
click at [891, 391] on span "Selecciona una opción" at bounding box center [885, 386] width 262 height 15
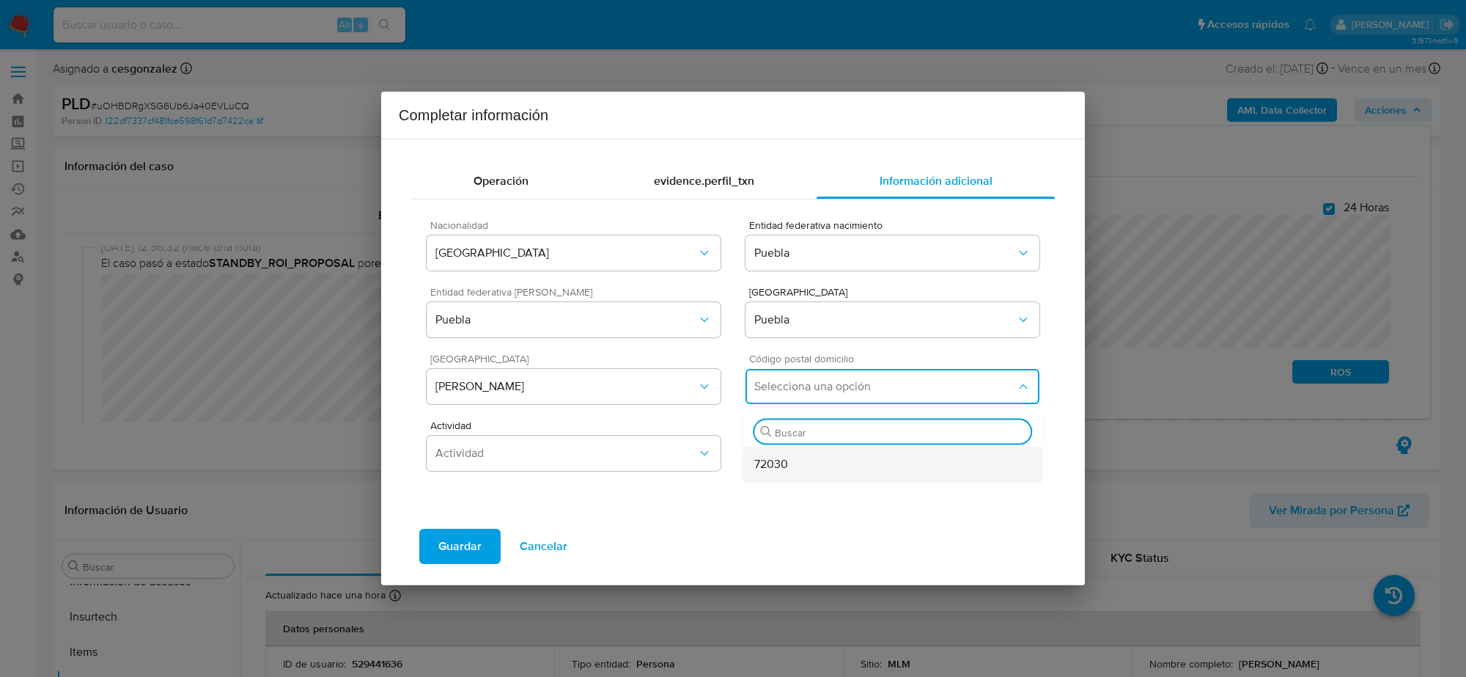
click at [809, 471] on div "72030" at bounding box center [892, 464] width 276 height 35
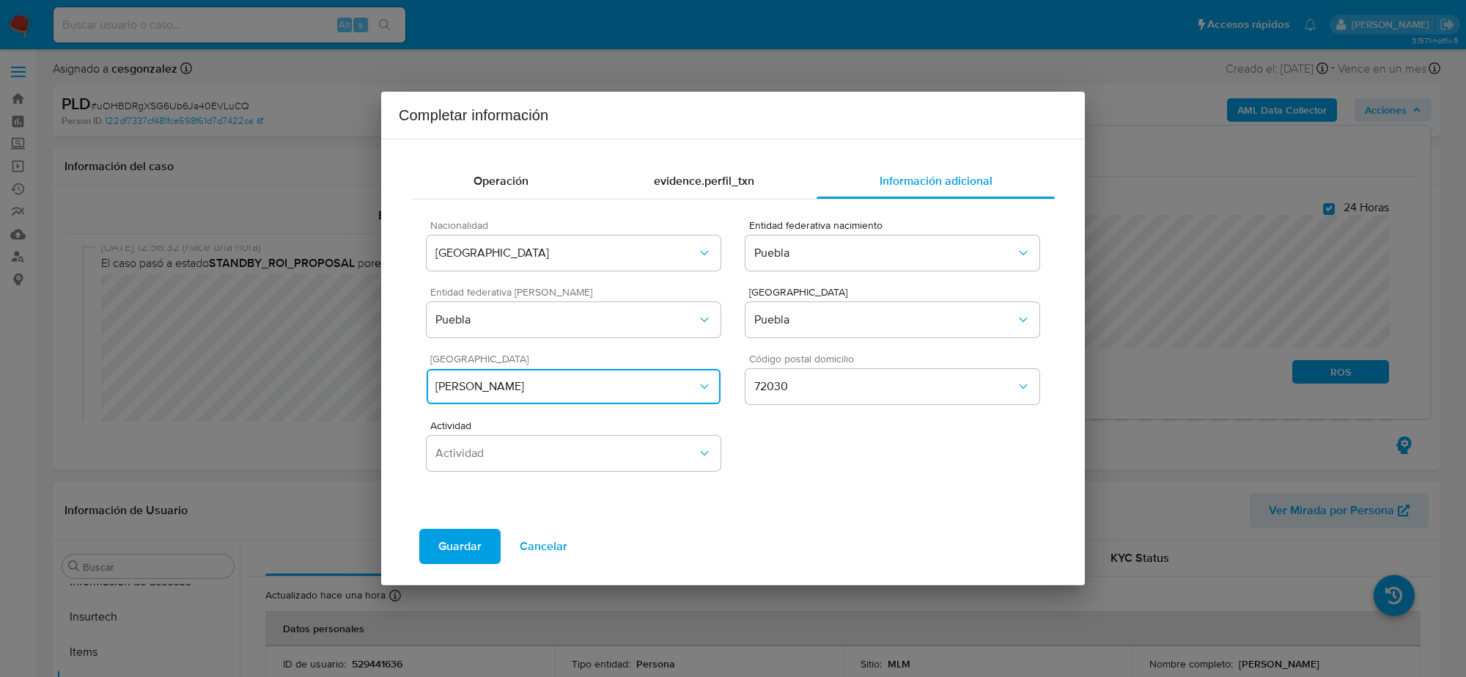
click at [636, 387] on span "Aquiles Serdán" at bounding box center [567, 386] width 262 height 15
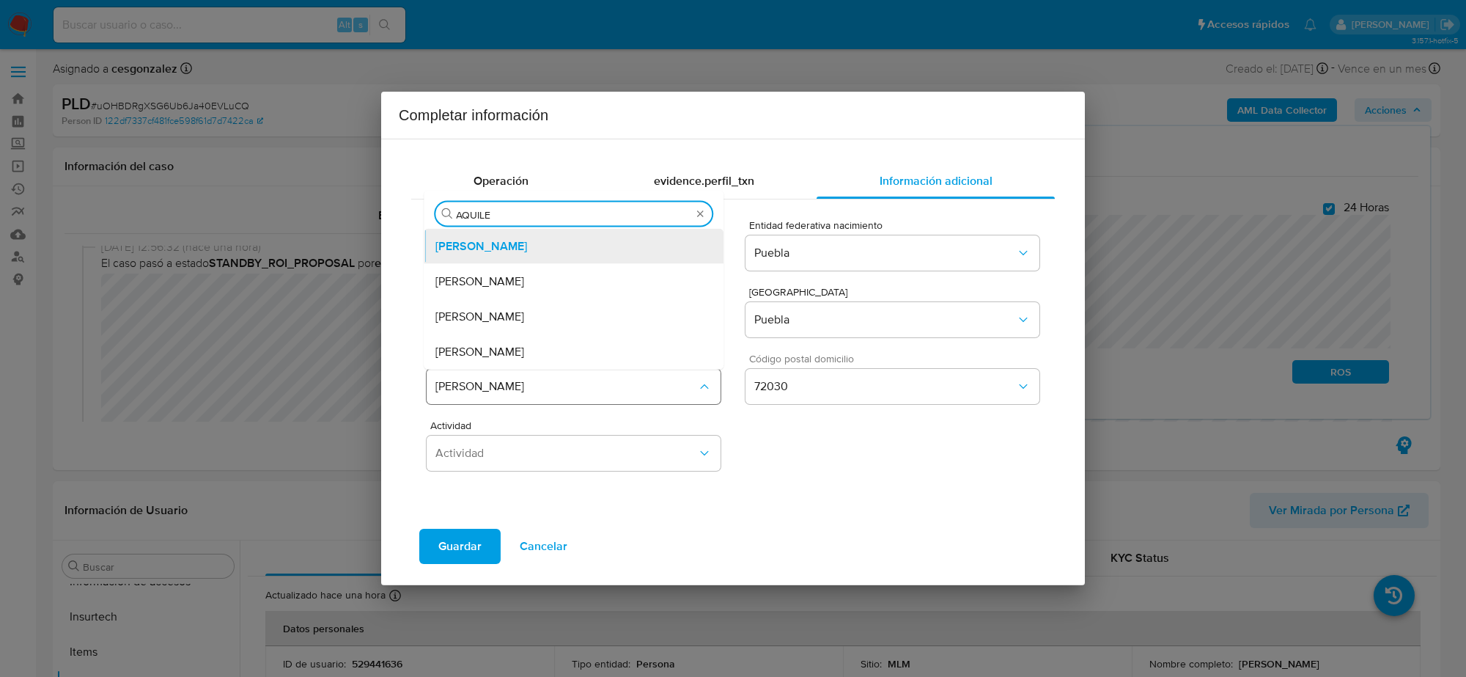
type input "AQUILES"
click at [581, 308] on div "Aquiles Serdán" at bounding box center [574, 316] width 276 height 35
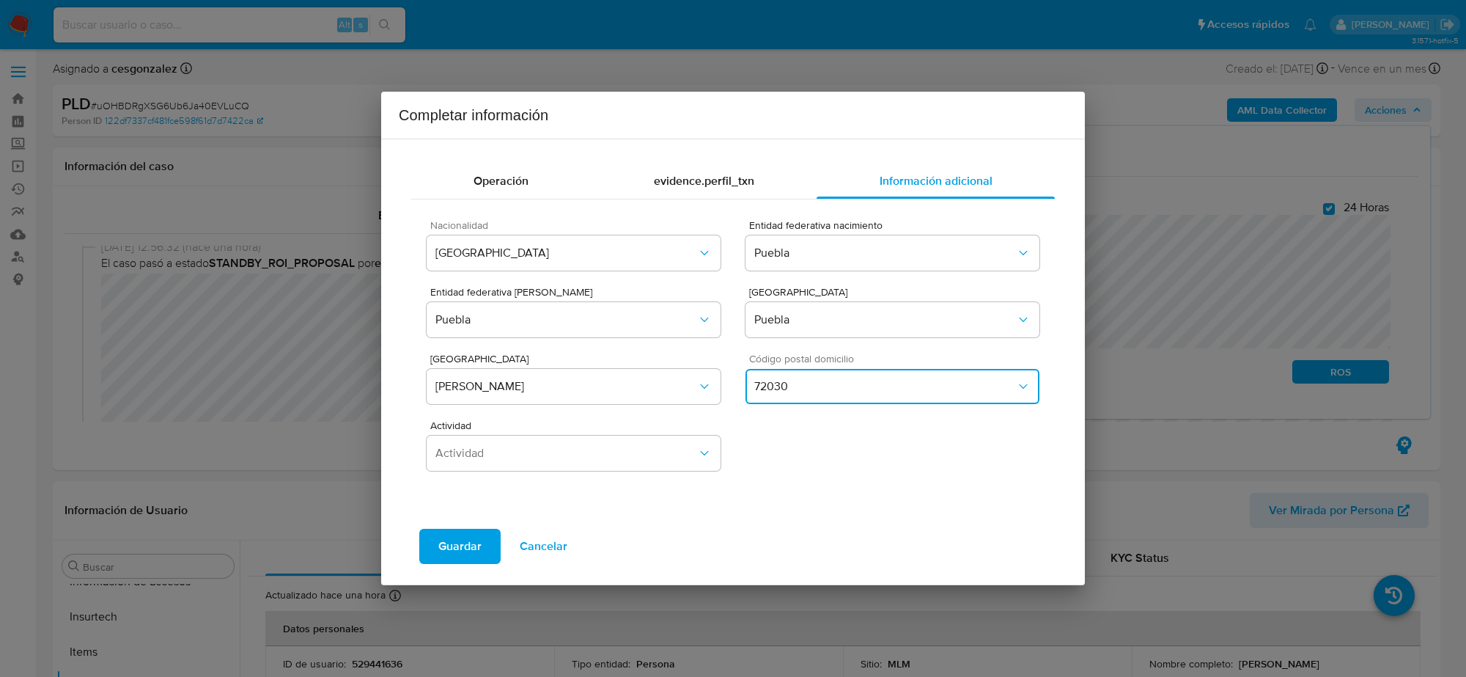
click at [892, 380] on span "72030" at bounding box center [885, 386] width 262 height 15
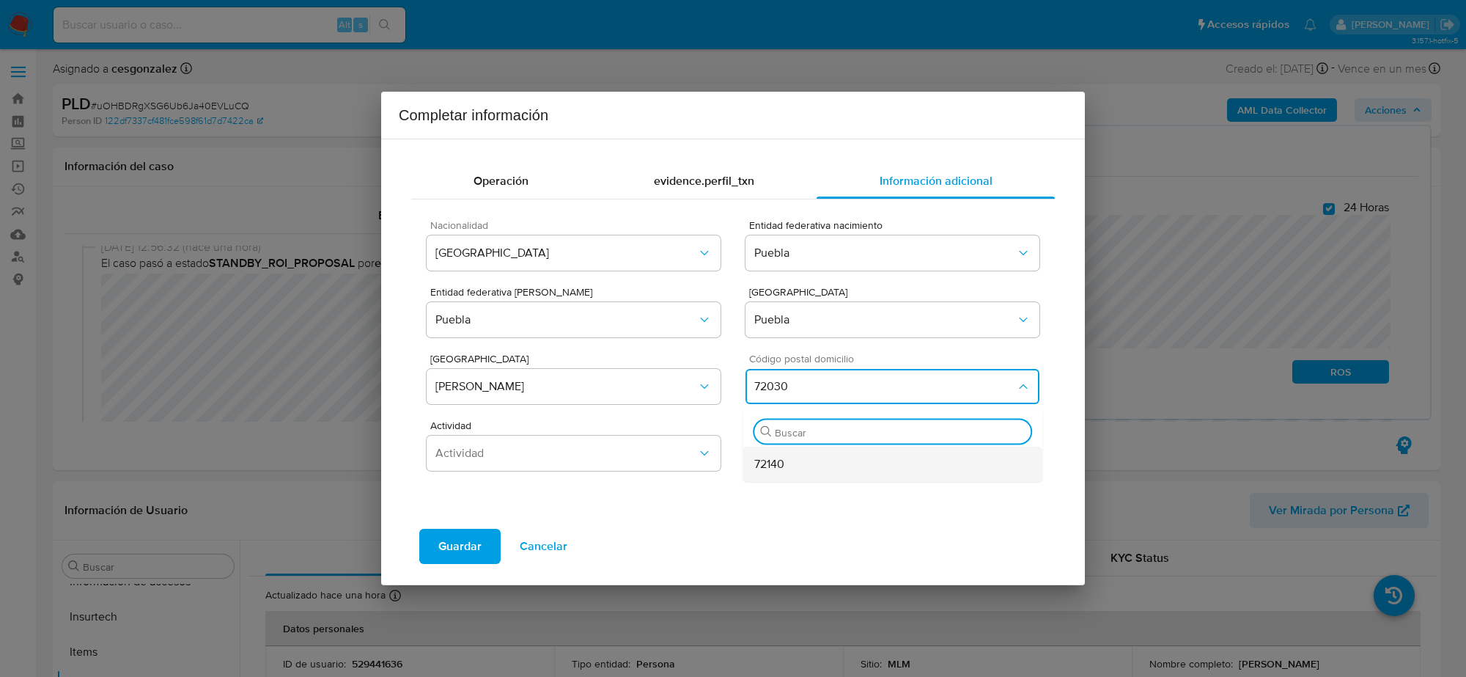
click at [864, 460] on div "72140" at bounding box center [892, 464] width 276 height 35
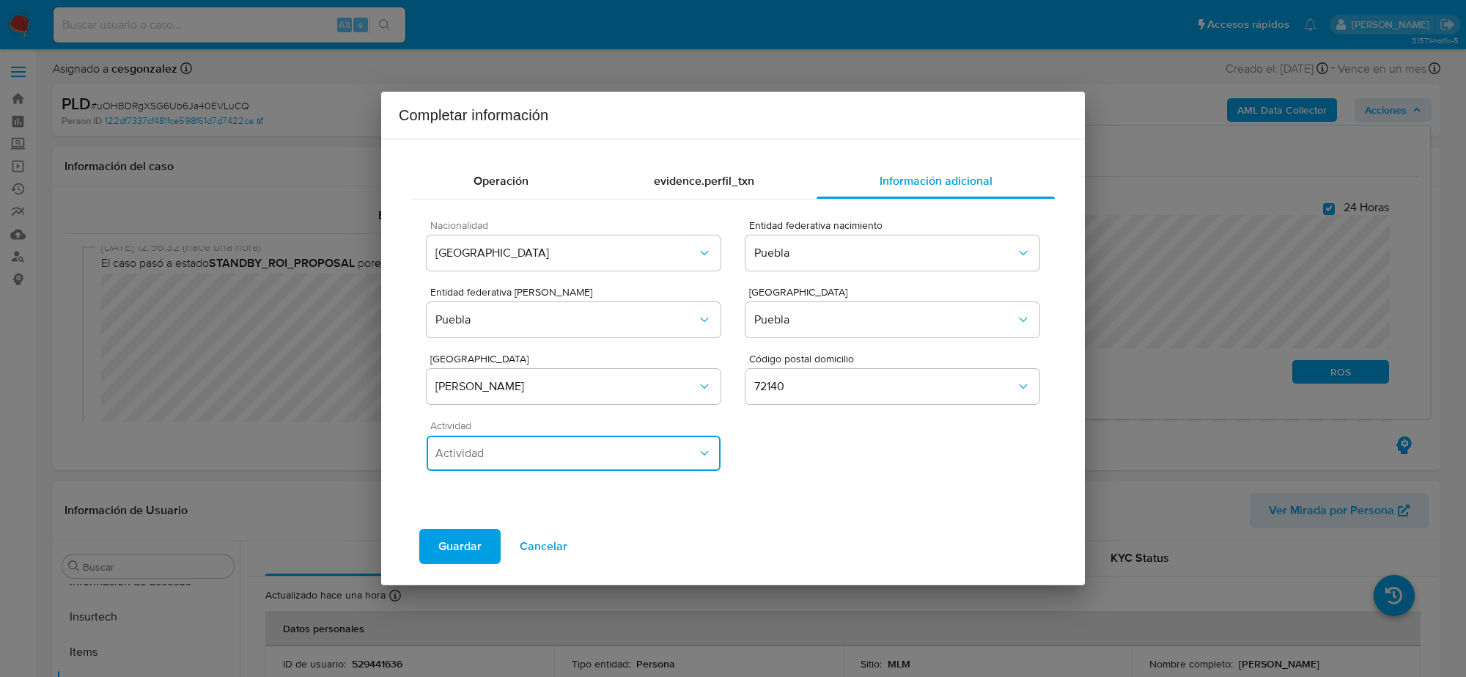
click at [650, 456] on span "Actividad" at bounding box center [567, 453] width 262 height 15
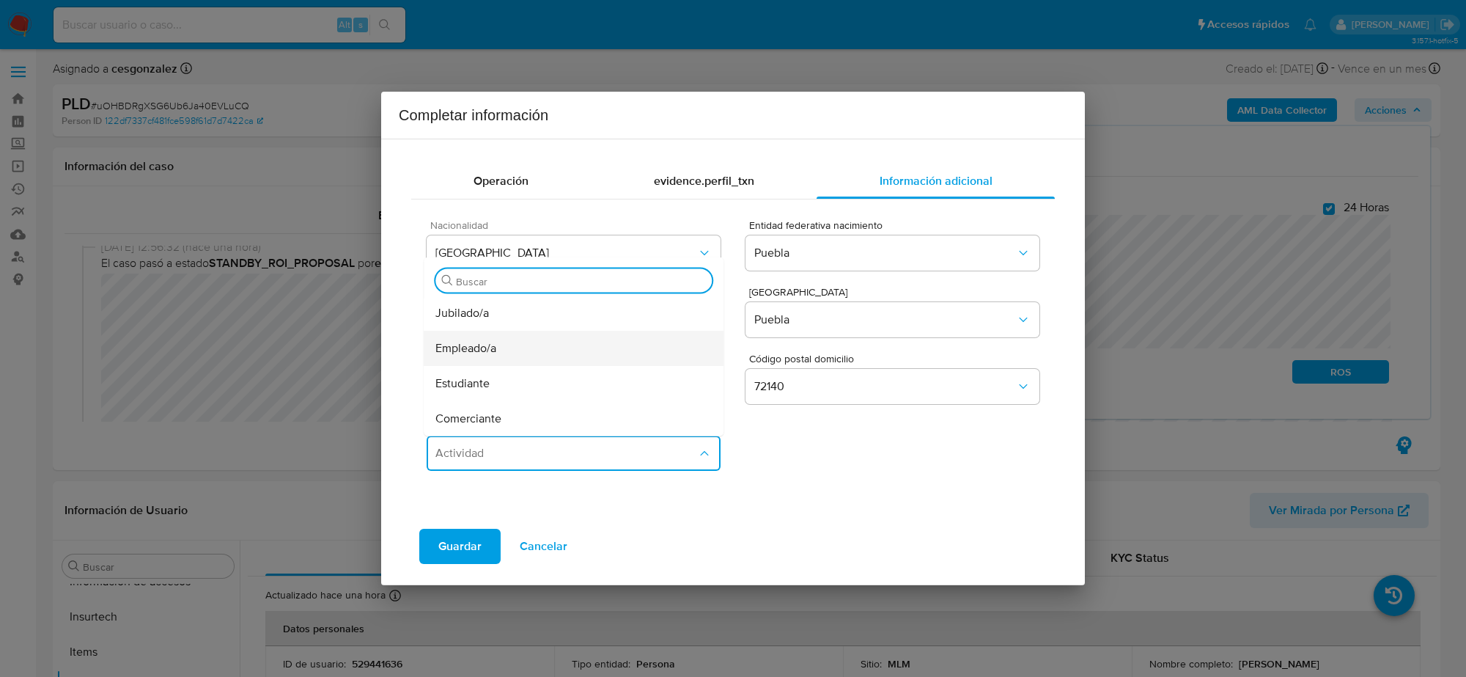
click at [521, 343] on div "Empleado/a" at bounding box center [574, 348] width 276 height 35
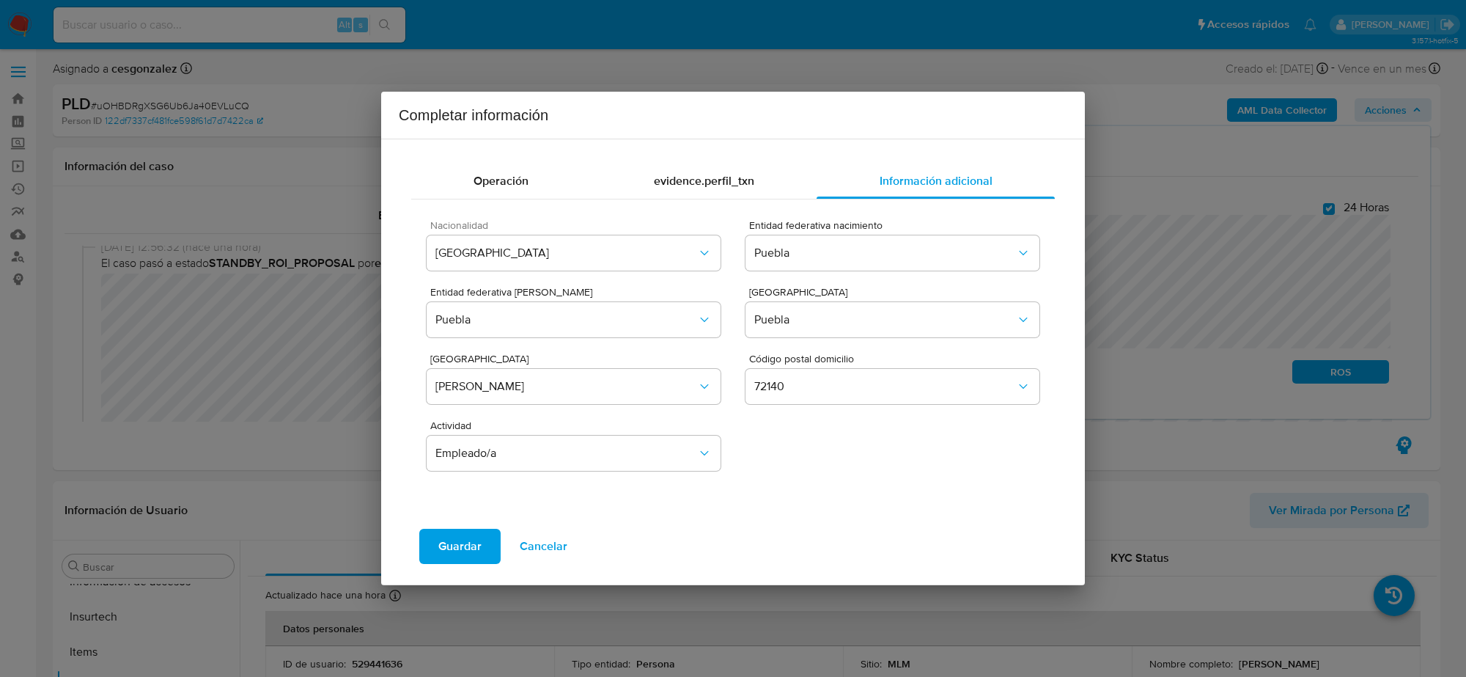
click at [484, 548] on button "Guardar" at bounding box center [459, 546] width 81 height 35
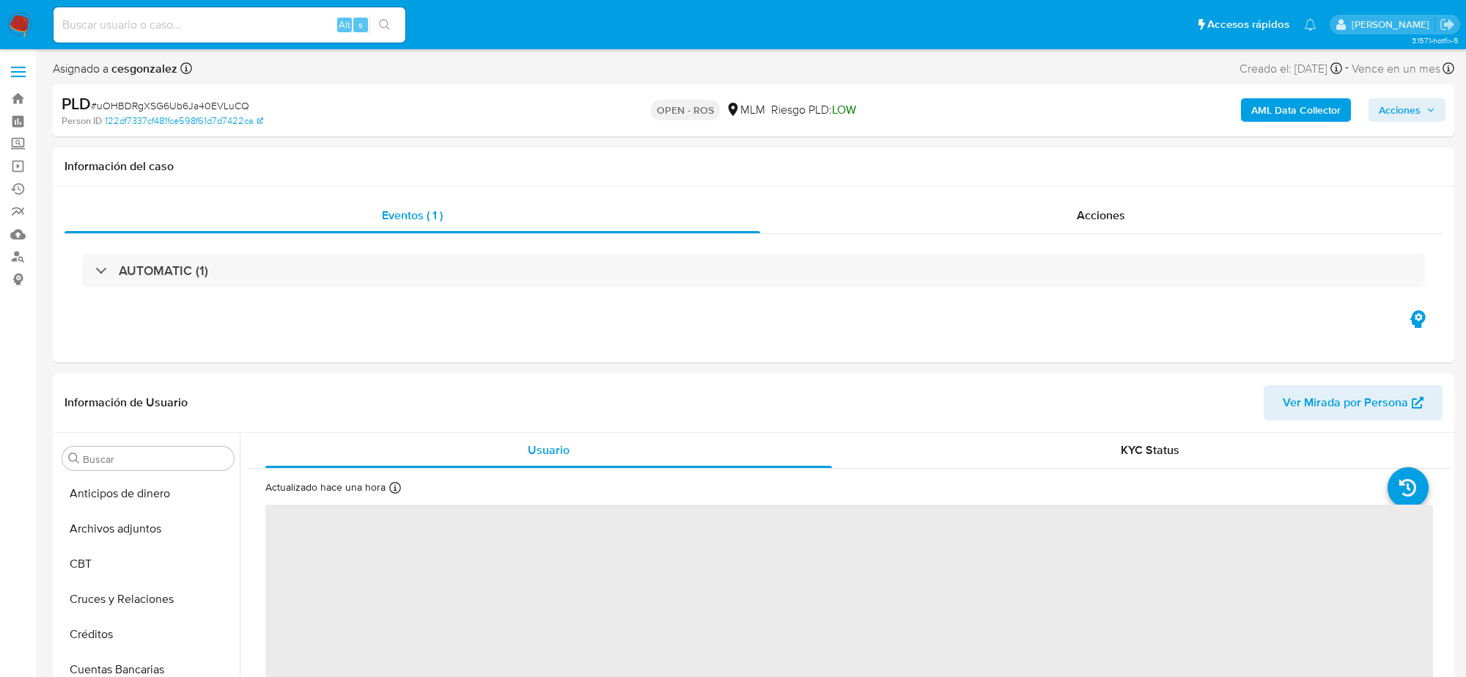
select select "10"
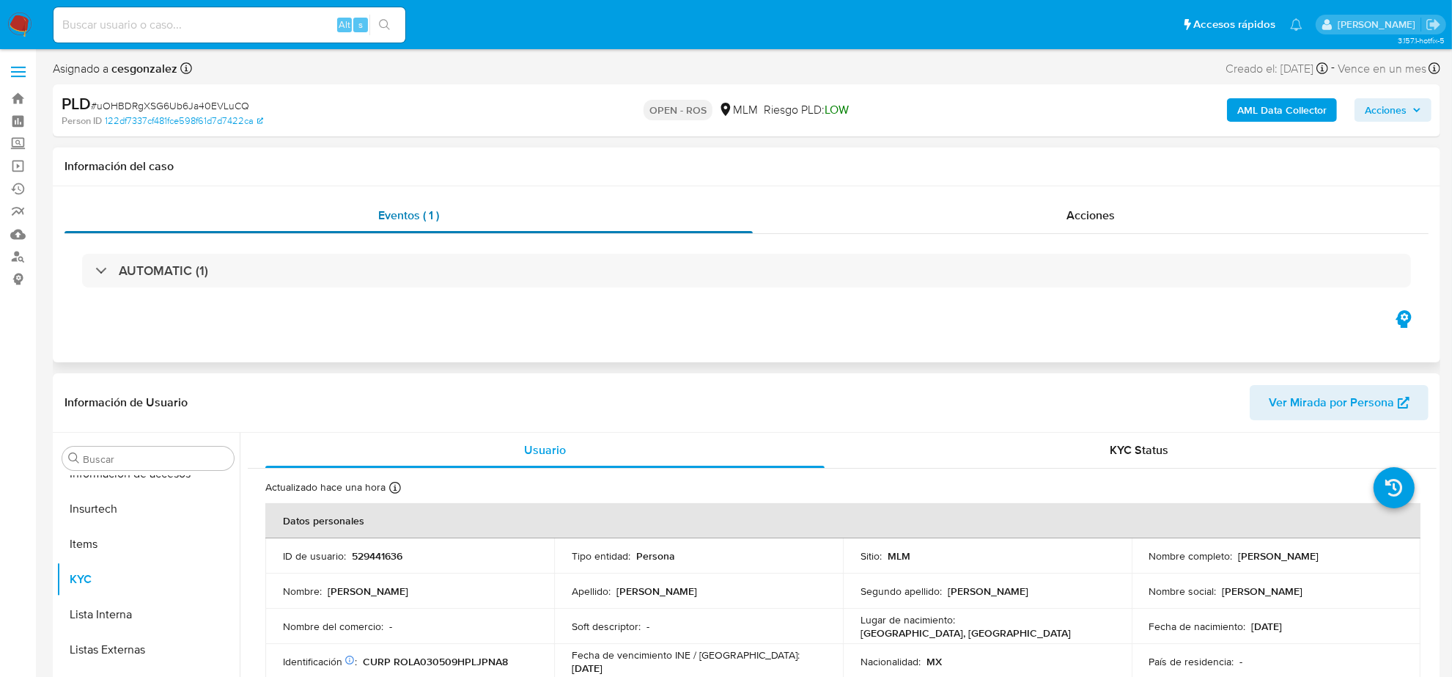
click at [415, 215] on span "Eventos ( 1 )" at bounding box center [408, 215] width 61 height 17
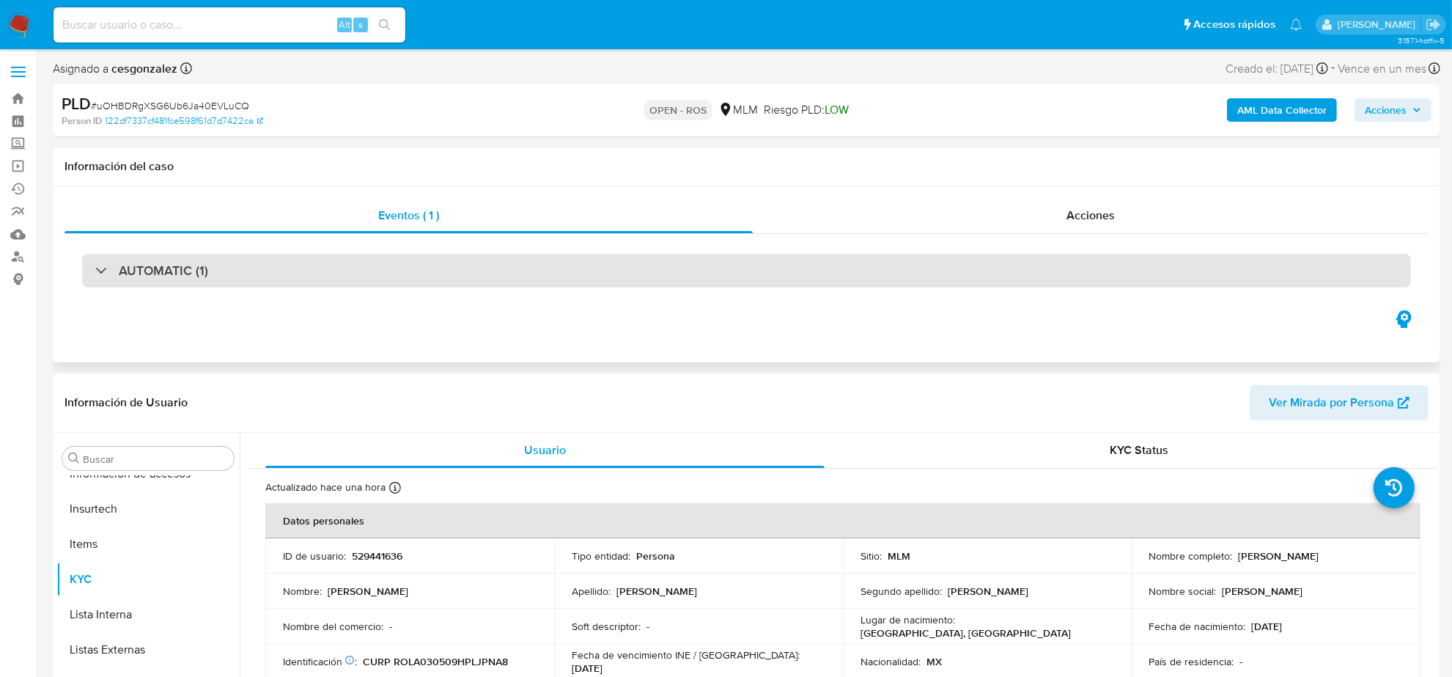
click at [290, 279] on div "AUTOMATIC (1)" at bounding box center [746, 271] width 1329 height 34
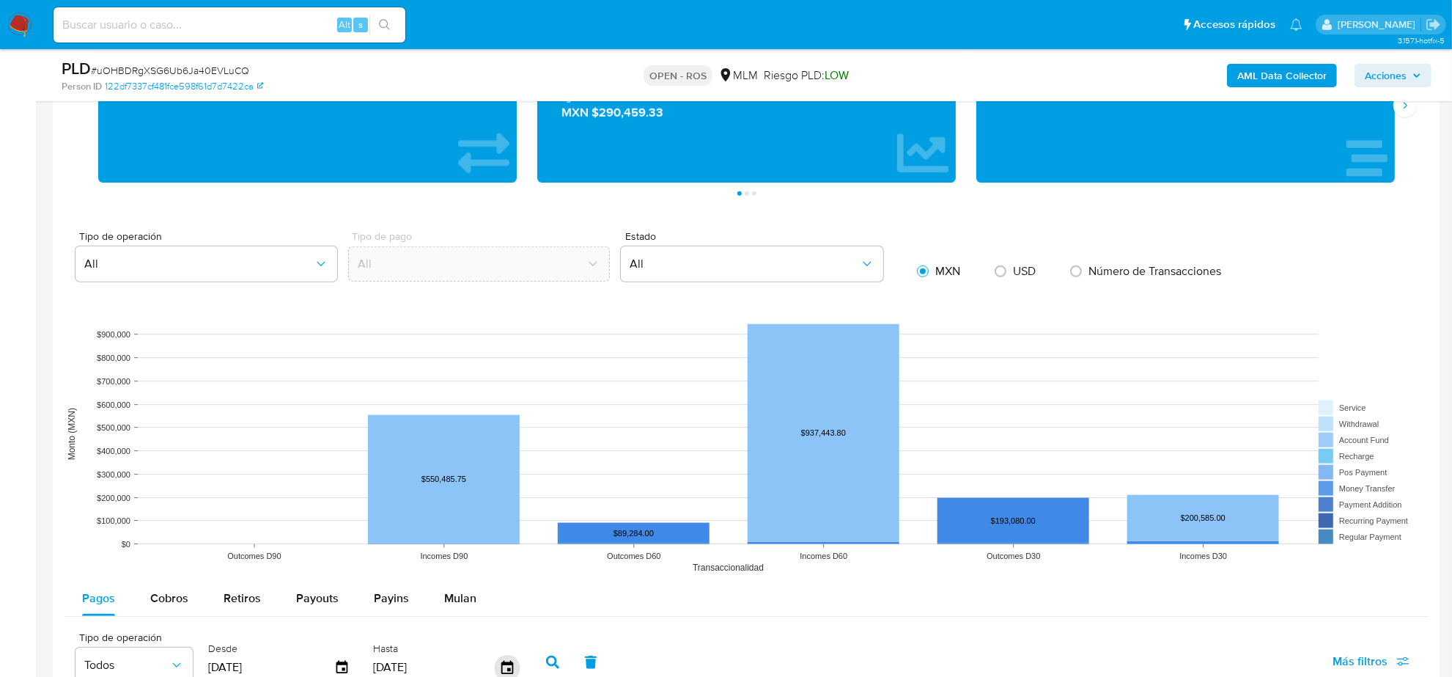
scroll to position [1650, 0]
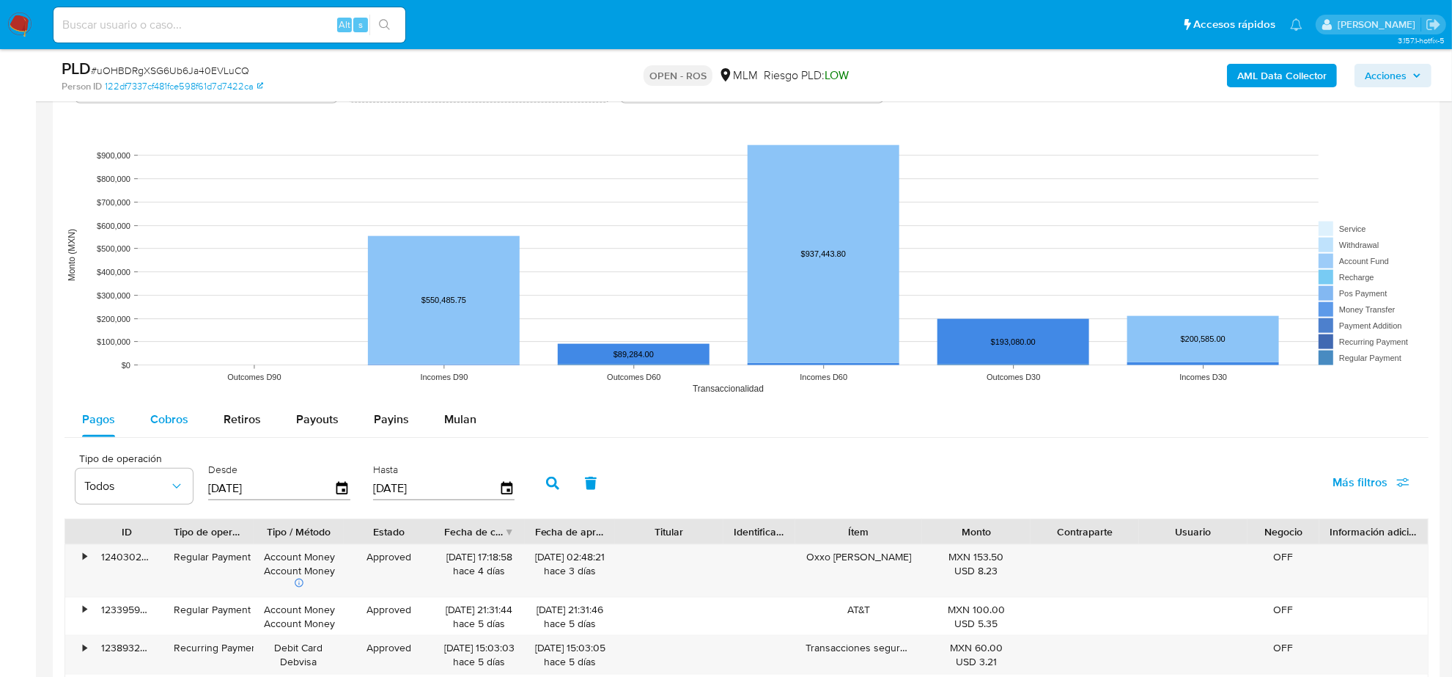
click at [170, 414] on span "Cobros" at bounding box center [169, 419] width 38 height 17
select select "10"
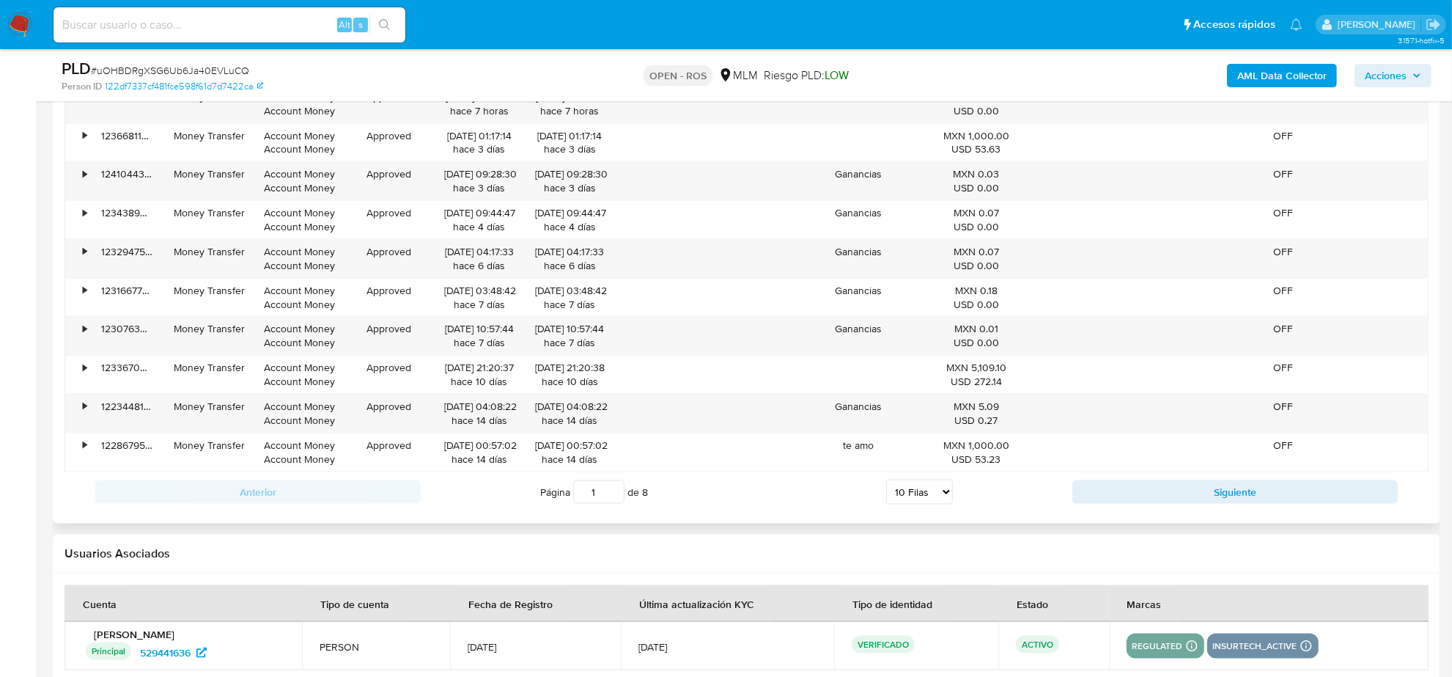
scroll to position [2108, 0]
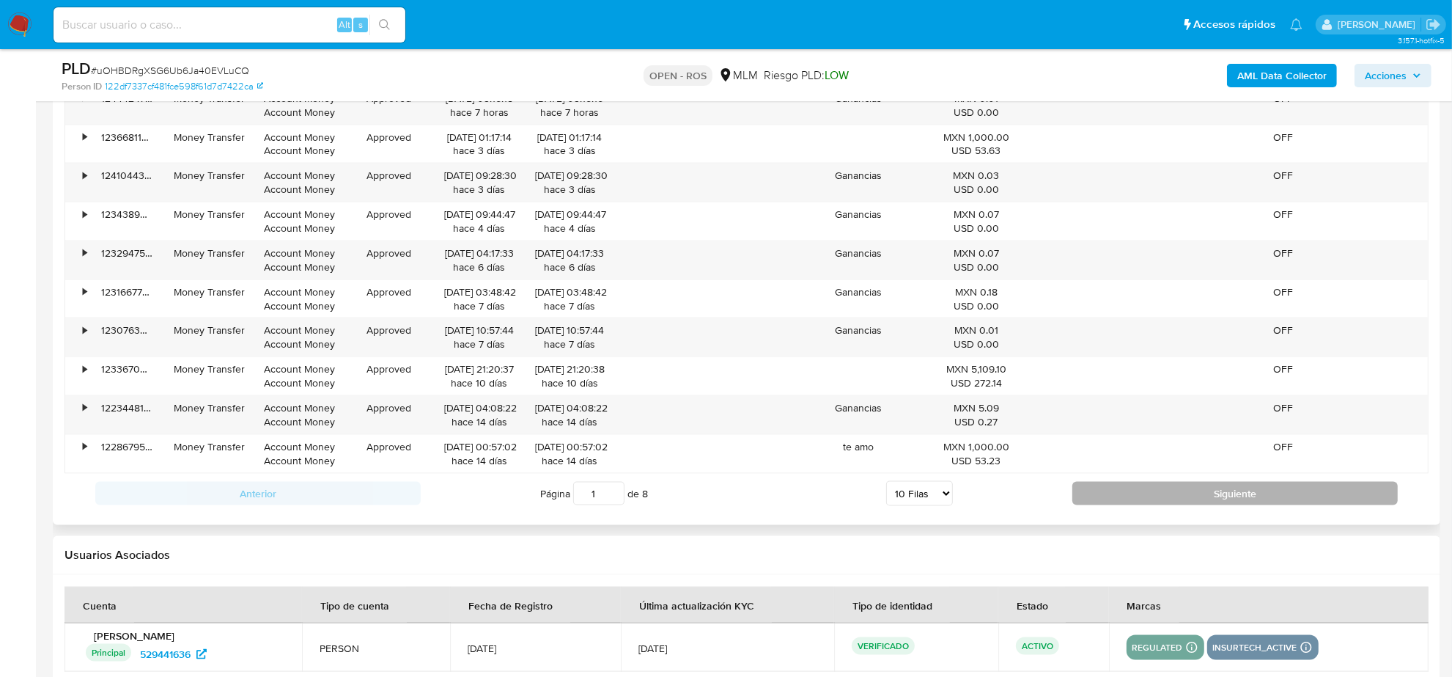
click at [1113, 497] on button "Siguiente" at bounding box center [1236, 493] width 326 height 23
click at [1104, 490] on button "Siguiente" at bounding box center [1236, 493] width 326 height 23
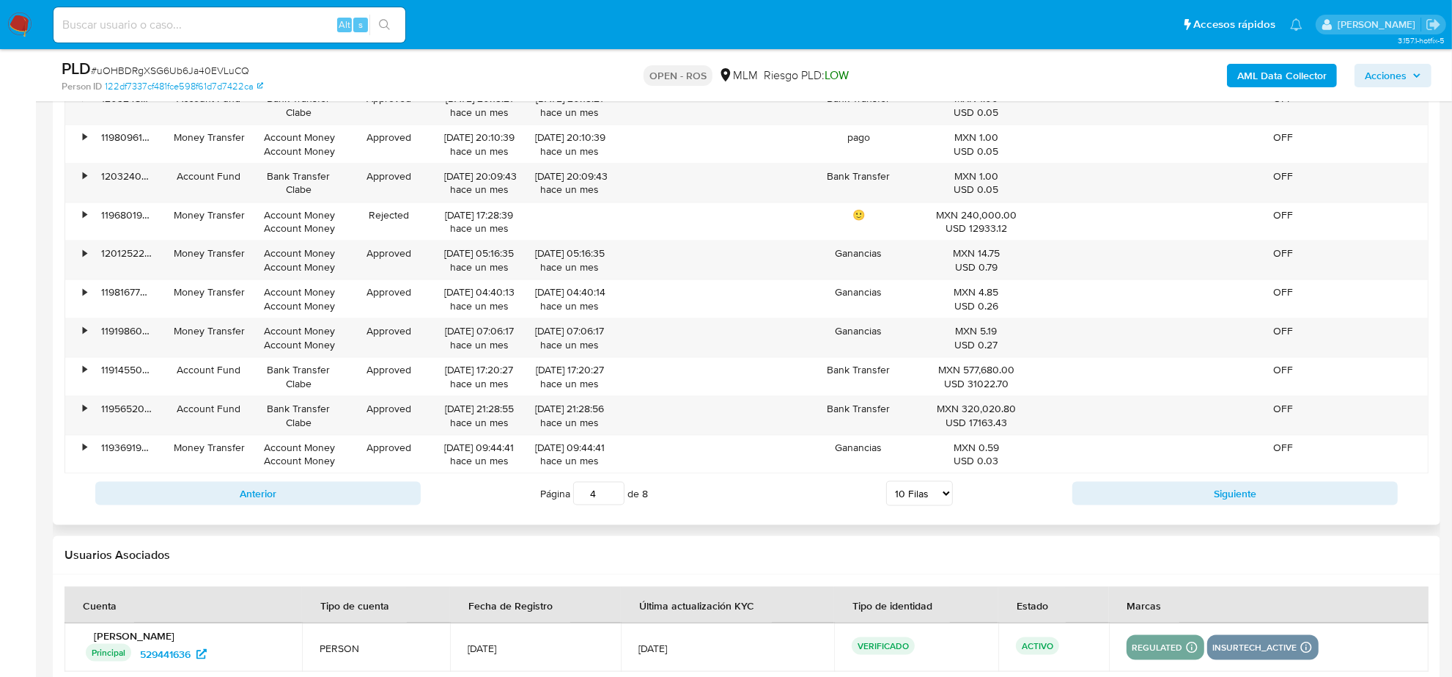
click at [323, 484] on div "Anterior Página 4 de 8 5 Filas 10 Filas 20 Filas 25 Filas 50 Filas 100 Filas Si…" at bounding box center [747, 494] width 1364 height 40
click at [323, 492] on button "Anterior" at bounding box center [258, 493] width 326 height 23
type input "3"
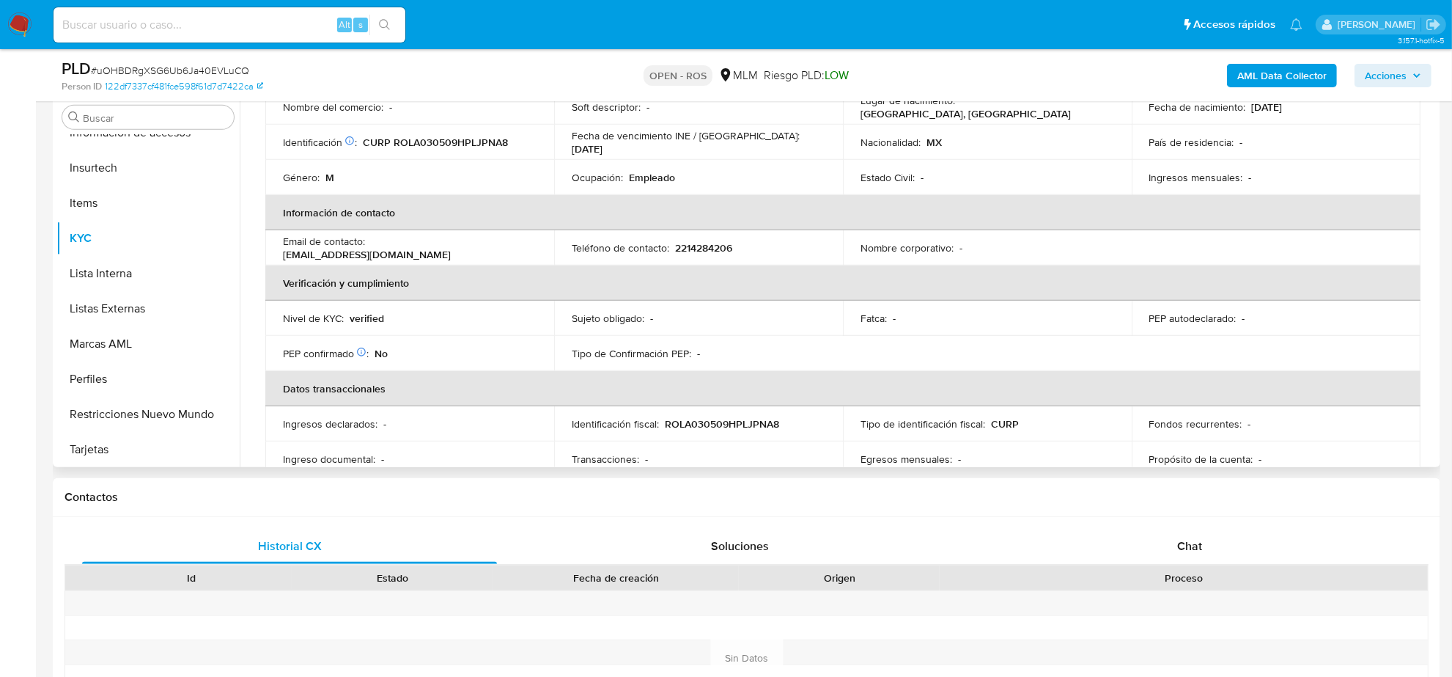
scroll to position [0, 0]
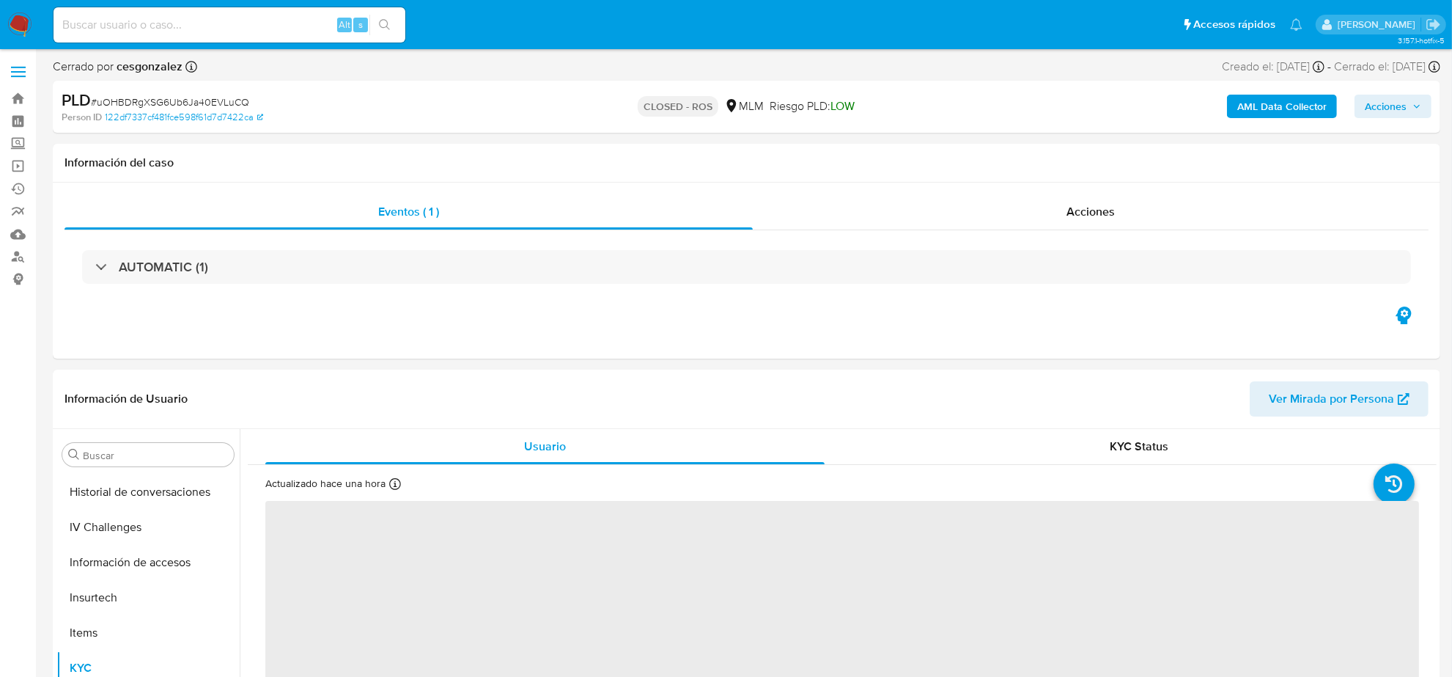
scroll to position [618, 0]
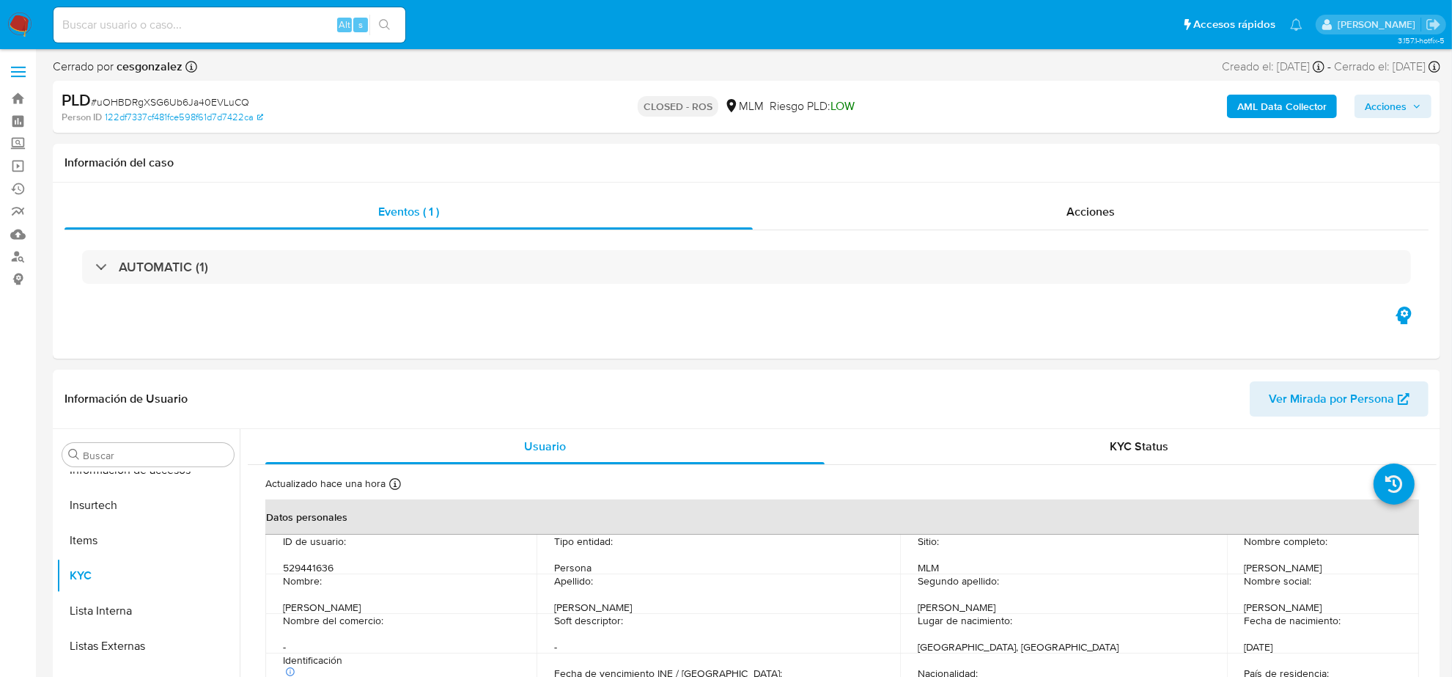
select select "10"
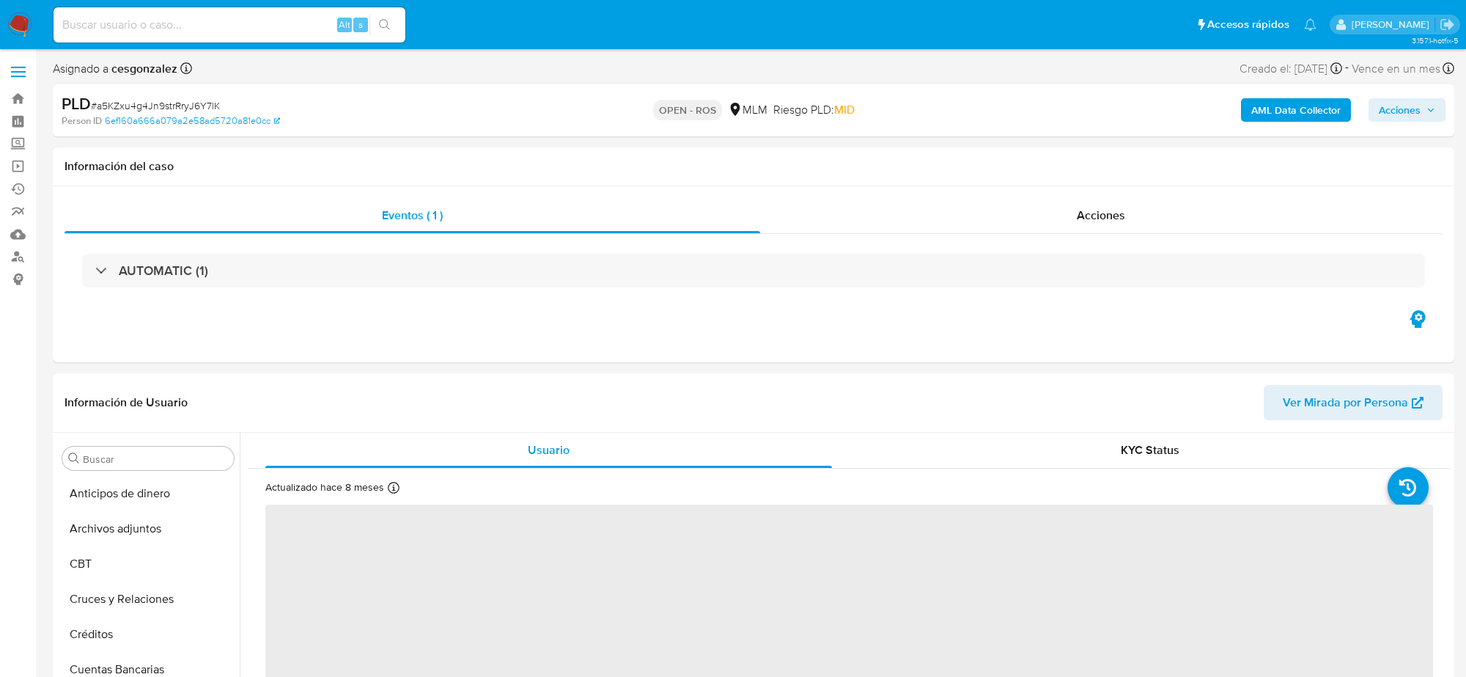
select select "10"
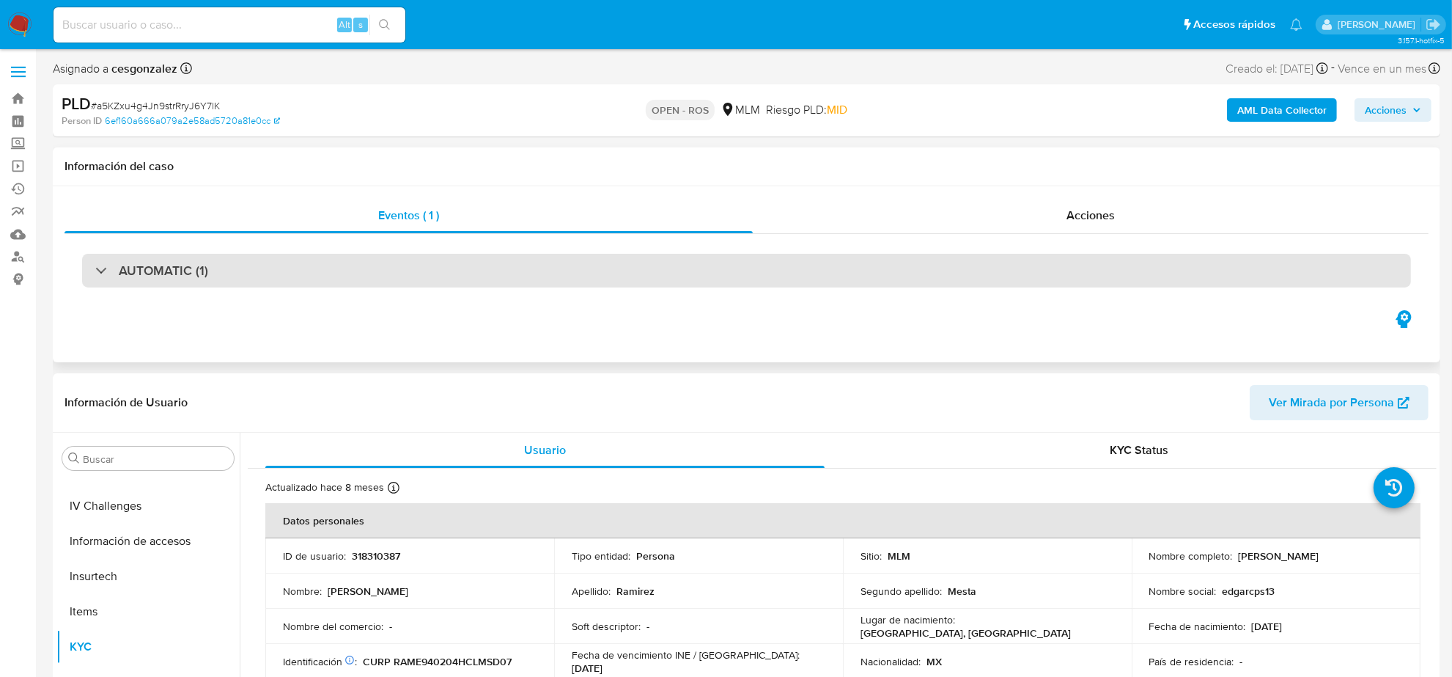
scroll to position [618, 0]
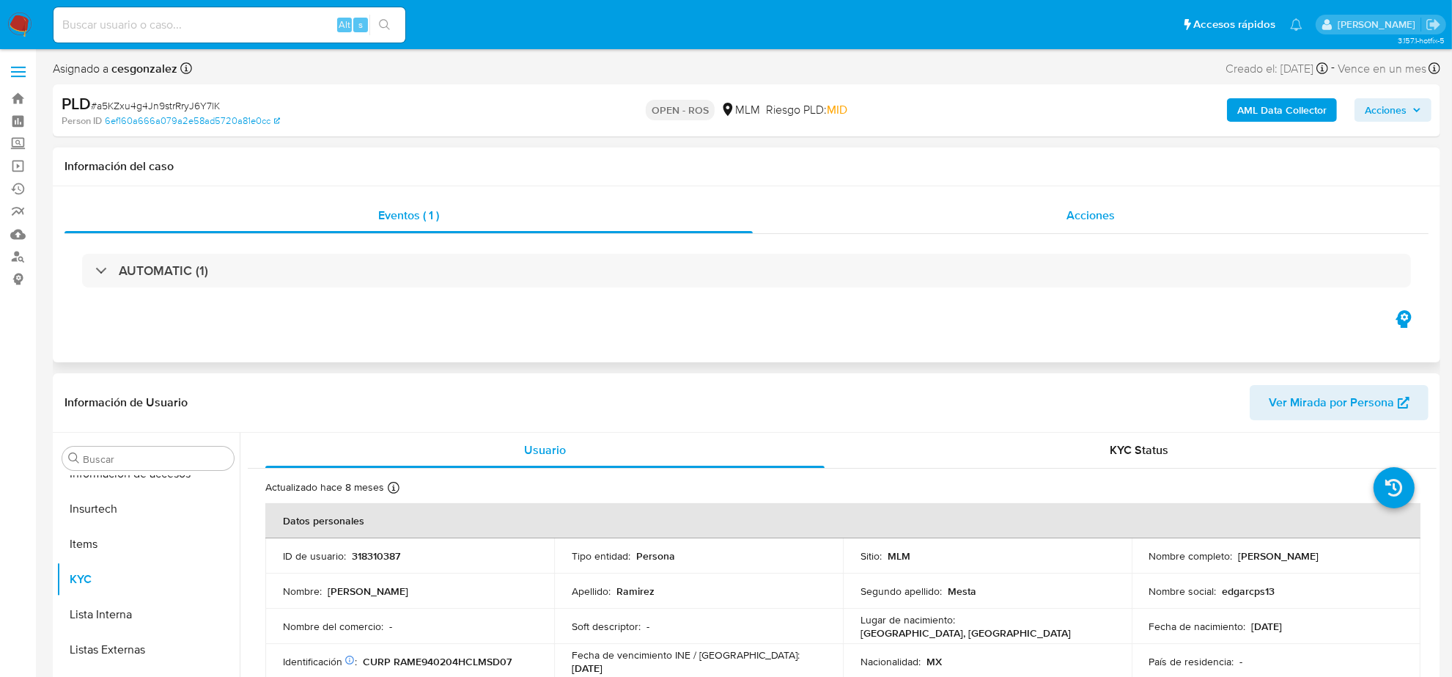
click at [1092, 222] on span "Acciones" at bounding box center [1091, 215] width 48 height 17
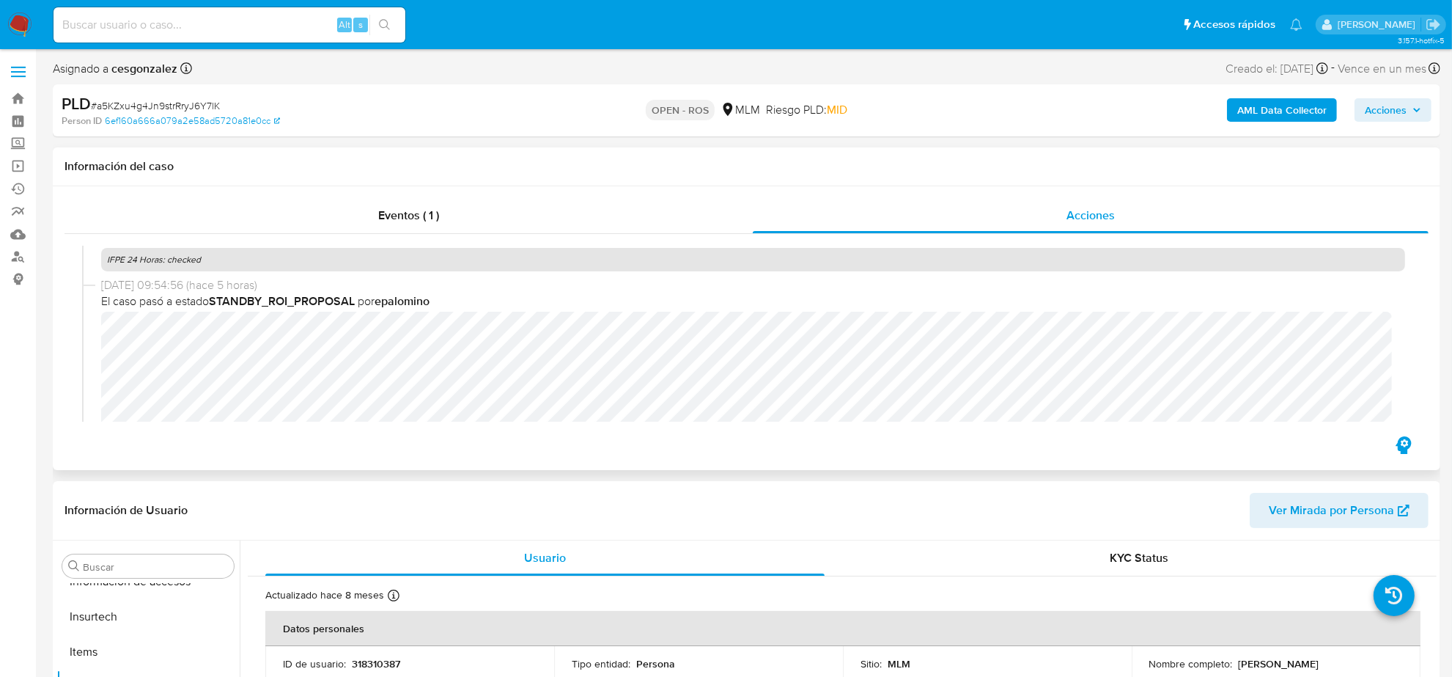
scroll to position [550, 0]
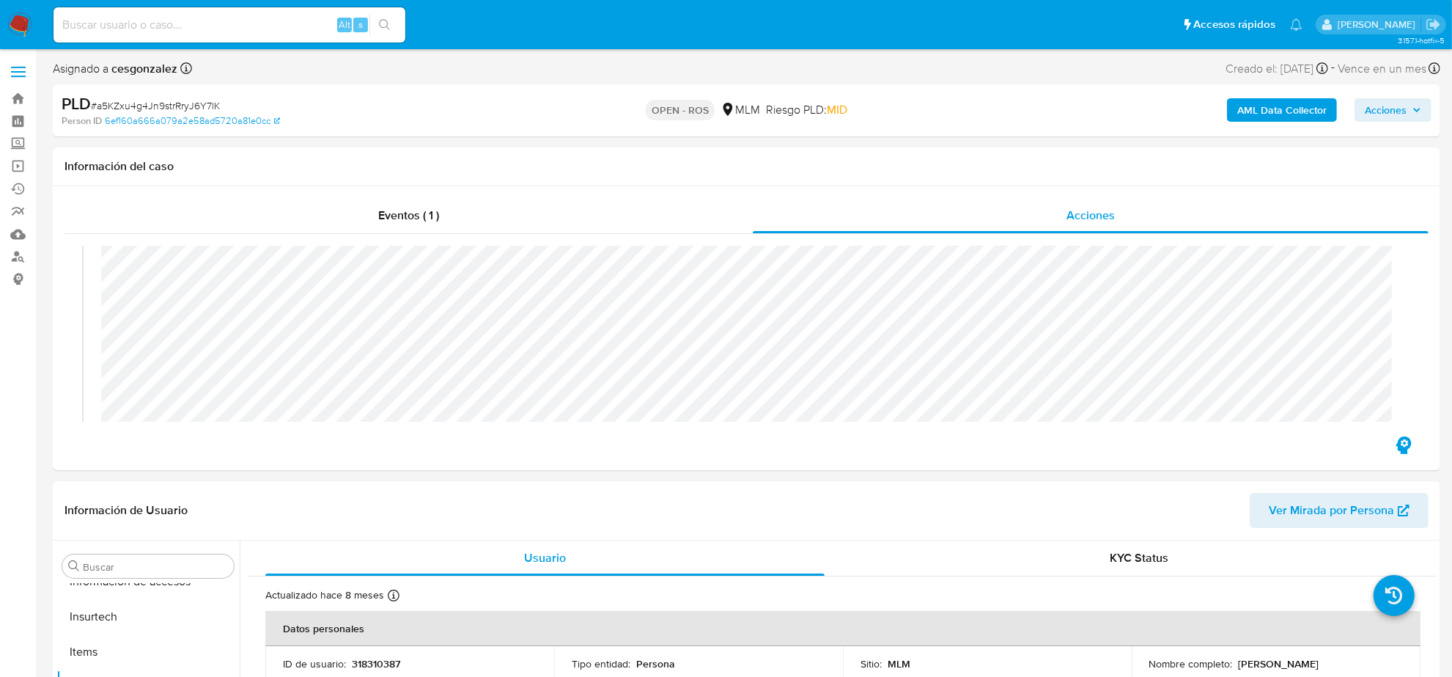
click at [1427, 101] on button "Acciones" at bounding box center [1393, 109] width 77 height 23
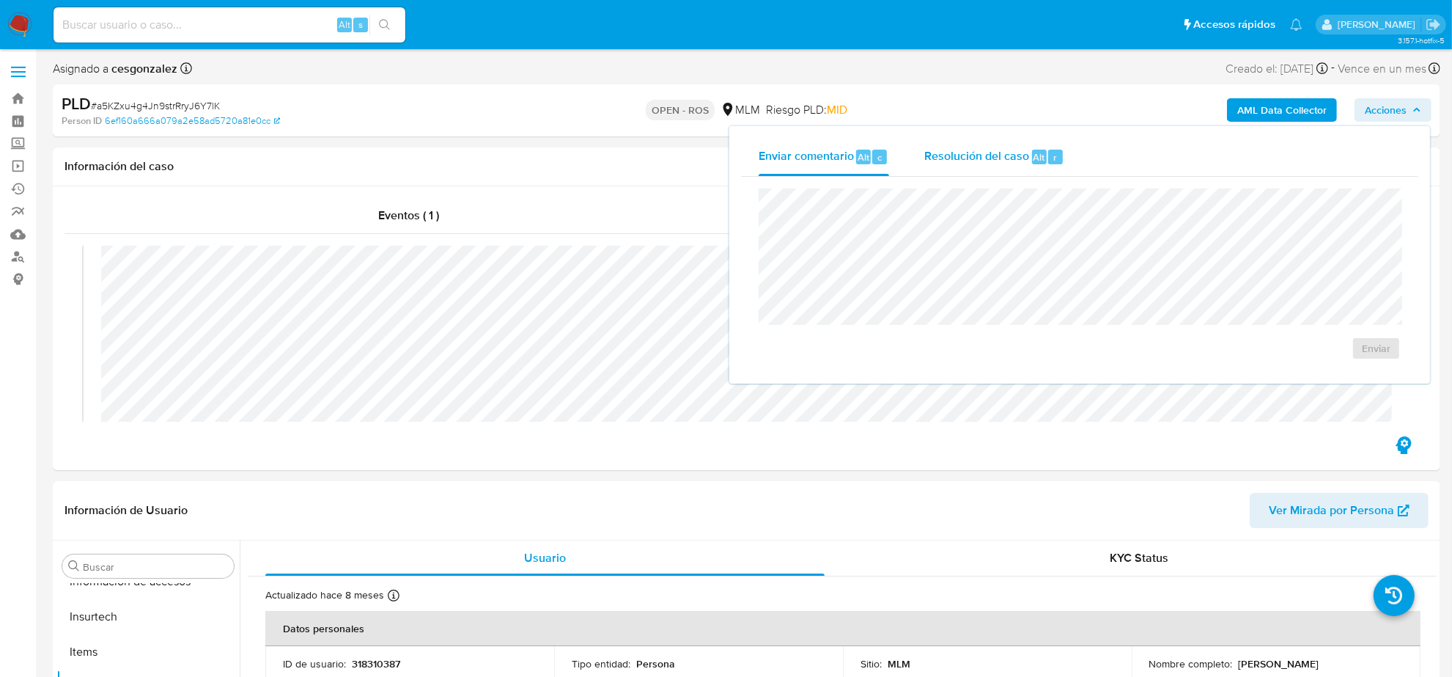
click at [982, 154] on span "Resolución del caso" at bounding box center [977, 156] width 105 height 17
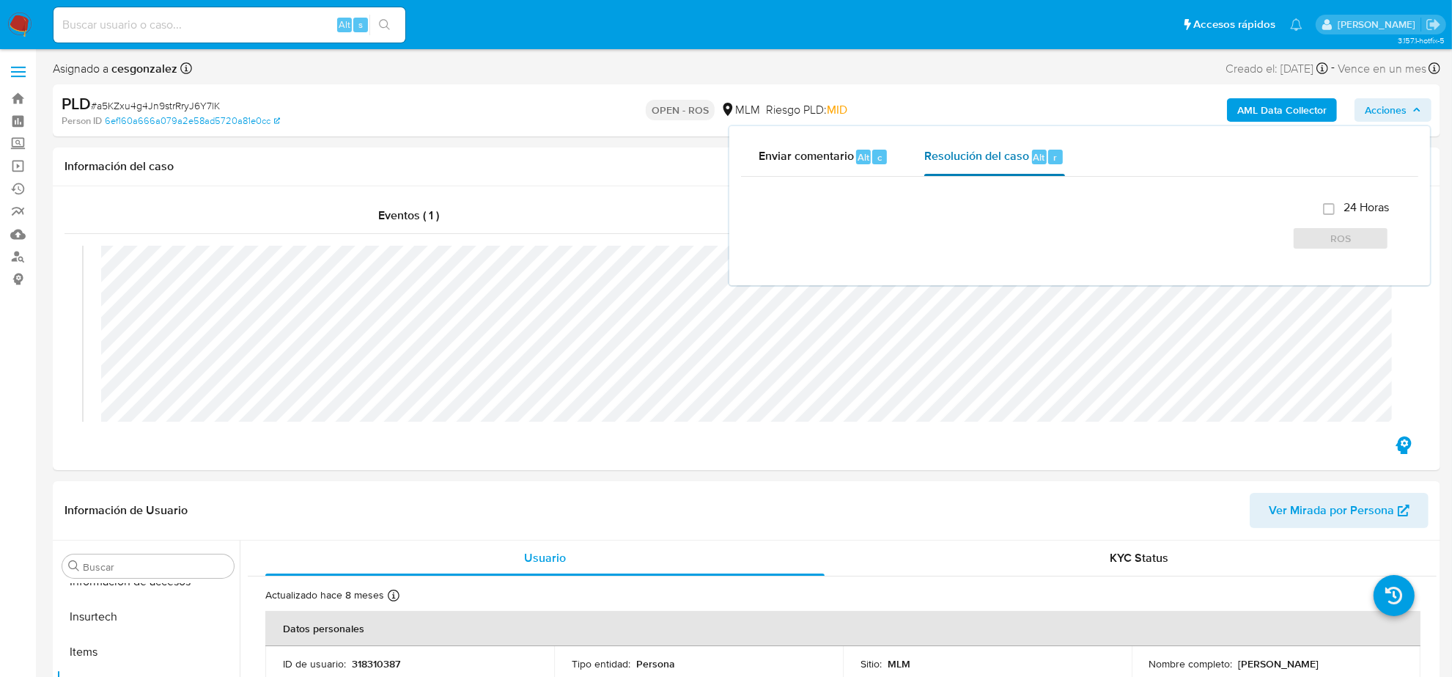
checkbox input "true"
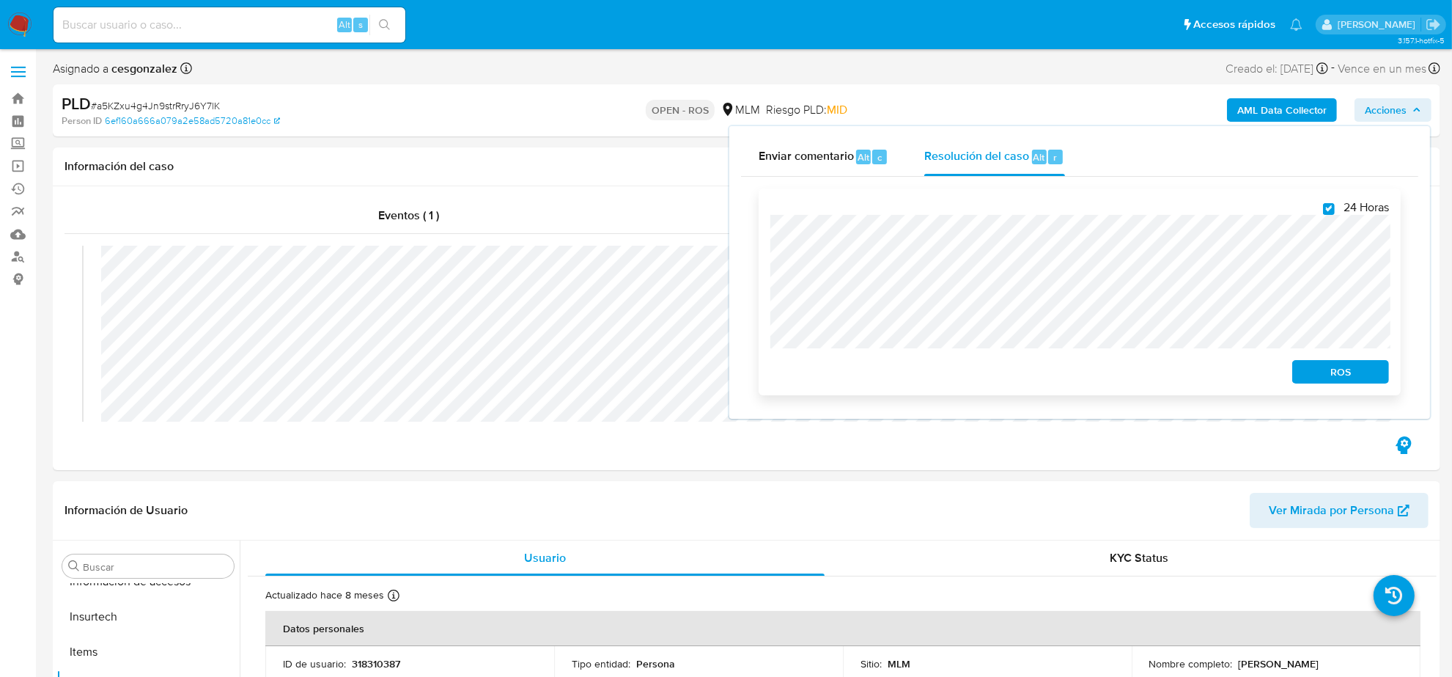
click at [1335, 370] on span "ROS" at bounding box center [1341, 371] width 76 height 21
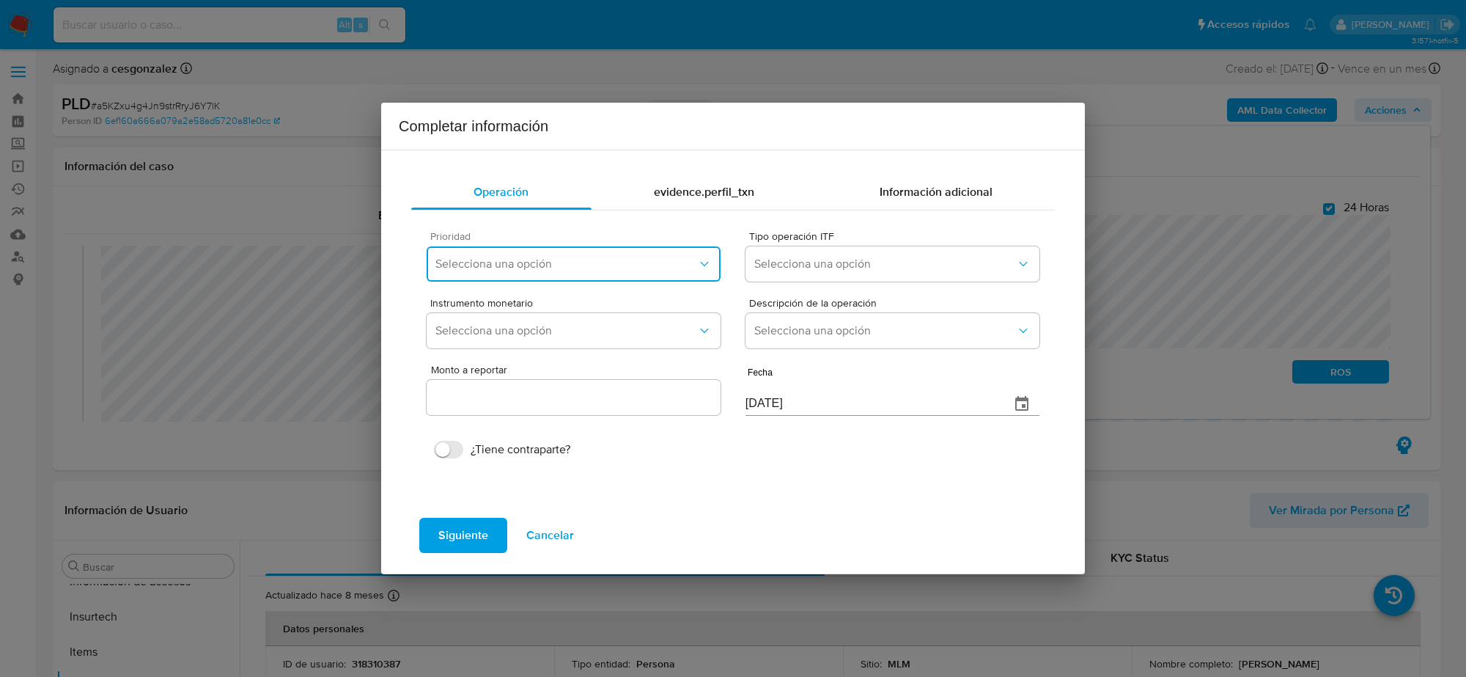
click at [625, 273] on button "Selecciona una opción" at bounding box center [574, 263] width 294 height 35
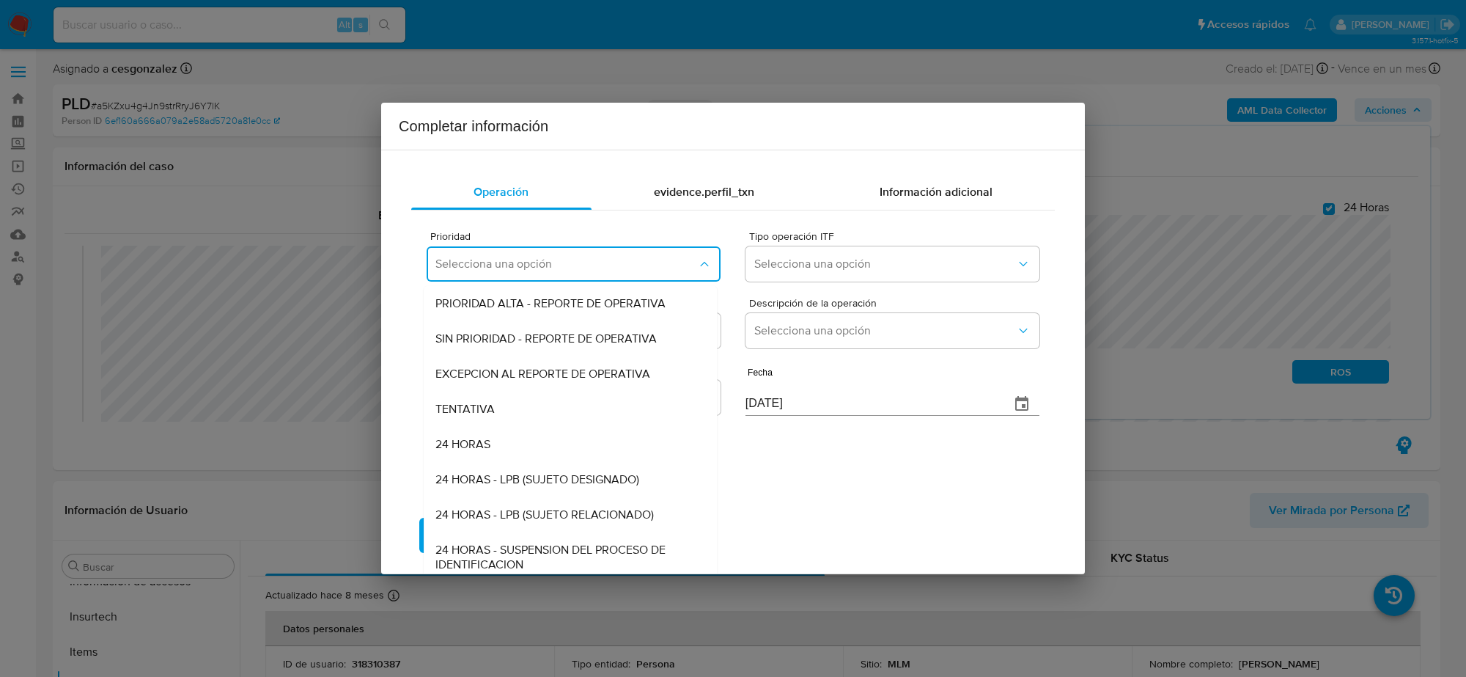
click at [507, 444] on div "24 HORAS" at bounding box center [571, 444] width 270 height 35
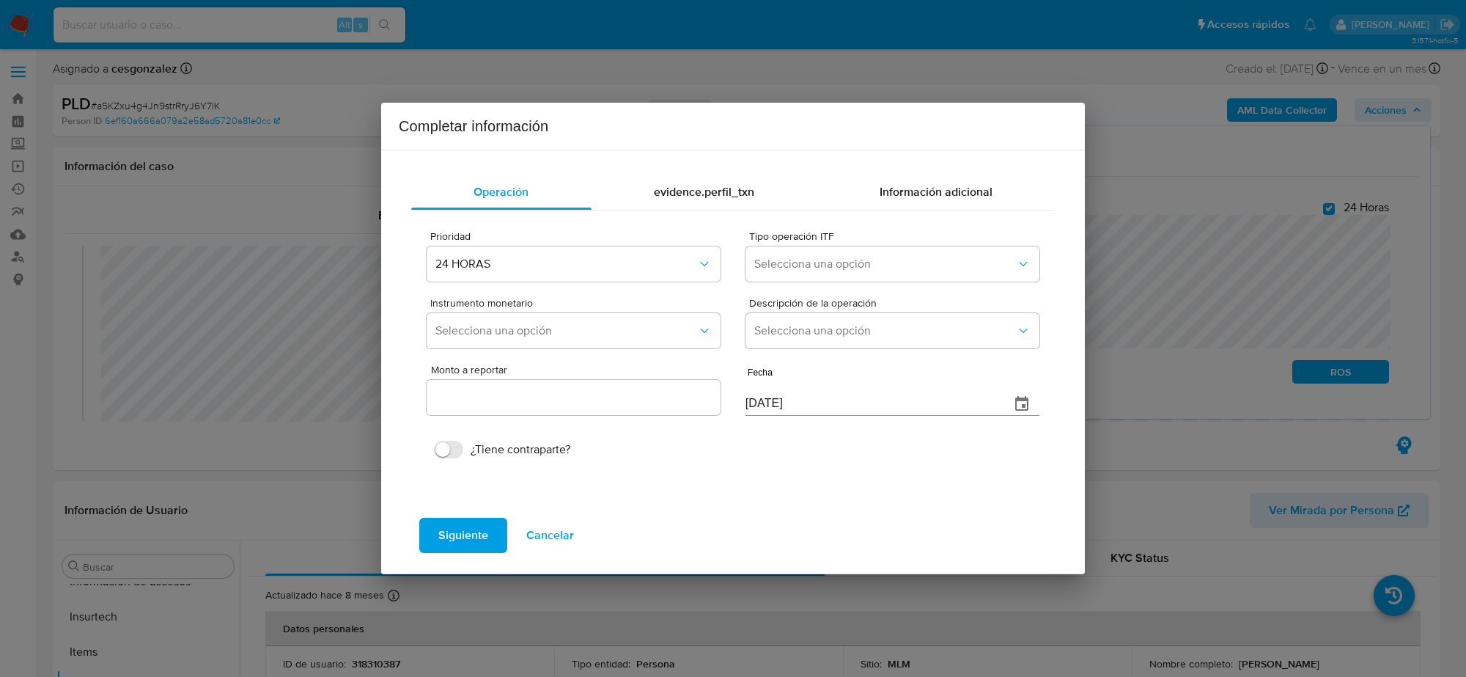
click at [543, 532] on span "Cancelar" at bounding box center [550, 535] width 48 height 32
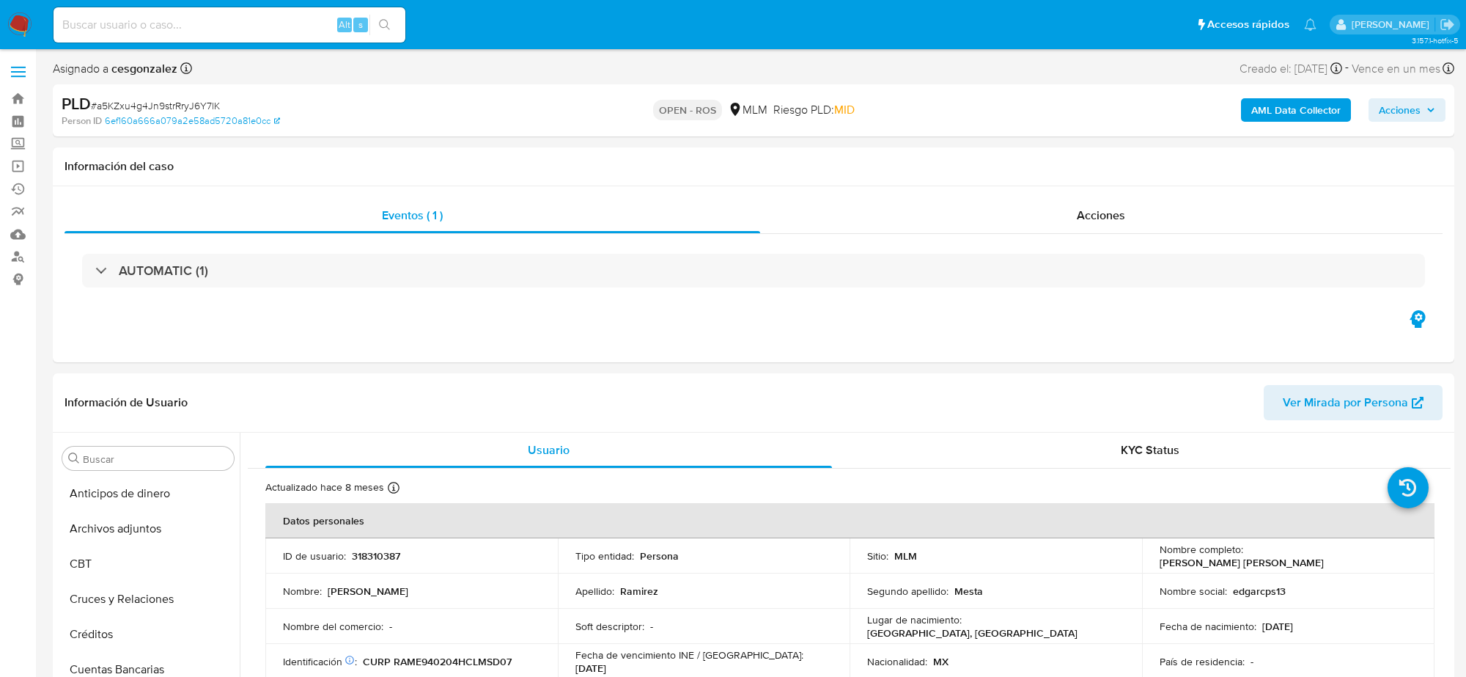
select select "10"
